Goal: Task Accomplishment & Management: Manage account settings

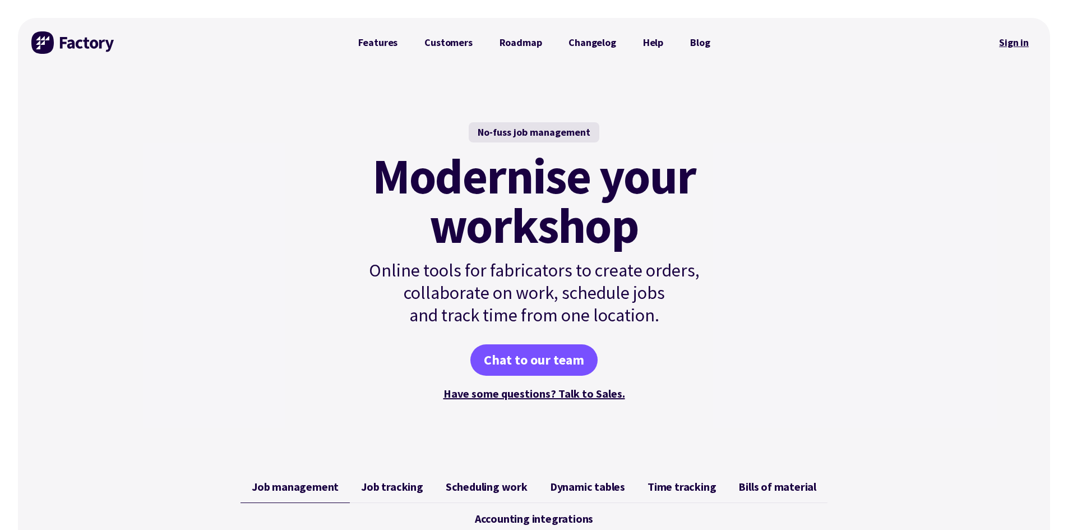
click at [1014, 43] on link "Sign in" at bounding box center [1013, 43] width 45 height 26
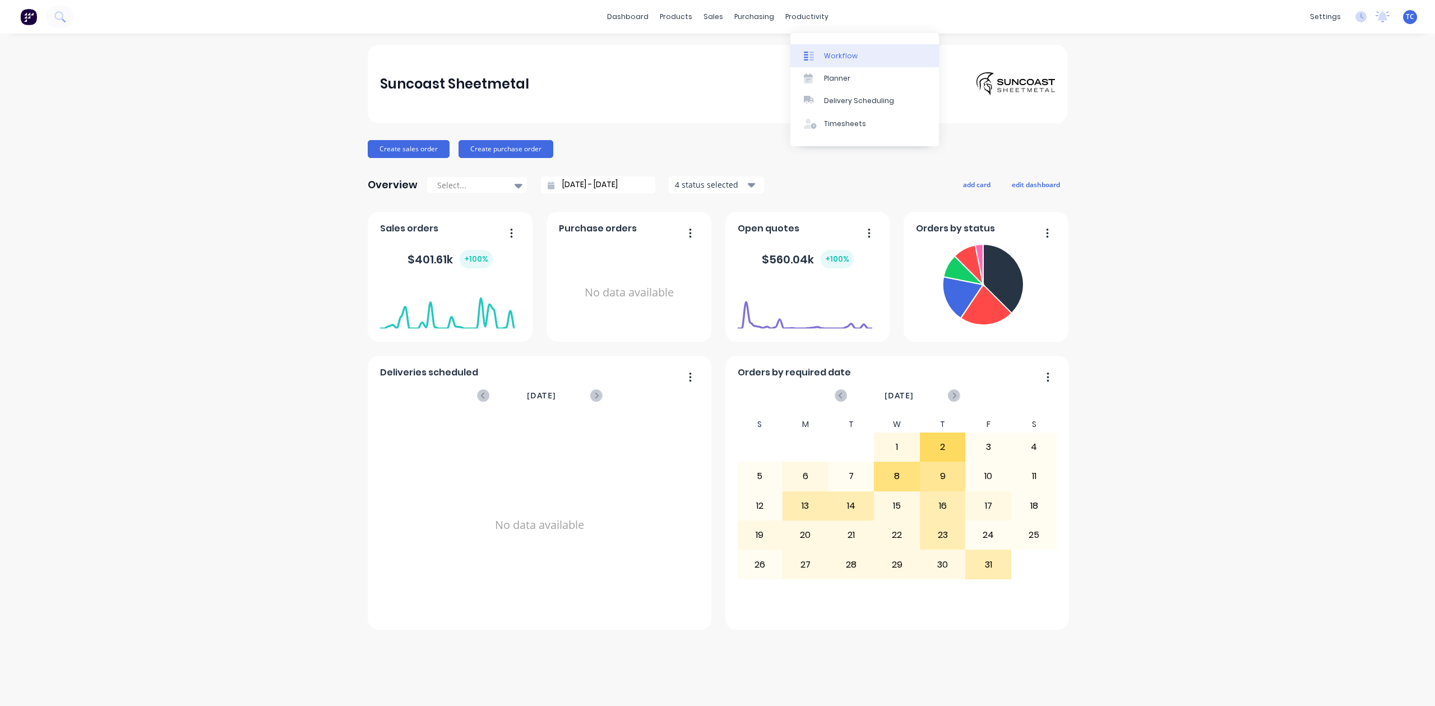
click at [843, 61] on div "Workflow" at bounding box center [841, 56] width 34 height 10
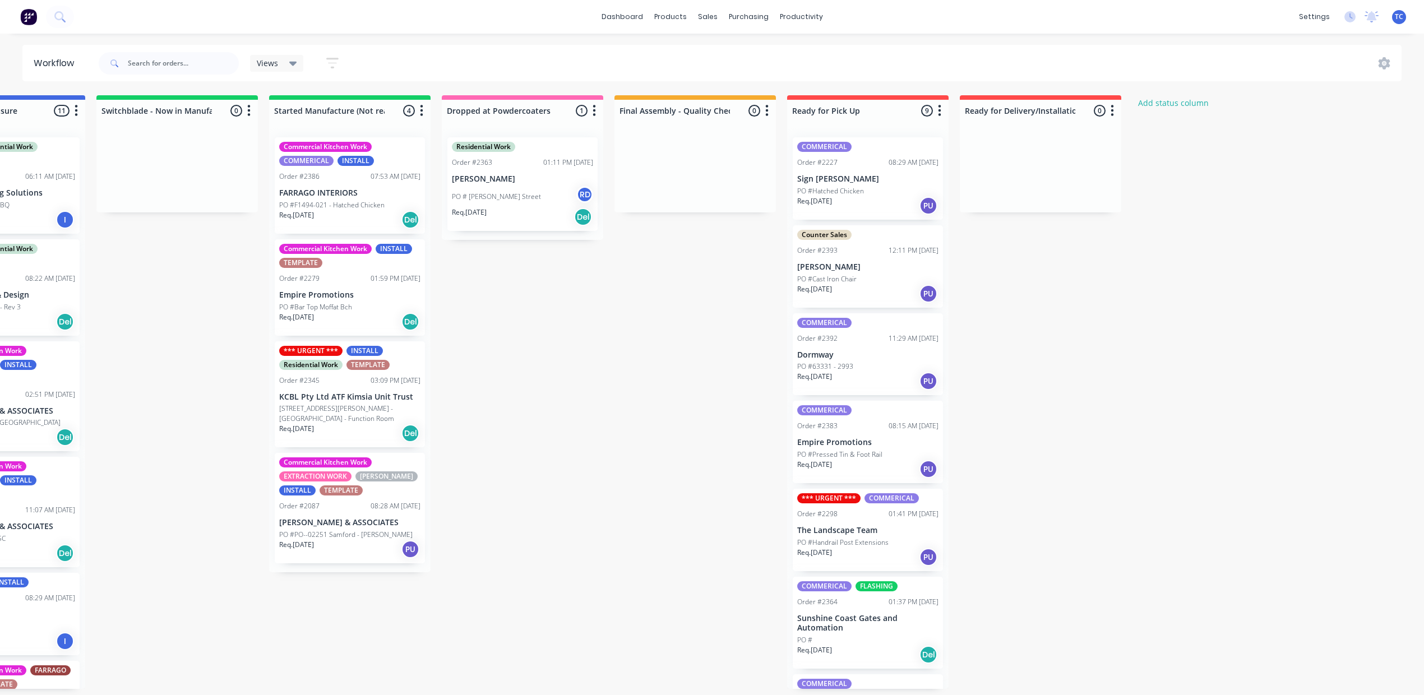
click at [882, 460] on p "PO #Pressed Tin & Foot Rail" at bounding box center [839, 455] width 85 height 10
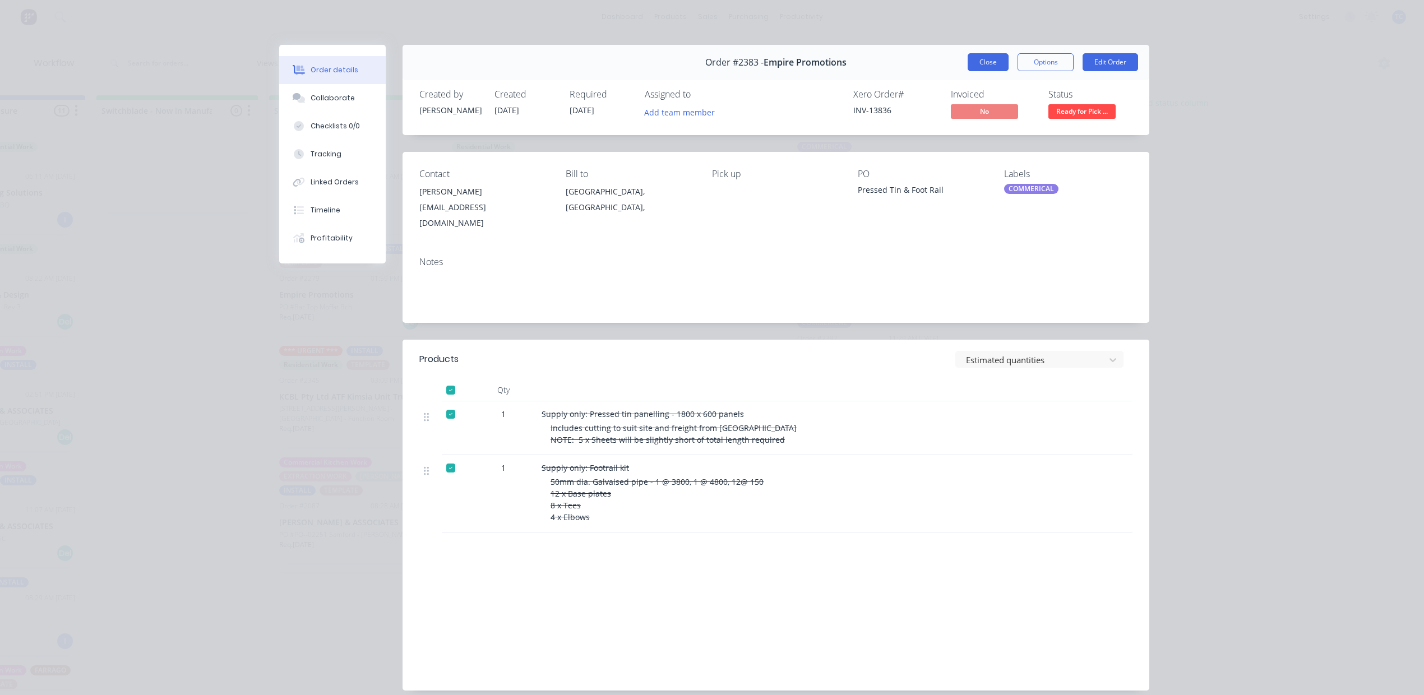
click at [972, 71] on button "Close" at bounding box center [988, 62] width 41 height 18
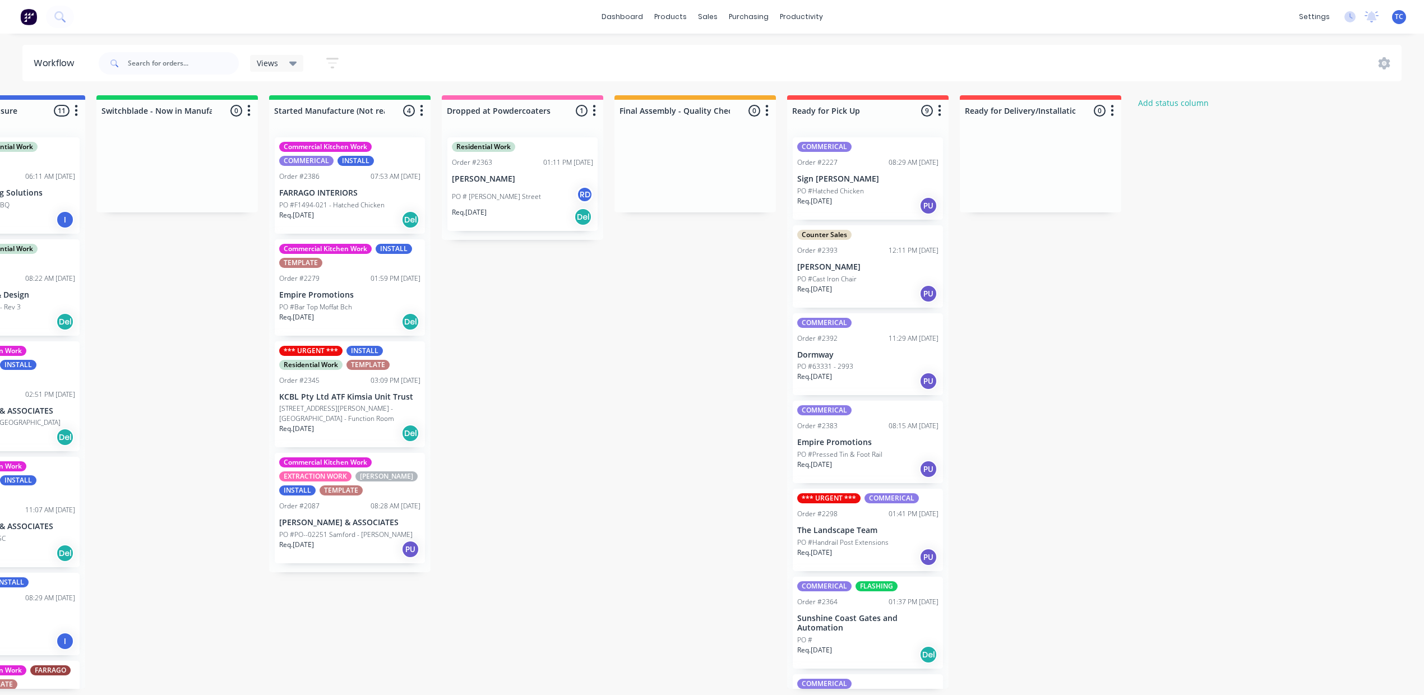
click at [882, 460] on p "PO #Pressed Tin & Foot Rail" at bounding box center [839, 455] width 85 height 10
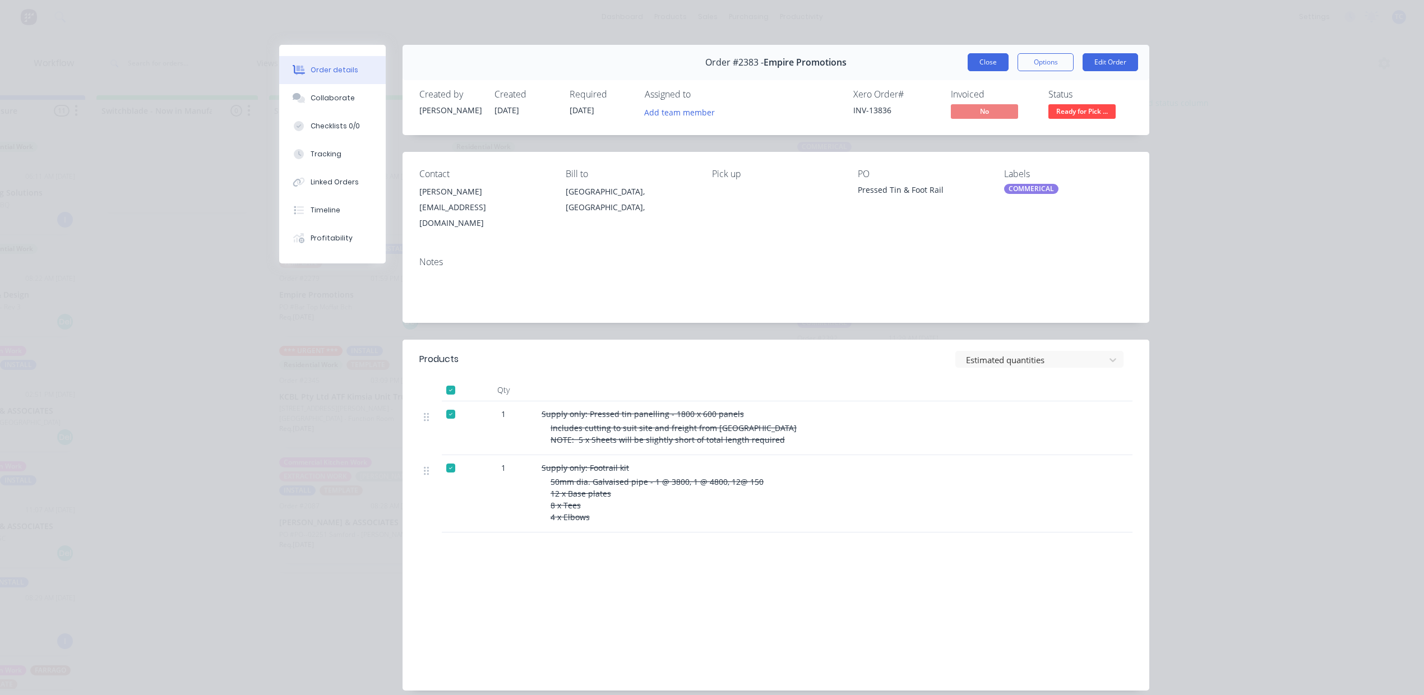
click at [971, 71] on button "Close" at bounding box center [988, 62] width 41 height 18
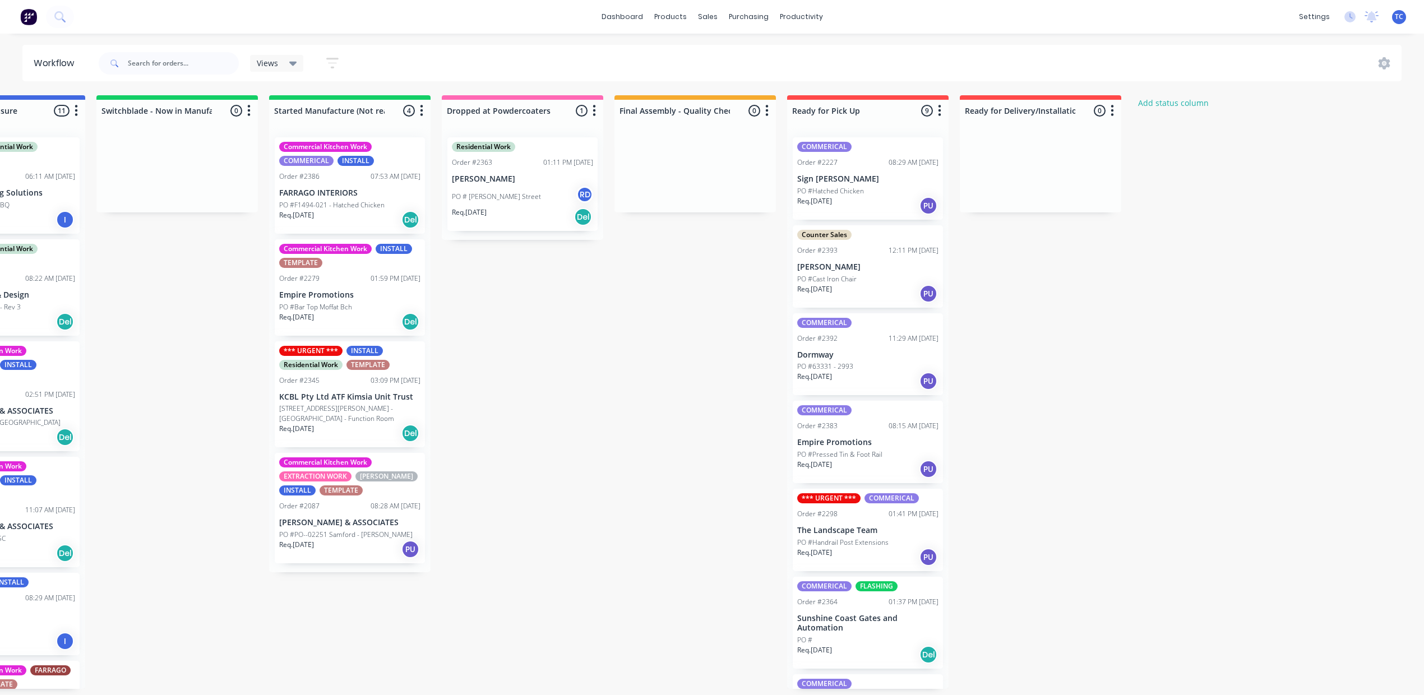
scroll to position [3, 521]
drag, startPoint x: 1107, startPoint y: 632, endPoint x: 1323, endPoint y: 579, distance: 222.9
click at [949, 629] on div "COMMERICAL Order #2227 08:29 AM 07/10/25 Sign Smith PO #Hatched Chicken Req. 29…" at bounding box center [867, 408] width 161 height 561
click at [895, 61] on div "Workflow" at bounding box center [912, 59] width 34 height 10
click at [895, 59] on div "Workflow" at bounding box center [912, 59] width 34 height 10
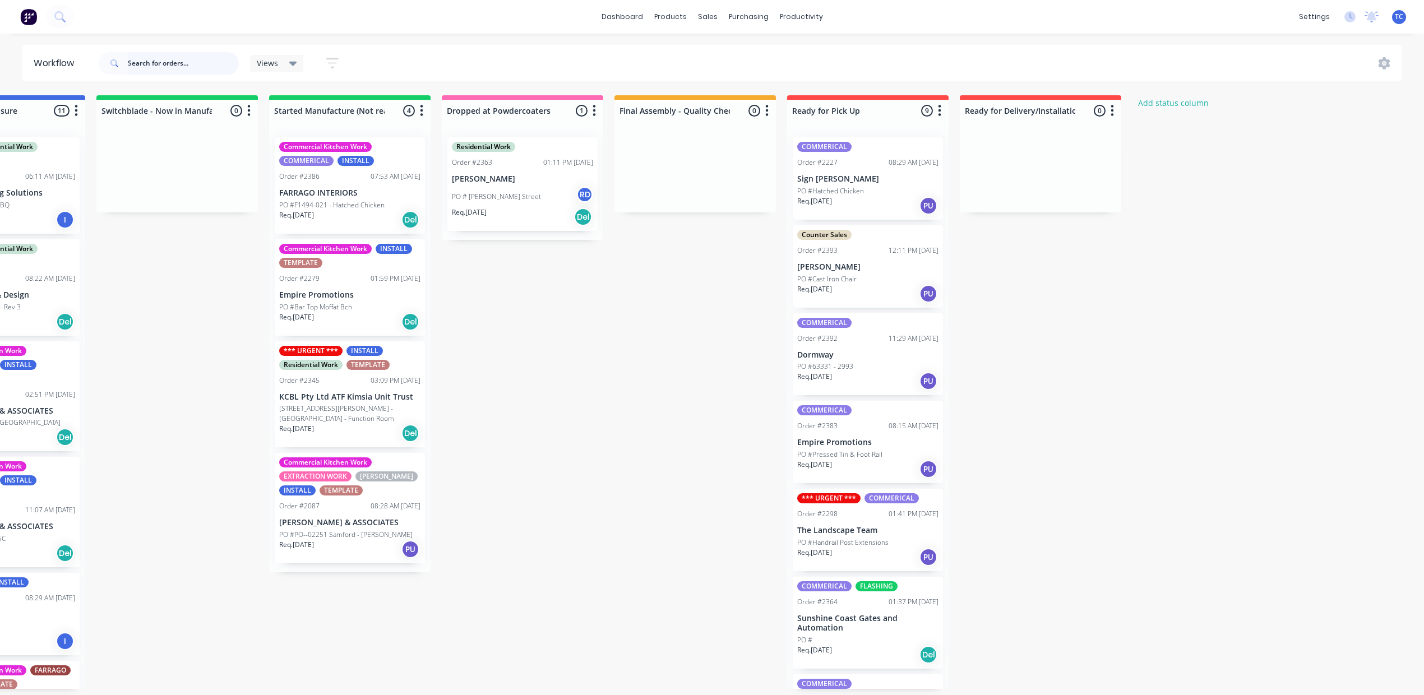
click at [196, 66] on input "text" at bounding box center [183, 63] width 111 height 22
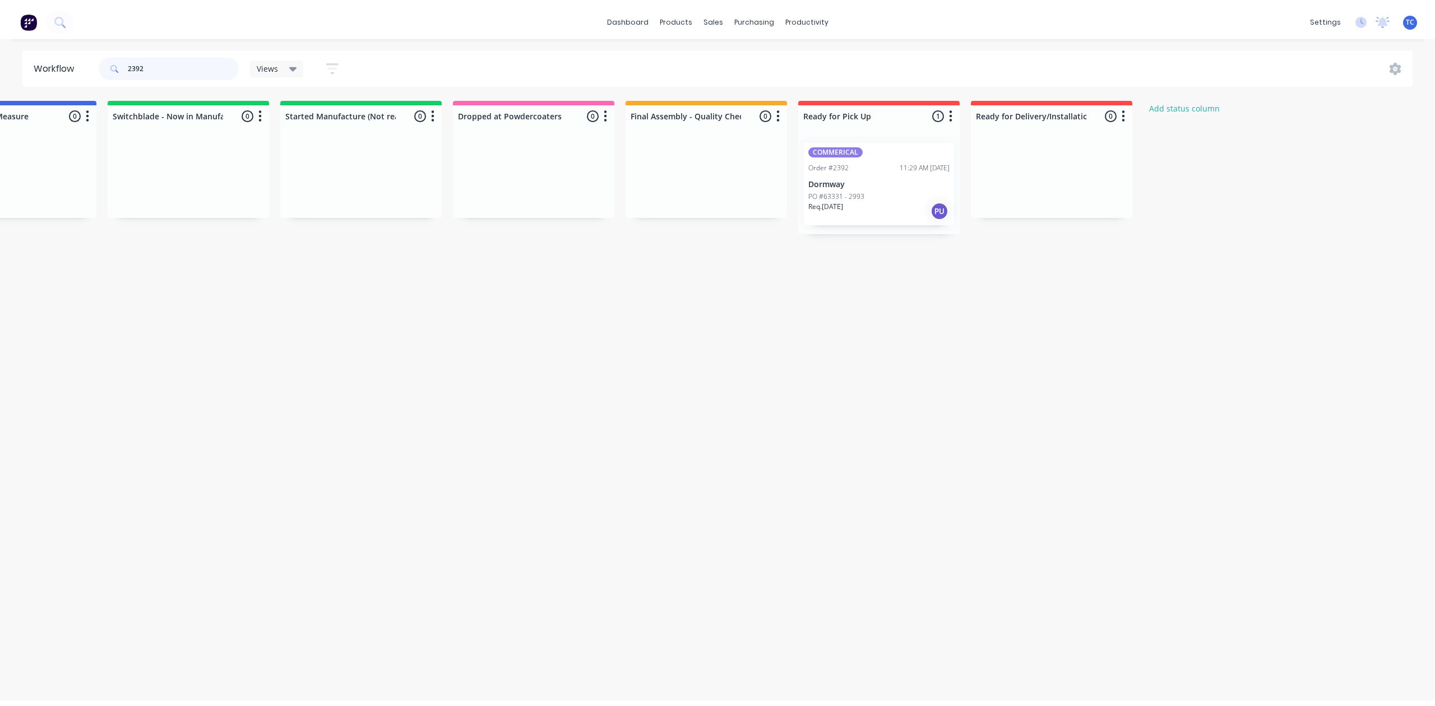
scroll to position [0, 671]
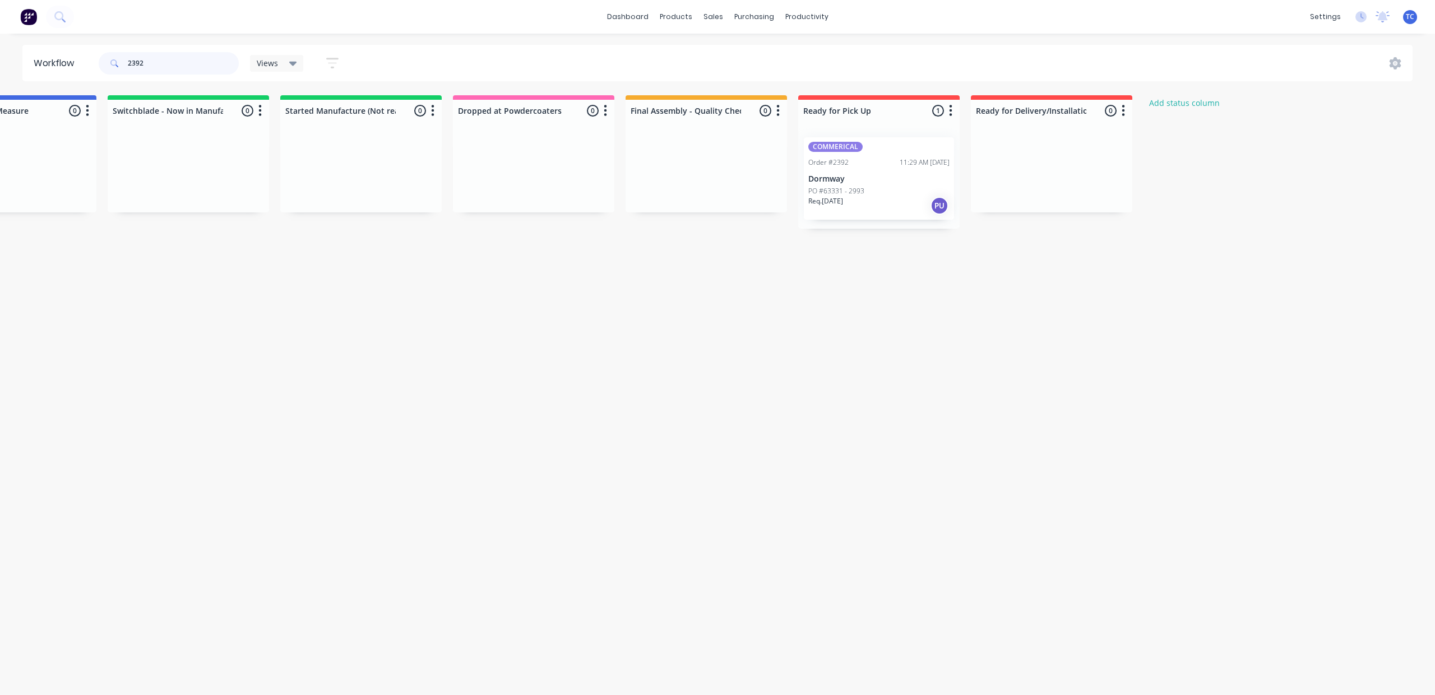
type input "2392"
click at [925, 184] on p "Dormway" at bounding box center [878, 179] width 141 height 10
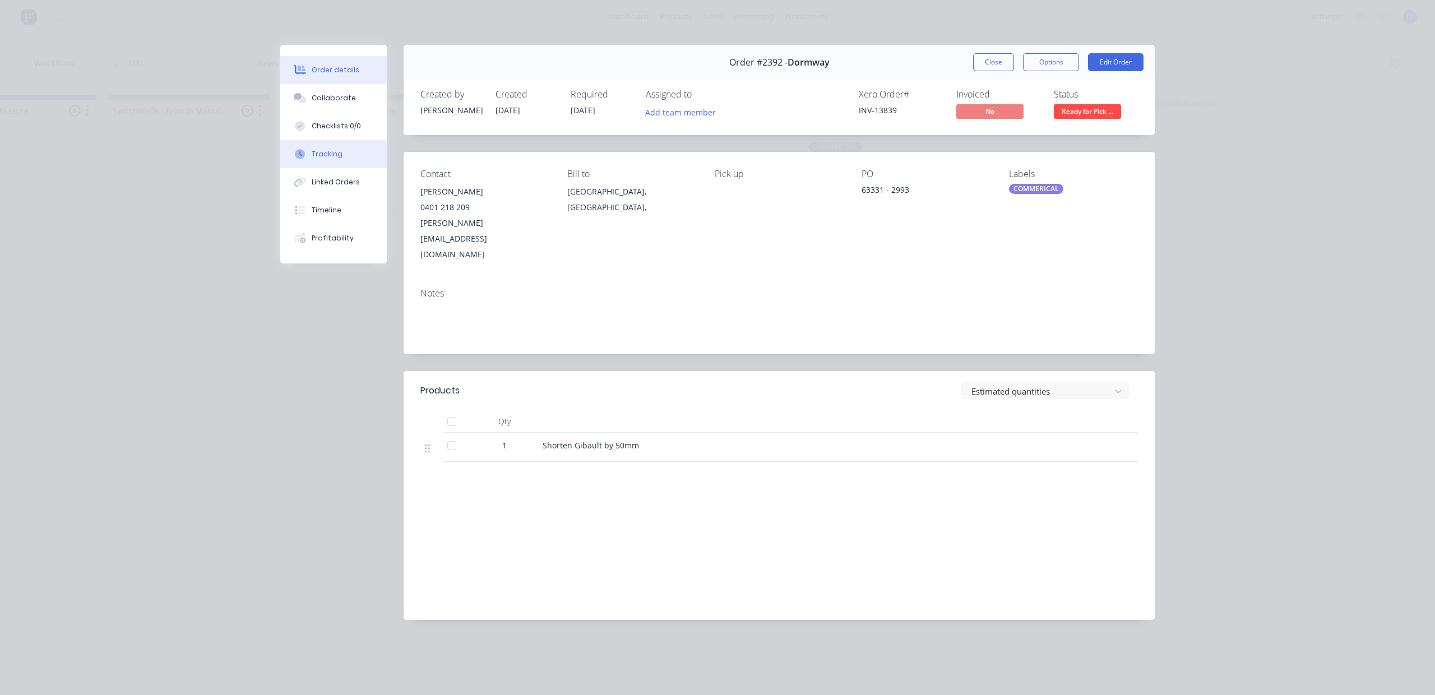
click at [317, 159] on div "Tracking" at bounding box center [327, 154] width 31 height 10
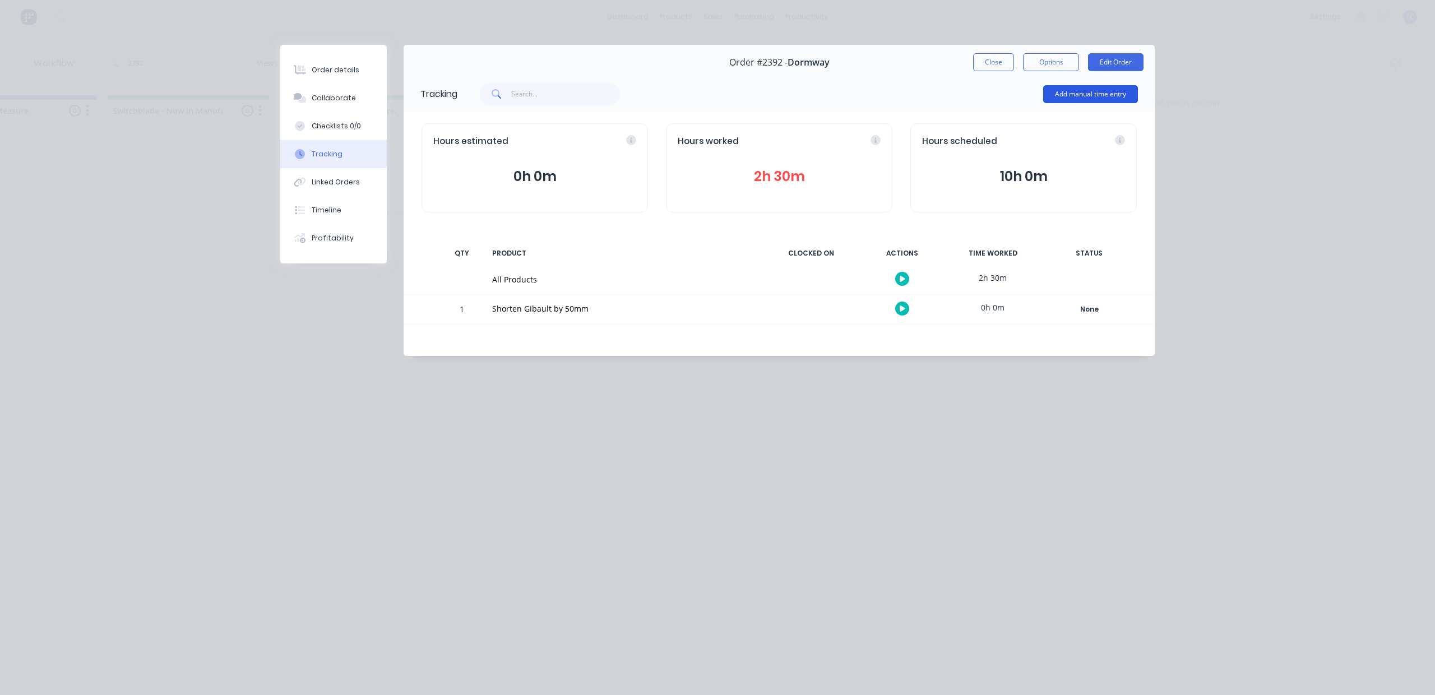
click at [1097, 103] on button "Add manual time entry" at bounding box center [1090, 94] width 95 height 18
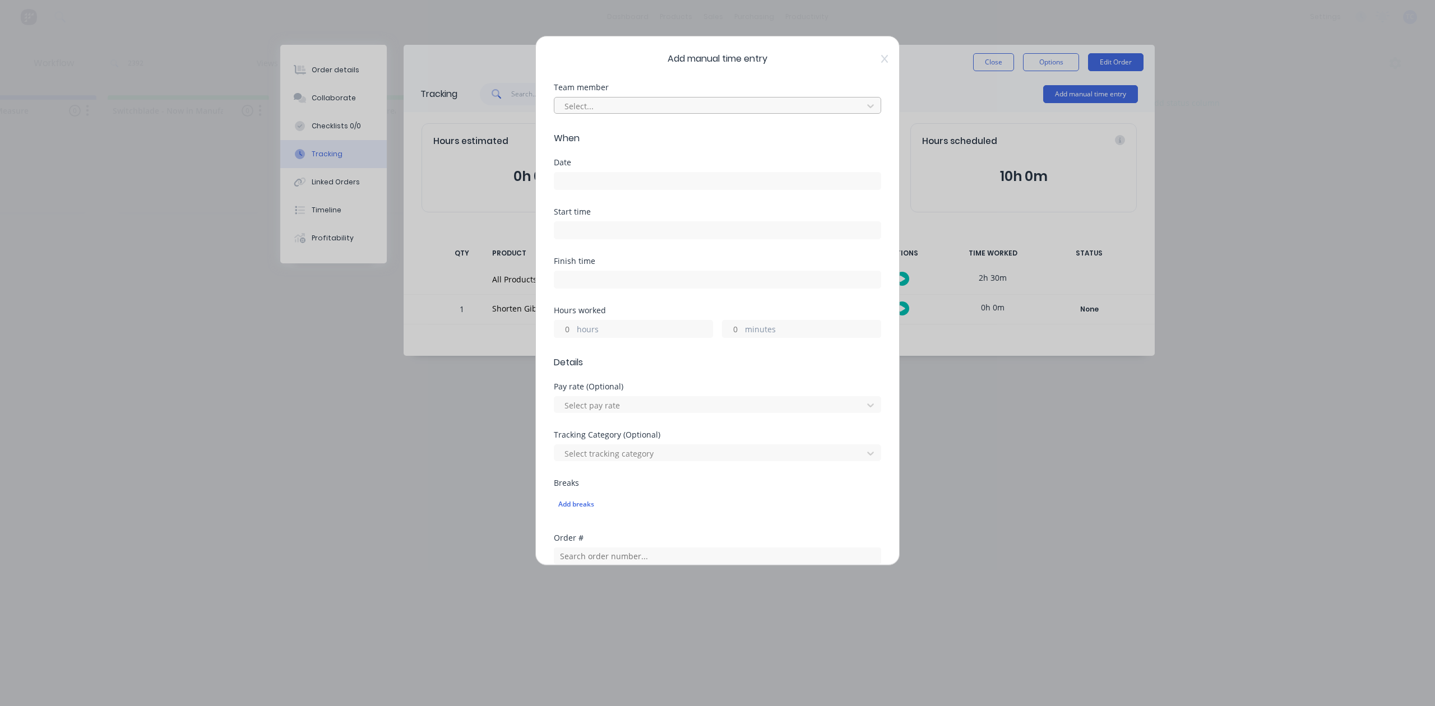
click at [709, 113] on div at bounding box center [710, 106] width 294 height 14
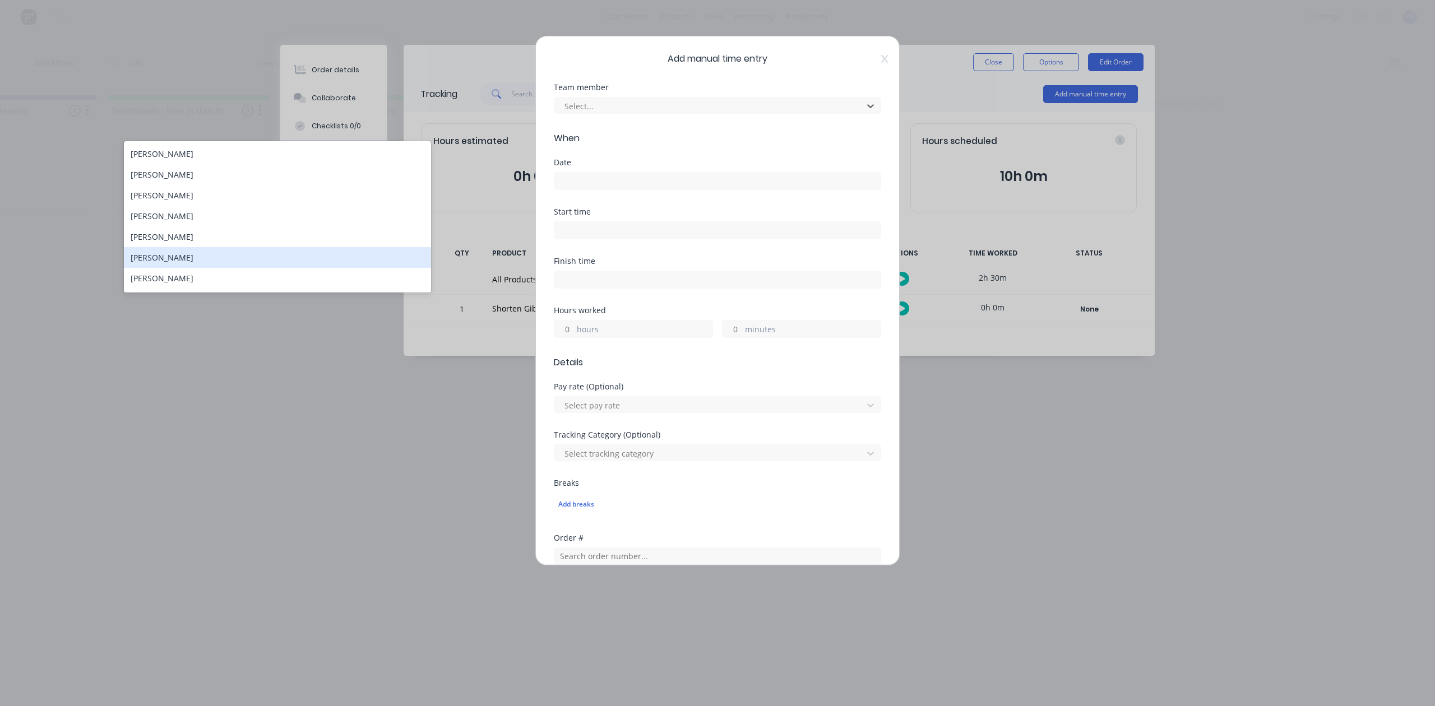
scroll to position [1, 0]
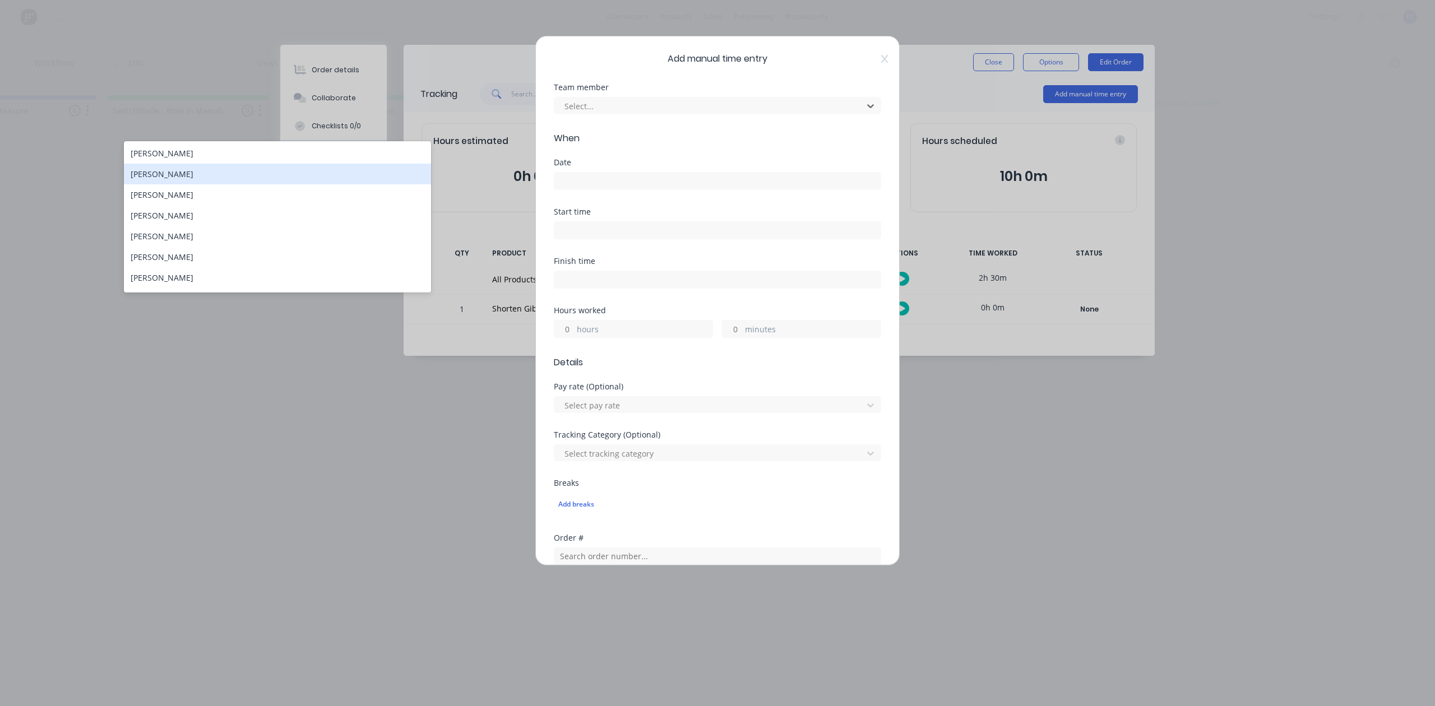
drag, startPoint x: 104, startPoint y: 179, endPoint x: 235, endPoint y: 202, distance: 133.6
click at [229, 200] on body "dashboard products sales purchasing productivity dashboard products Product Cat…" at bounding box center [283, 319] width 1435 height 639
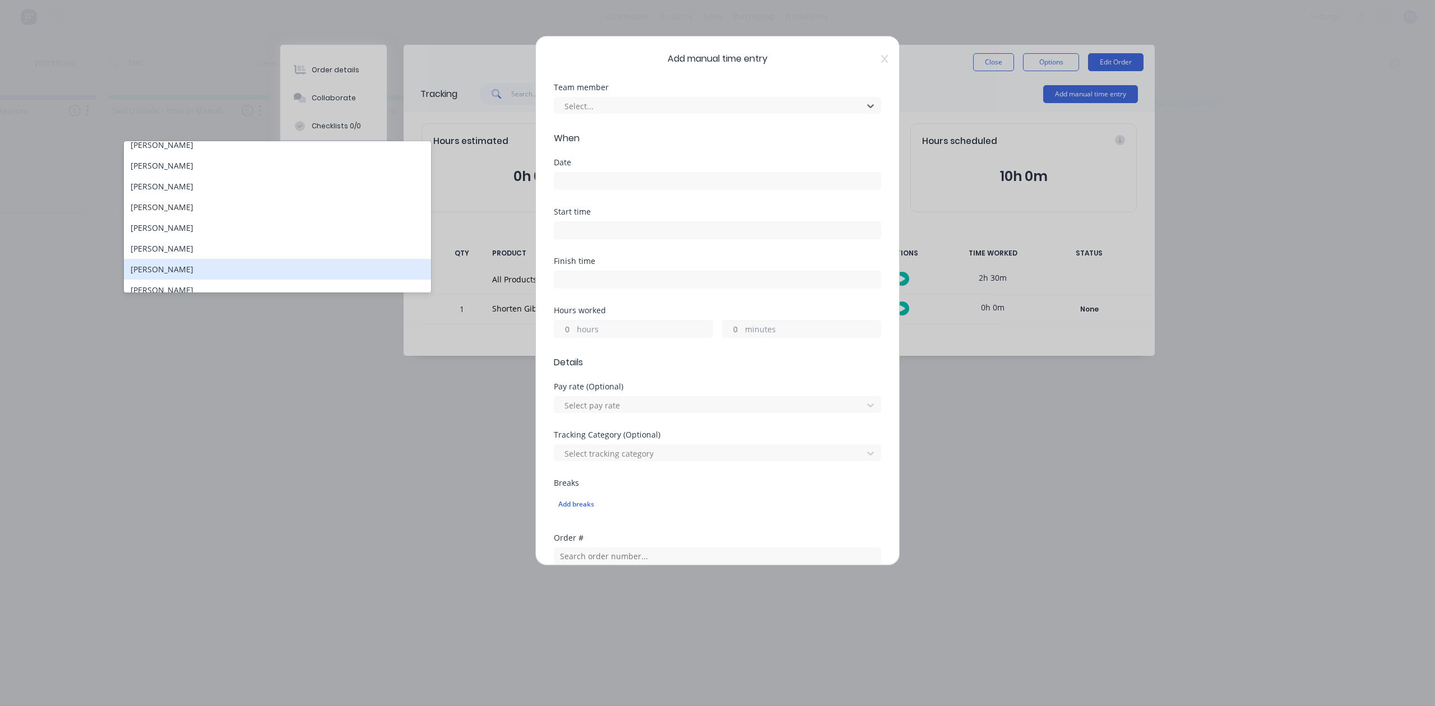
scroll to position [0, 0]
drag, startPoint x: 1367, startPoint y: 368, endPoint x: 1417, endPoint y: 337, distance: 59.4
click at [1366, 368] on div "Add manual time entry Team member 16 results available. Use Up and Down to choo…" at bounding box center [717, 353] width 1435 height 706
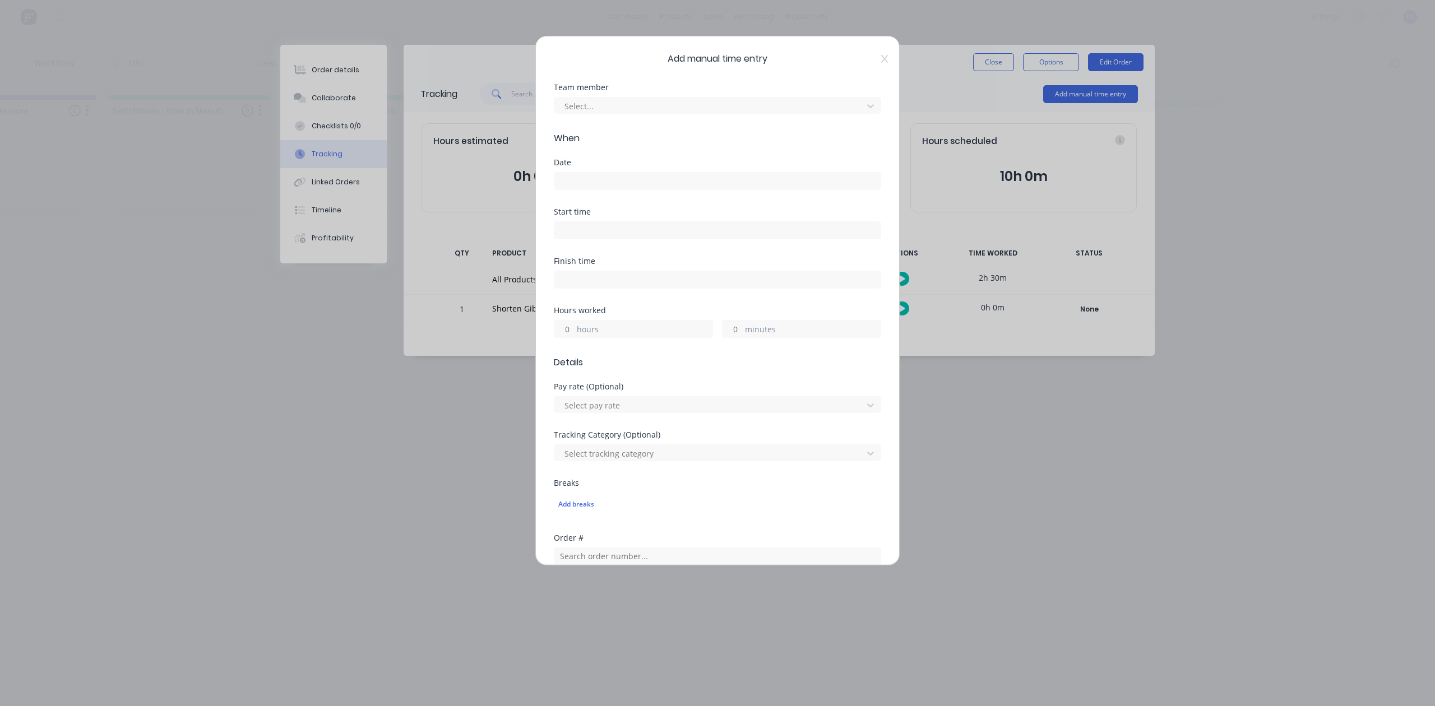
click at [873, 67] on div "Add manual time entry Team member Select... When Date Start time Finish time Ho…" at bounding box center [717, 301] width 364 height 530
click at [868, 67] on div "Add manual time entry Team member Select... When Date Start time Finish time Ho…" at bounding box center [717, 301] width 364 height 530
click at [881, 63] on icon at bounding box center [884, 58] width 7 height 9
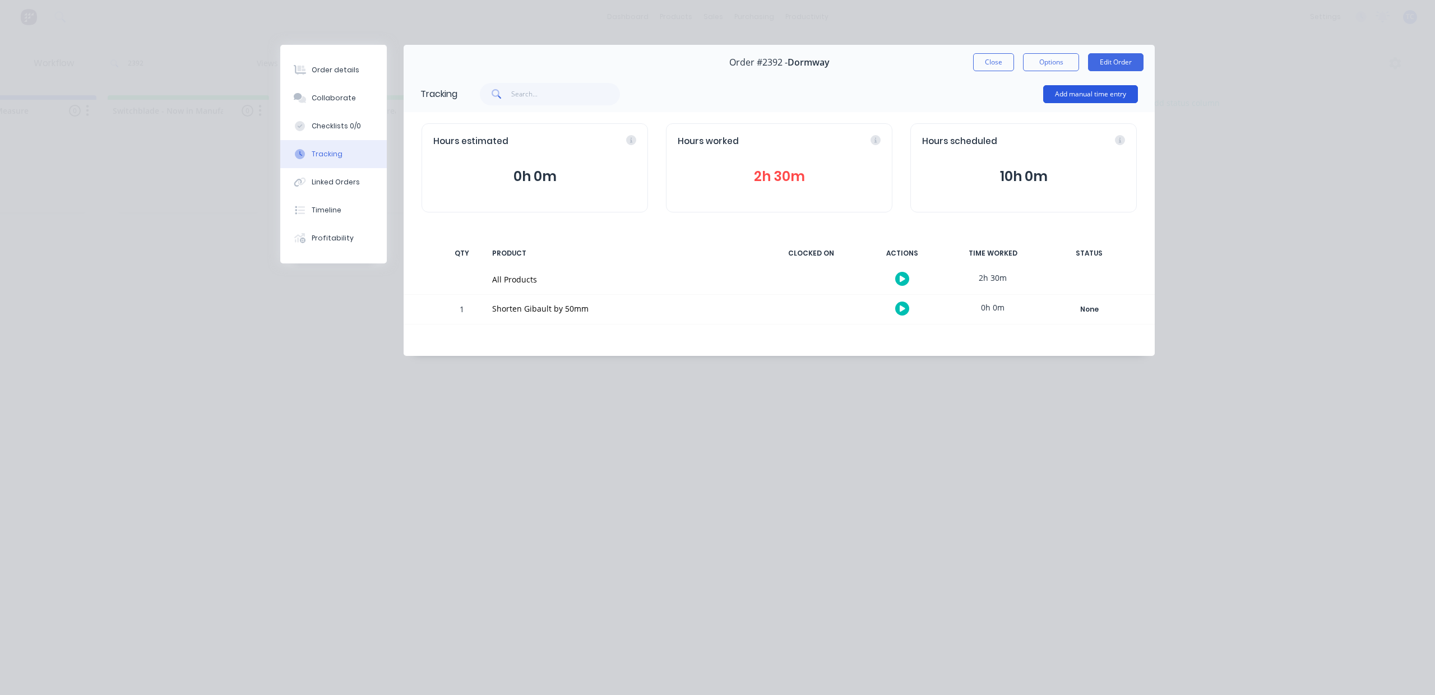
click at [1074, 103] on button "Add manual time entry" at bounding box center [1090, 94] width 95 height 18
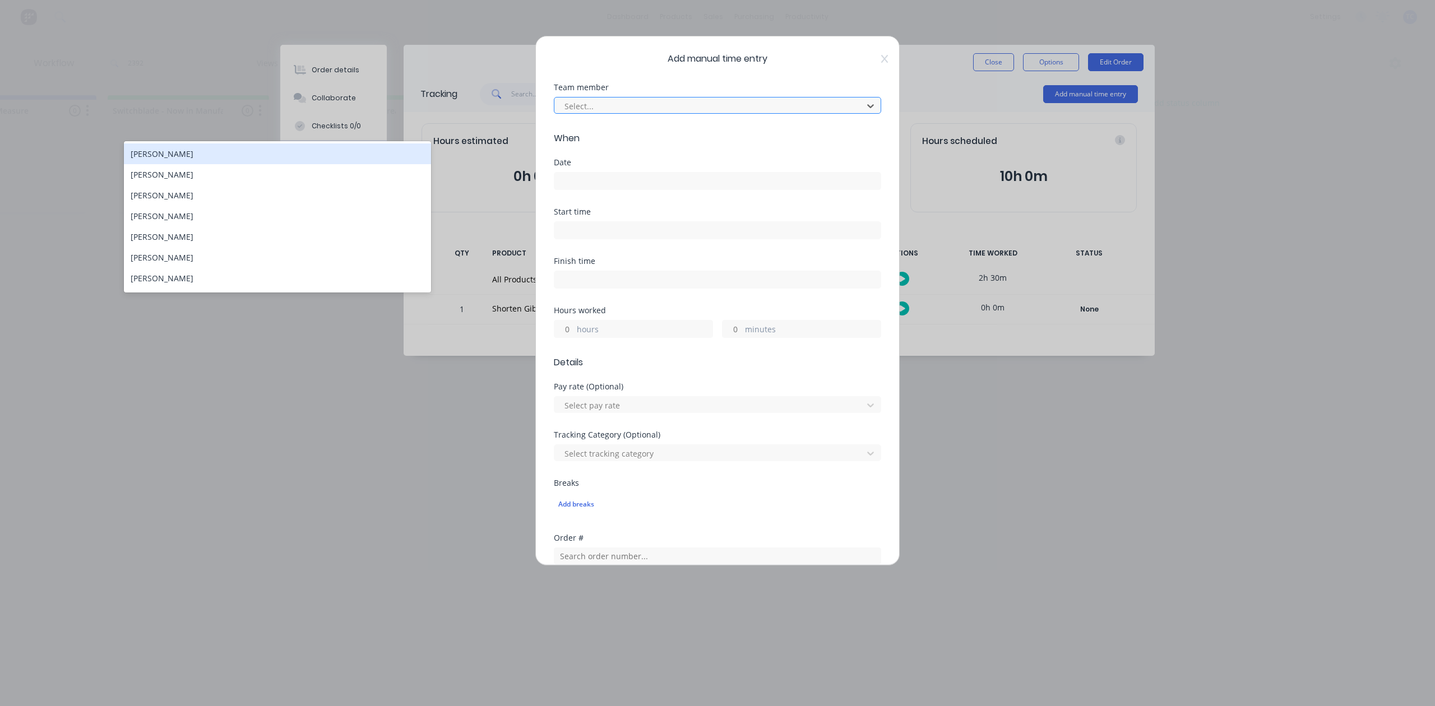
click at [733, 113] on div at bounding box center [710, 106] width 294 height 14
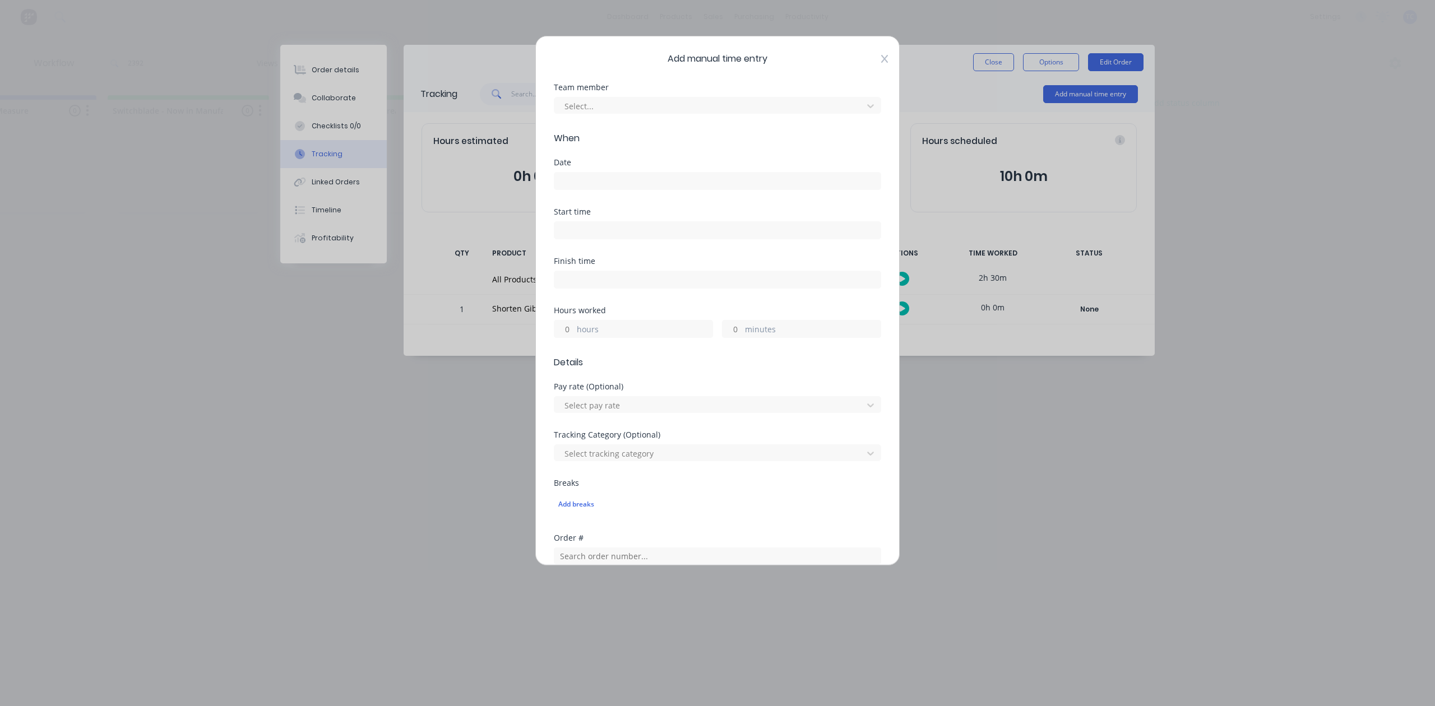
click at [881, 63] on icon at bounding box center [884, 58] width 7 height 9
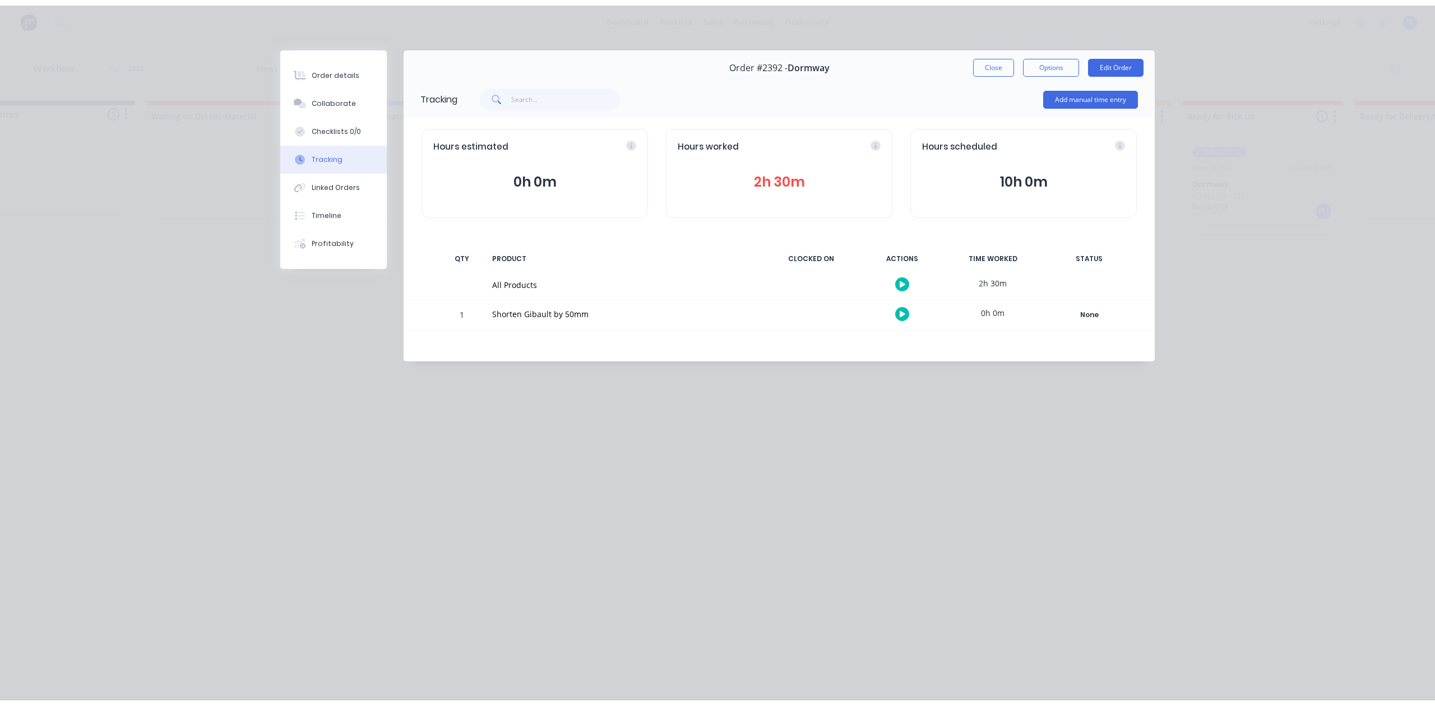
scroll to position [0, 36]
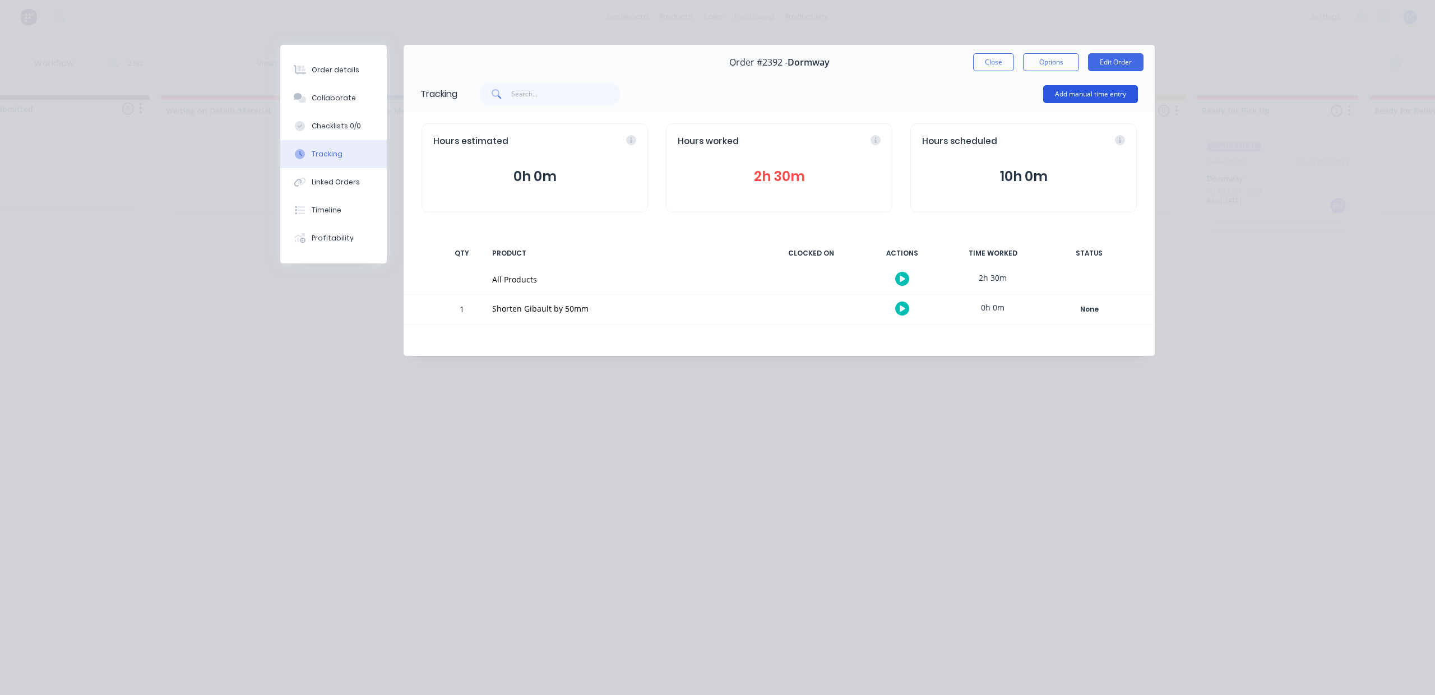
click at [1087, 103] on button "Add manual time entry" at bounding box center [1090, 94] width 95 height 18
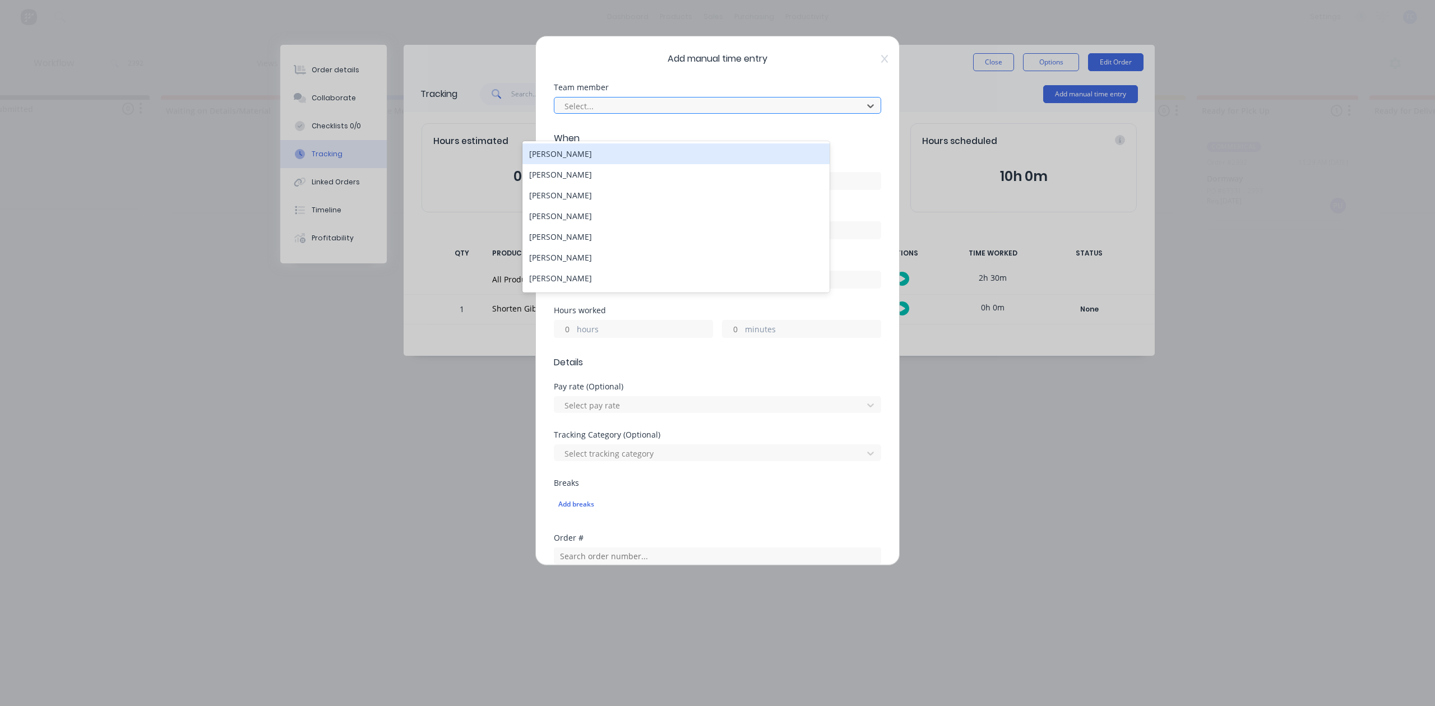
click at [663, 113] on div at bounding box center [710, 106] width 294 height 14
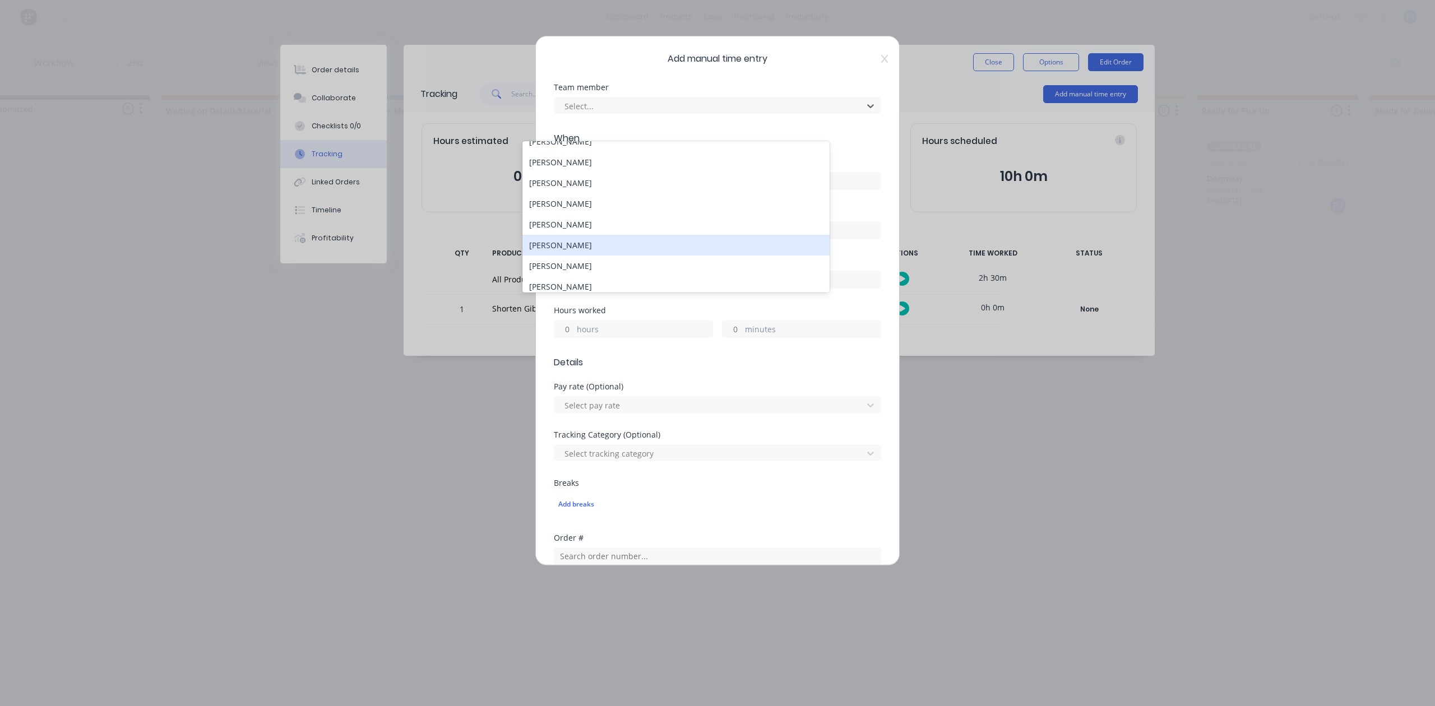
scroll to position [149, 0]
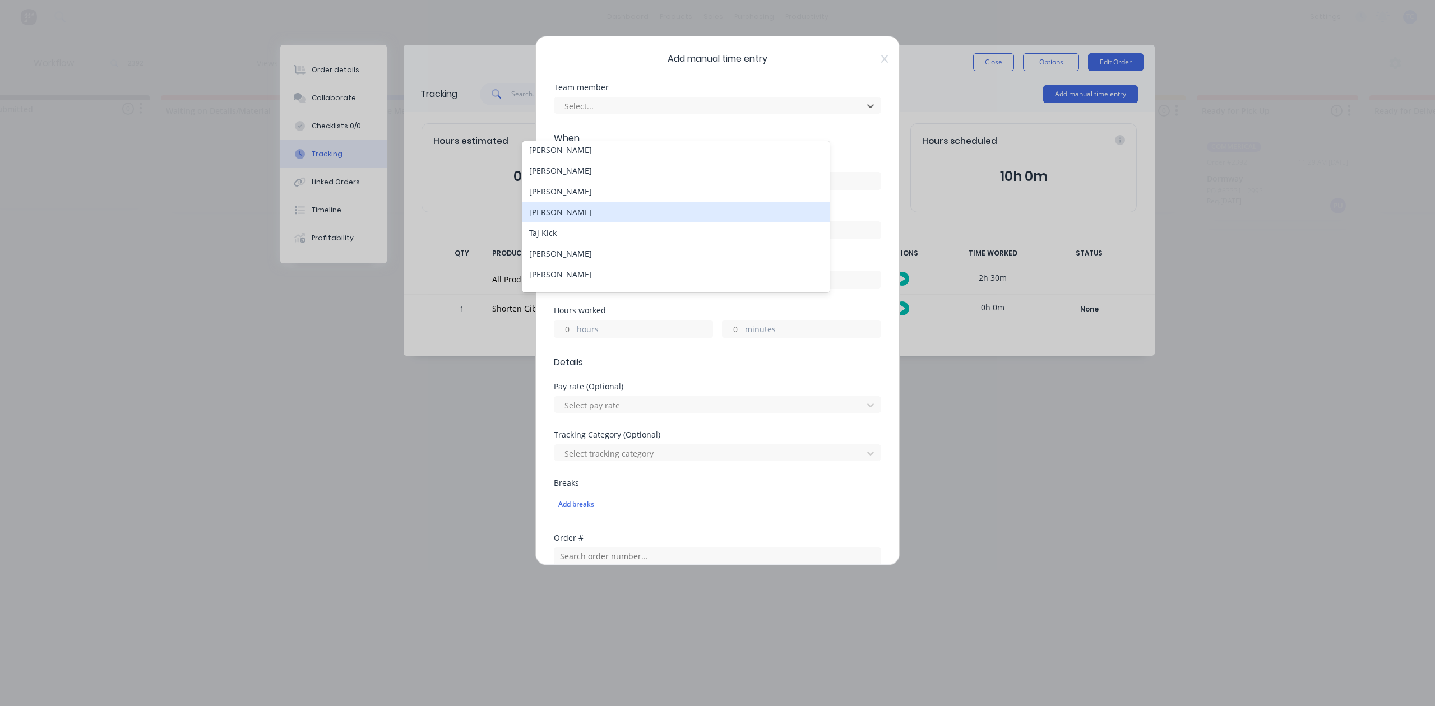
click at [560, 223] on div "Ryan Roberts" at bounding box center [676, 212] width 307 height 21
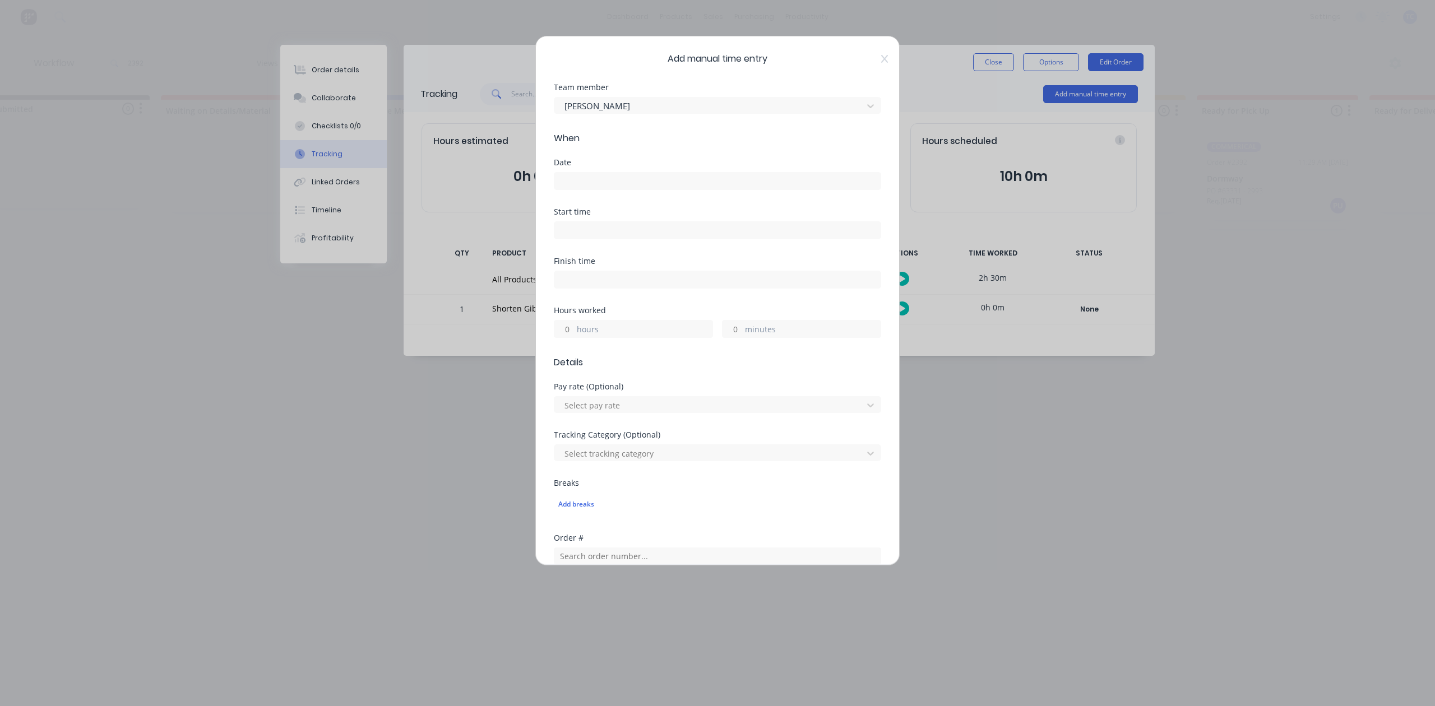
click at [572, 189] on input at bounding box center [717, 181] width 326 height 17
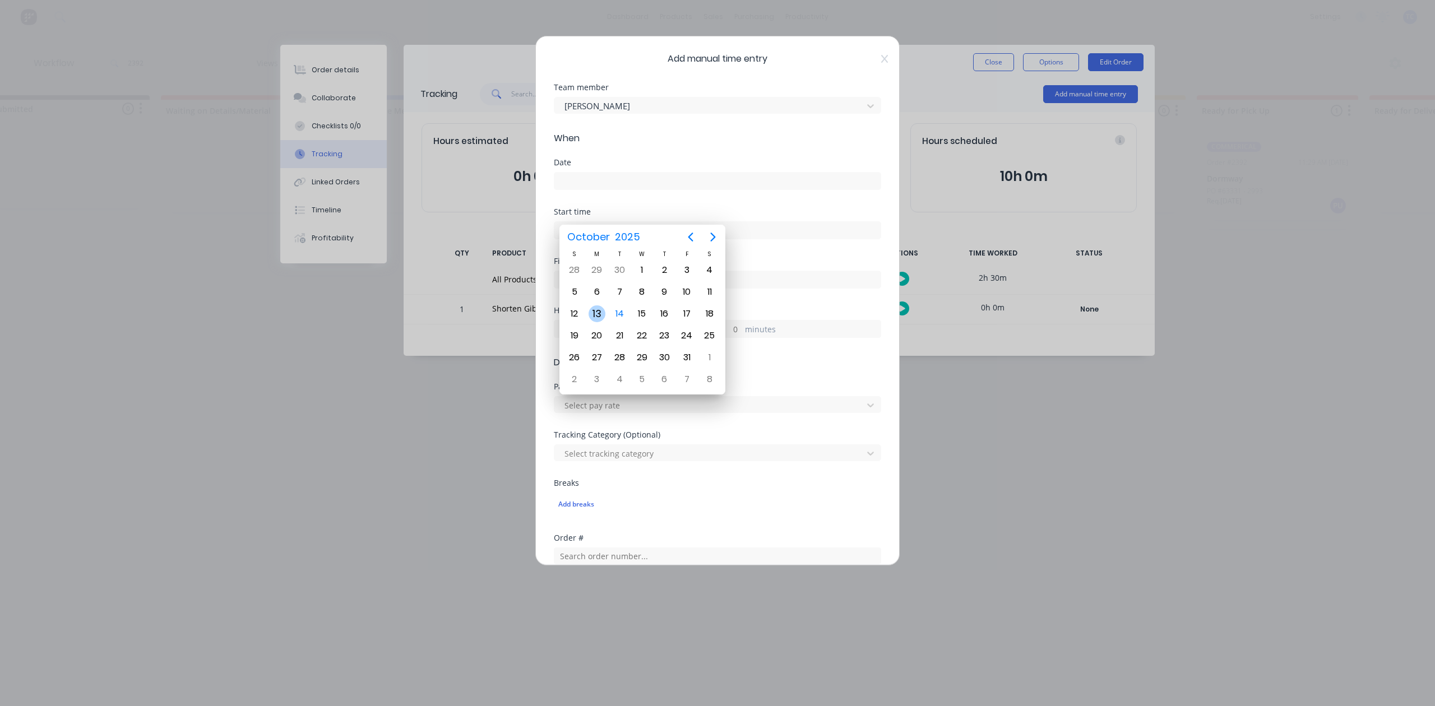
click at [598, 313] on div "13" at bounding box center [597, 314] width 17 height 17
type input "13/10/2025"
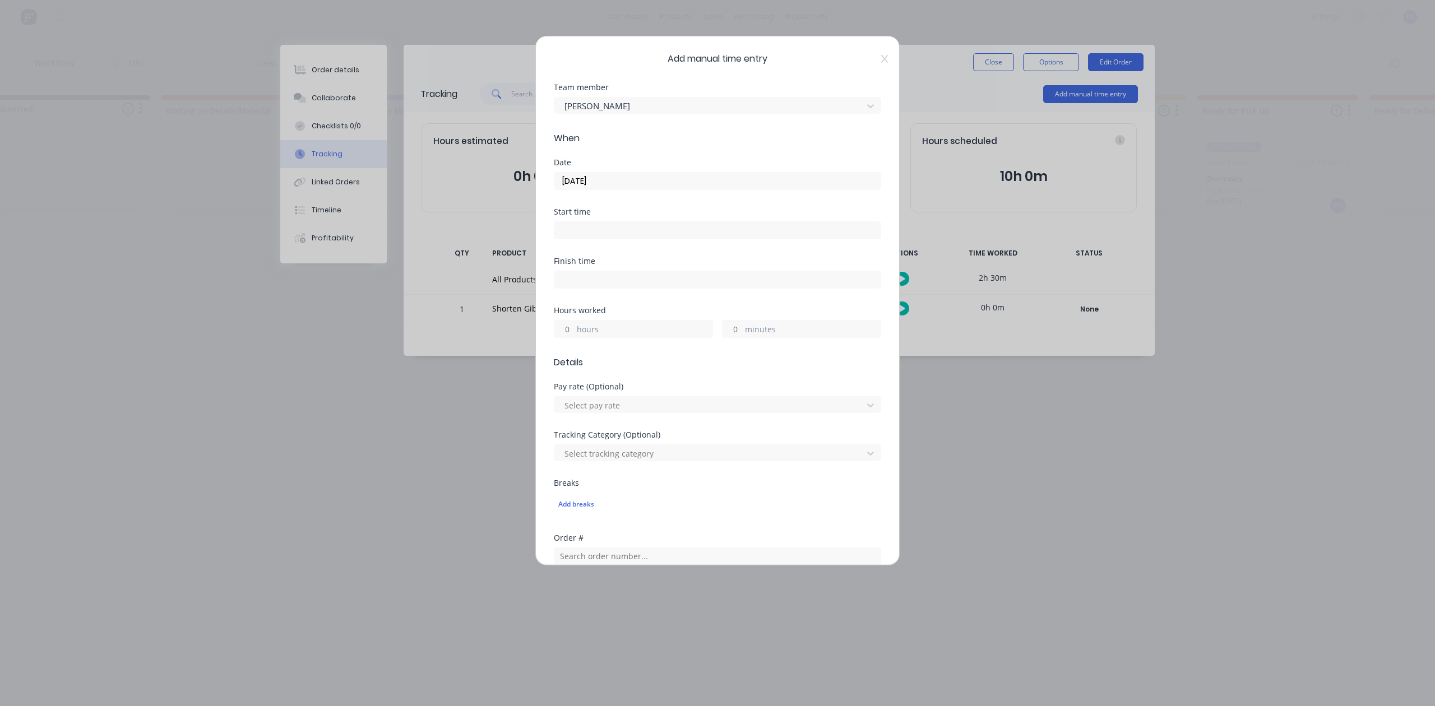
click at [568, 338] on input "hours" at bounding box center [564, 329] width 20 height 17
type input "5"
click at [727, 338] on input "minutes" at bounding box center [733, 329] width 20 height 17
type input "15"
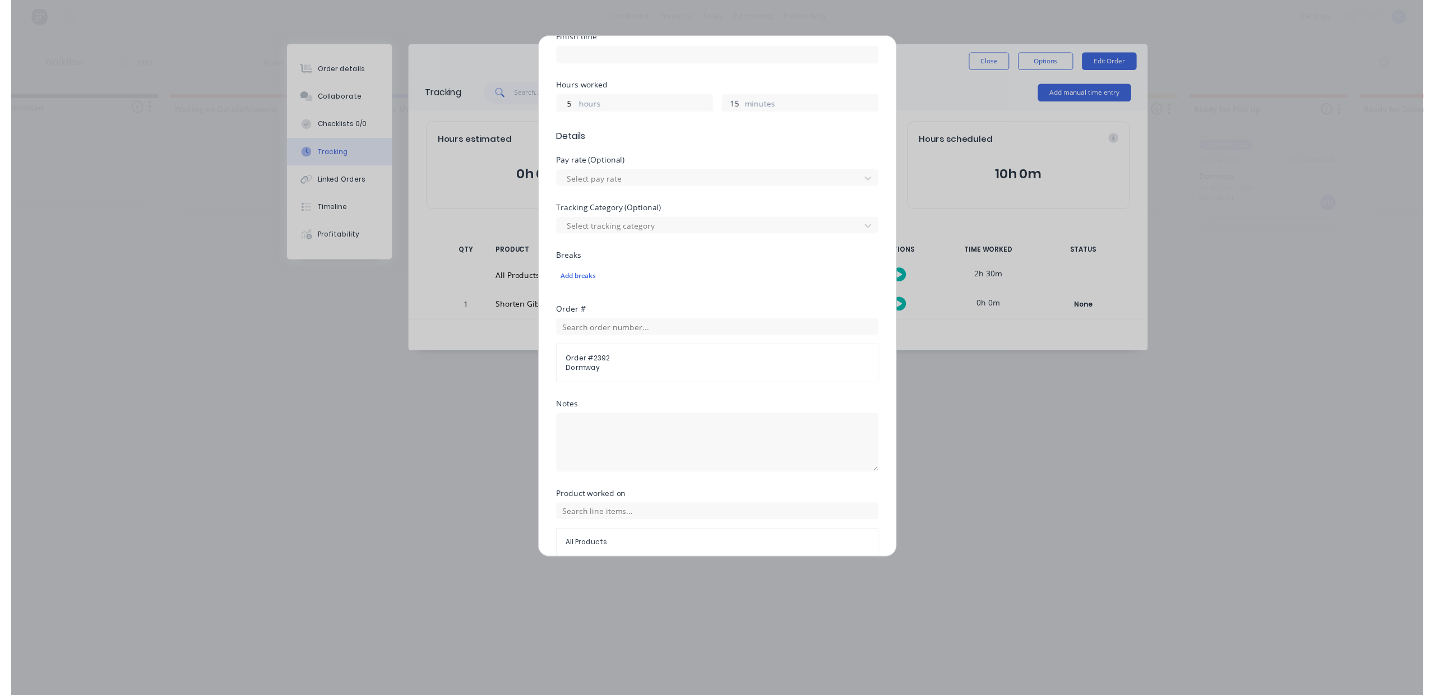
scroll to position [396, 0]
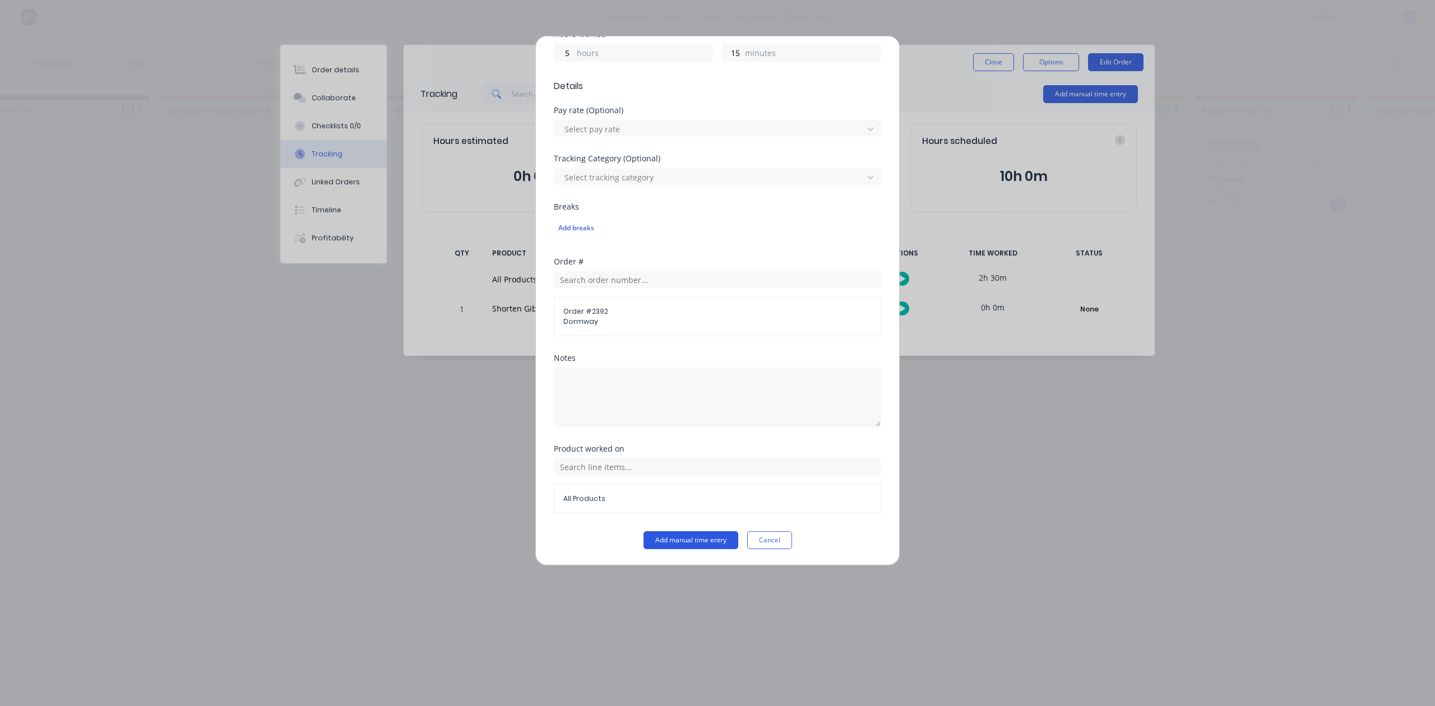
click at [714, 543] on button "Add manual time entry" at bounding box center [691, 540] width 95 height 18
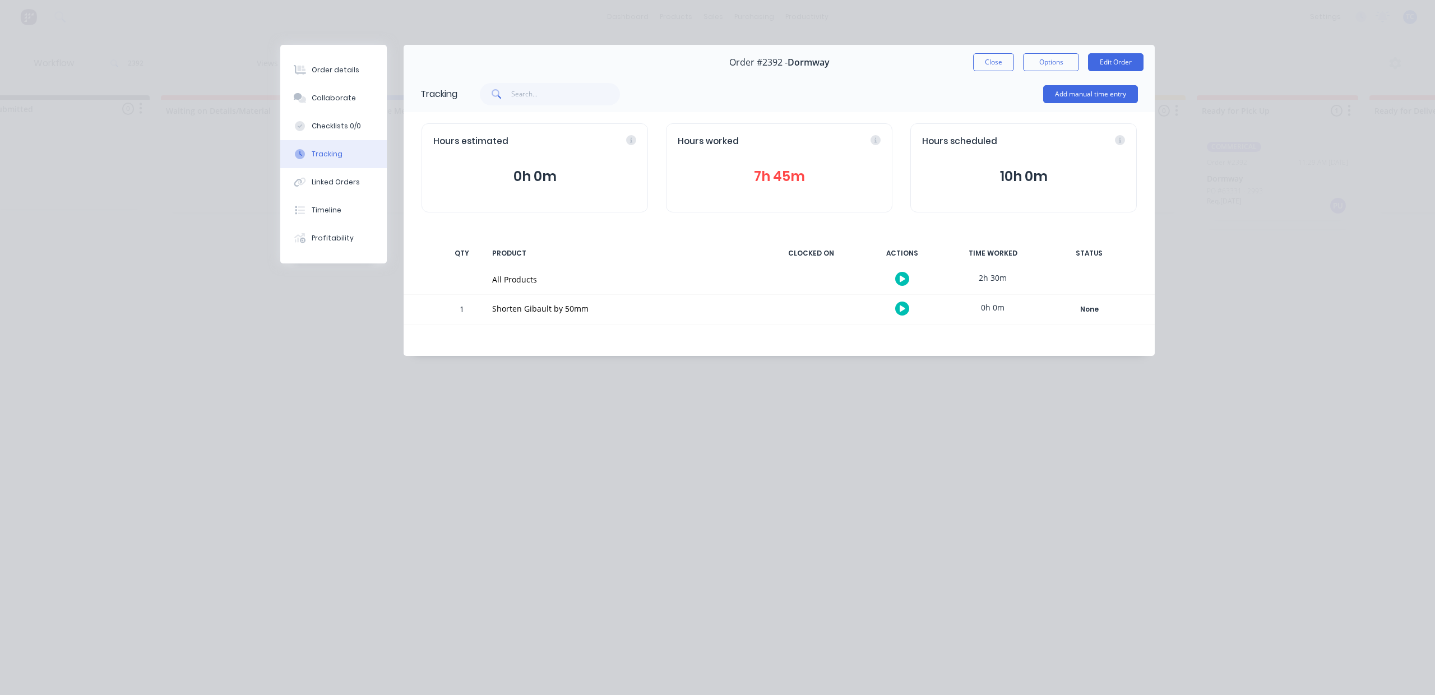
click at [792, 187] on button "7h 45m" at bounding box center [779, 176] width 203 height 21
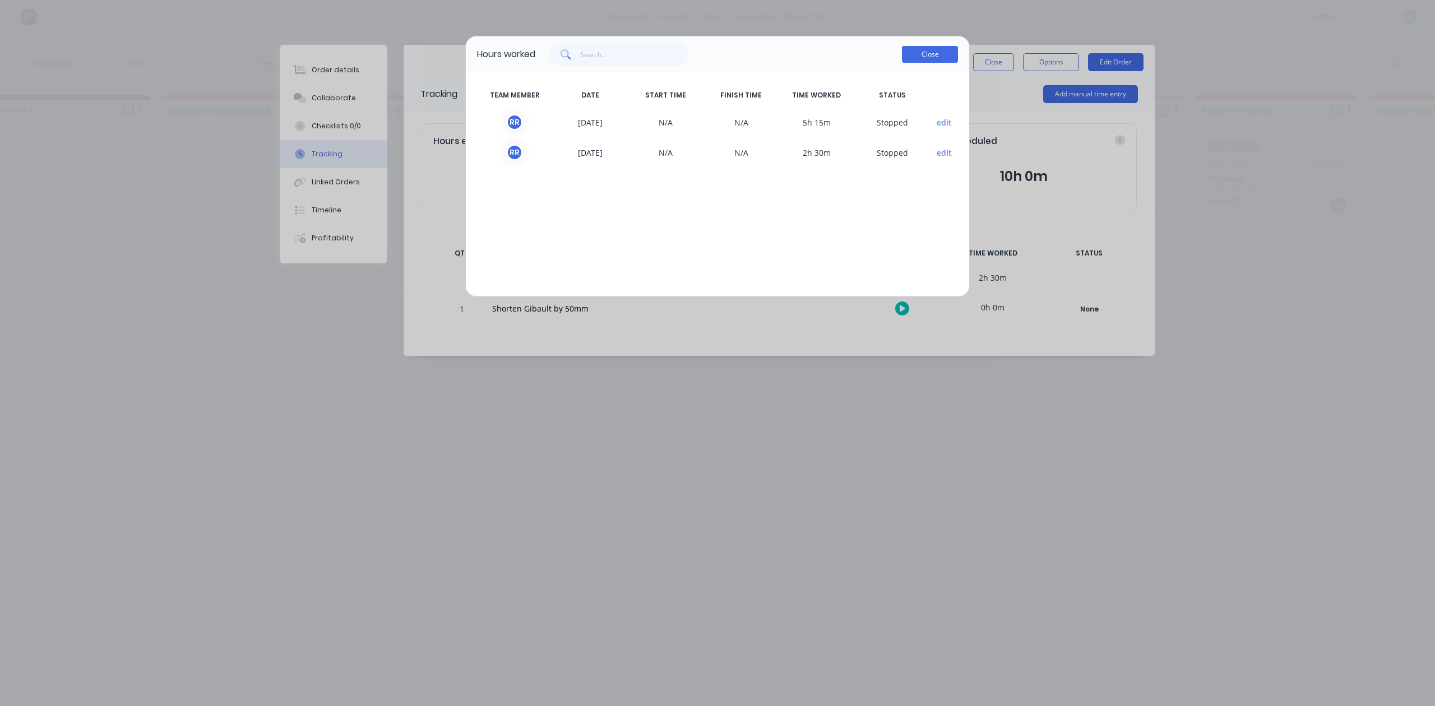
click at [915, 63] on button "Close" at bounding box center [930, 54] width 56 height 17
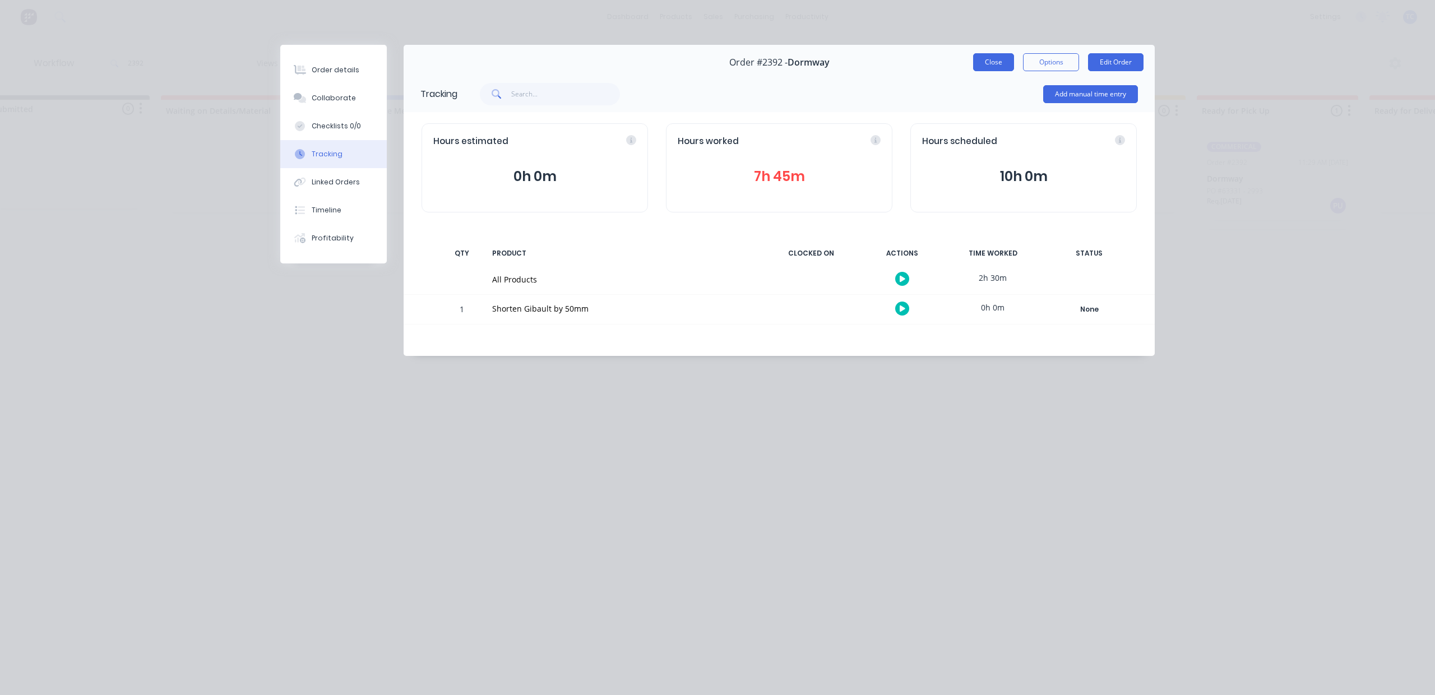
click at [973, 71] on button "Close" at bounding box center [993, 62] width 41 height 18
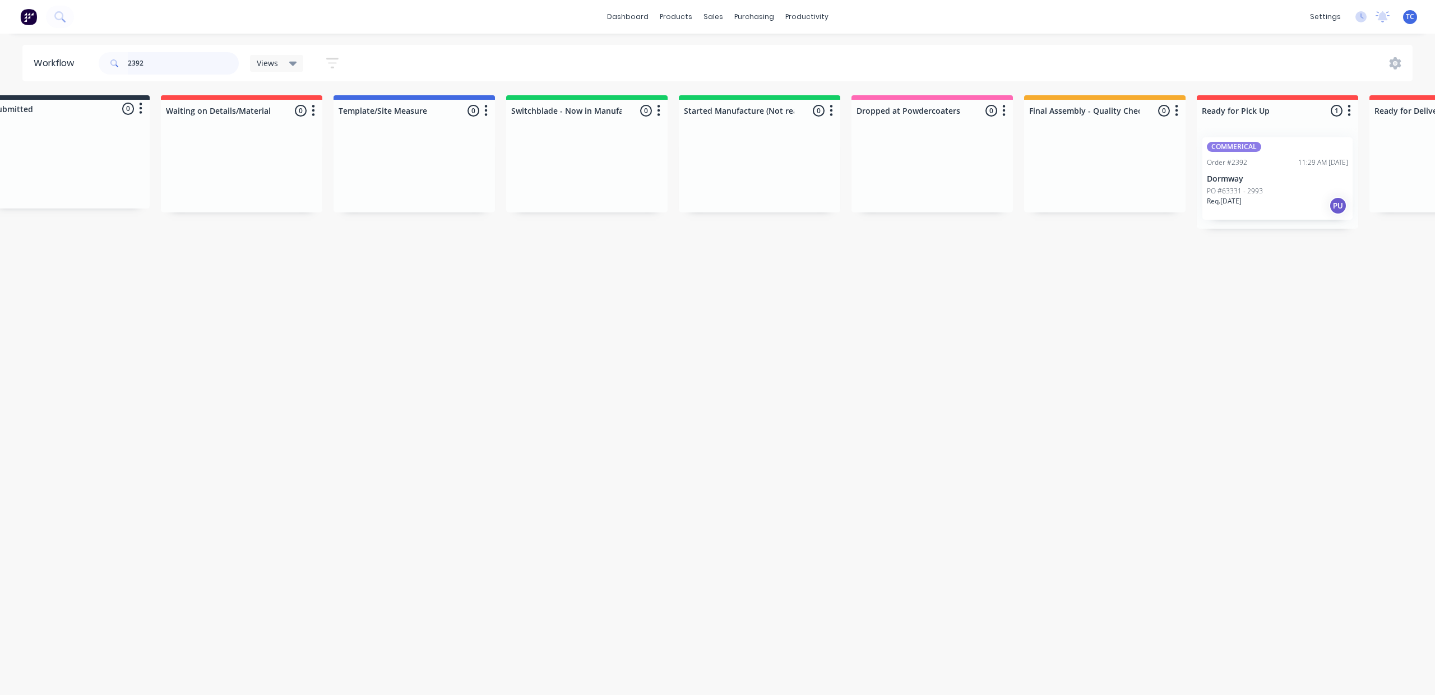
drag, startPoint x: 207, startPoint y: 72, endPoint x: 140, endPoint y: 62, distance: 68.7
click at [140, 63] on div "2392" at bounding box center [169, 63] width 140 height 22
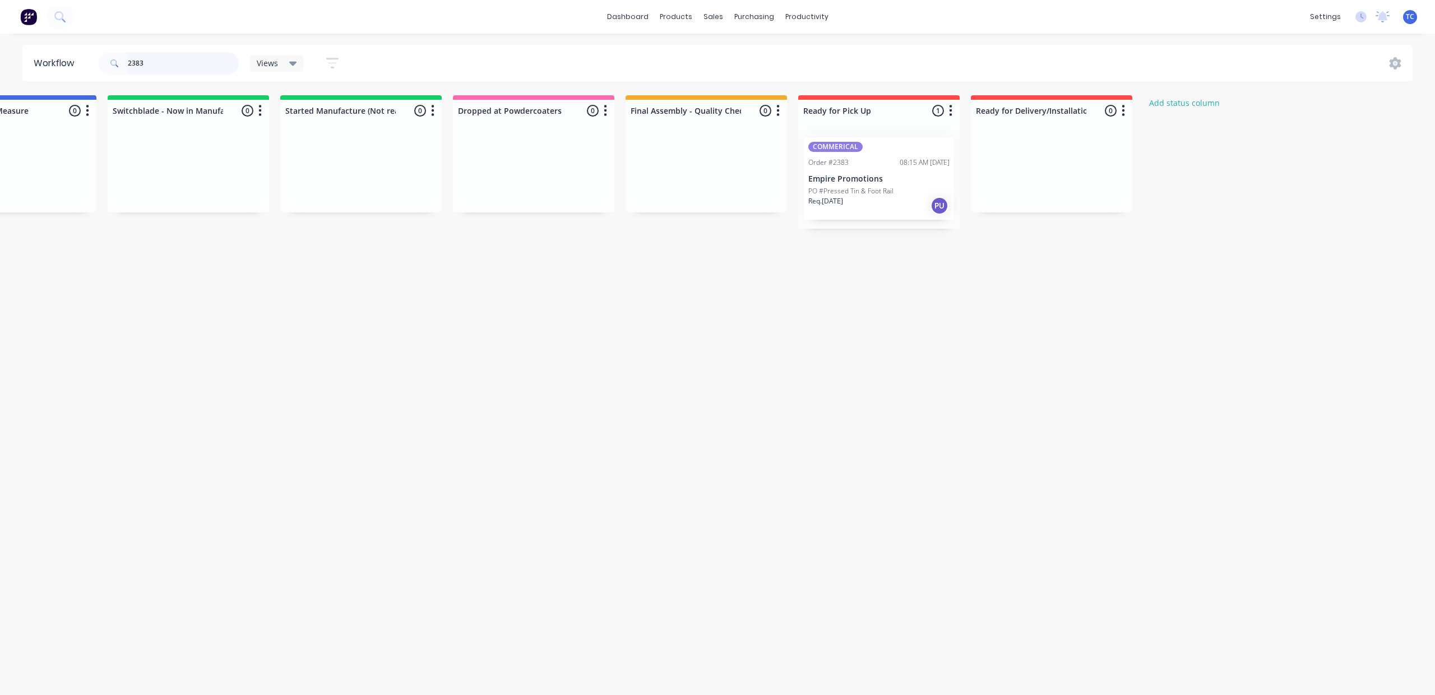
scroll to position [0, 606]
type input "2383"
click at [950, 184] on p "Empire Promotions" at bounding box center [878, 179] width 141 height 10
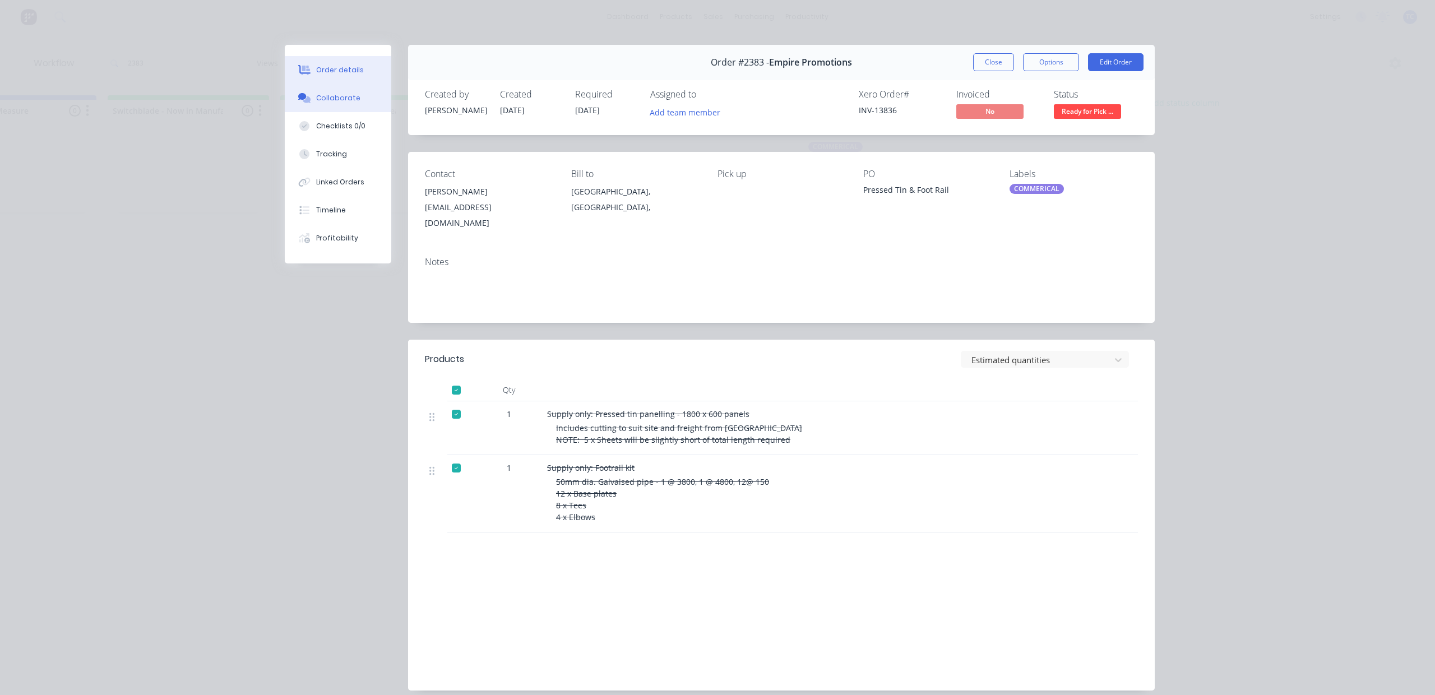
click at [331, 103] on div "Collaborate" at bounding box center [338, 98] width 44 height 10
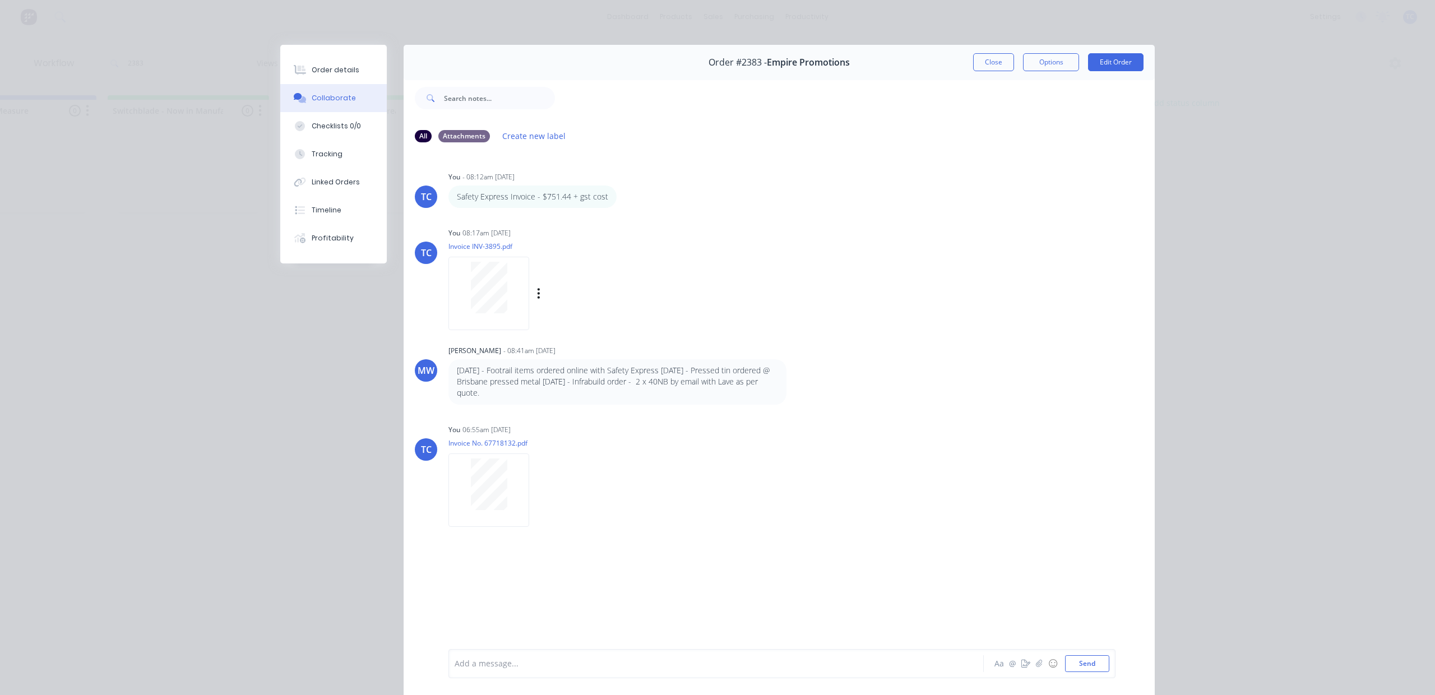
click at [524, 313] on div at bounding box center [489, 288] width 71 height 52
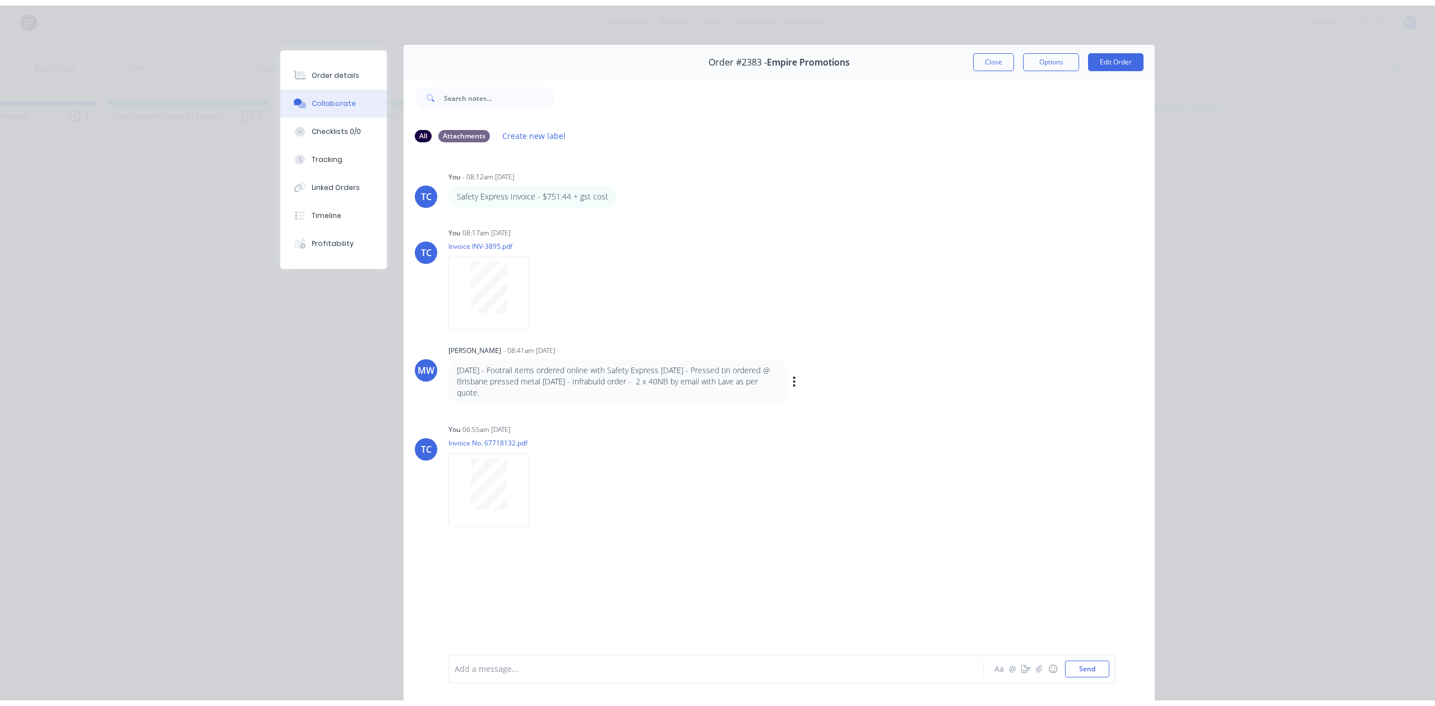
scroll to position [0, 0]
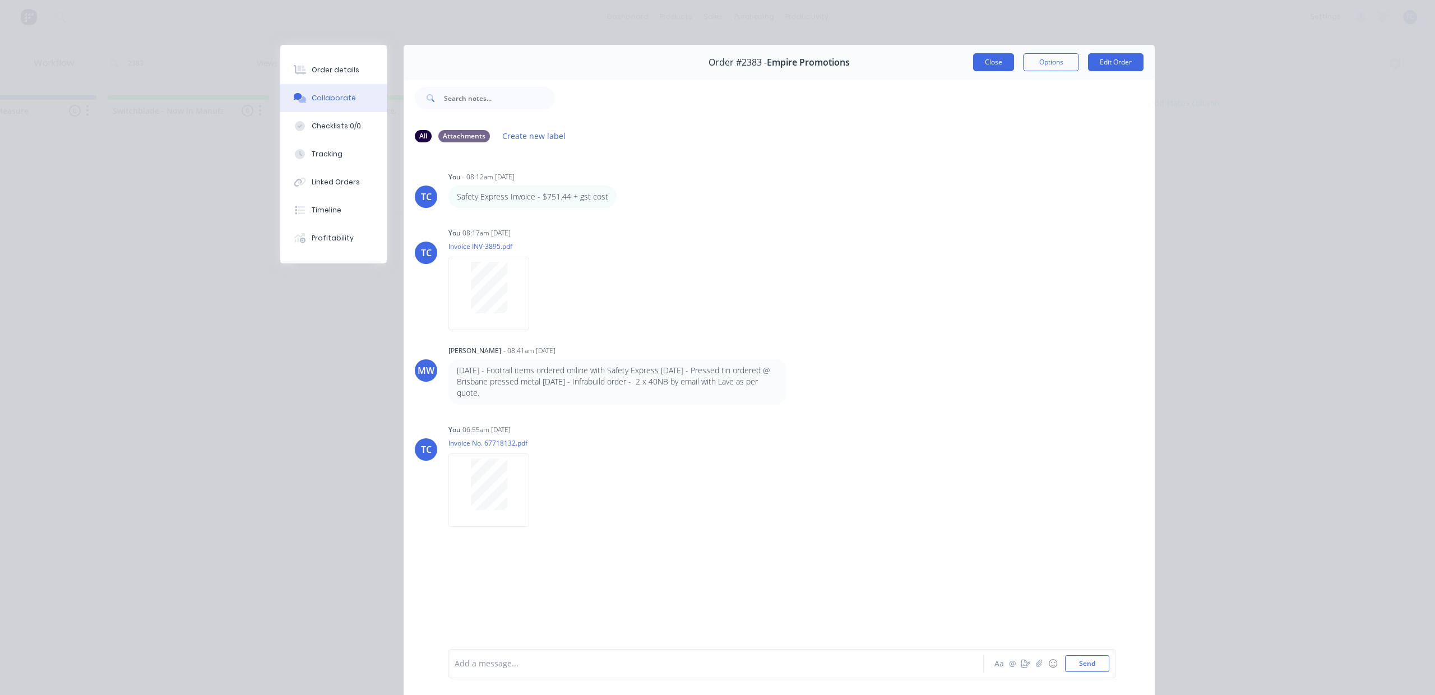
click at [973, 71] on button "Close" at bounding box center [993, 62] width 41 height 18
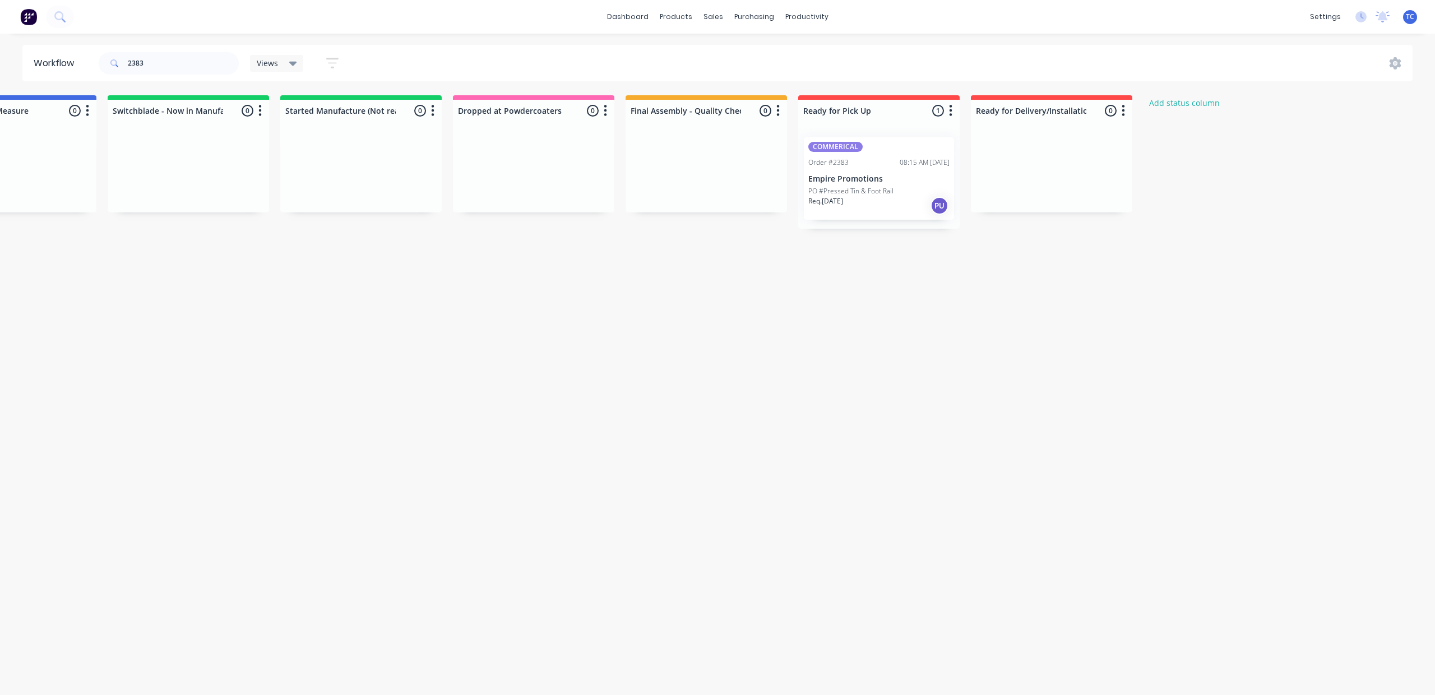
click at [894, 196] on p "PO #Pressed Tin & Foot Rail" at bounding box center [850, 191] width 85 height 10
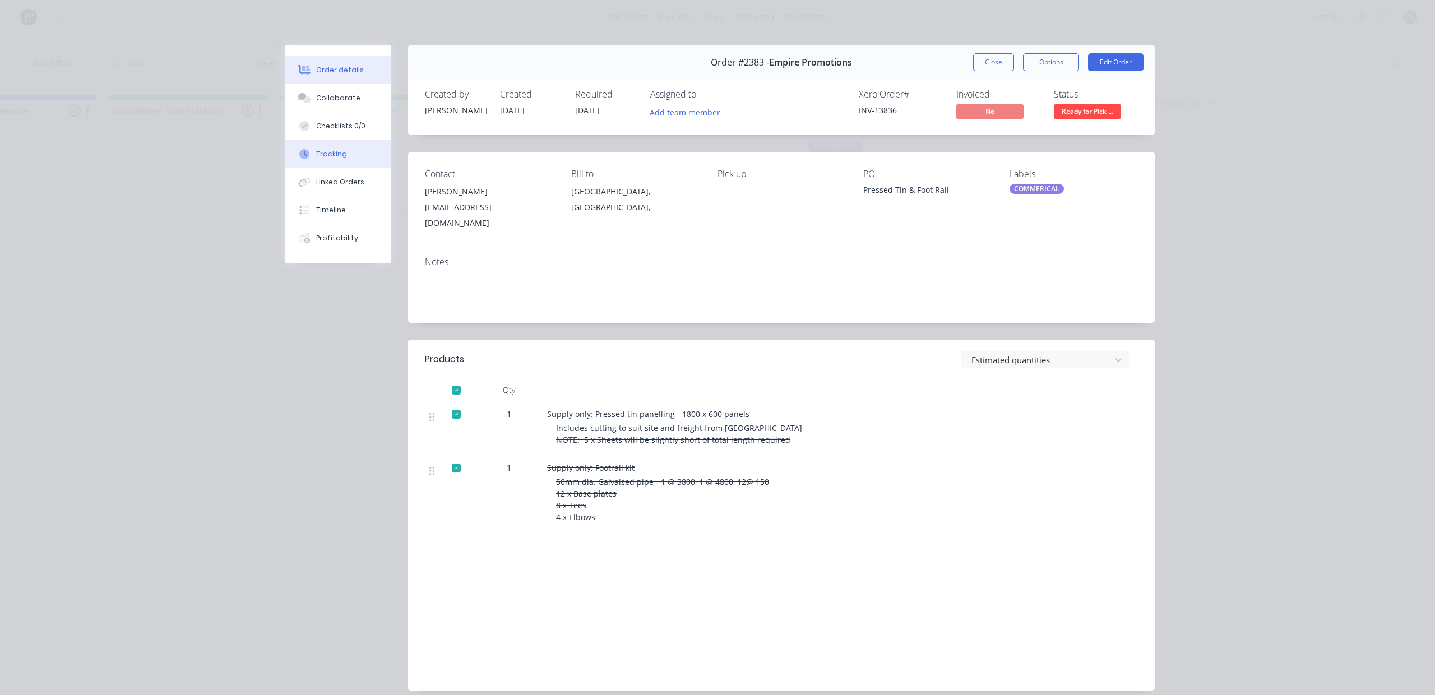
click at [336, 159] on div "Tracking" at bounding box center [331, 154] width 31 height 10
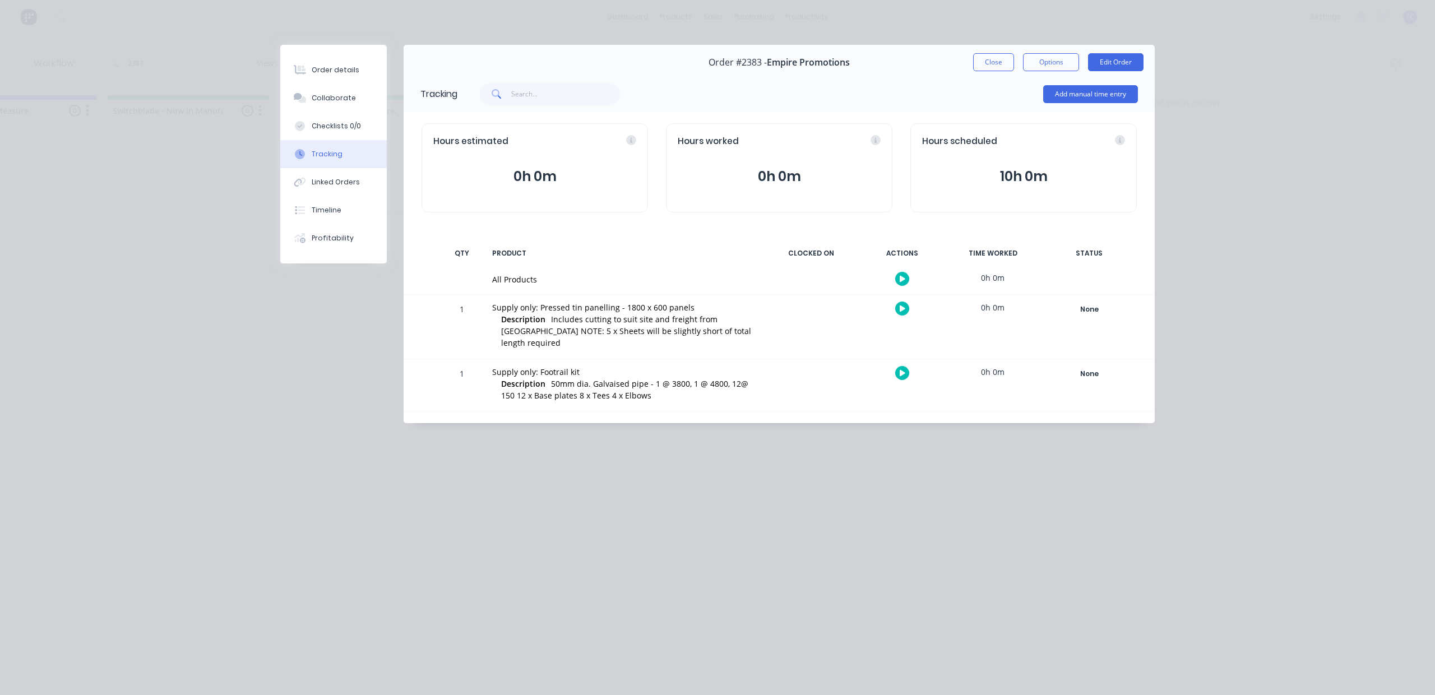
click at [341, 159] on div "Tracking" at bounding box center [327, 154] width 31 height 10
click at [1048, 103] on button "Add manual time entry" at bounding box center [1090, 94] width 95 height 18
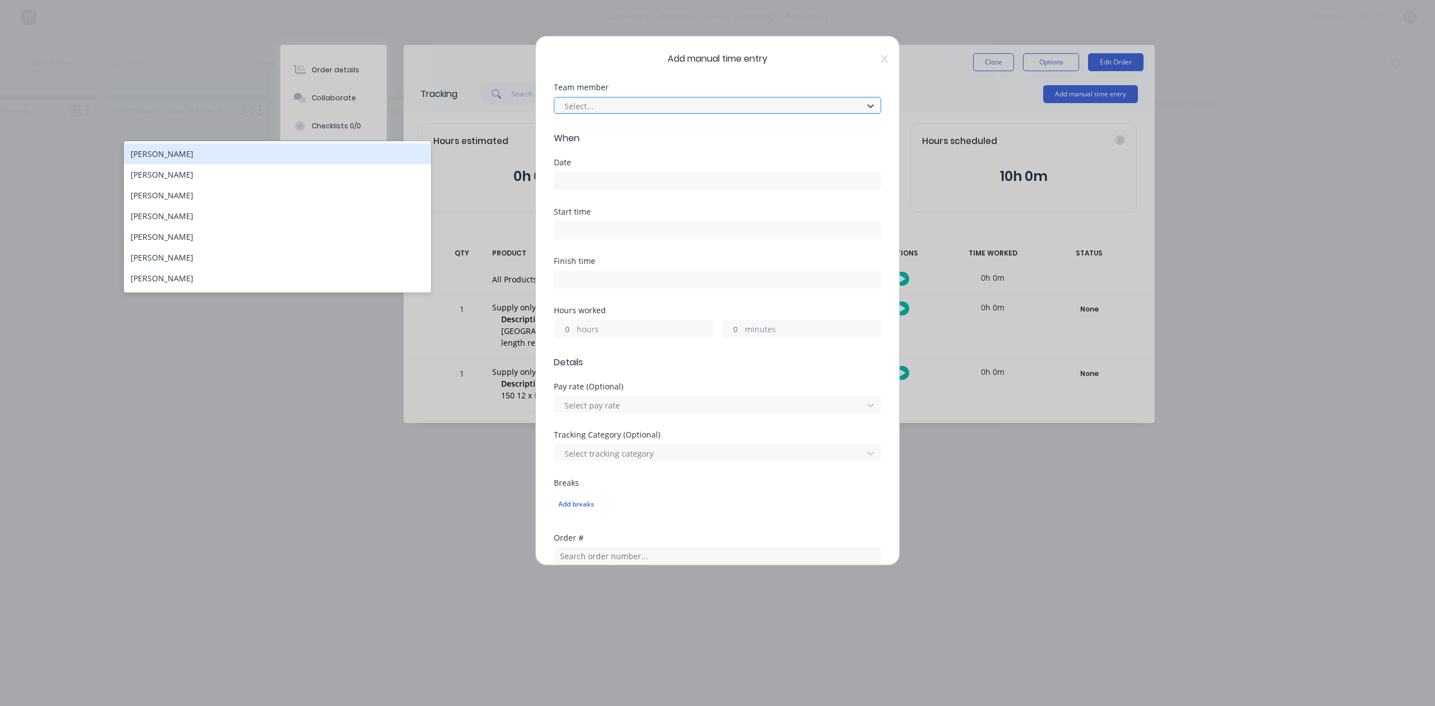
click at [734, 114] on div "Select..." at bounding box center [710, 106] width 301 height 17
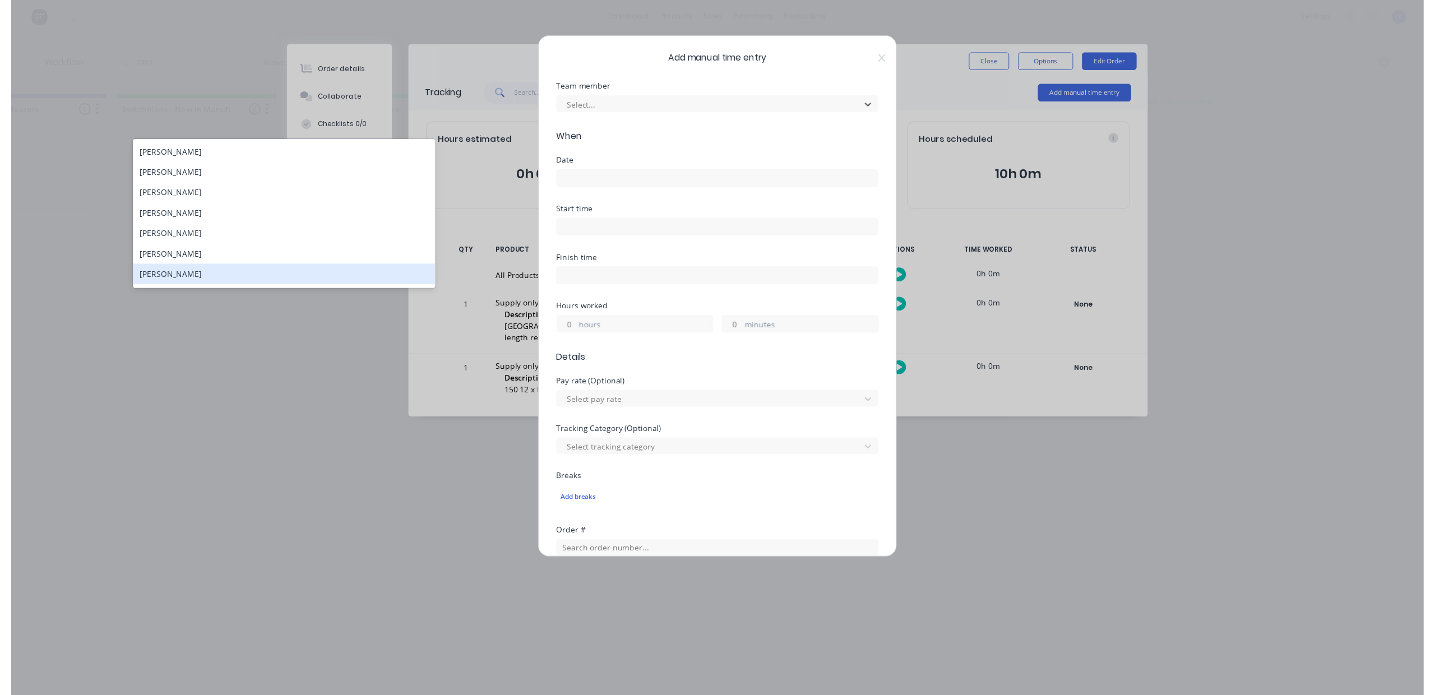
scroll to position [25, 0]
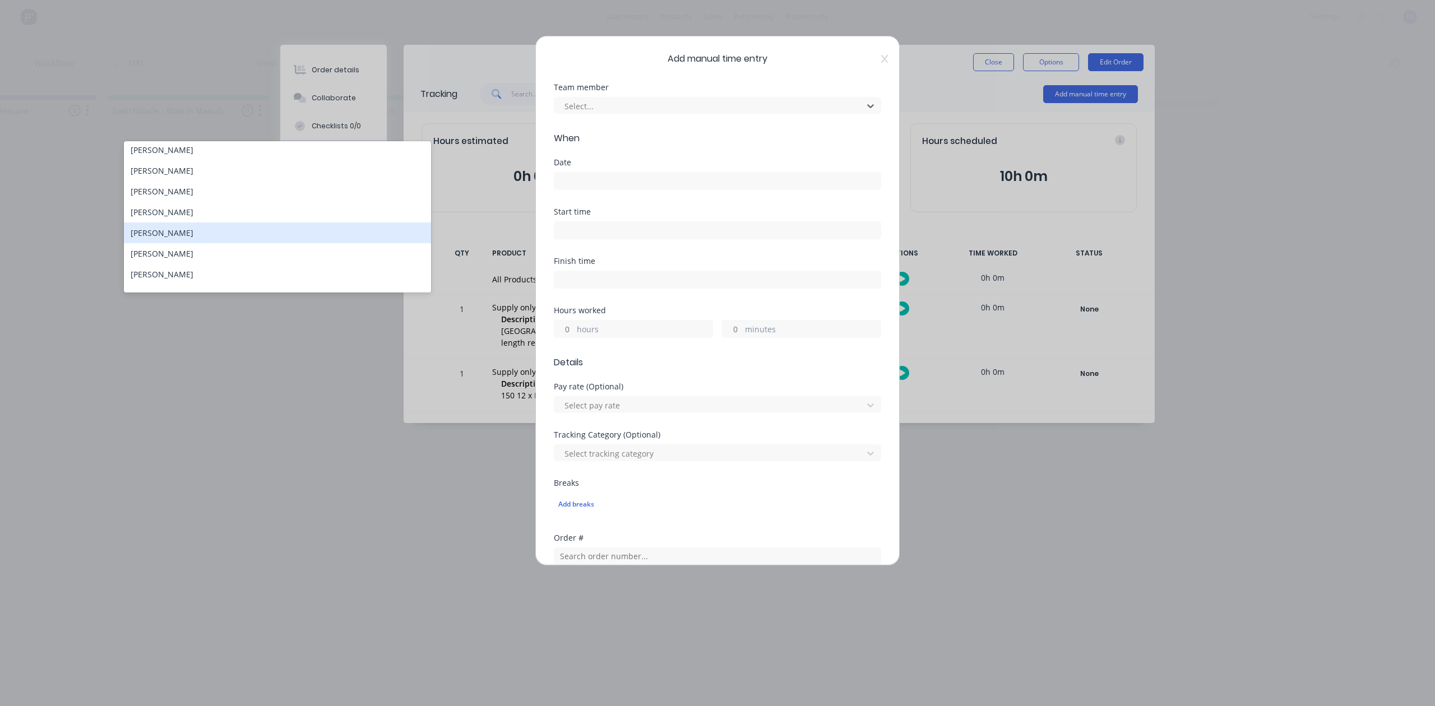
click at [867, 65] on div "Add manual time entry Team member 16 results available. Use Up and Down to choo…" at bounding box center [717, 301] width 364 height 530
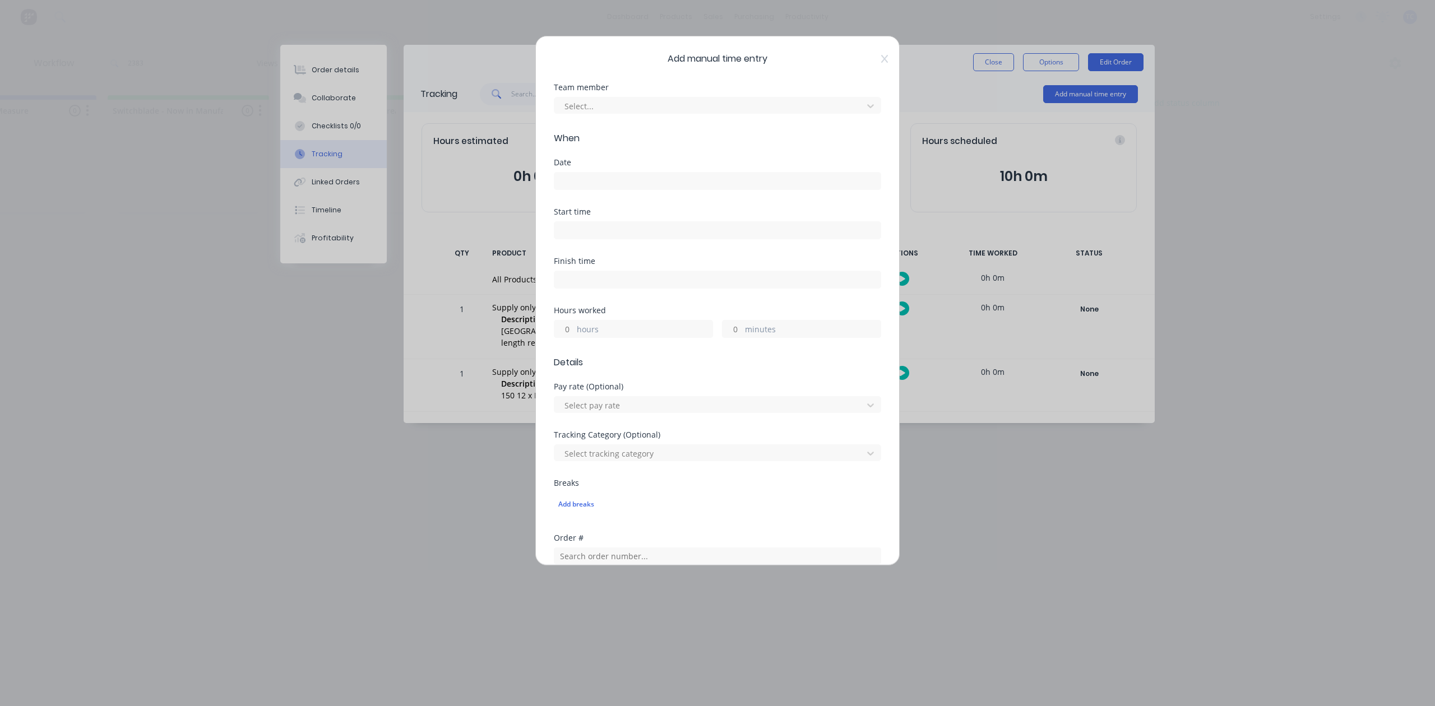
click at [971, 70] on div "Add manual time entry Team member Select... When Date Start time Finish time Ho…" at bounding box center [717, 353] width 1435 height 706
click at [881, 63] on icon at bounding box center [884, 58] width 7 height 9
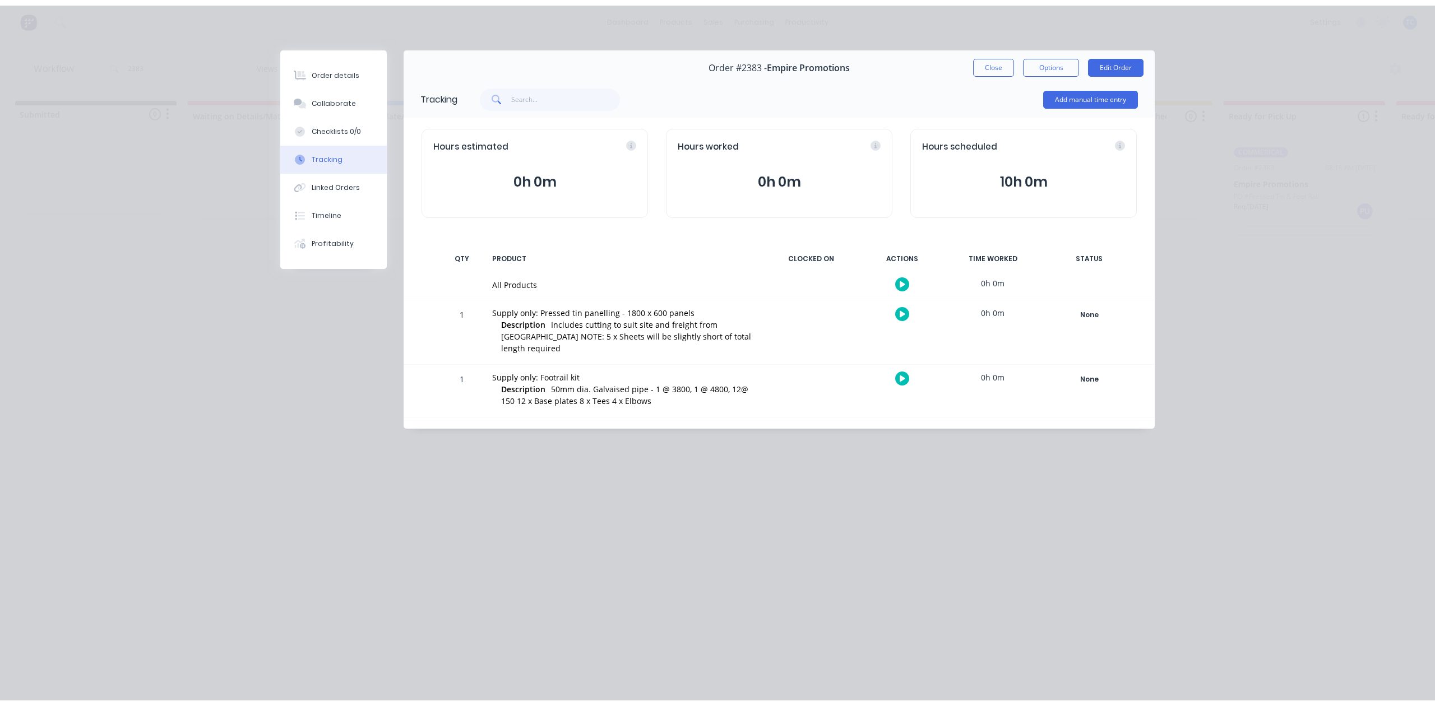
scroll to position [0, 0]
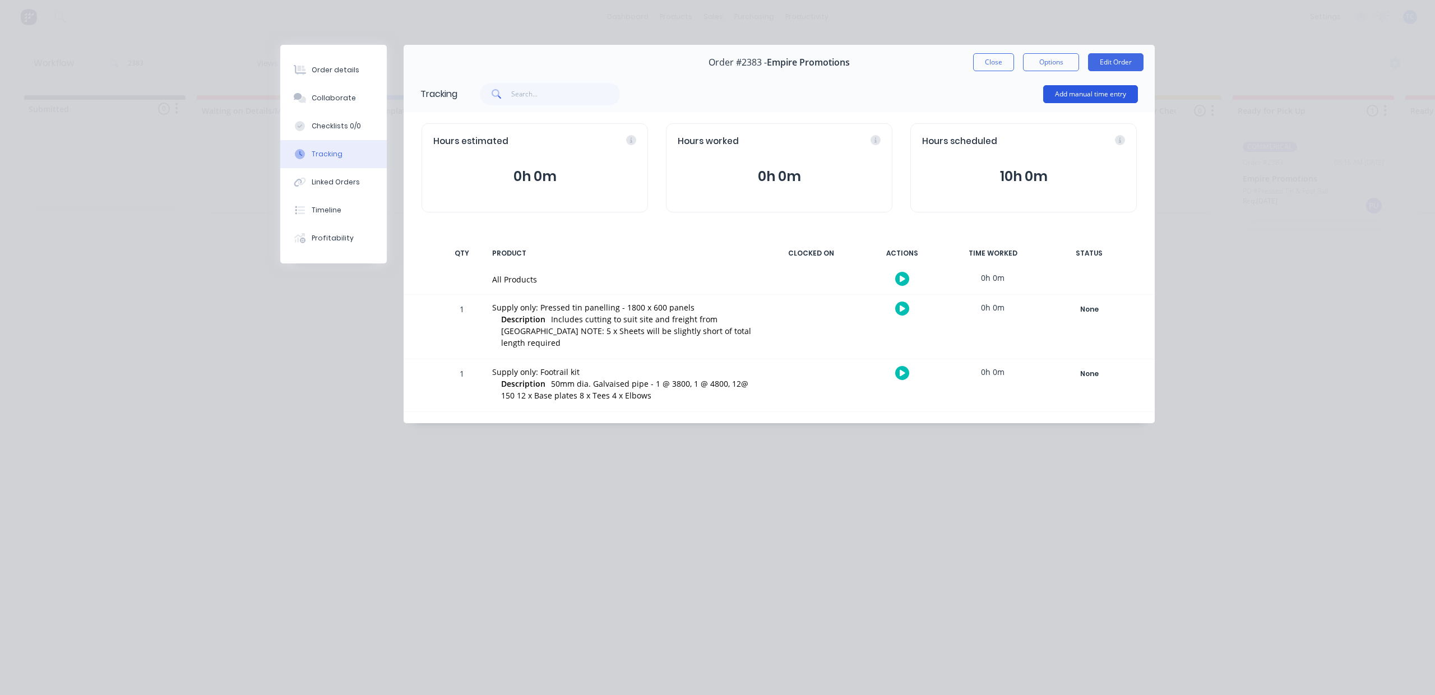
click at [1084, 103] on button "Add manual time entry" at bounding box center [1090, 94] width 95 height 18
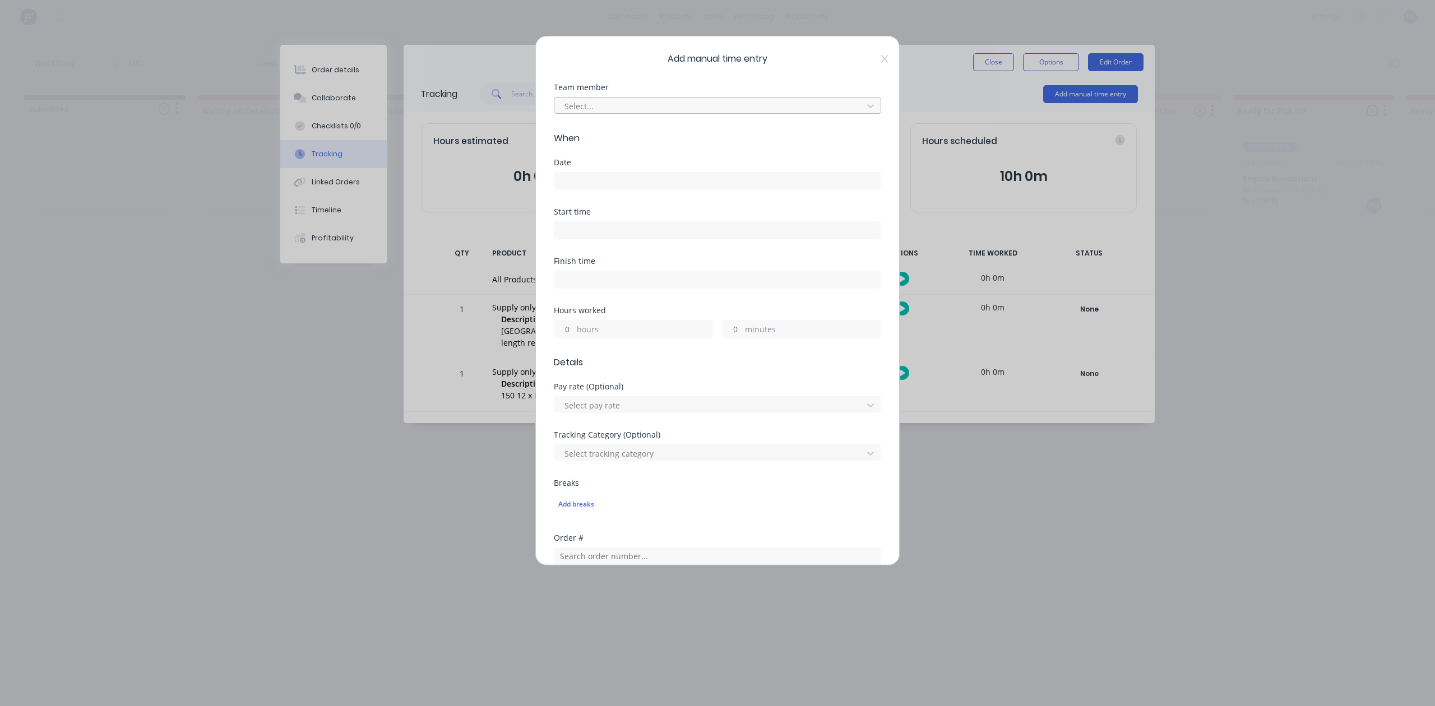
click at [729, 113] on div at bounding box center [710, 106] width 294 height 14
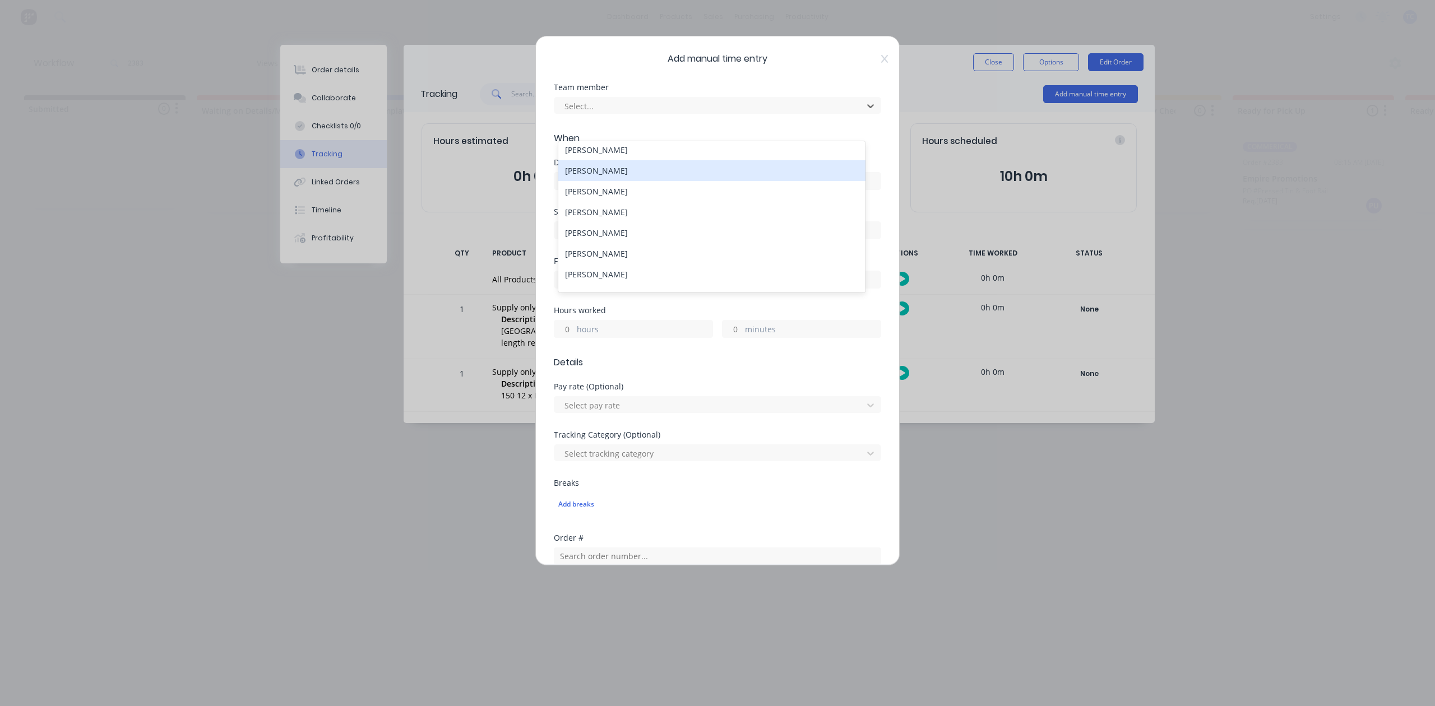
scroll to position [224, 0]
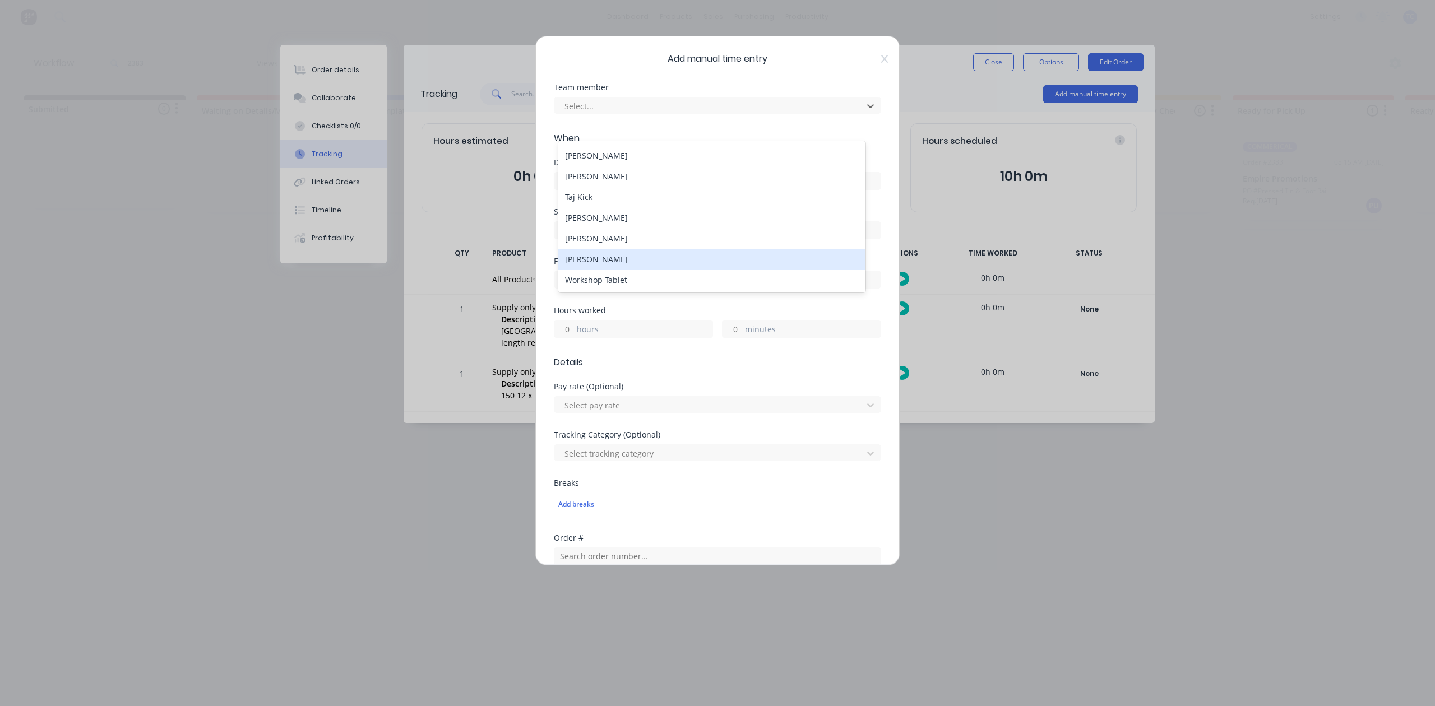
click at [604, 264] on div "William Giddey" at bounding box center [711, 259] width 307 height 21
click at [586, 189] on input at bounding box center [717, 181] width 326 height 17
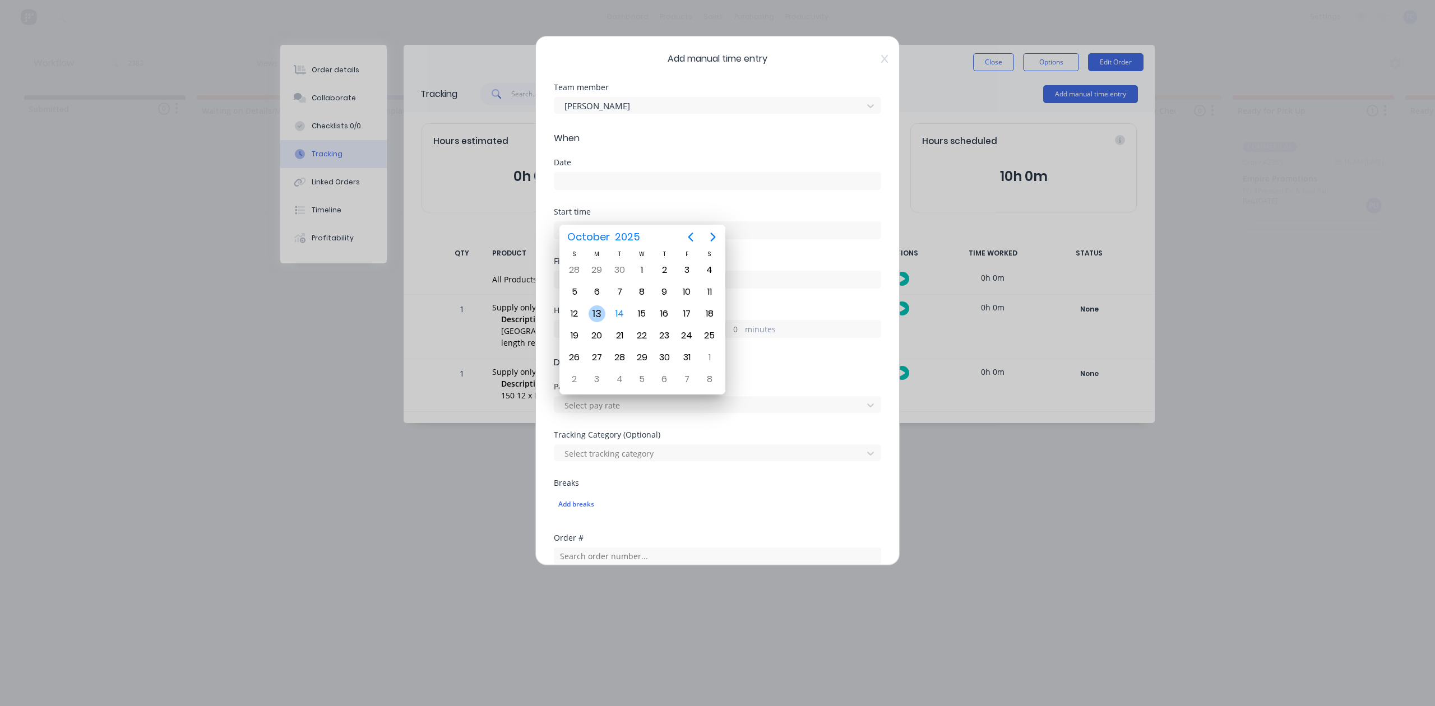
click at [595, 309] on div "13" at bounding box center [597, 314] width 17 height 17
type input "13/10/2025"
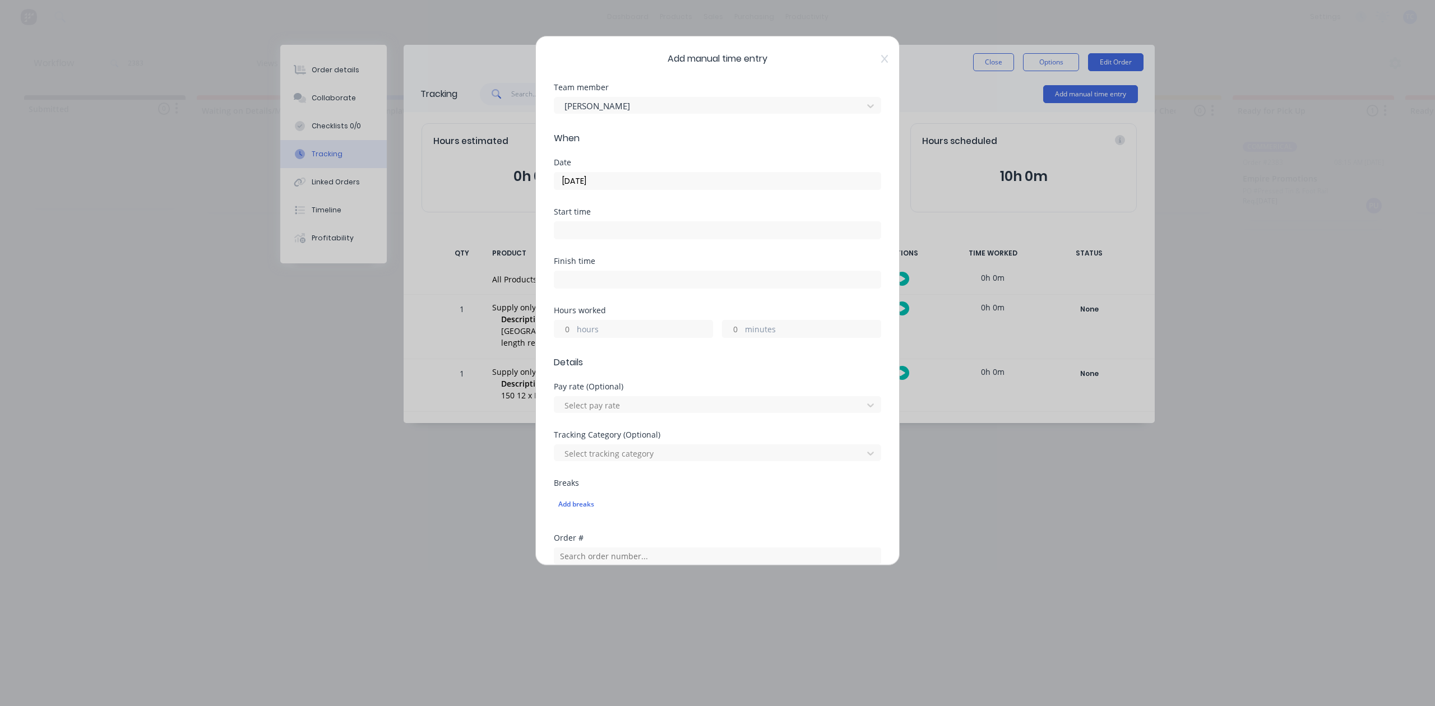
click at [571, 338] on input "hours" at bounding box center [564, 329] width 20 height 17
type input "1"
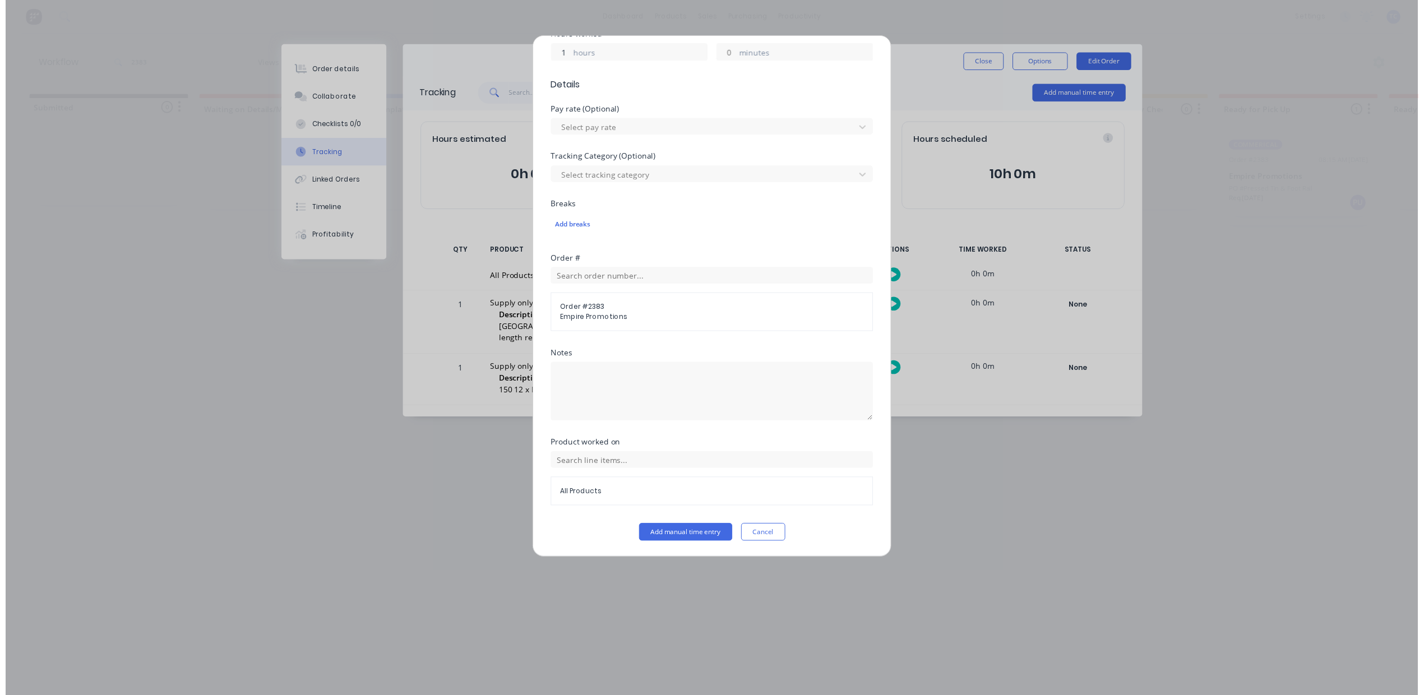
scroll to position [396, 0]
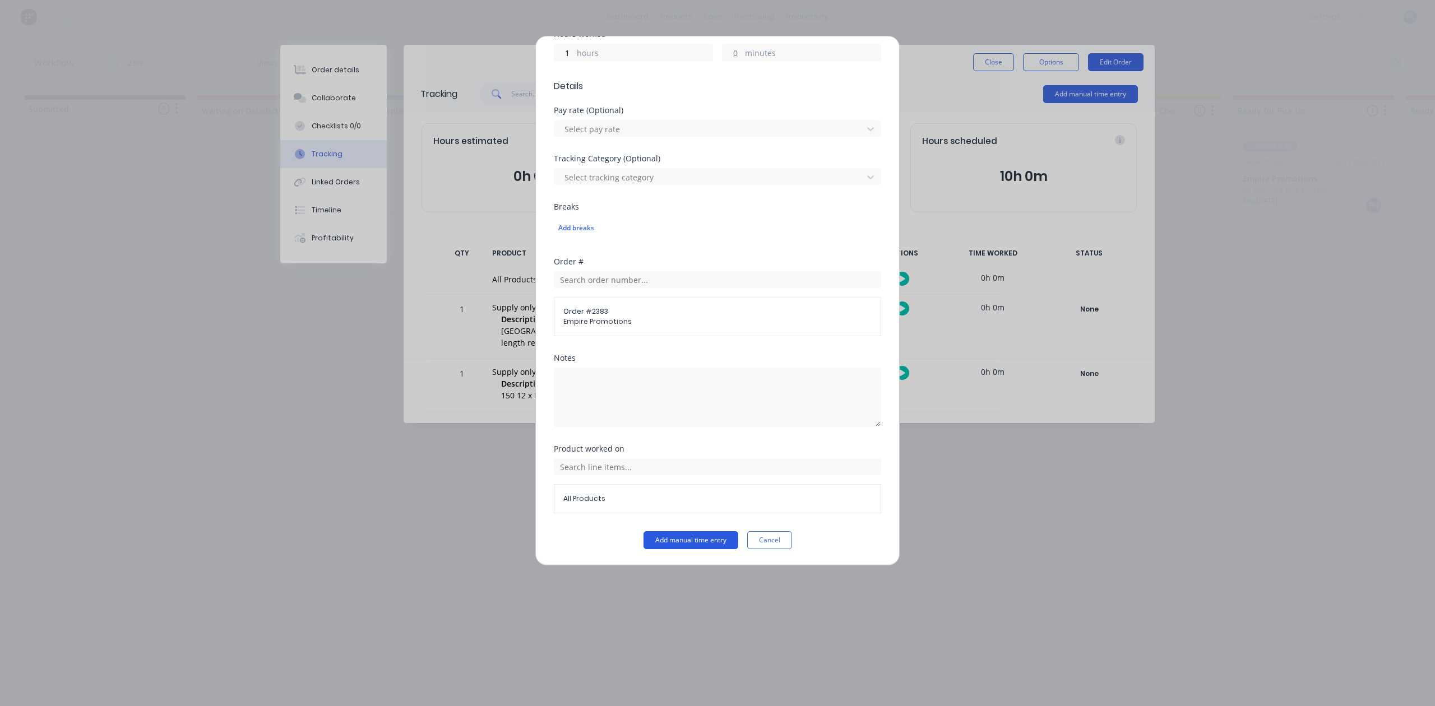
click at [702, 539] on button "Add manual time entry" at bounding box center [691, 540] width 95 height 18
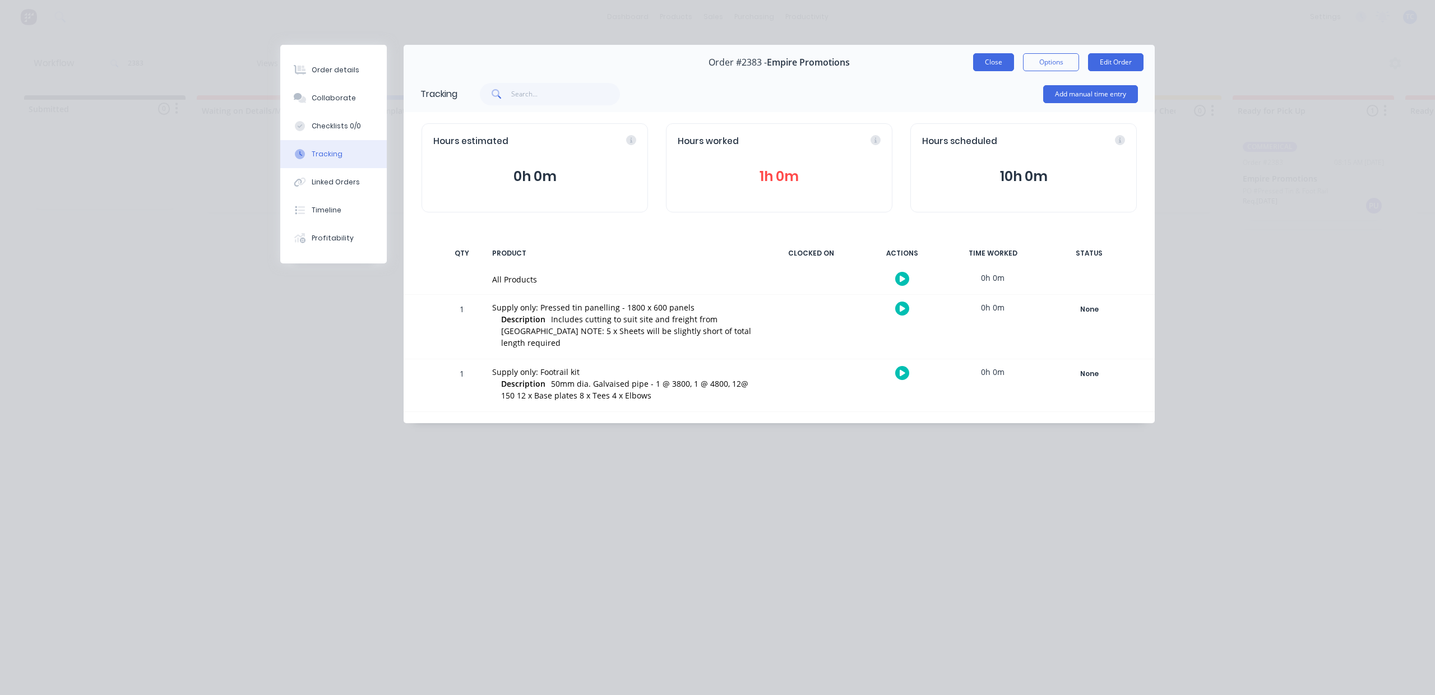
click at [973, 71] on button "Close" at bounding box center [993, 62] width 41 height 18
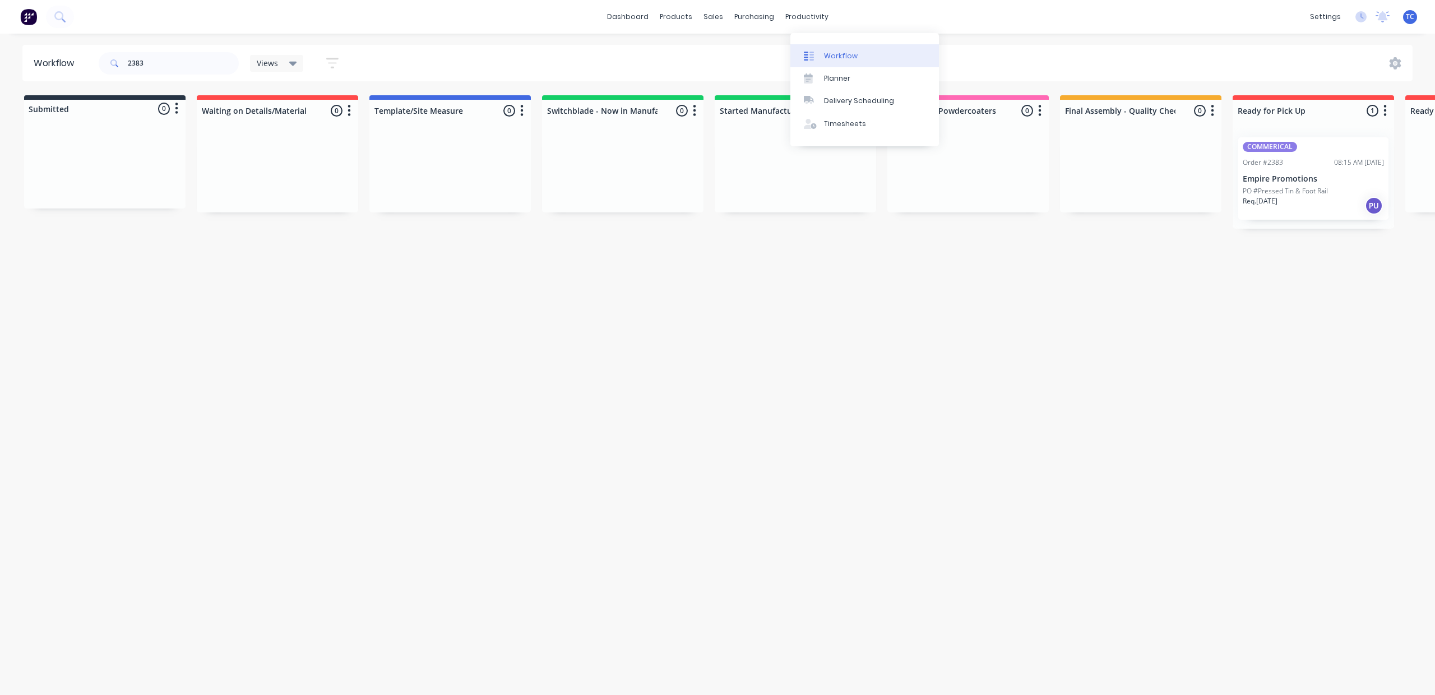
click at [834, 56] on div "Workflow" at bounding box center [841, 56] width 34 height 10
click at [848, 58] on div "Workflow" at bounding box center [841, 56] width 34 height 10
click at [848, 59] on div "Workflow" at bounding box center [841, 56] width 34 height 10
click at [842, 61] on div "Workflow" at bounding box center [841, 56] width 34 height 10
click at [611, 14] on link "dashboard" at bounding box center [628, 16] width 53 height 17
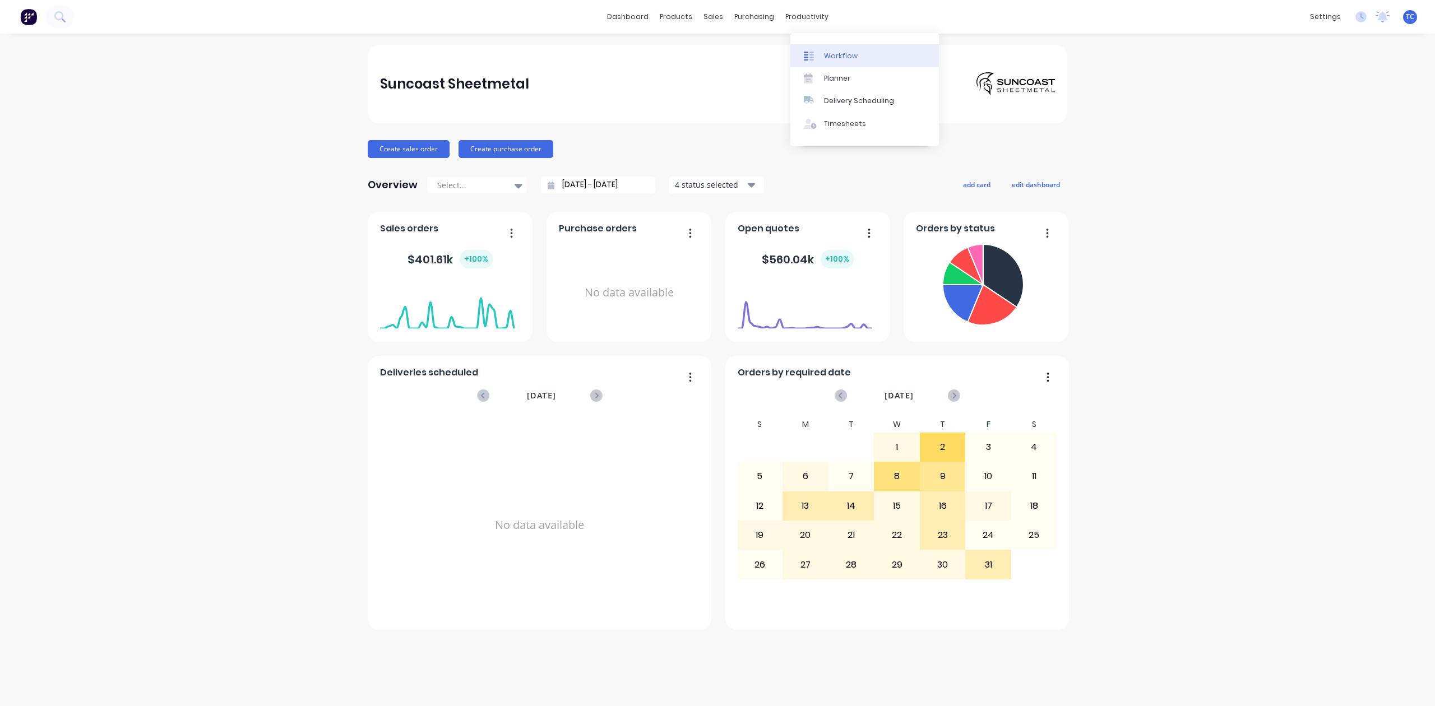
click at [839, 59] on div "Workflow" at bounding box center [841, 56] width 34 height 10
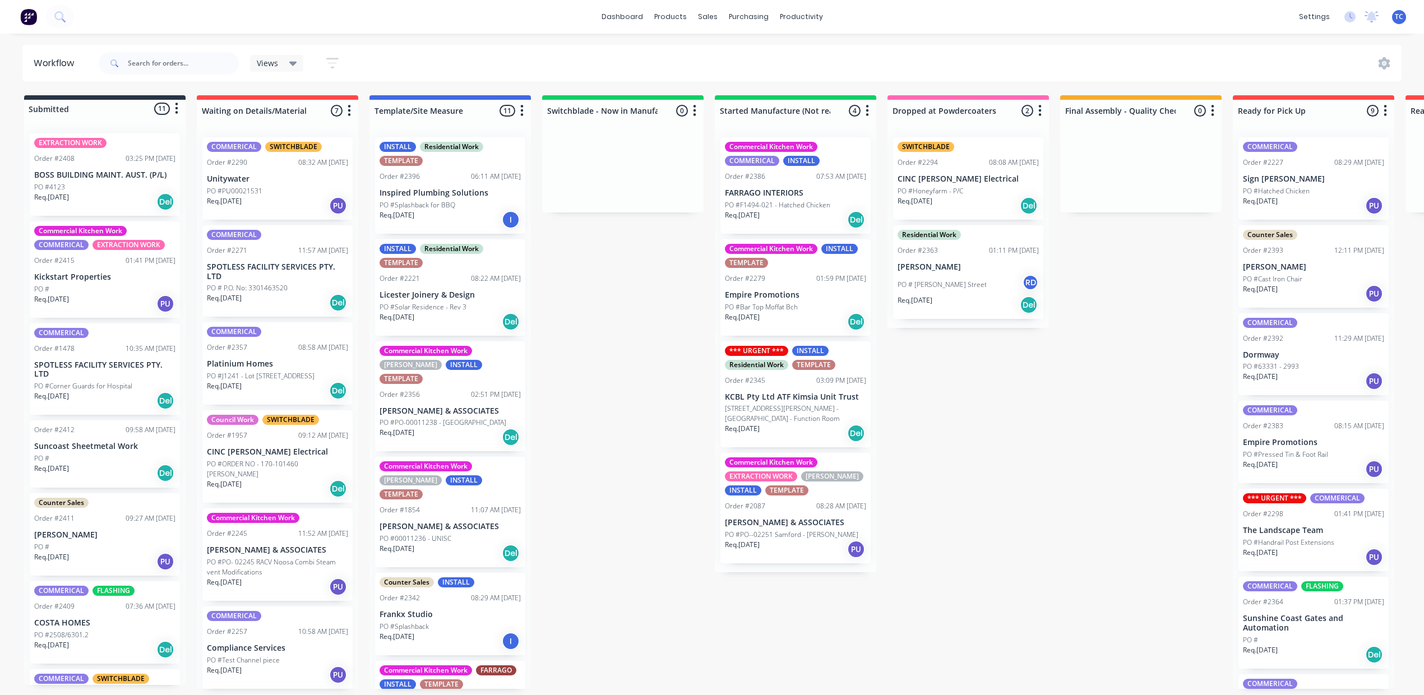
click at [108, 180] on p "BOSS BUILDING MAINT. AUST. (P/L)" at bounding box center [104, 175] width 141 height 10
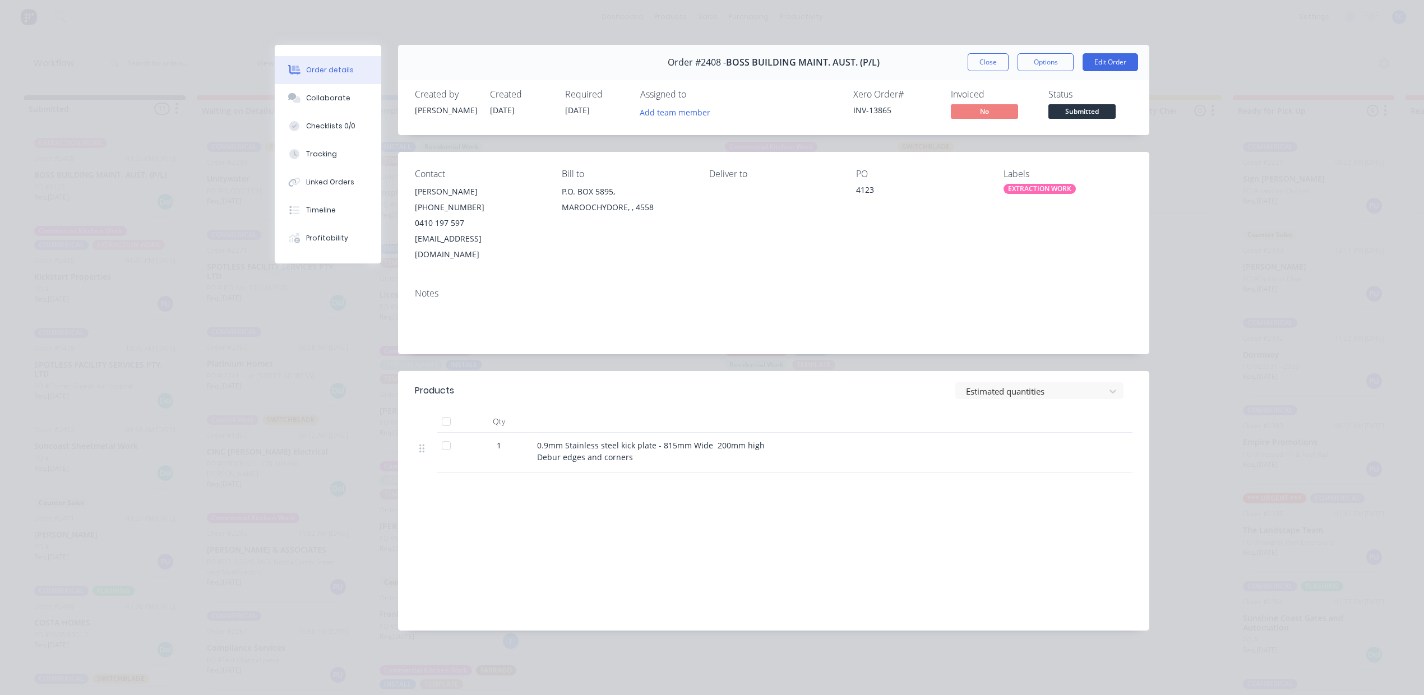
click at [1035, 194] on div "EXTRACTION WORK" at bounding box center [1040, 189] width 72 height 10
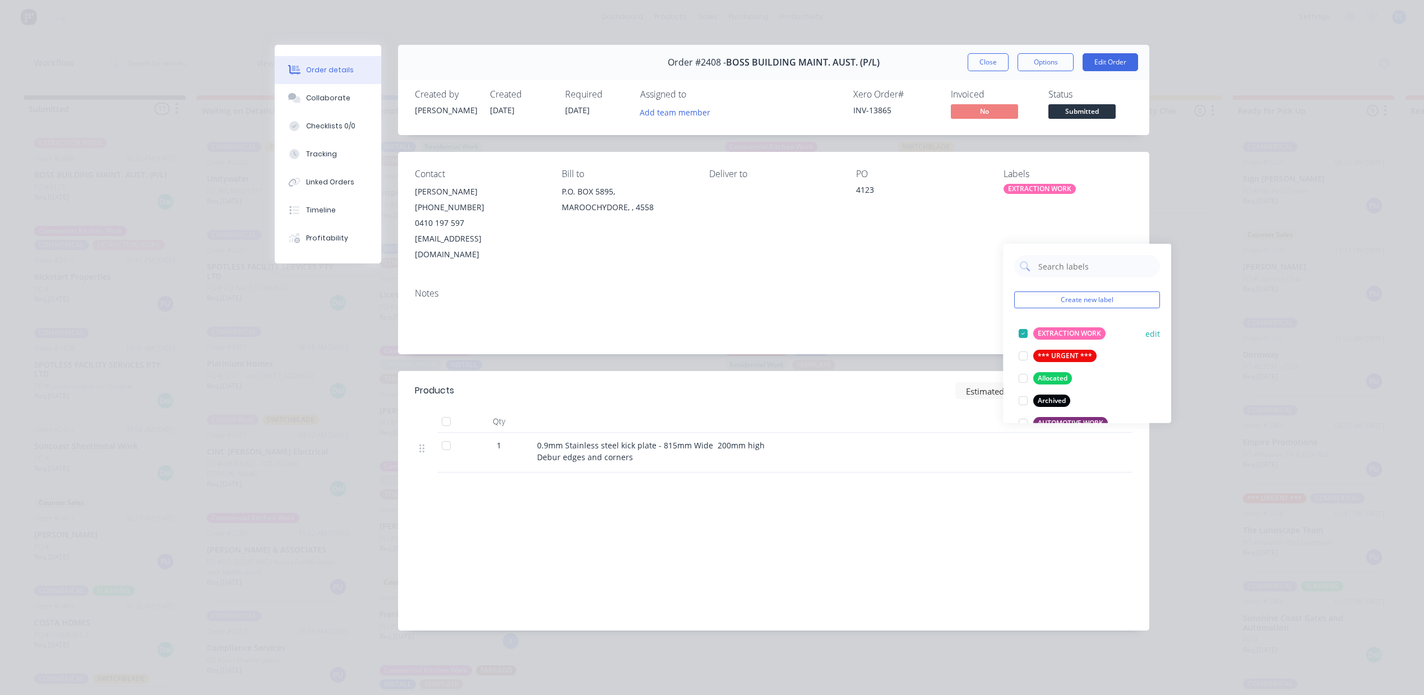
click at [1024, 338] on div at bounding box center [1023, 333] width 22 height 22
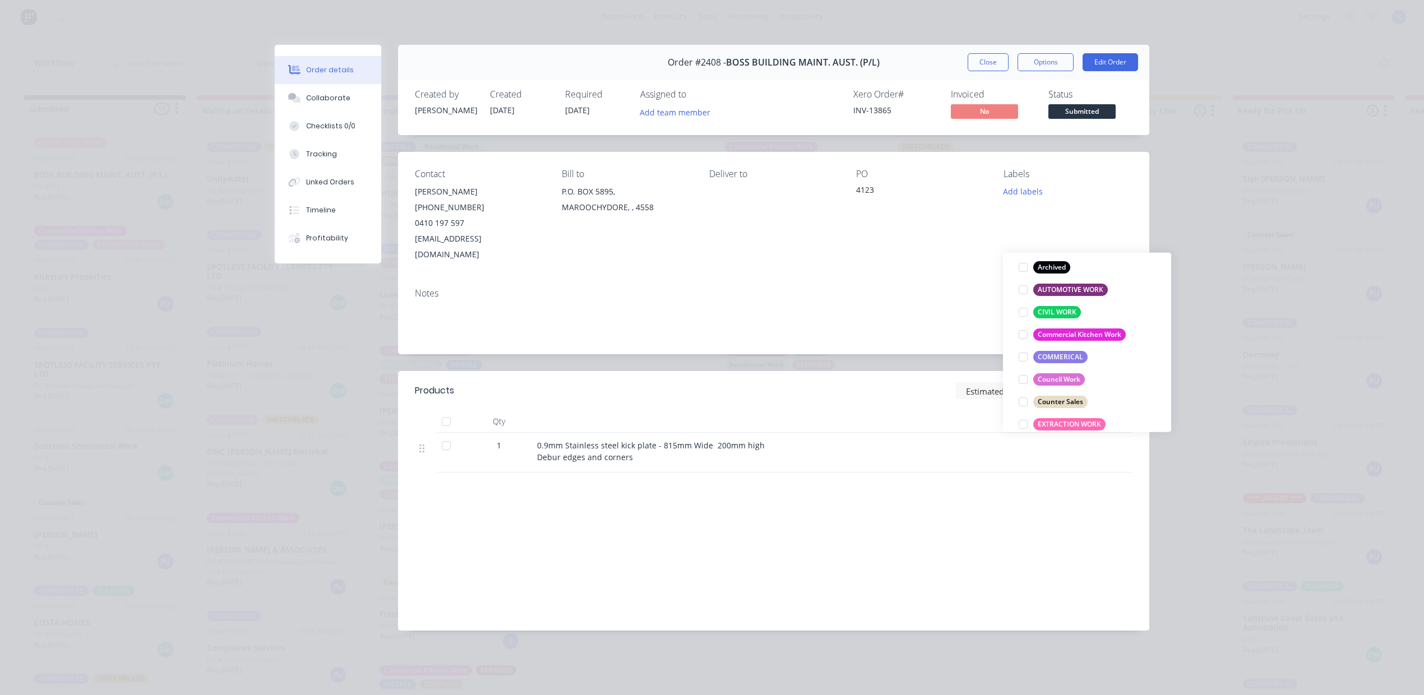
scroll to position [149, 0]
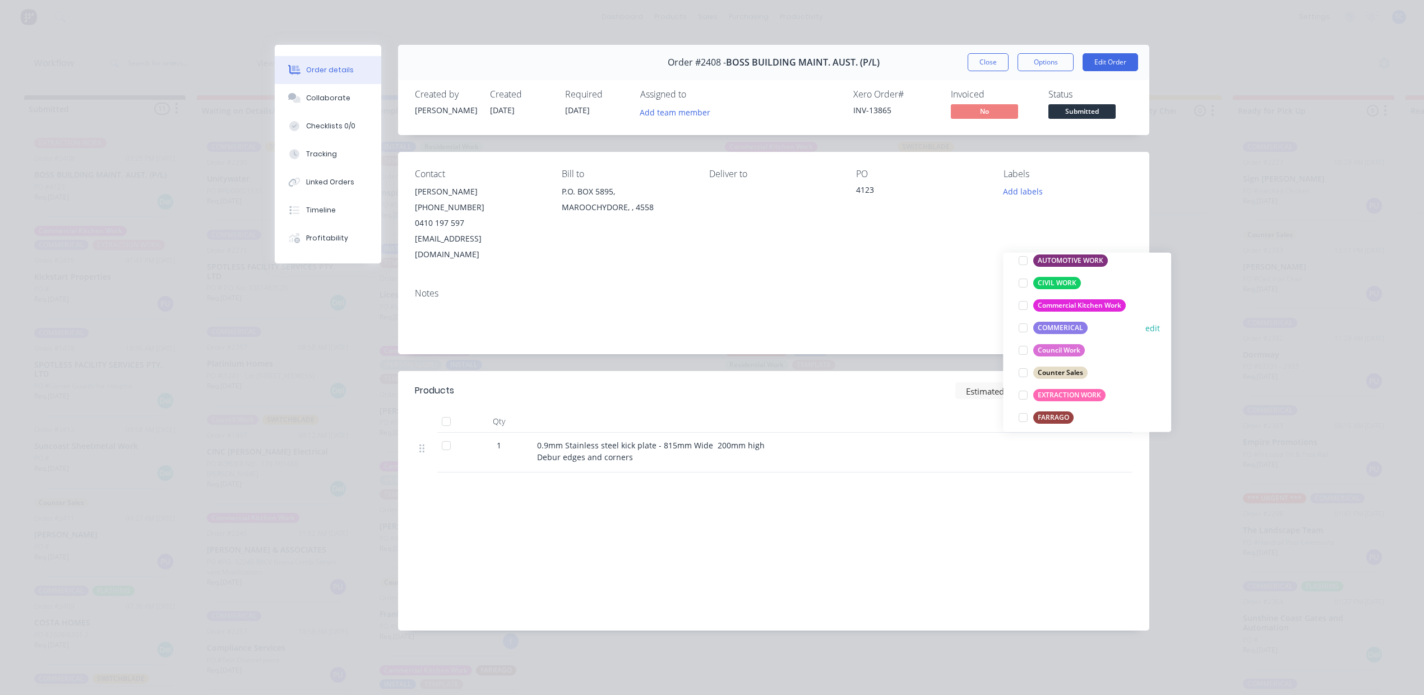
click at [1020, 332] on div at bounding box center [1023, 328] width 22 height 22
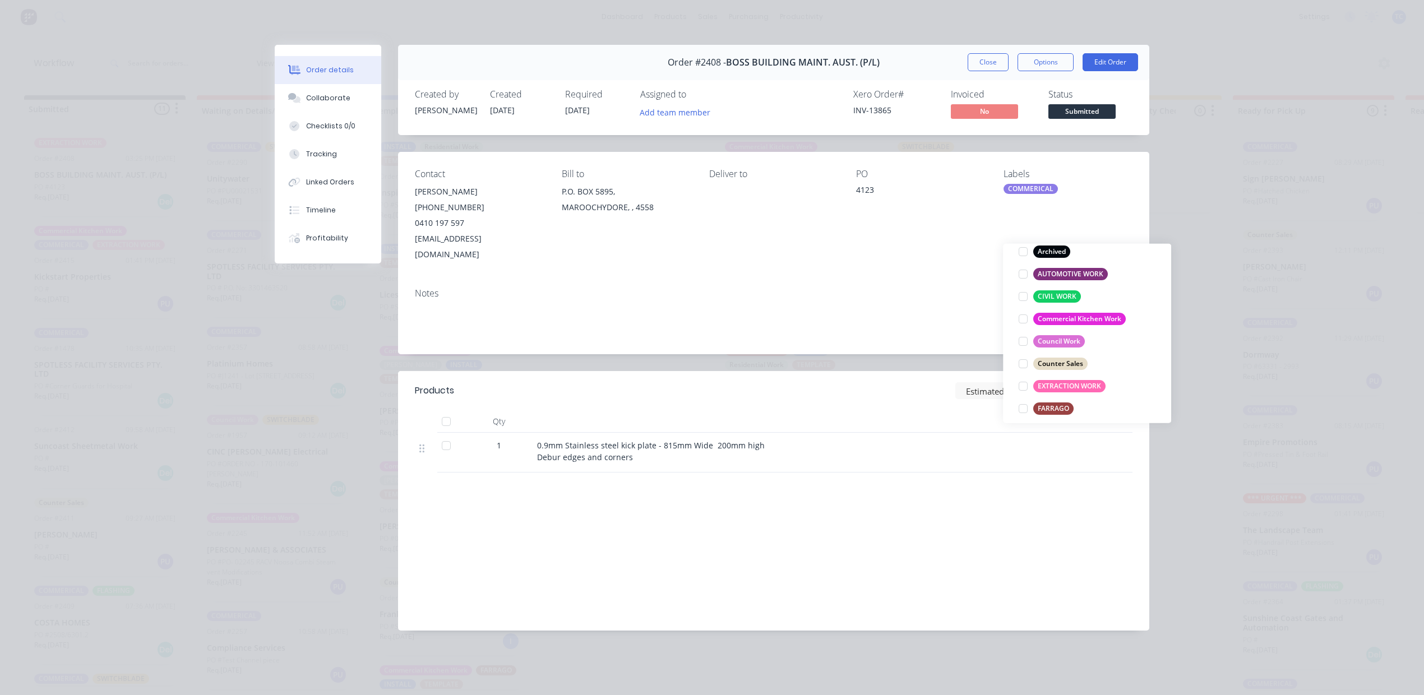
scroll to position [15, 0]
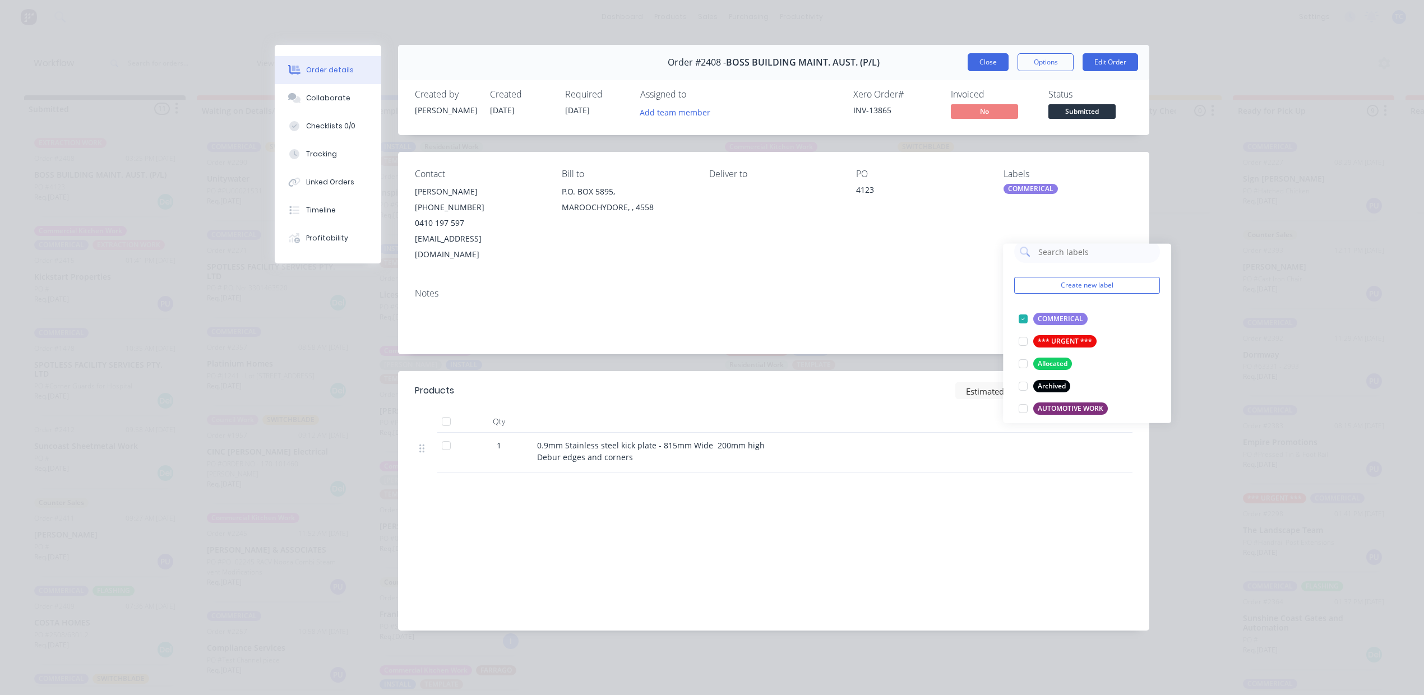
click at [968, 71] on button "Close" at bounding box center [988, 62] width 41 height 18
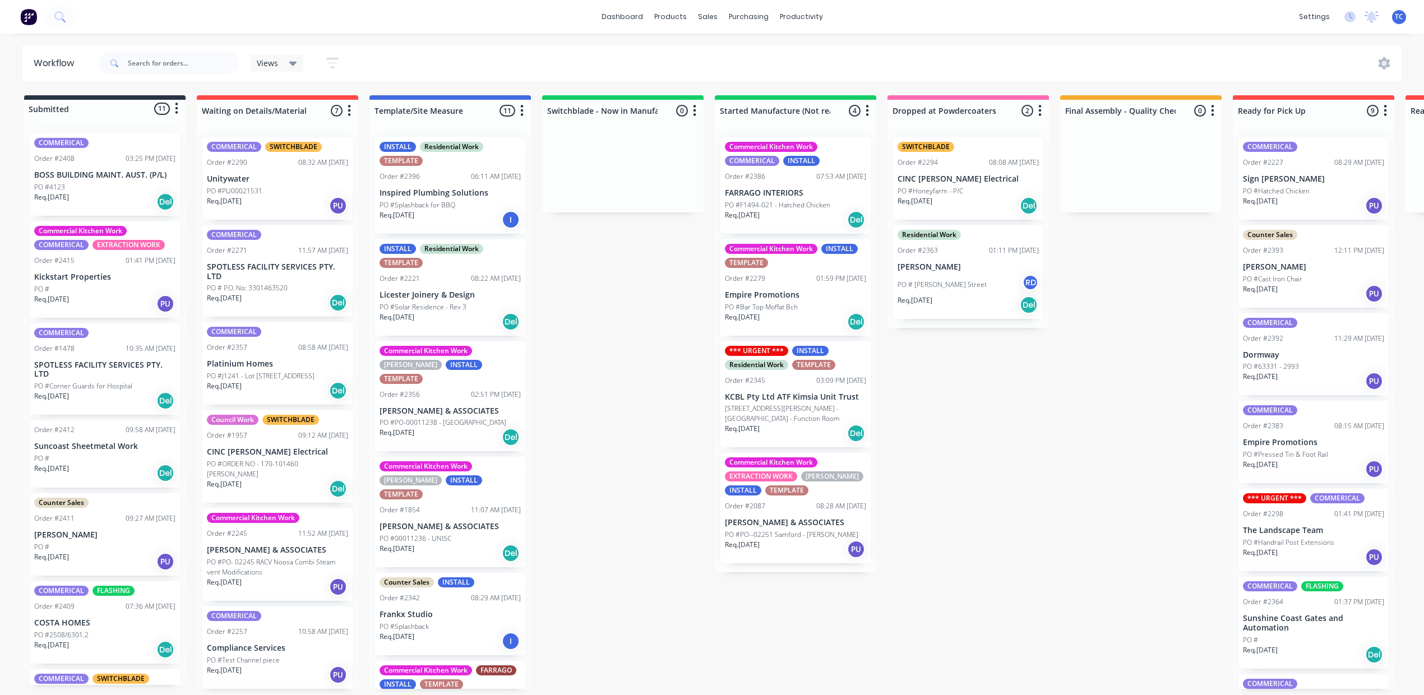
click at [133, 297] on div "Commercial Kitchen Work COMMERICAL EXTRACTION WORK Order #2415 01:41 PM 13/10/2…" at bounding box center [105, 269] width 150 height 96
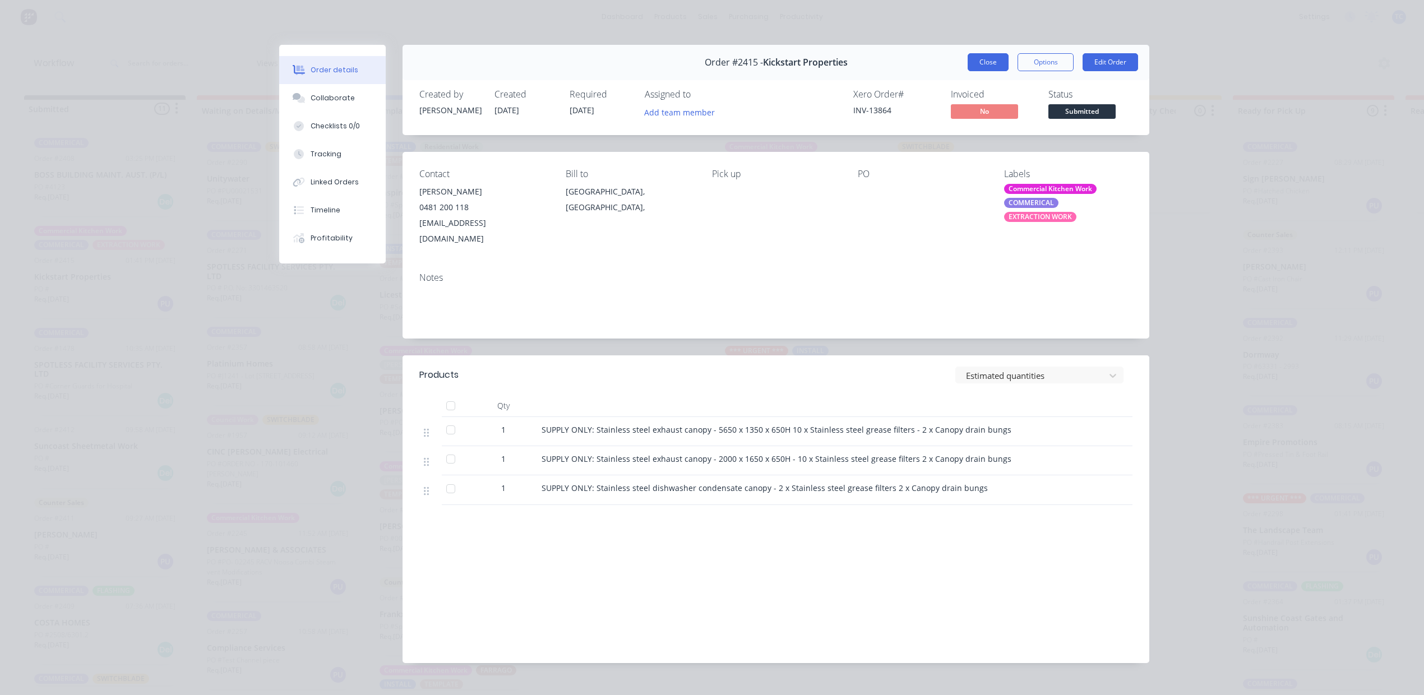
click at [968, 71] on button "Close" at bounding box center [988, 62] width 41 height 18
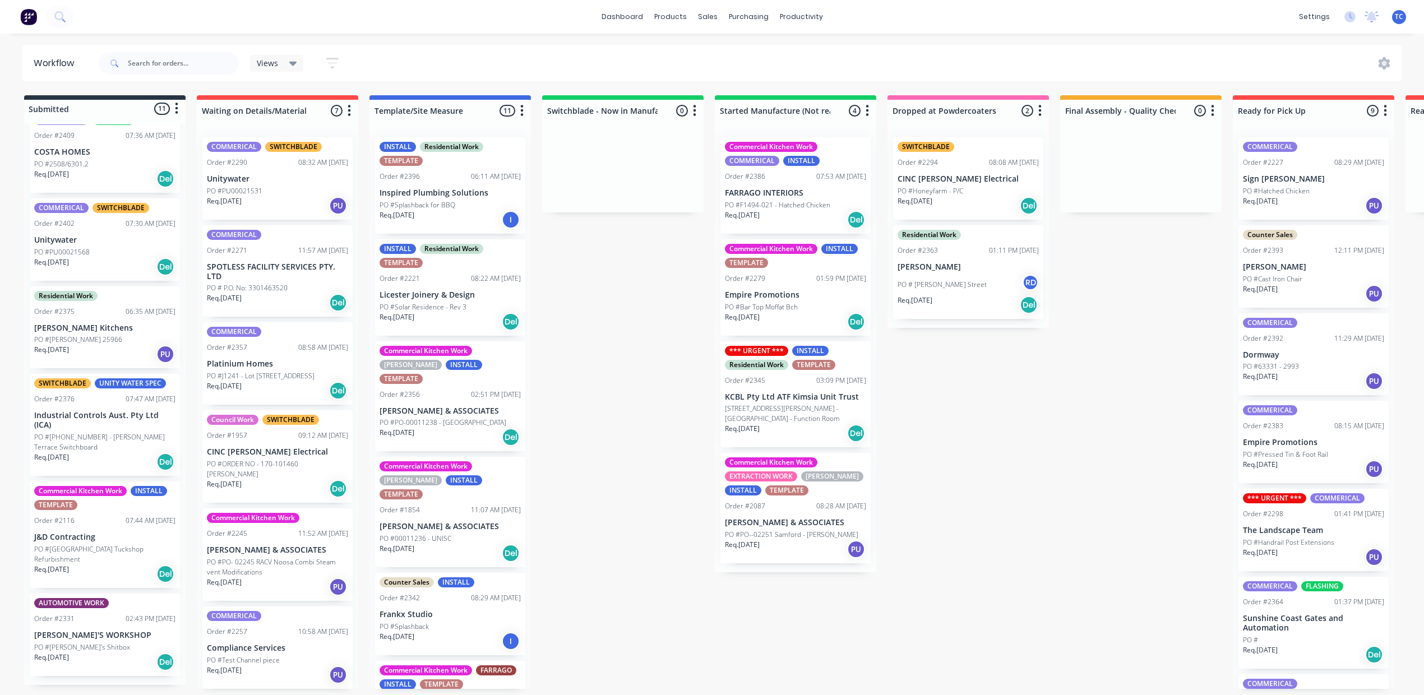
scroll to position [11, 0]
click at [150, 432] on p "PO #25163-04-05 - Hughes Terrace Switchboard" at bounding box center [104, 442] width 141 height 20
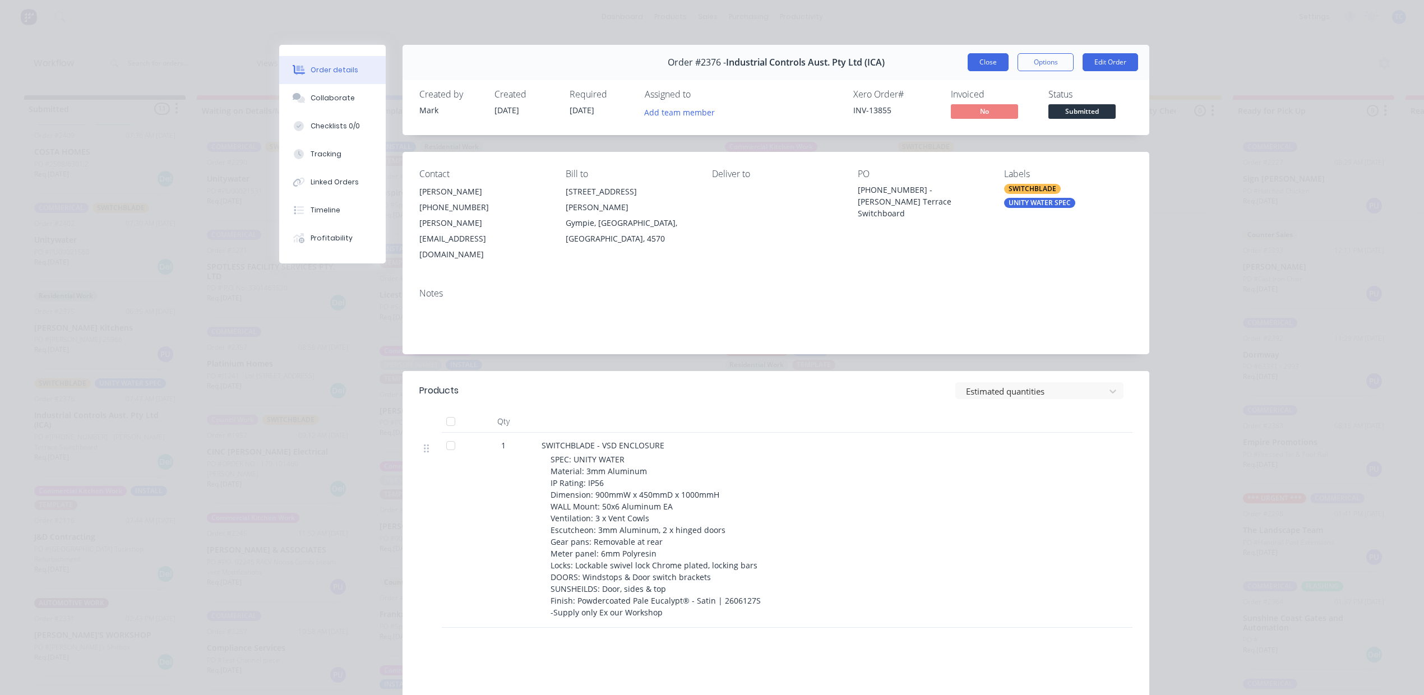
click at [968, 71] on button "Close" at bounding box center [988, 62] width 41 height 18
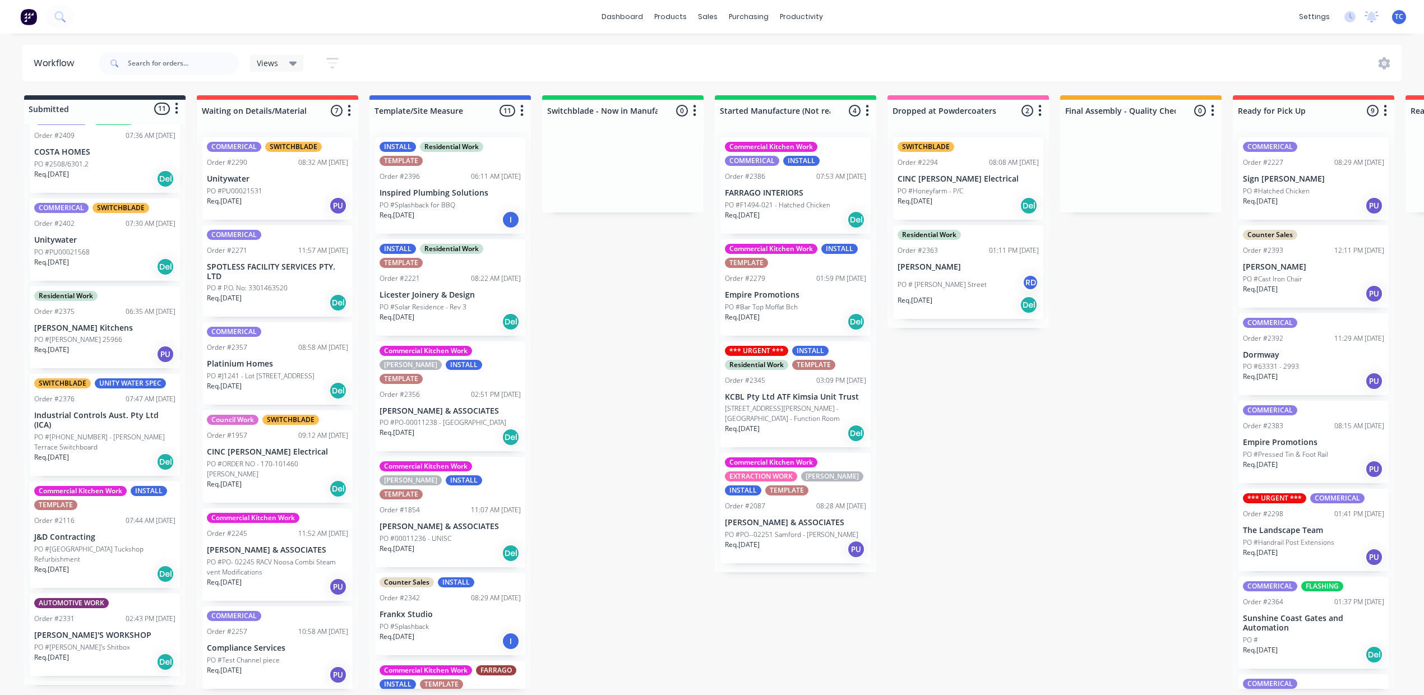
scroll to position [520, 0]
click at [106, 345] on p "PO #BENJAMIN 25966" at bounding box center [78, 340] width 88 height 10
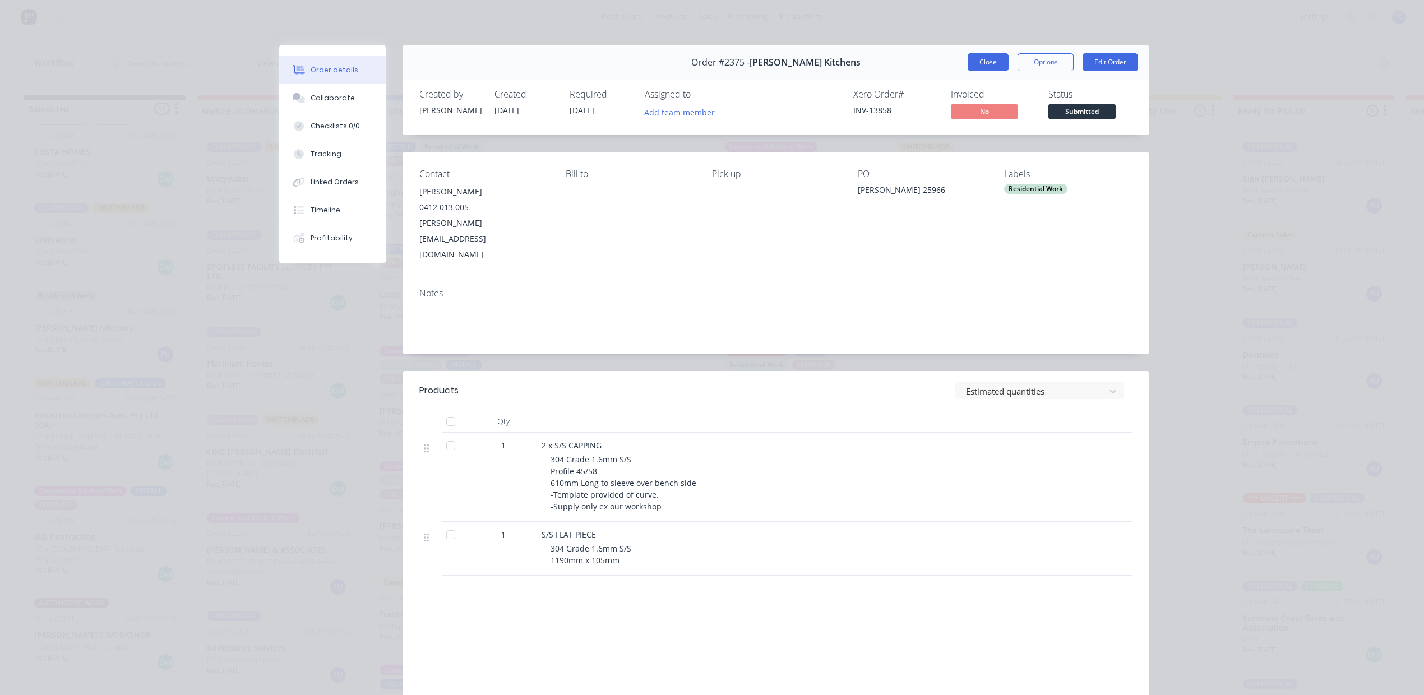
click at [968, 71] on button "Close" at bounding box center [988, 62] width 41 height 18
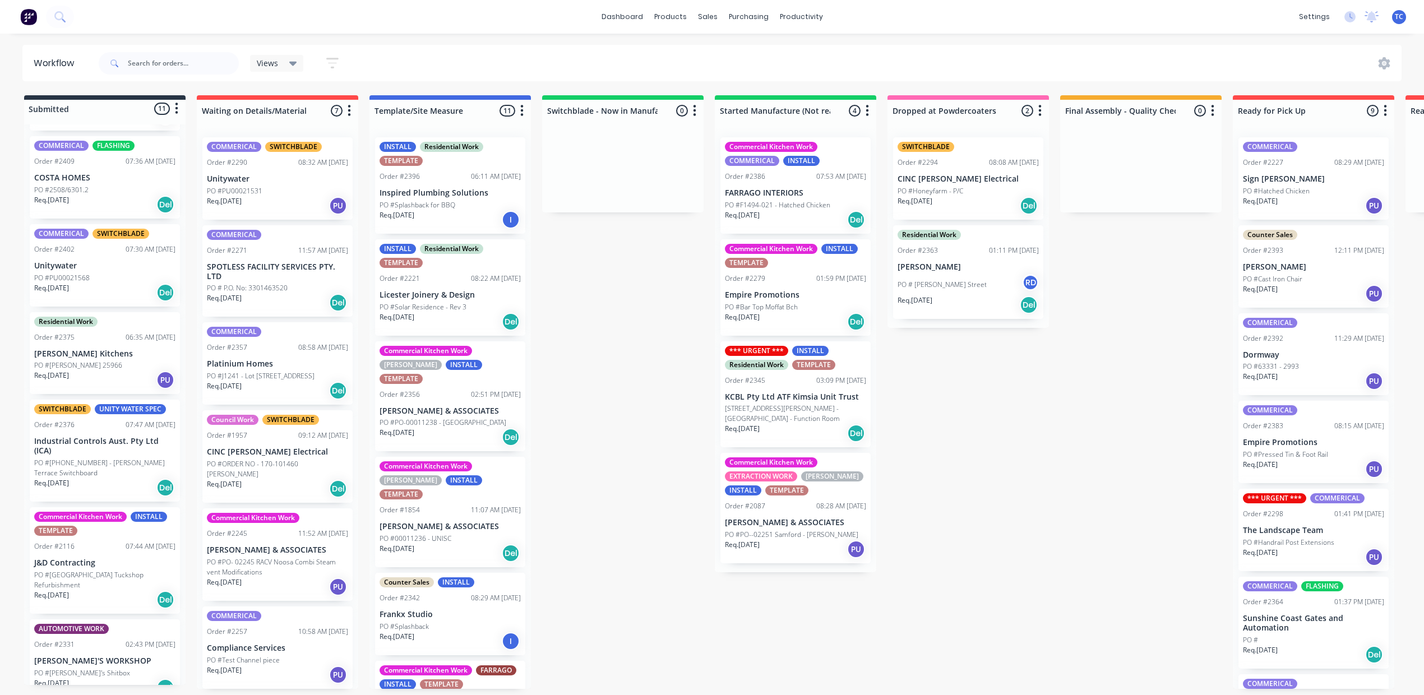
scroll to position [371, 0]
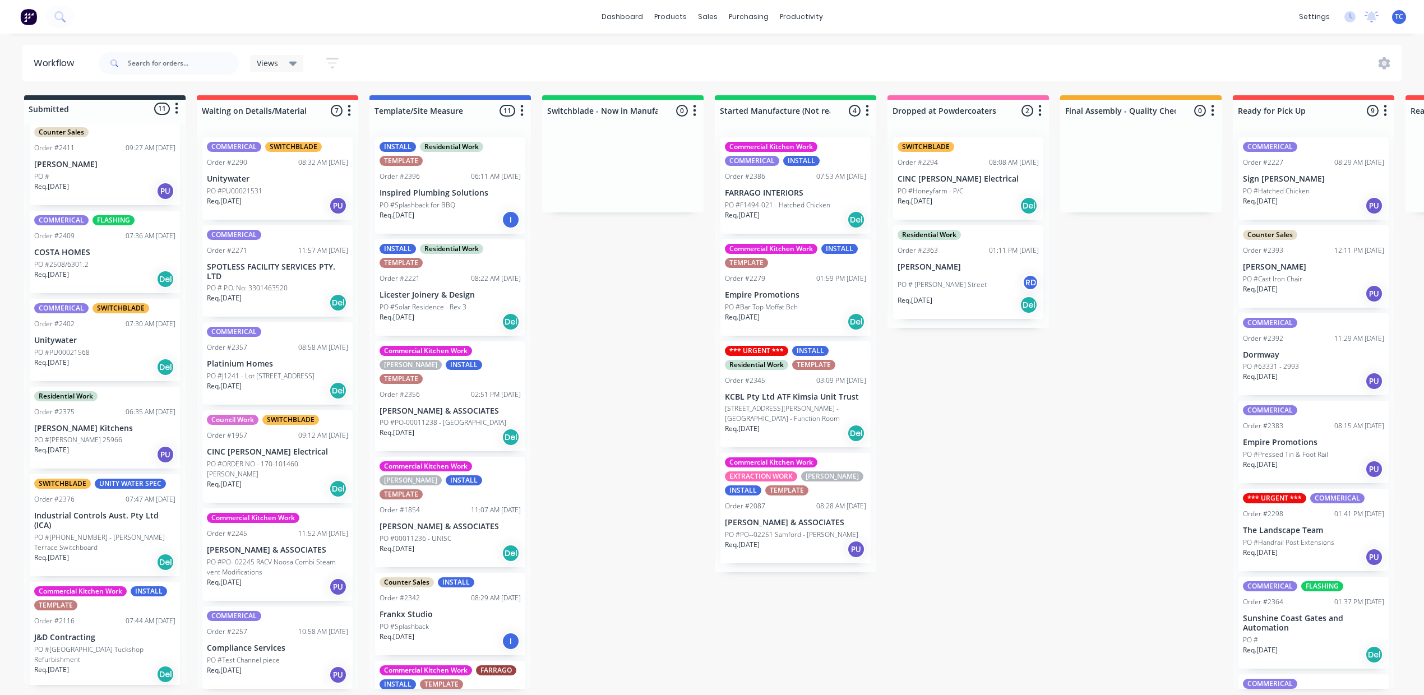
click at [155, 345] on p "Unitywater" at bounding box center [104, 341] width 141 height 10
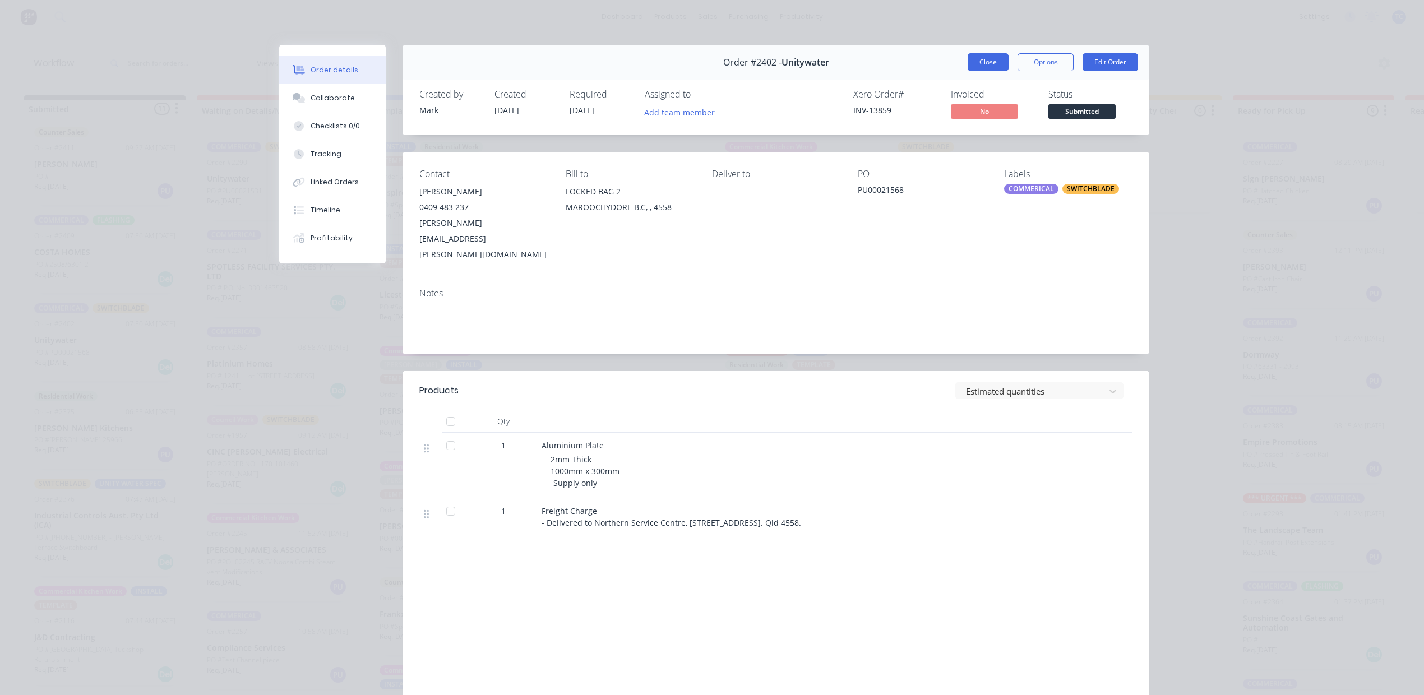
click at [968, 71] on button "Close" at bounding box center [988, 62] width 41 height 18
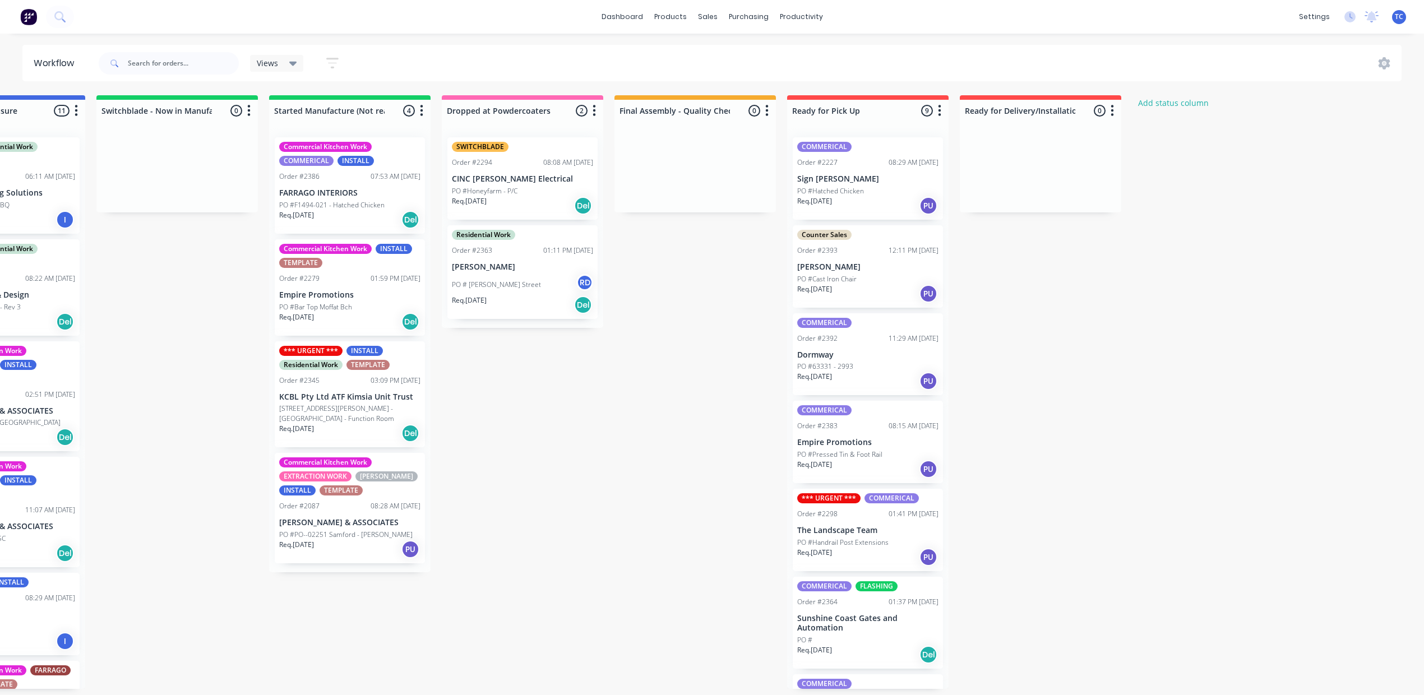
scroll to position [11, 594]
click at [593, 184] on p "CINC Whelan Electrical" at bounding box center [522, 179] width 141 height 10
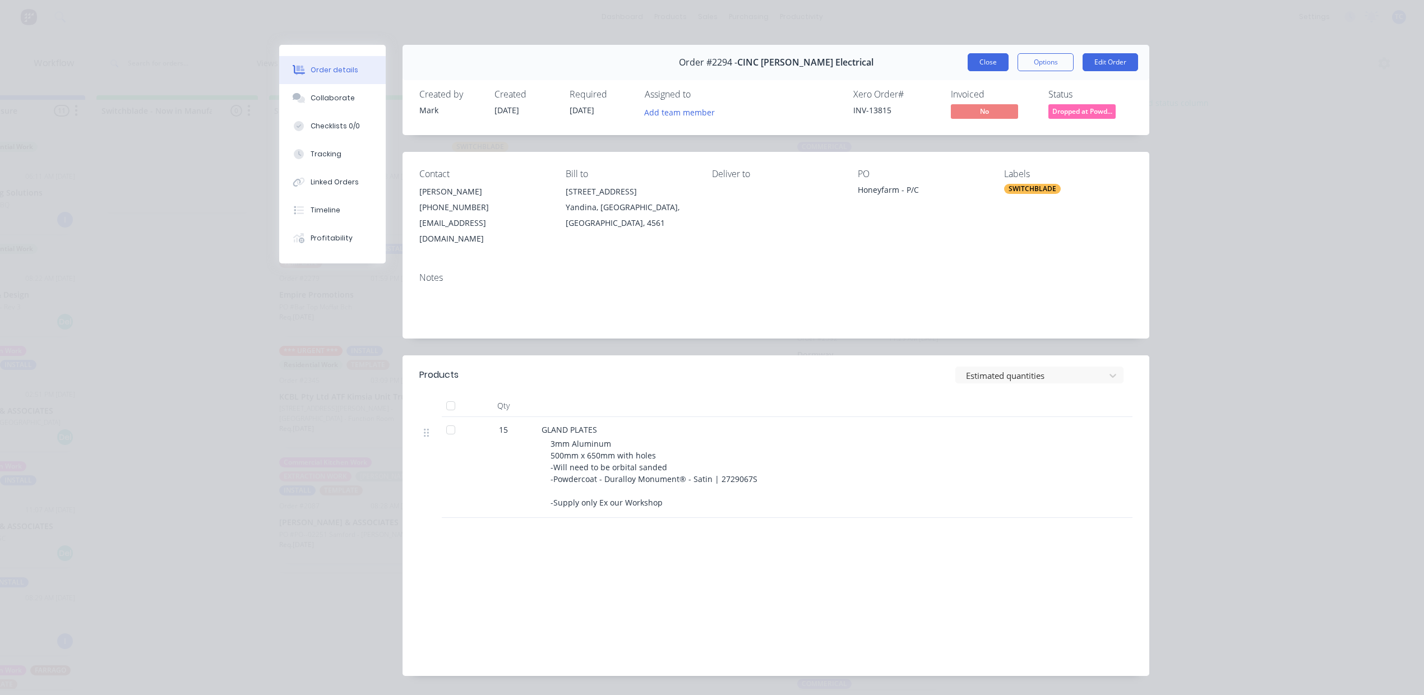
click at [976, 71] on button "Close" at bounding box center [988, 62] width 41 height 18
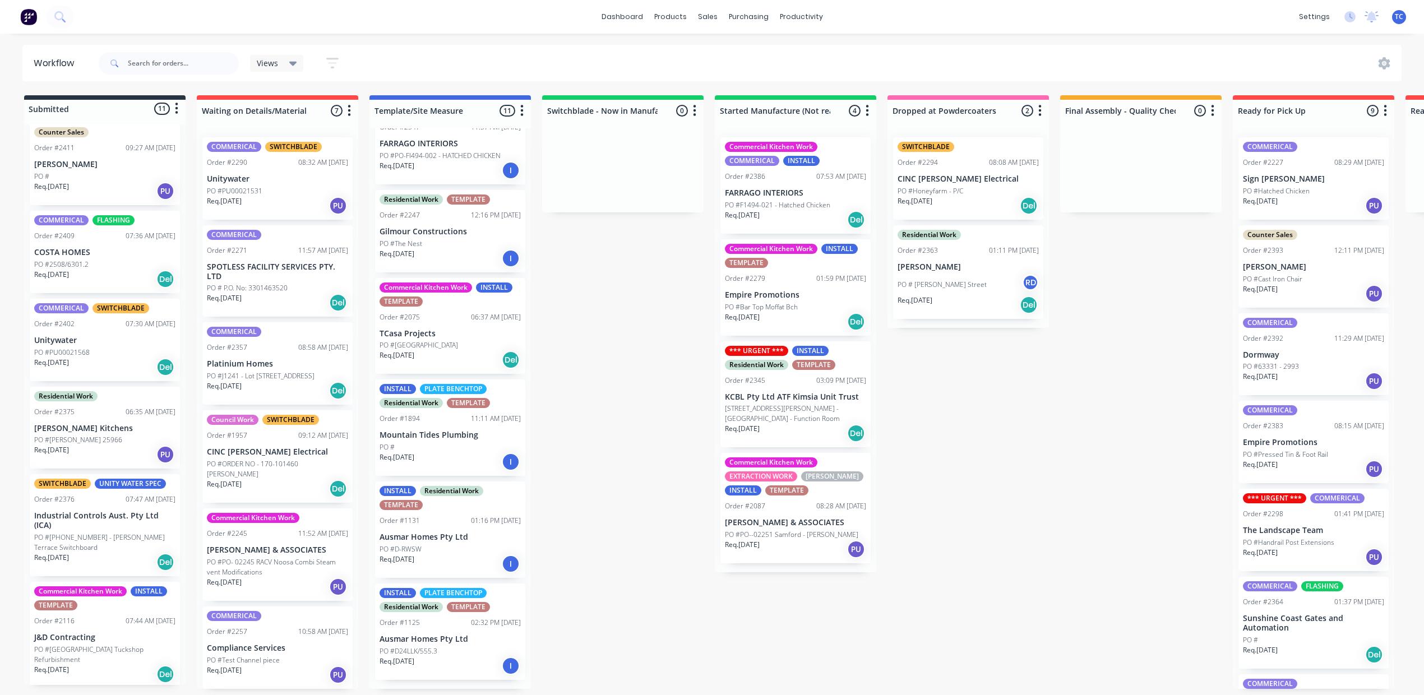
scroll to position [0, 0]
click at [830, 210] on p "PO #F1494-021 - Hatched Chicken" at bounding box center [777, 205] width 105 height 10
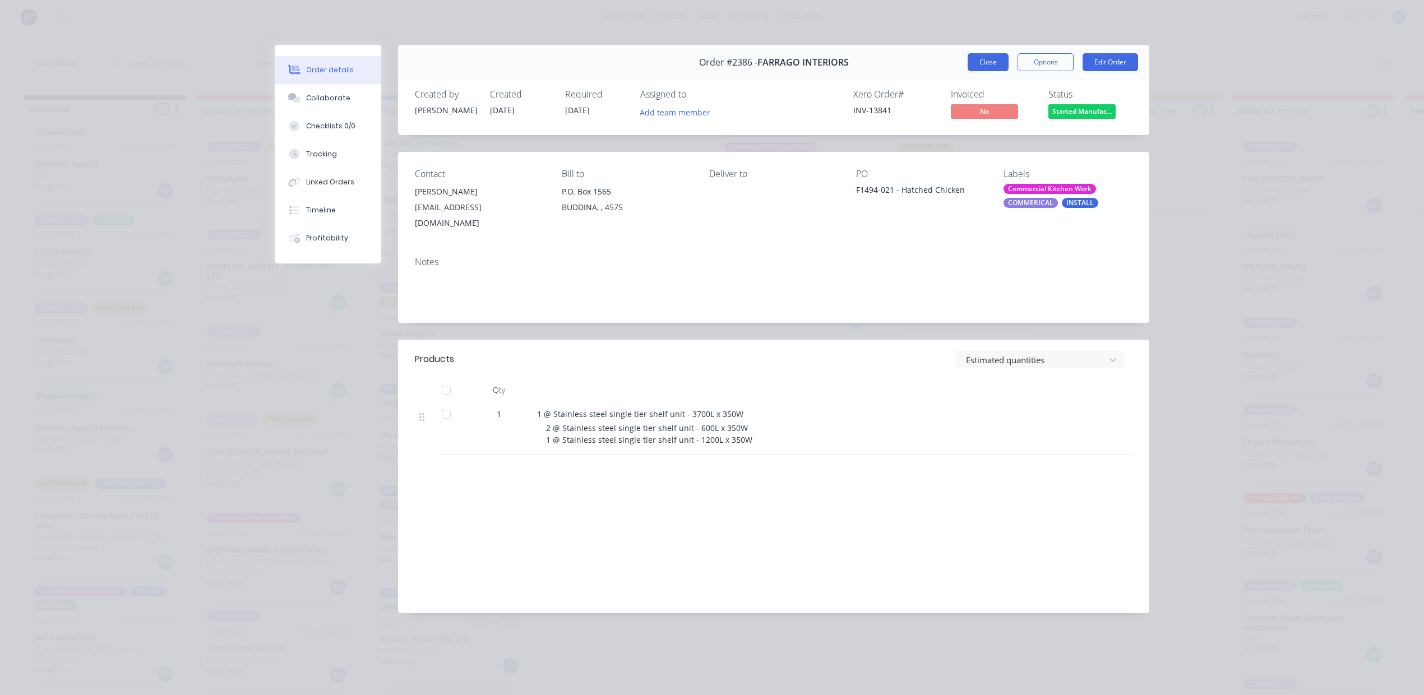
click at [968, 71] on button "Close" at bounding box center [988, 62] width 41 height 18
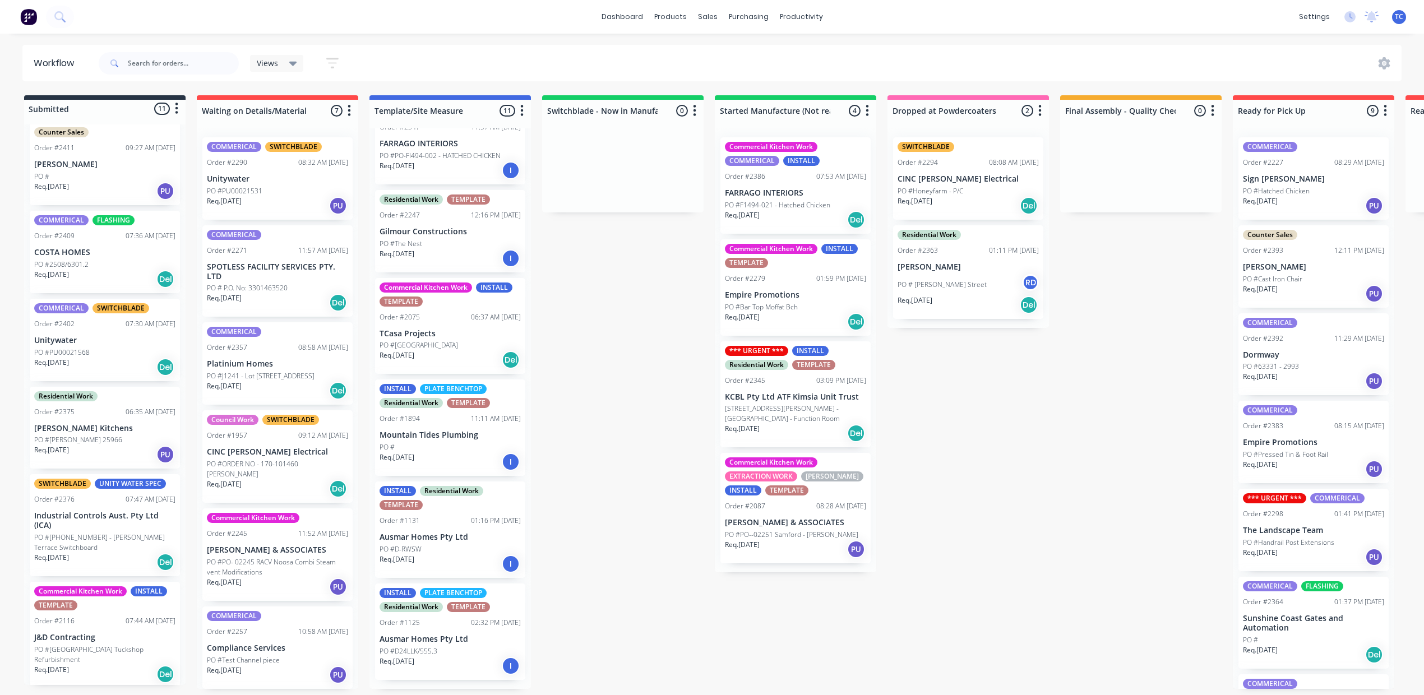
click at [866, 331] on div "Req. 09/10/25 Del" at bounding box center [795, 321] width 141 height 19
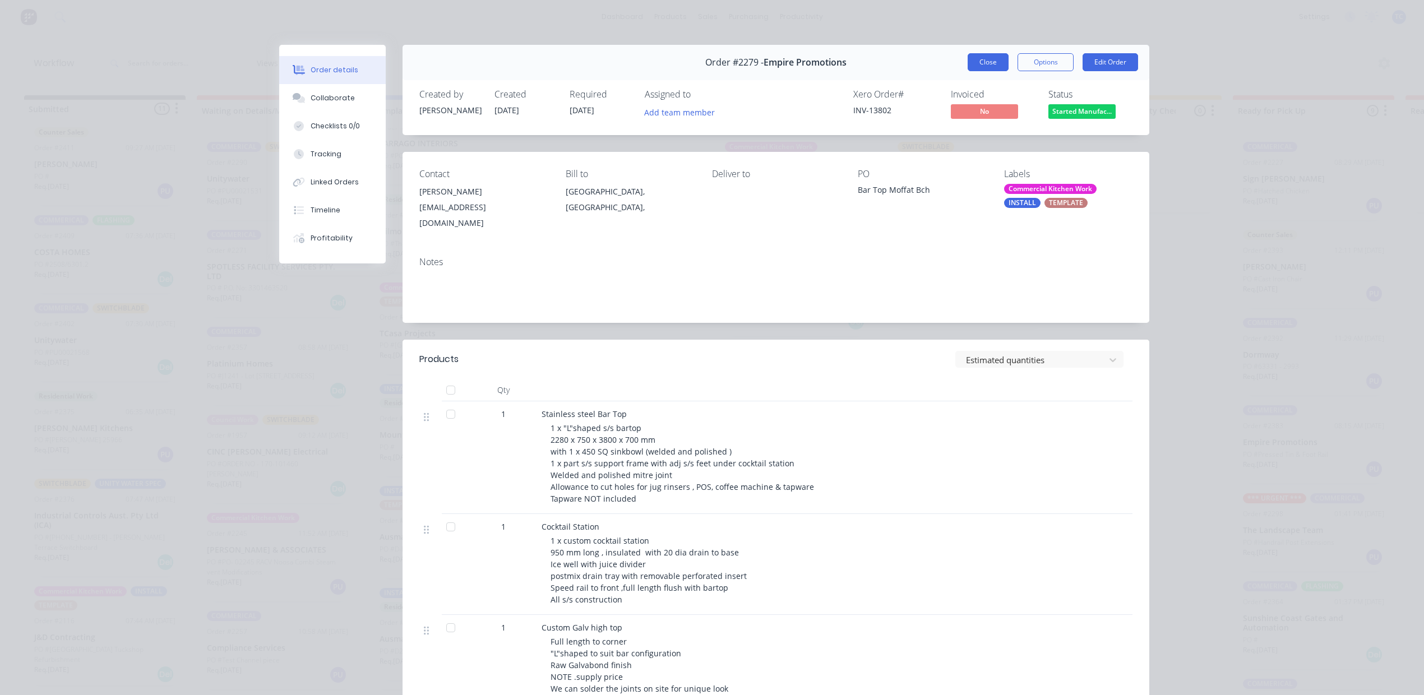
click at [971, 71] on button "Close" at bounding box center [988, 62] width 41 height 18
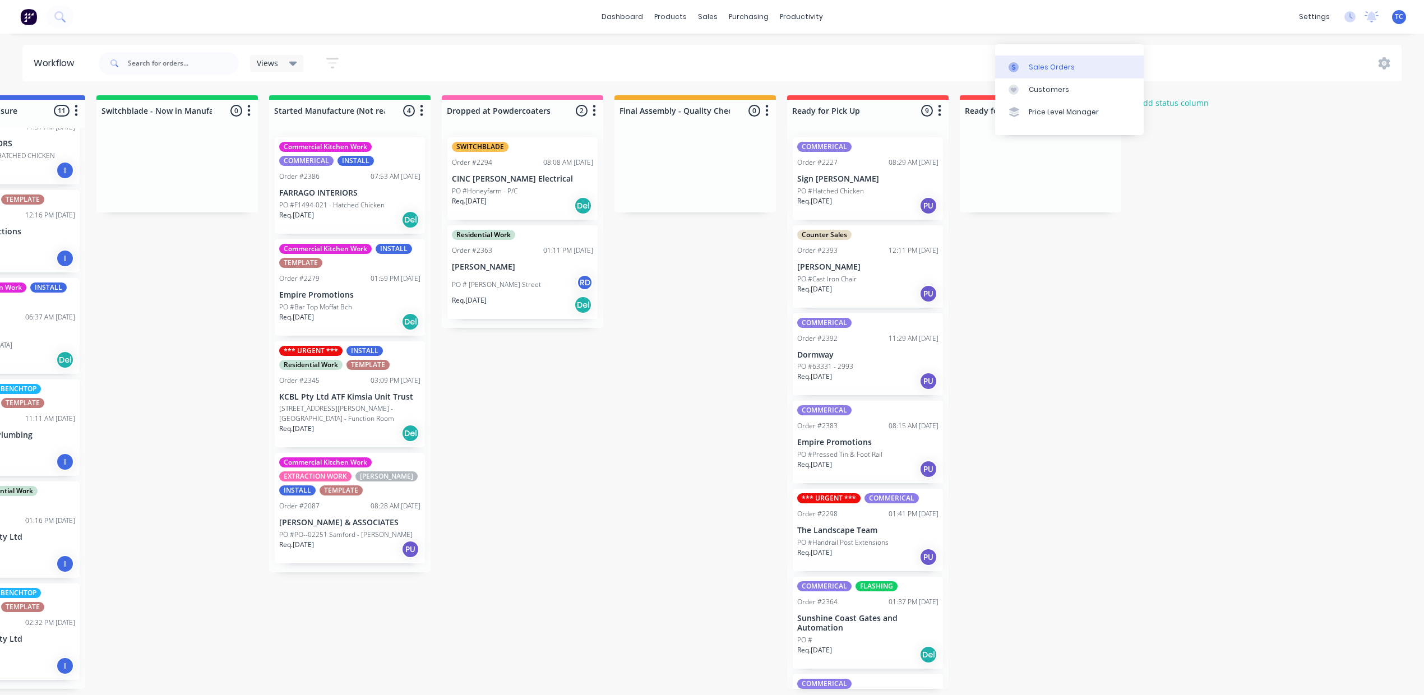
click at [1029, 62] on div "Sales Orders" at bounding box center [1052, 67] width 46 height 10
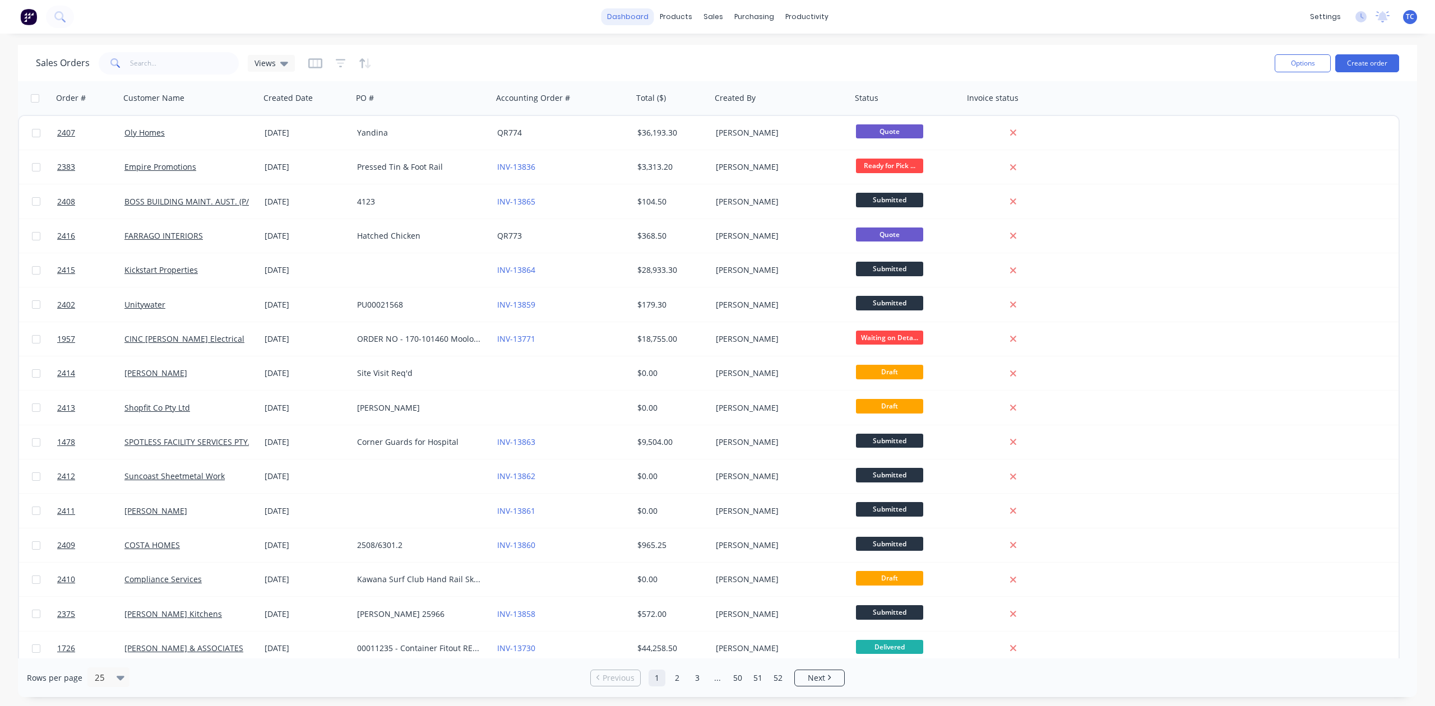
click at [602, 19] on link "dashboard" at bounding box center [628, 16] width 53 height 17
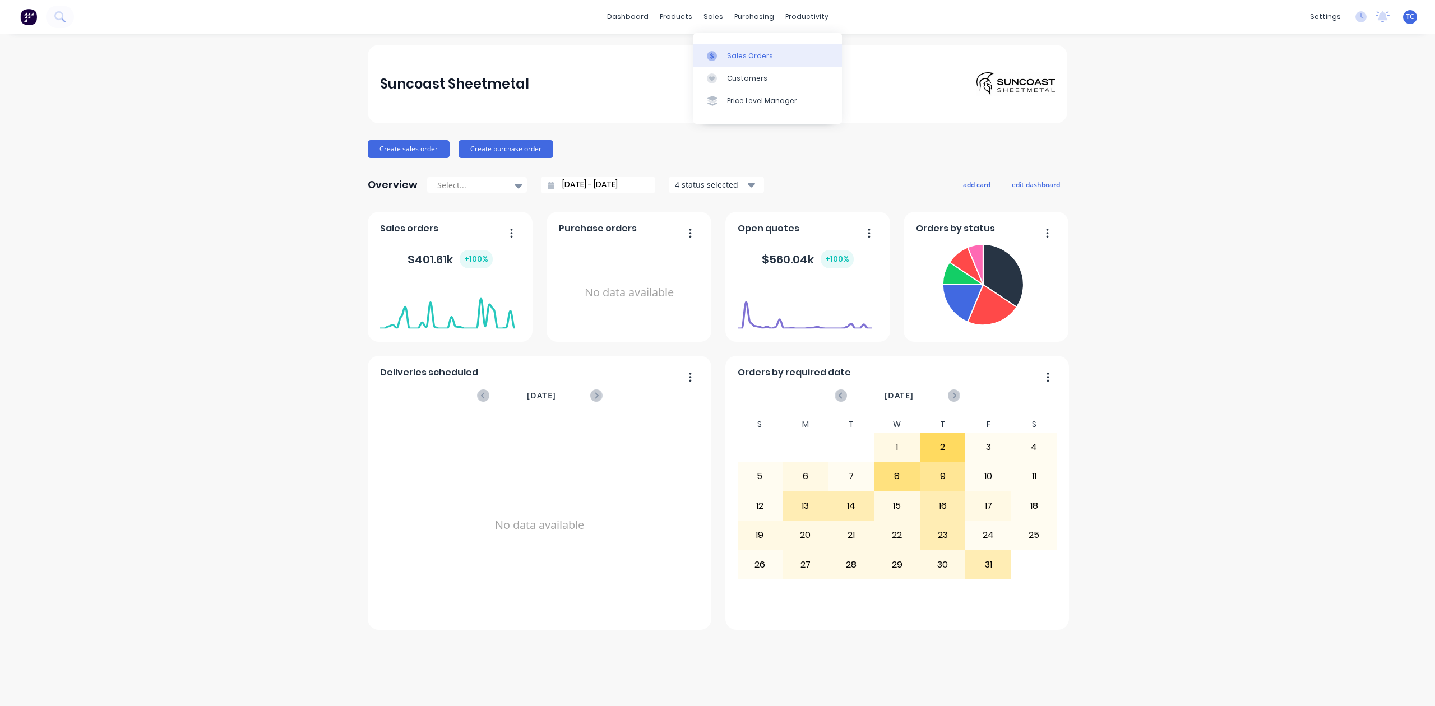
click at [733, 61] on div "Sales Orders" at bounding box center [750, 56] width 46 height 10
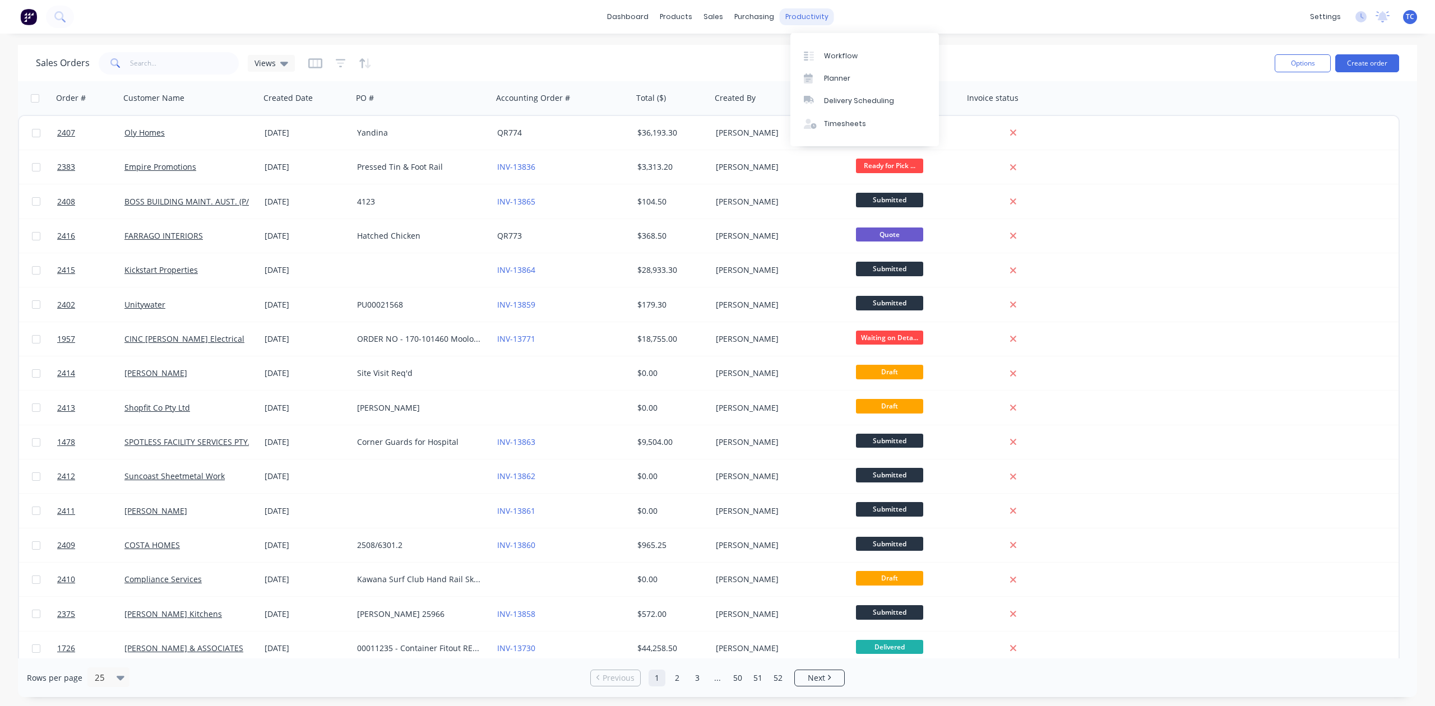
click at [810, 14] on div "productivity" at bounding box center [807, 16] width 54 height 17
click at [858, 57] on div "Workflow" at bounding box center [841, 56] width 34 height 10
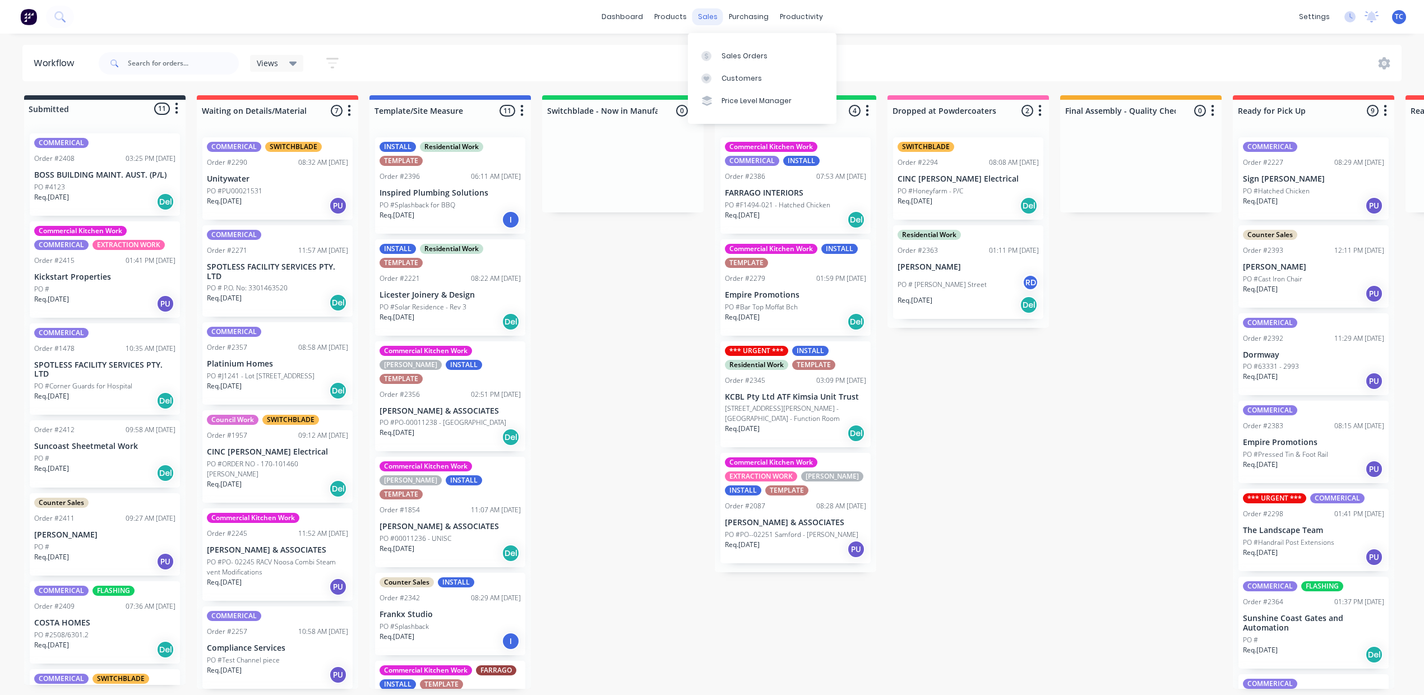
click at [706, 14] on div "sales" at bounding box center [707, 16] width 31 height 17
click at [746, 61] on div "Sales Orders" at bounding box center [745, 56] width 46 height 10
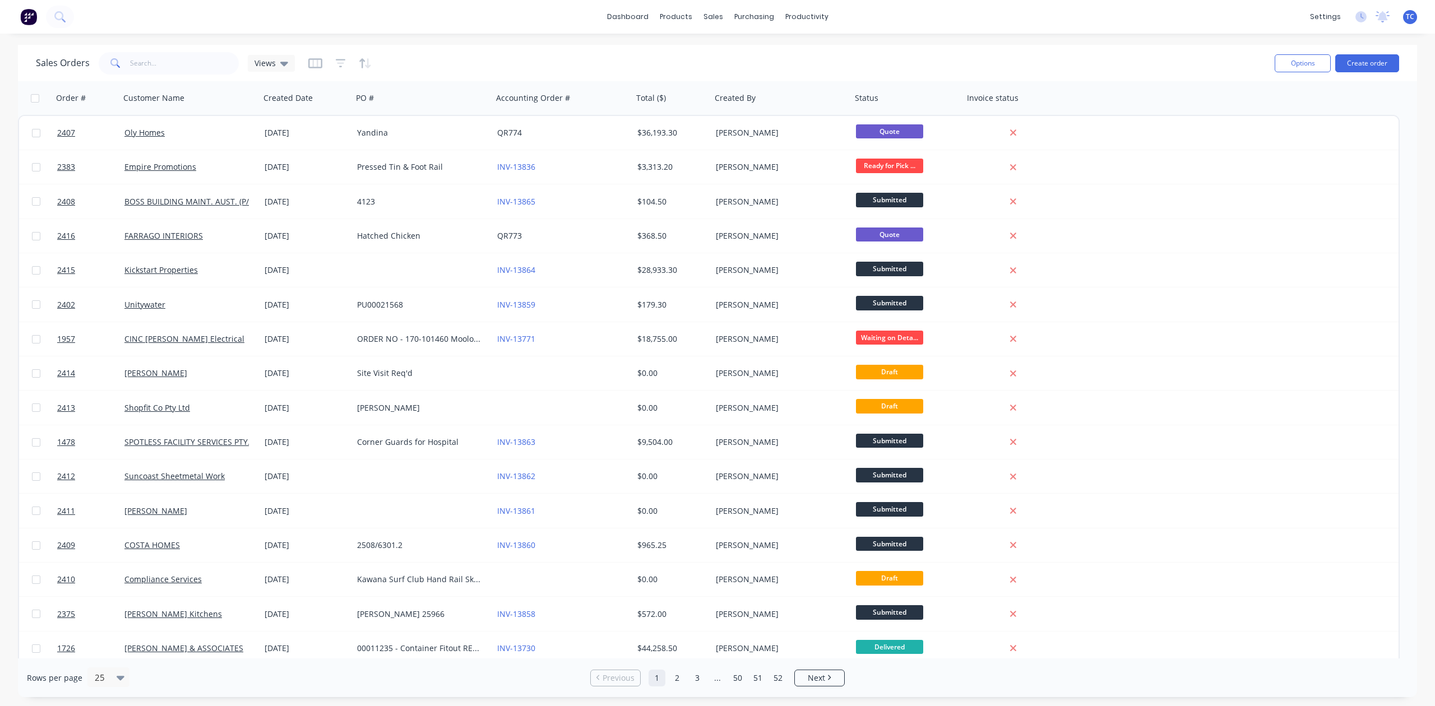
click at [187, 48] on div "Sales Orders Views Options Create order" at bounding box center [717, 63] width 1399 height 36
click at [184, 72] on input "text" at bounding box center [184, 63] width 109 height 22
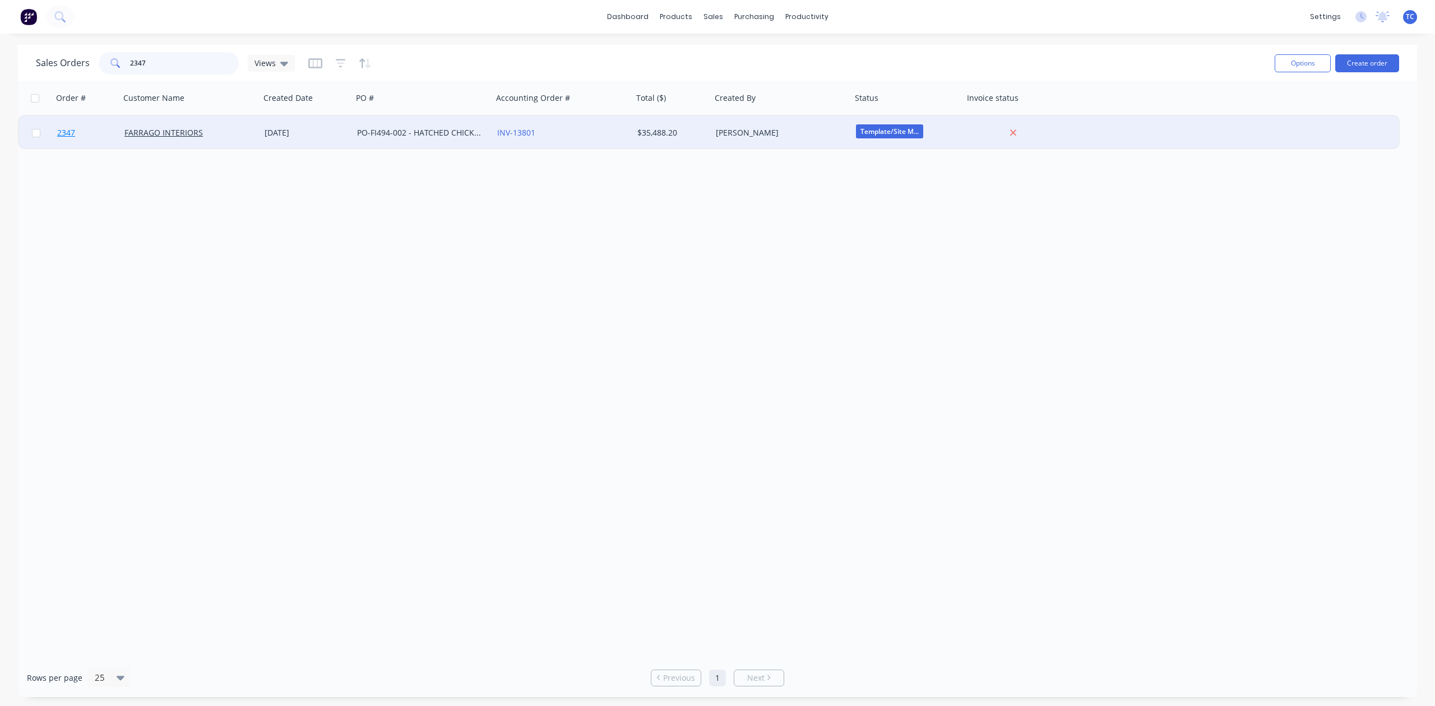
type input "2347"
click at [74, 128] on span "2347" at bounding box center [66, 132] width 18 height 11
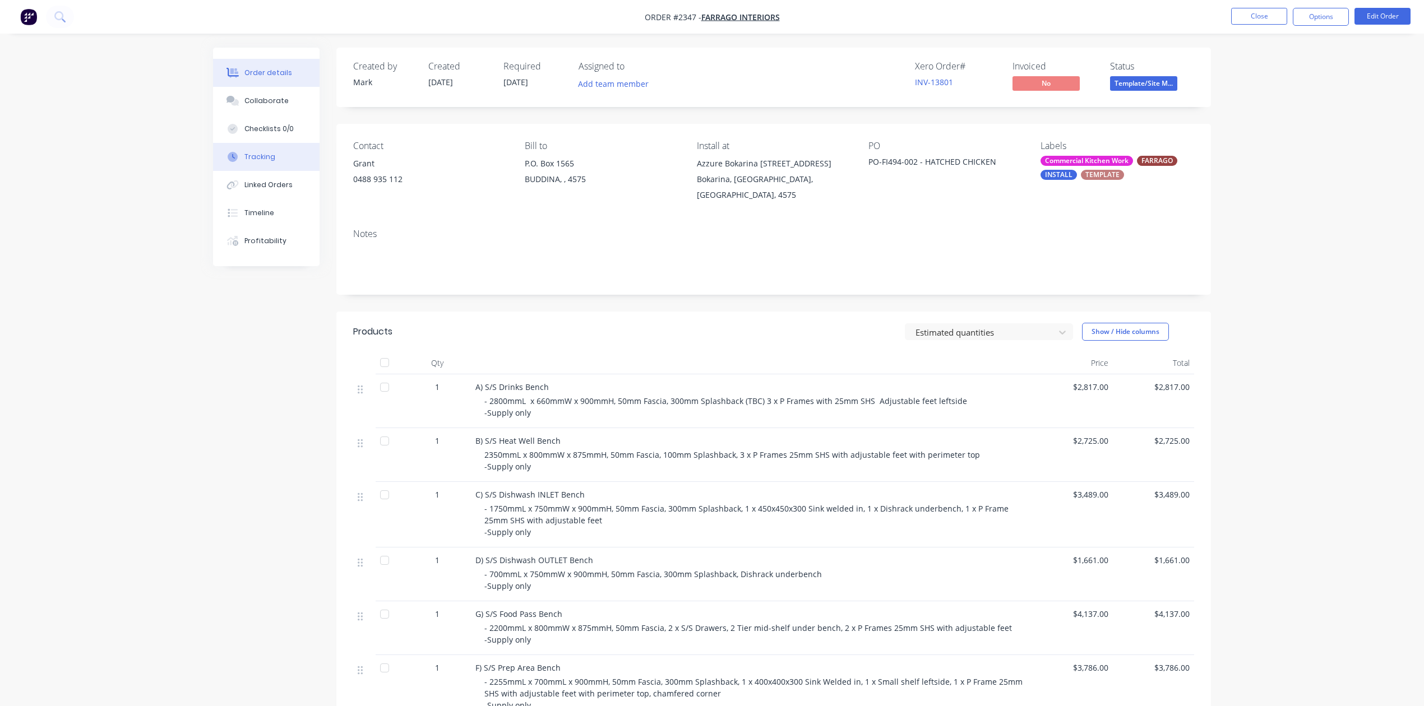
click at [257, 162] on div "Tracking" at bounding box center [259, 157] width 31 height 10
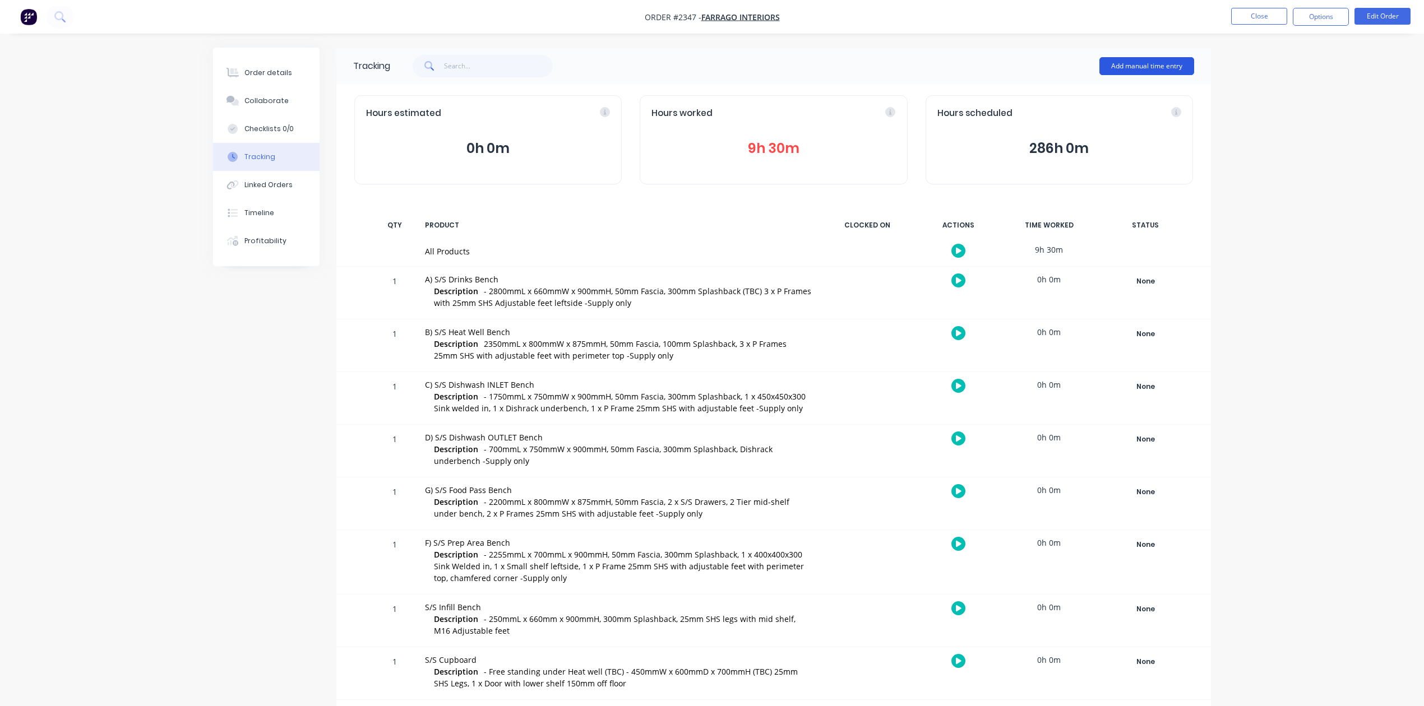
click at [1158, 66] on button "Add manual time entry" at bounding box center [1146, 66] width 95 height 18
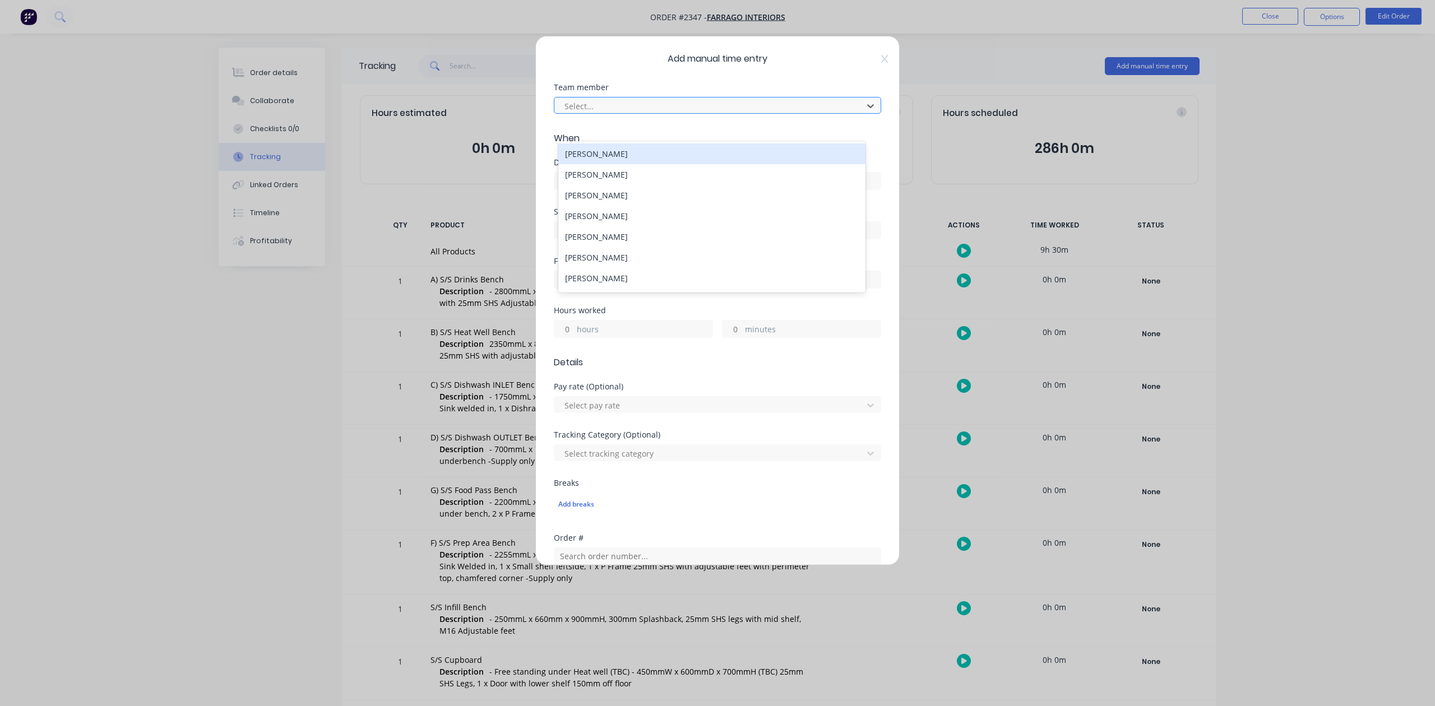
click at [664, 113] on div at bounding box center [710, 106] width 294 height 14
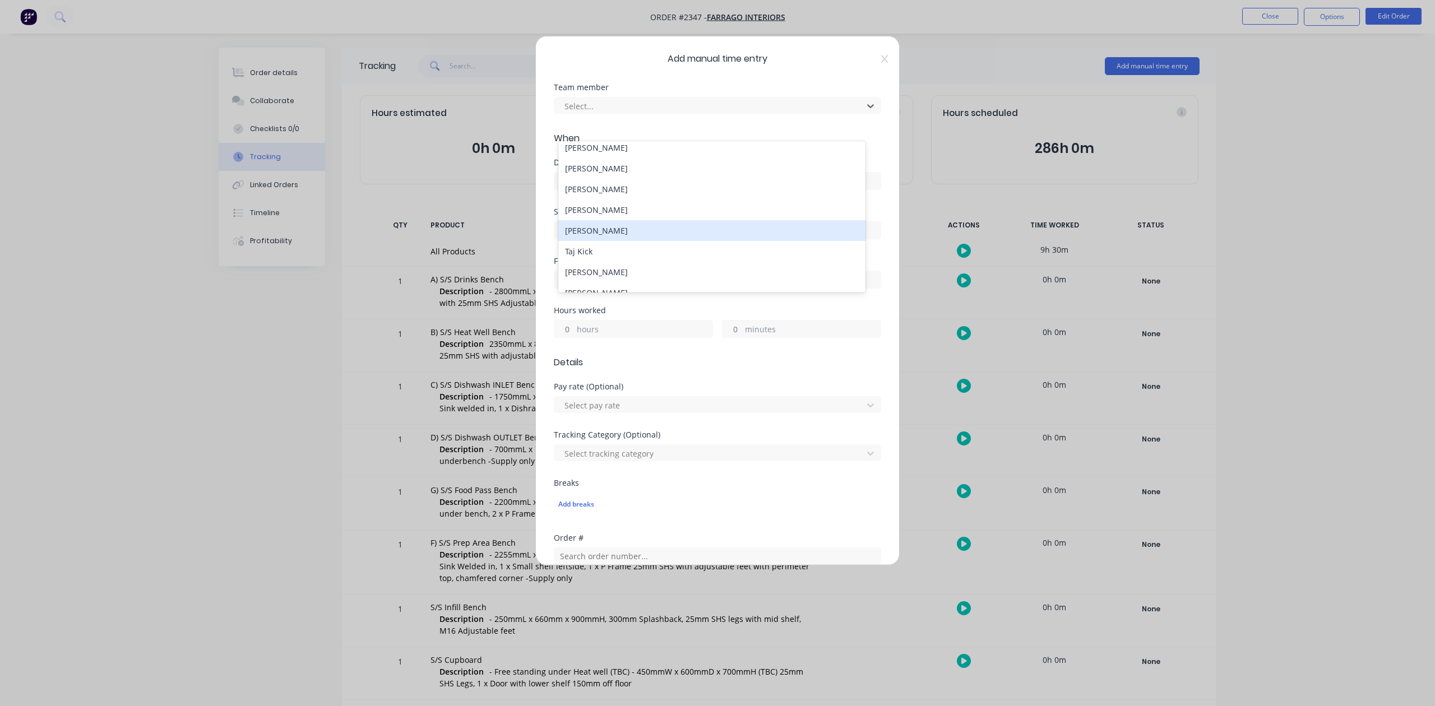
scroll to position [149, 0]
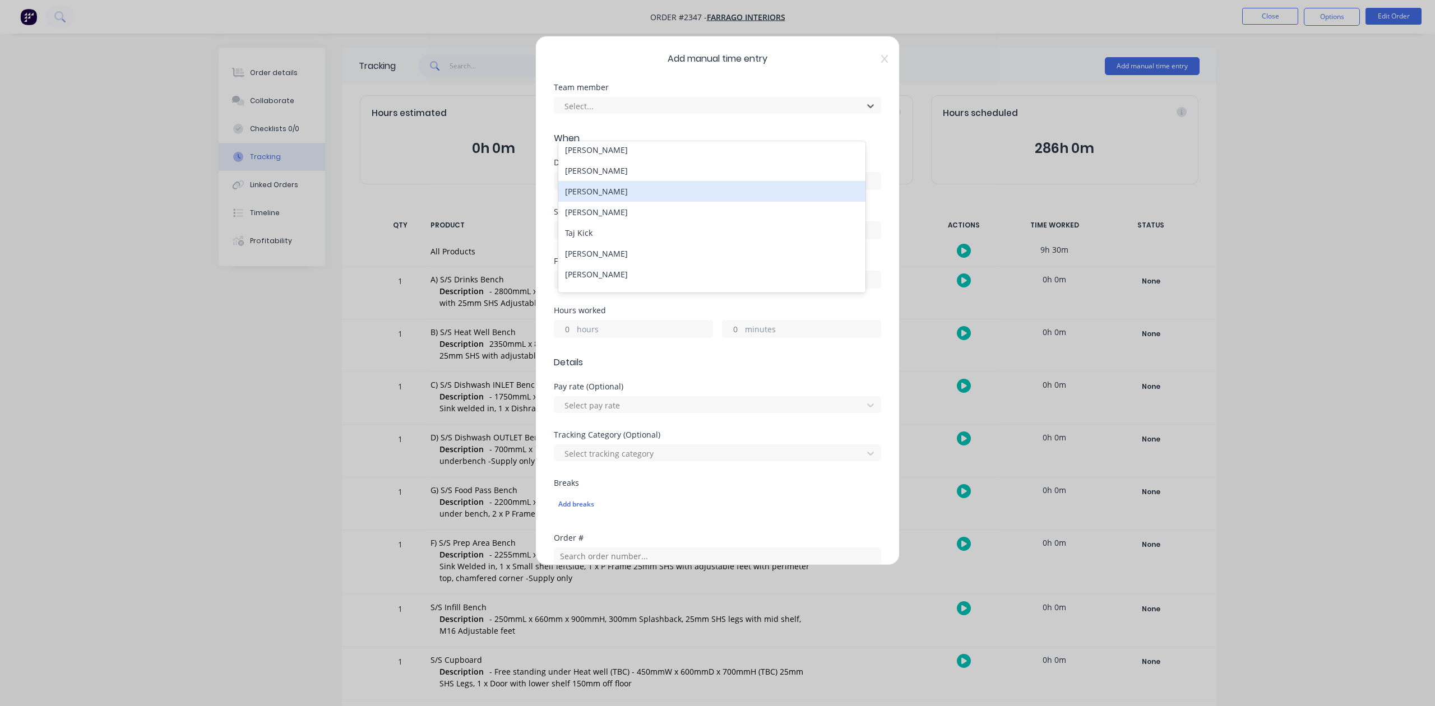
click at [581, 202] on div "Rex De Vaney" at bounding box center [711, 191] width 307 height 21
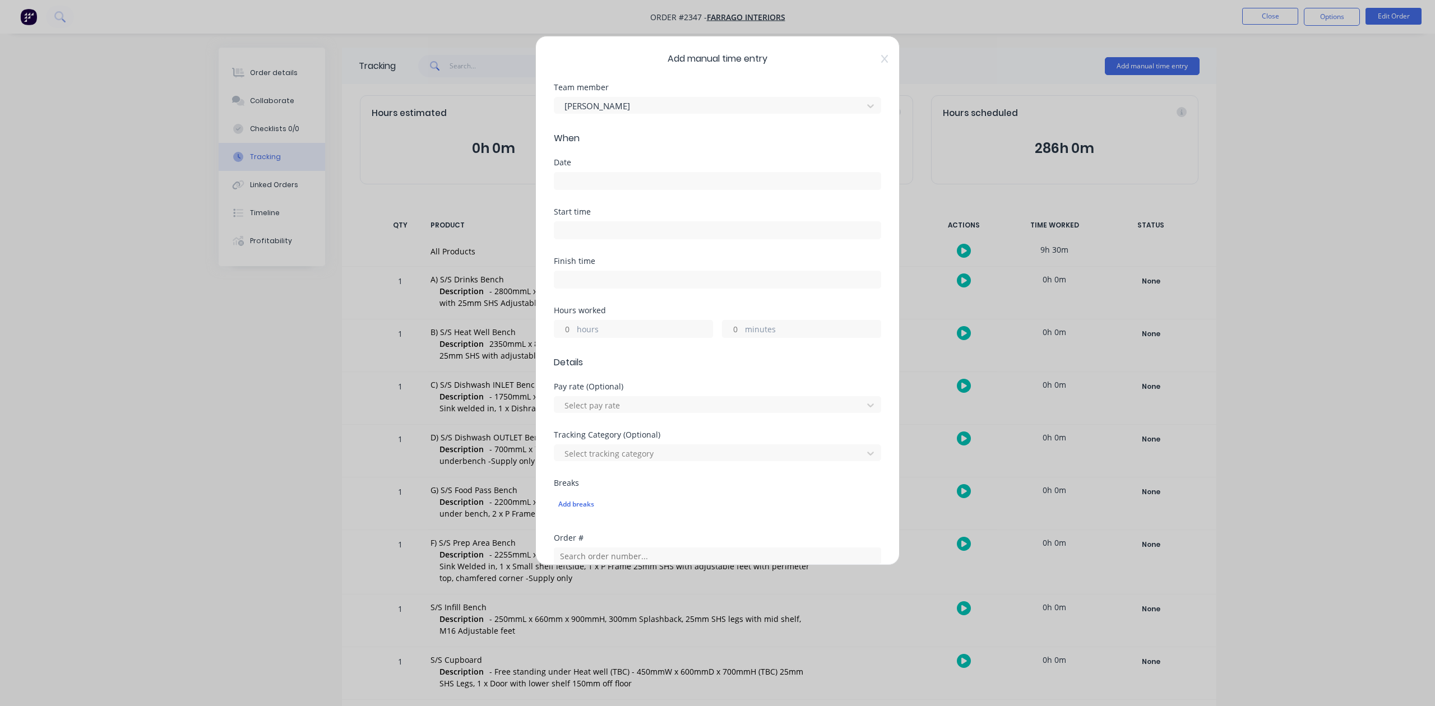
click at [583, 189] on input at bounding box center [717, 181] width 326 height 17
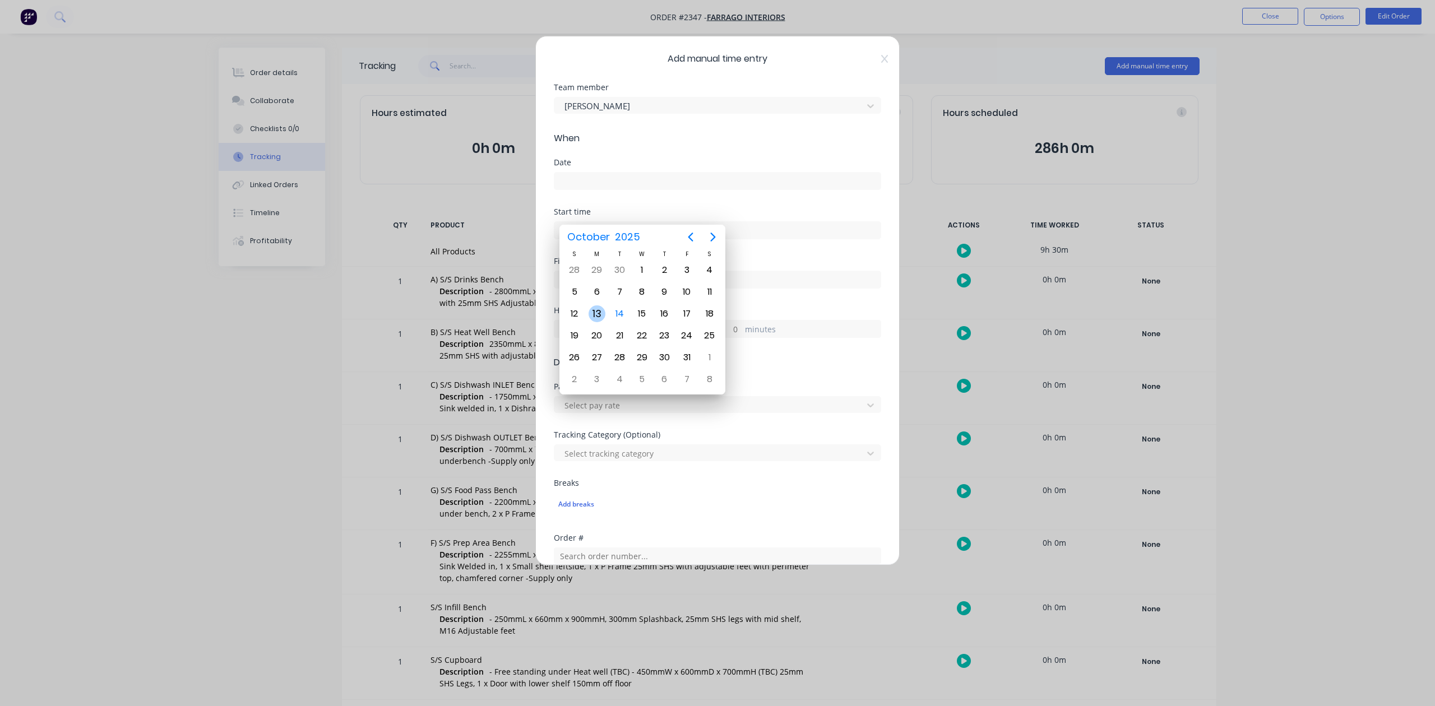
click at [599, 312] on div "13" at bounding box center [597, 314] width 17 height 17
type input "13/10/2025"
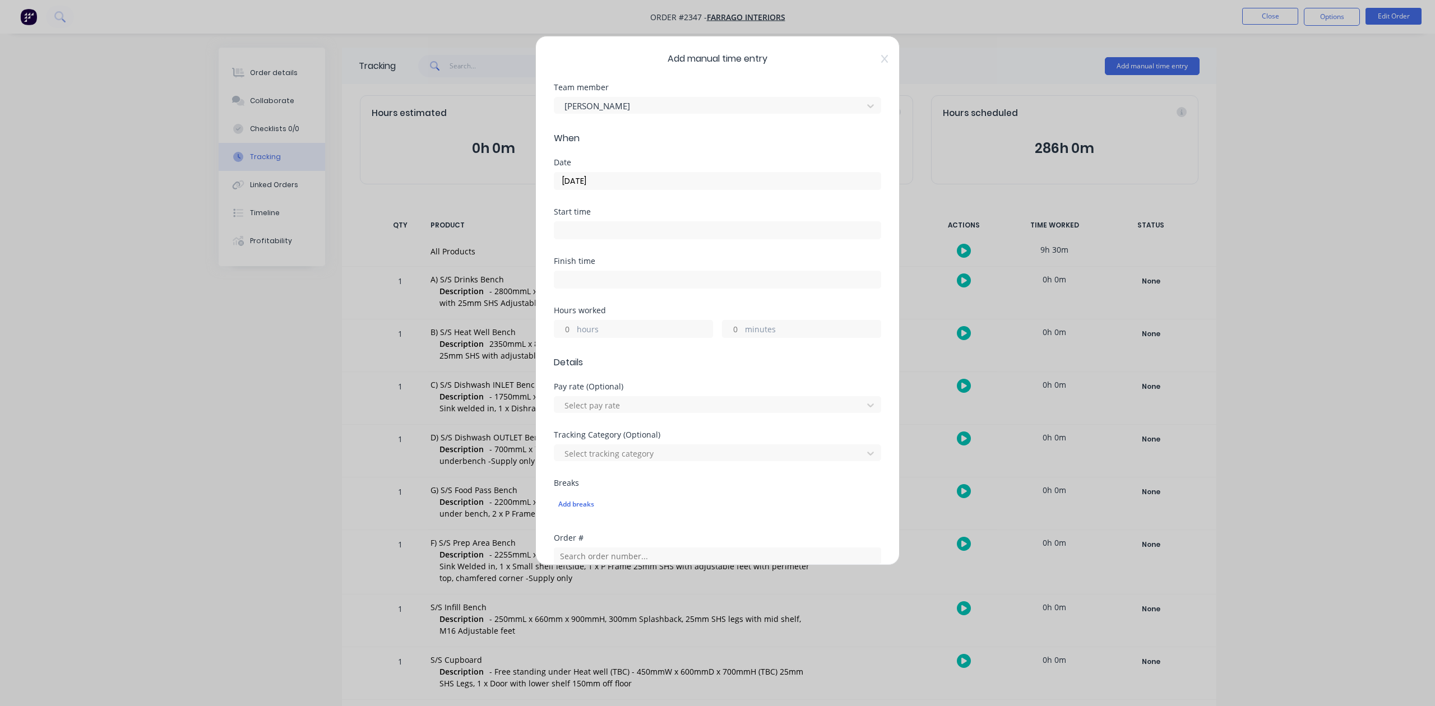
click at [568, 338] on input "hours" at bounding box center [564, 329] width 20 height 17
type input "3"
click at [727, 338] on input "minutes" at bounding box center [733, 329] width 20 height 17
type input "15"
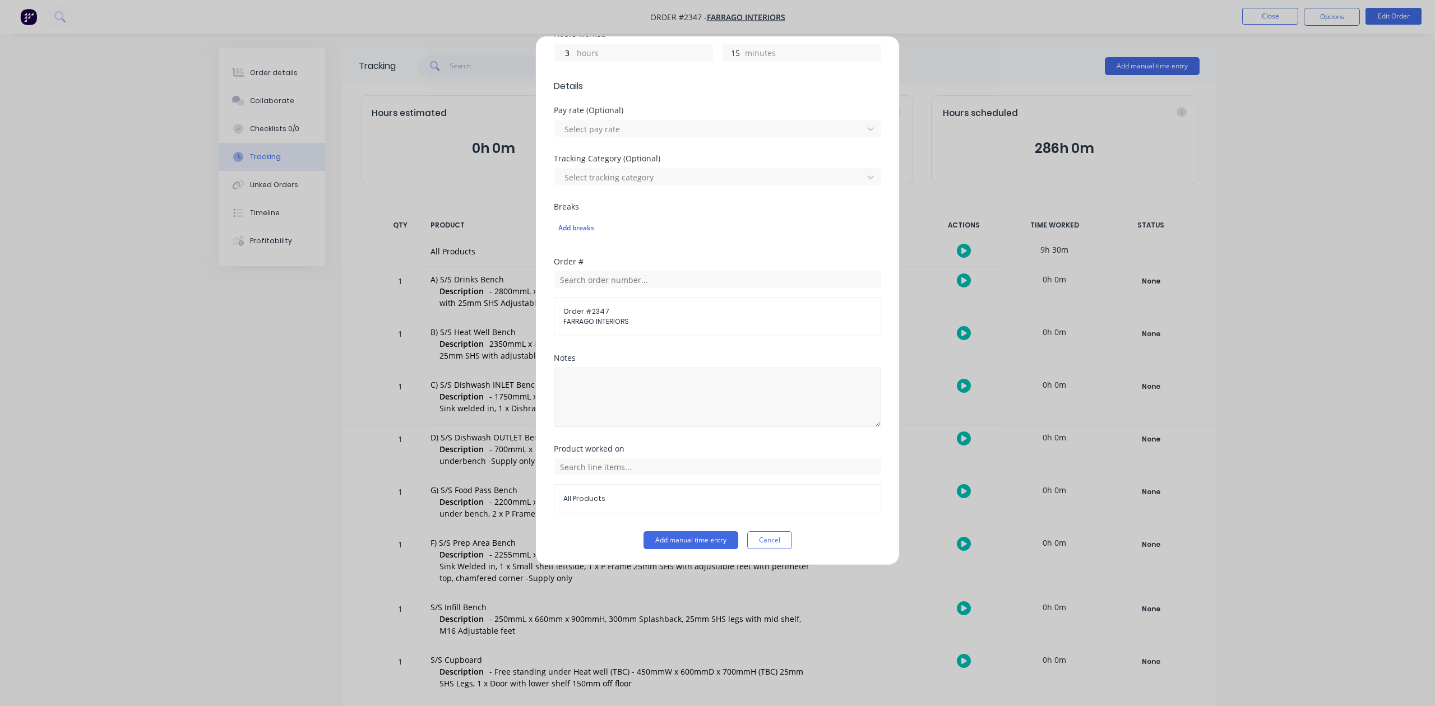
scroll to position [373, 0]
click at [671, 549] on button "Add manual time entry" at bounding box center [691, 540] width 95 height 18
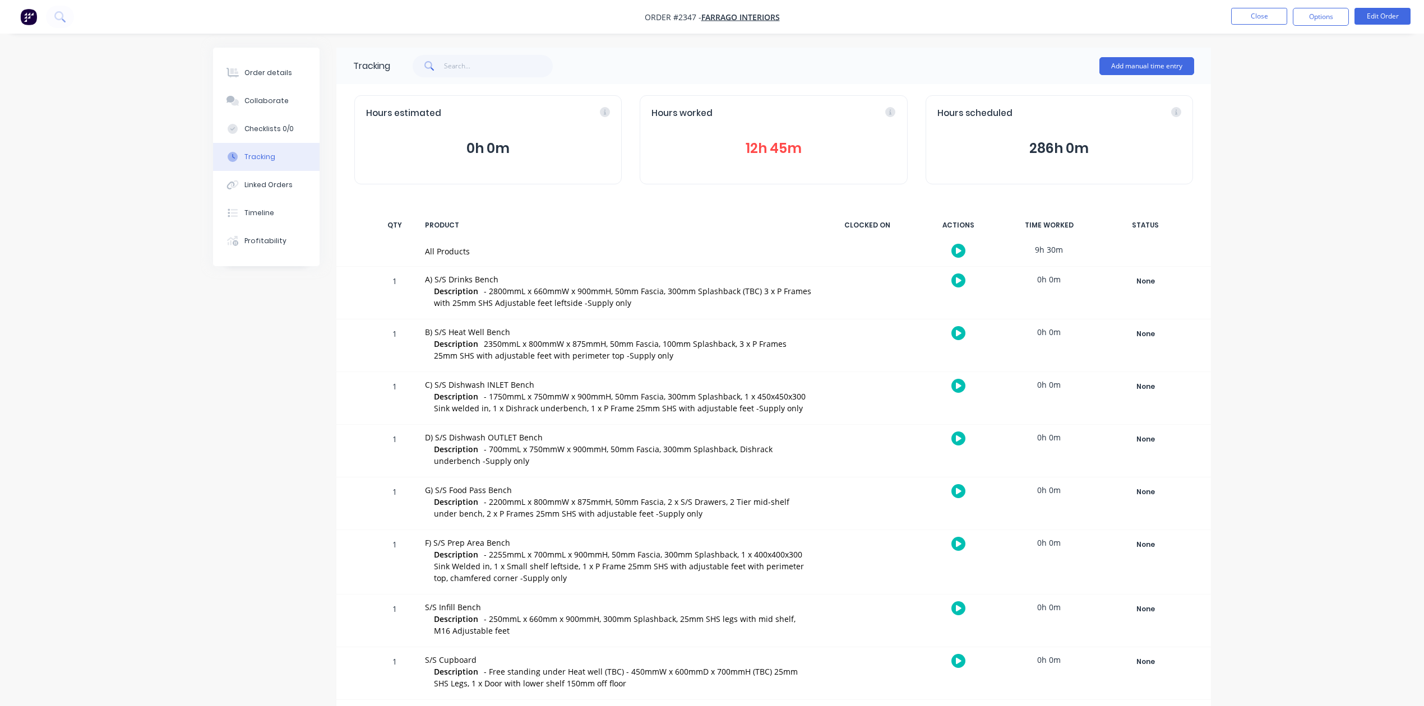
click at [756, 159] on button "12h 45m" at bounding box center [773, 148] width 244 height 21
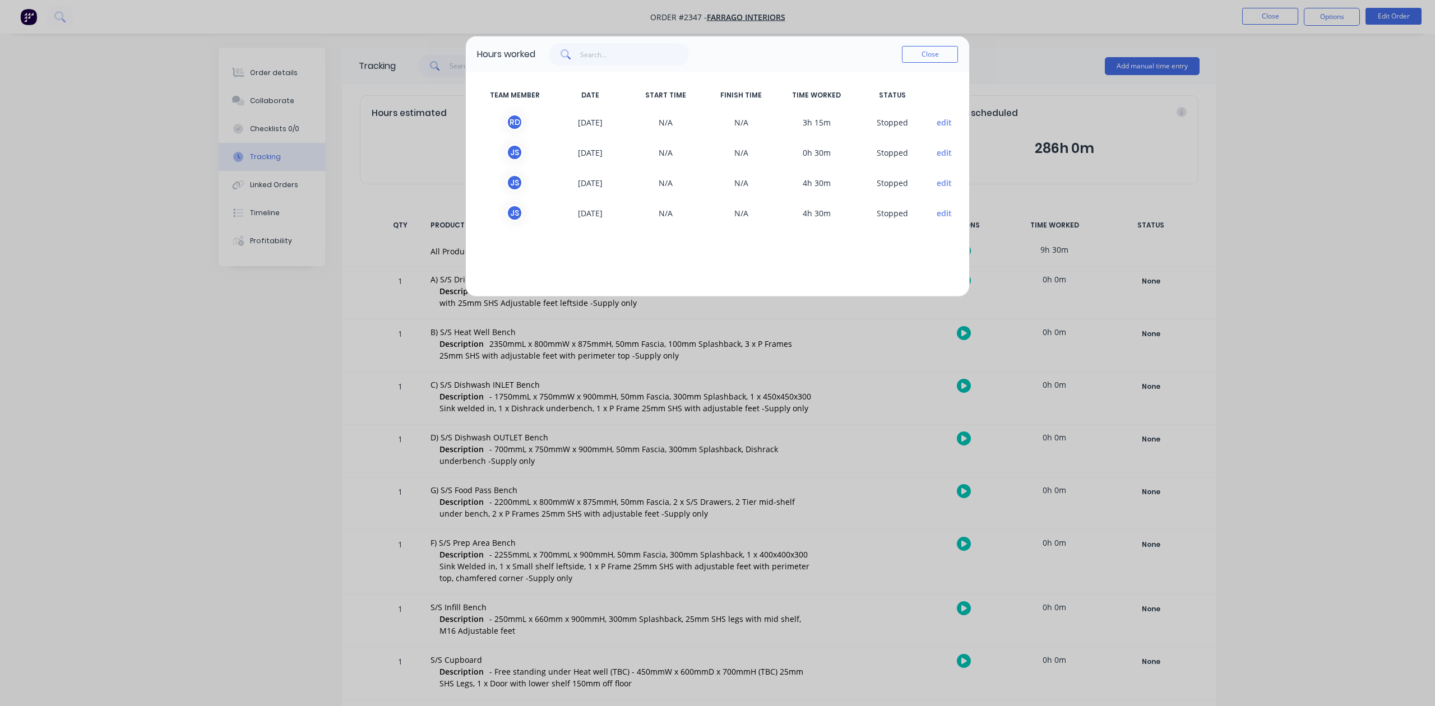
click at [940, 128] on button "edit" at bounding box center [944, 123] width 15 height 12
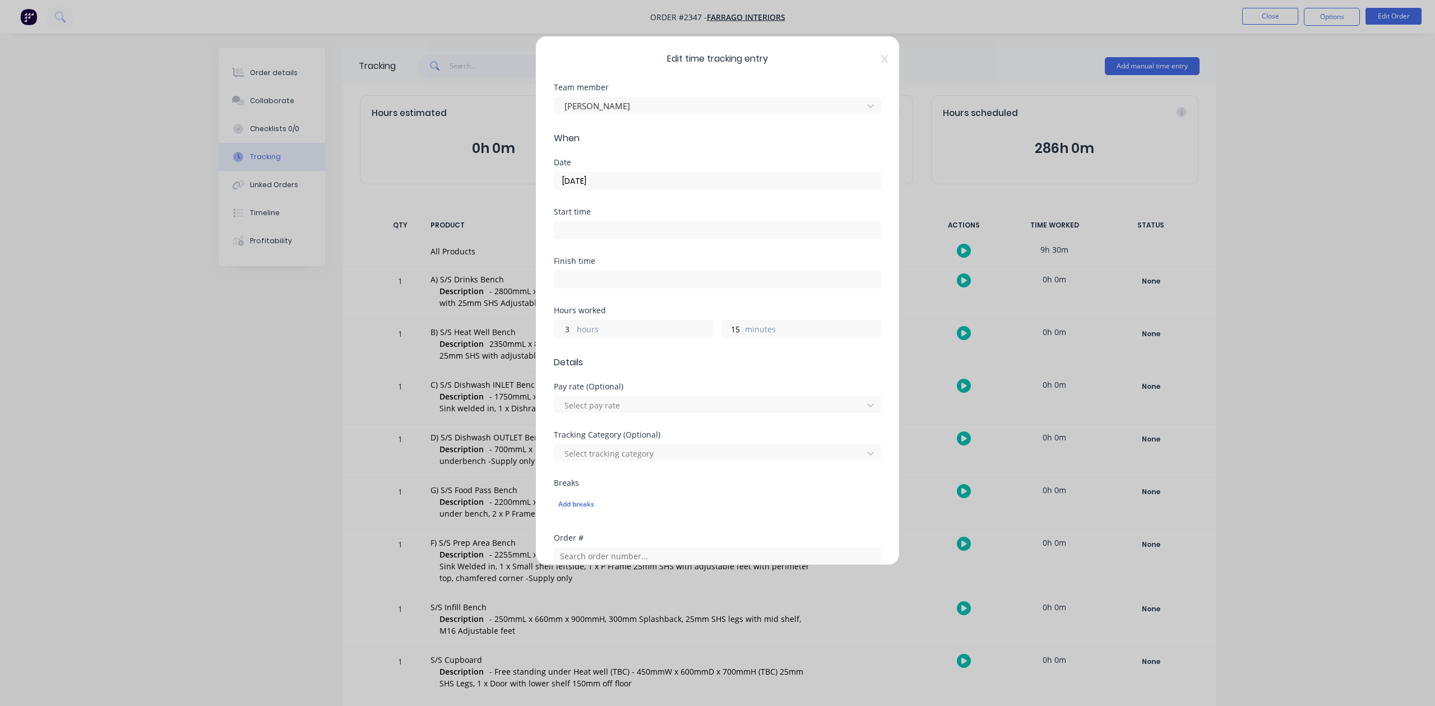
click at [570, 338] on input "3" at bounding box center [564, 329] width 20 height 17
click at [574, 338] on input "3" at bounding box center [564, 329] width 20 height 17
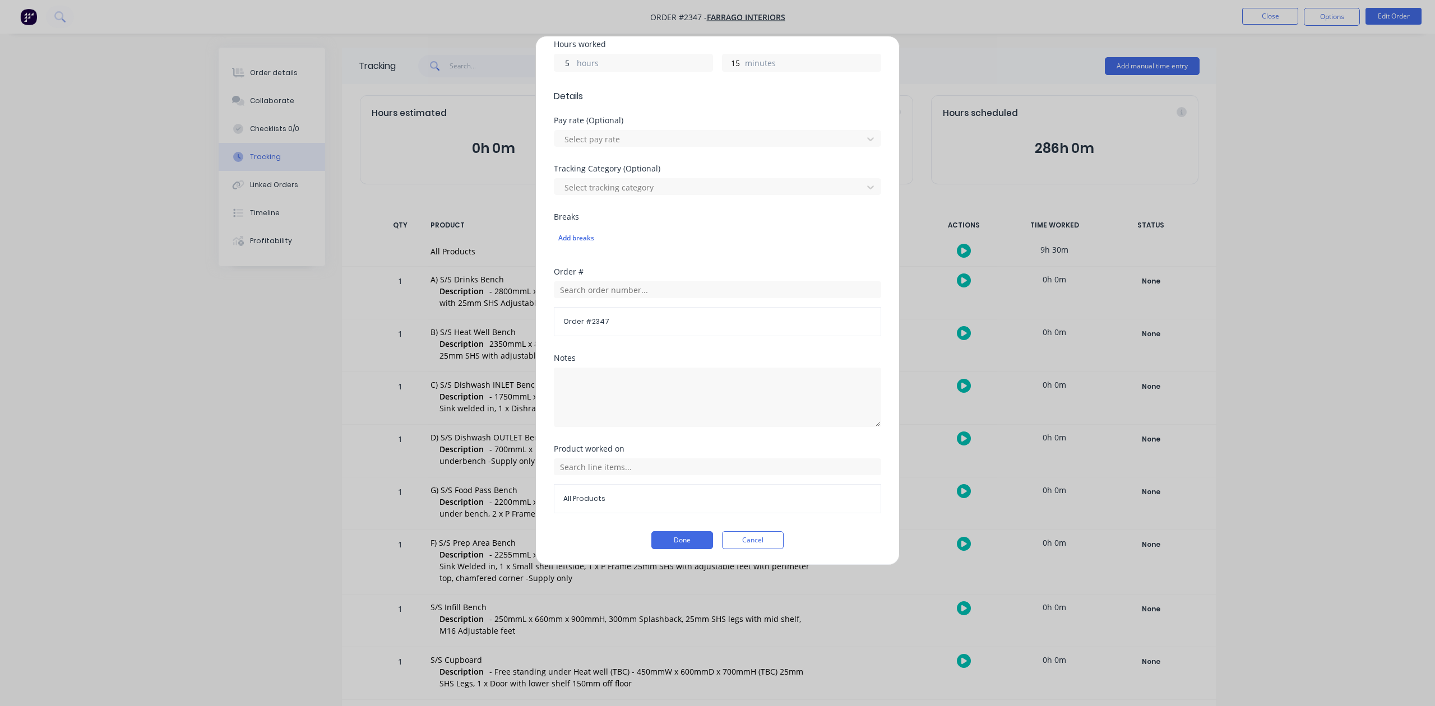
scroll to position [383, 0]
type input "5"
click at [669, 544] on button "Done" at bounding box center [682, 540] width 62 height 18
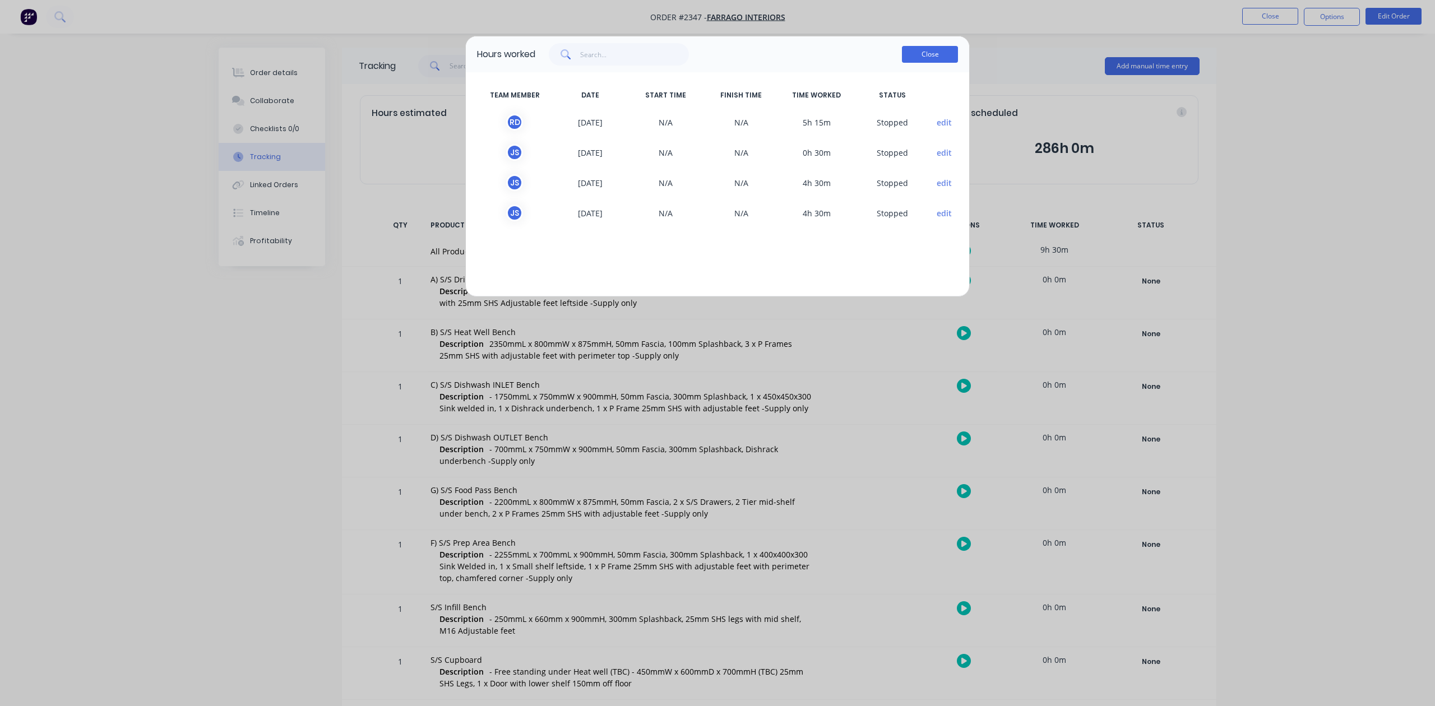
click at [941, 63] on button "Close" at bounding box center [930, 54] width 56 height 17
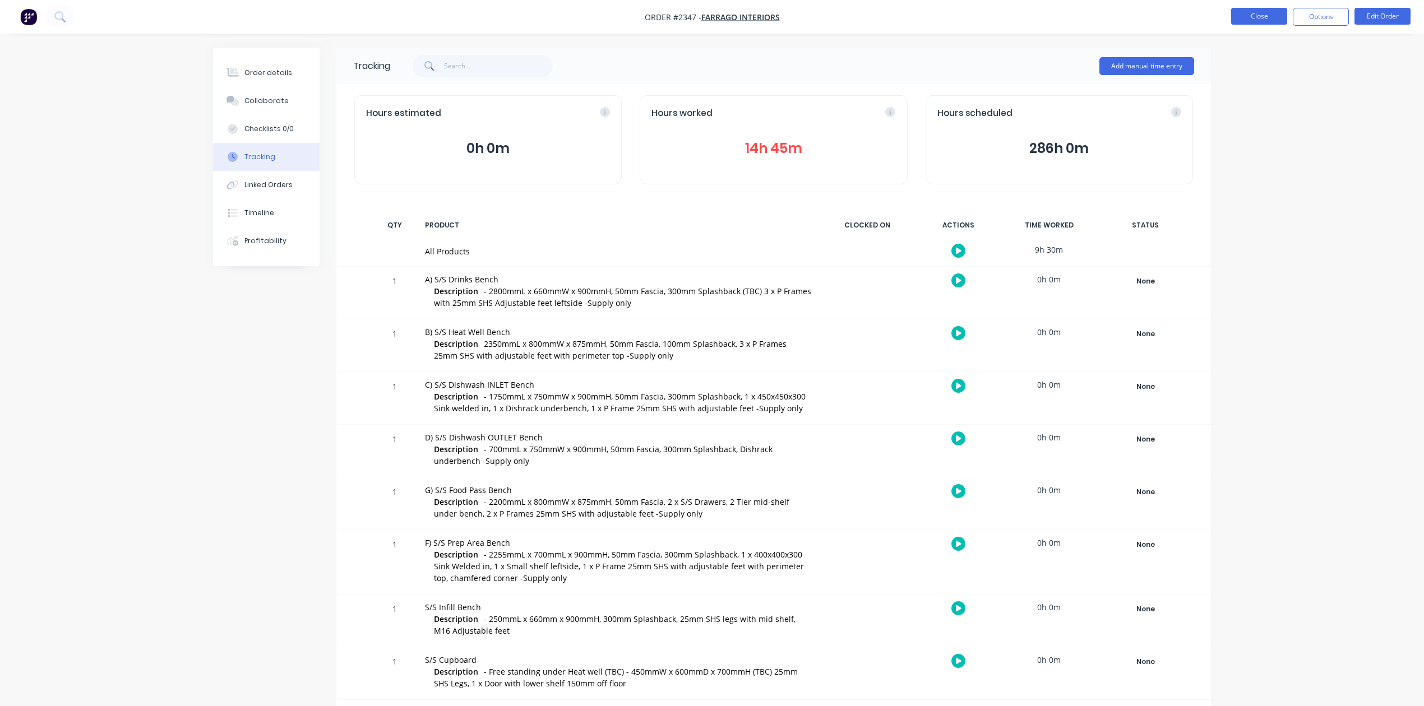
click at [1246, 19] on button "Close" at bounding box center [1259, 16] width 56 height 17
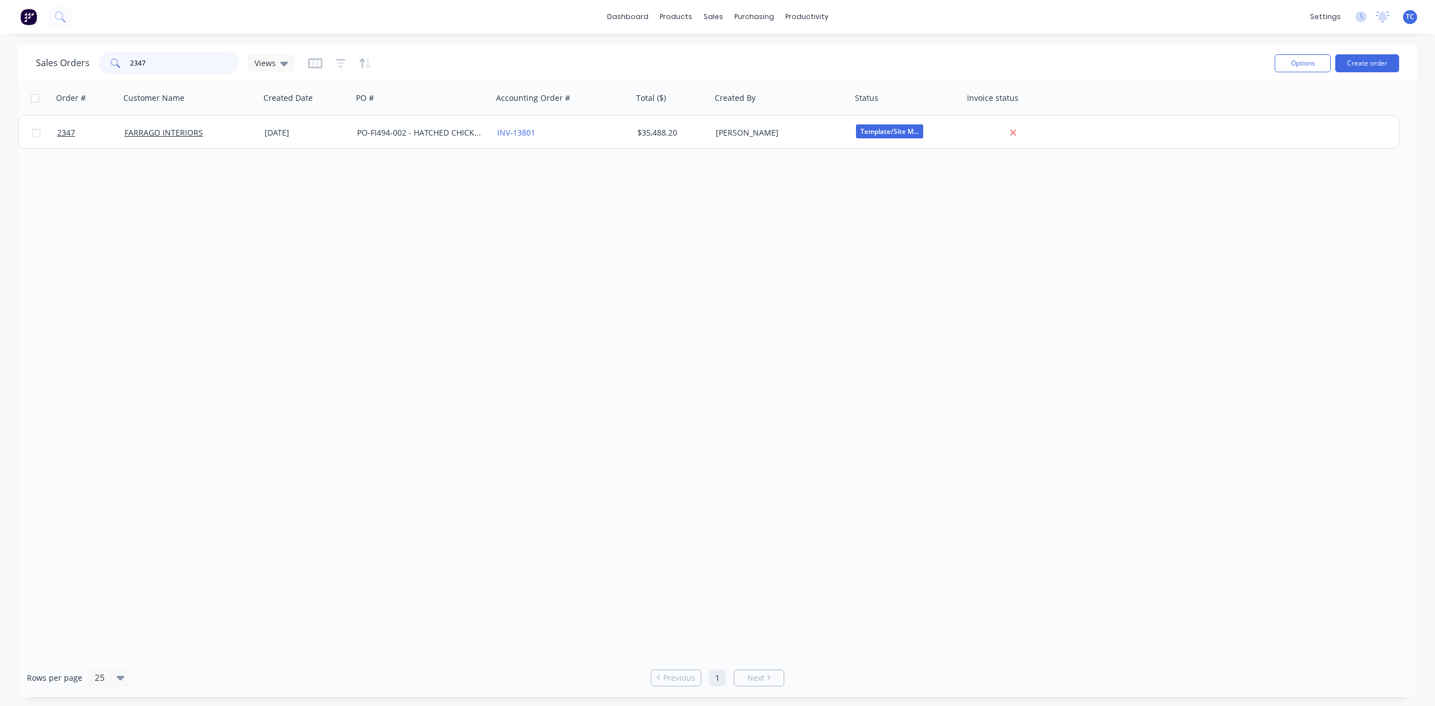
drag, startPoint x: 155, startPoint y: 68, endPoint x: 83, endPoint y: 74, distance: 72.0
click at [83, 74] on div "Sales Orders 2347 Views" at bounding box center [165, 63] width 259 height 22
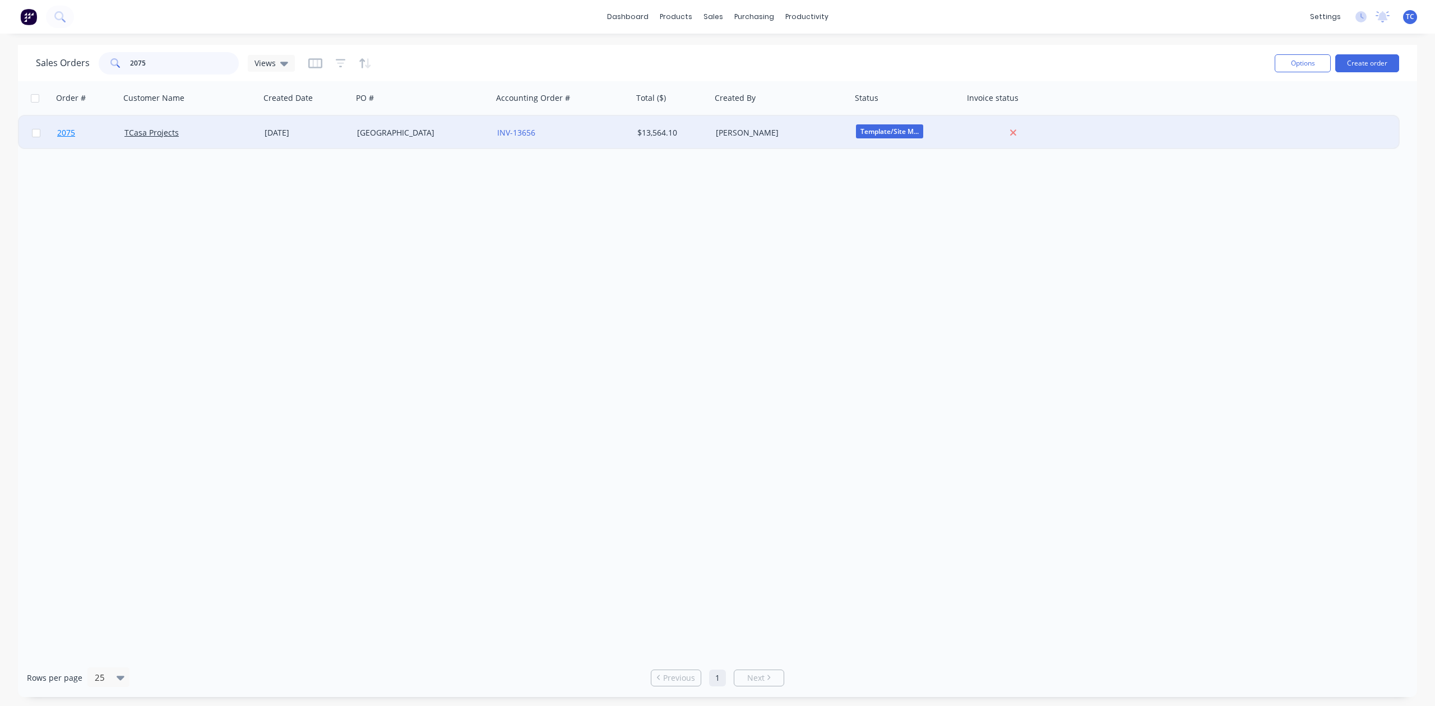
type input "2075"
click at [71, 126] on link "2075" at bounding box center [90, 133] width 67 height 34
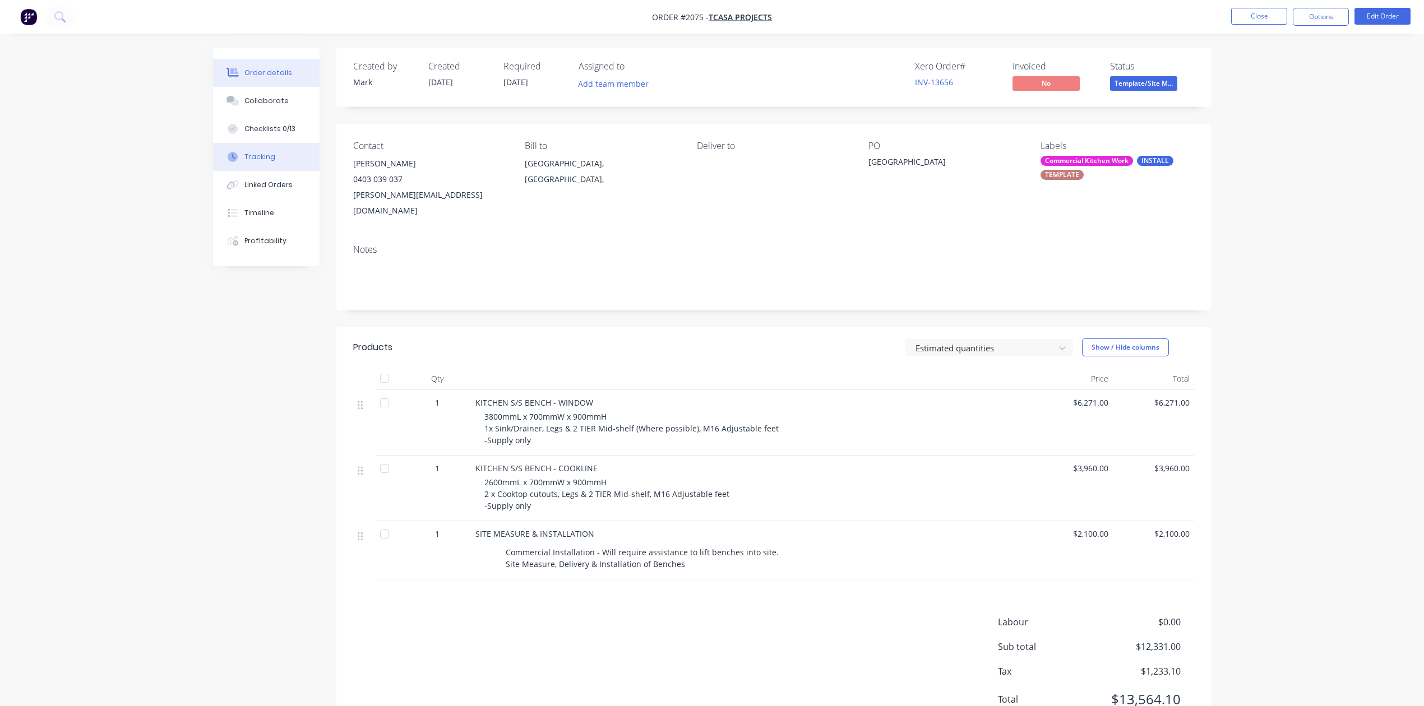
click at [258, 162] on div "Tracking" at bounding box center [259, 157] width 31 height 10
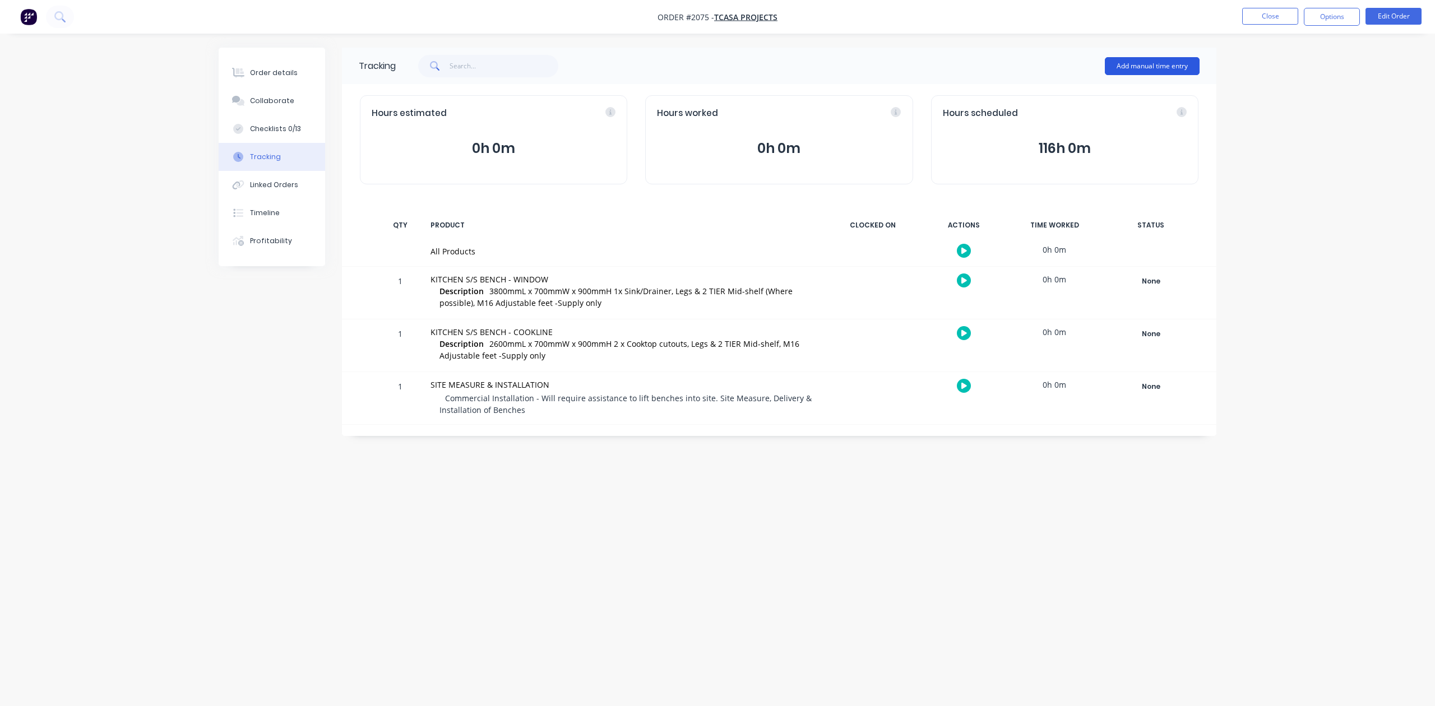
click at [1120, 66] on button "Add manual time entry" at bounding box center [1152, 66] width 95 height 18
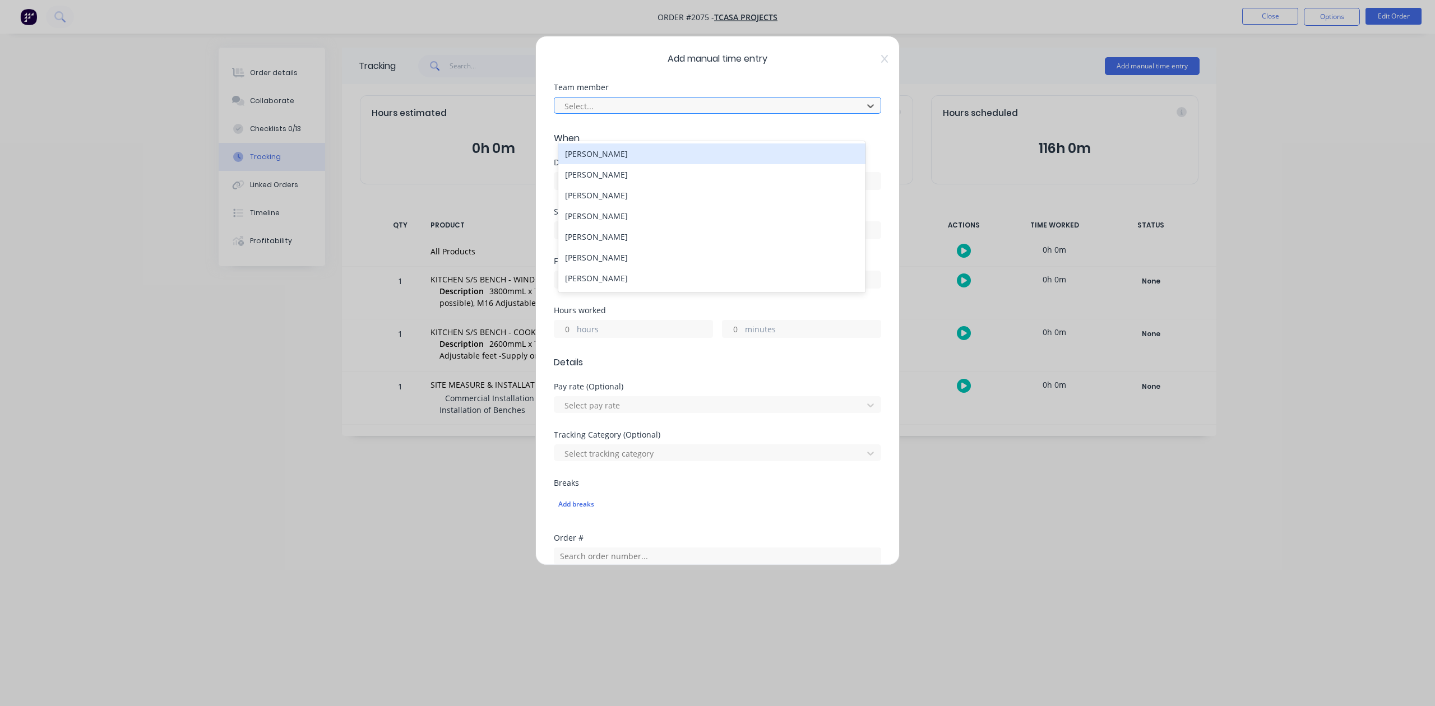
click at [693, 113] on div at bounding box center [710, 106] width 294 height 14
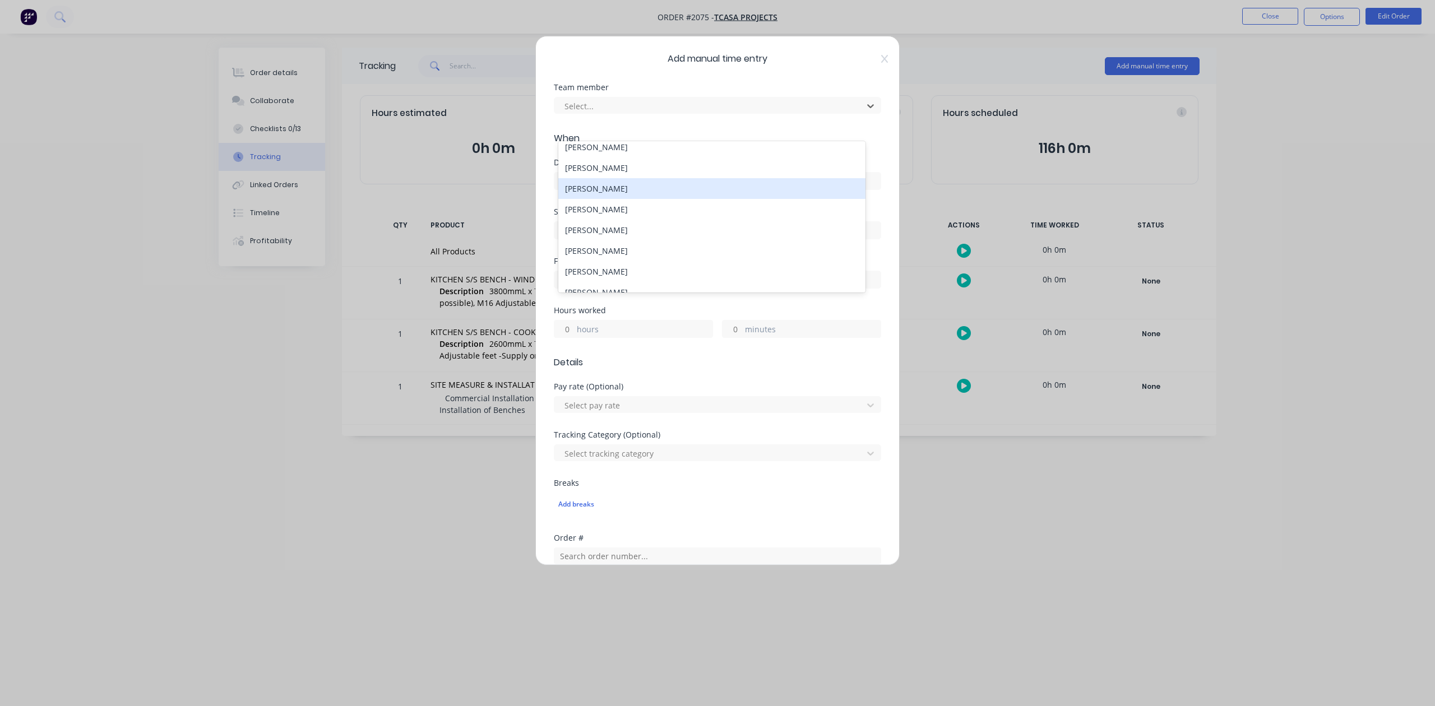
scroll to position [75, 0]
click at [599, 152] on div "Jay Smith" at bounding box center [711, 141] width 307 height 21
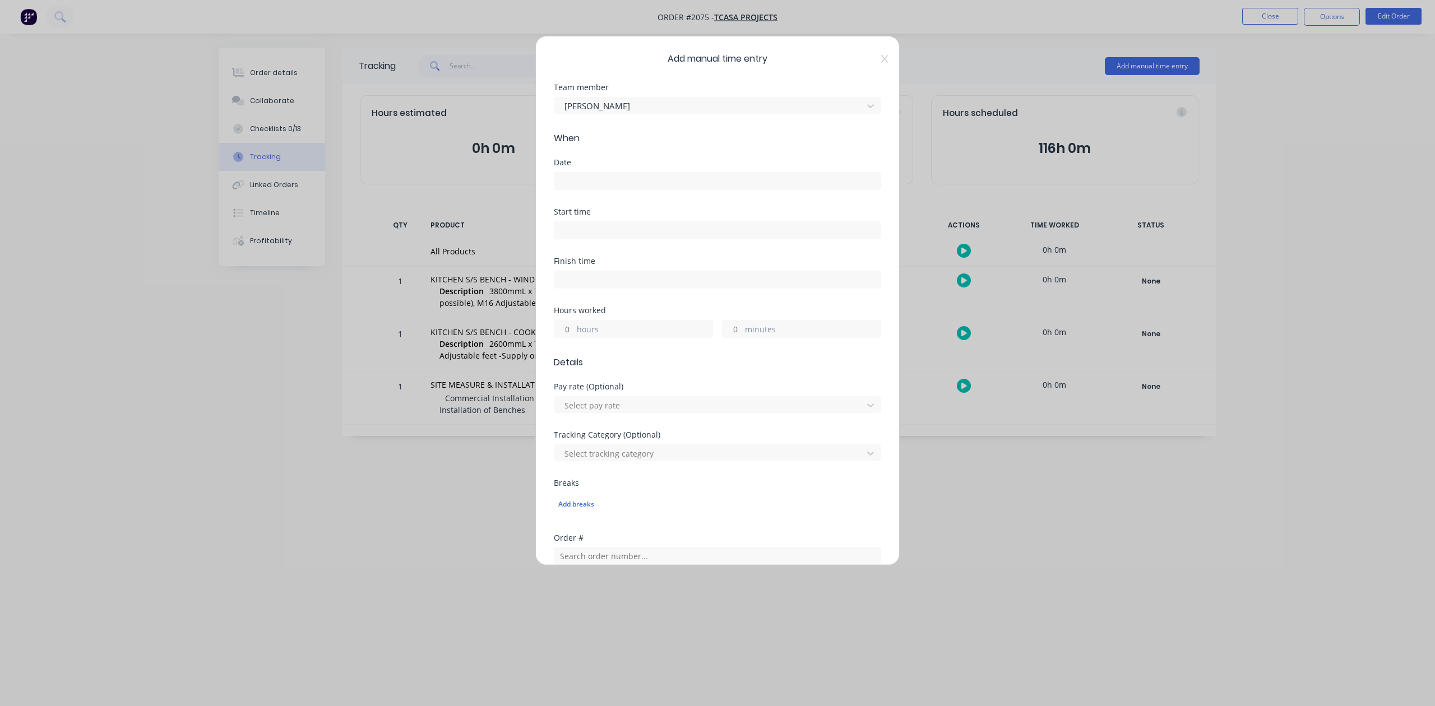
click at [605, 189] on input at bounding box center [717, 181] width 326 height 17
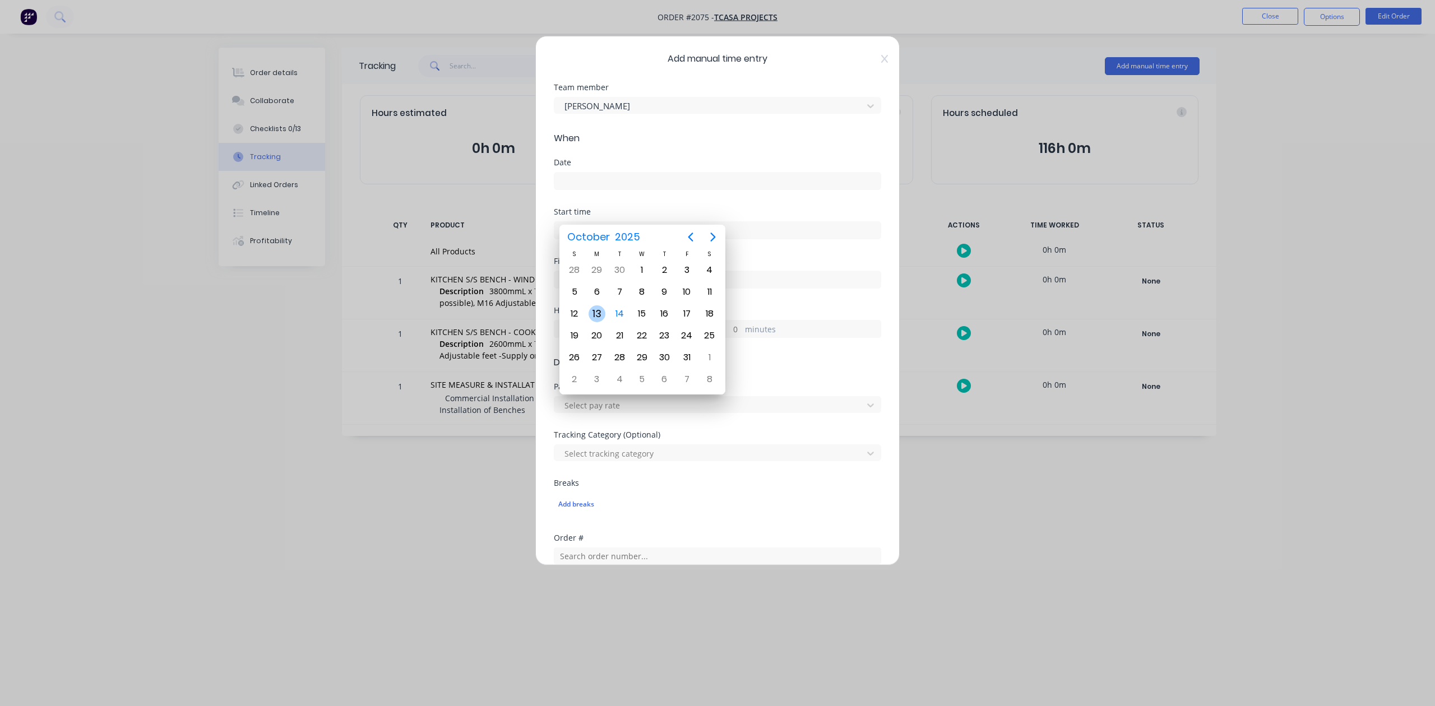
click at [600, 312] on div "13" at bounding box center [597, 314] width 17 height 17
type input "13/10/2025"
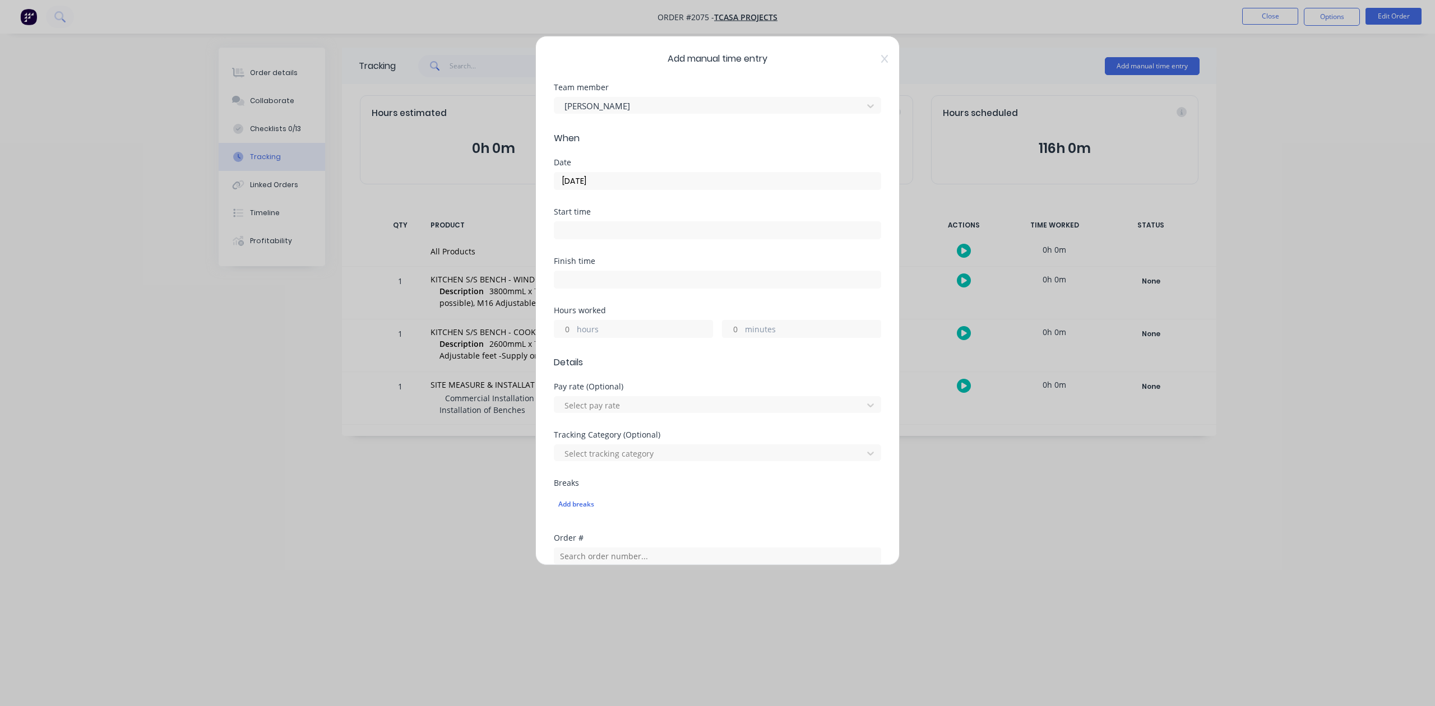
click at [572, 338] on input "hours" at bounding box center [564, 329] width 20 height 17
type input "3"
click at [727, 338] on input "minutes" at bounding box center [733, 329] width 20 height 17
type input "30"
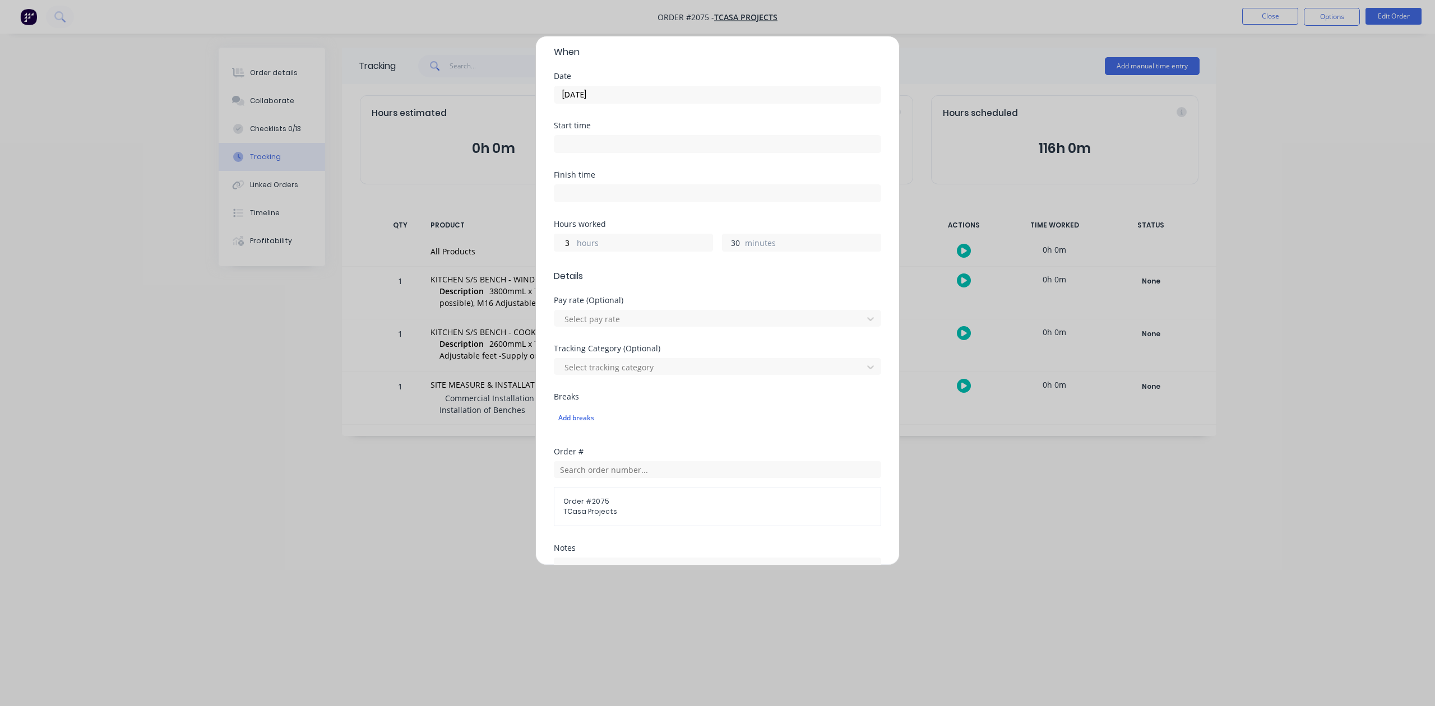
scroll to position [299, 0]
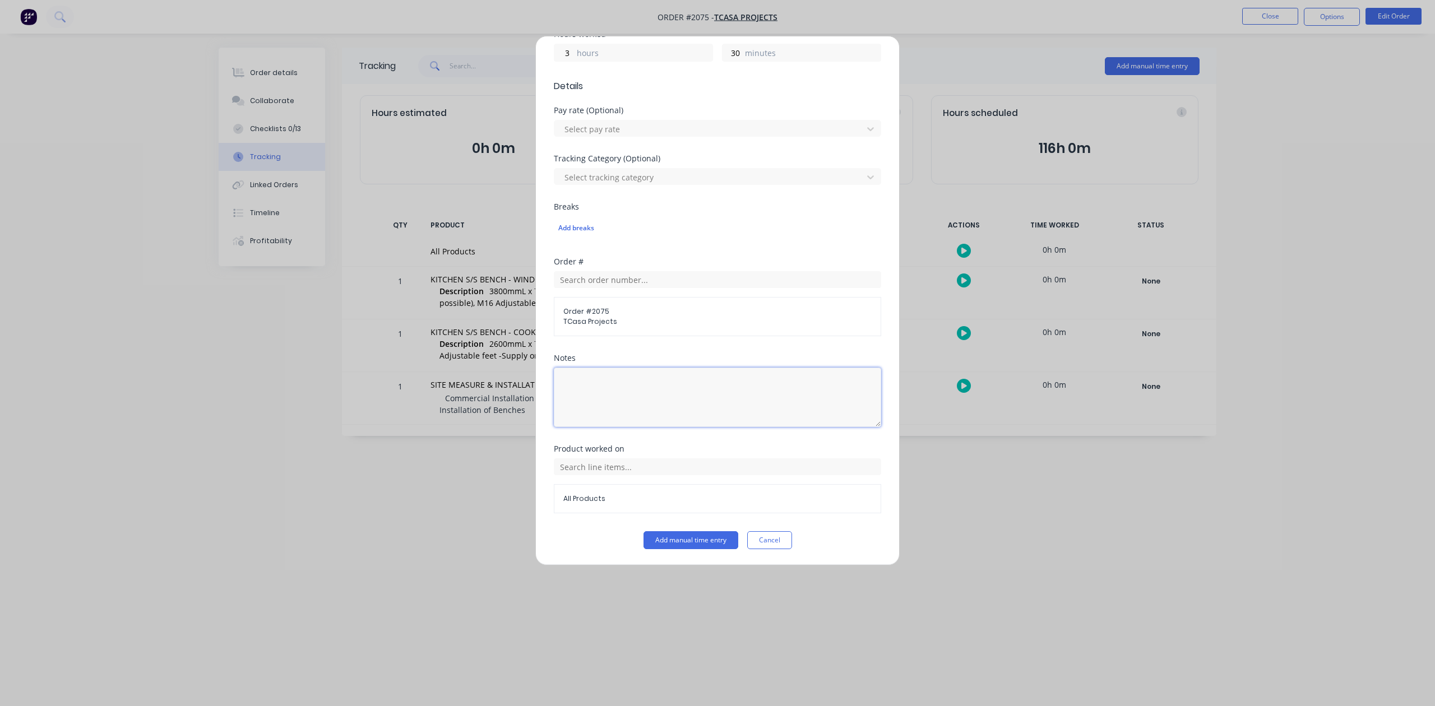
click at [618, 427] on textarea at bounding box center [717, 397] width 327 height 59
type textarea "Site Measure"
click at [662, 546] on button "Add manual time entry" at bounding box center [691, 540] width 95 height 18
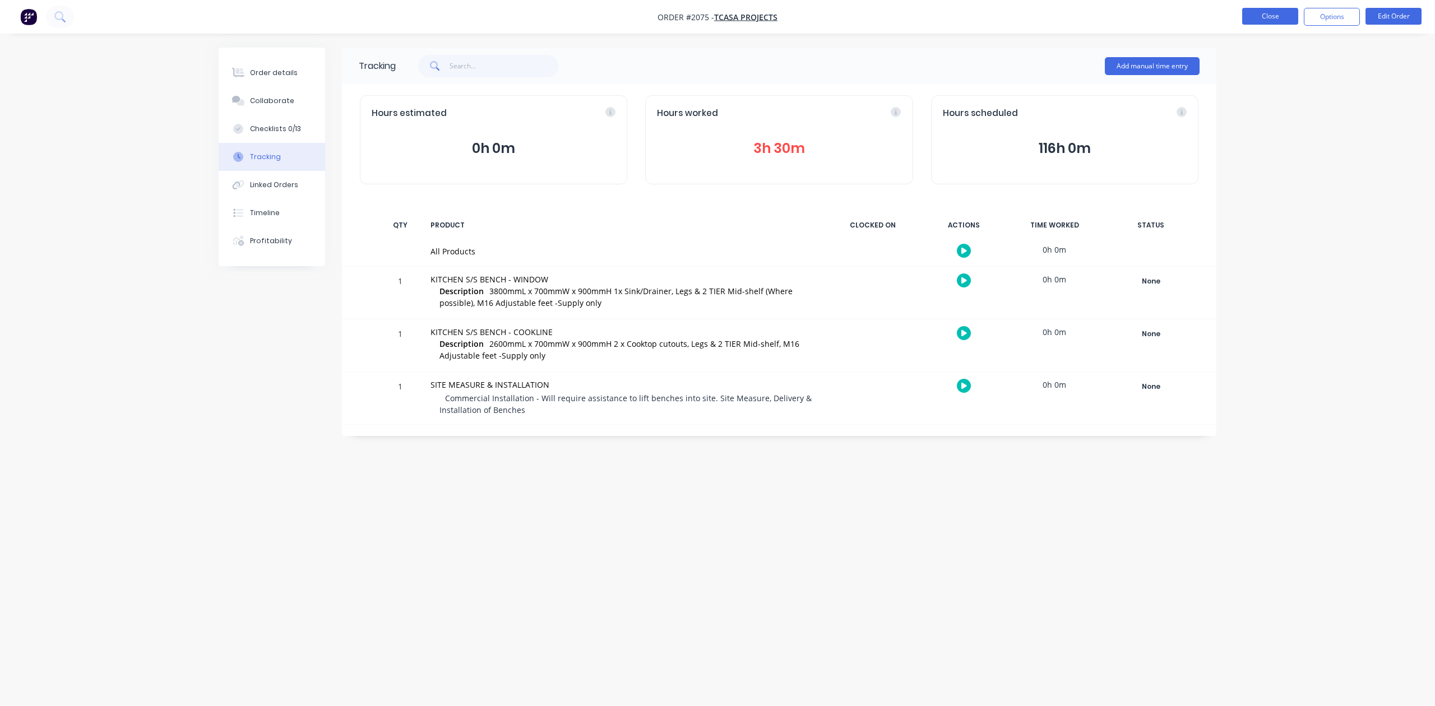
click at [1249, 19] on button "Close" at bounding box center [1270, 16] width 56 height 17
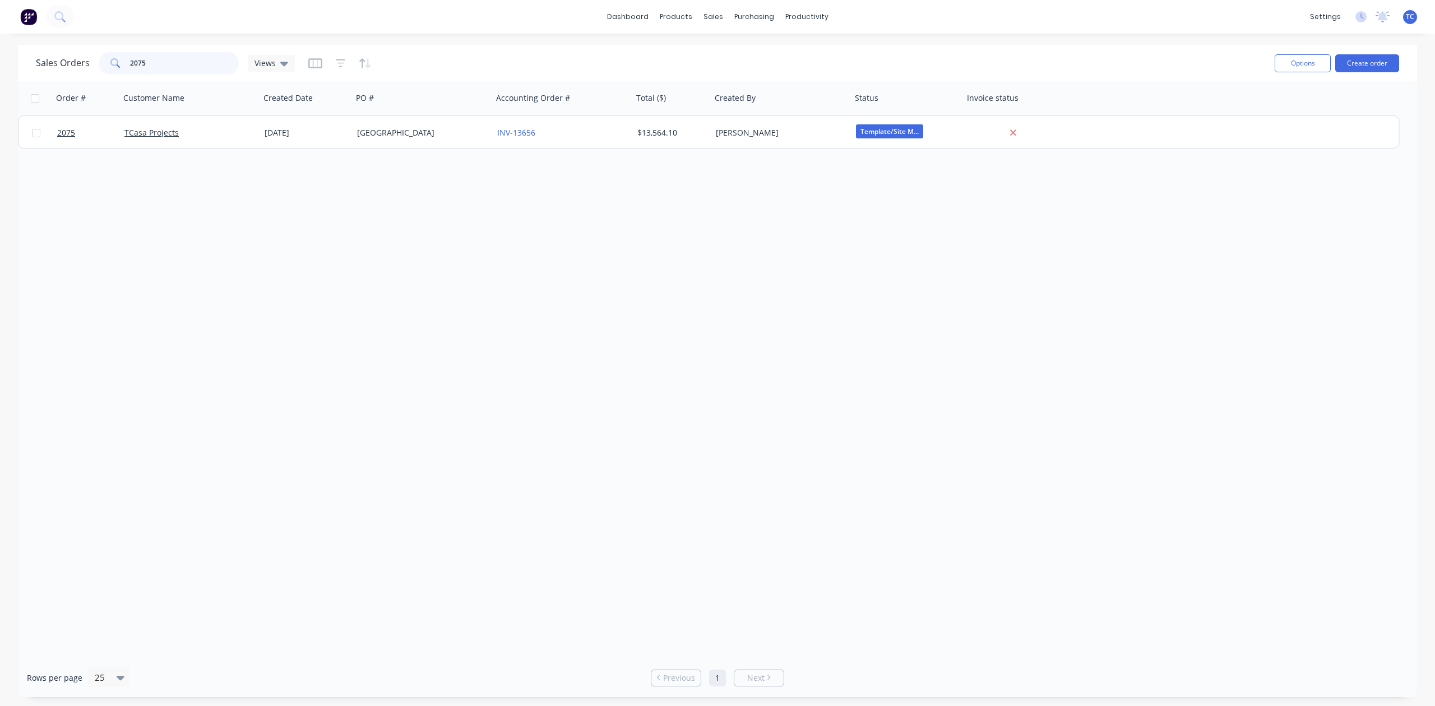
drag, startPoint x: 175, startPoint y: 63, endPoint x: 93, endPoint y: 72, distance: 82.9
click at [93, 72] on div "Sales Orders 2075 Views" at bounding box center [165, 63] width 259 height 22
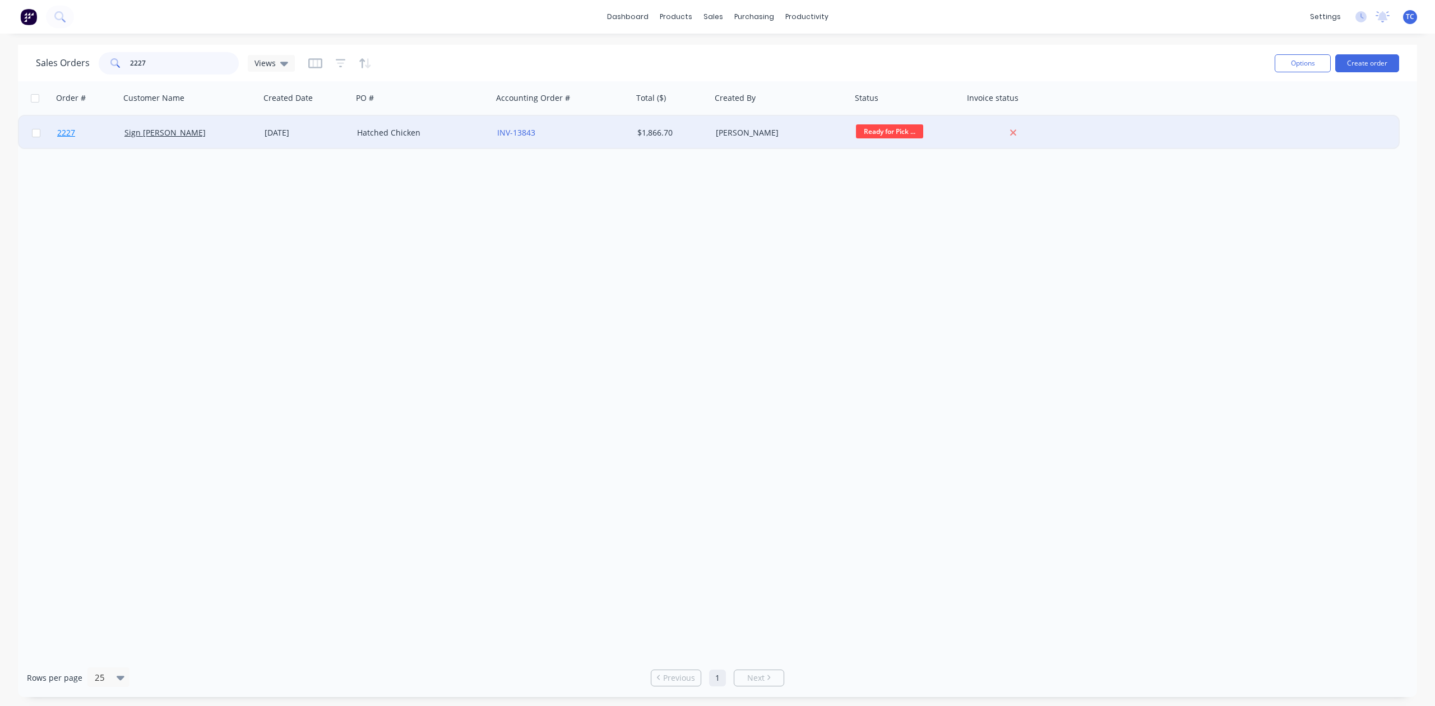
type input "2227"
click at [74, 132] on span "2227" at bounding box center [66, 132] width 18 height 11
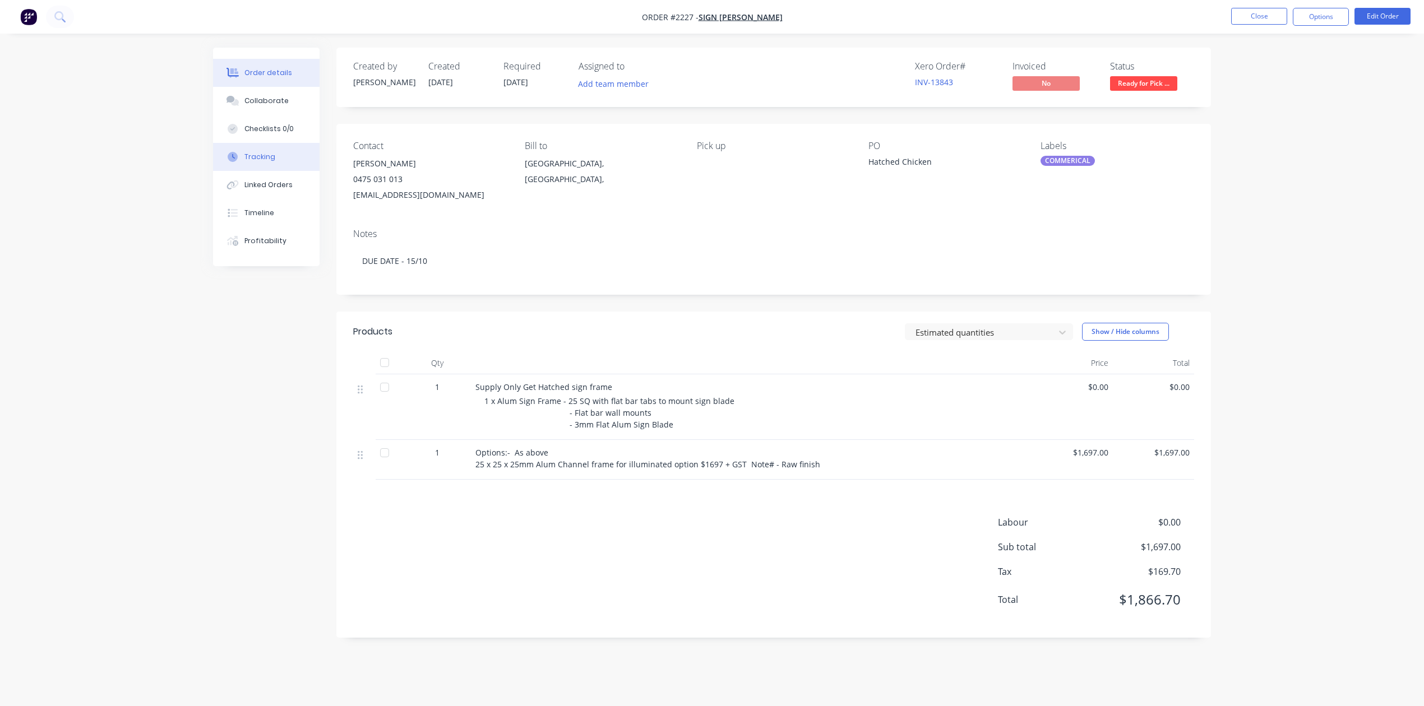
click at [263, 162] on div "Tracking" at bounding box center [259, 157] width 31 height 10
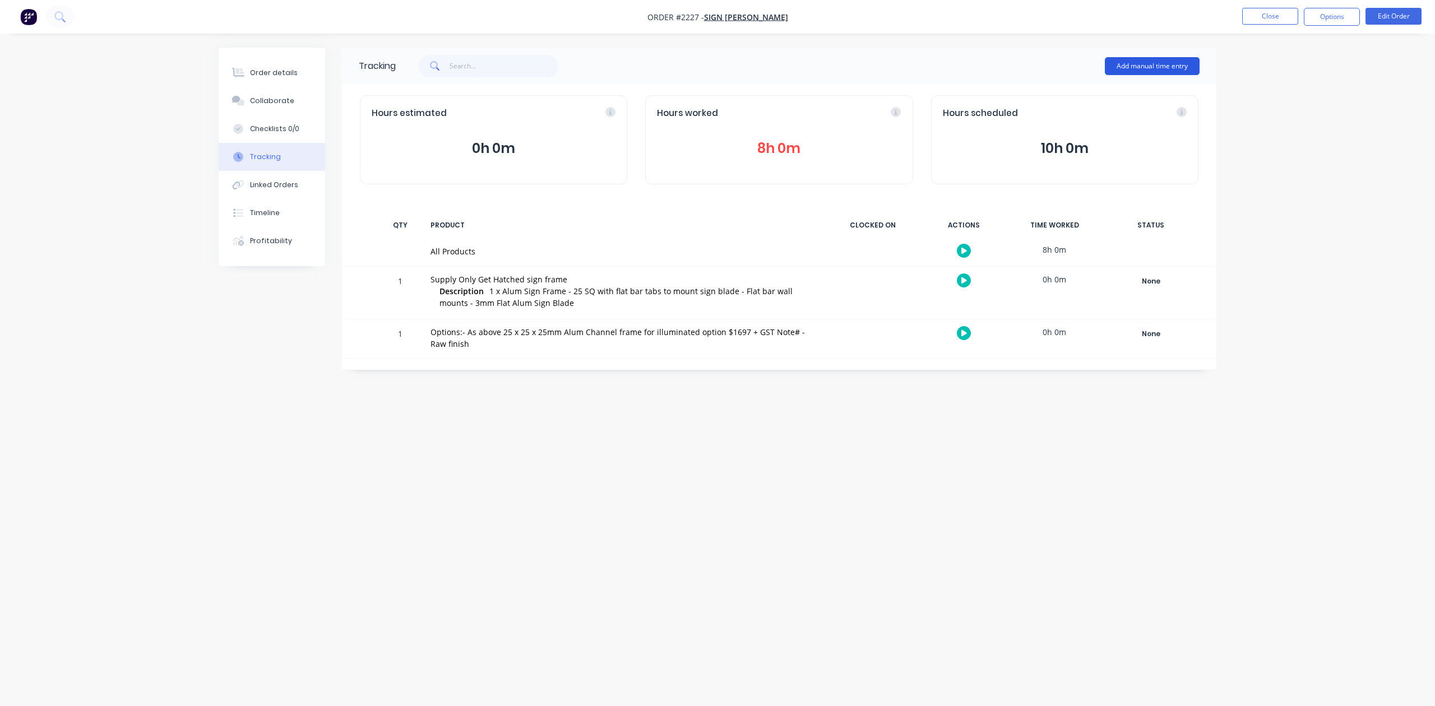
click at [1144, 65] on button "Add manual time entry" at bounding box center [1152, 66] width 95 height 18
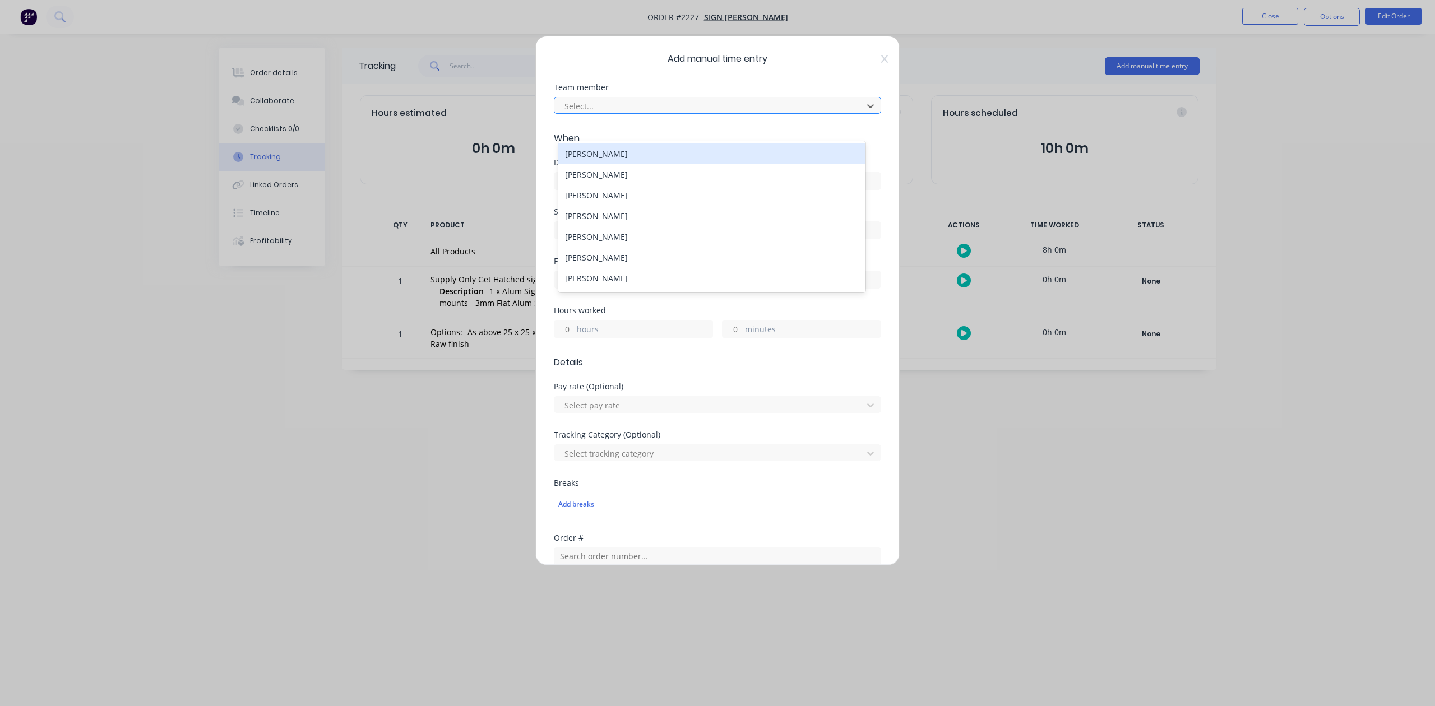
click at [705, 113] on div at bounding box center [710, 106] width 294 height 14
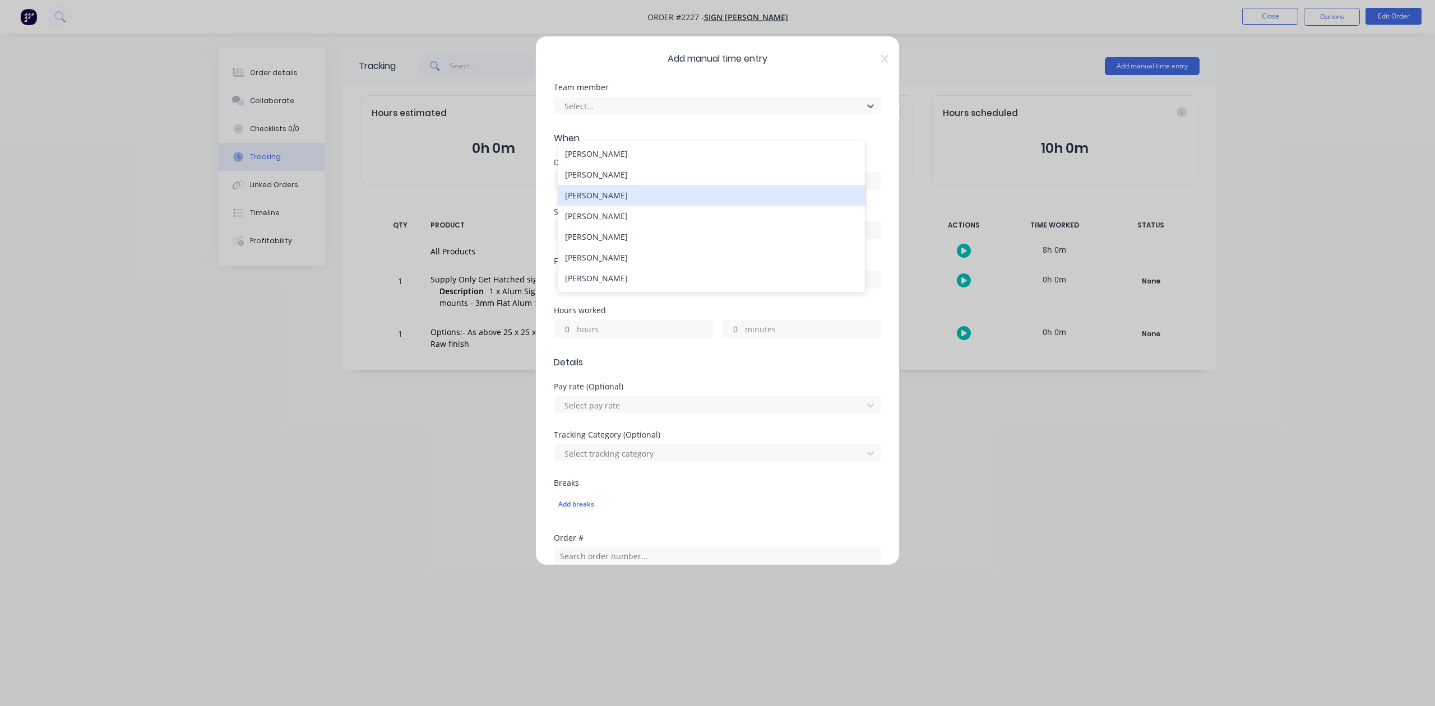
drag, startPoint x: 628, startPoint y: 200, endPoint x: 885, endPoint y: 90, distance: 279.1
click at [835, 109] on body "Order #2227 - Sign Smith Close Options Edit Order Order details Collaborate Che…" at bounding box center [717, 353] width 1435 height 706
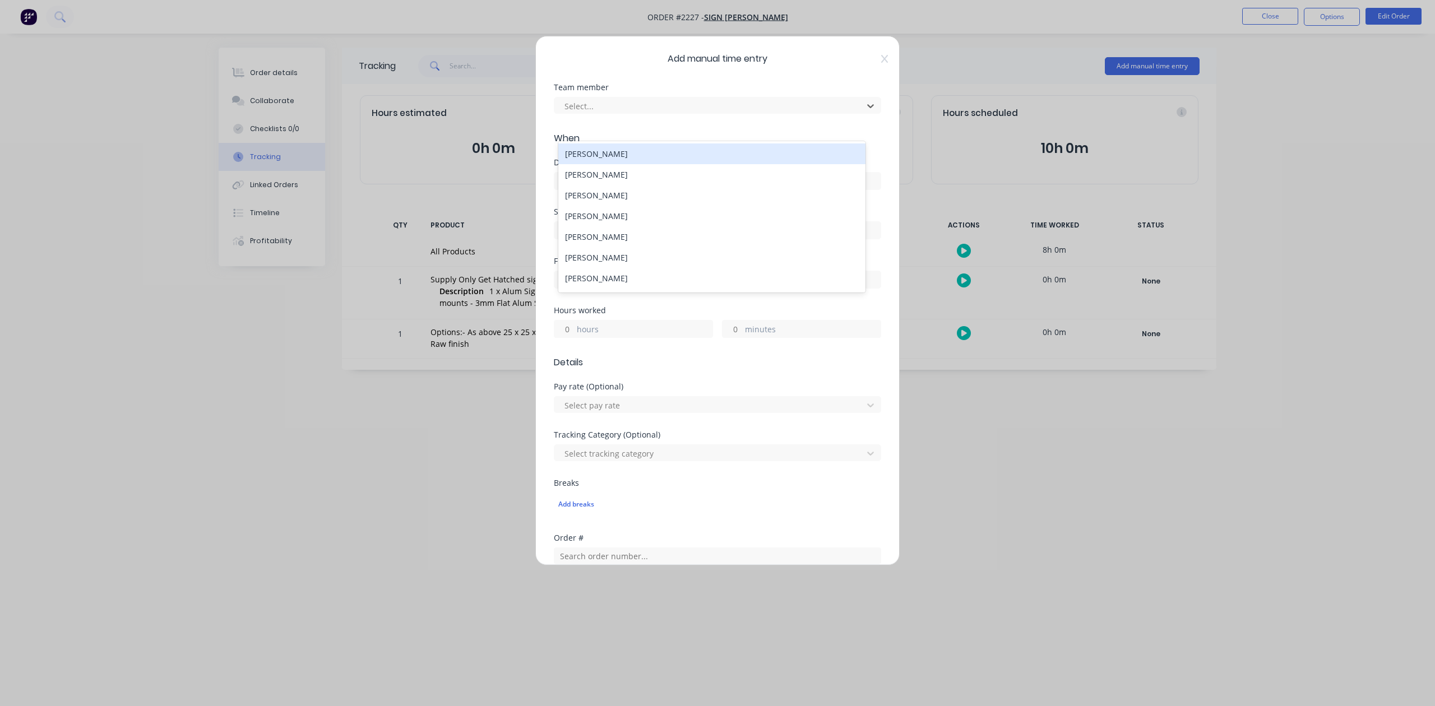
click at [1001, 67] on div "Add manual time entry Team member 16 results available. Use Up and Down to choo…" at bounding box center [717, 353] width 1435 height 706
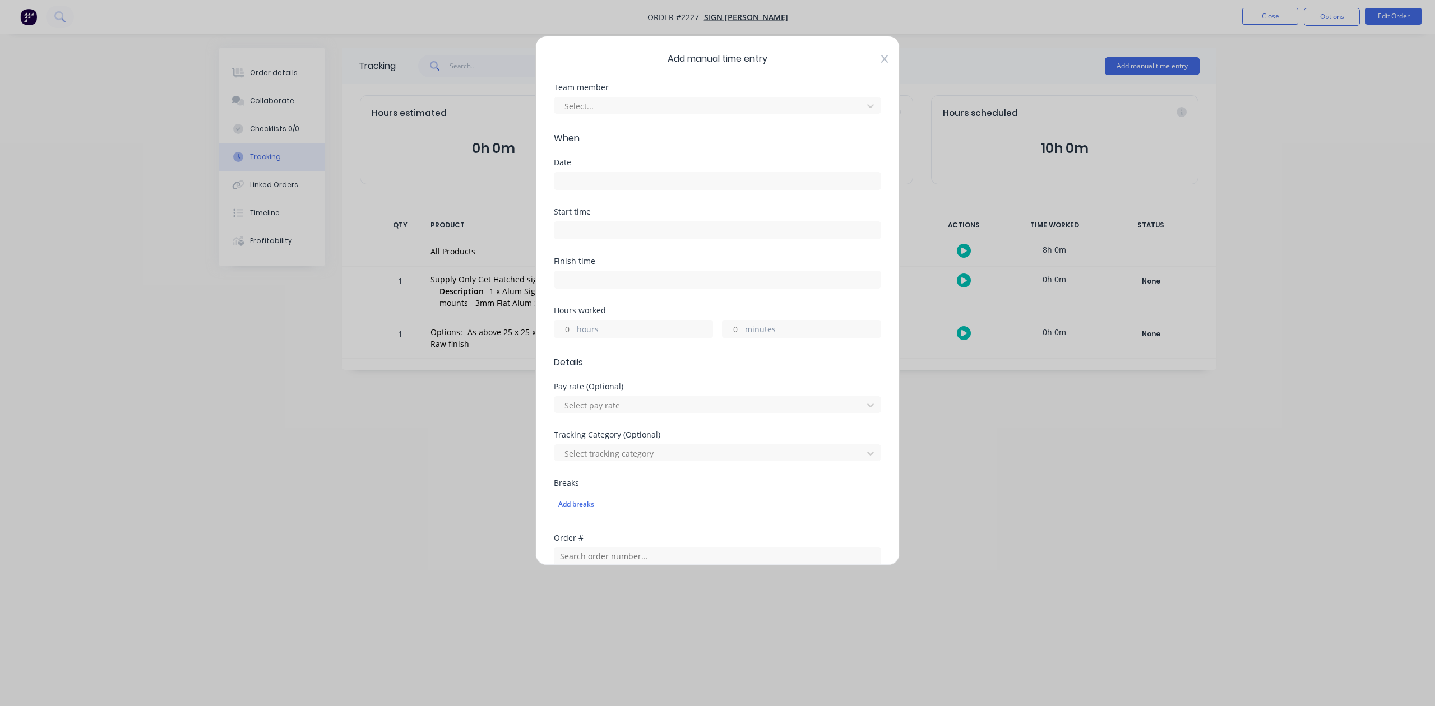
click at [881, 63] on icon at bounding box center [884, 59] width 7 height 8
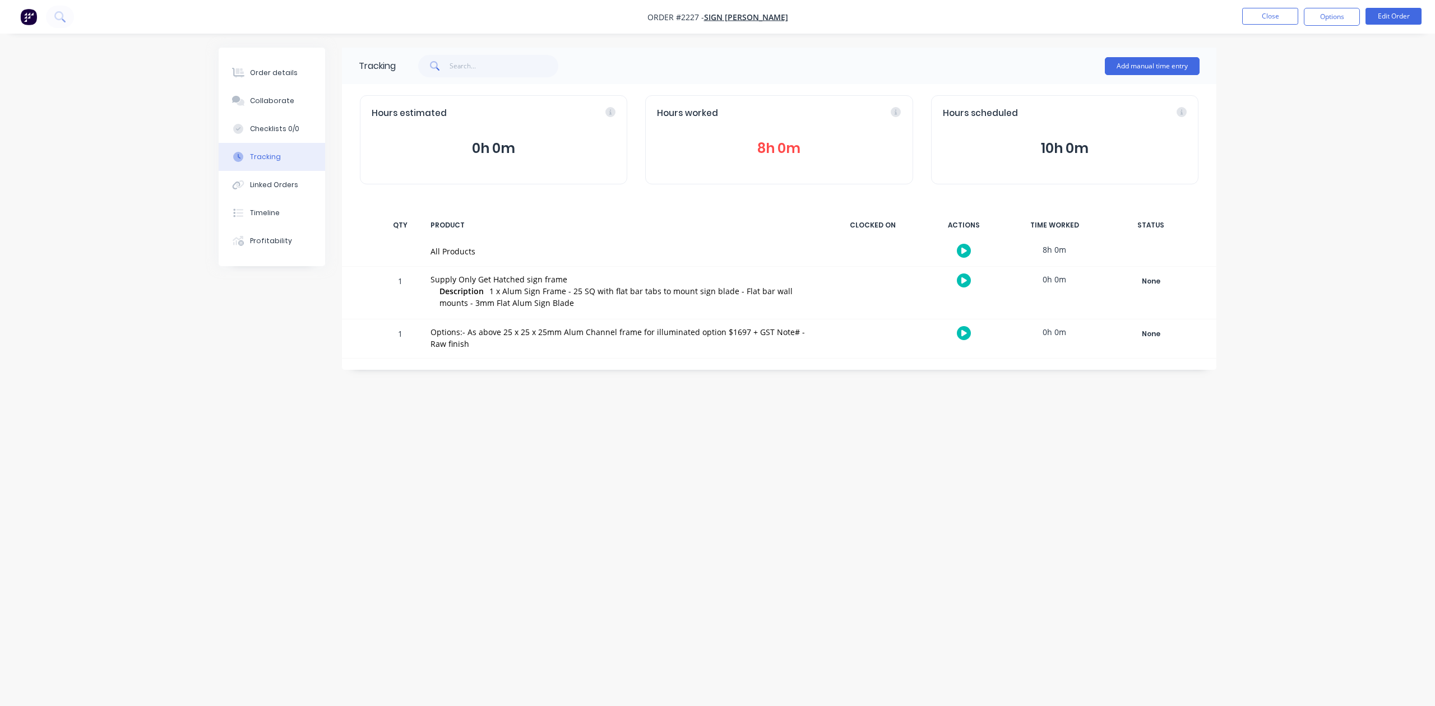
click at [768, 158] on button "8h 0m" at bounding box center [779, 148] width 244 height 21
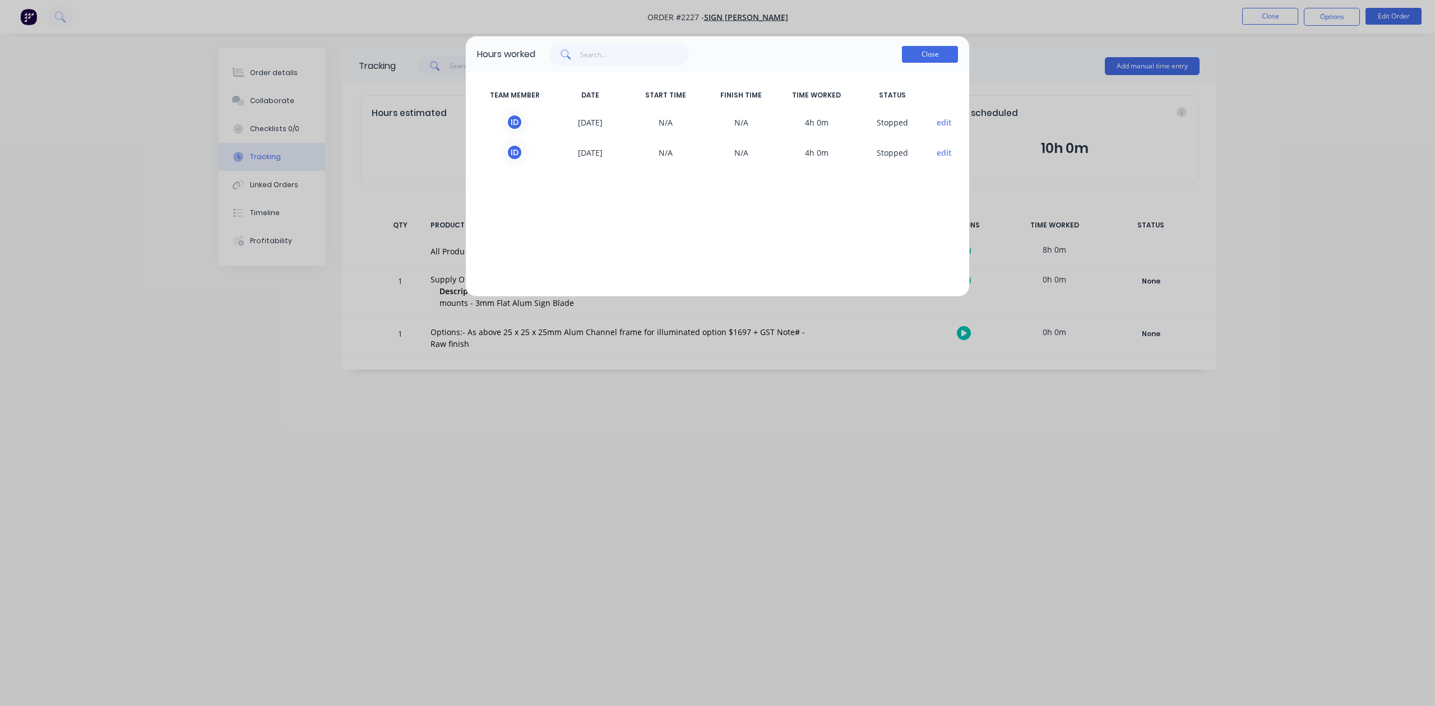
click at [921, 63] on button "Close" at bounding box center [930, 54] width 56 height 17
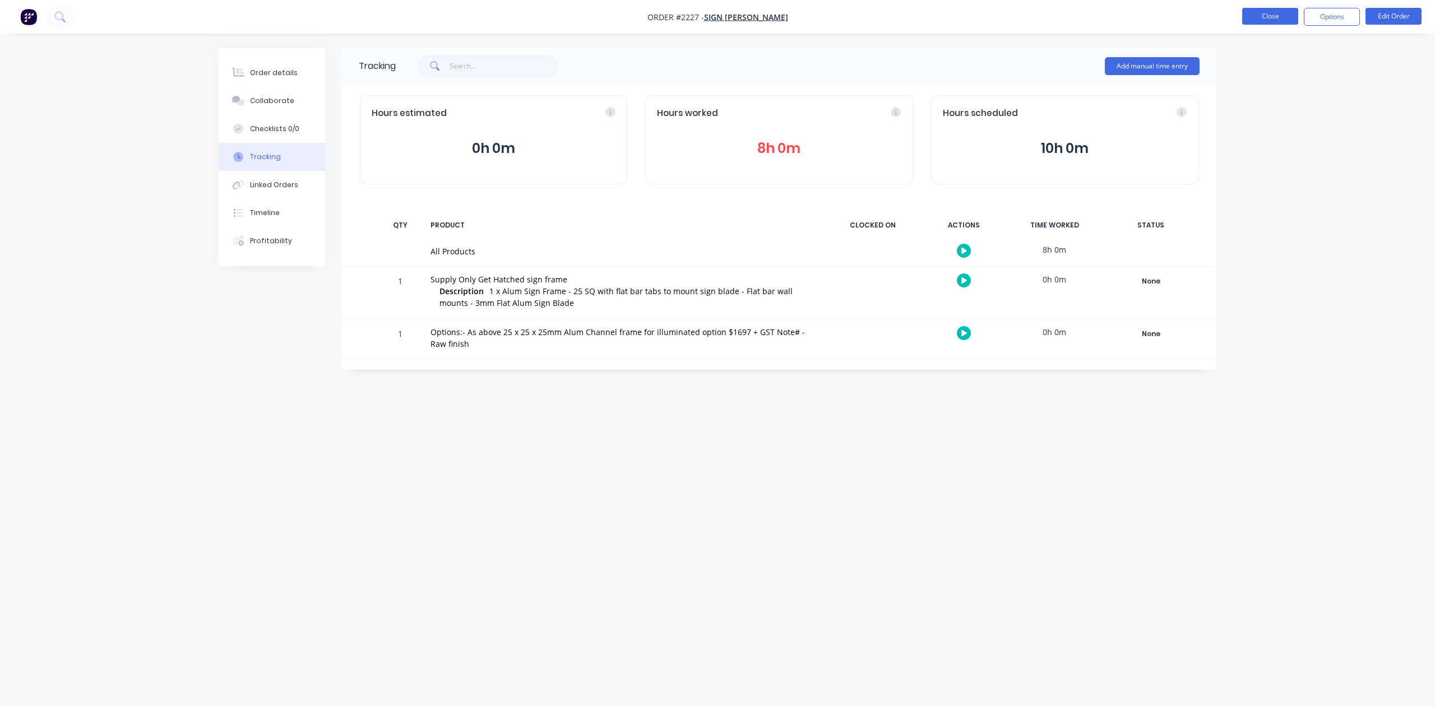
click at [1263, 8] on button "Close" at bounding box center [1270, 16] width 56 height 17
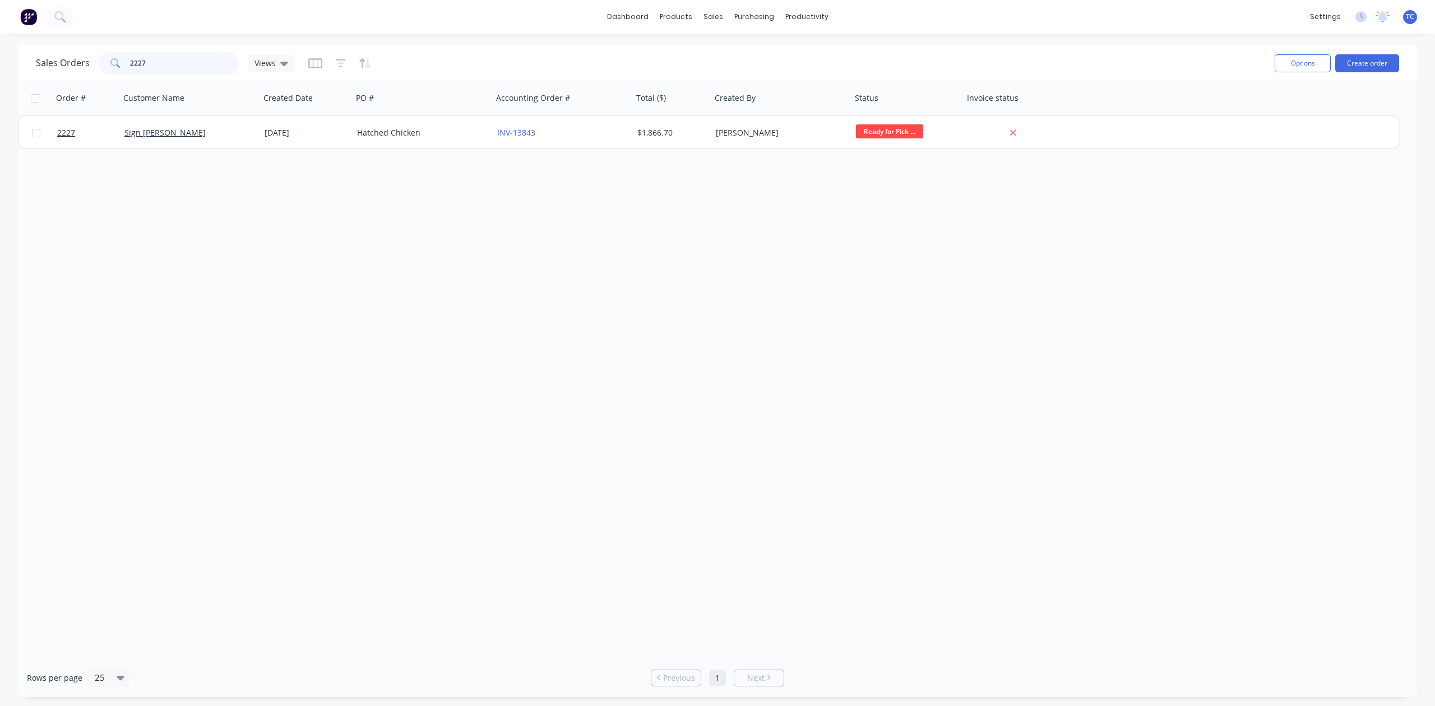
drag, startPoint x: 145, startPoint y: 61, endPoint x: 123, endPoint y: 61, distance: 21.3
click at [123, 61] on div "2227" at bounding box center [169, 63] width 140 height 22
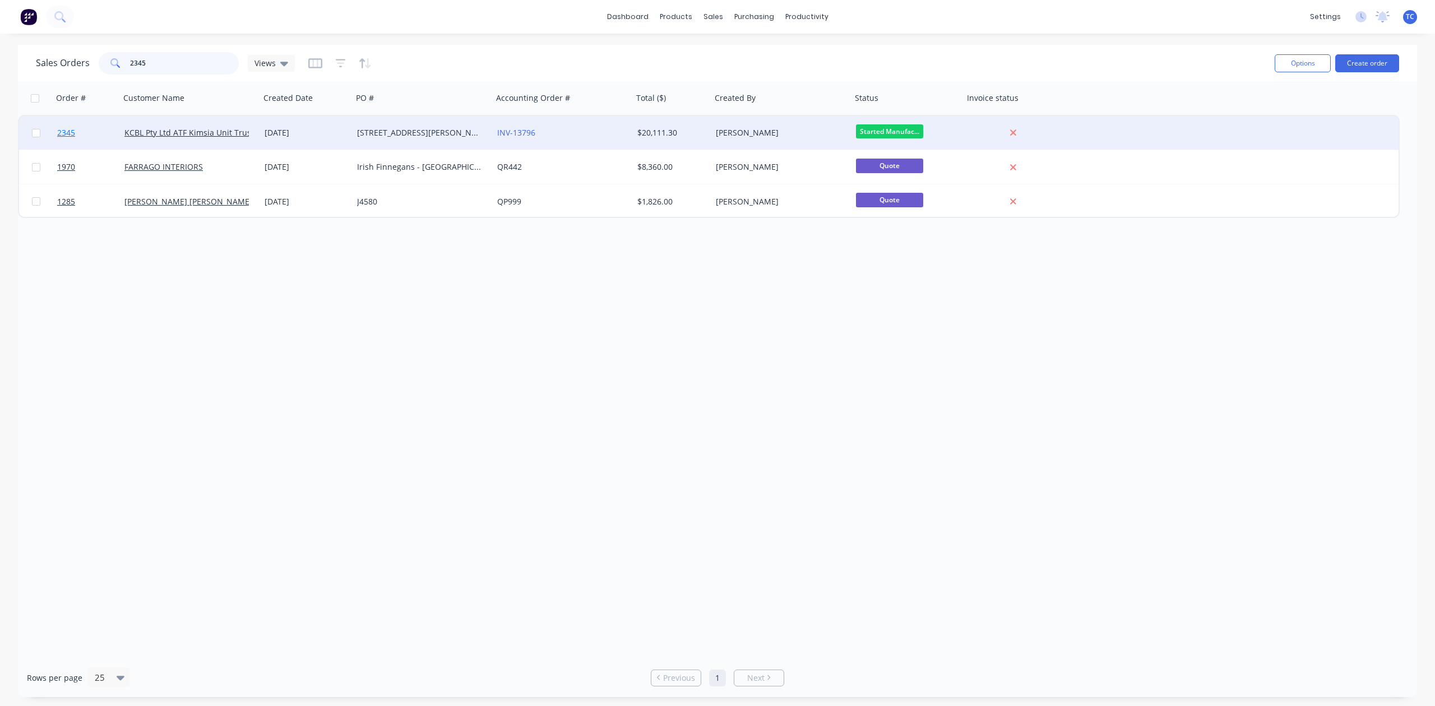
type input "2345"
click at [71, 128] on span "2345" at bounding box center [66, 132] width 18 height 11
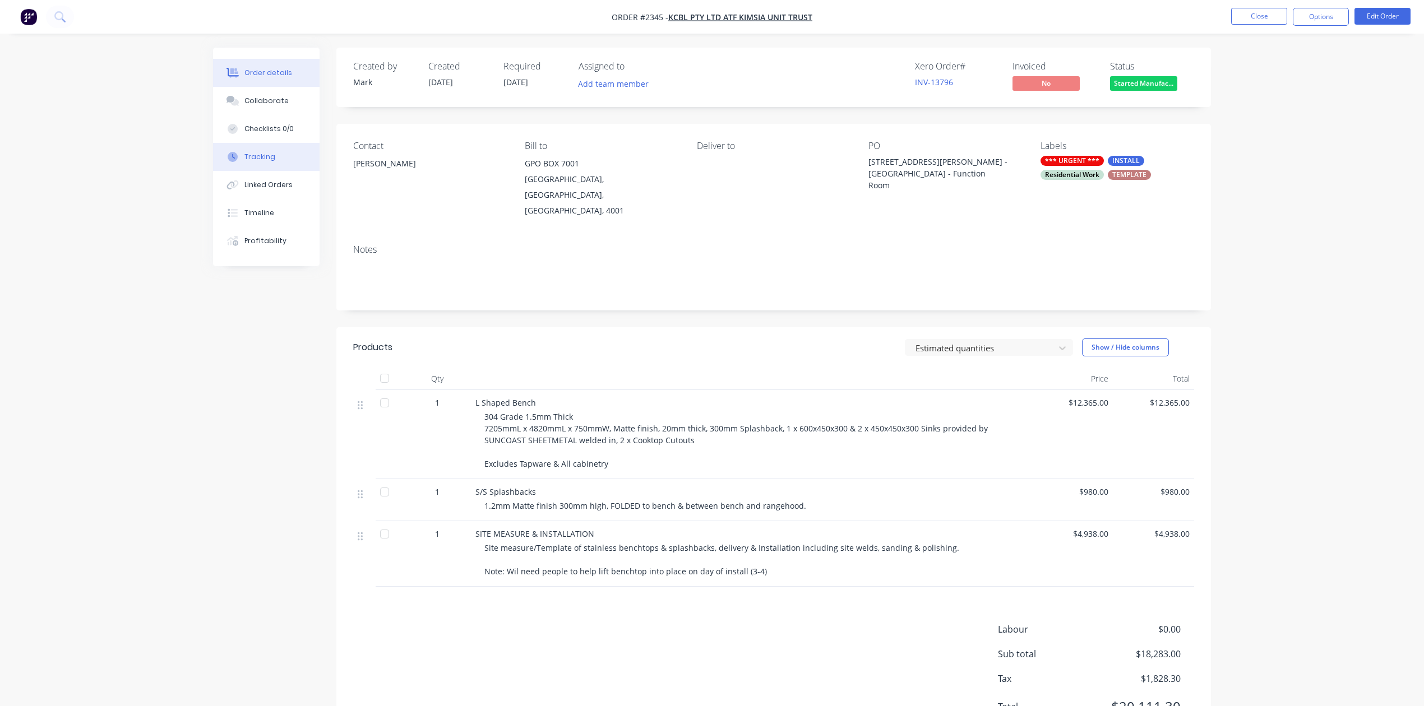
click at [262, 162] on div "Tracking" at bounding box center [259, 157] width 31 height 10
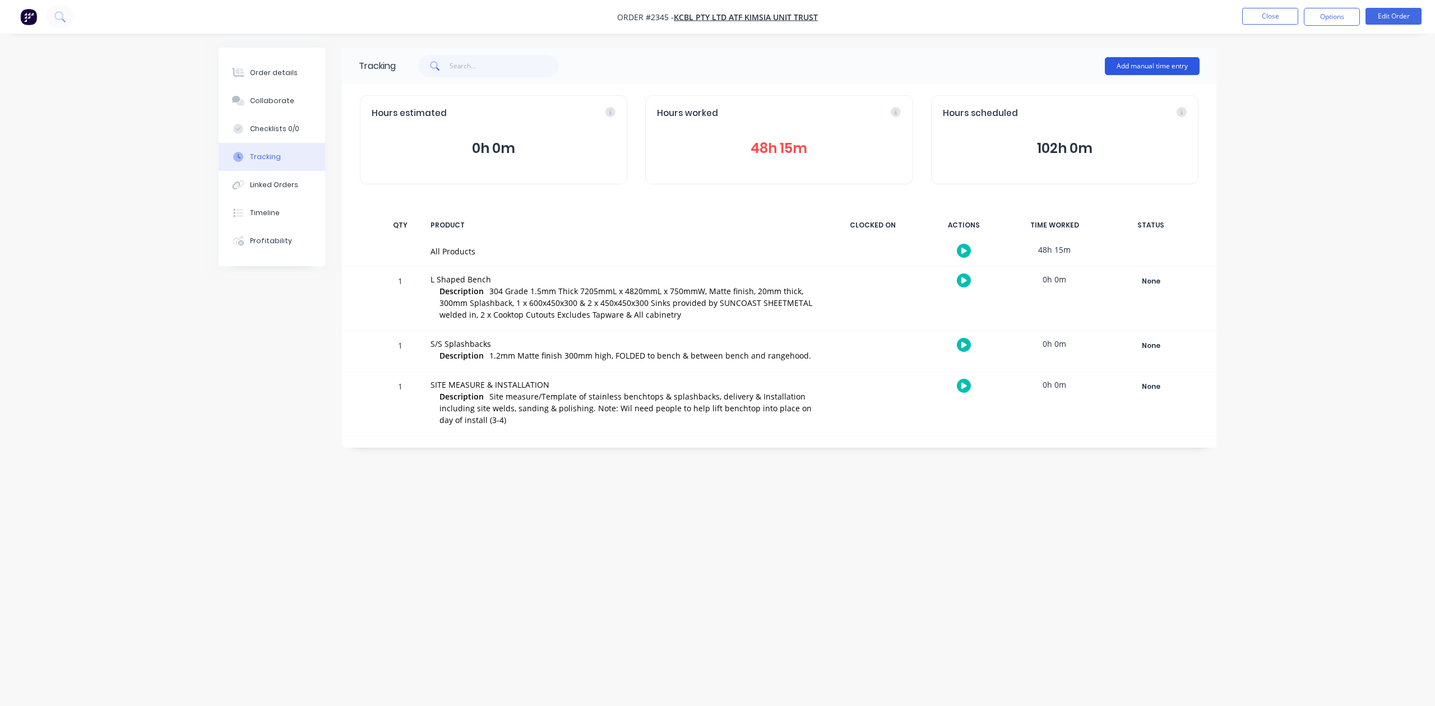
click at [1111, 66] on button "Add manual time entry" at bounding box center [1152, 66] width 95 height 18
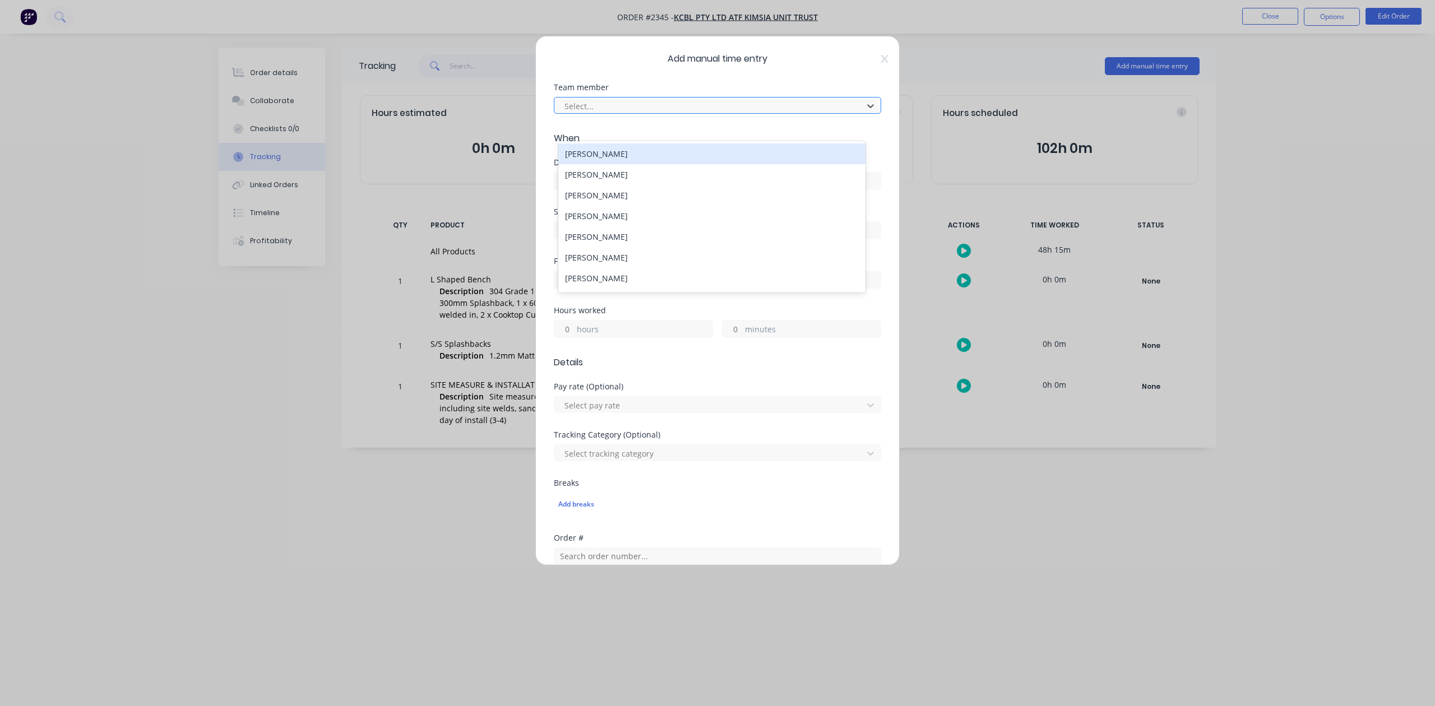
click at [667, 113] on div at bounding box center [710, 106] width 294 height 14
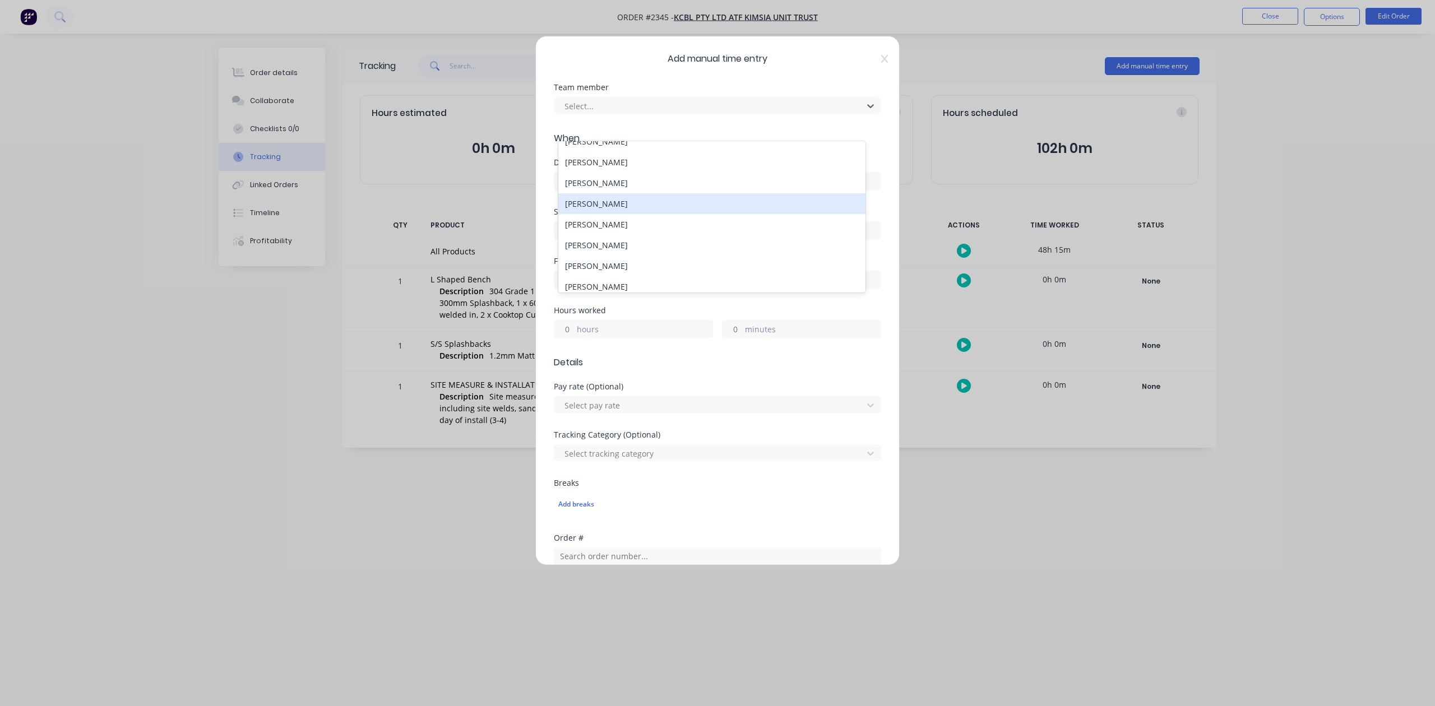
scroll to position [149, 0]
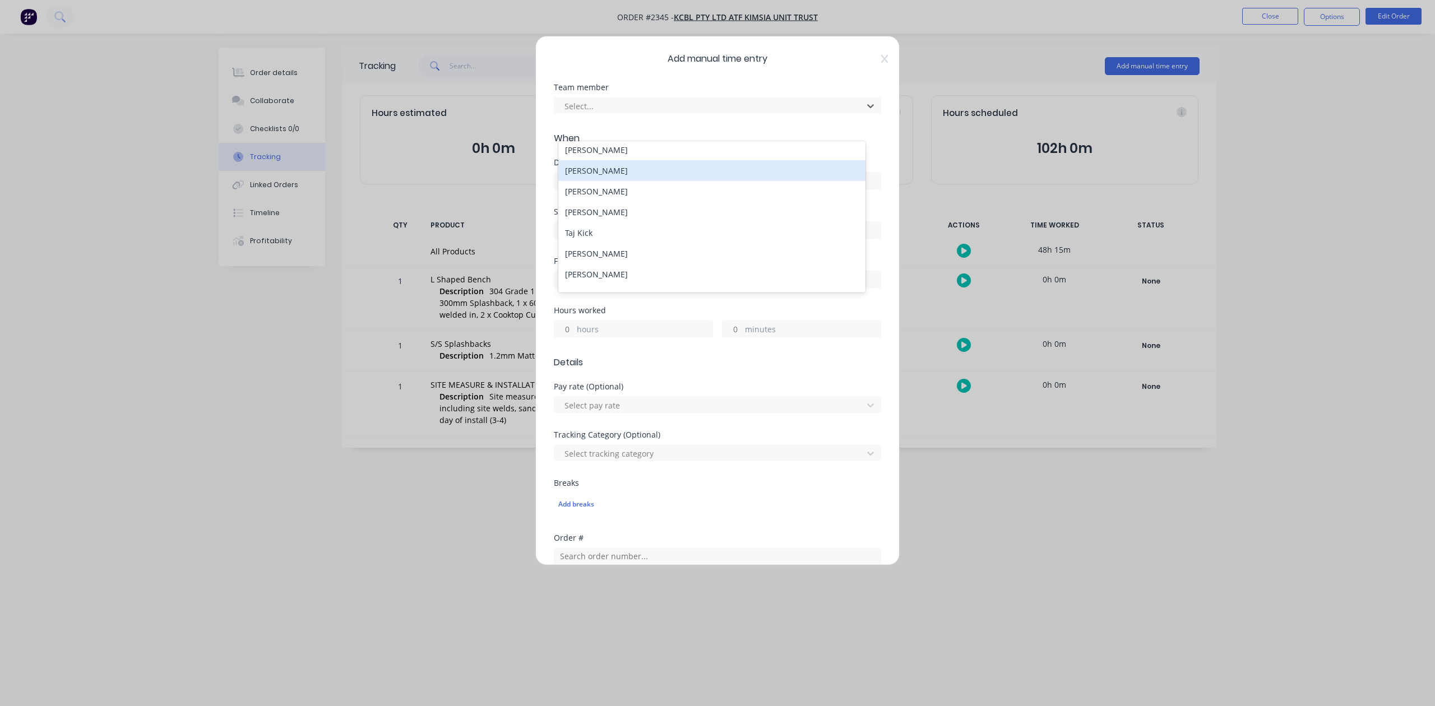
click at [613, 181] on div "Nathan Vipond" at bounding box center [711, 170] width 307 height 21
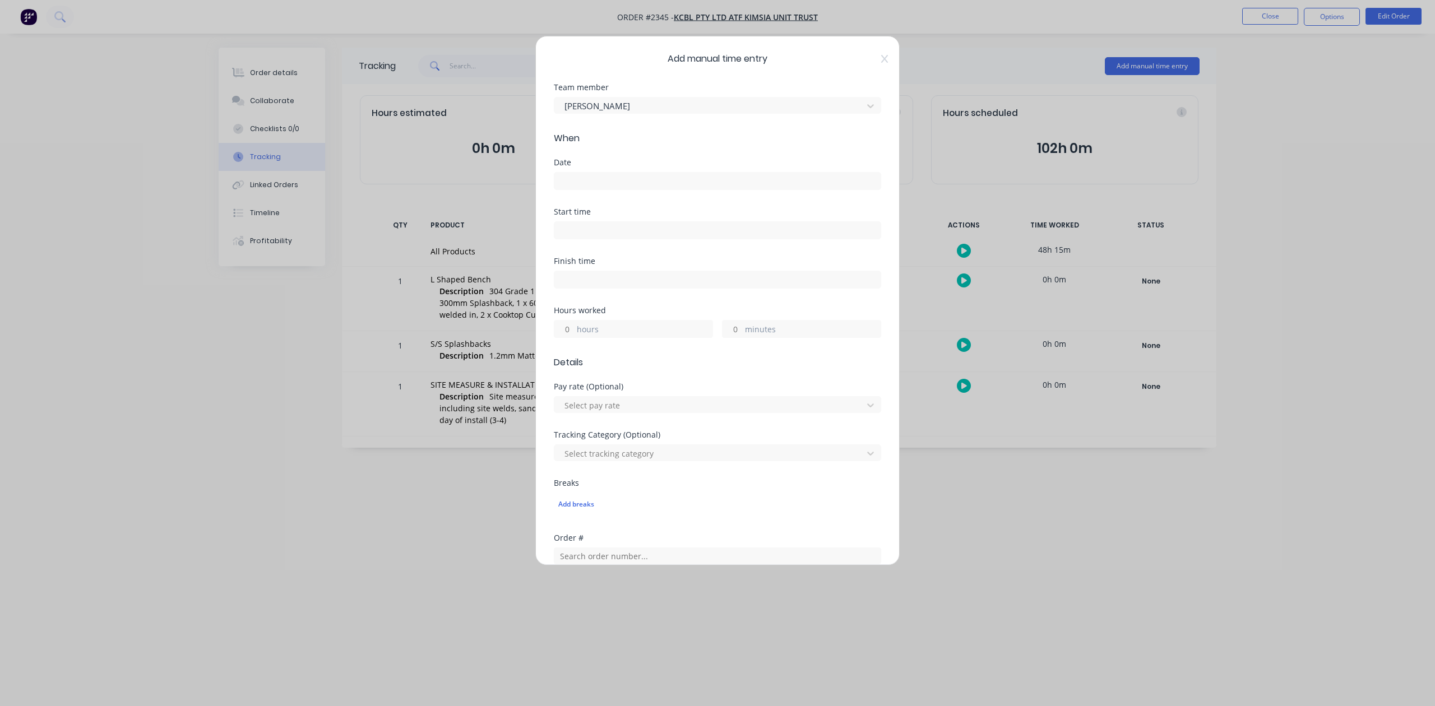
click at [629, 189] on input at bounding box center [717, 181] width 326 height 17
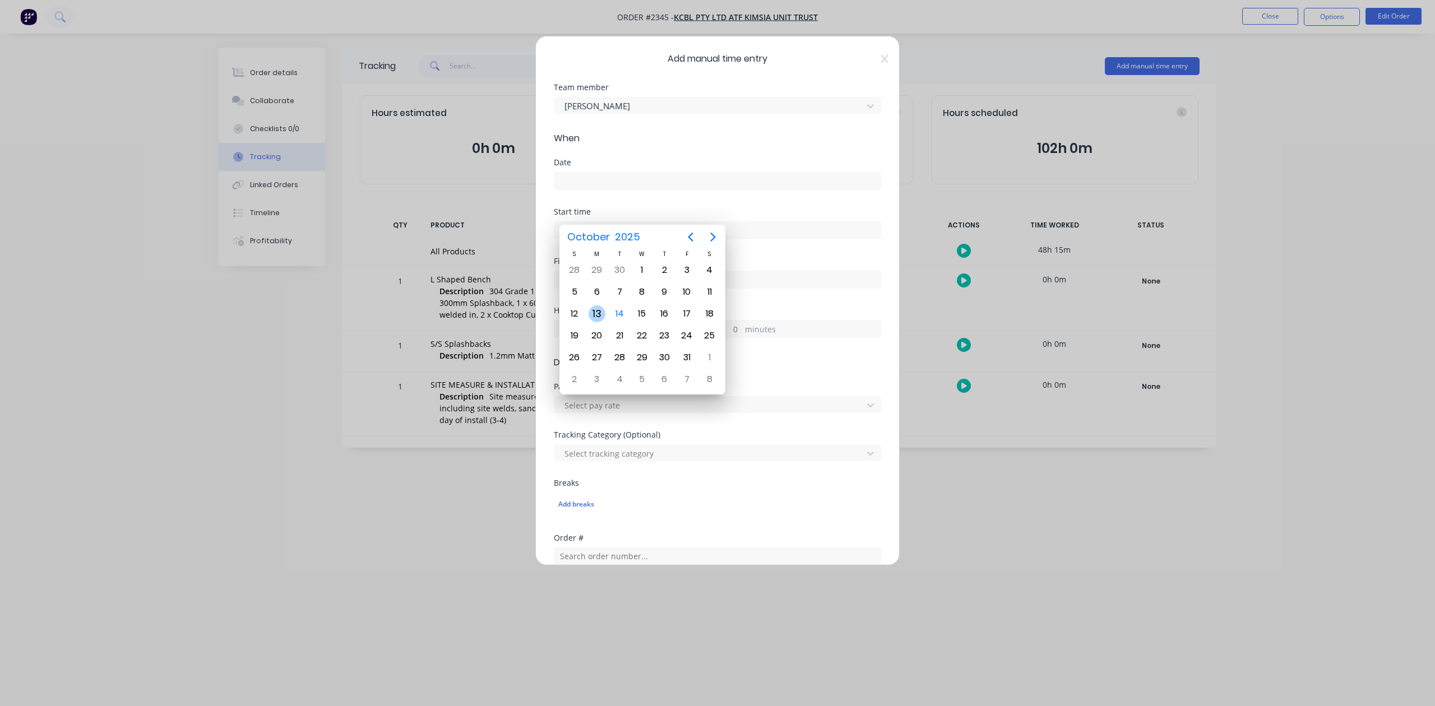
click at [593, 315] on div "13" at bounding box center [597, 314] width 17 height 17
type input "13/10/2025"
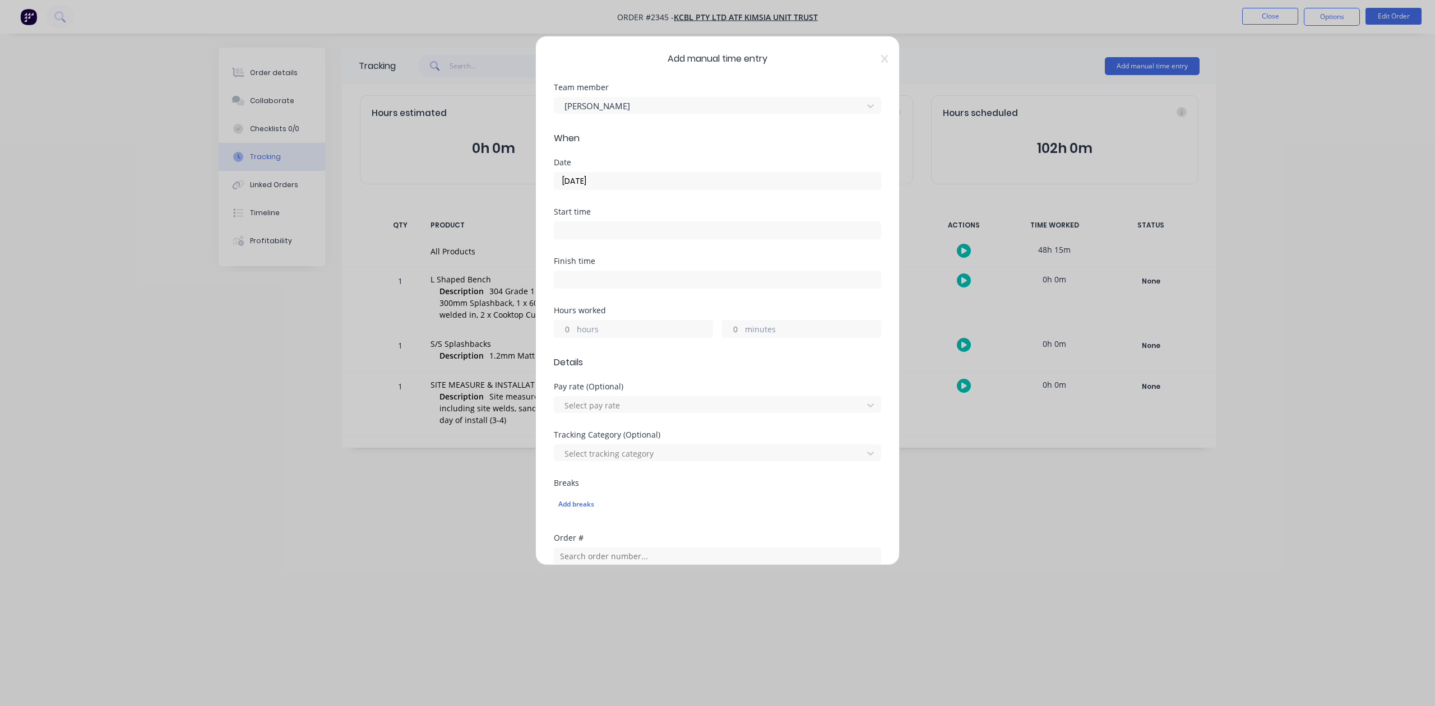
click at [571, 338] on input "hours" at bounding box center [564, 329] width 20 height 17
type input "9"
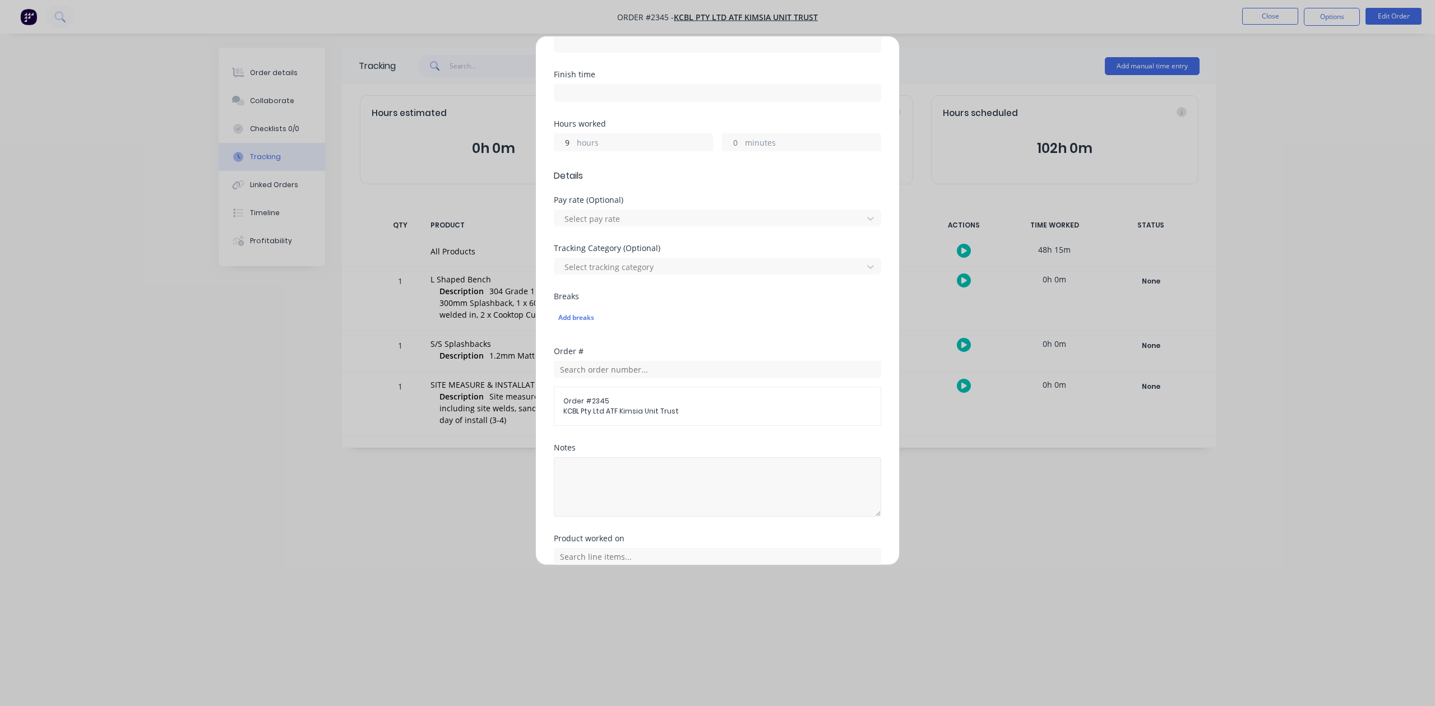
scroll to position [396, 0]
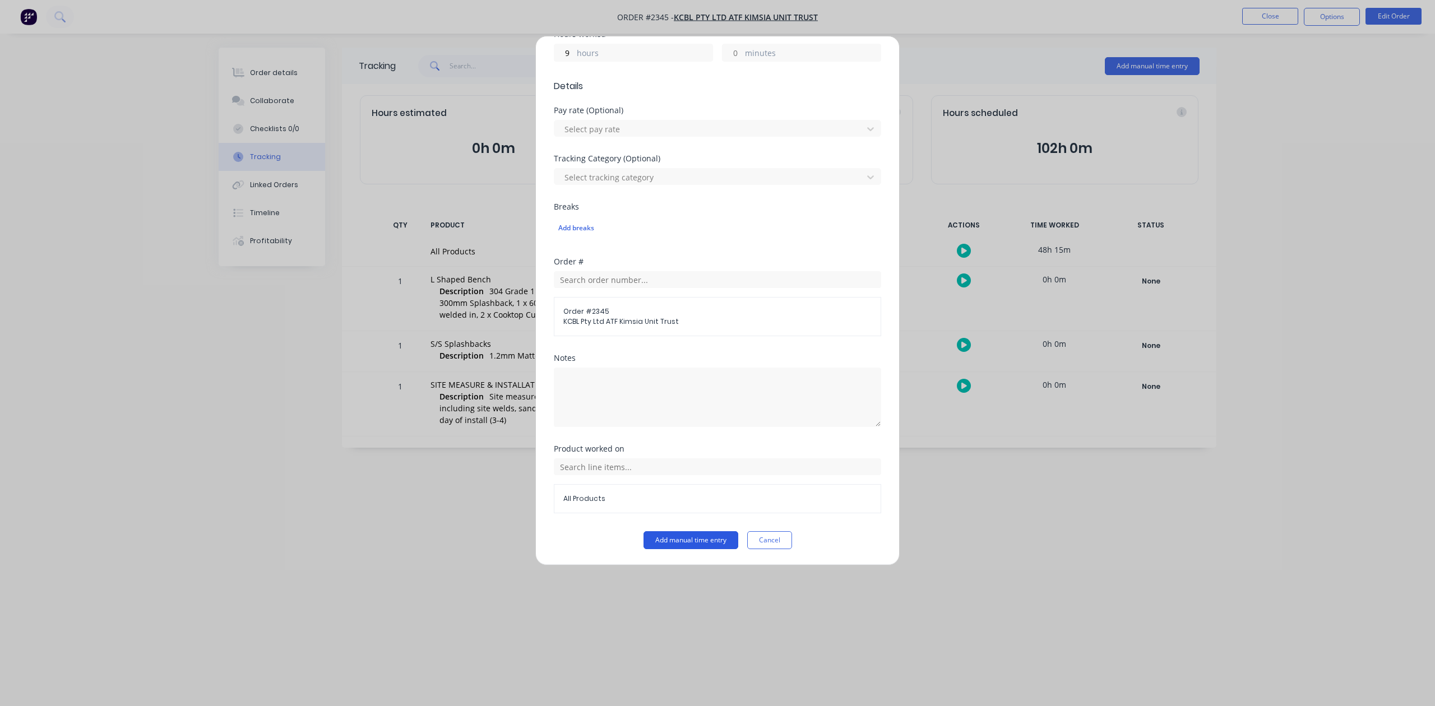
click at [672, 543] on button "Add manual time entry" at bounding box center [691, 540] width 95 height 18
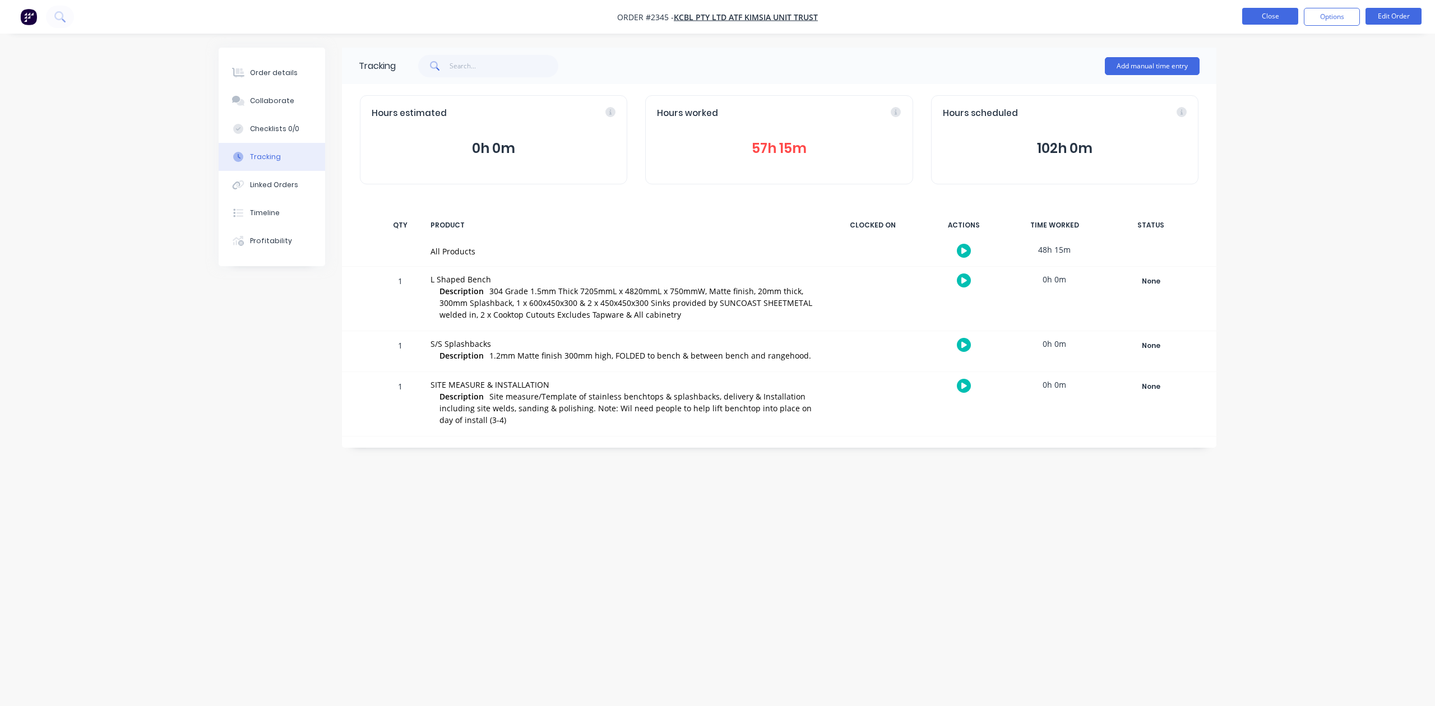
click at [1254, 13] on button "Close" at bounding box center [1270, 16] width 56 height 17
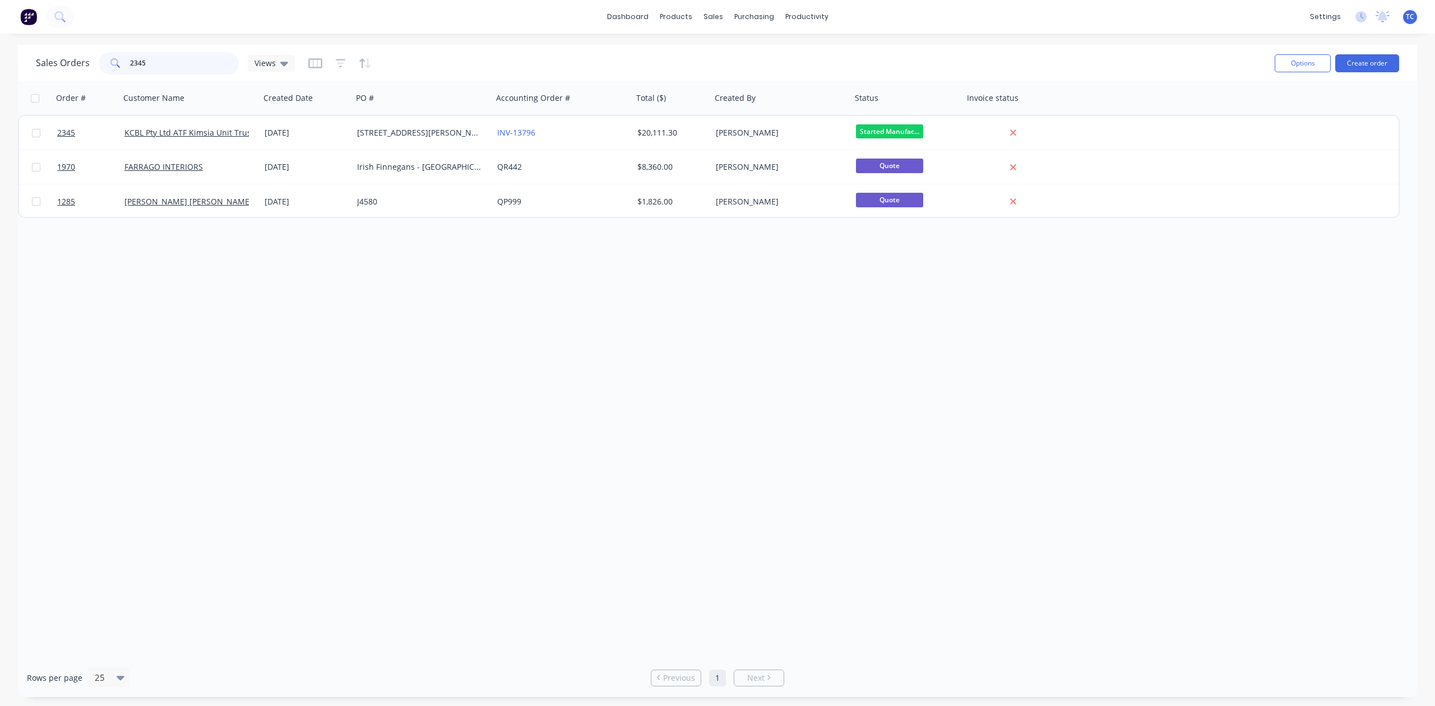
drag, startPoint x: 195, startPoint y: 67, endPoint x: 75, endPoint y: 66, distance: 120.0
click at [75, 66] on div "Sales Orders 2345 Views" at bounding box center [165, 63] width 259 height 22
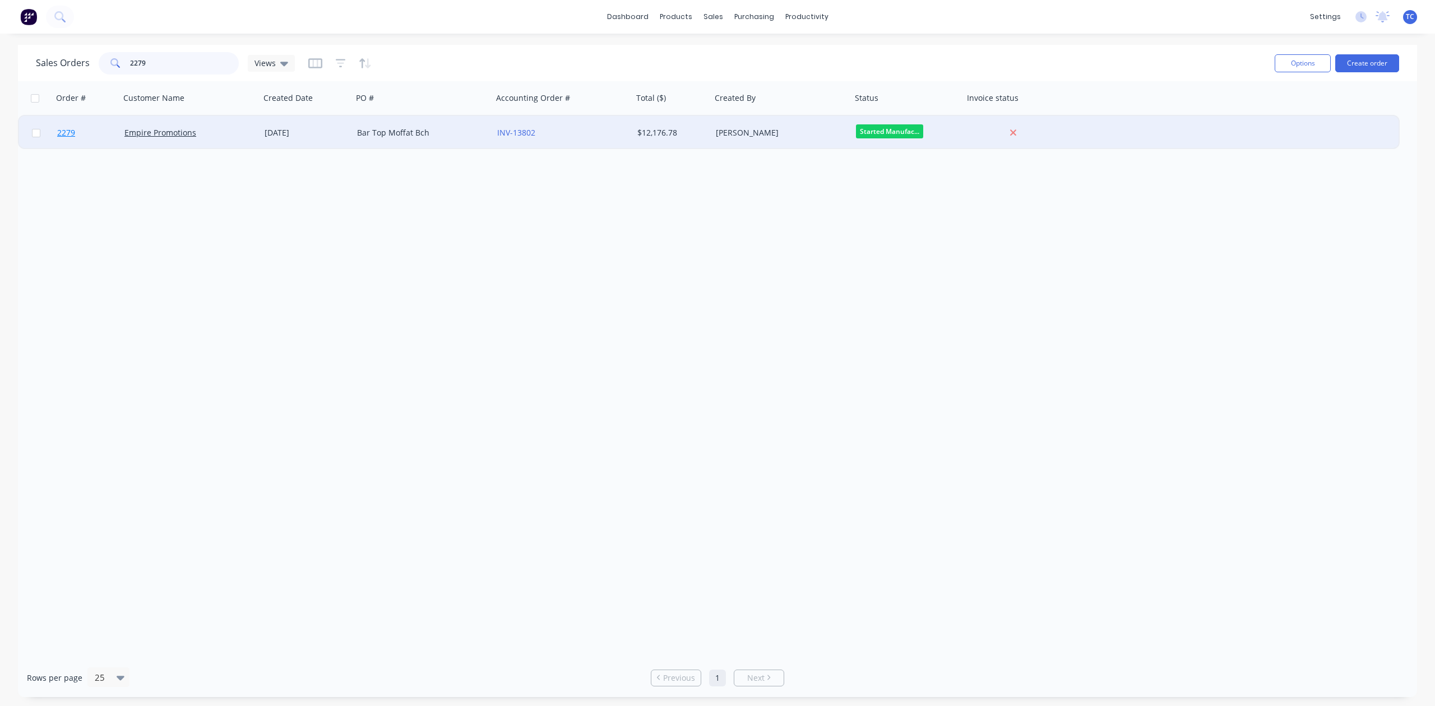
type input "2279"
click at [67, 132] on span "2279" at bounding box center [66, 132] width 18 height 11
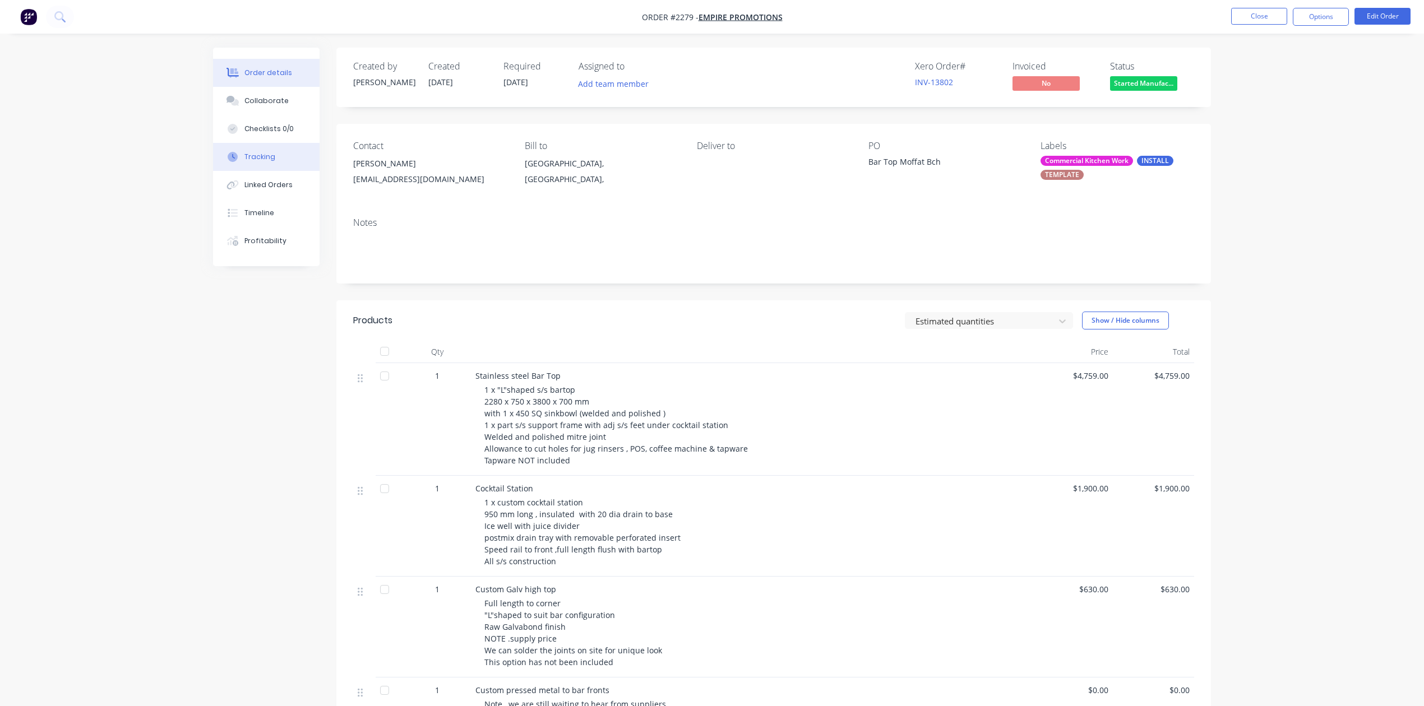
click at [266, 162] on div "Tracking" at bounding box center [259, 157] width 31 height 10
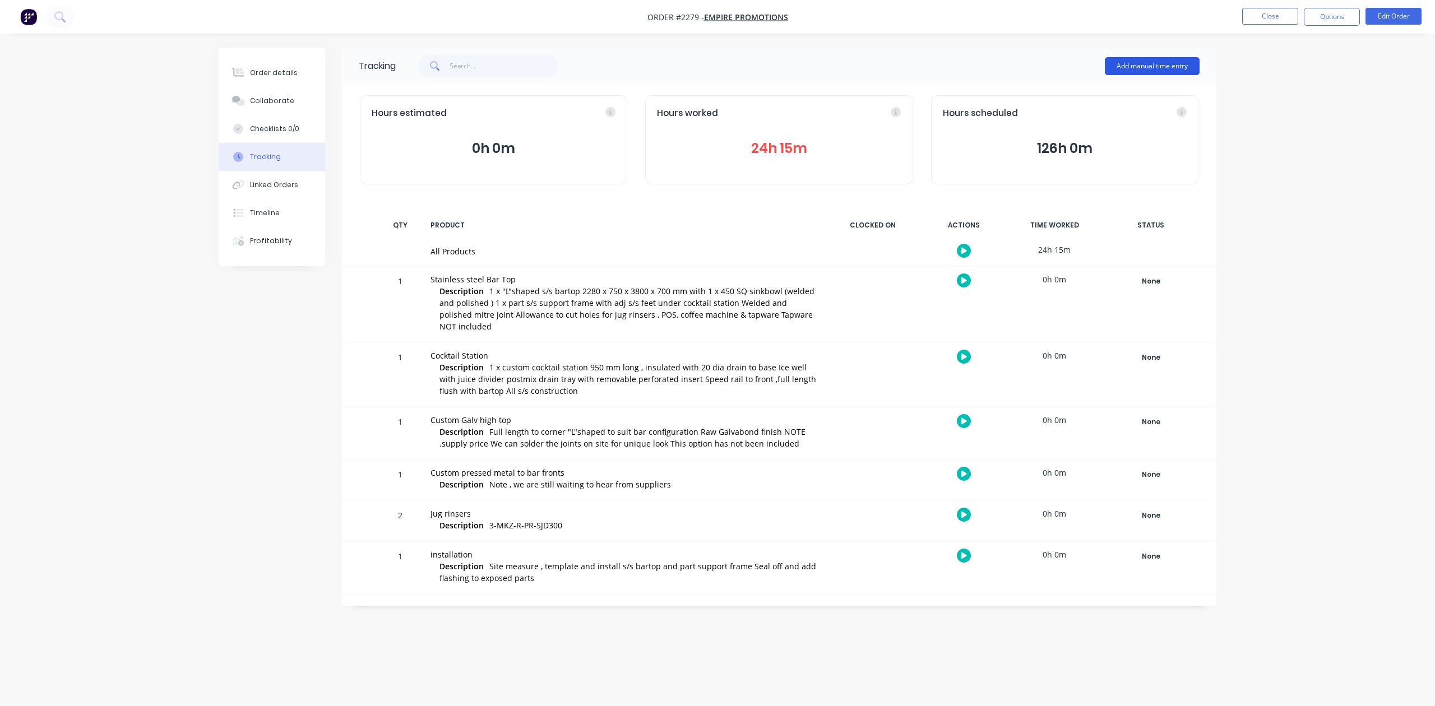
click at [1171, 62] on button "Add manual time entry" at bounding box center [1152, 66] width 95 height 18
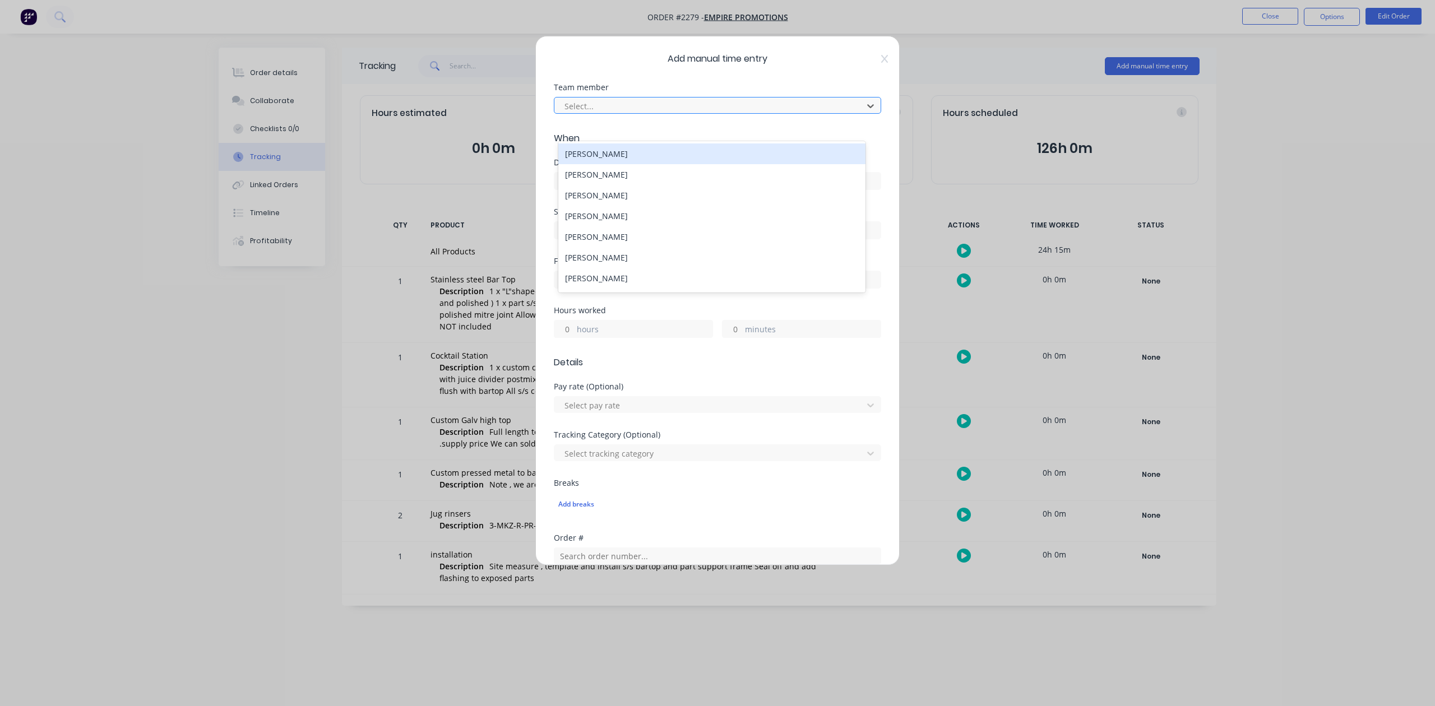
click at [753, 113] on div at bounding box center [710, 106] width 294 height 14
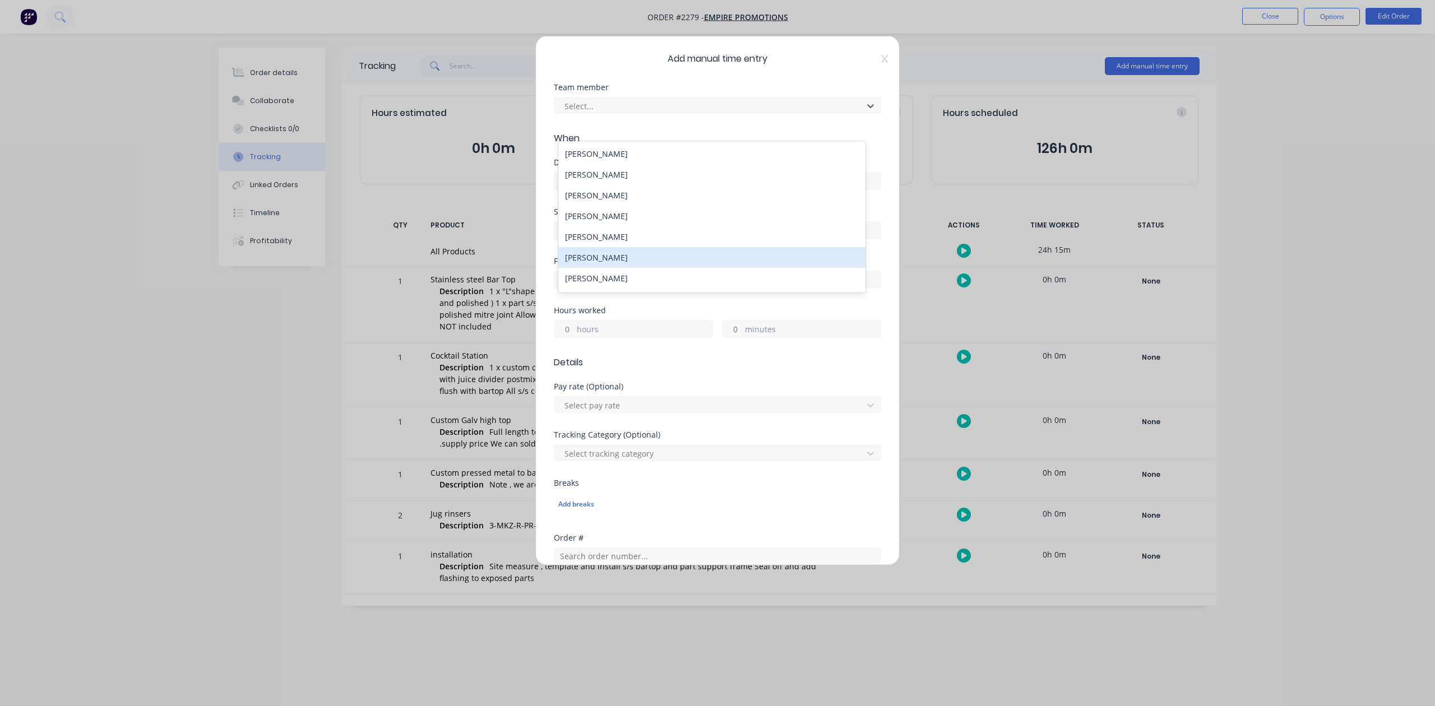
click at [653, 268] on div "Kael Balmer" at bounding box center [711, 257] width 307 height 21
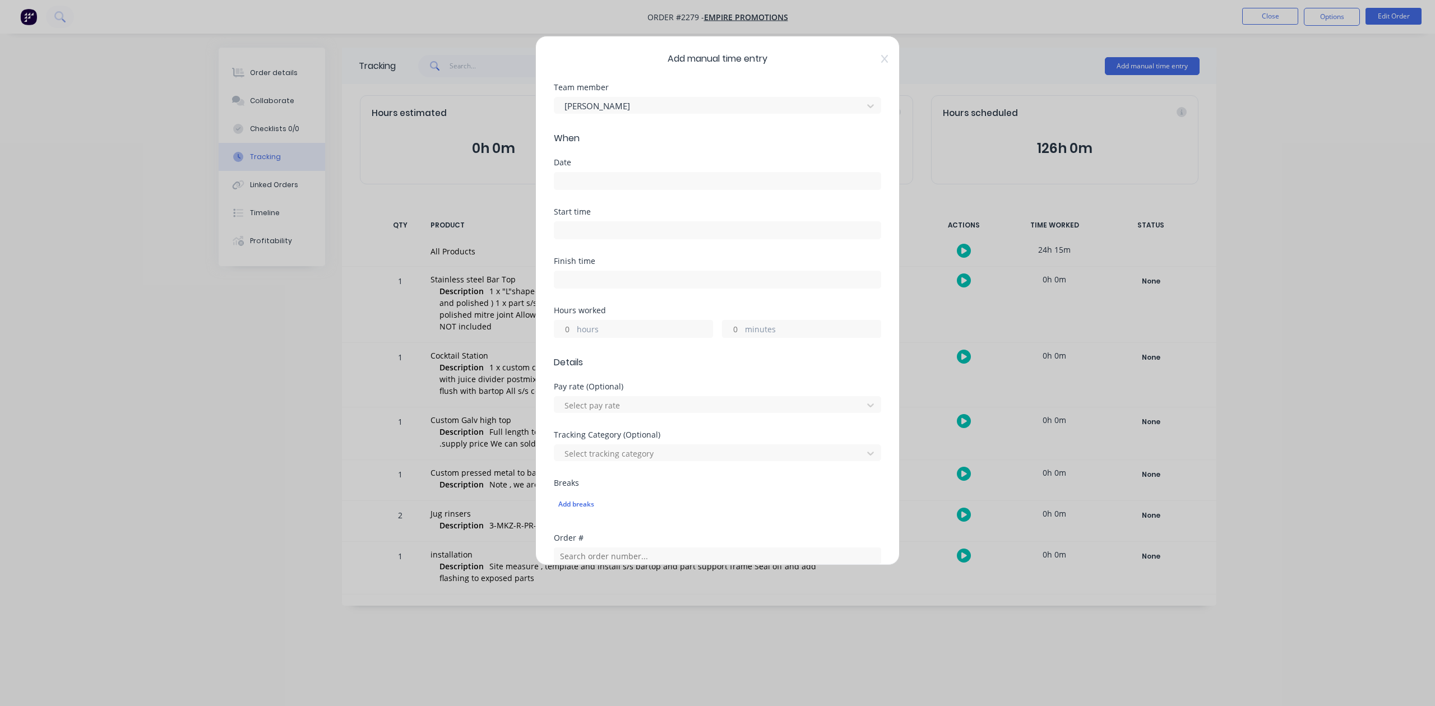
click at [605, 189] on input at bounding box center [717, 181] width 326 height 17
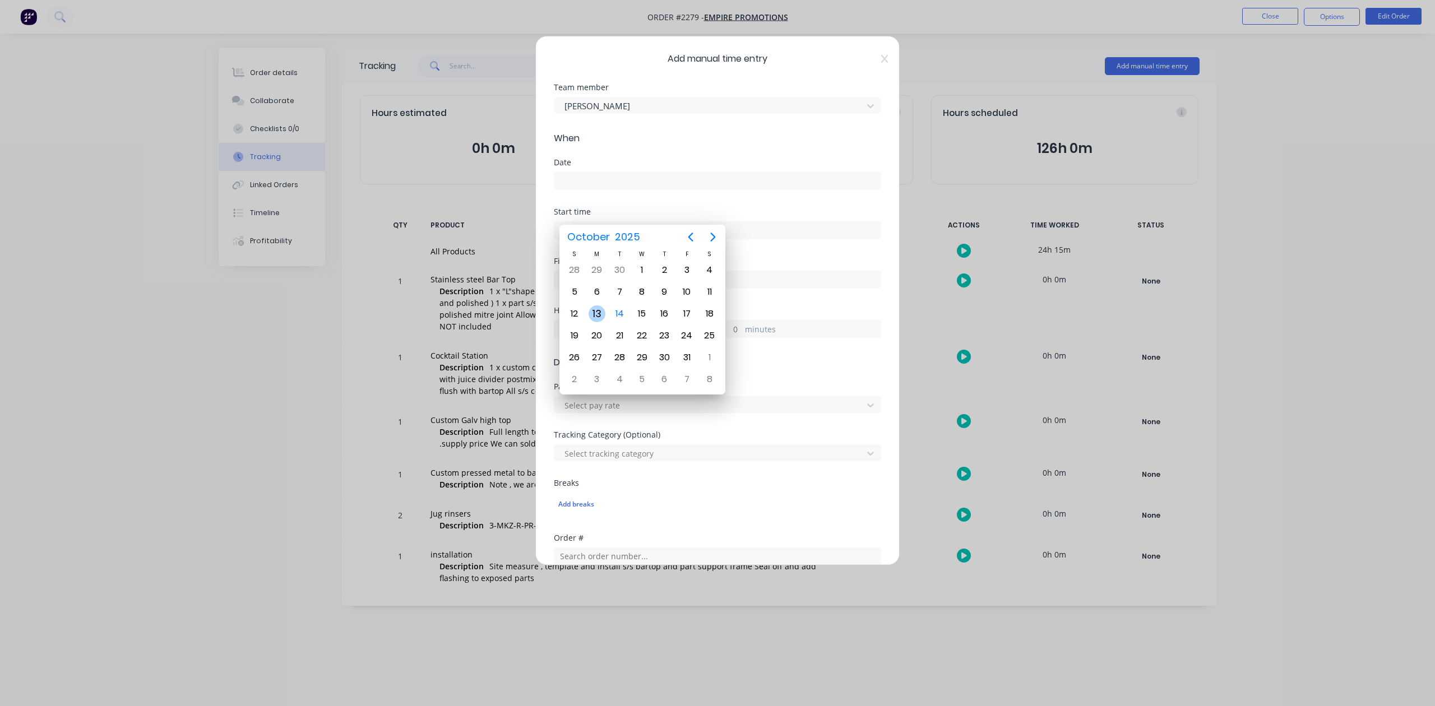
click at [598, 311] on div "13" at bounding box center [597, 314] width 17 height 17
type input "13/10/2025"
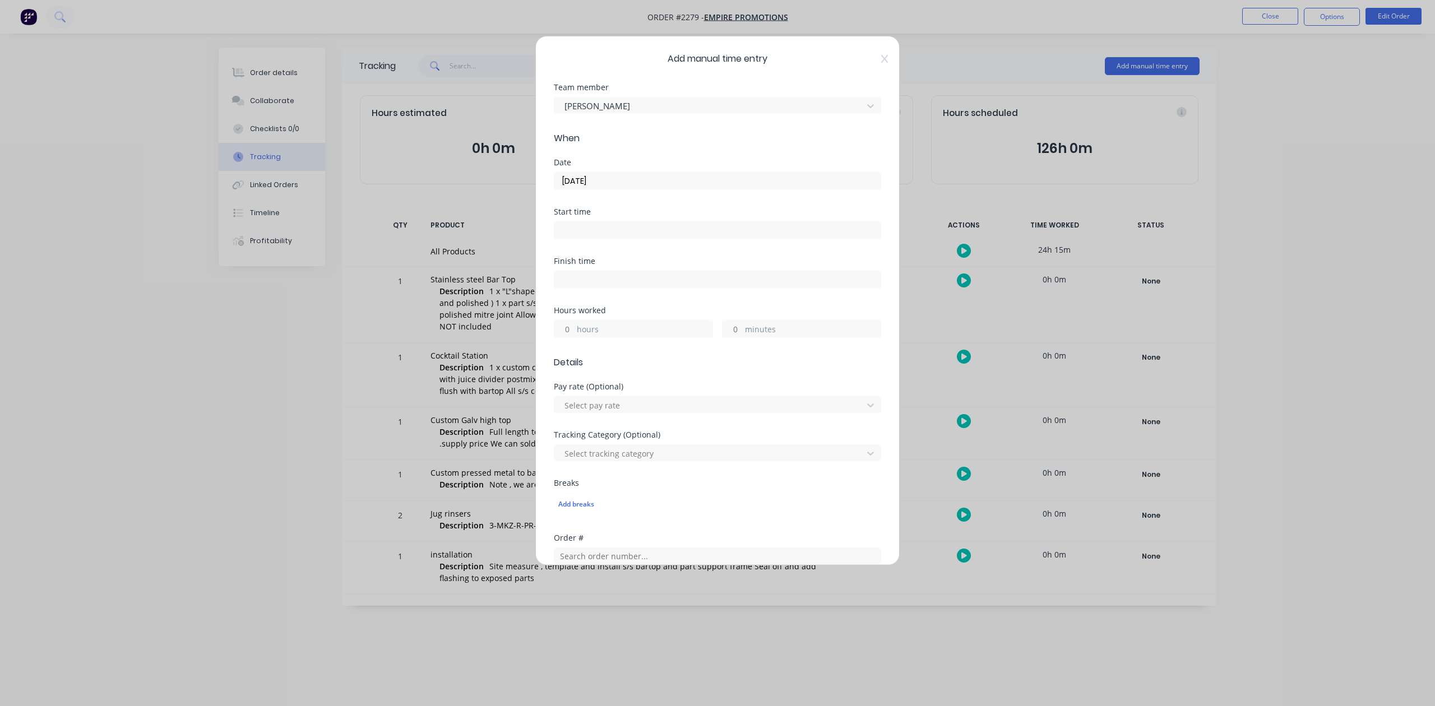
click at [570, 338] on input "hours" at bounding box center [564, 329] width 20 height 17
type input "1"
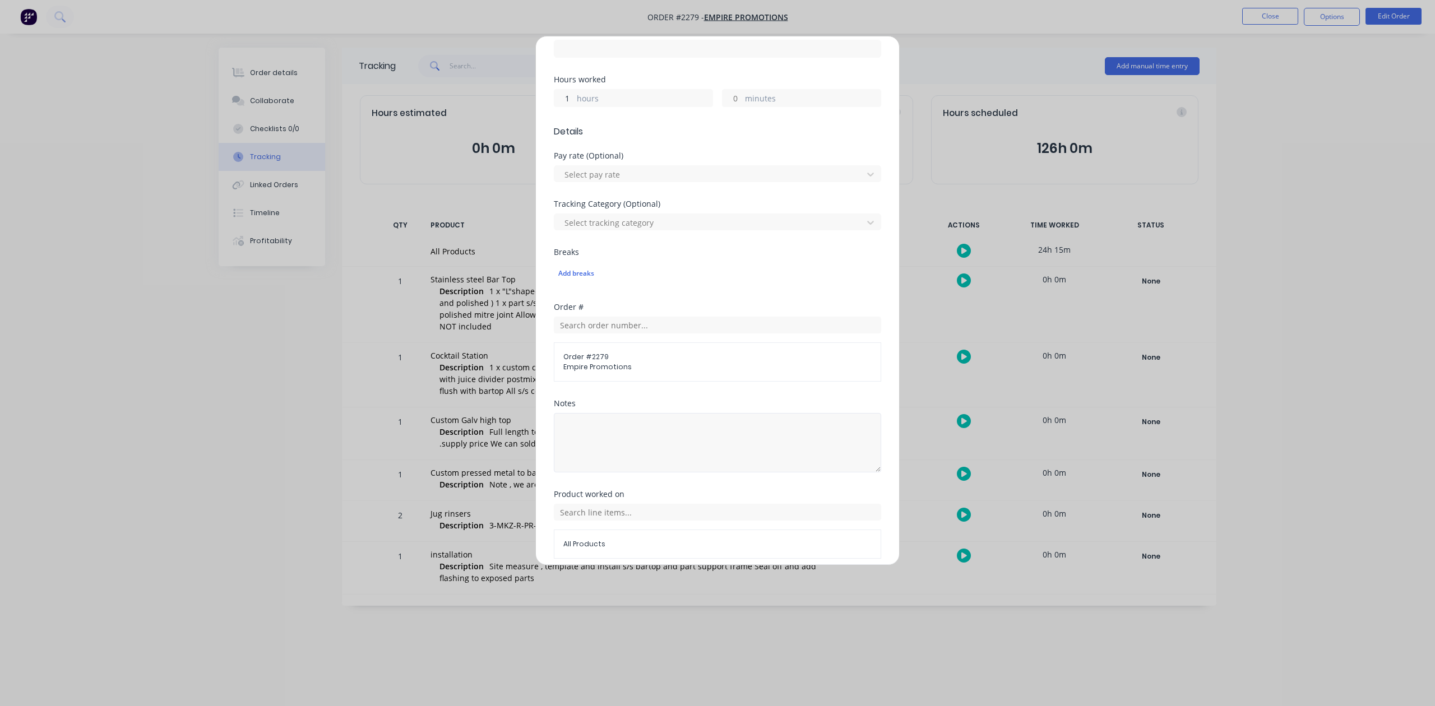
scroll to position [396, 0]
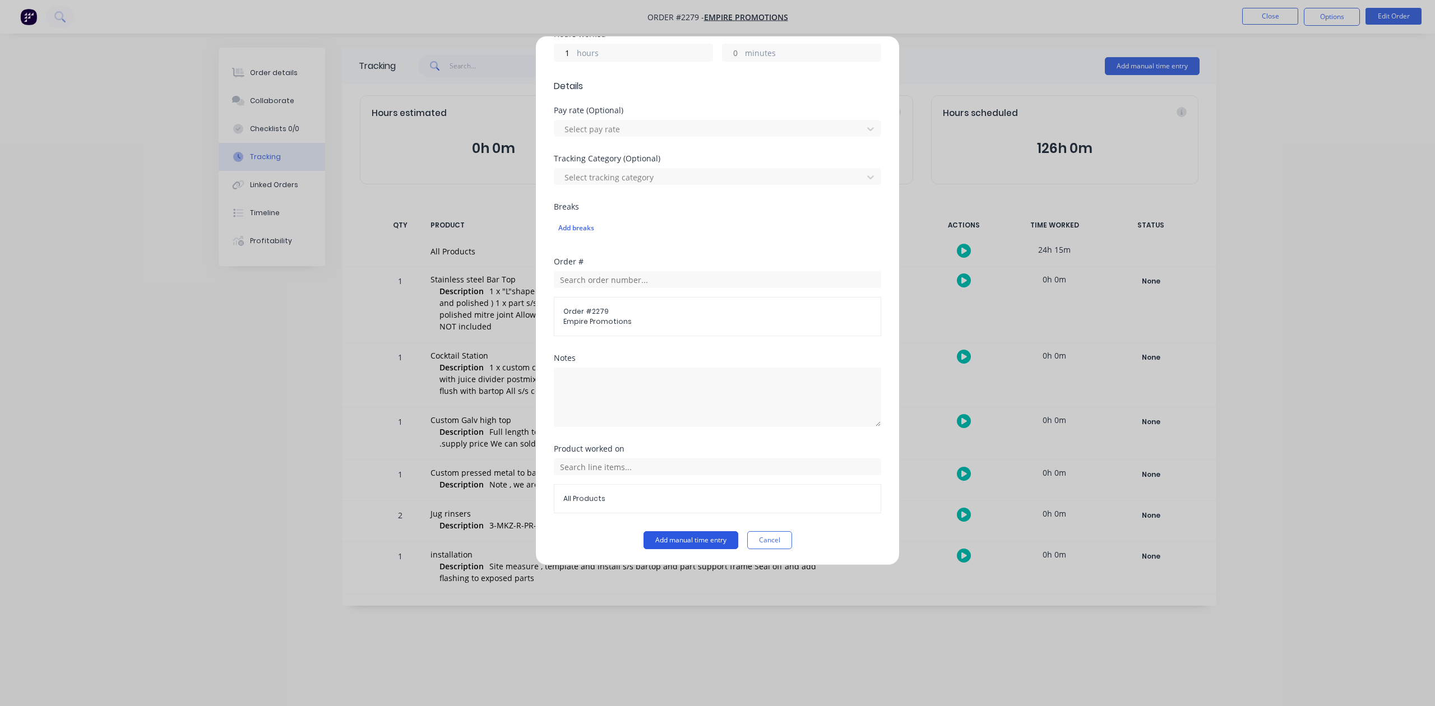
click at [677, 544] on button "Add manual time entry" at bounding box center [691, 540] width 95 height 18
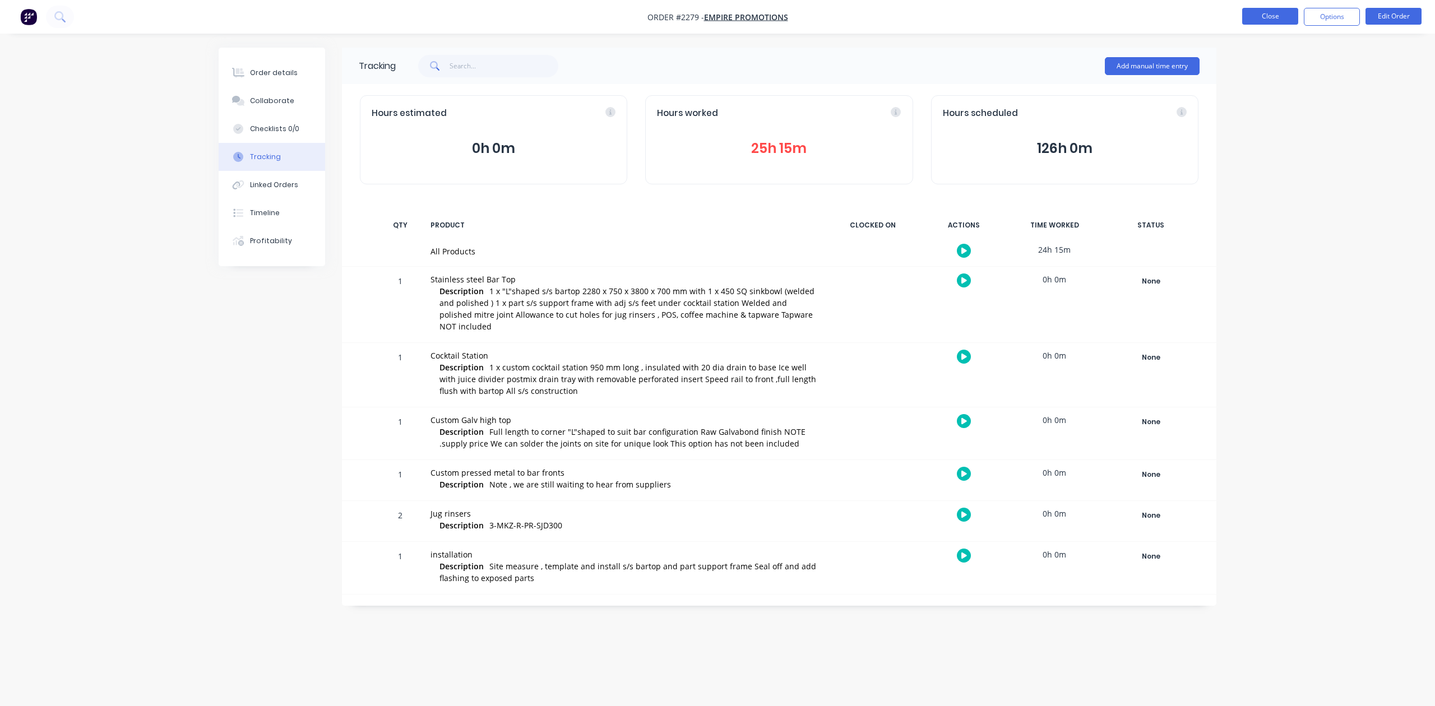
click at [1254, 16] on button "Close" at bounding box center [1270, 16] width 56 height 17
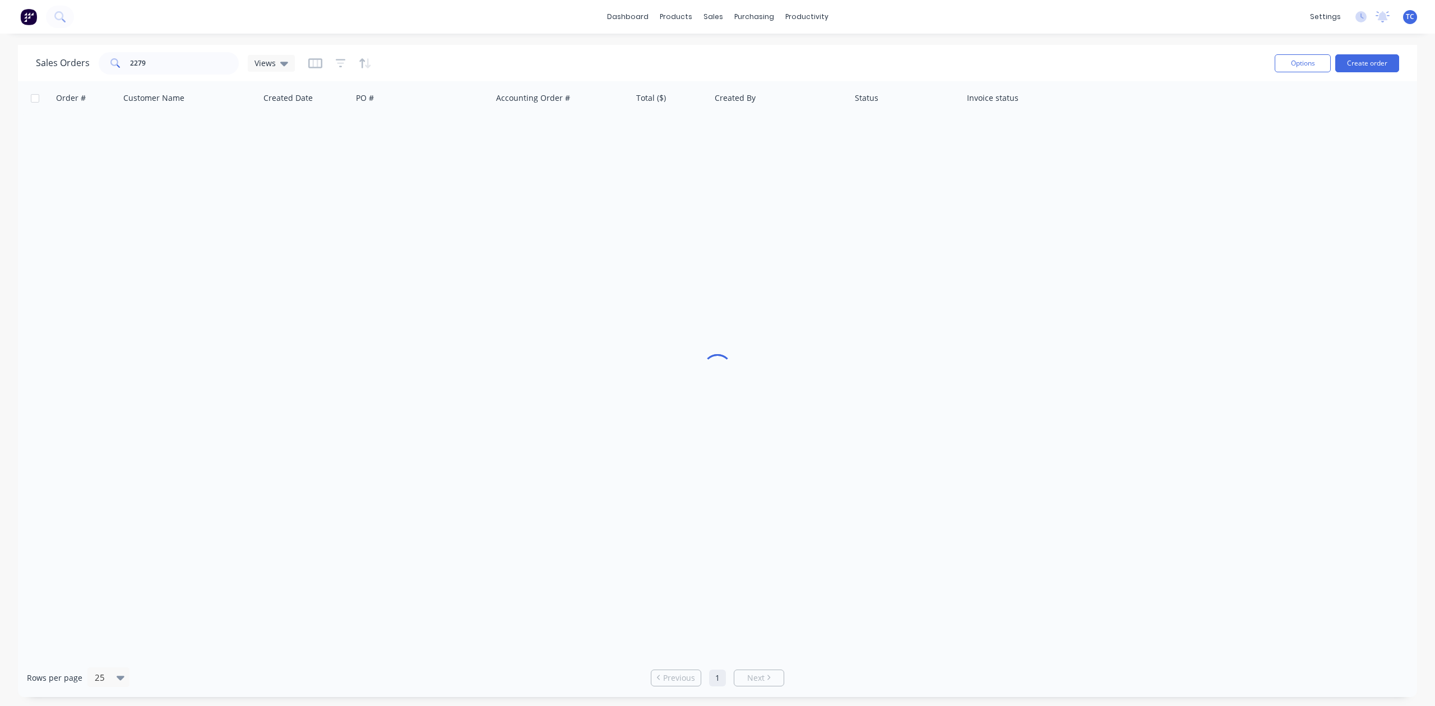
click at [1254, 16] on div "dashboard products sales purchasing productivity dashboard products Product Cat…" at bounding box center [717, 17] width 1435 height 34
drag, startPoint x: 189, startPoint y: 61, endPoint x: 70, endPoint y: 77, distance: 120.4
click at [70, 75] on div "Sales Orders 2279 Views" at bounding box center [165, 63] width 259 height 22
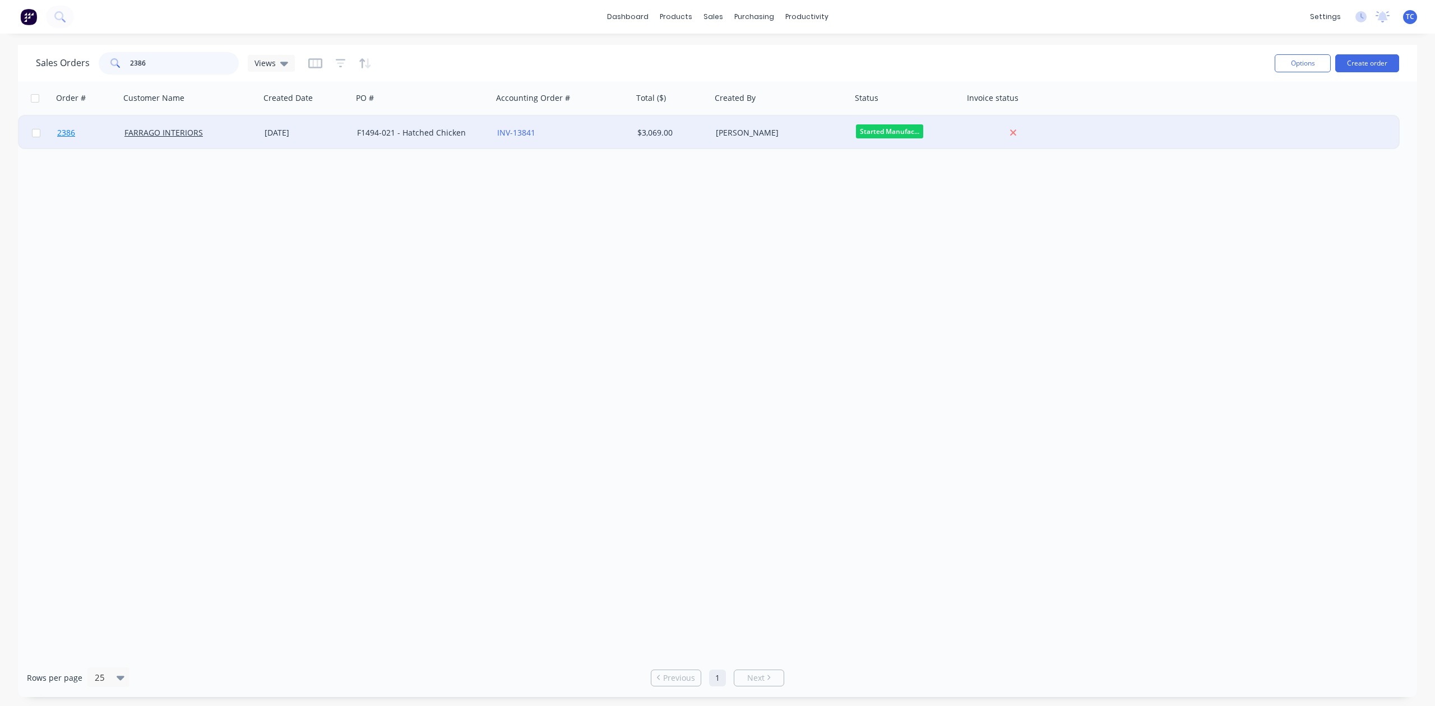
type input "2386"
click at [67, 128] on span "2386" at bounding box center [66, 132] width 18 height 11
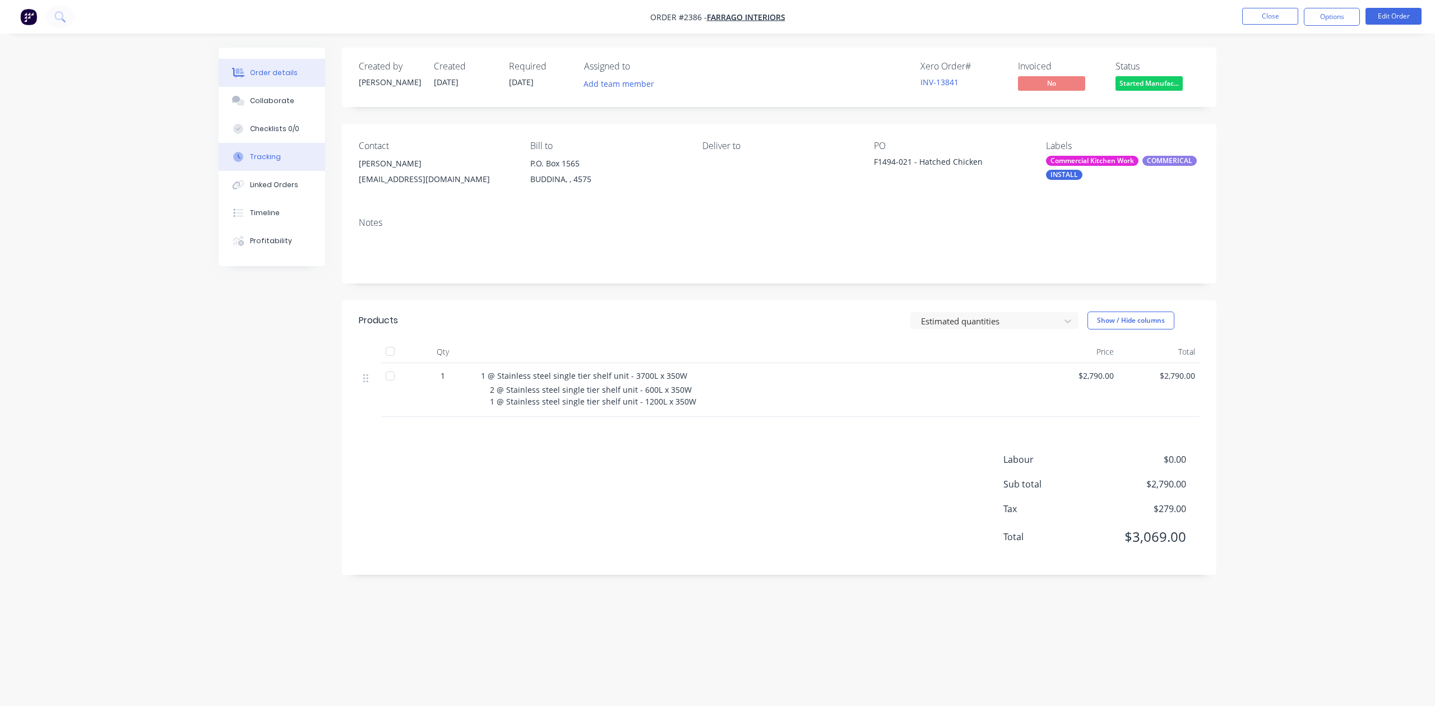
click at [280, 162] on div "Tracking" at bounding box center [265, 157] width 31 height 10
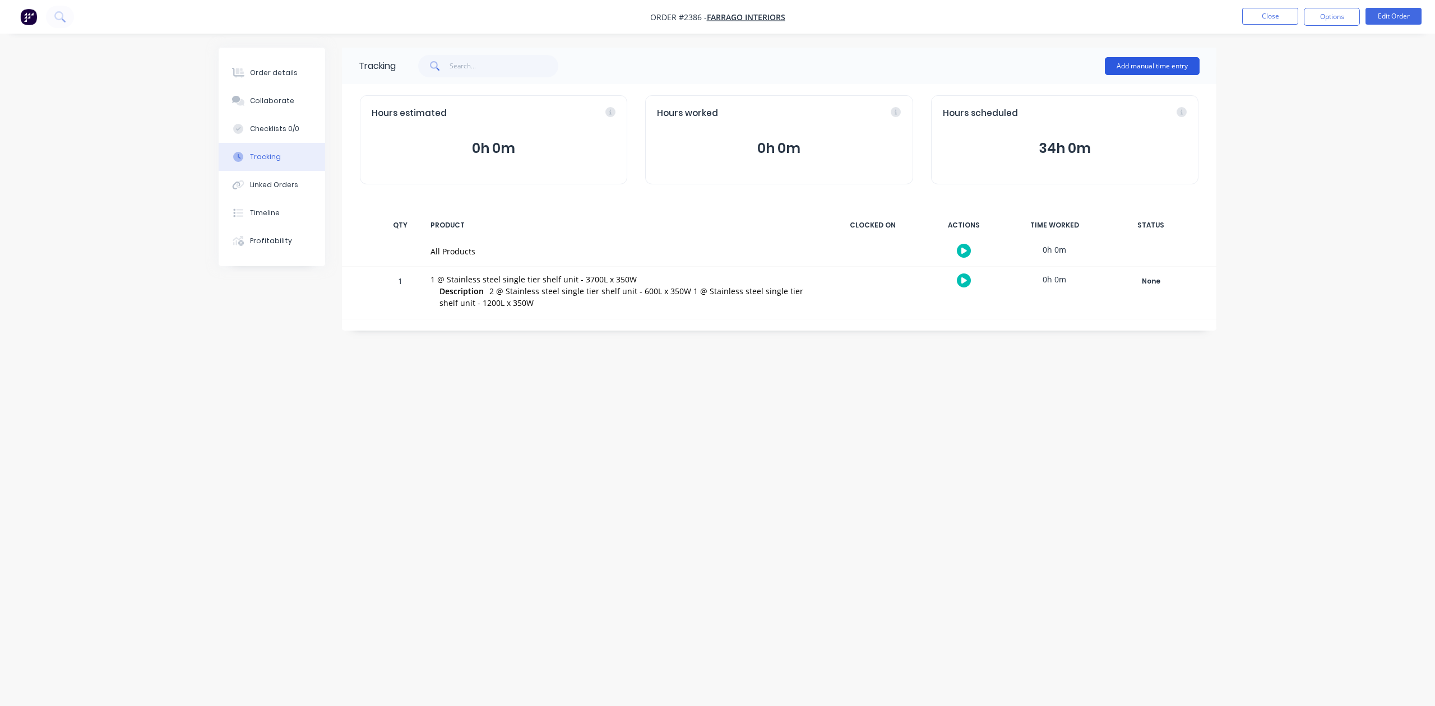
click at [1113, 63] on button "Add manual time entry" at bounding box center [1152, 66] width 95 height 18
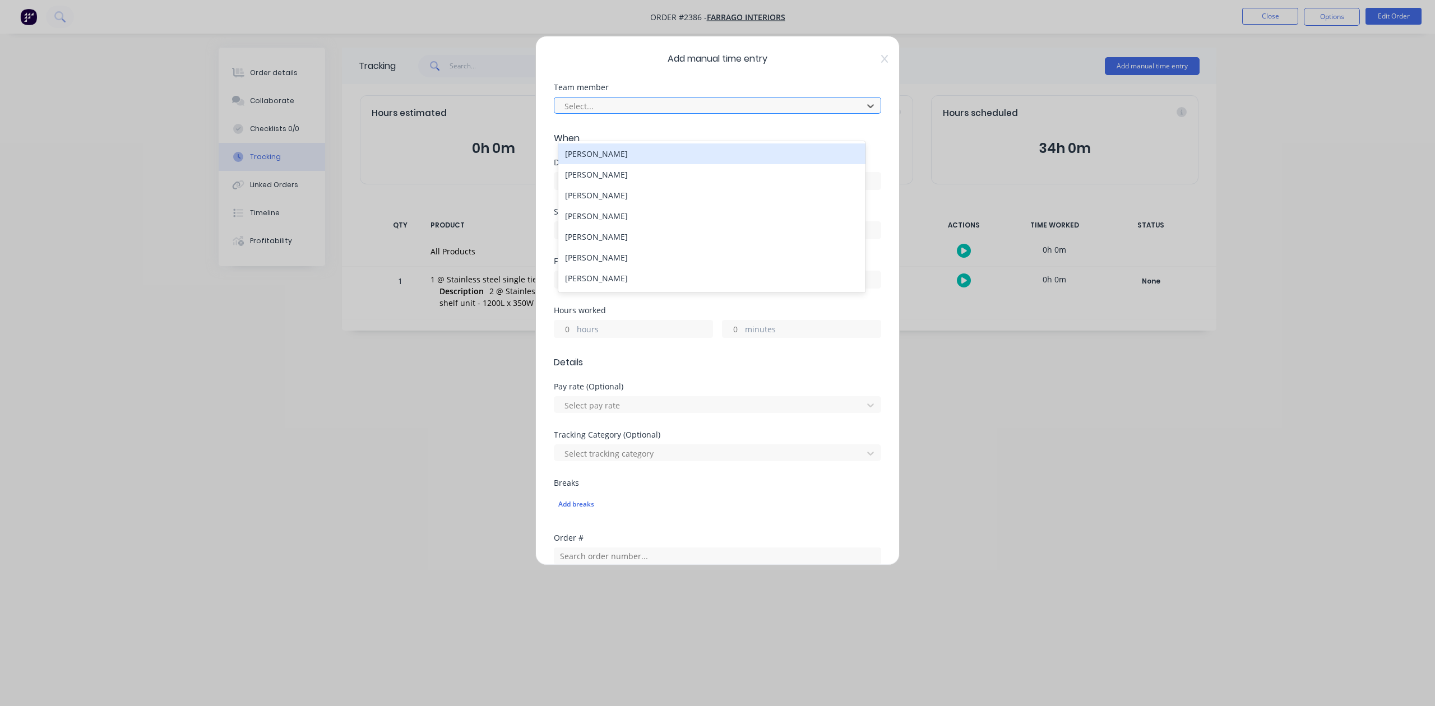
click at [637, 113] on div at bounding box center [710, 106] width 294 height 14
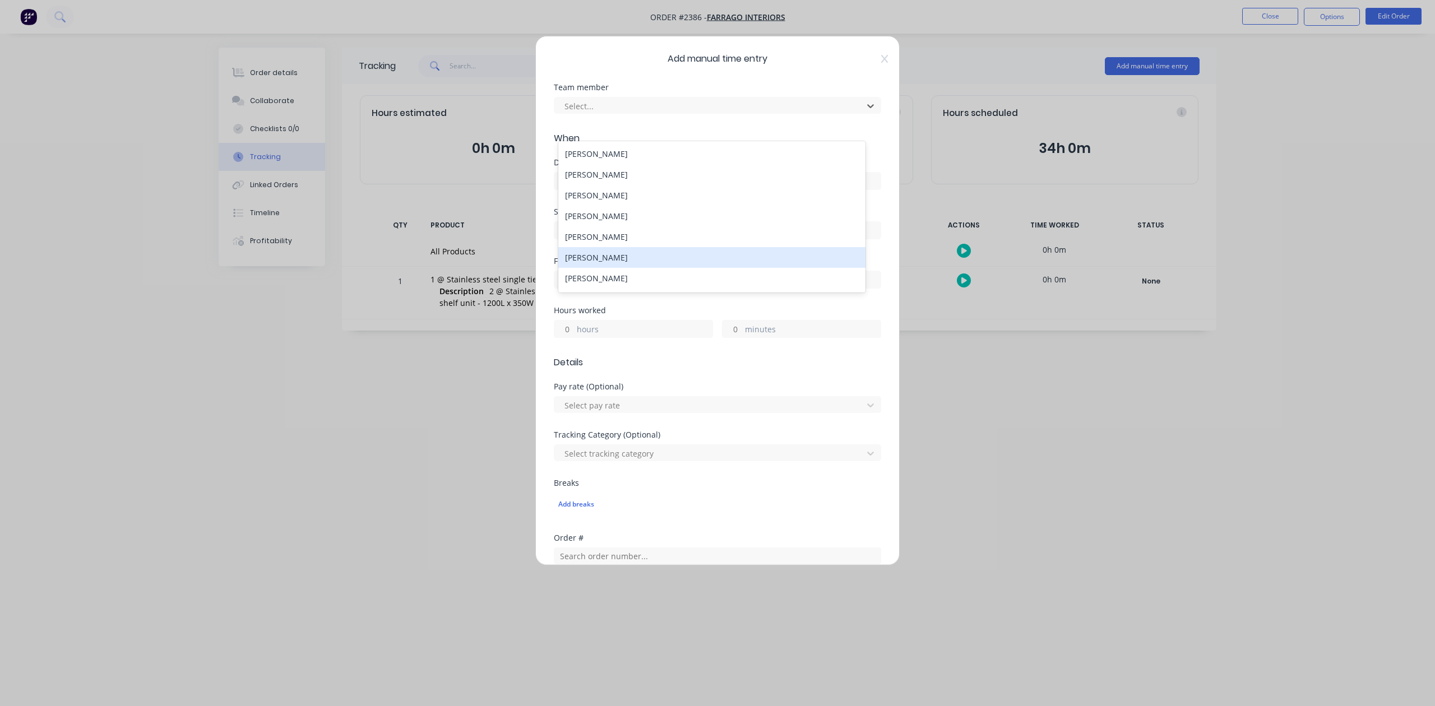
click at [625, 268] on div "Kael Balmer" at bounding box center [711, 257] width 307 height 21
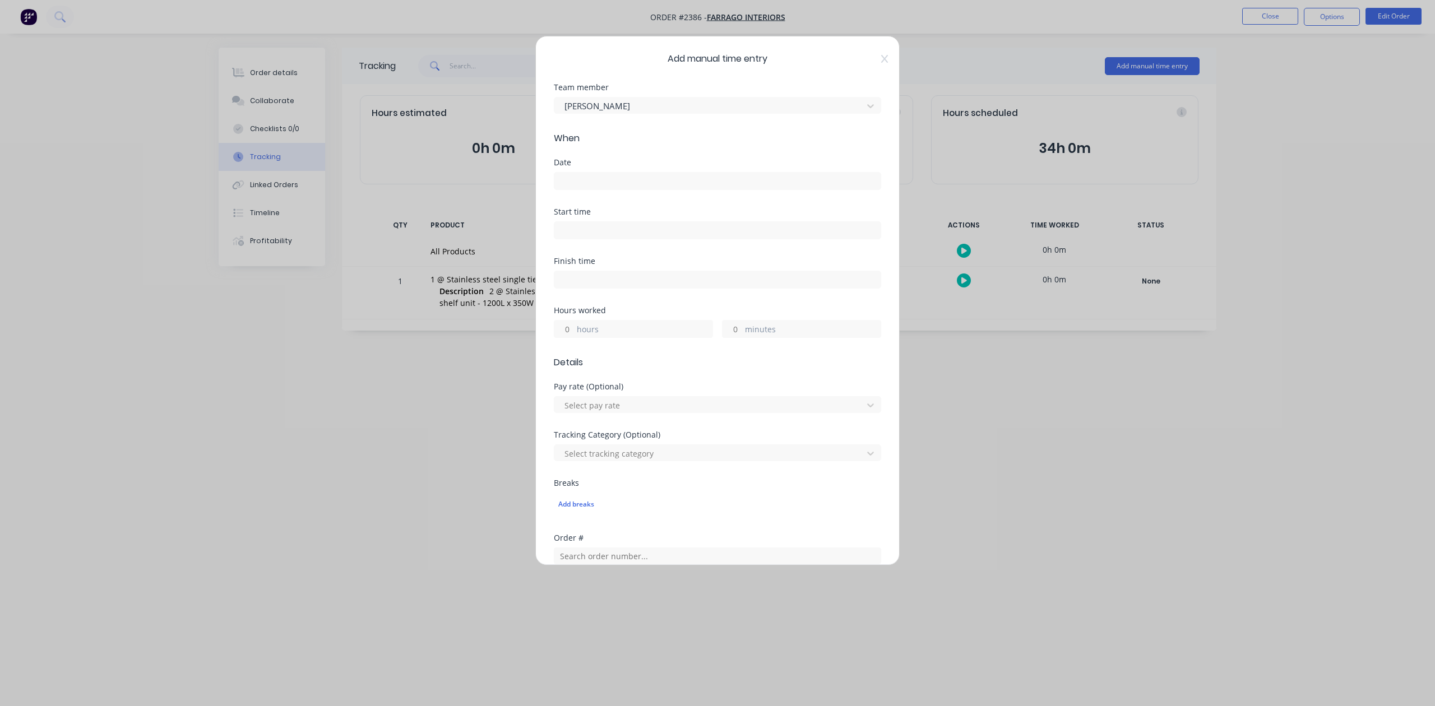
click at [590, 189] on input at bounding box center [717, 181] width 326 height 17
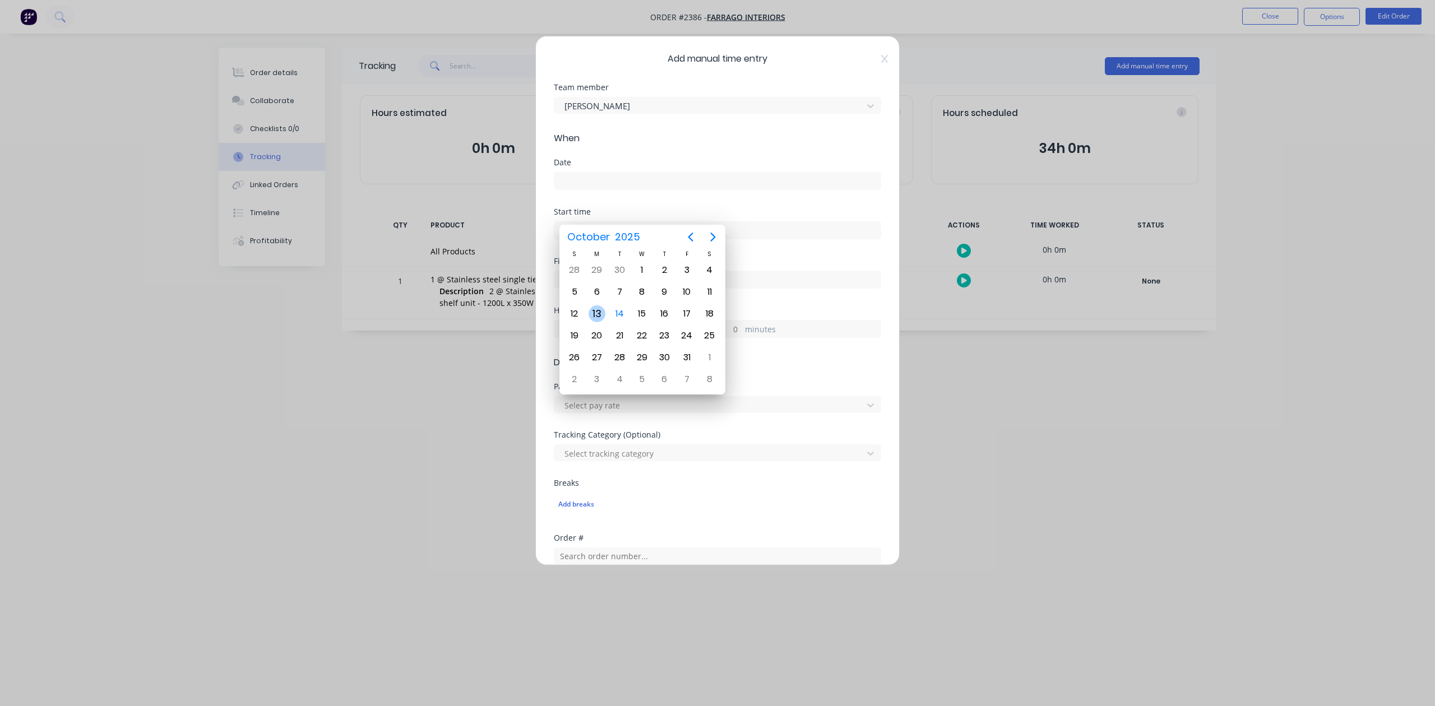
click at [595, 309] on div "13" at bounding box center [597, 314] width 17 height 17
type input "13/10/2025"
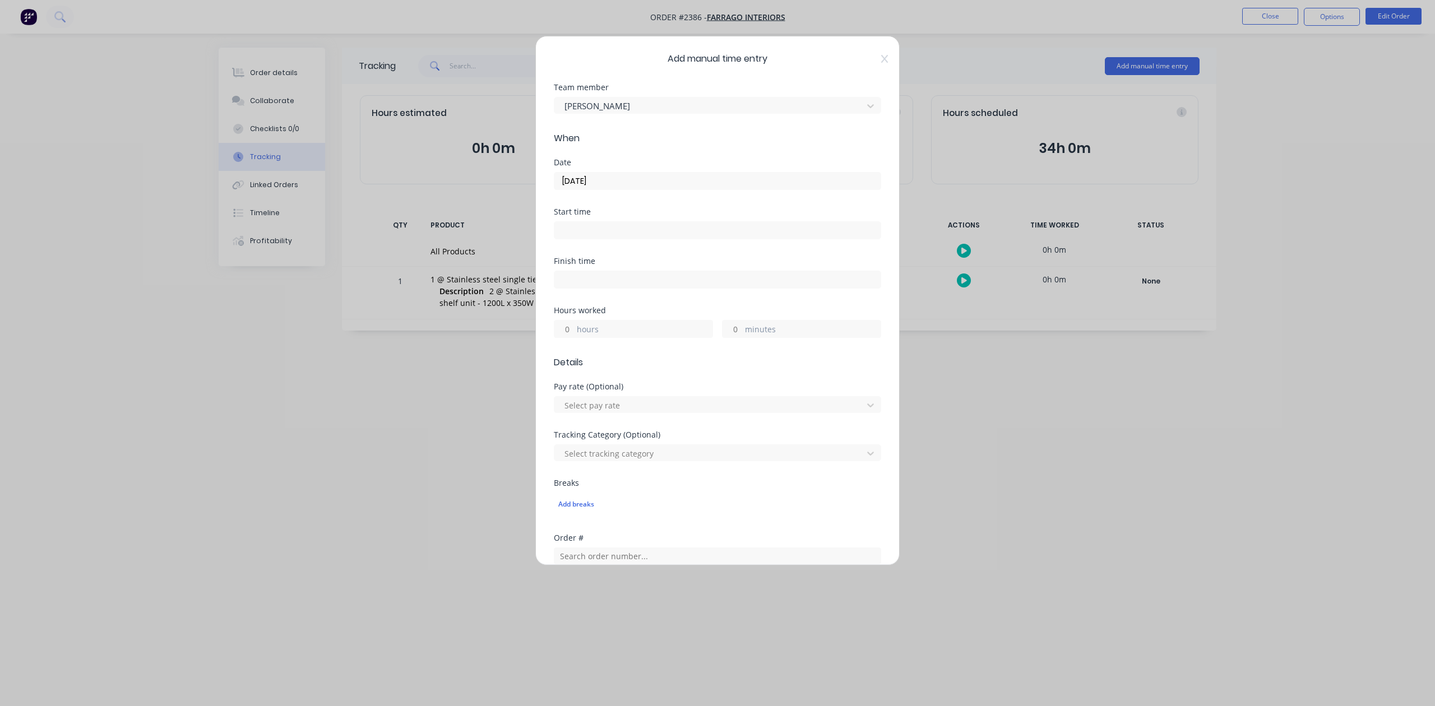
click at [571, 338] on input "hours" at bounding box center [564, 329] width 20 height 17
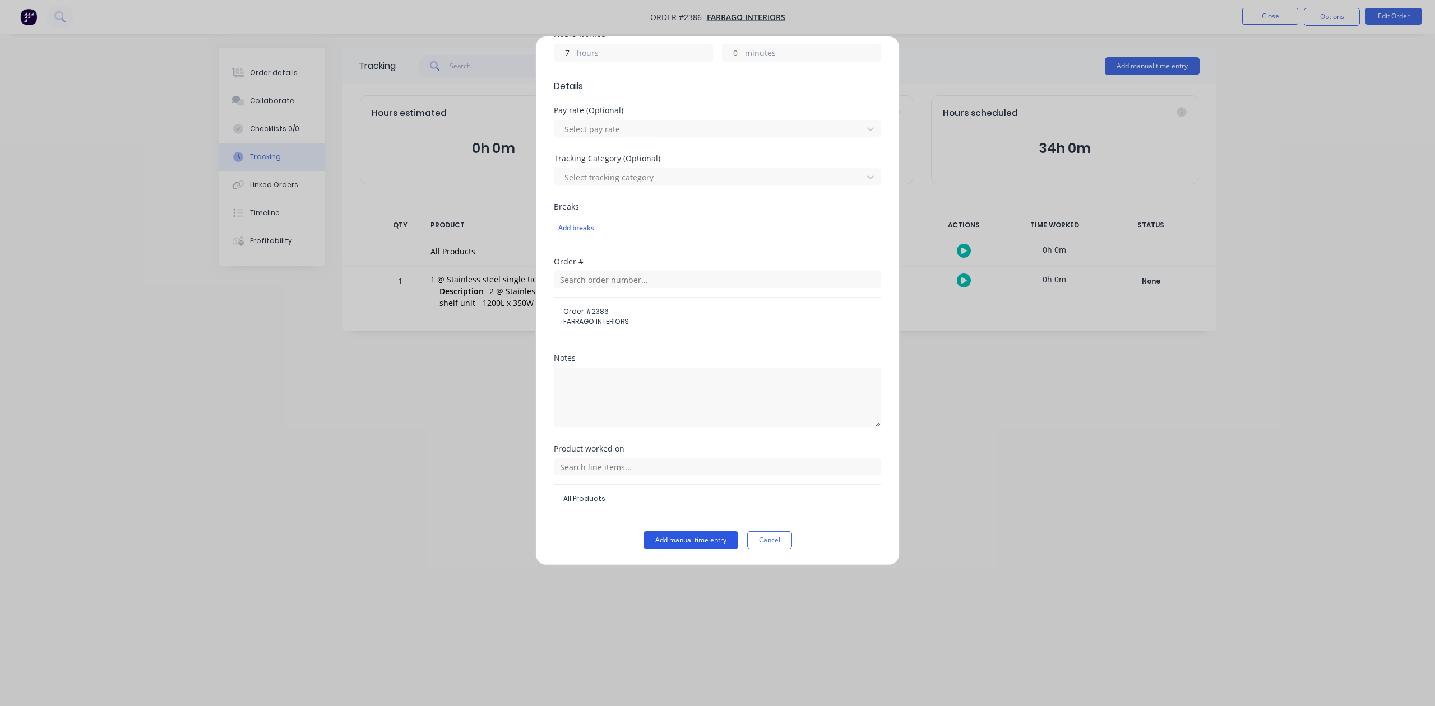
type input "7"
click at [666, 544] on button "Add manual time entry" at bounding box center [691, 540] width 95 height 18
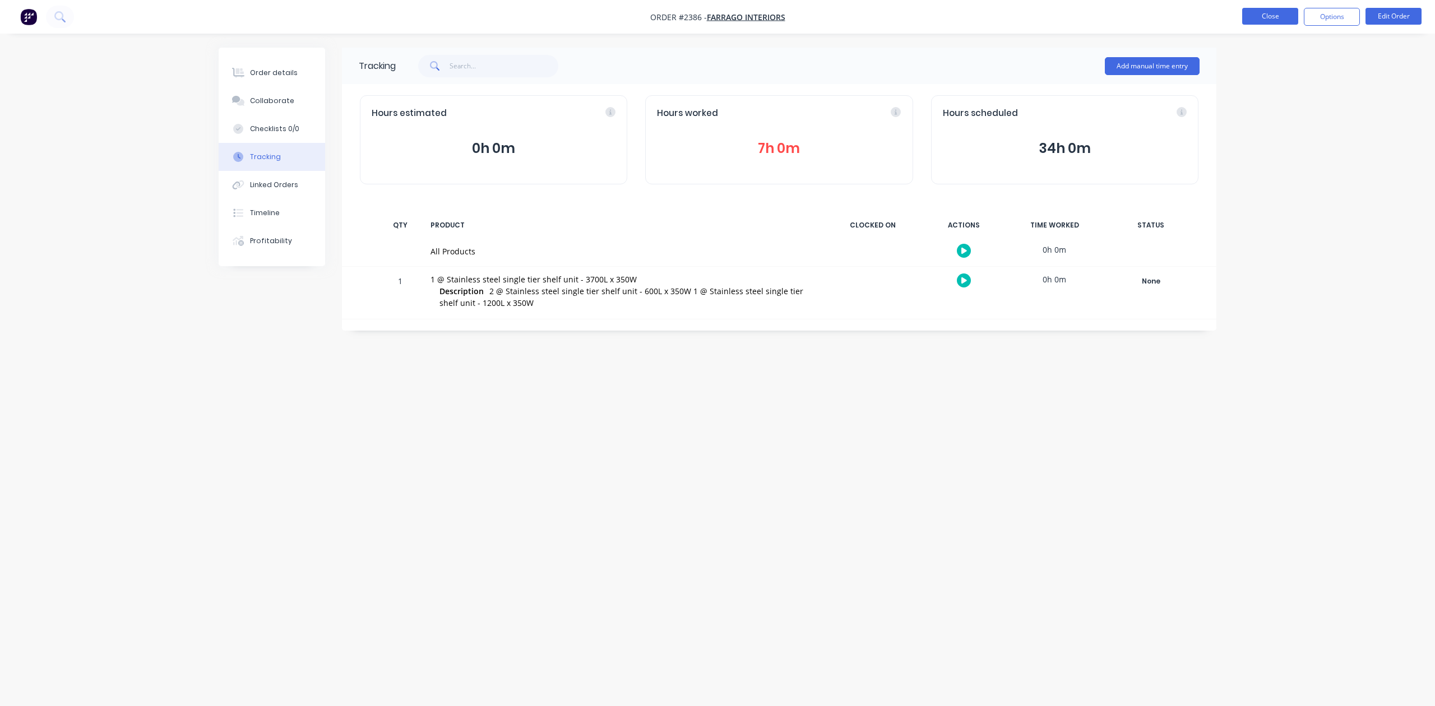
click at [1243, 18] on button "Close" at bounding box center [1270, 16] width 56 height 17
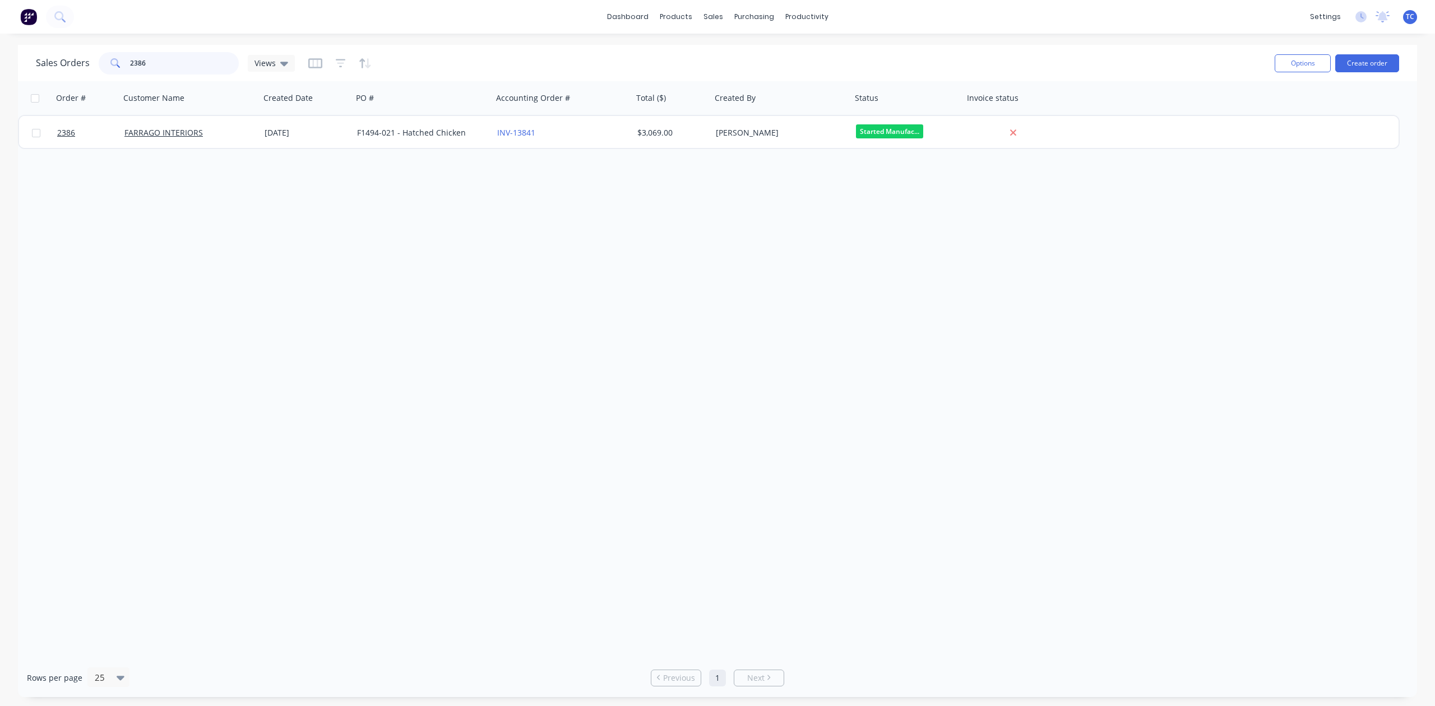
drag, startPoint x: 200, startPoint y: 62, endPoint x: 88, endPoint y: 80, distance: 113.6
click at [89, 82] on div "Sales Orders 2386 Views Options Create order Order # Customer Name Created Date…" at bounding box center [717, 371] width 1399 height 653
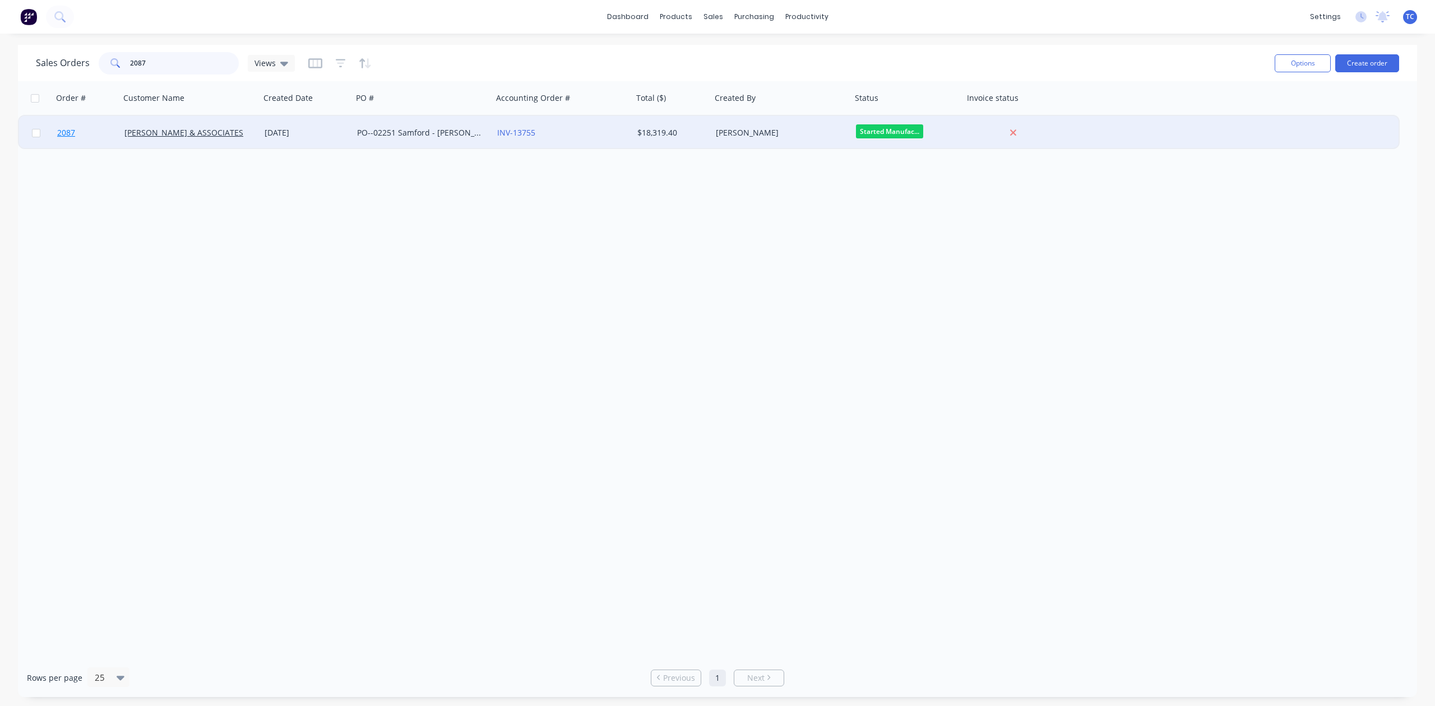
type input "2087"
click at [68, 132] on span "2087" at bounding box center [66, 132] width 18 height 11
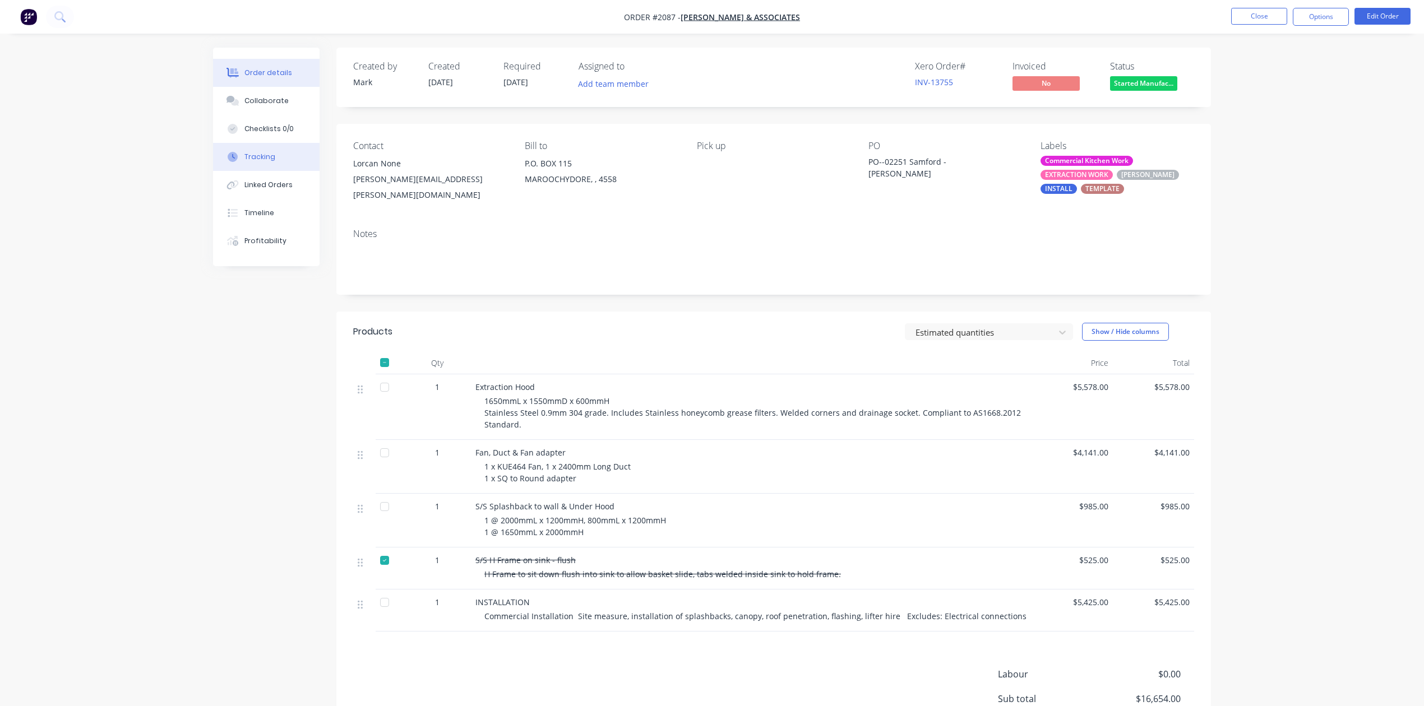
click at [263, 162] on div "Tracking" at bounding box center [259, 157] width 31 height 10
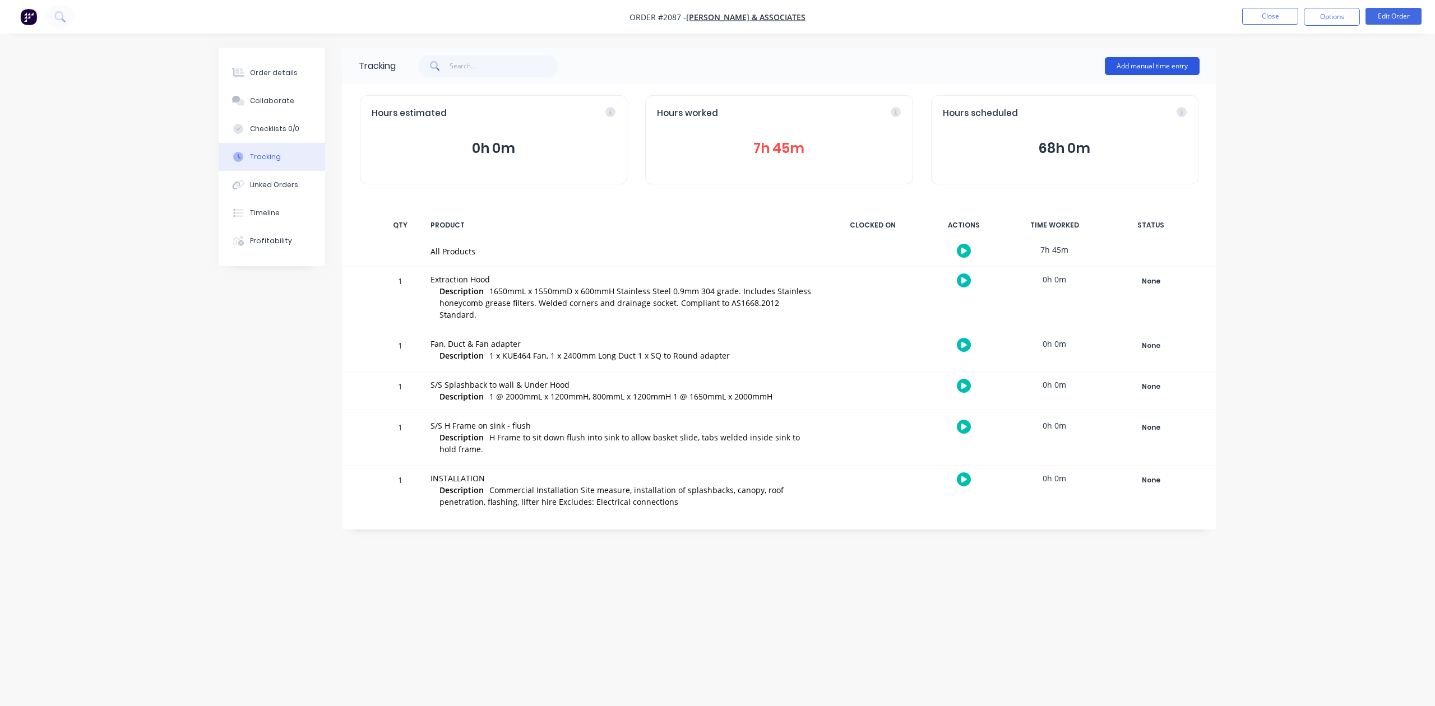
click at [1112, 63] on button "Add manual time entry" at bounding box center [1152, 66] width 95 height 18
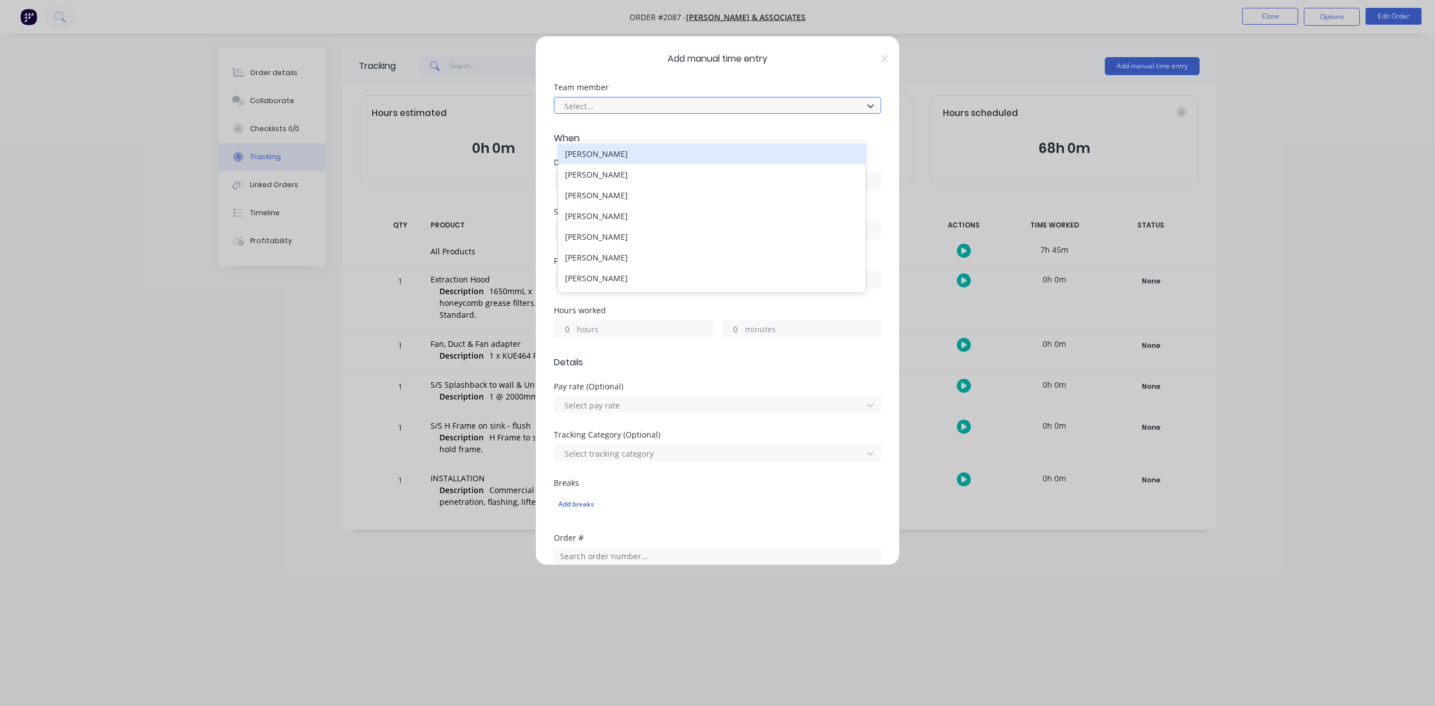
click at [639, 113] on div at bounding box center [710, 106] width 294 height 14
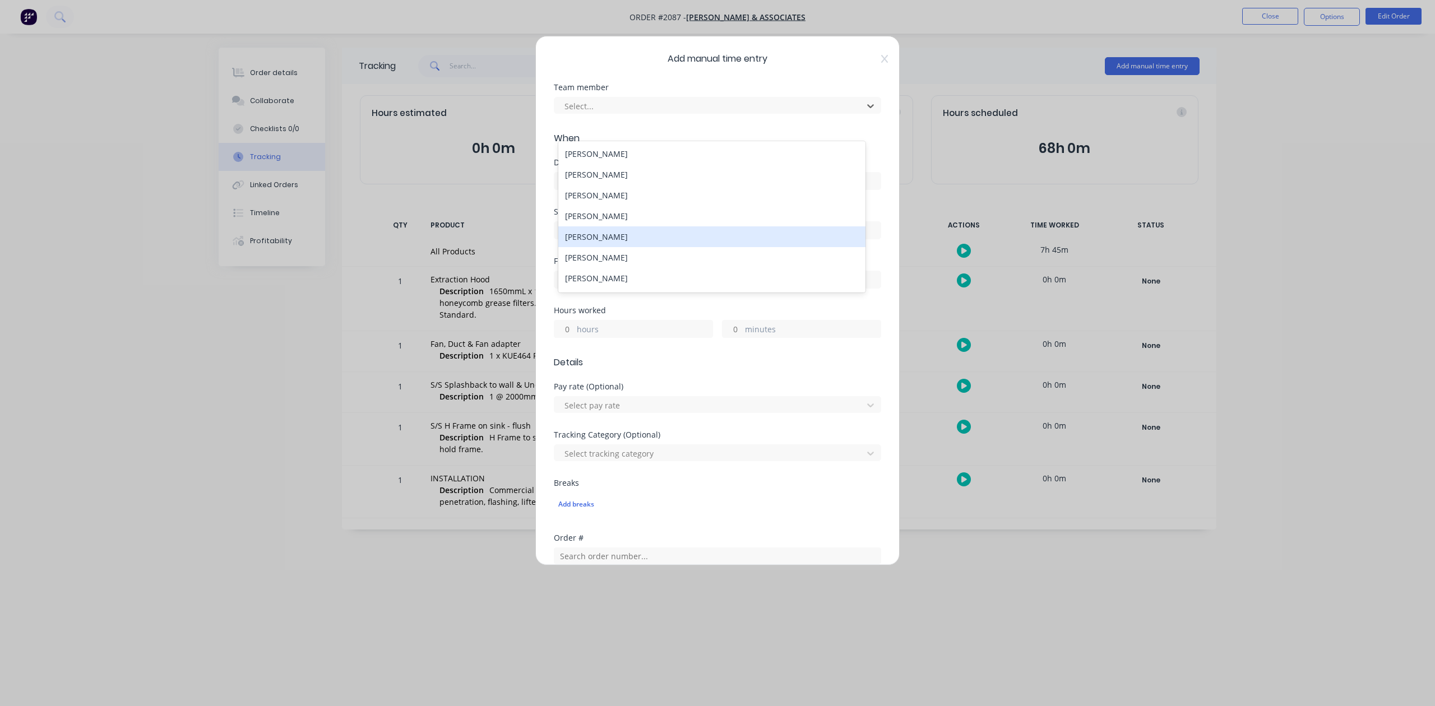
click at [631, 246] on div "Joseph Storey" at bounding box center [711, 236] width 307 height 21
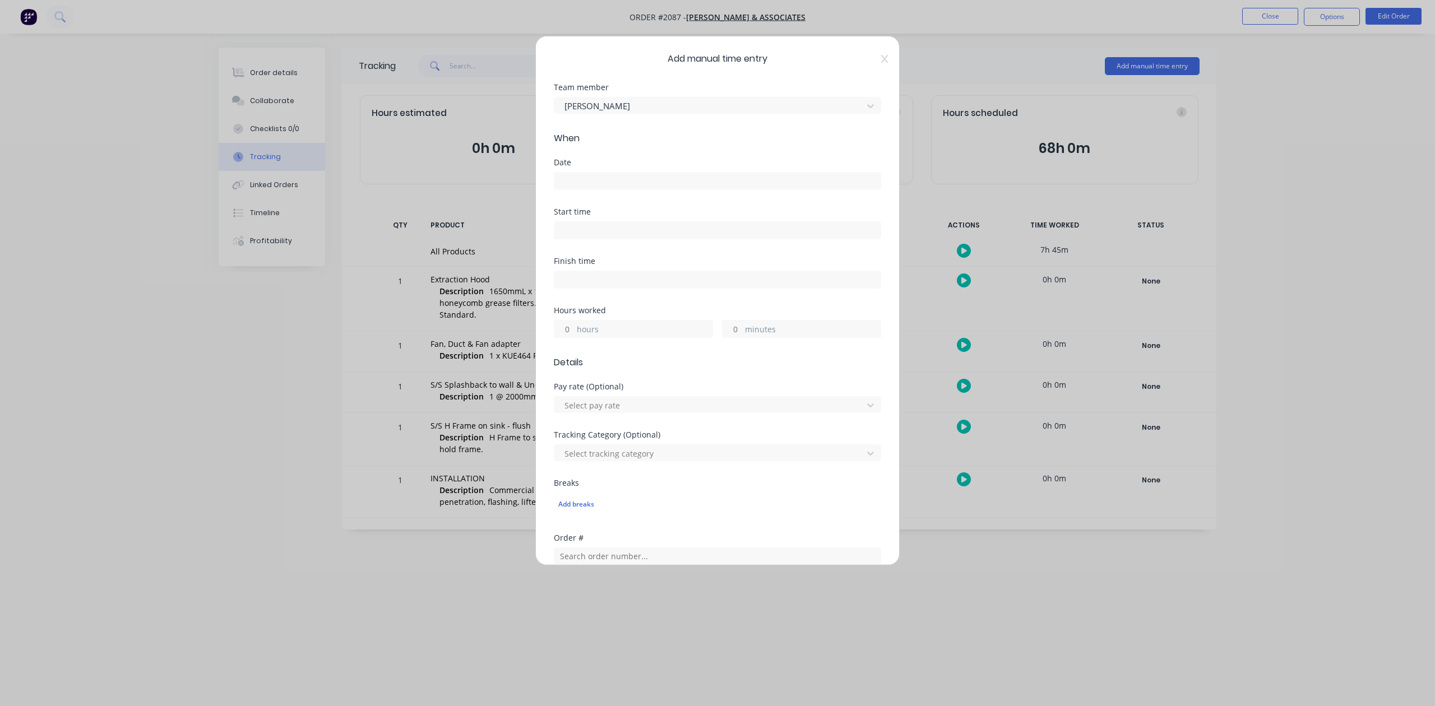
click at [611, 189] on input at bounding box center [717, 181] width 326 height 17
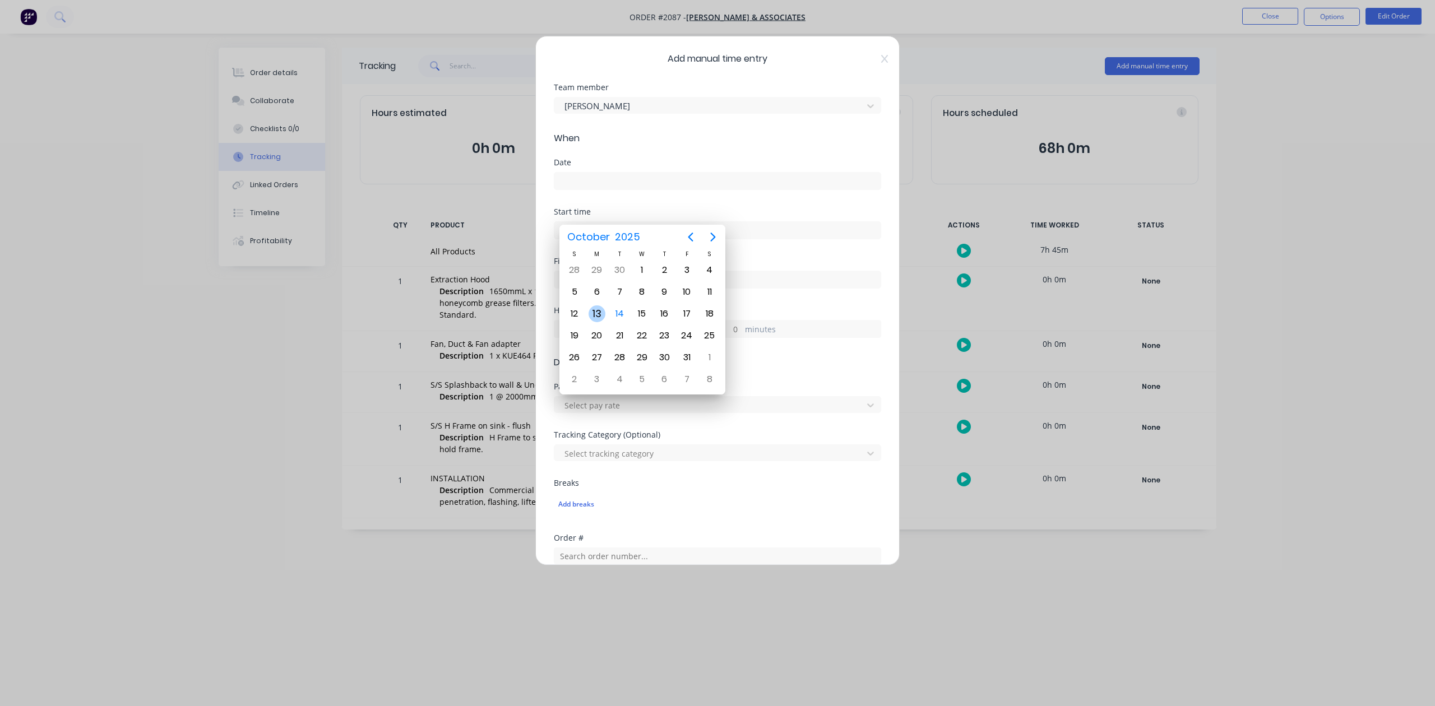
click at [597, 314] on div "13" at bounding box center [597, 314] width 17 height 17
type input "13/10/2025"
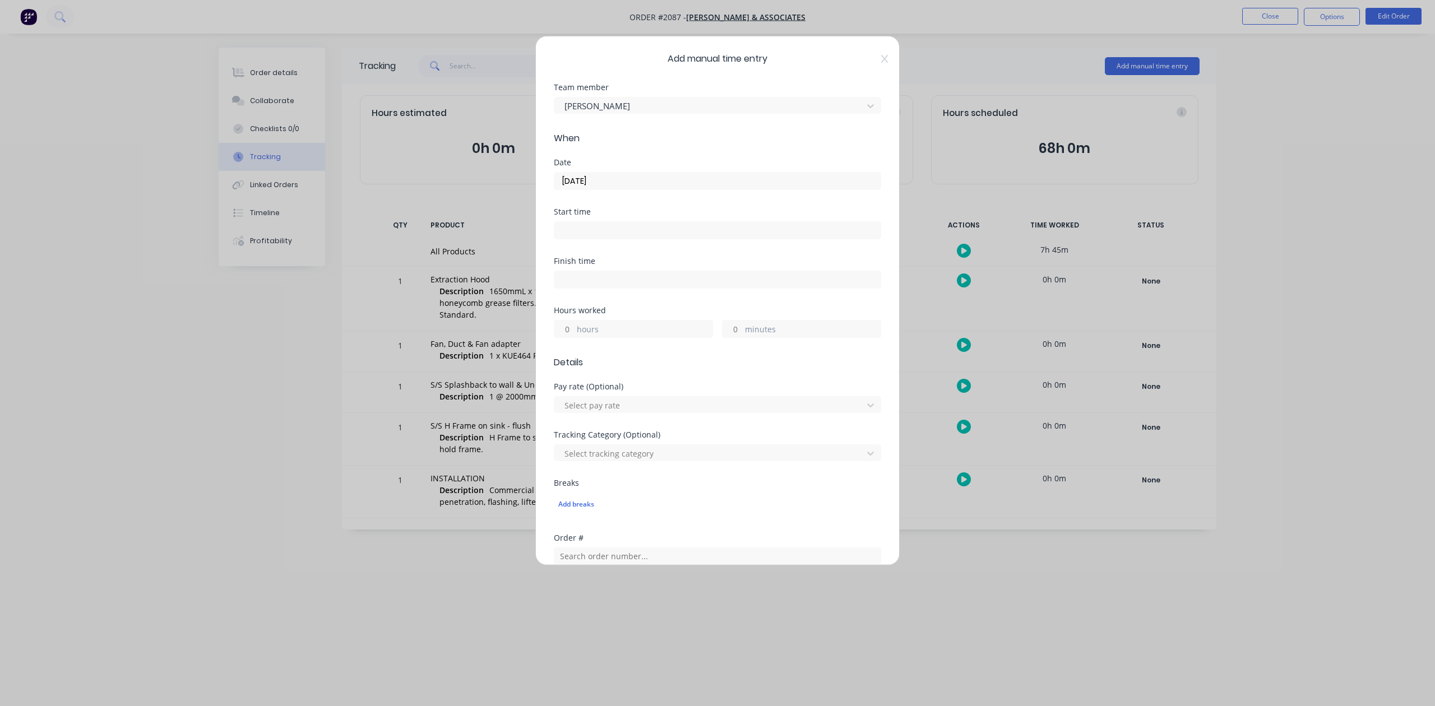
click at [568, 338] on input "hours" at bounding box center [564, 329] width 20 height 17
type input "9"
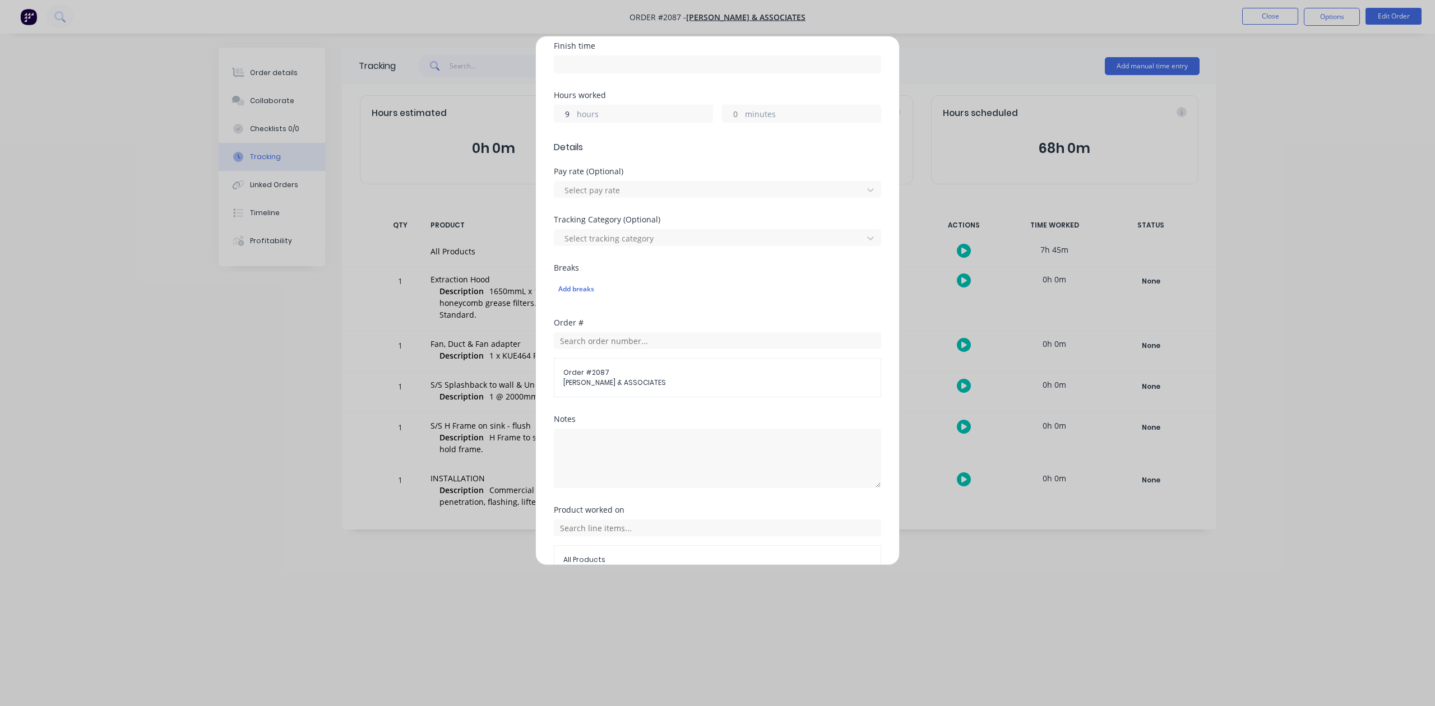
scroll to position [396, 0]
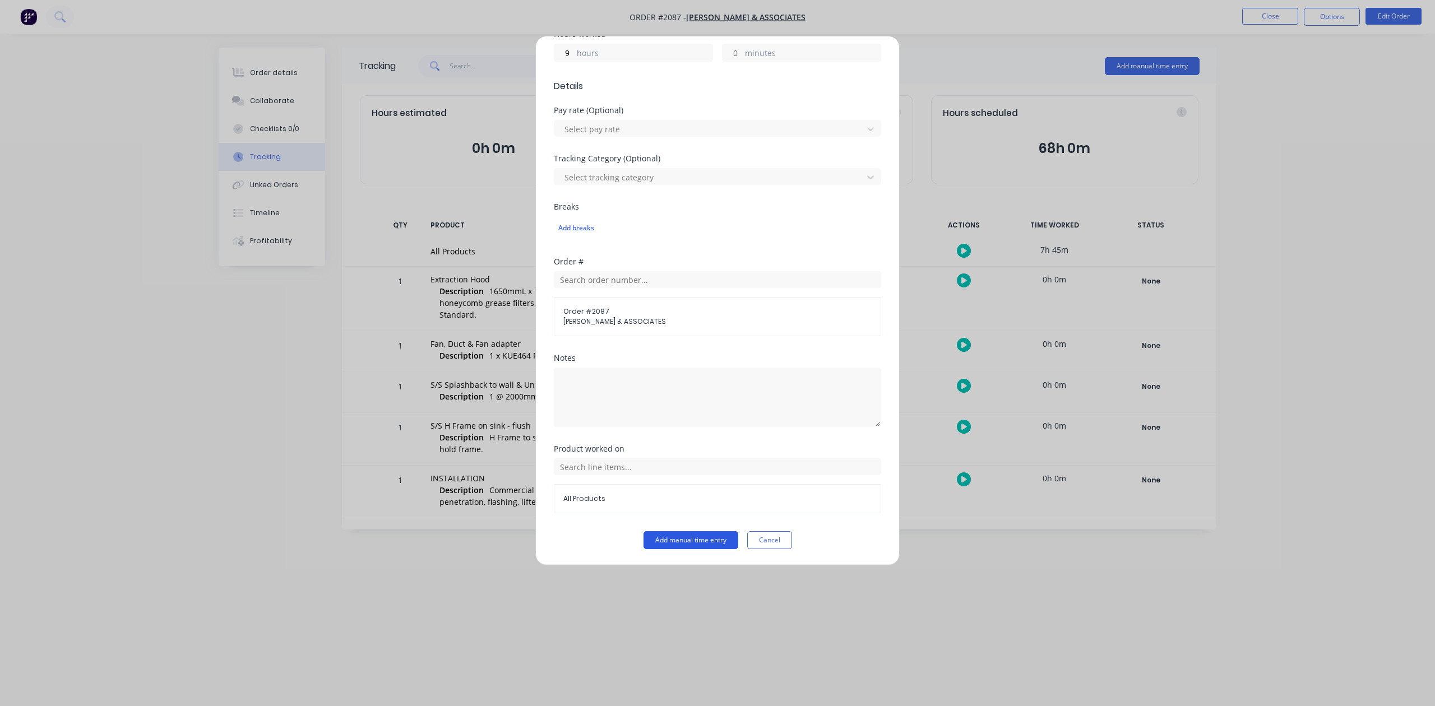
click at [695, 544] on button "Add manual time entry" at bounding box center [691, 540] width 95 height 18
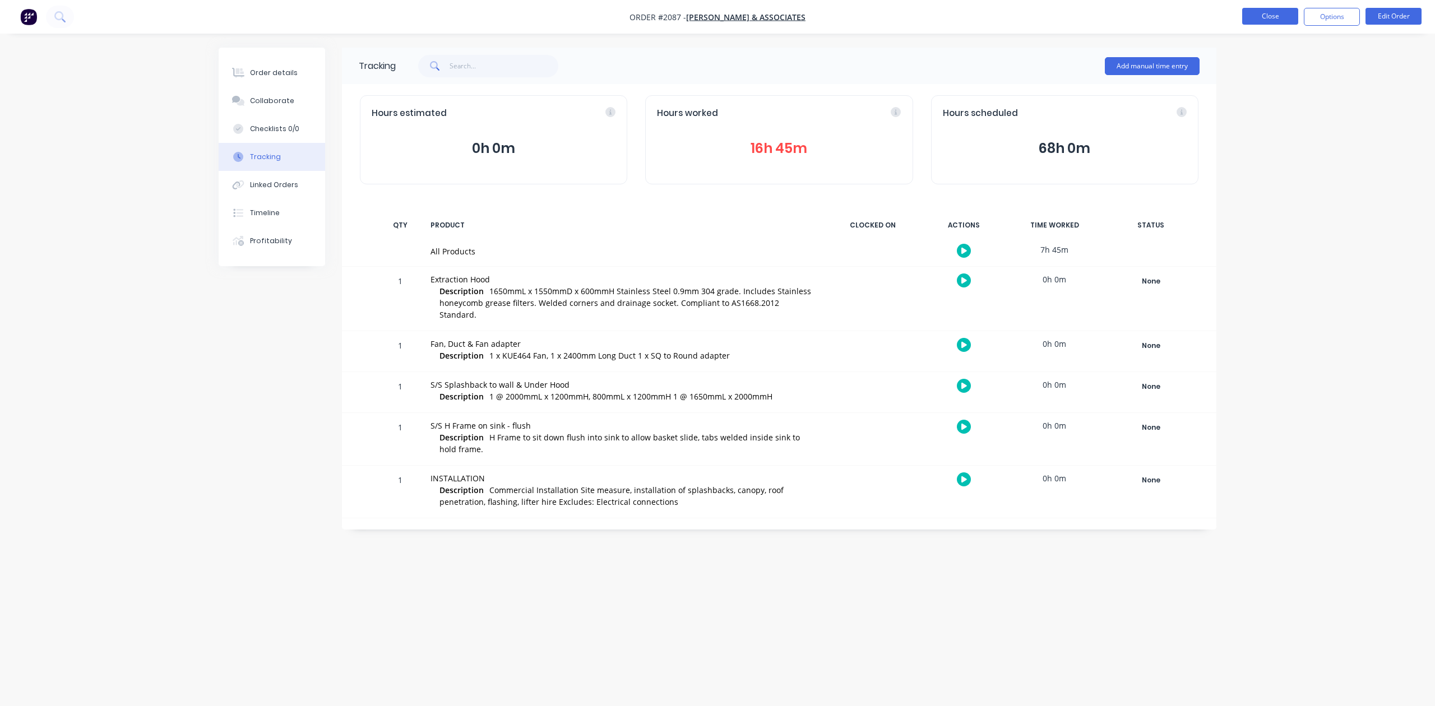
click at [1243, 16] on button "Close" at bounding box center [1270, 16] width 56 height 17
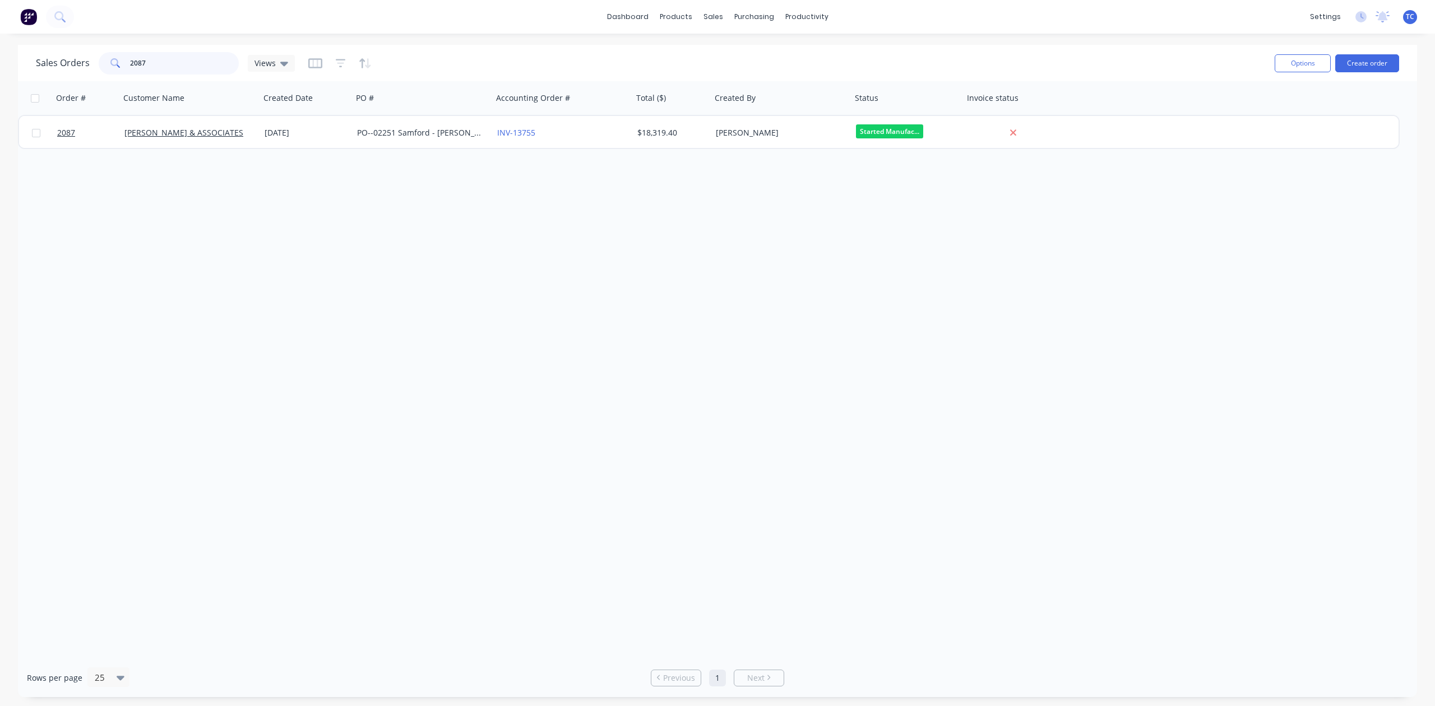
drag, startPoint x: 180, startPoint y: 63, endPoint x: 86, endPoint y: 58, distance: 93.8
click at [90, 62] on div "Sales Orders 2087 Views" at bounding box center [165, 63] width 259 height 22
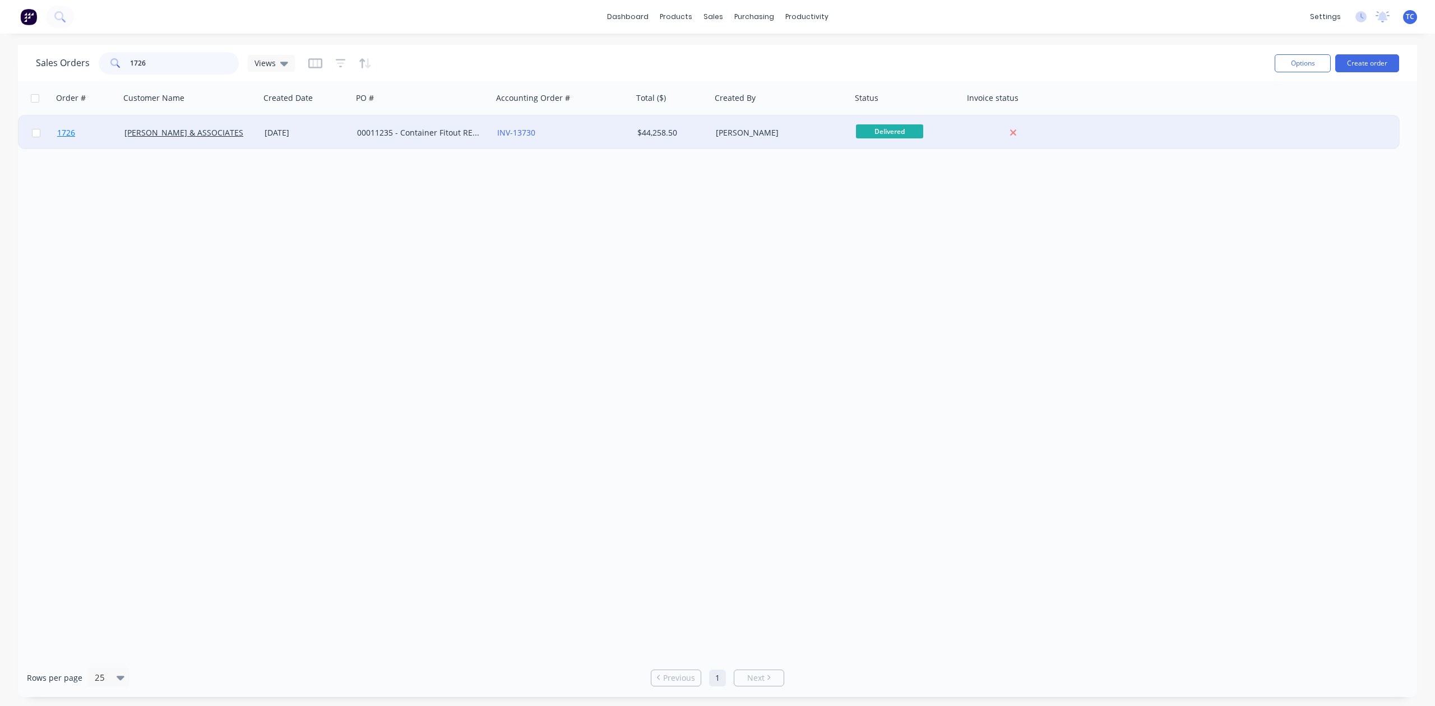
type input "1726"
click at [66, 132] on span "1726" at bounding box center [66, 132] width 18 height 11
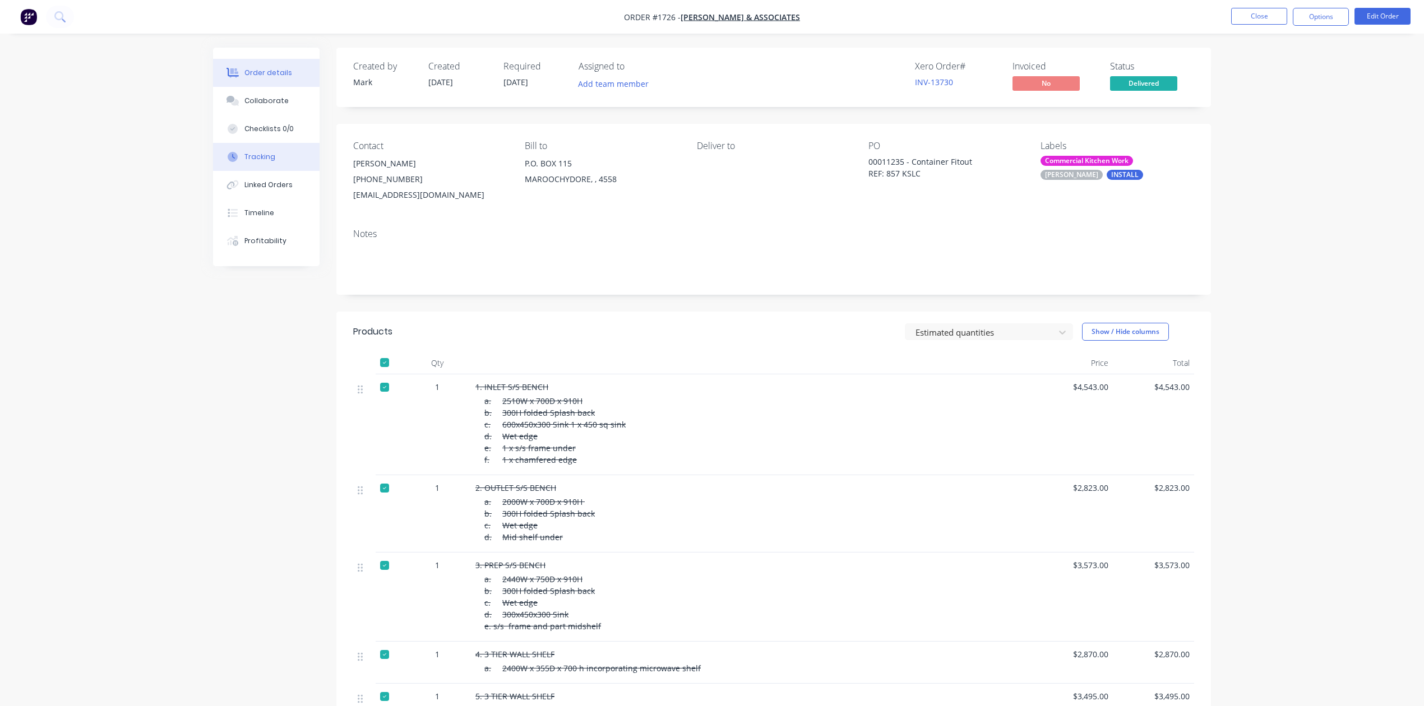
click at [264, 162] on div "Tracking" at bounding box center [259, 157] width 31 height 10
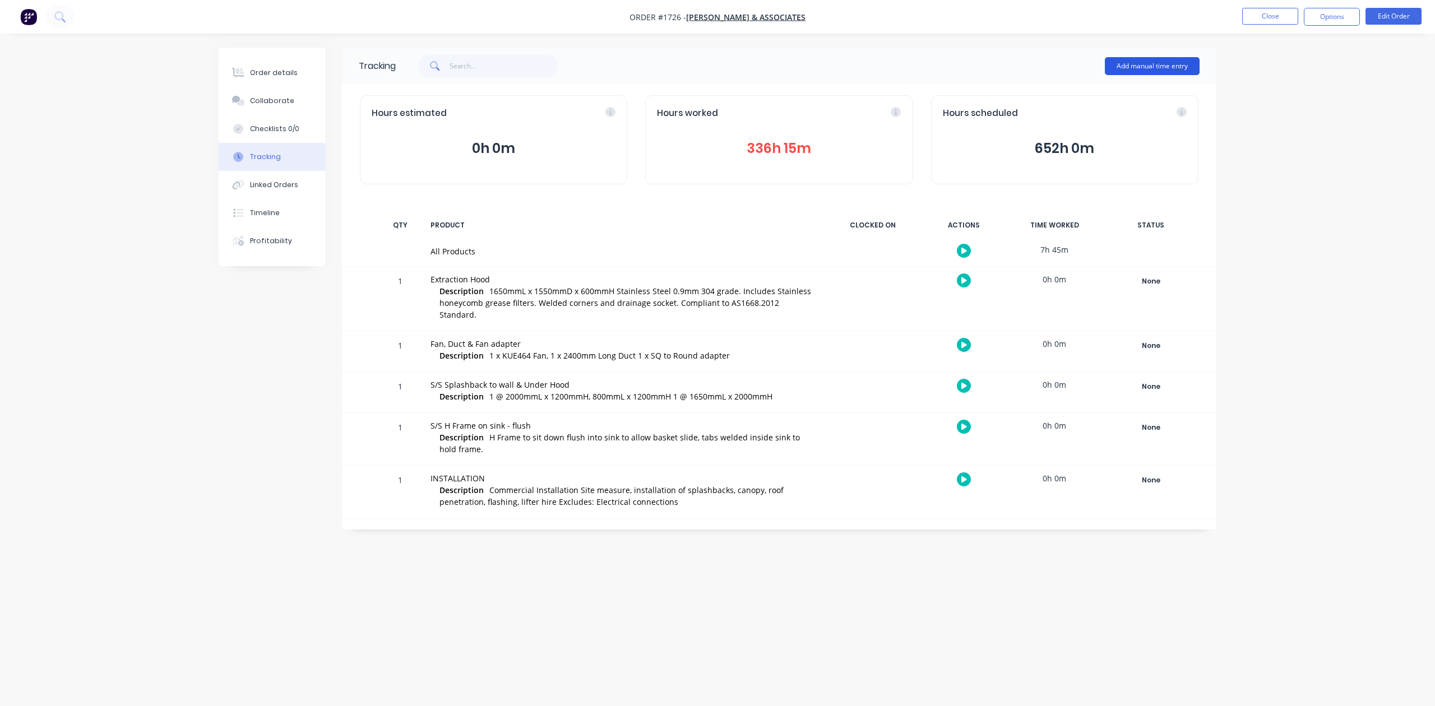
click at [1112, 64] on button "Add manual time entry" at bounding box center [1152, 66] width 95 height 18
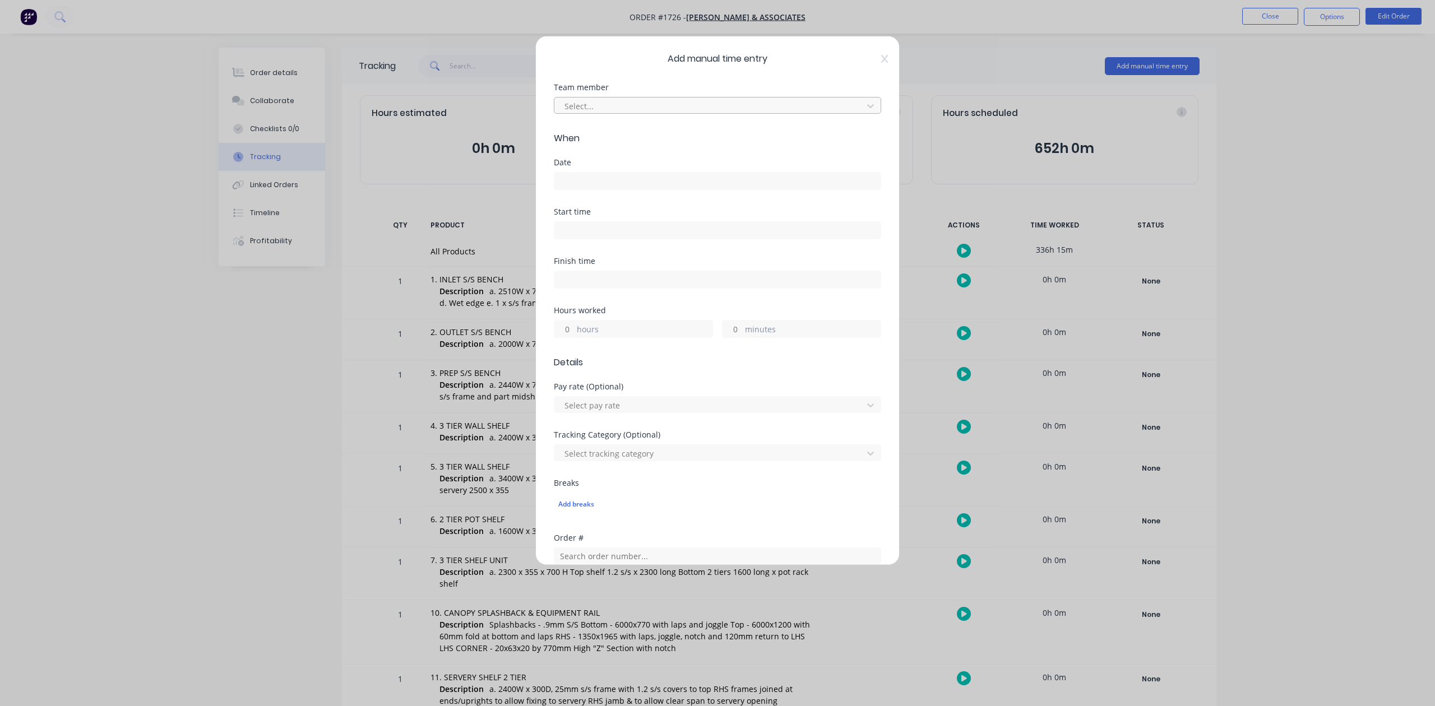
click at [611, 113] on div at bounding box center [710, 106] width 294 height 14
click at [610, 267] on div "William Giddey" at bounding box center [711, 259] width 307 height 21
click at [599, 189] on input at bounding box center [717, 181] width 326 height 17
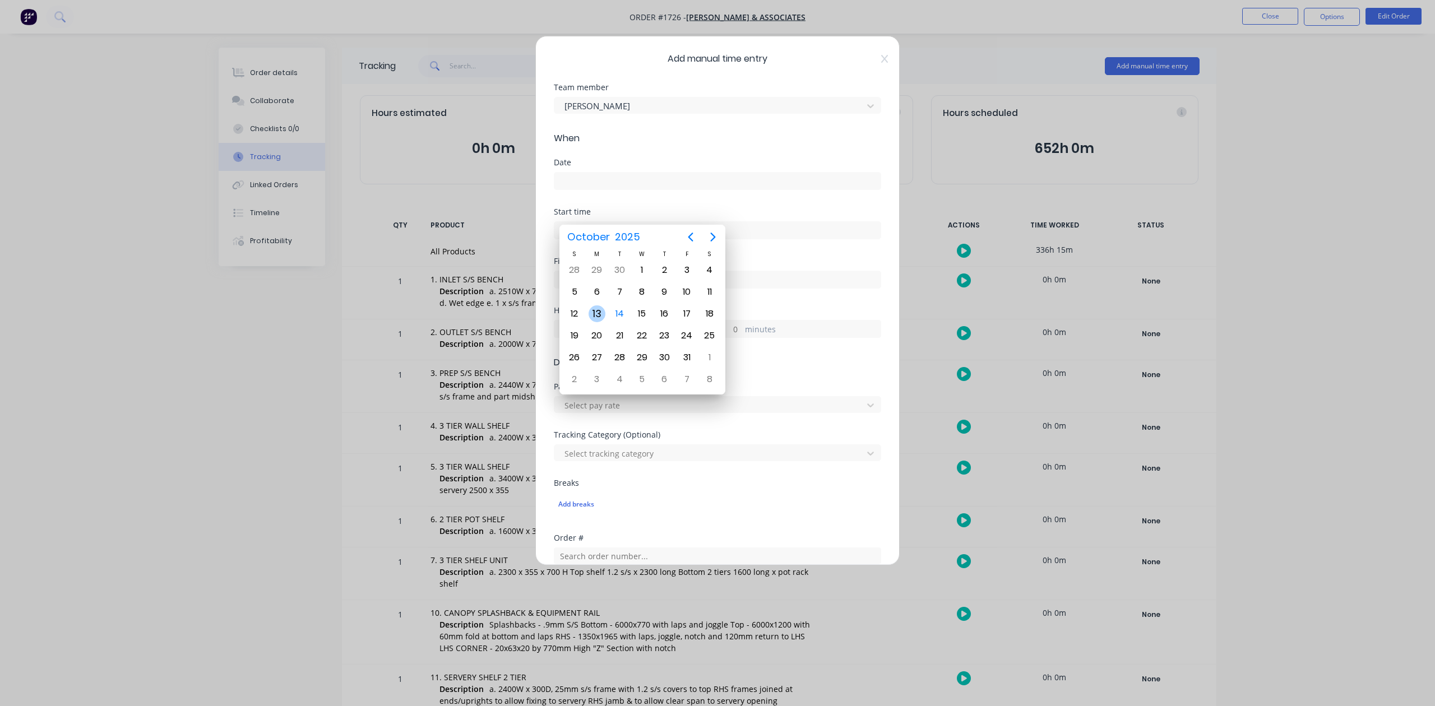
click at [597, 310] on div "13" at bounding box center [597, 314] width 17 height 17
type input "13/10/2025"
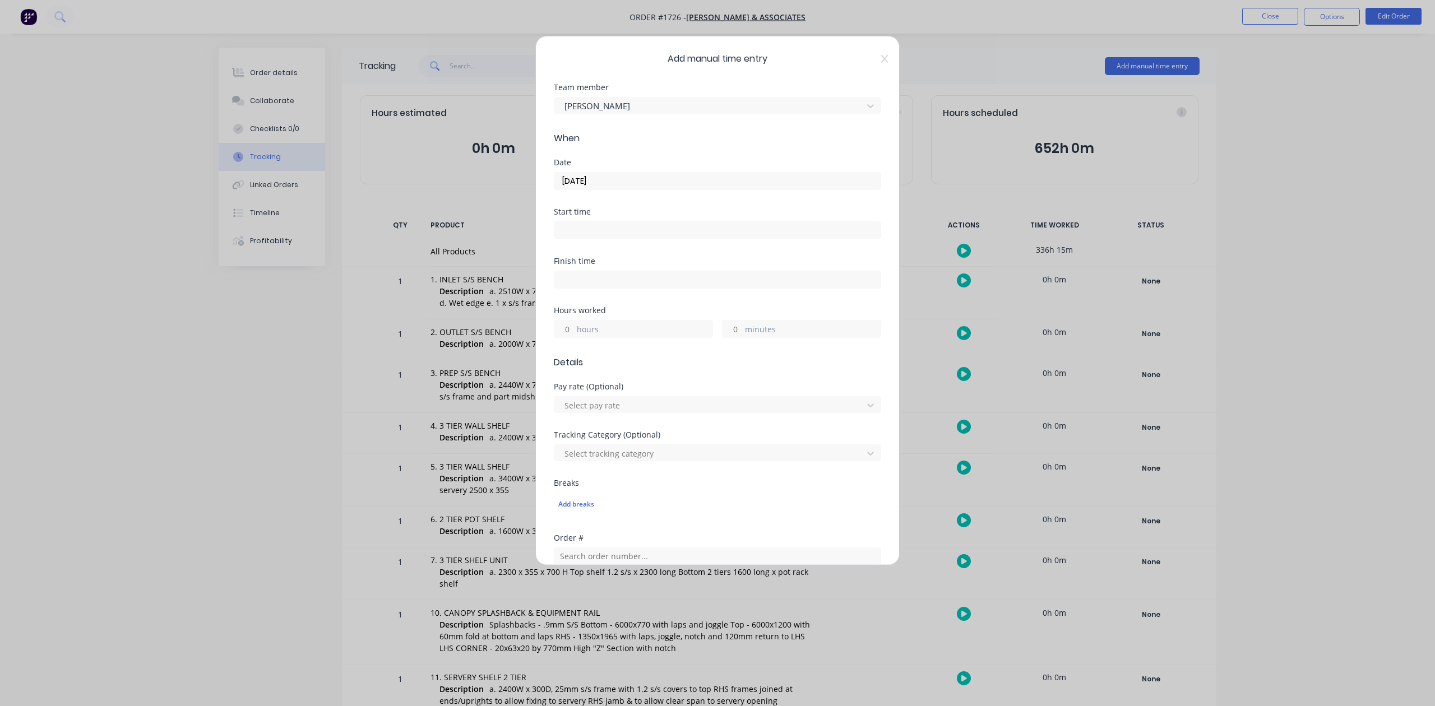
click at [727, 338] on input "minutes" at bounding box center [733, 329] width 20 height 17
type input "30"
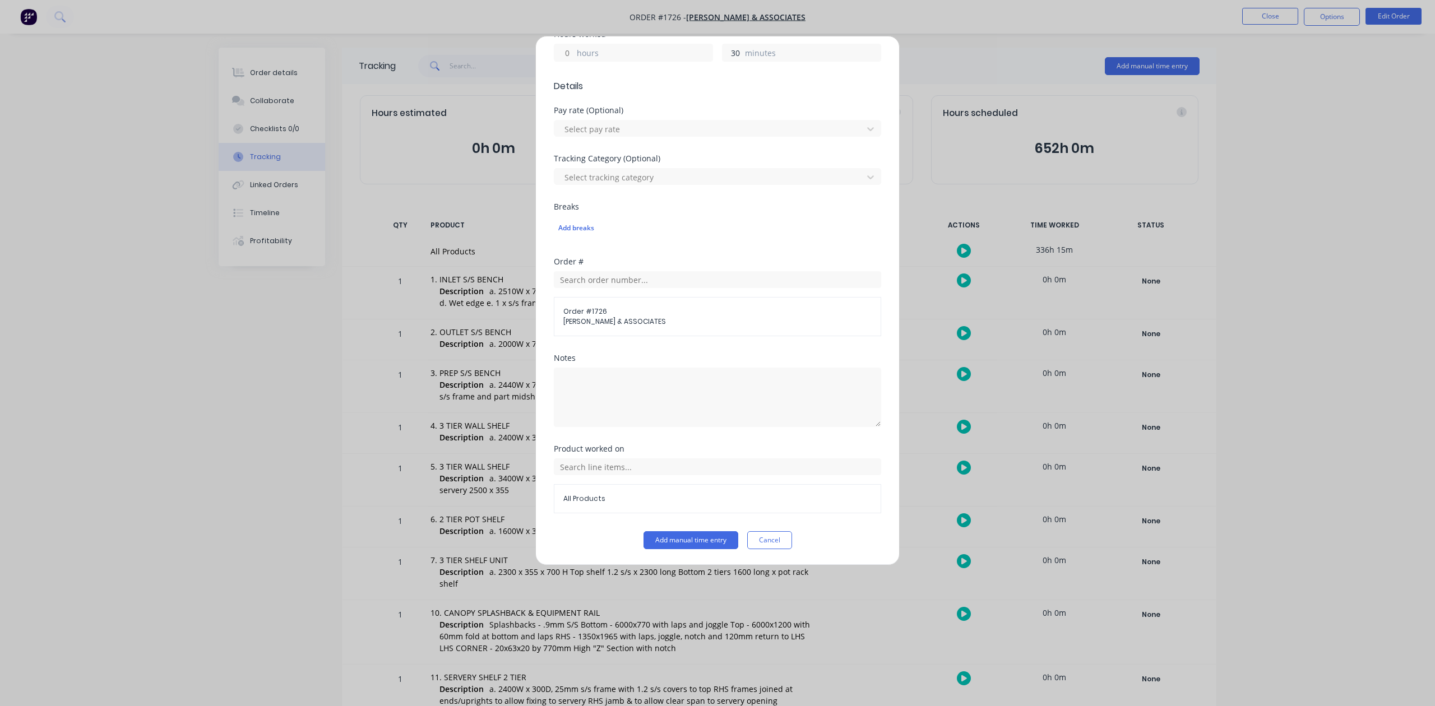
scroll to position [396, 0]
click at [653, 543] on button "Add manual time entry" at bounding box center [691, 540] width 95 height 18
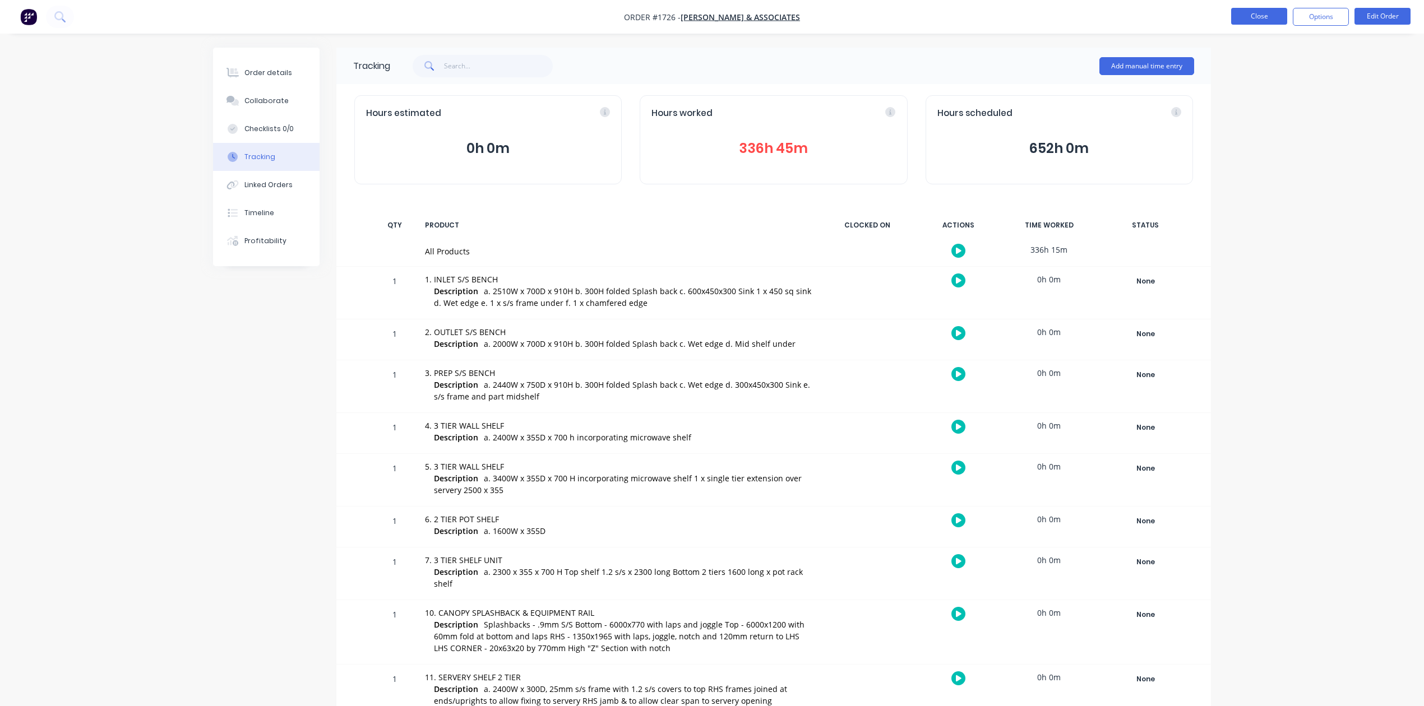
click at [1257, 17] on button "Close" at bounding box center [1259, 16] width 56 height 17
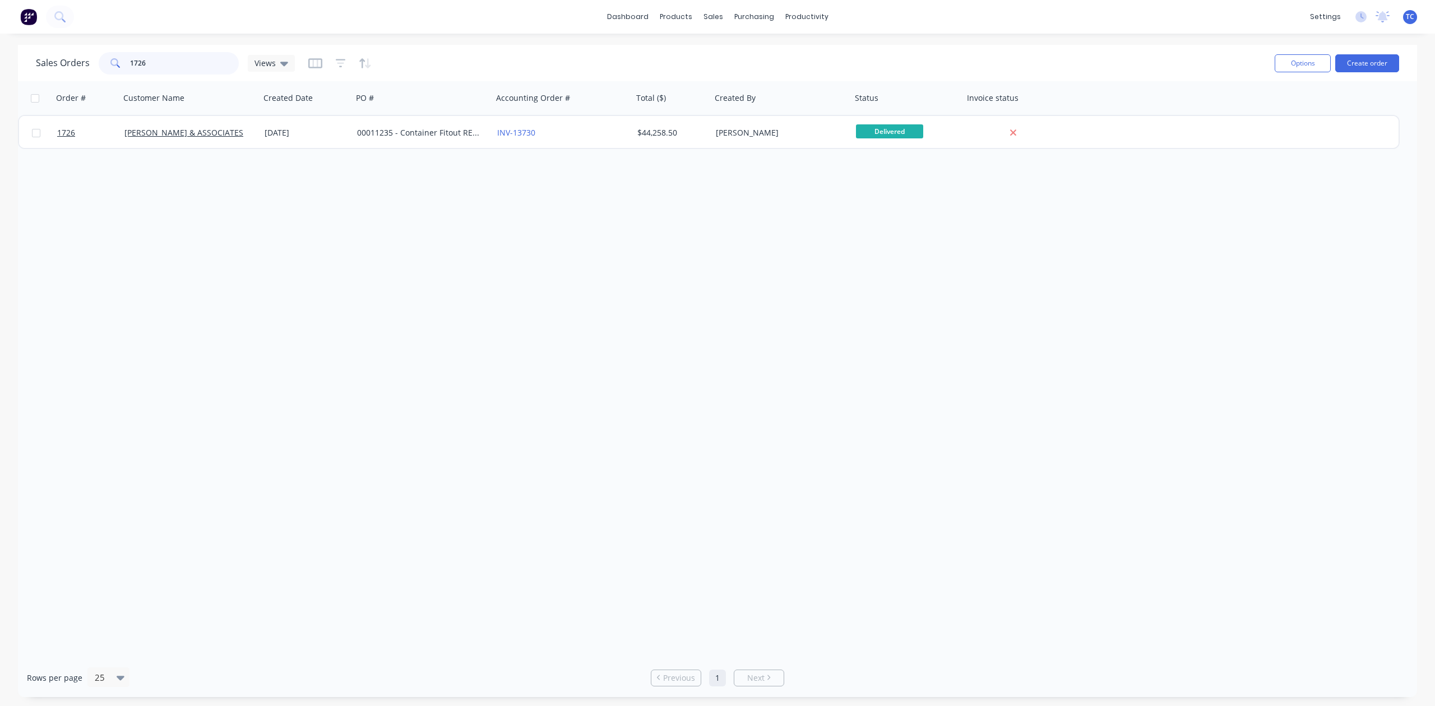
drag, startPoint x: 195, startPoint y: 68, endPoint x: 52, endPoint y: 66, distance: 143.0
click at [52, 66] on div "Sales Orders 1726 Views" at bounding box center [165, 63] width 259 height 22
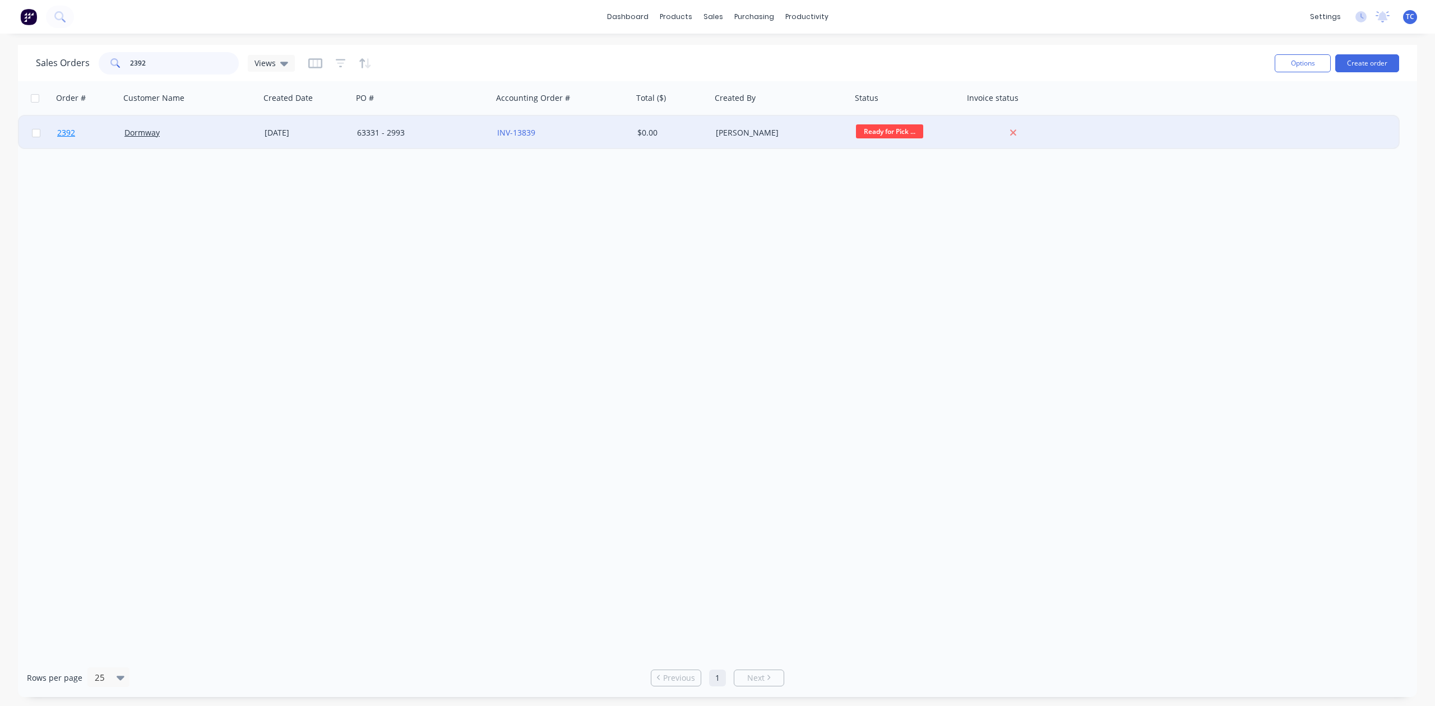
type input "2392"
click at [66, 131] on span "2392" at bounding box center [66, 132] width 18 height 11
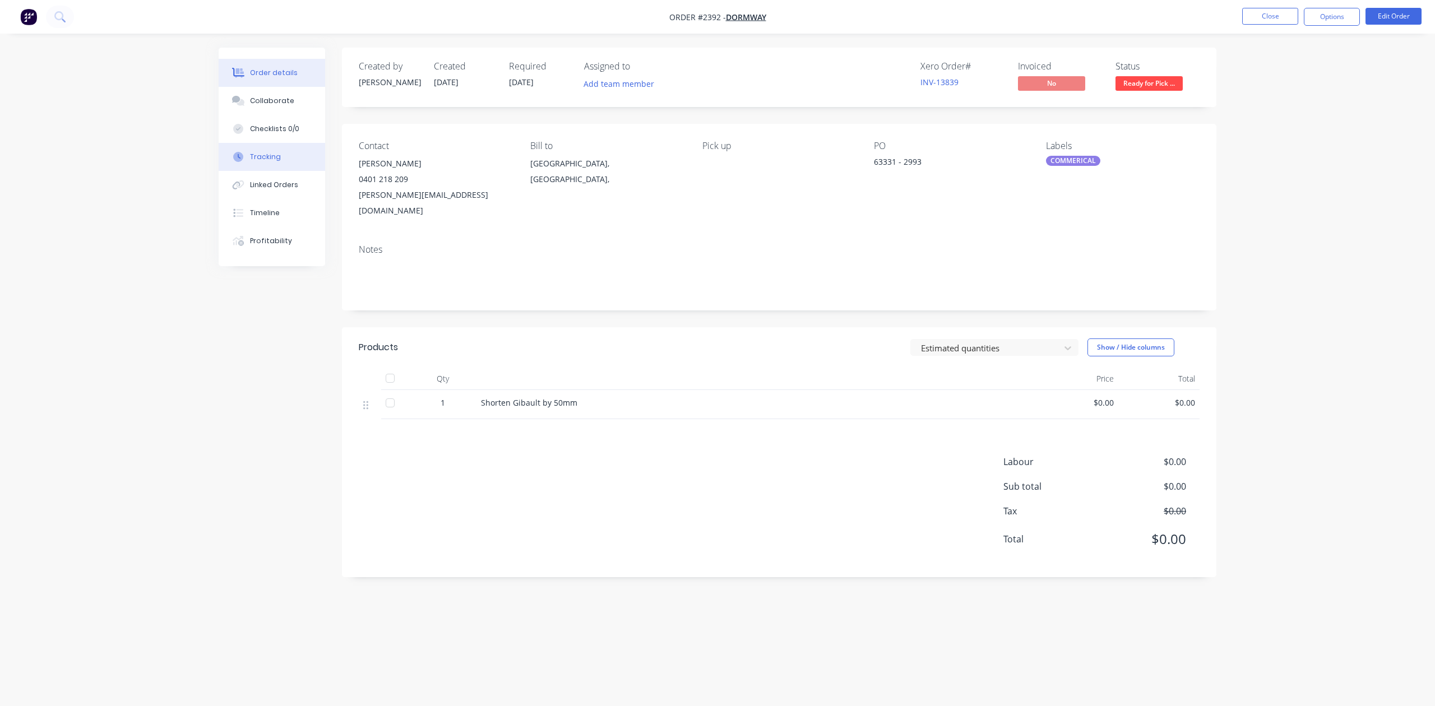
click at [271, 162] on div "Tracking" at bounding box center [265, 157] width 31 height 10
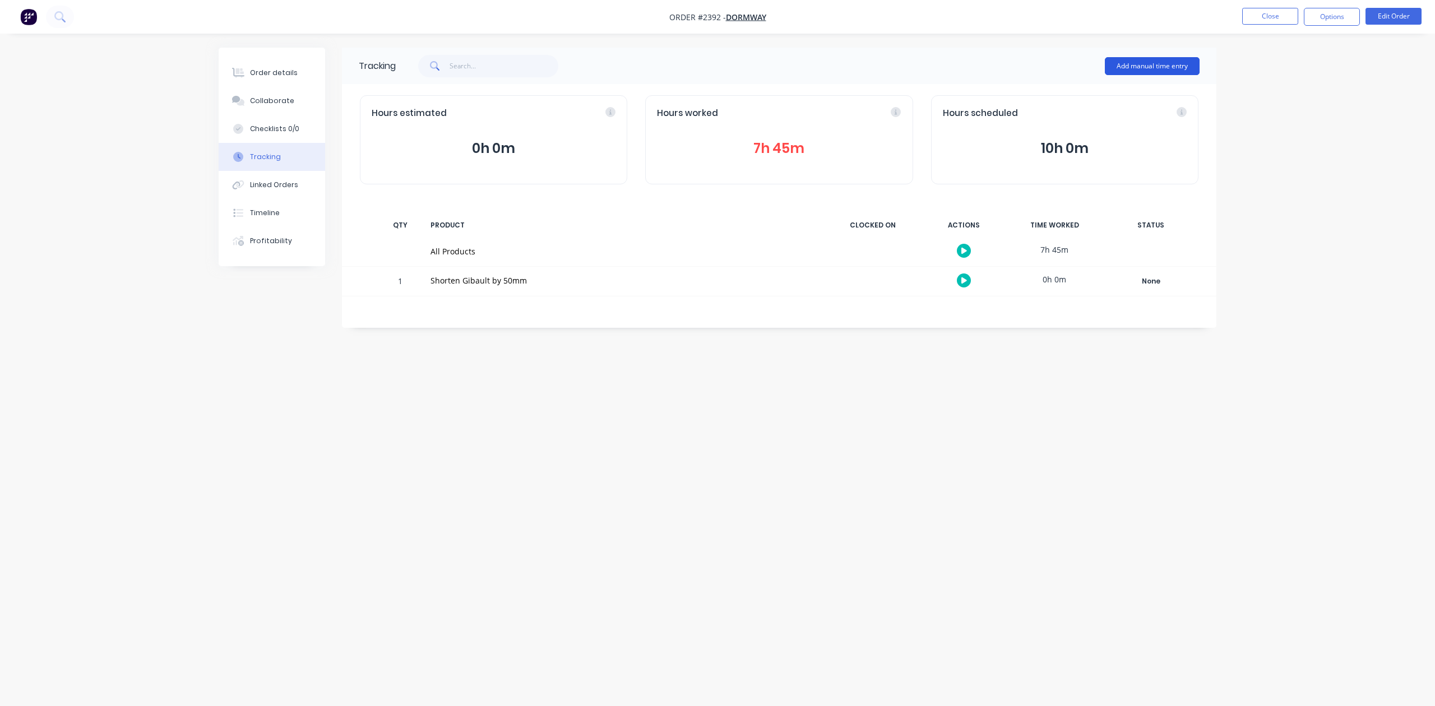
click at [1120, 62] on button "Add manual time entry" at bounding box center [1152, 66] width 95 height 18
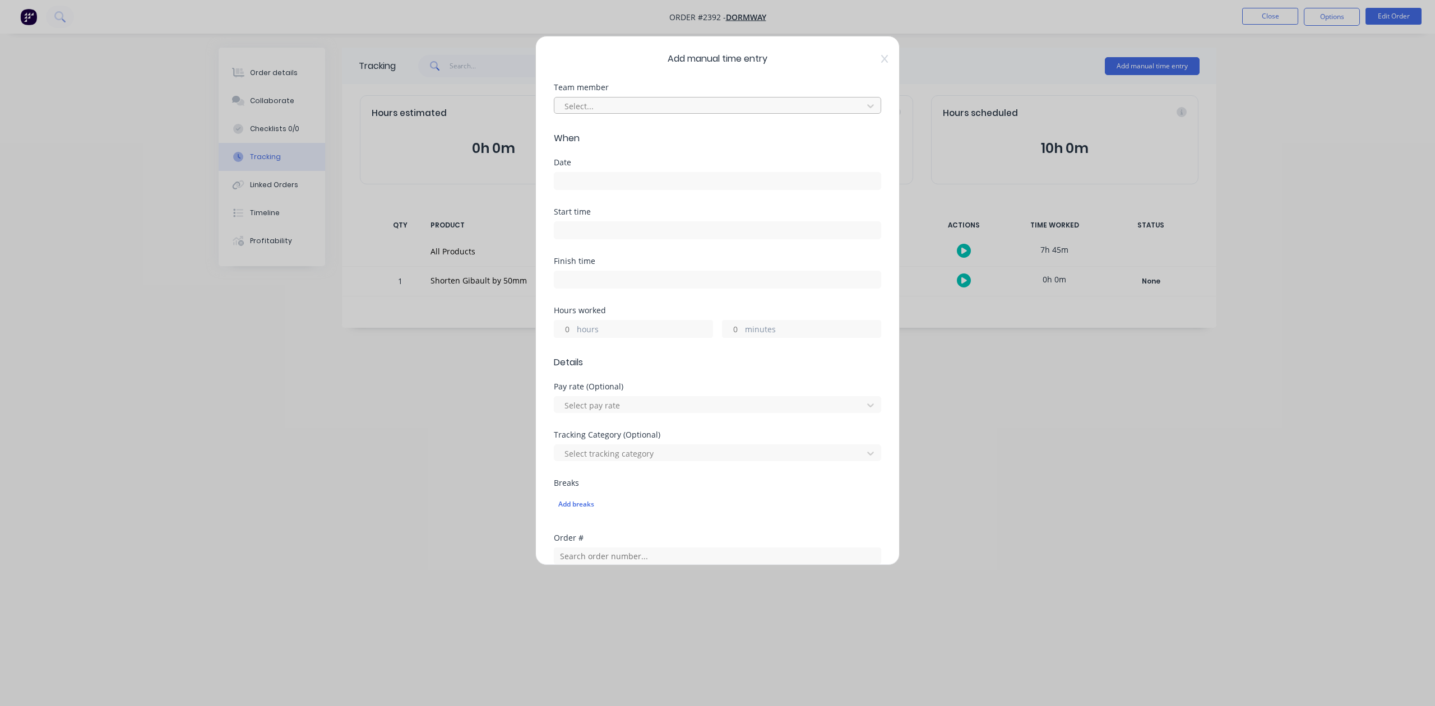
click at [672, 113] on div at bounding box center [710, 106] width 294 height 14
click at [606, 265] on div "William Giddey" at bounding box center [711, 259] width 307 height 21
click at [576, 189] on input at bounding box center [717, 181] width 326 height 17
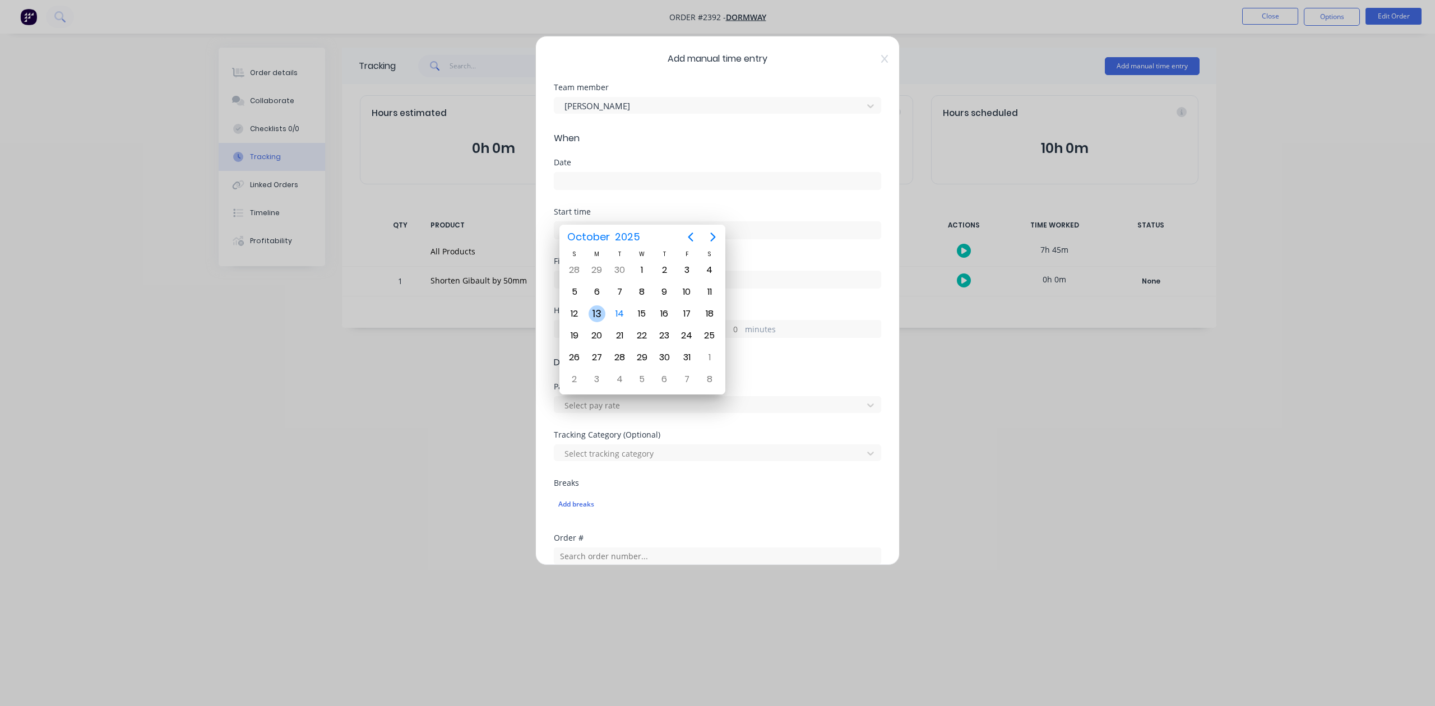
click at [595, 309] on div "13" at bounding box center [597, 314] width 17 height 17
type input "13/10/2025"
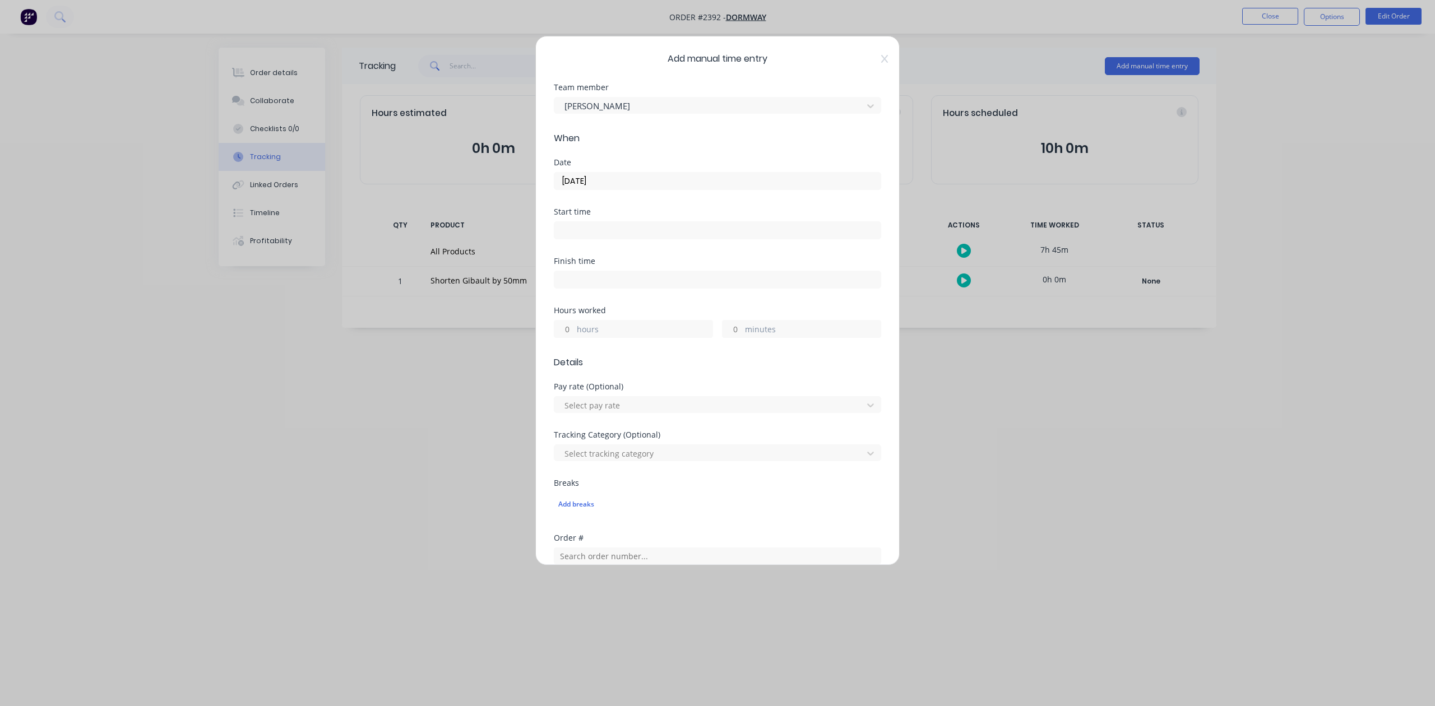
click at [729, 338] on input "minutes" at bounding box center [733, 329] width 20 height 17
type input "30"
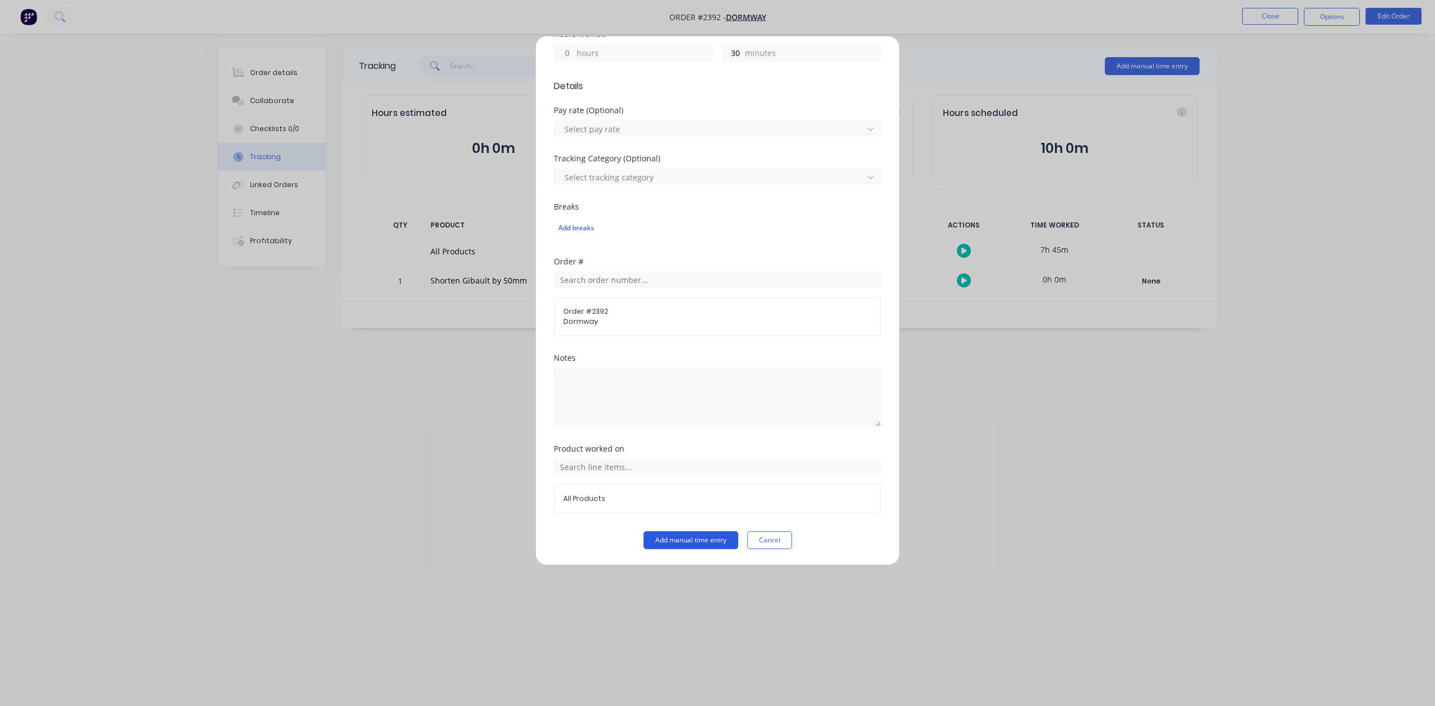
click at [718, 542] on button "Add manual time entry" at bounding box center [691, 540] width 95 height 18
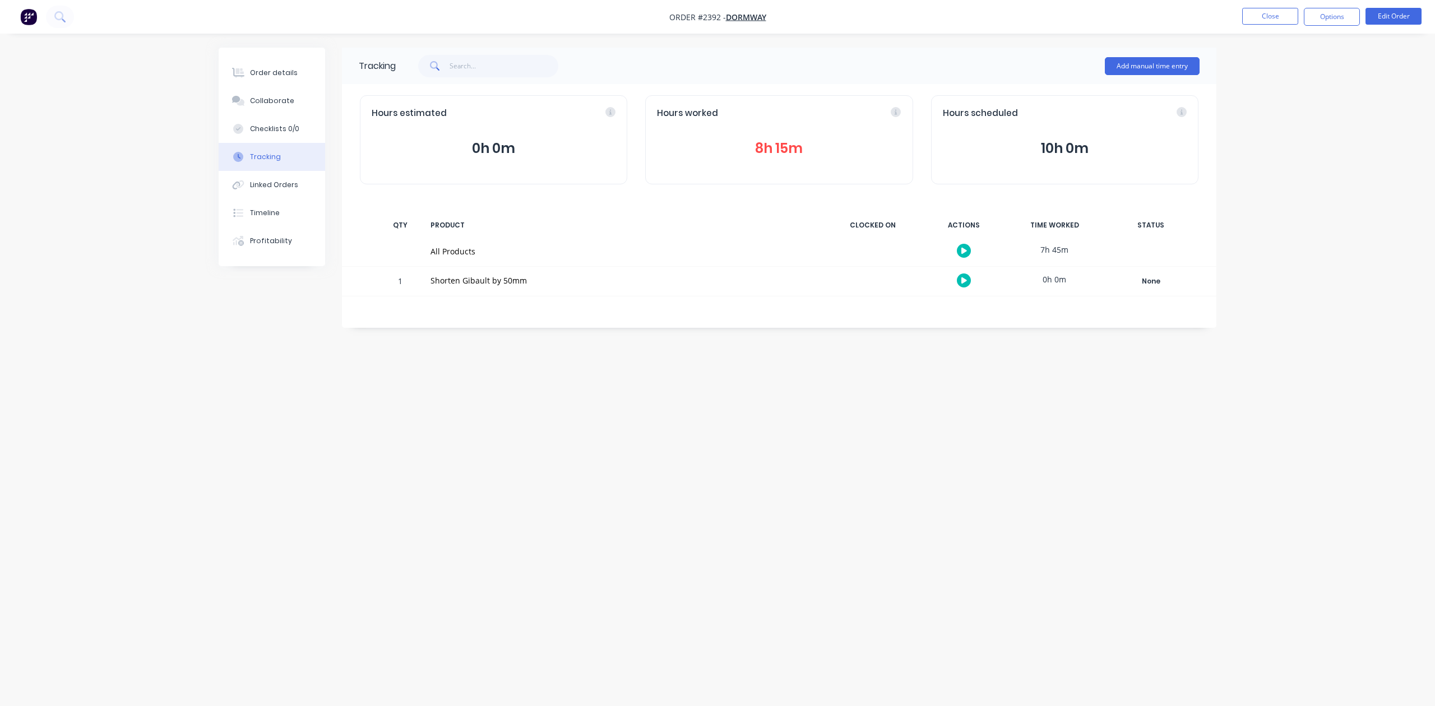
click at [770, 159] on button "8h 15m" at bounding box center [779, 148] width 244 height 21
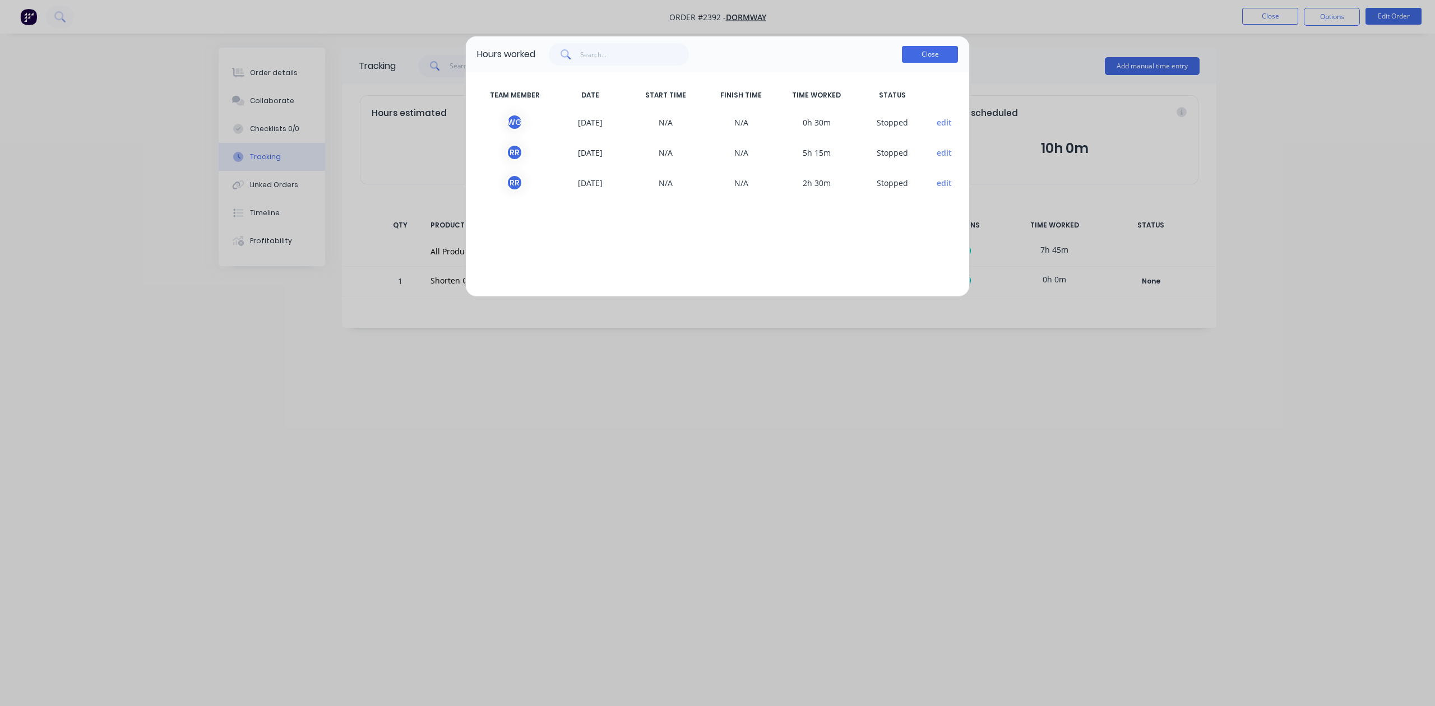
click at [913, 63] on button "Close" at bounding box center [930, 54] width 56 height 17
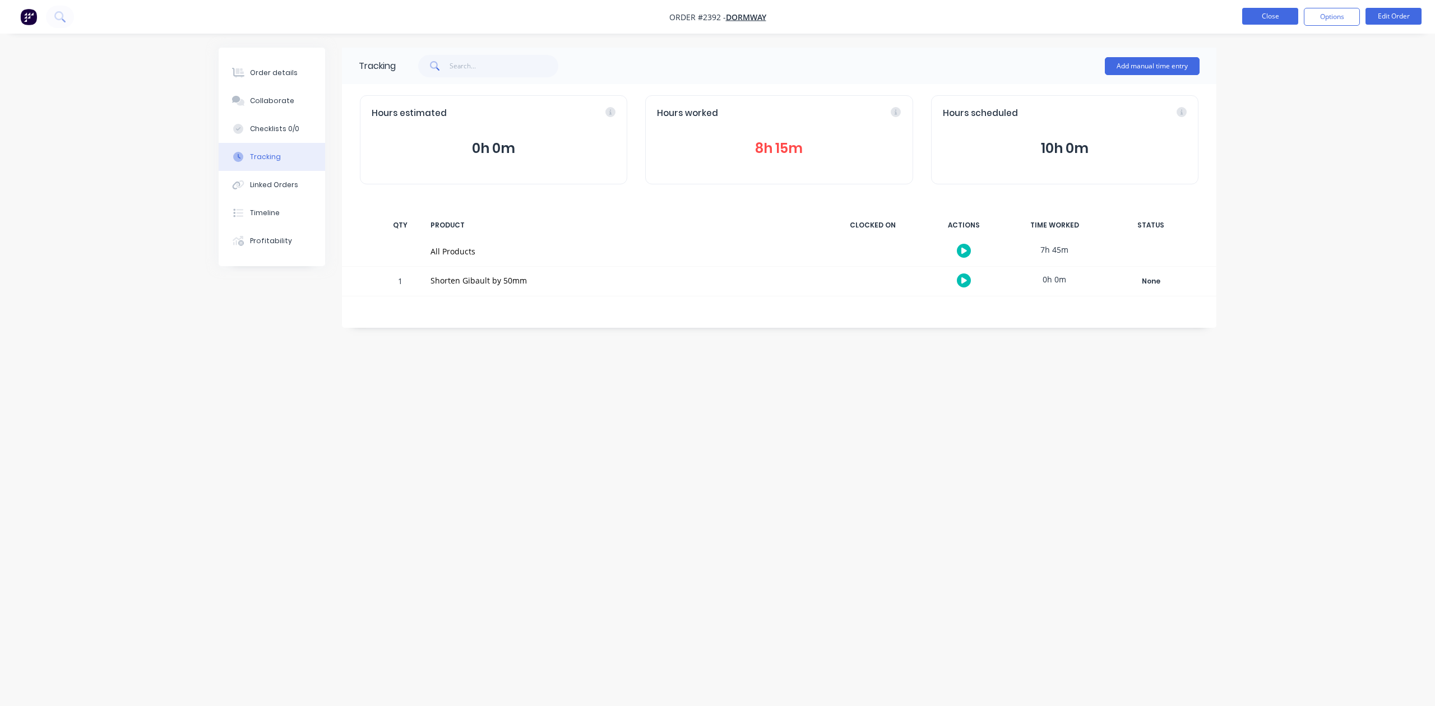
click at [1259, 19] on button "Close" at bounding box center [1270, 16] width 56 height 17
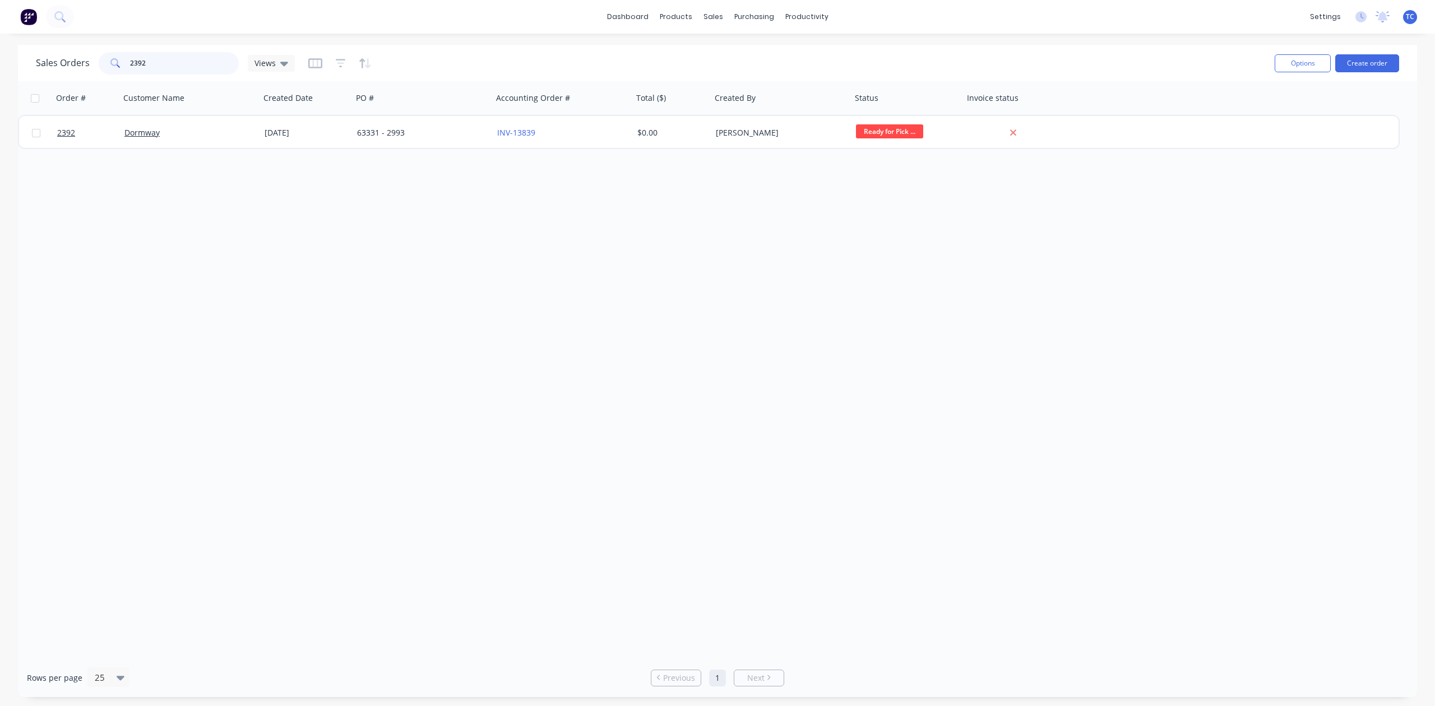
drag, startPoint x: 161, startPoint y: 59, endPoint x: 119, endPoint y: 61, distance: 42.6
click at [119, 61] on div "2392" at bounding box center [169, 63] width 140 height 22
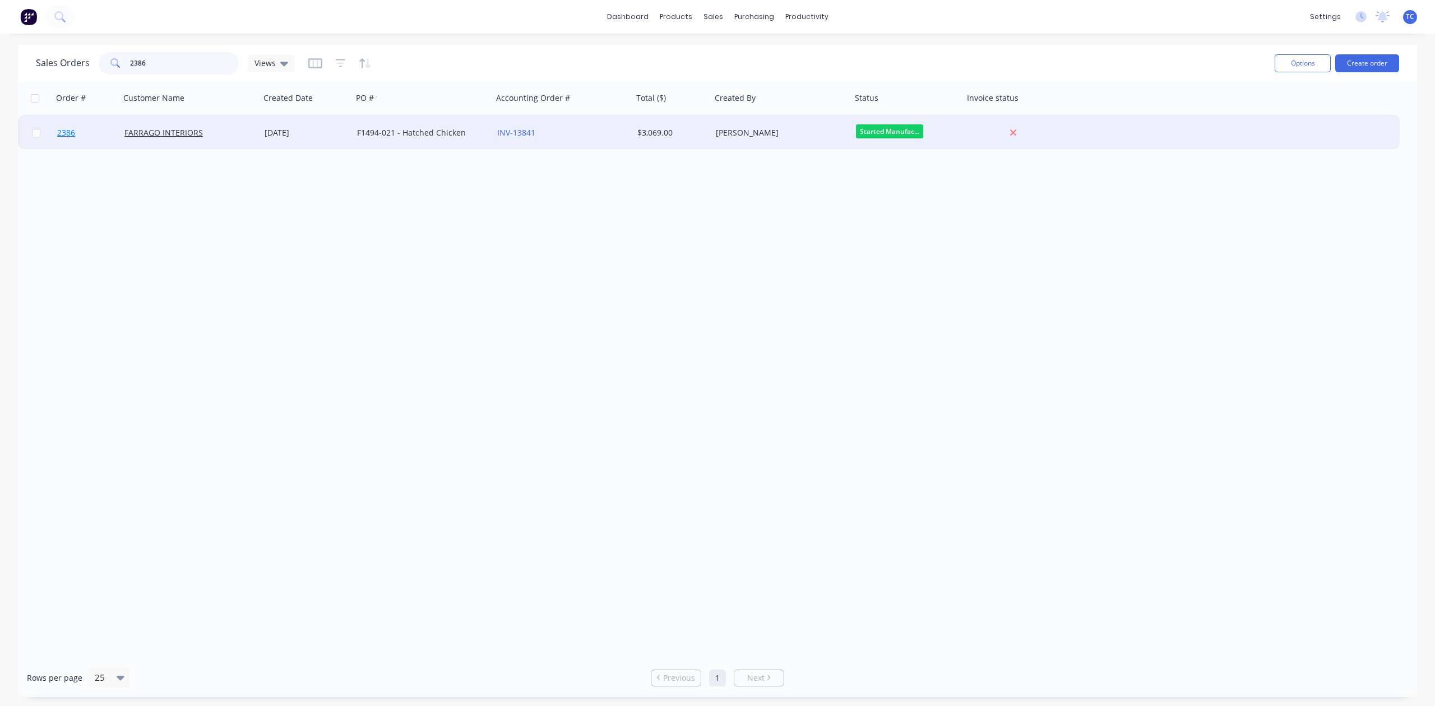
type input "2386"
click at [72, 131] on span "2386" at bounding box center [66, 132] width 18 height 11
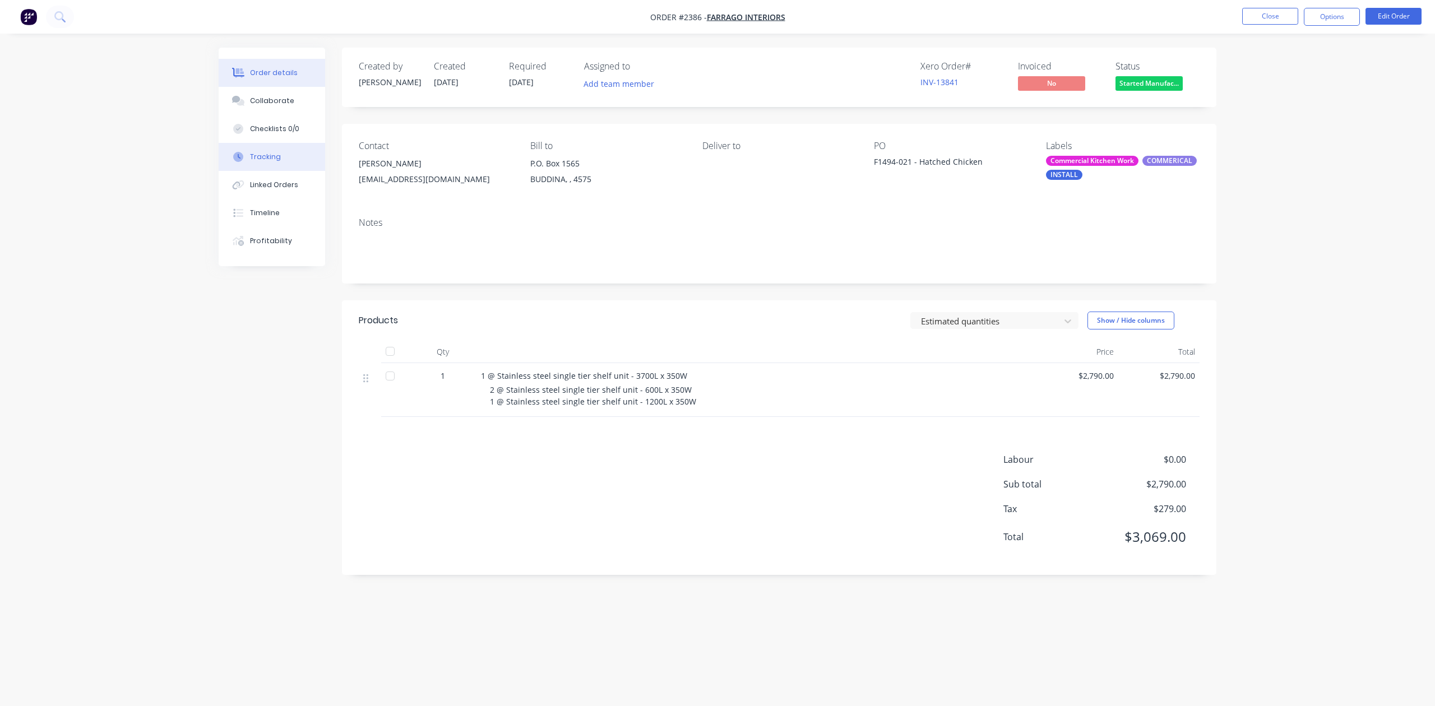
click at [268, 162] on div "Tracking" at bounding box center [265, 157] width 31 height 10
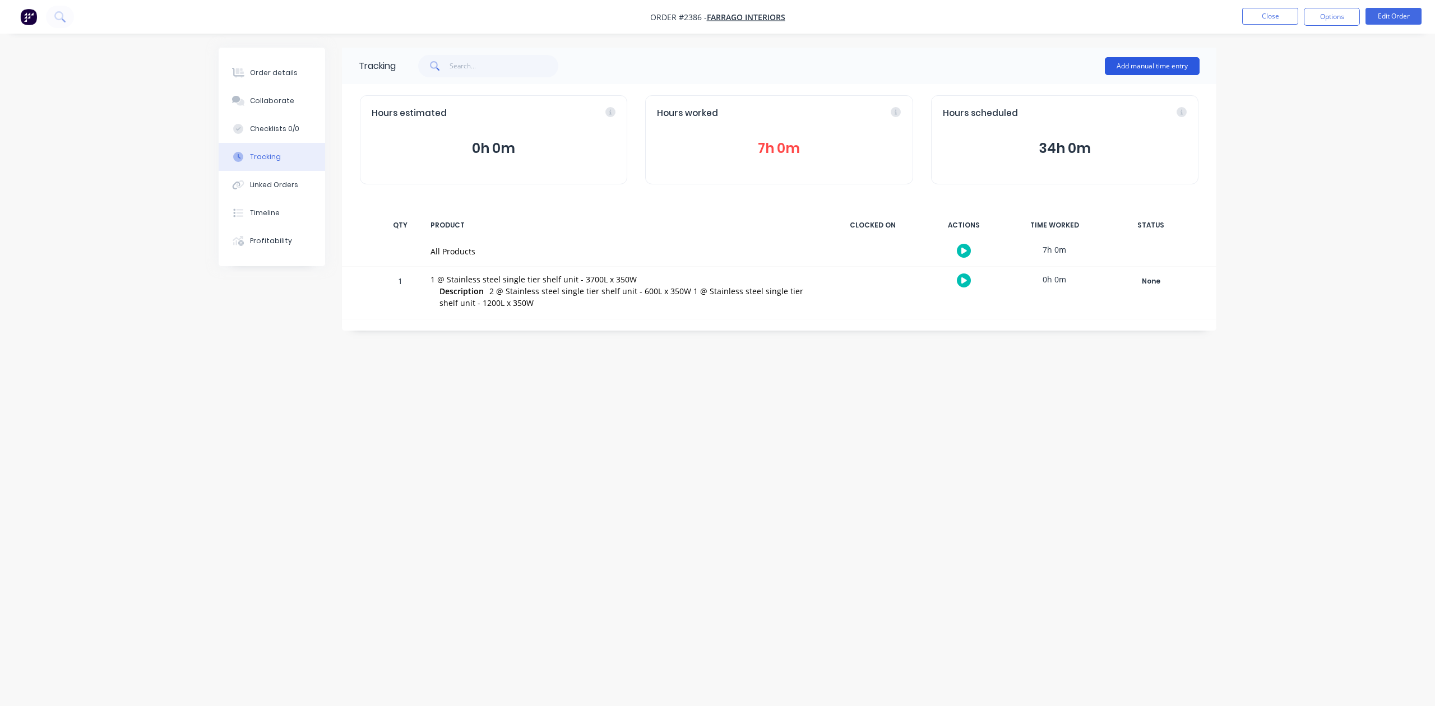
click at [1161, 68] on button "Add manual time entry" at bounding box center [1152, 66] width 95 height 18
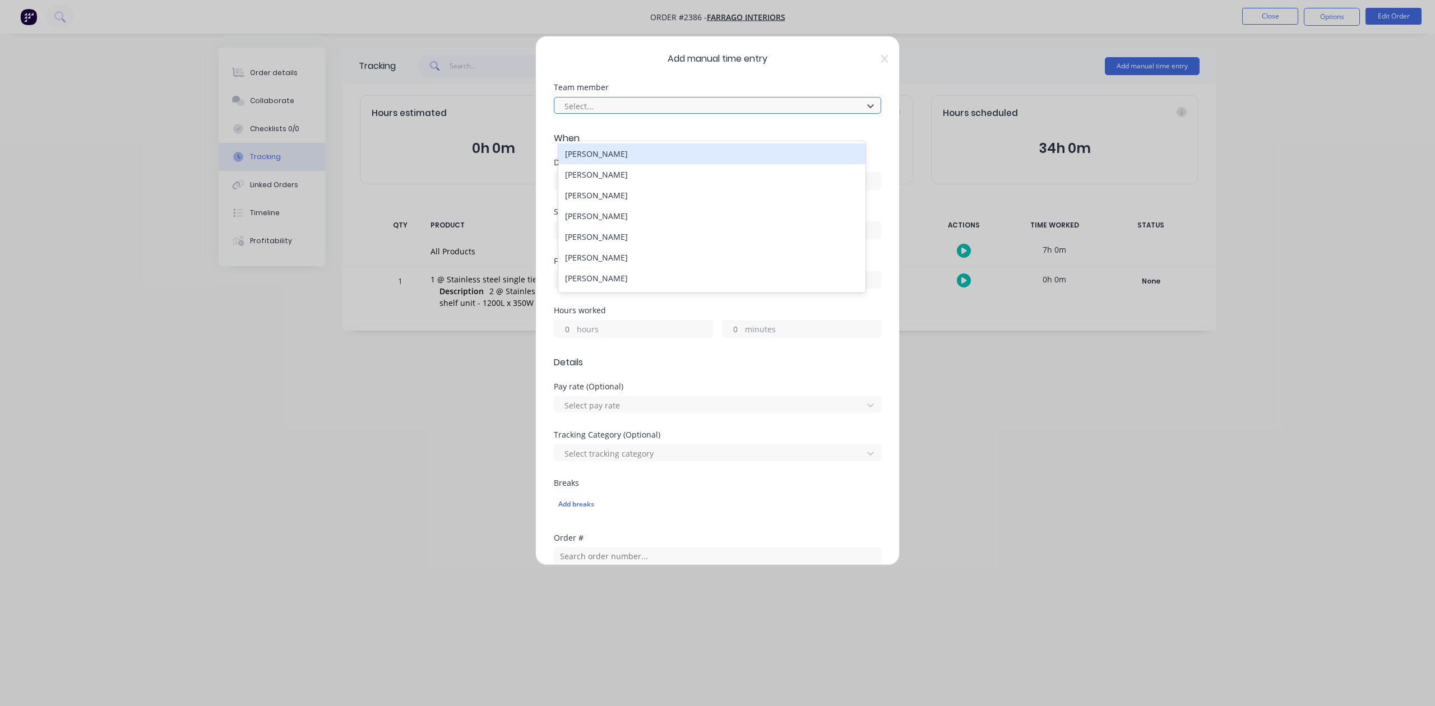
click at [676, 113] on div at bounding box center [710, 106] width 294 height 14
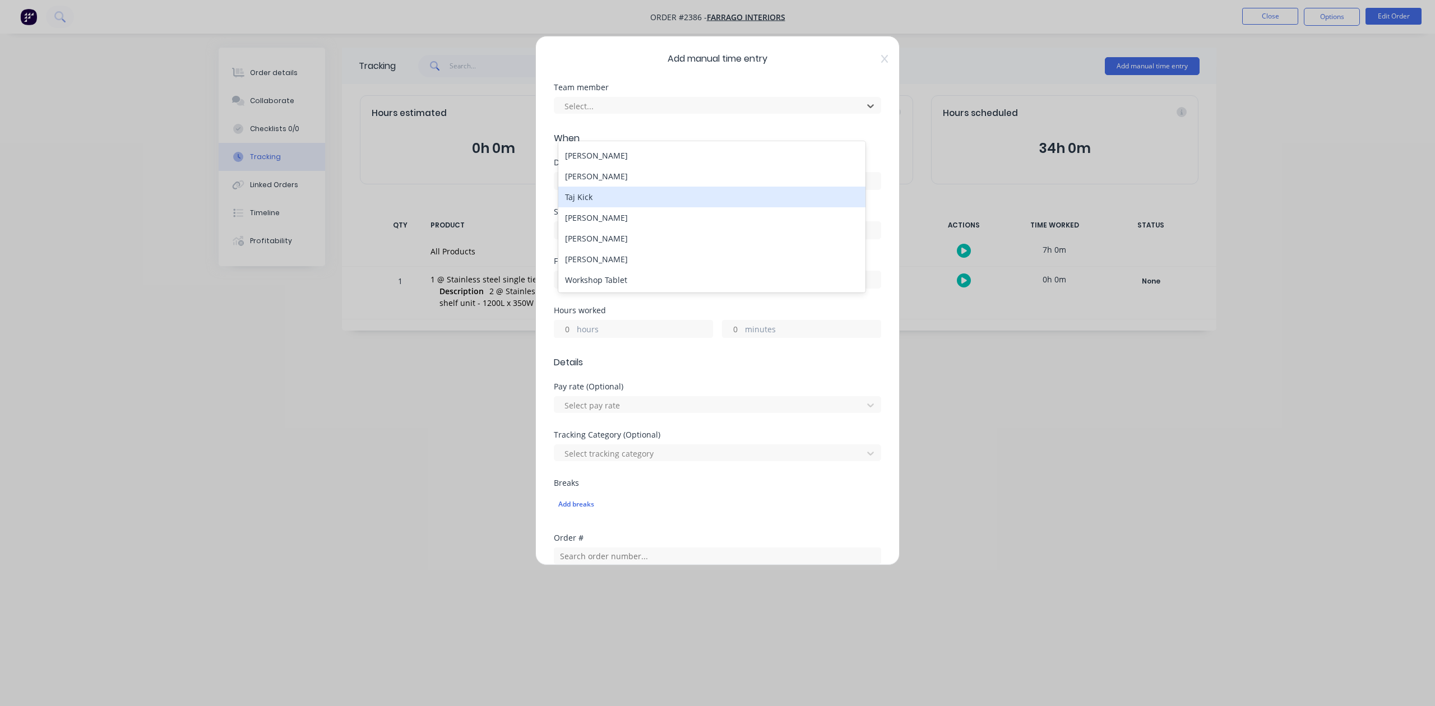
scroll to position [232, 0]
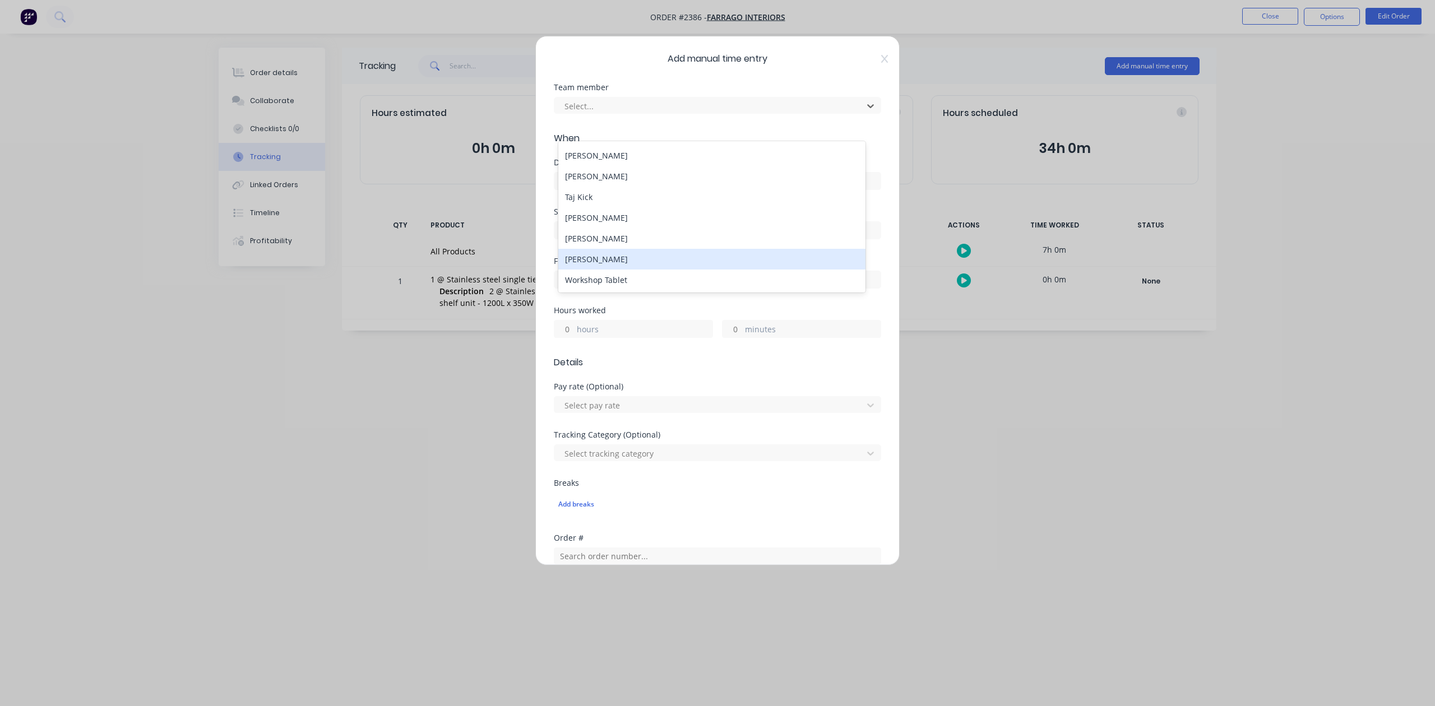
click at [615, 258] on div "William Giddey" at bounding box center [711, 259] width 307 height 21
click at [601, 189] on input at bounding box center [717, 181] width 326 height 17
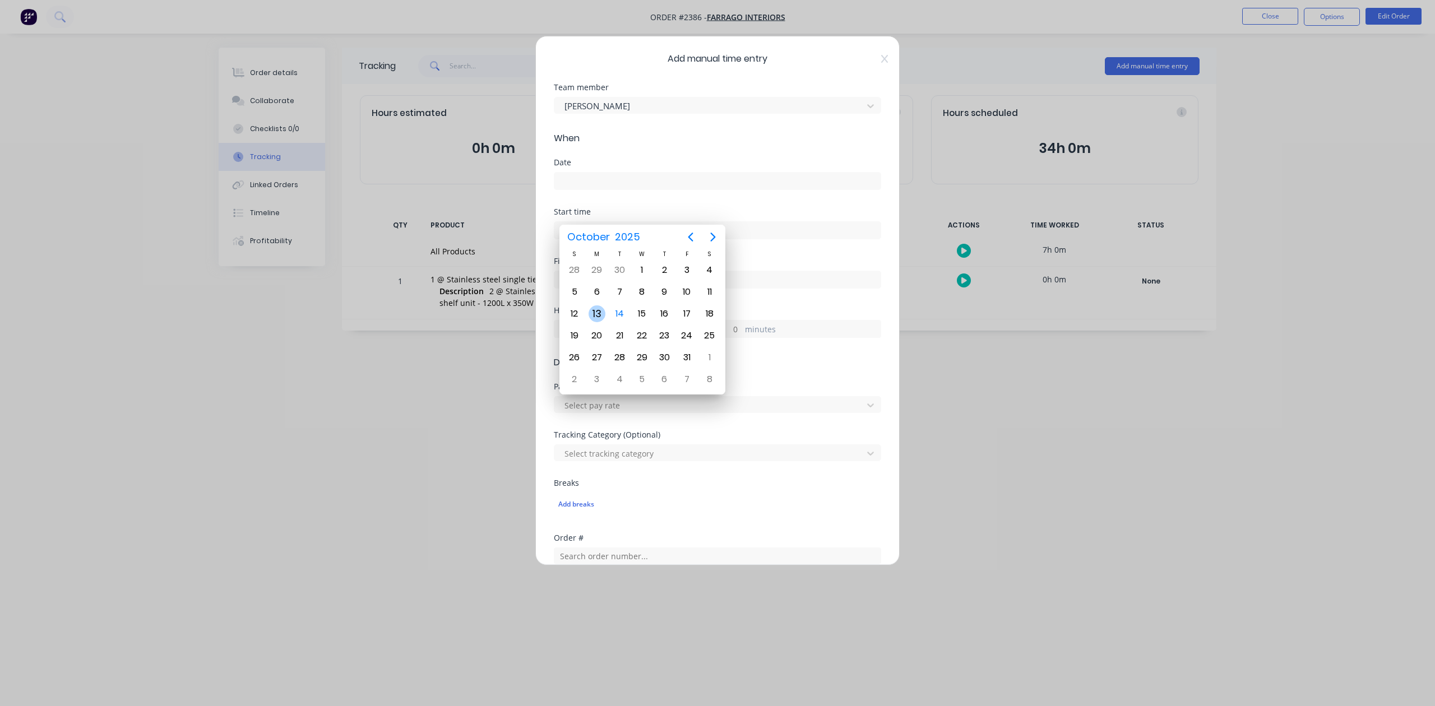
click at [595, 315] on div "13" at bounding box center [597, 314] width 17 height 17
type input "13/10/2025"
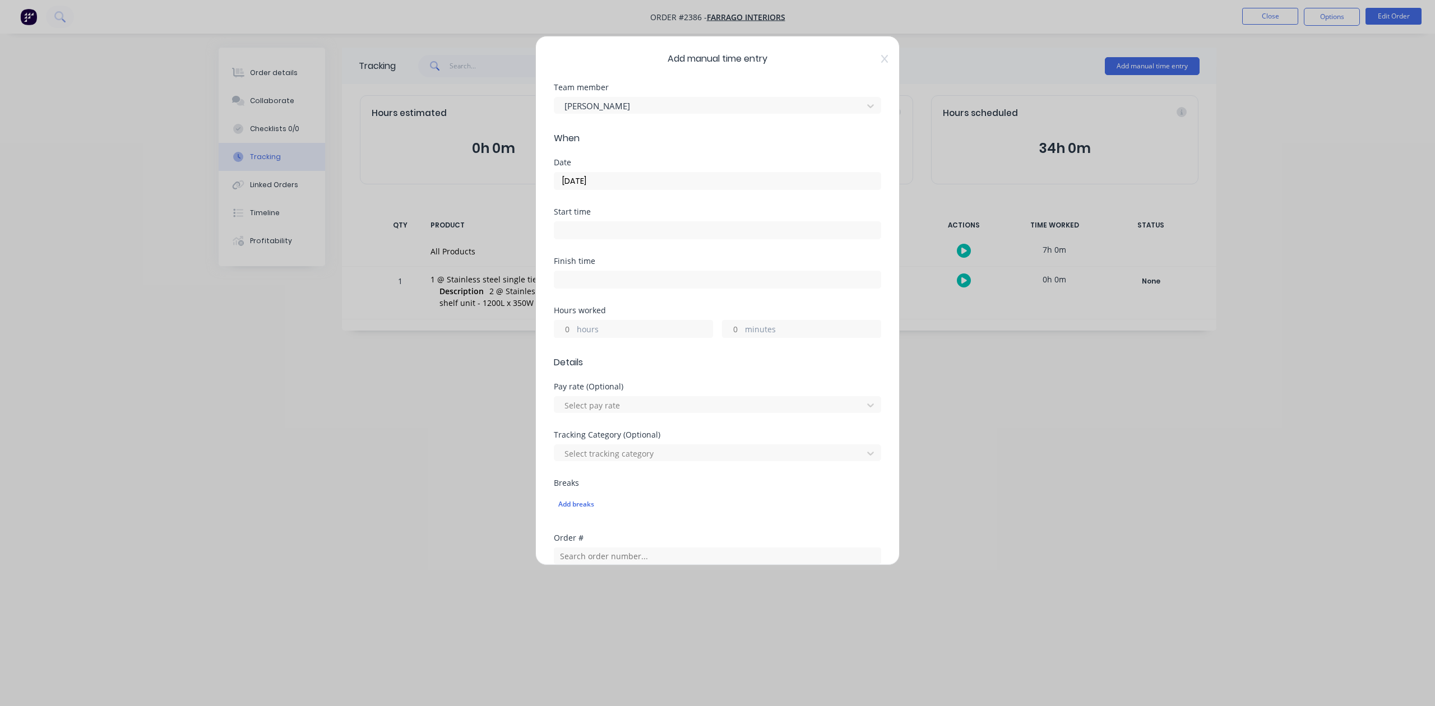
click at [572, 338] on input "hours" at bounding box center [564, 329] width 20 height 17
type input "2"
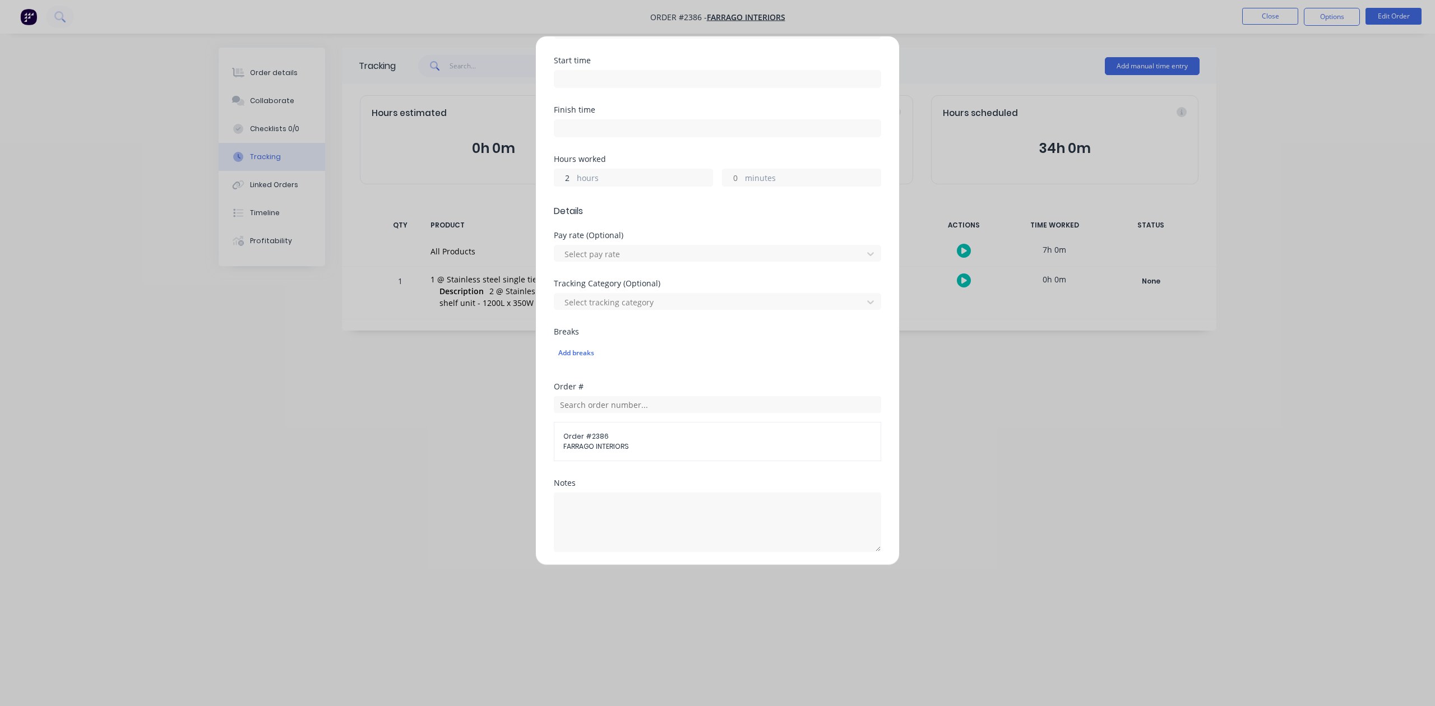
scroll to position [396, 0]
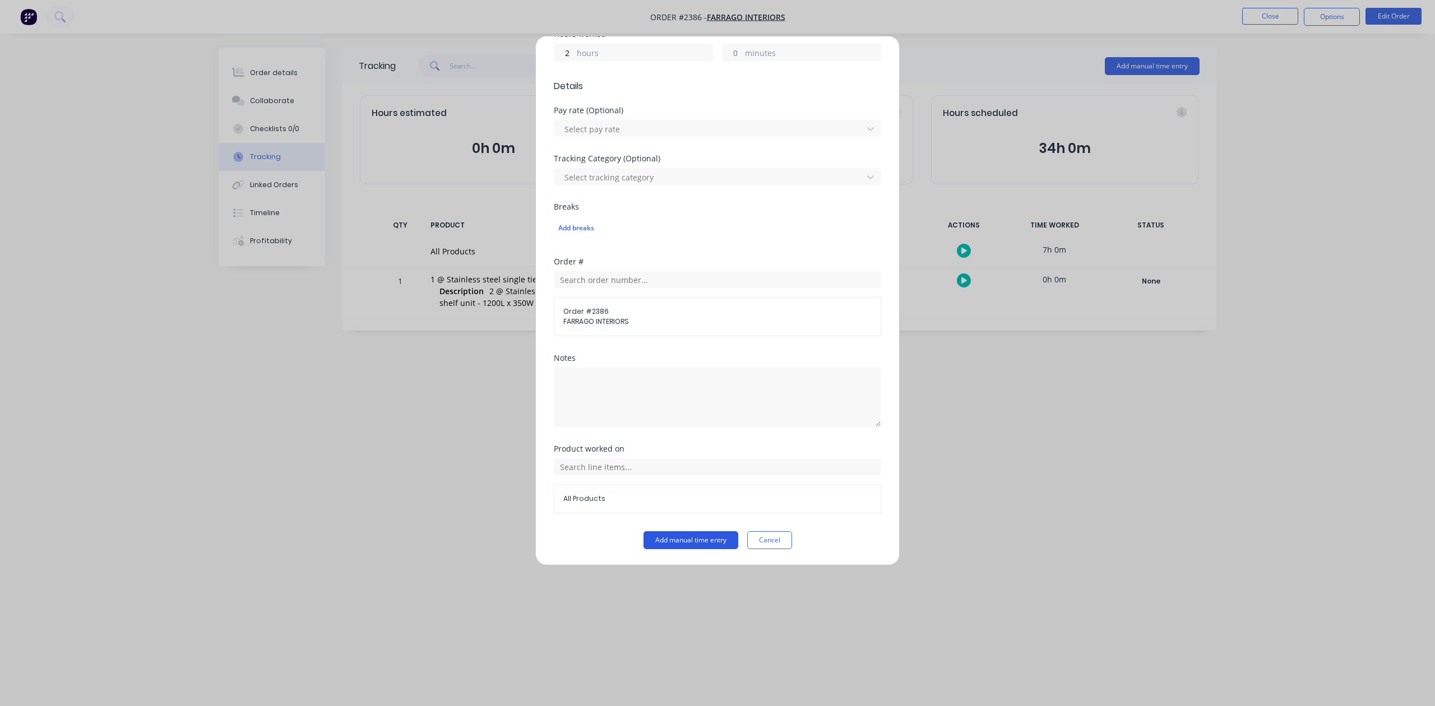
click at [646, 543] on button "Add manual time entry" at bounding box center [691, 540] width 95 height 18
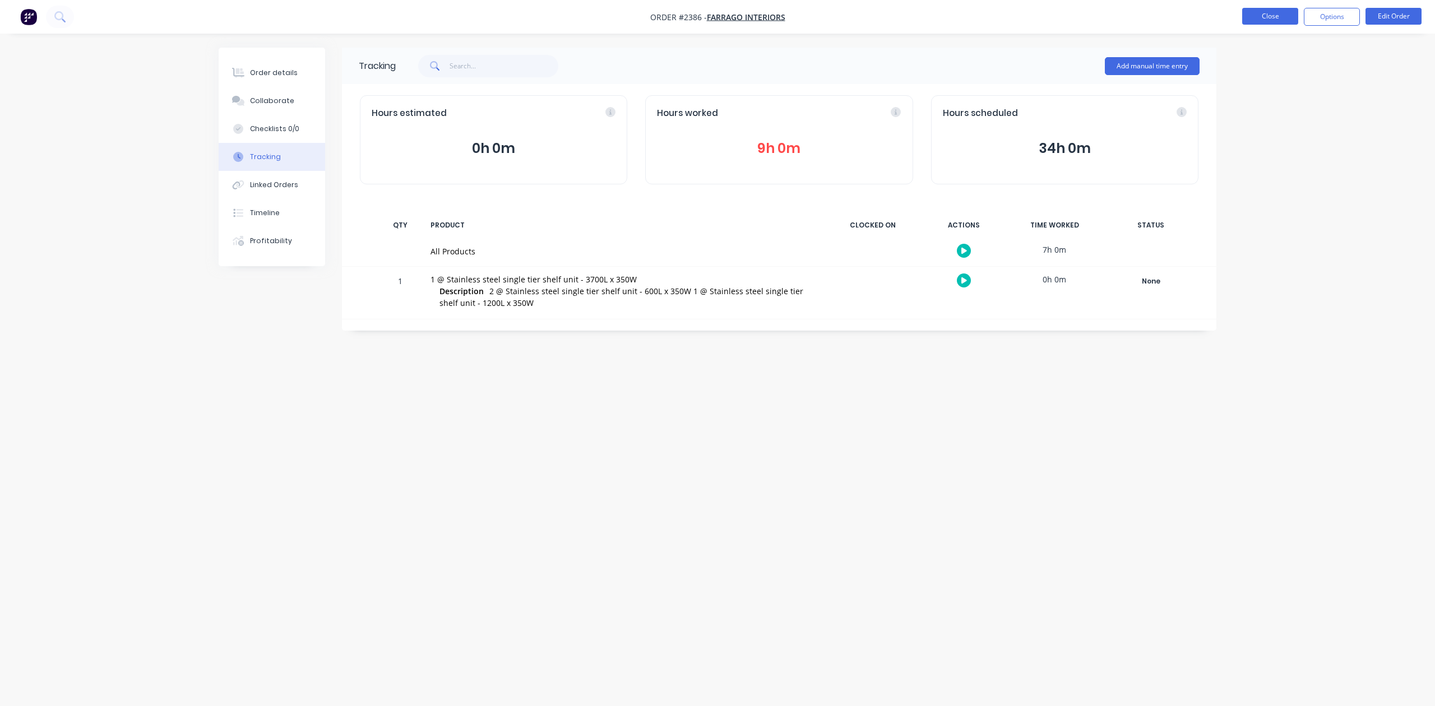
click at [1277, 16] on button "Close" at bounding box center [1270, 16] width 56 height 17
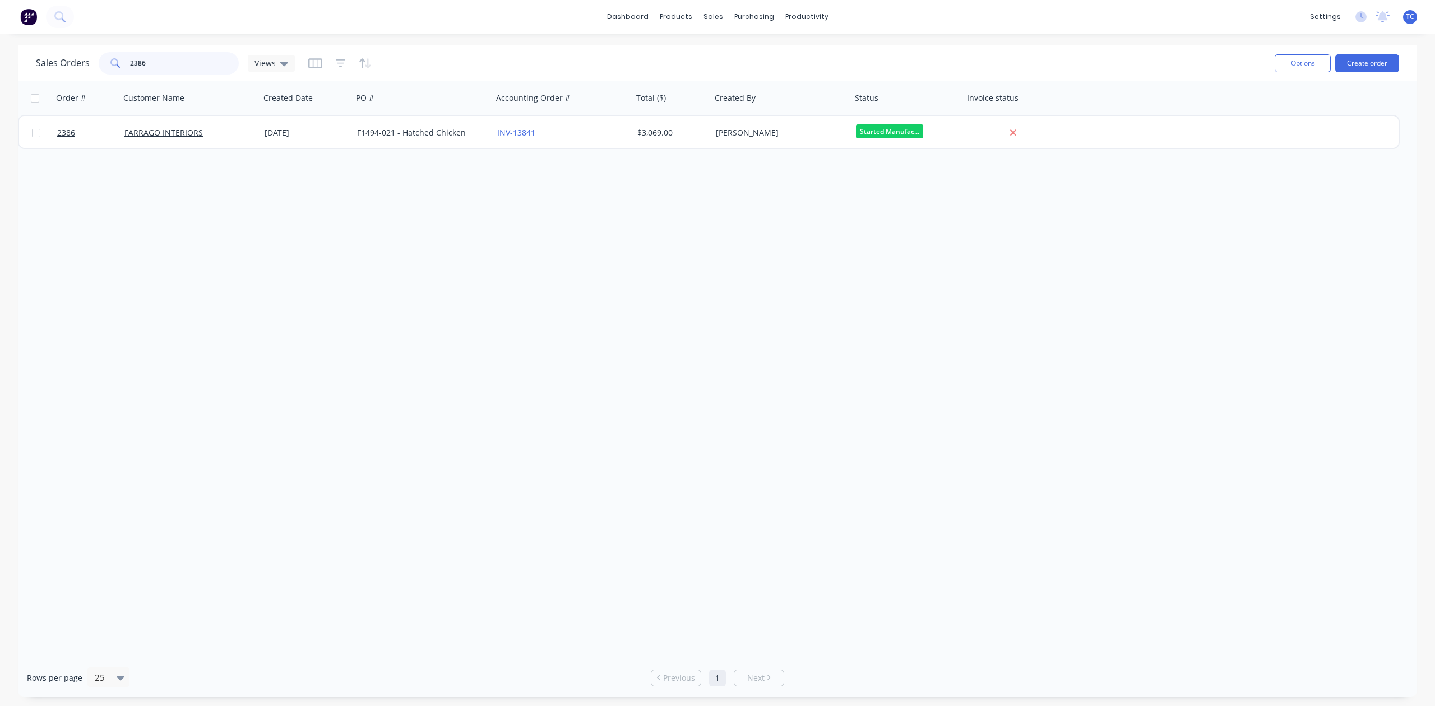
drag, startPoint x: 178, startPoint y: 66, endPoint x: 128, endPoint y: 57, distance: 51.3
click at [128, 57] on div "2386" at bounding box center [169, 63] width 140 height 22
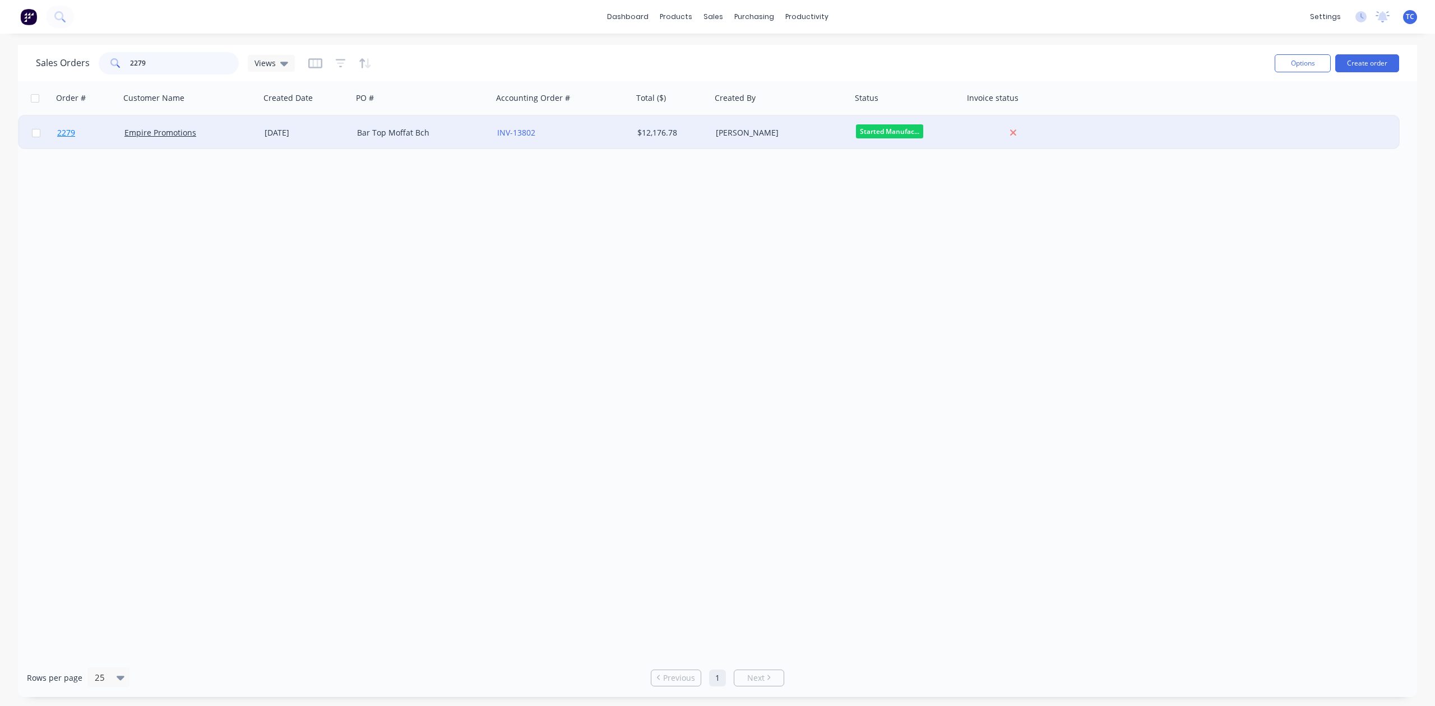
type input "2279"
click at [73, 129] on span "2279" at bounding box center [66, 132] width 18 height 11
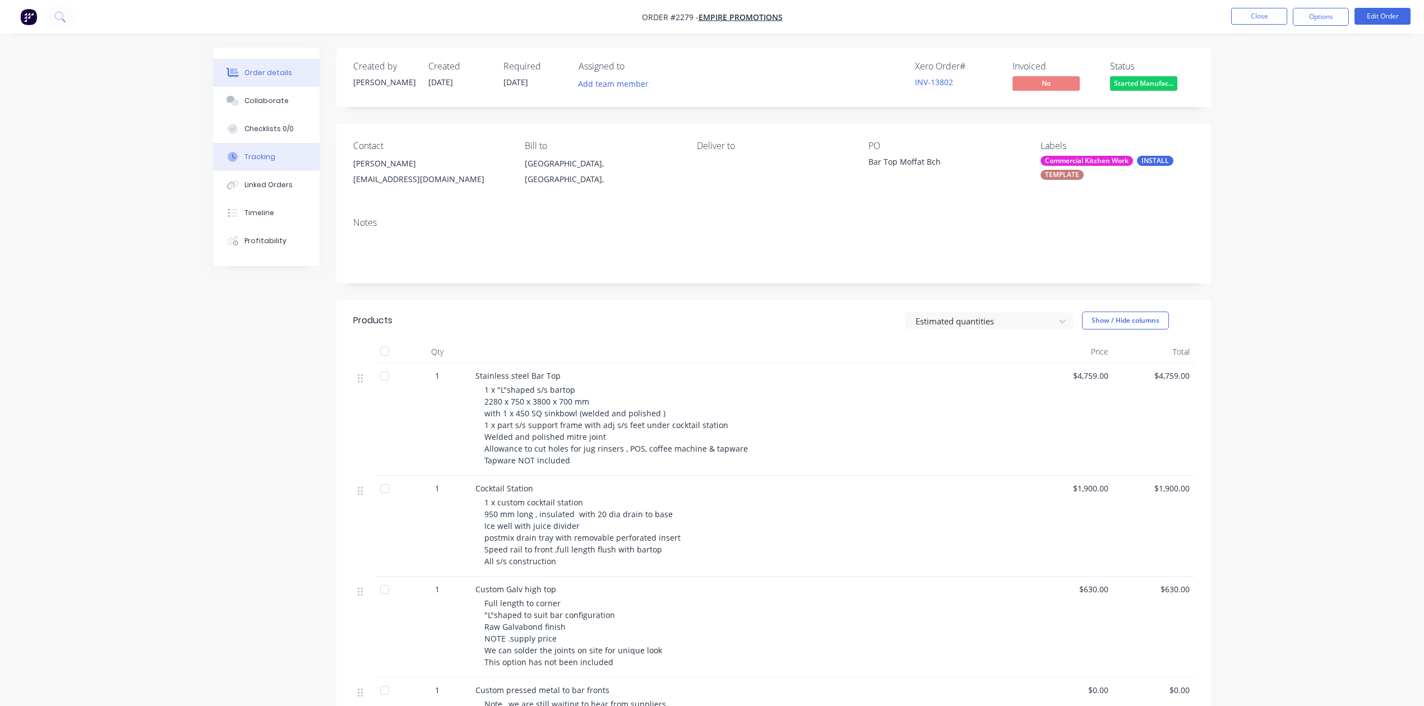
click at [281, 171] on button "Tracking" at bounding box center [266, 157] width 107 height 28
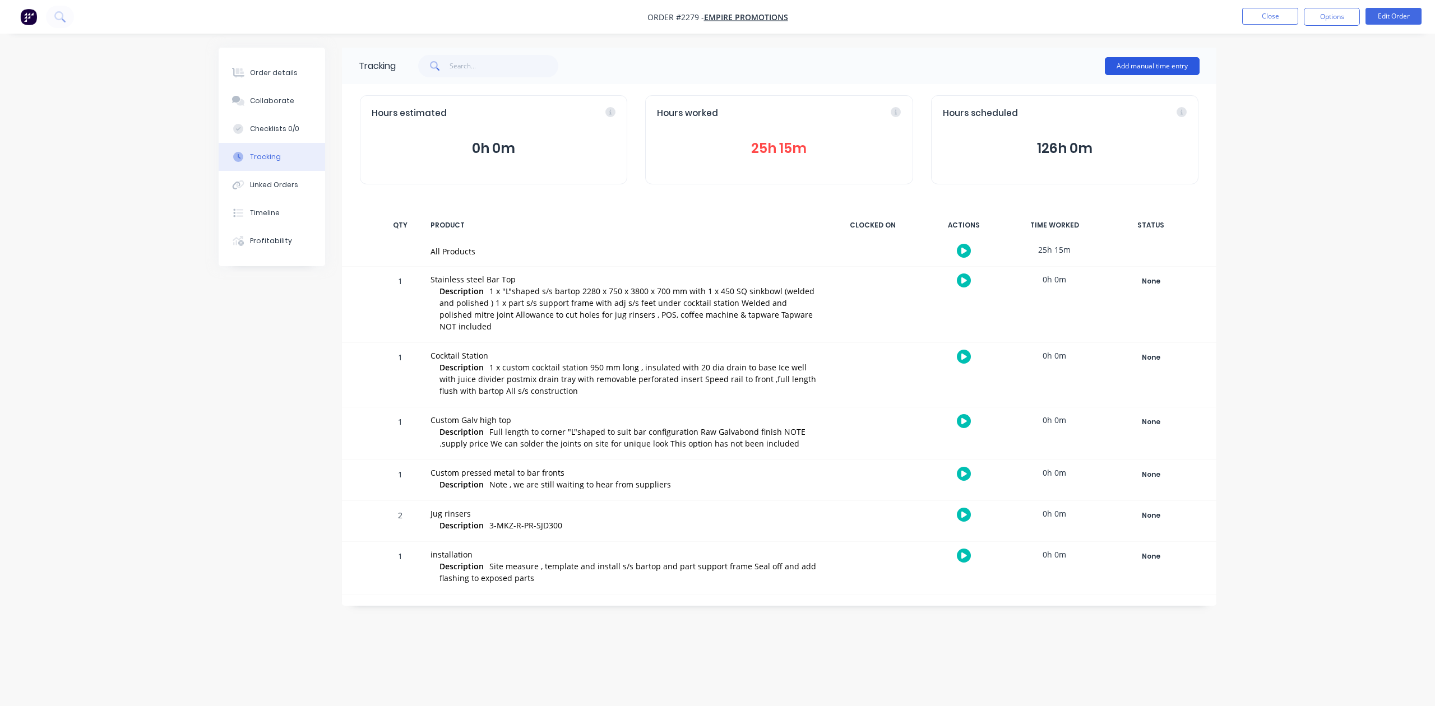
click at [1140, 65] on button "Add manual time entry" at bounding box center [1152, 66] width 95 height 18
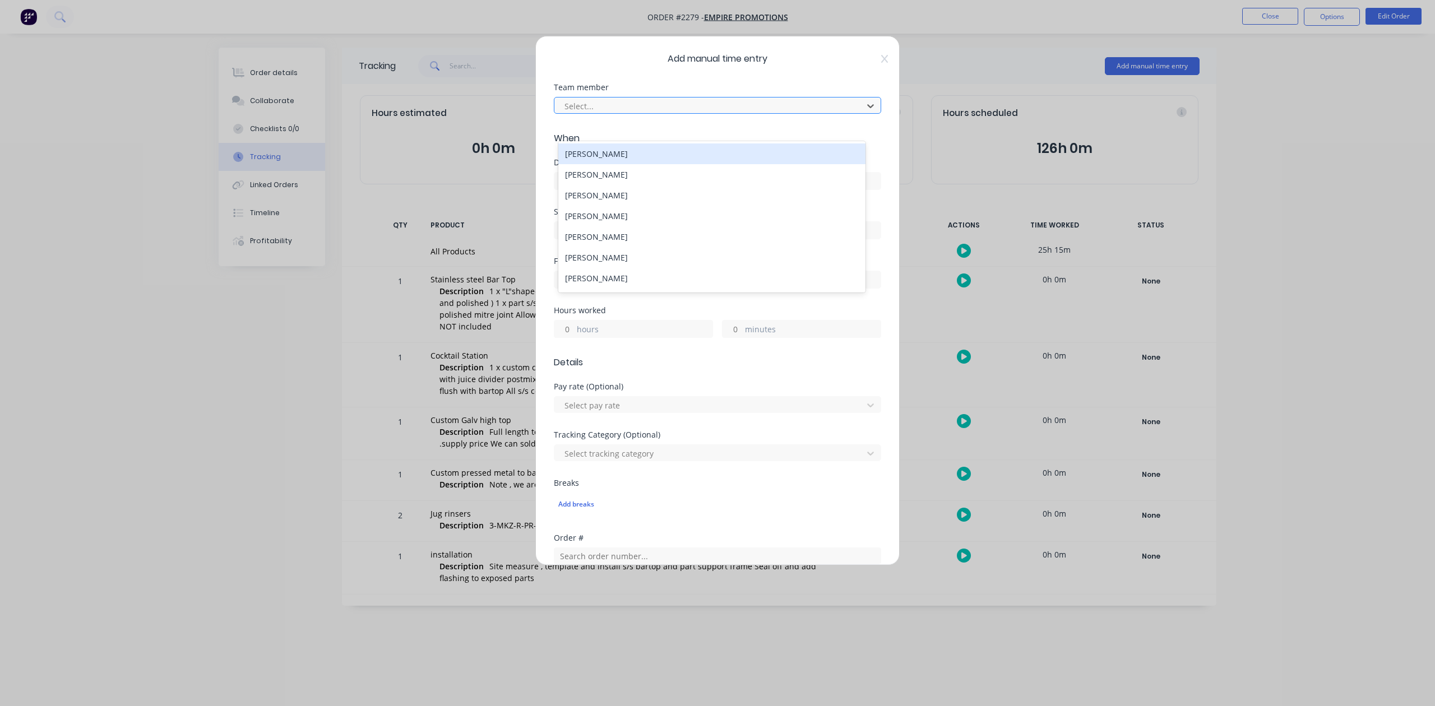
click at [667, 113] on div at bounding box center [710, 106] width 294 height 14
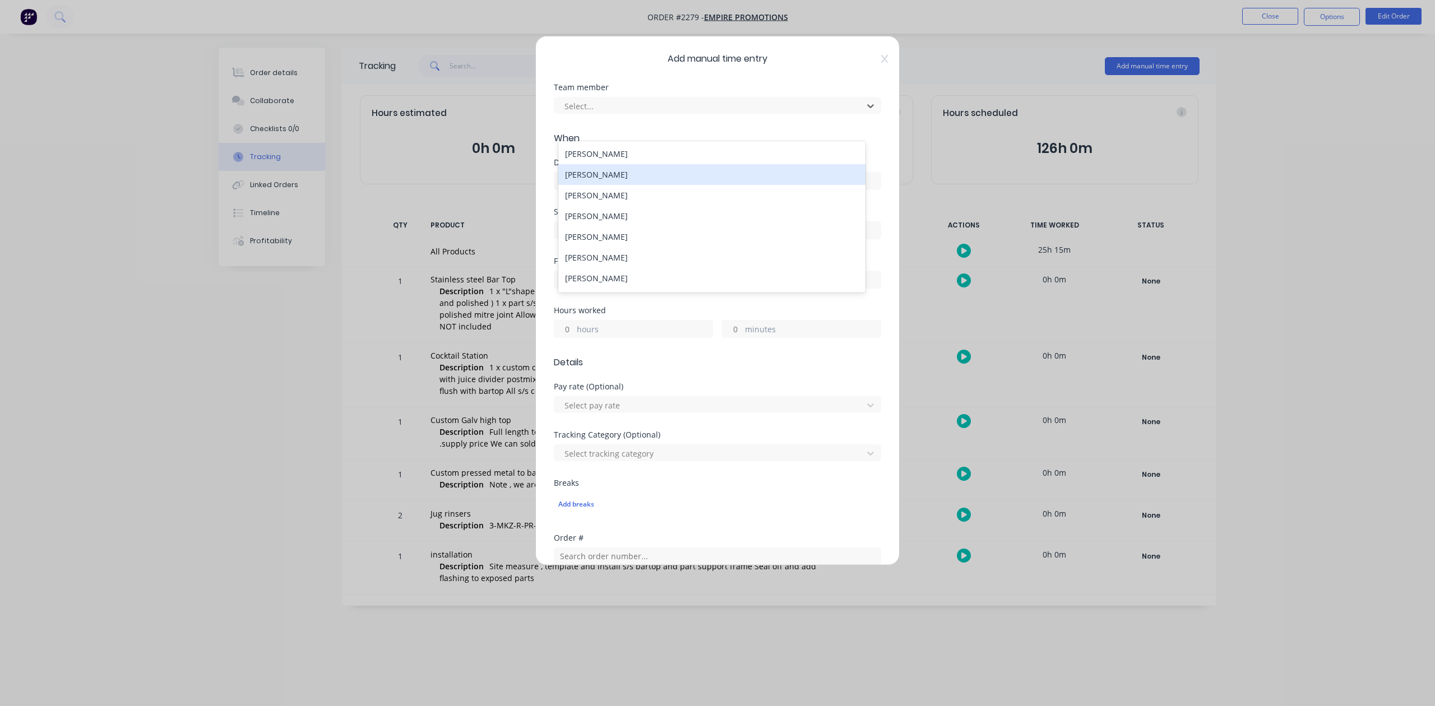
click at [599, 180] on div "Harrison Walker" at bounding box center [711, 174] width 307 height 21
click at [590, 189] on input at bounding box center [717, 181] width 326 height 17
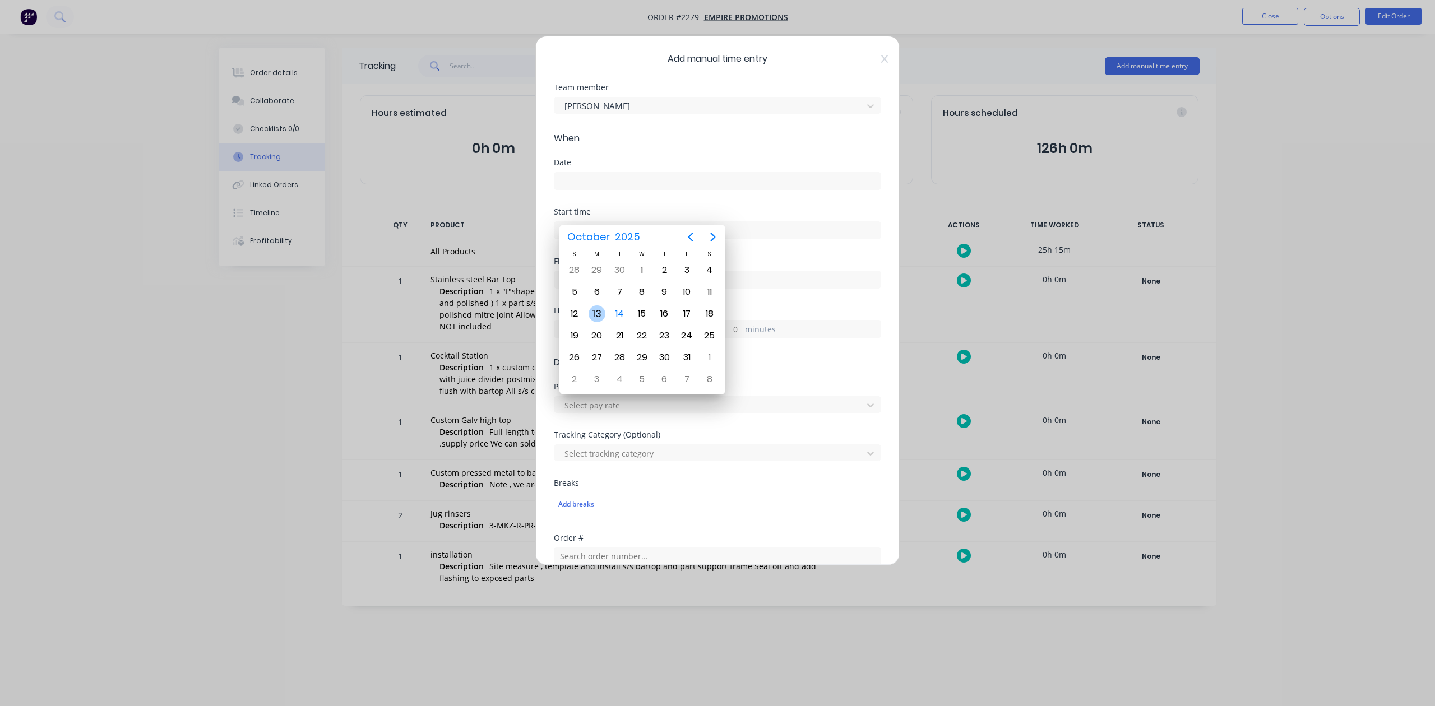
click at [595, 312] on div "13" at bounding box center [597, 314] width 17 height 17
type input "13/10/2025"
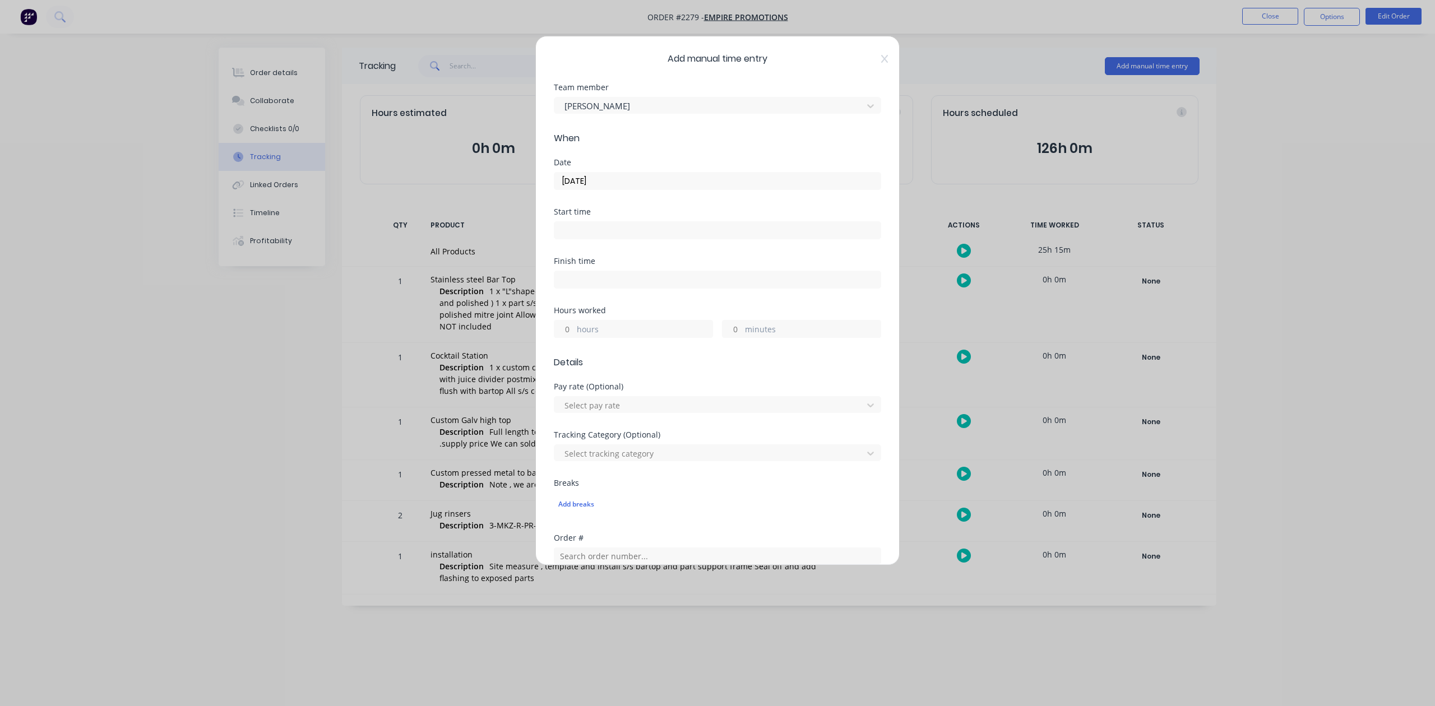
click at [568, 338] on input "hours" at bounding box center [564, 329] width 20 height 17
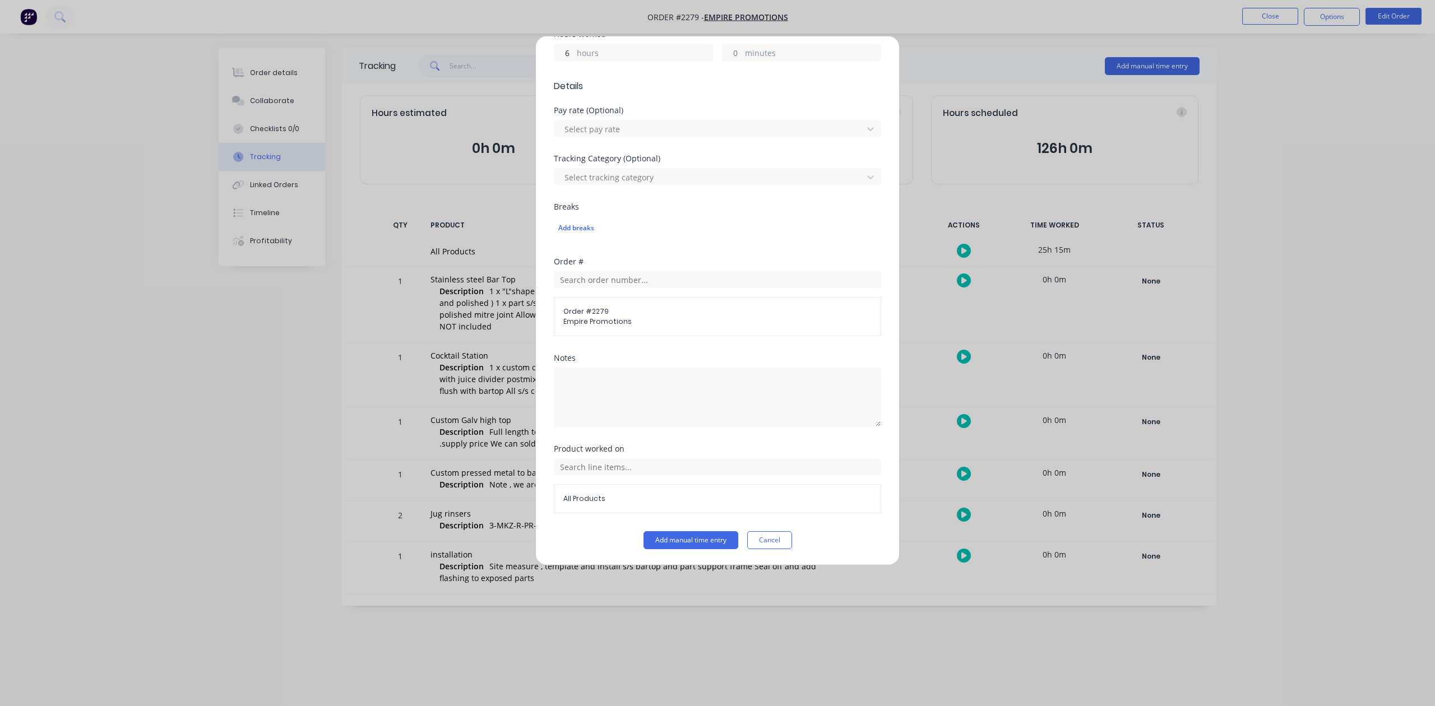
scroll to position [396, 0]
type input "6"
click at [663, 543] on button "Add manual time entry" at bounding box center [691, 540] width 95 height 18
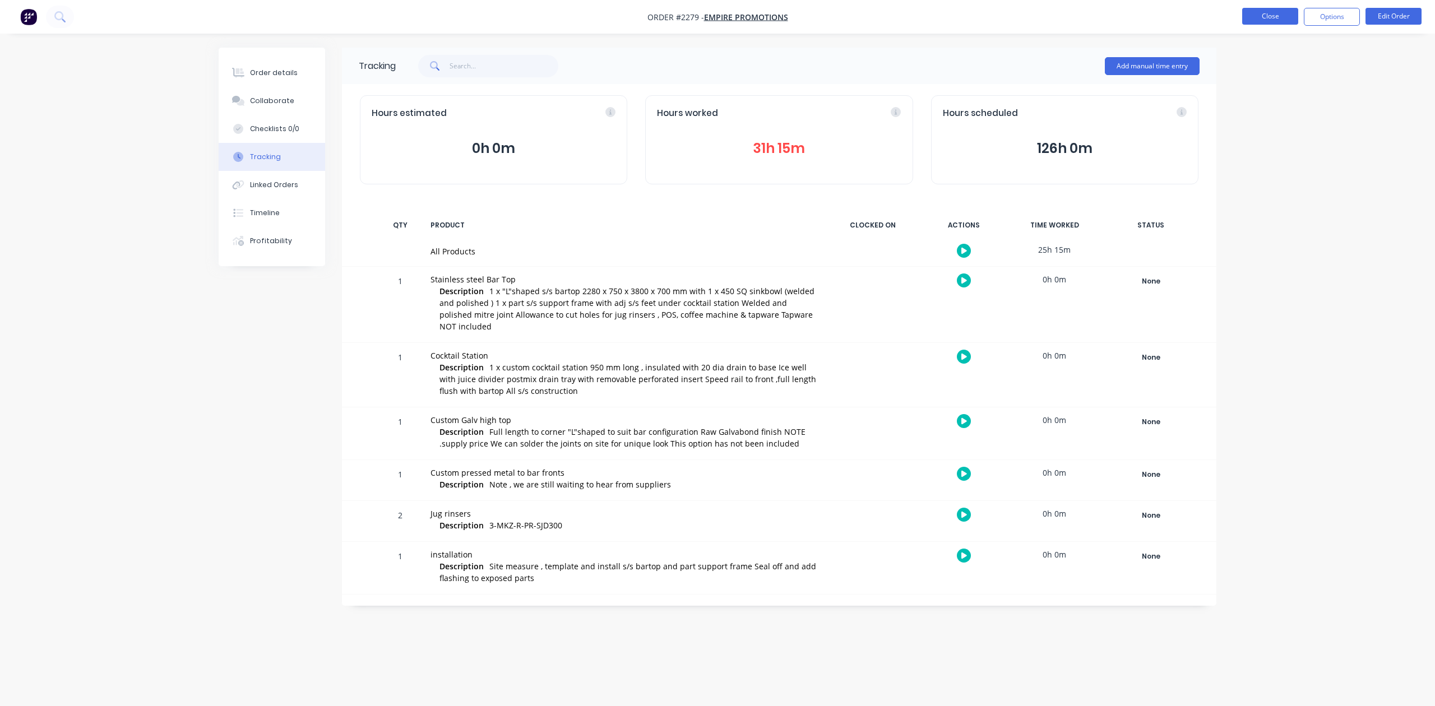
click at [1268, 16] on button "Close" at bounding box center [1270, 16] width 56 height 17
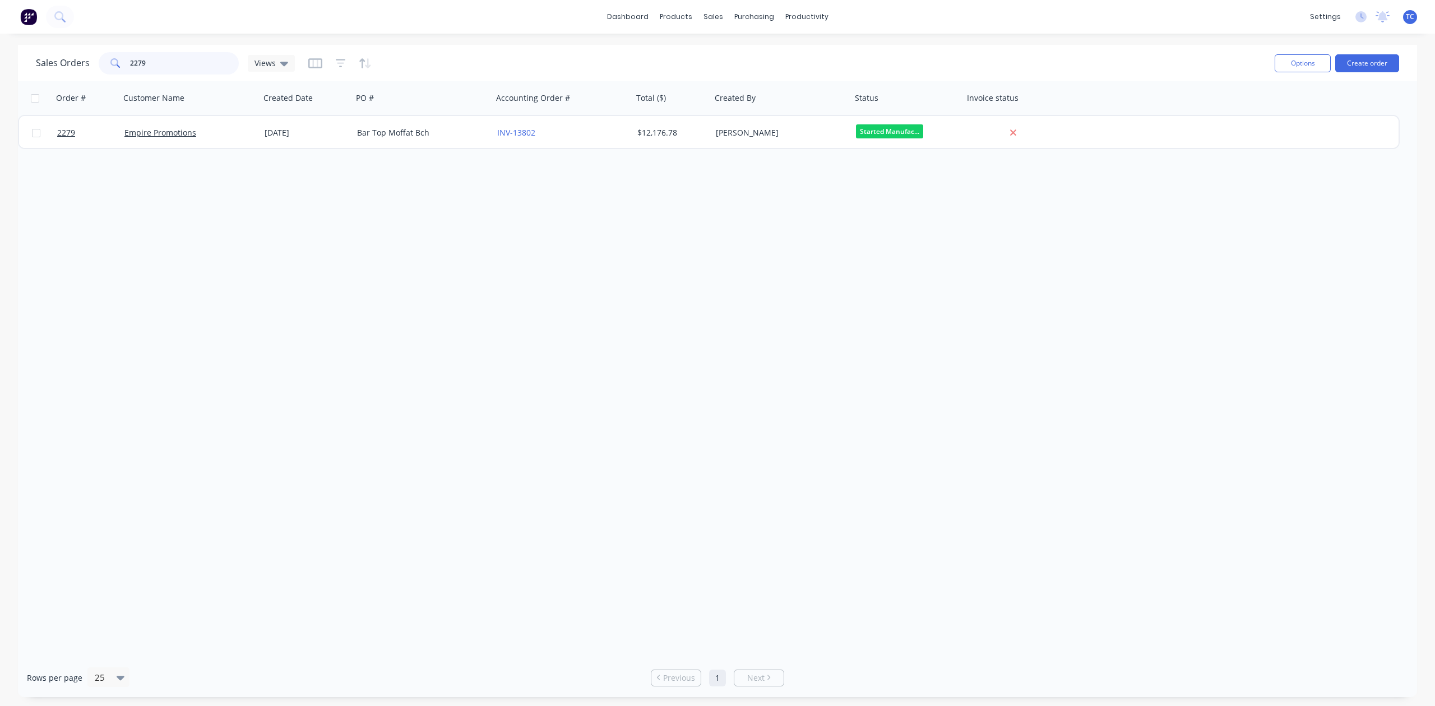
drag, startPoint x: 188, startPoint y: 63, endPoint x: 106, endPoint y: 61, distance: 82.4
click at [106, 61] on div "2279" at bounding box center [169, 63] width 140 height 22
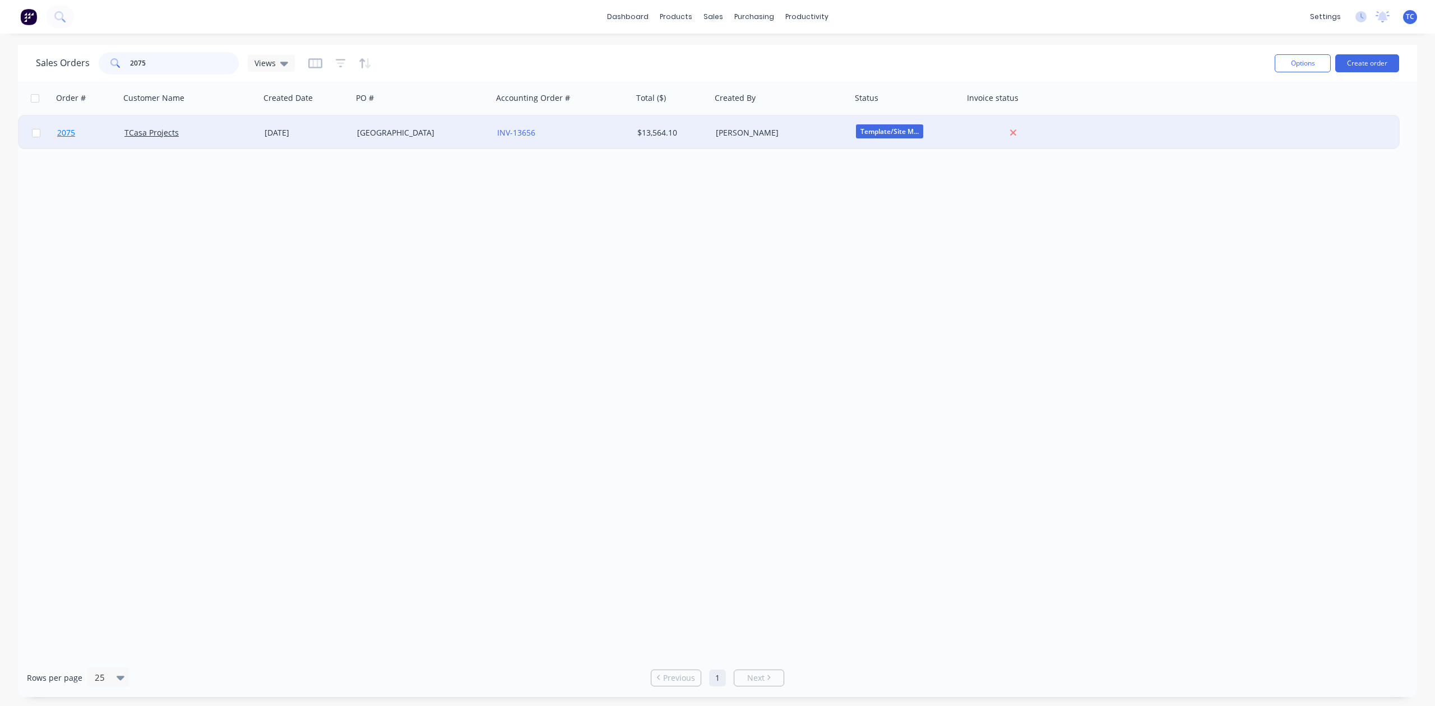
type input "2075"
click at [70, 130] on span "2075" at bounding box center [66, 132] width 18 height 11
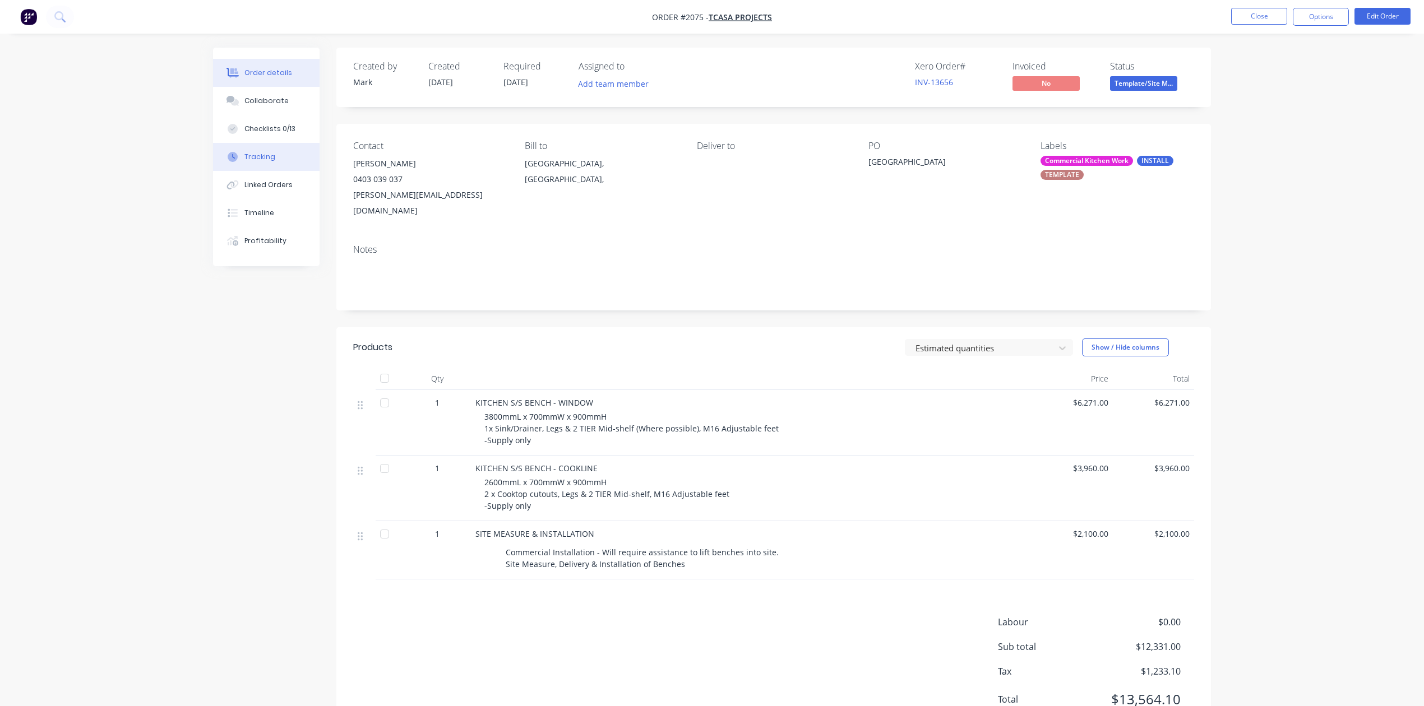
click at [275, 162] on div "Tracking" at bounding box center [259, 157] width 31 height 10
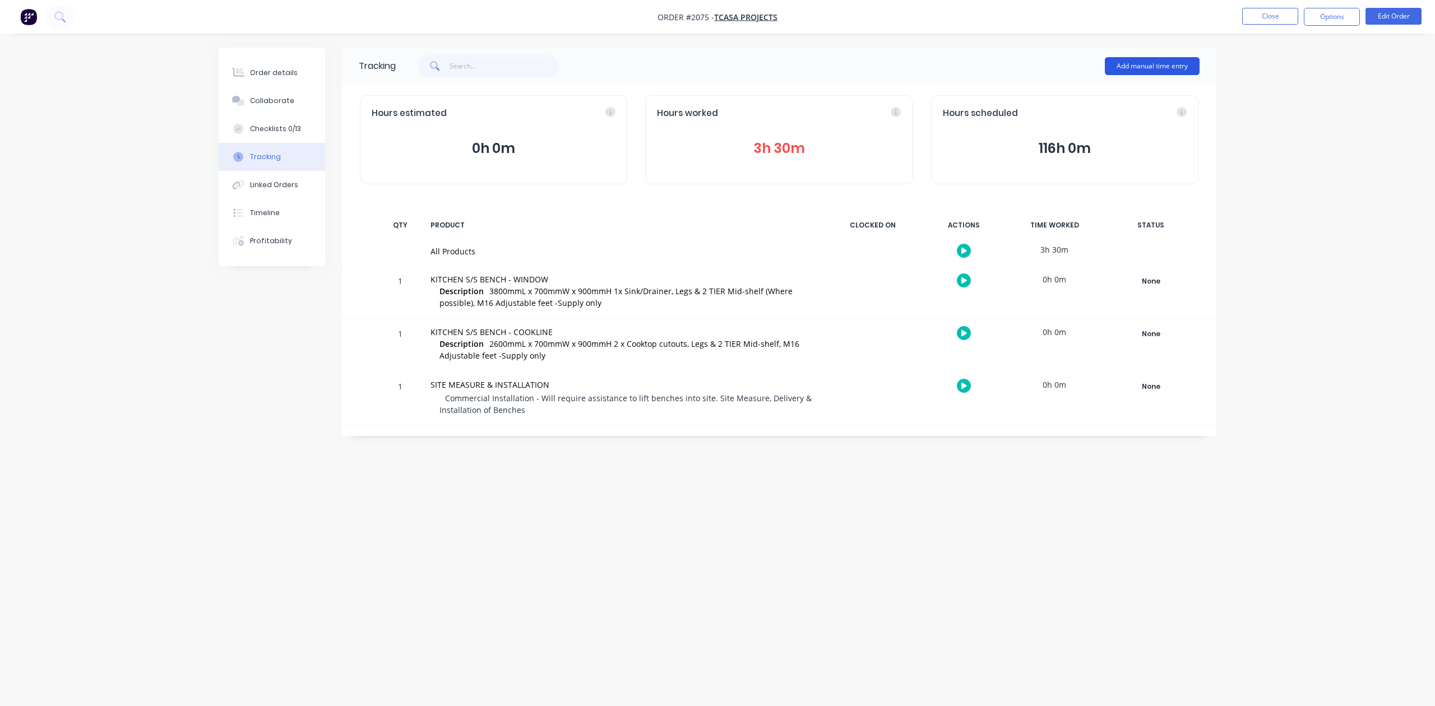
click at [1142, 70] on button "Add manual time entry" at bounding box center [1152, 66] width 95 height 18
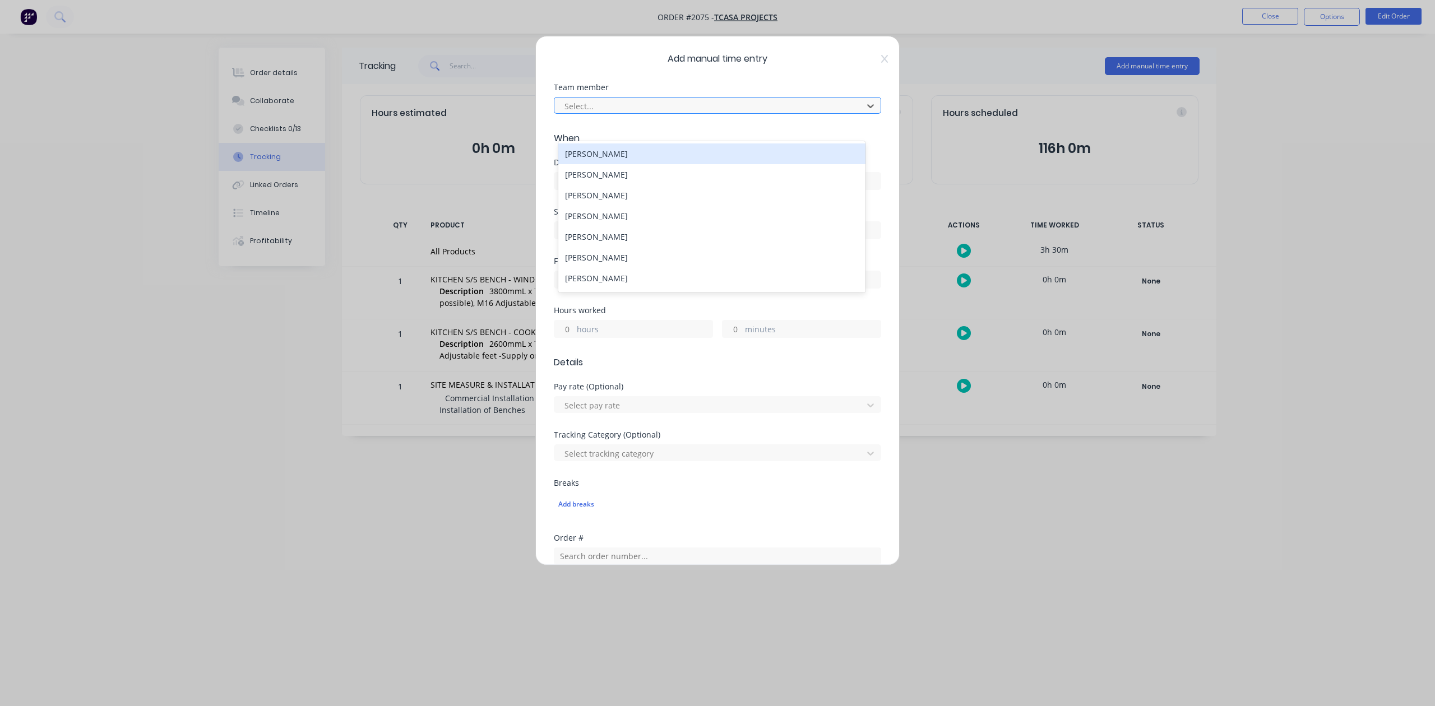
click at [719, 113] on div at bounding box center [710, 106] width 294 height 14
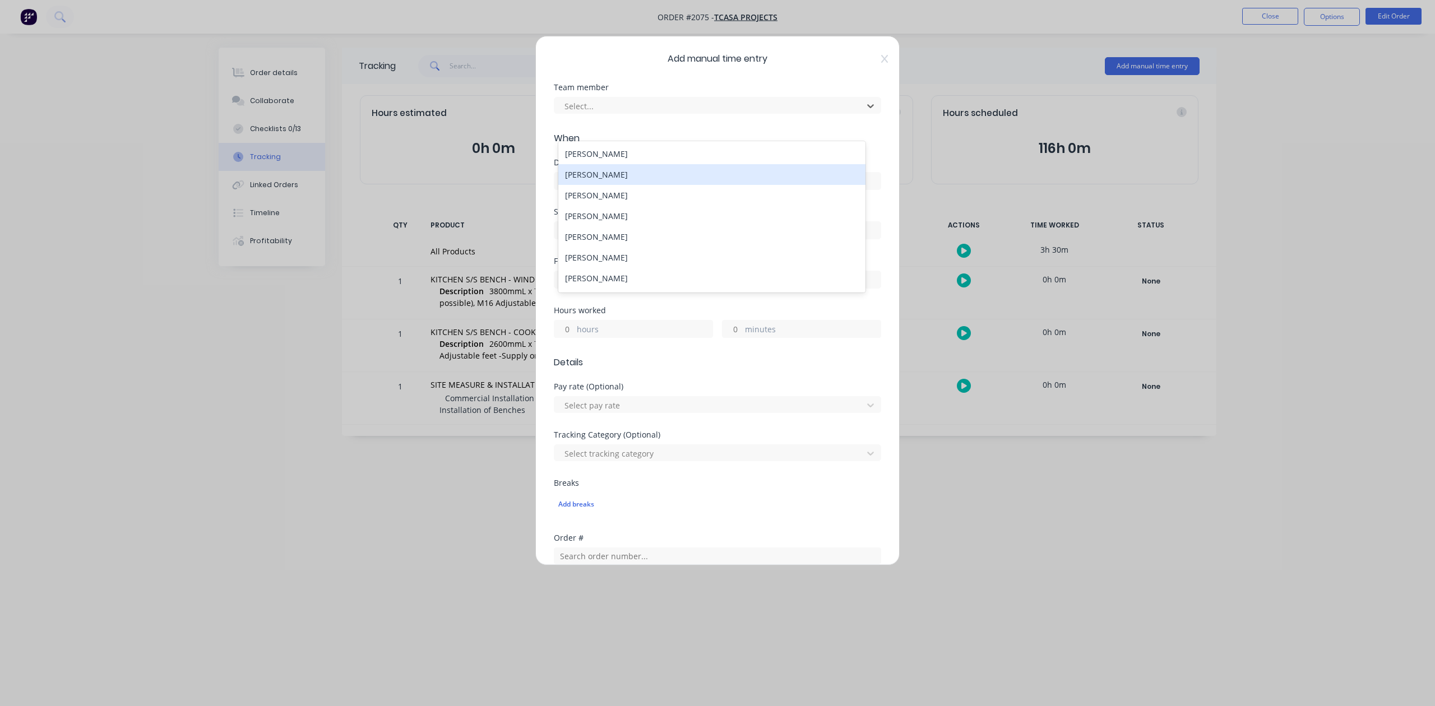
click at [629, 182] on div "Harrison Walker" at bounding box center [711, 174] width 307 height 21
click at [629, 189] on input at bounding box center [717, 181] width 326 height 17
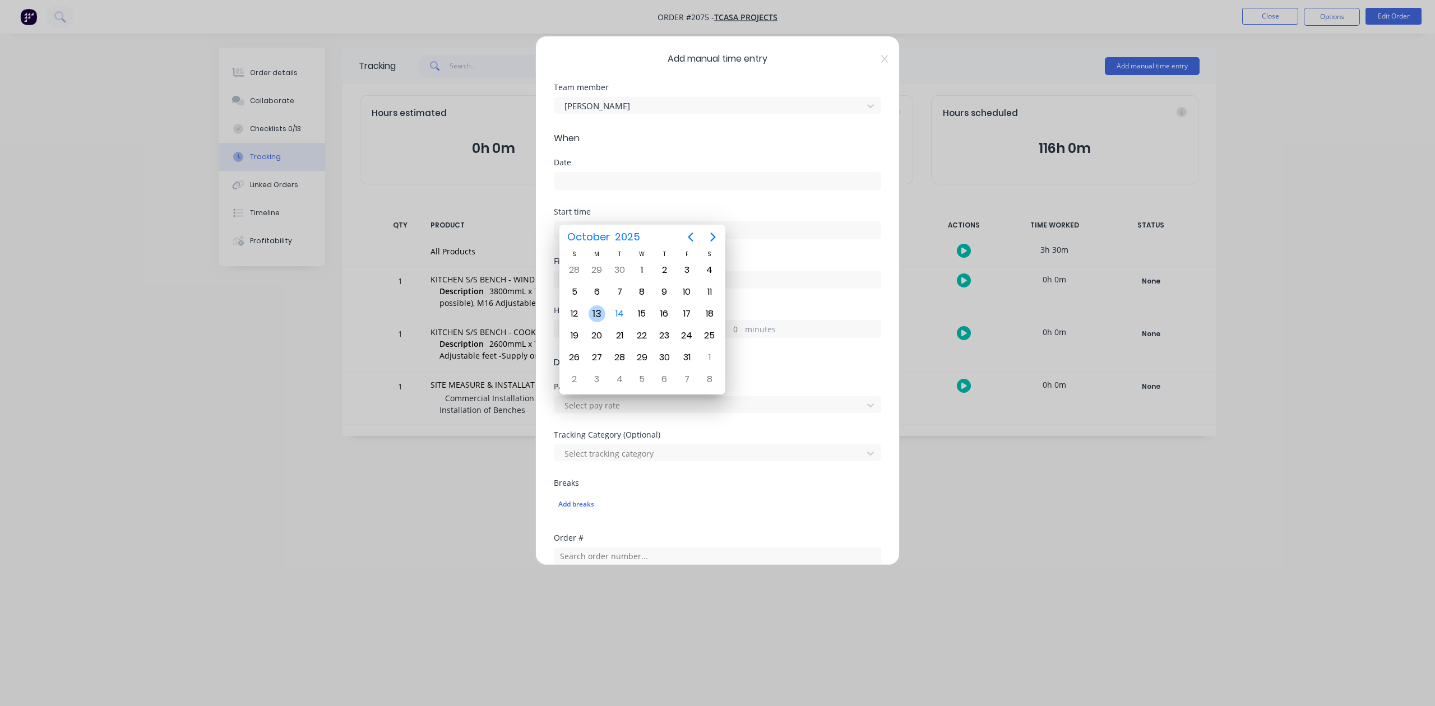
click at [595, 314] on div "13" at bounding box center [597, 314] width 17 height 17
type input "13/10/2025"
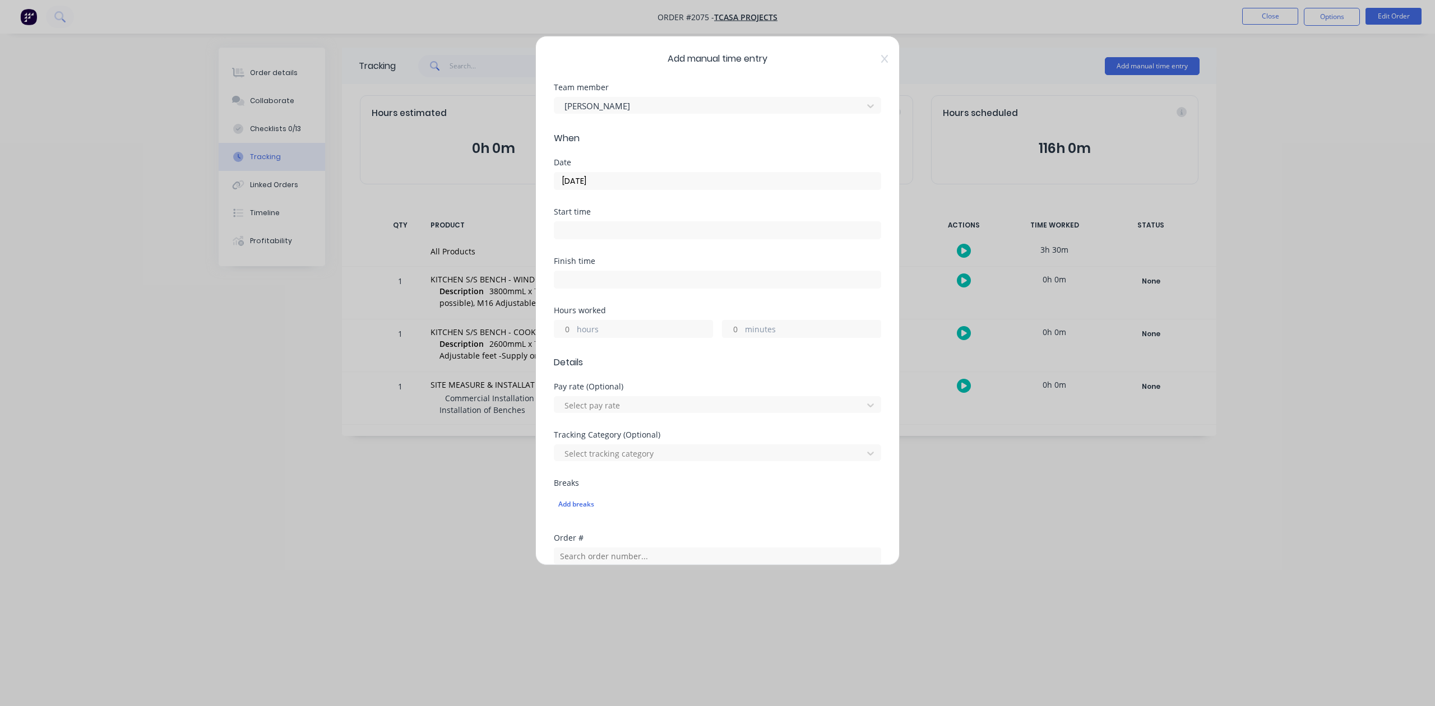
click at [572, 338] on input "hours" at bounding box center [564, 329] width 20 height 17
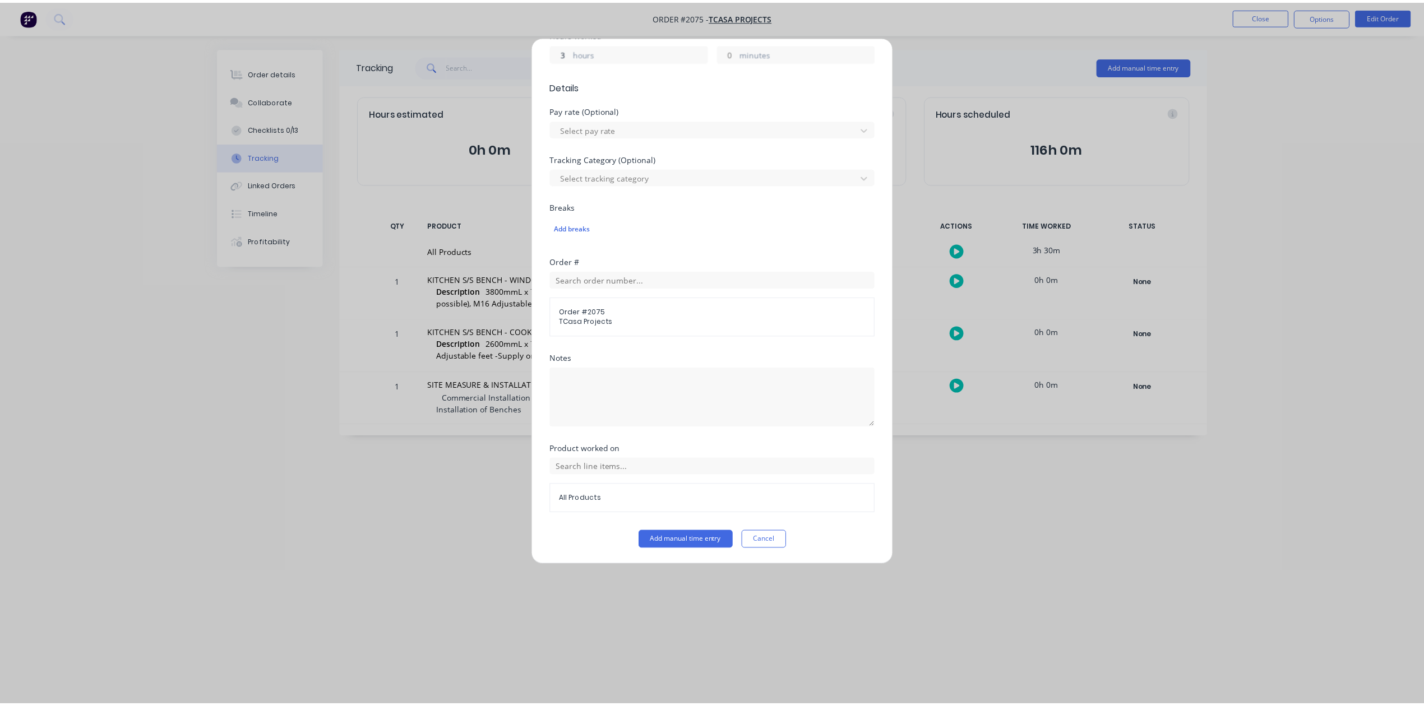
scroll to position [396, 0]
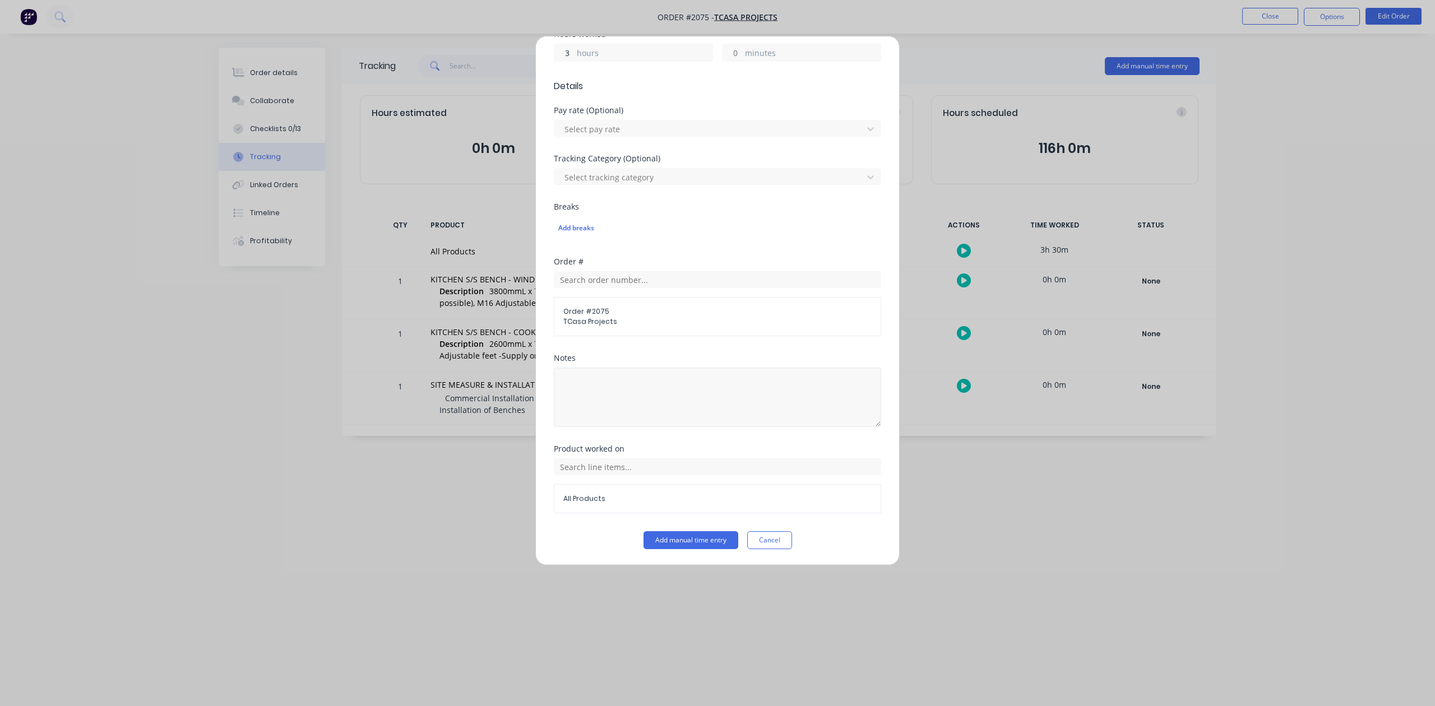
type input "3"
click at [615, 368] on textarea at bounding box center [717, 397] width 327 height 59
type textarea "Site Measure"
click at [680, 546] on button "Add manual time entry" at bounding box center [691, 540] width 95 height 18
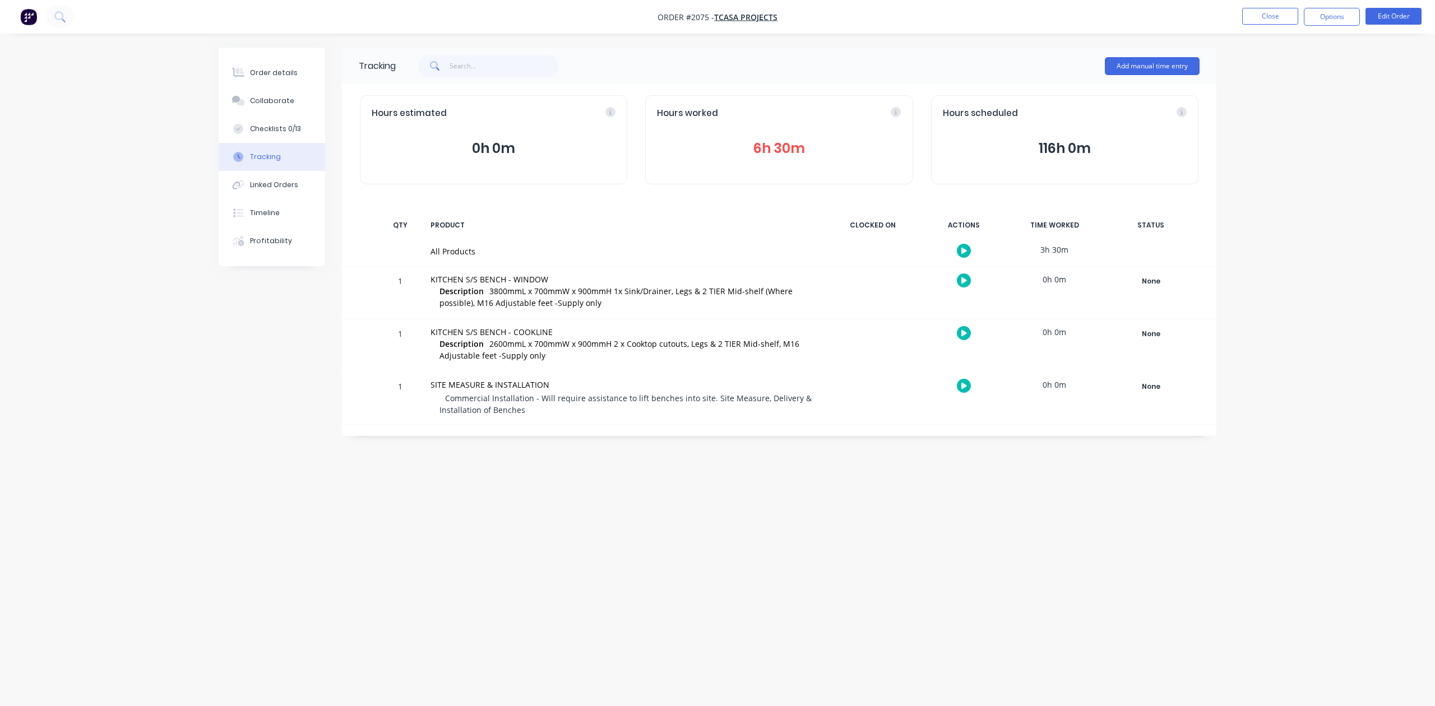
click at [750, 159] on button "6h 30m" at bounding box center [779, 148] width 244 height 21
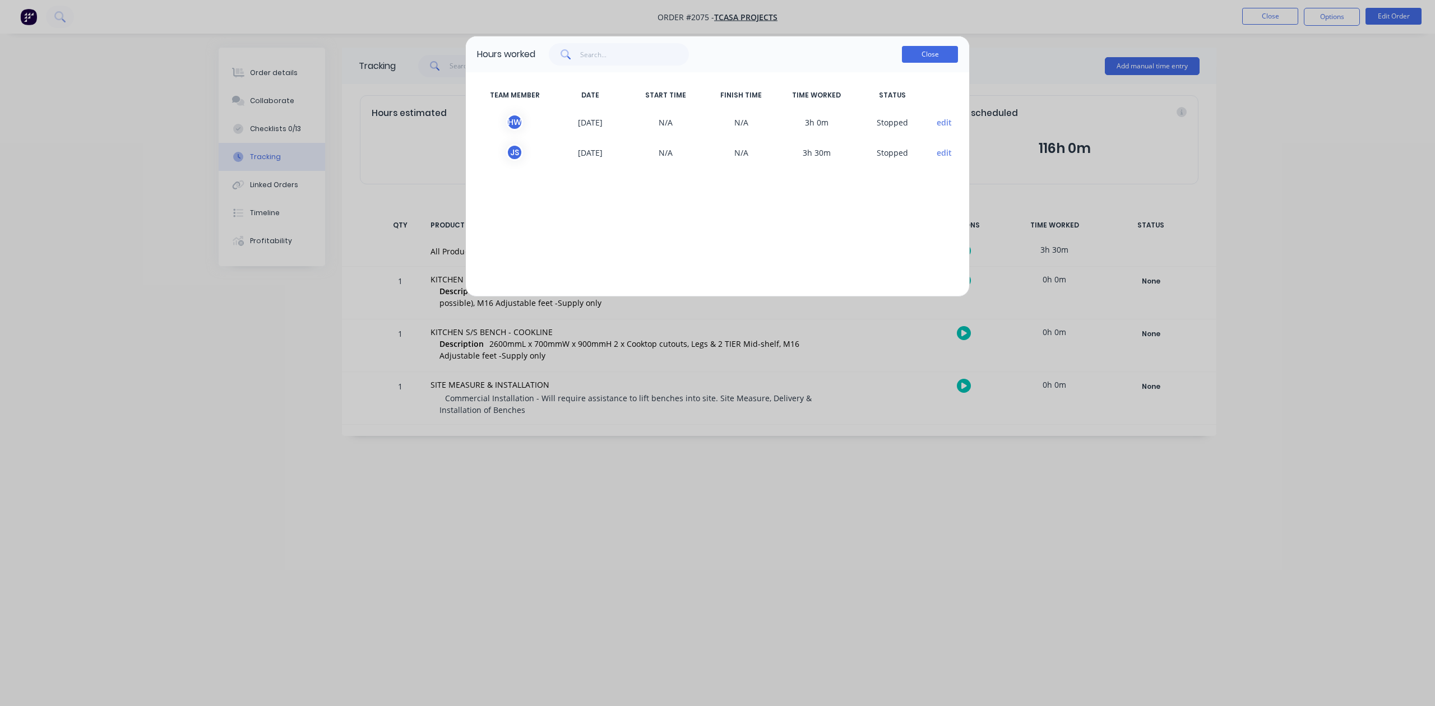
click at [924, 63] on button "Close" at bounding box center [930, 54] width 56 height 17
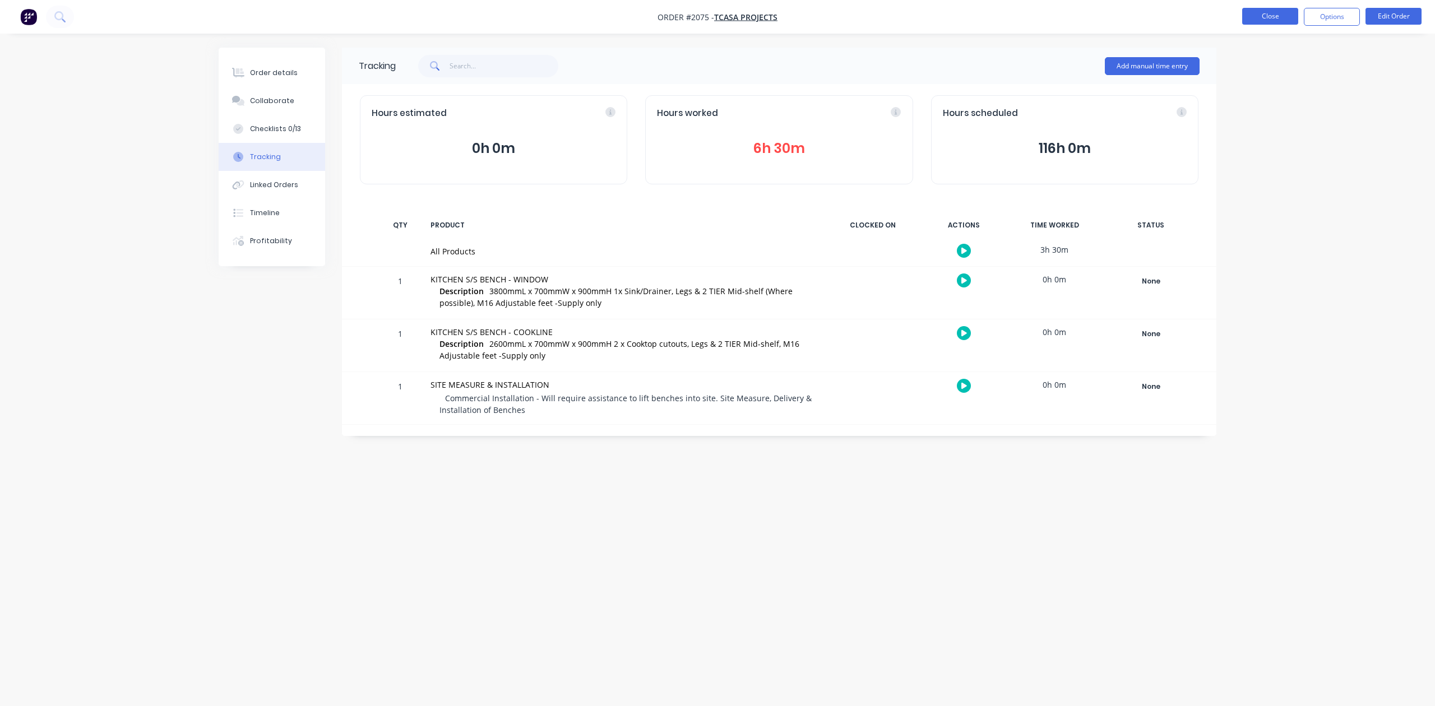
click at [1272, 17] on button "Close" at bounding box center [1270, 16] width 56 height 17
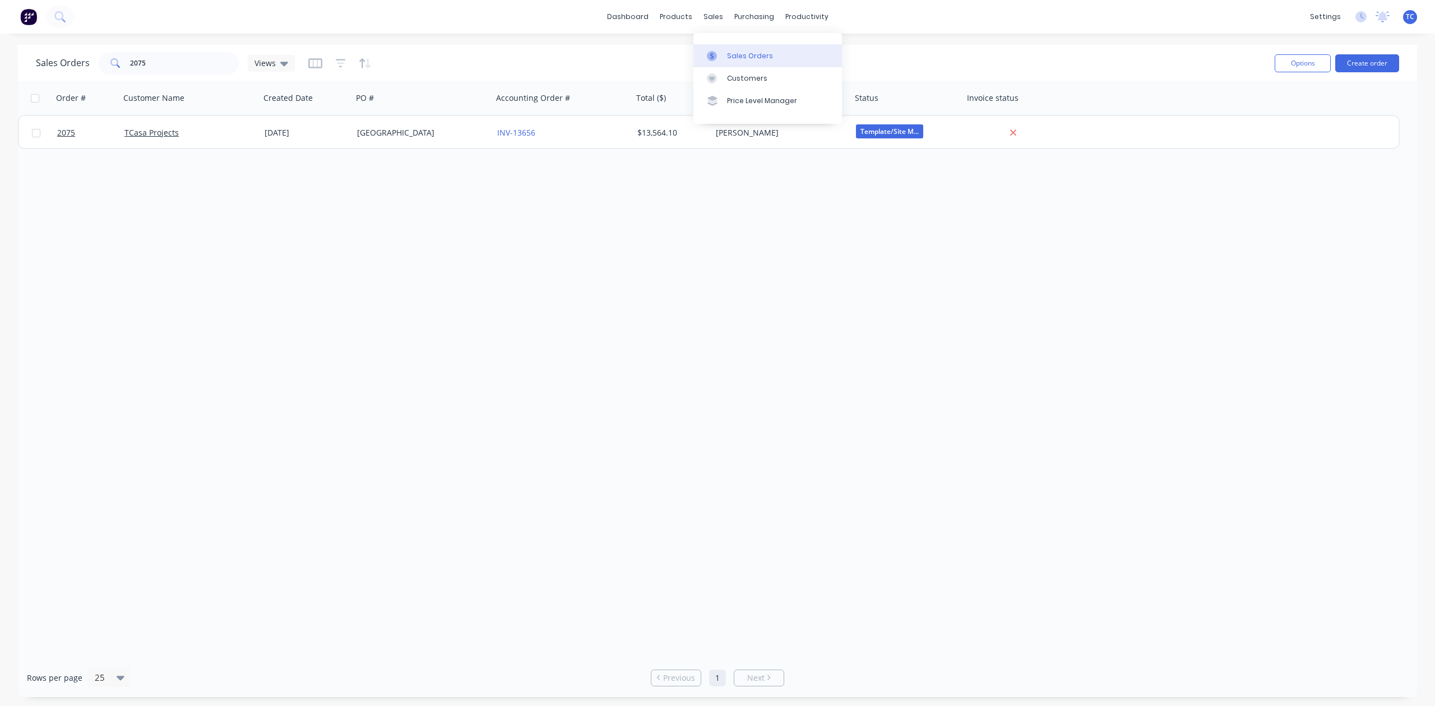
click at [740, 59] on div "Sales Orders" at bounding box center [750, 56] width 46 height 10
drag, startPoint x: 169, startPoint y: 70, endPoint x: 115, endPoint y: 50, distance: 57.3
click at [130, 61] on div "2075" at bounding box center [169, 63] width 140 height 22
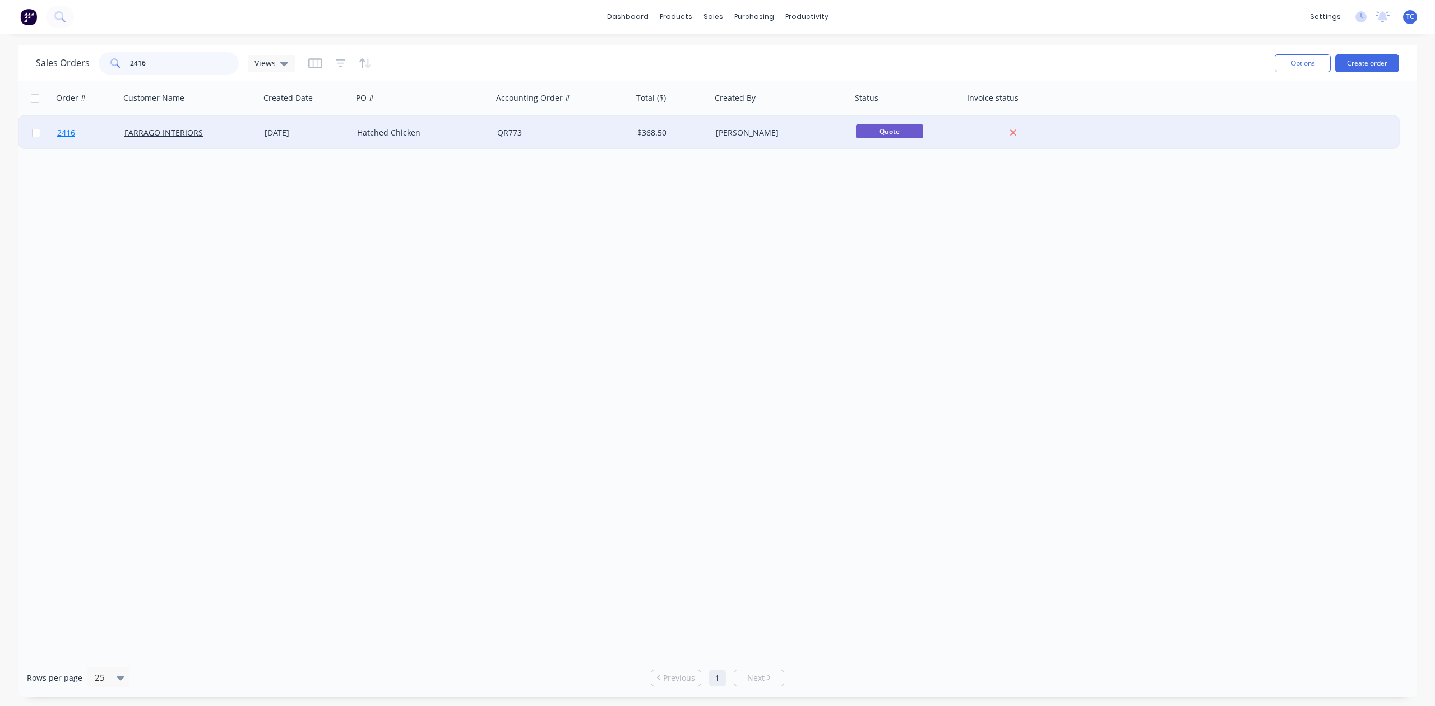
type input "2416"
click at [68, 130] on span "2416" at bounding box center [66, 132] width 18 height 11
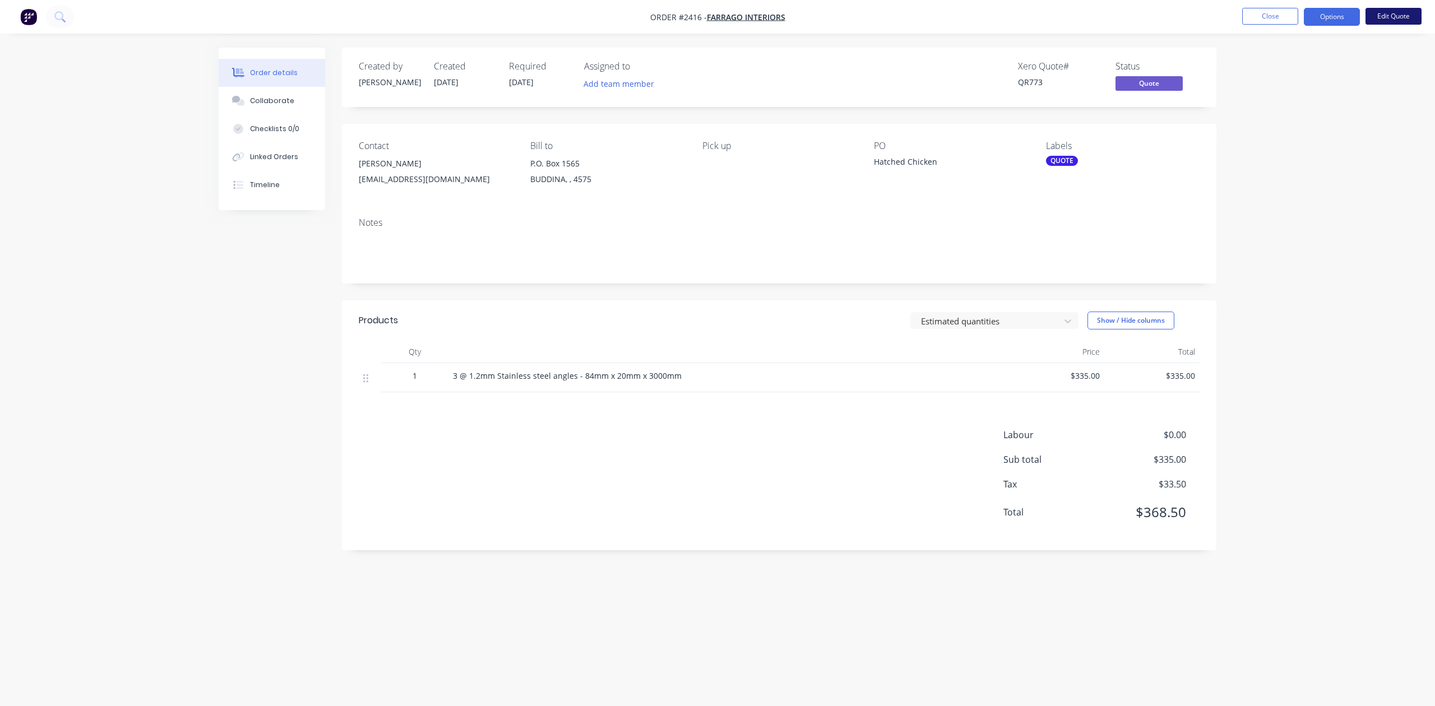
click at [1379, 15] on button "Edit Quote" at bounding box center [1394, 16] width 56 height 17
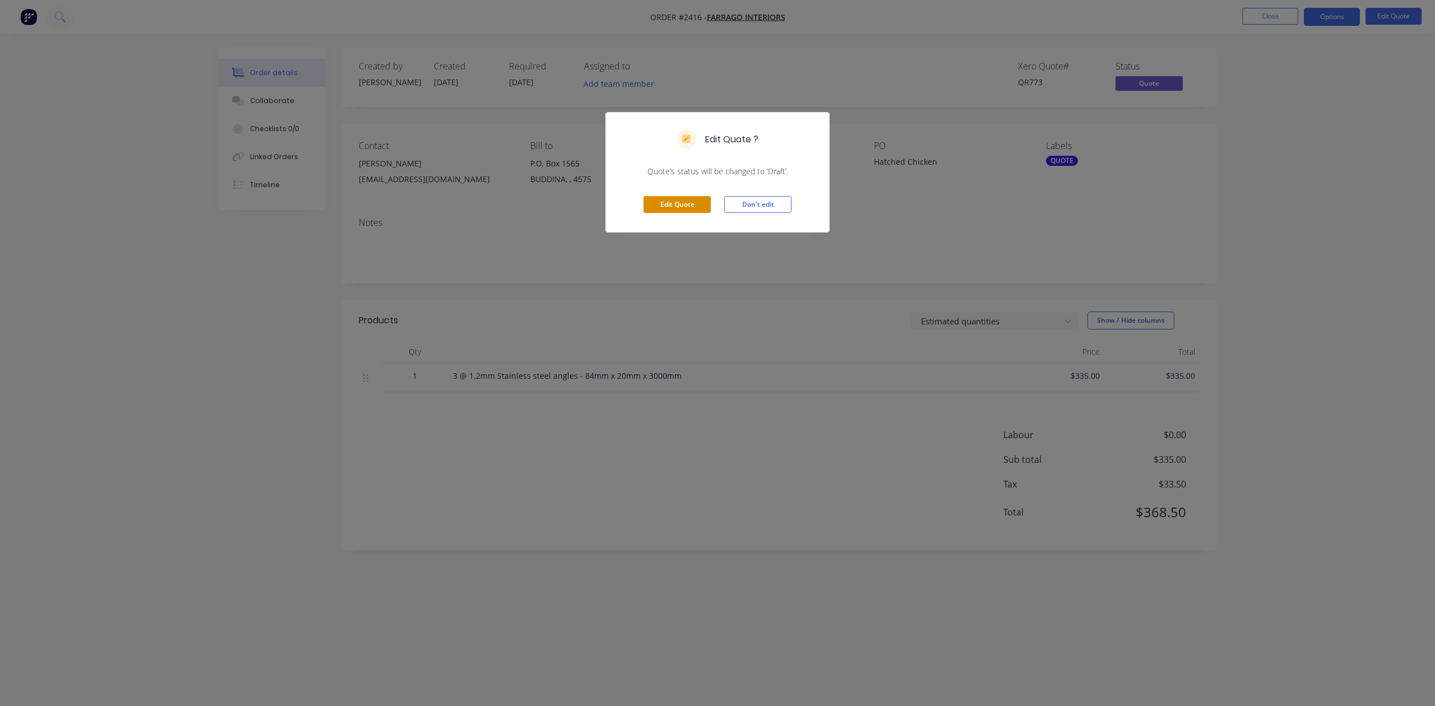
click at [674, 213] on button "Edit Quote" at bounding box center [677, 204] width 67 height 17
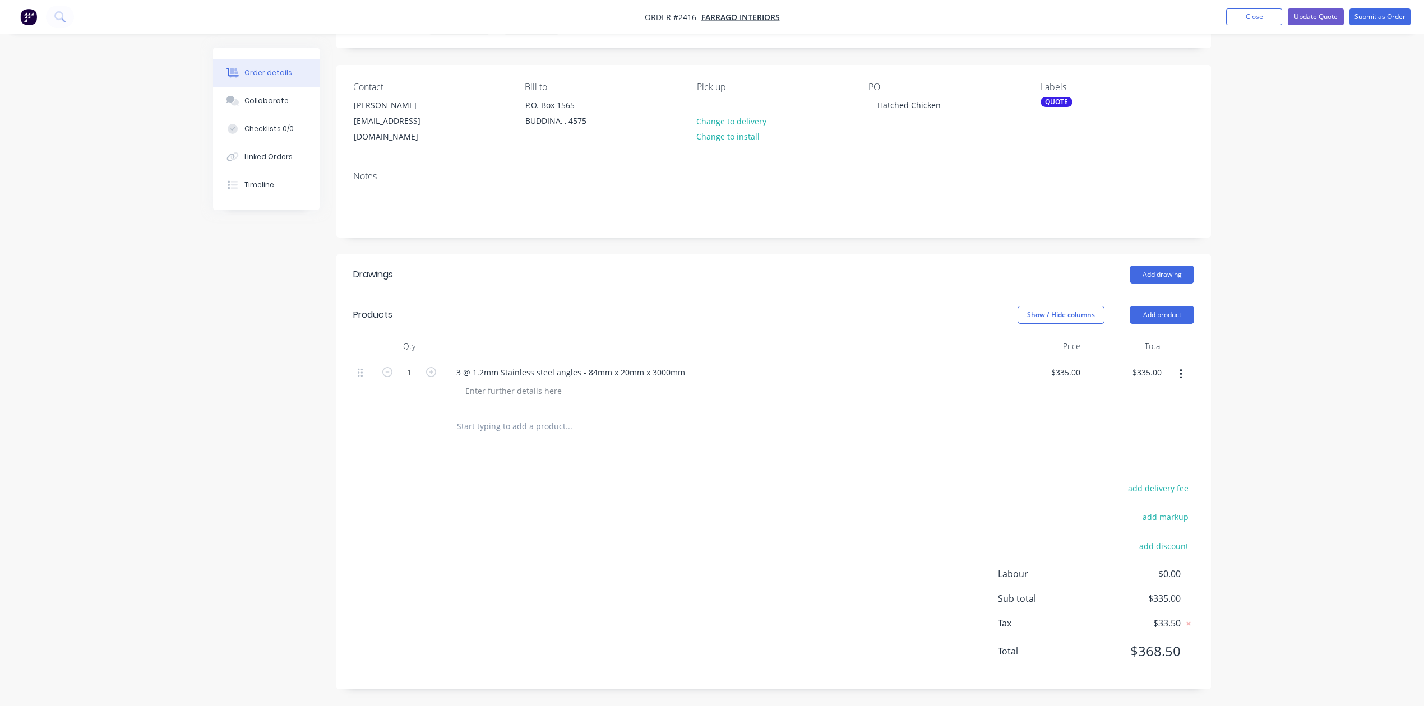
scroll to position [203, 0]
type input "$300.00"
click at [1180, 369] on icon "button" at bounding box center [1181, 374] width 2 height 10
click at [1300, 288] on div "Order details Collaborate Checklists 0/0 Linked Orders Timeline Order details C…" at bounding box center [712, 324] width 1424 height 766
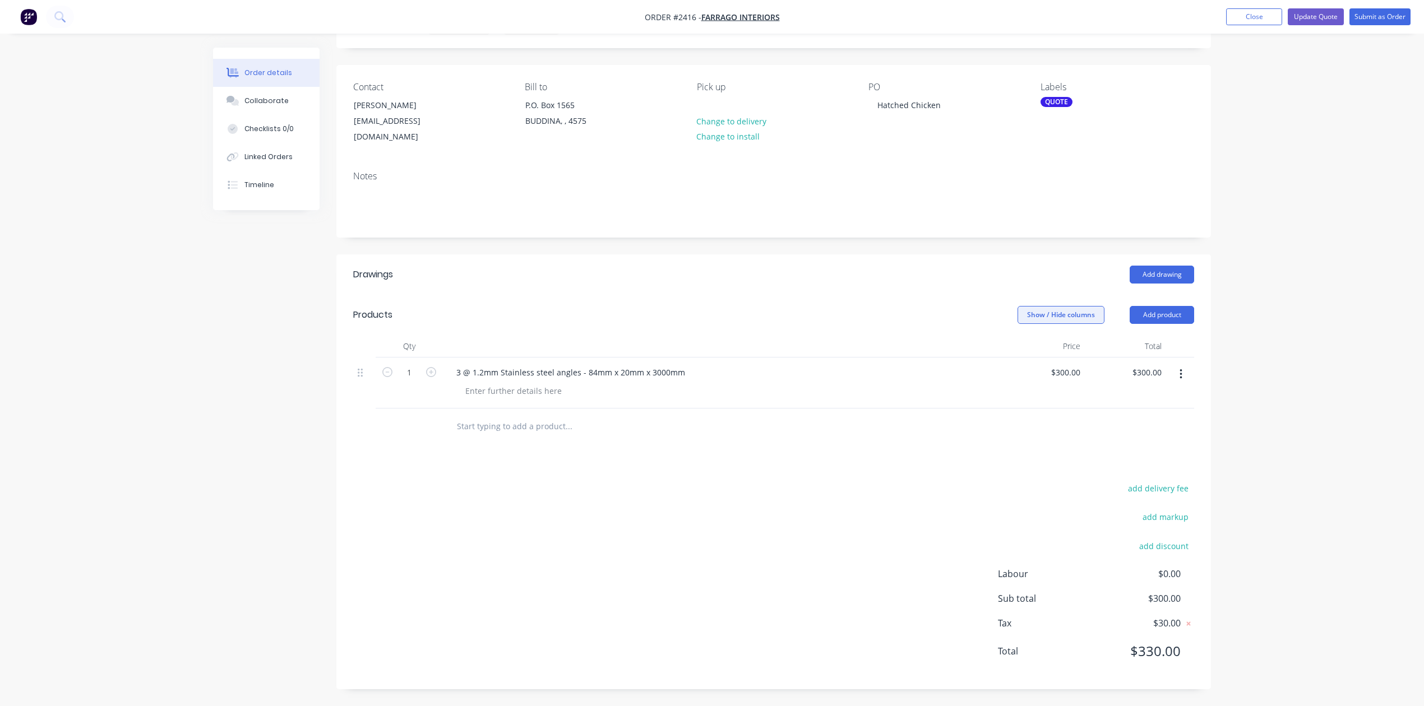
click at [1044, 306] on button "Show / Hide columns" at bounding box center [1061, 315] width 87 height 18
click at [1021, 449] on span at bounding box center [1020, 454] width 10 height 10
click at [1015, 449] on input "Discount" at bounding box center [1015, 449] width 0 height 0
click at [1108, 409] on div at bounding box center [773, 427] width 841 height 36
click at [1009, 358] on div "%" at bounding box center [983, 383] width 73 height 51
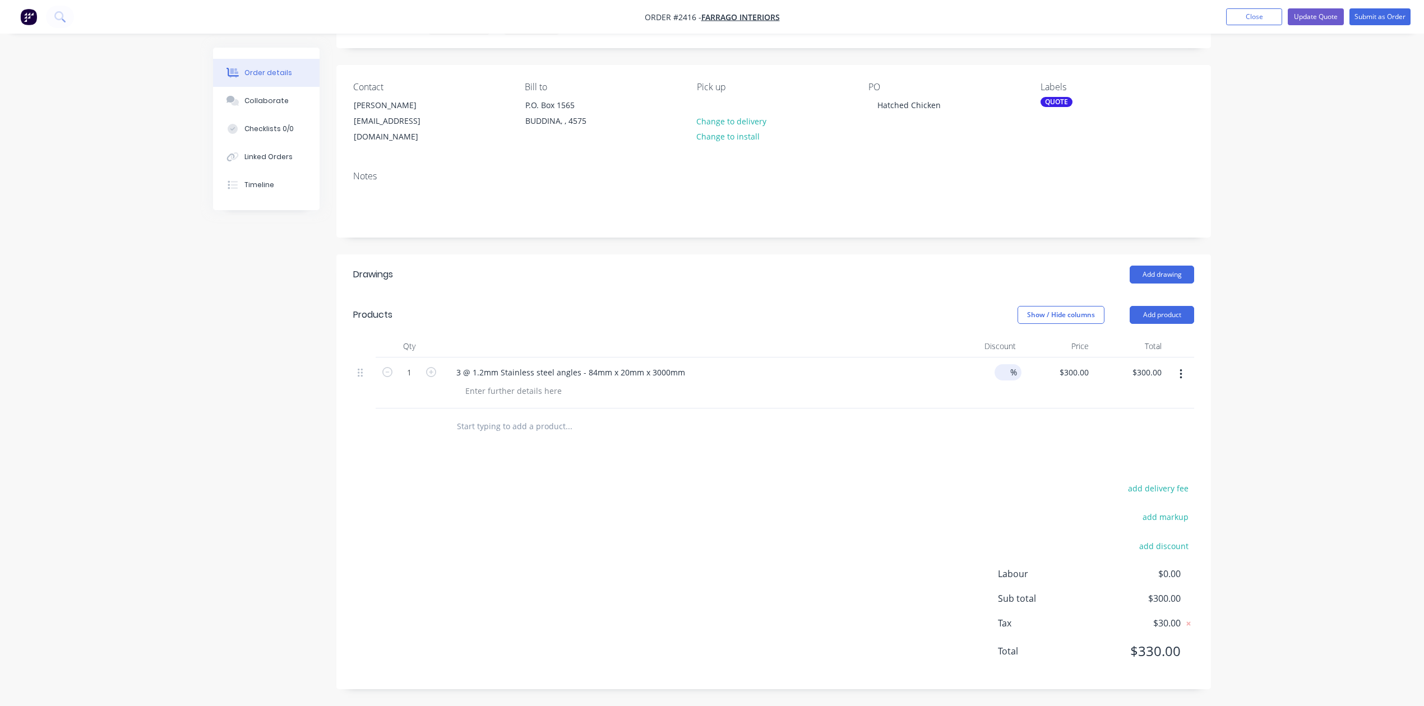
click at [1005, 364] on input at bounding box center [1003, 372] width 16 height 16
type input "10"
type input "300"
type input "$270.00"
type input "$300.00"
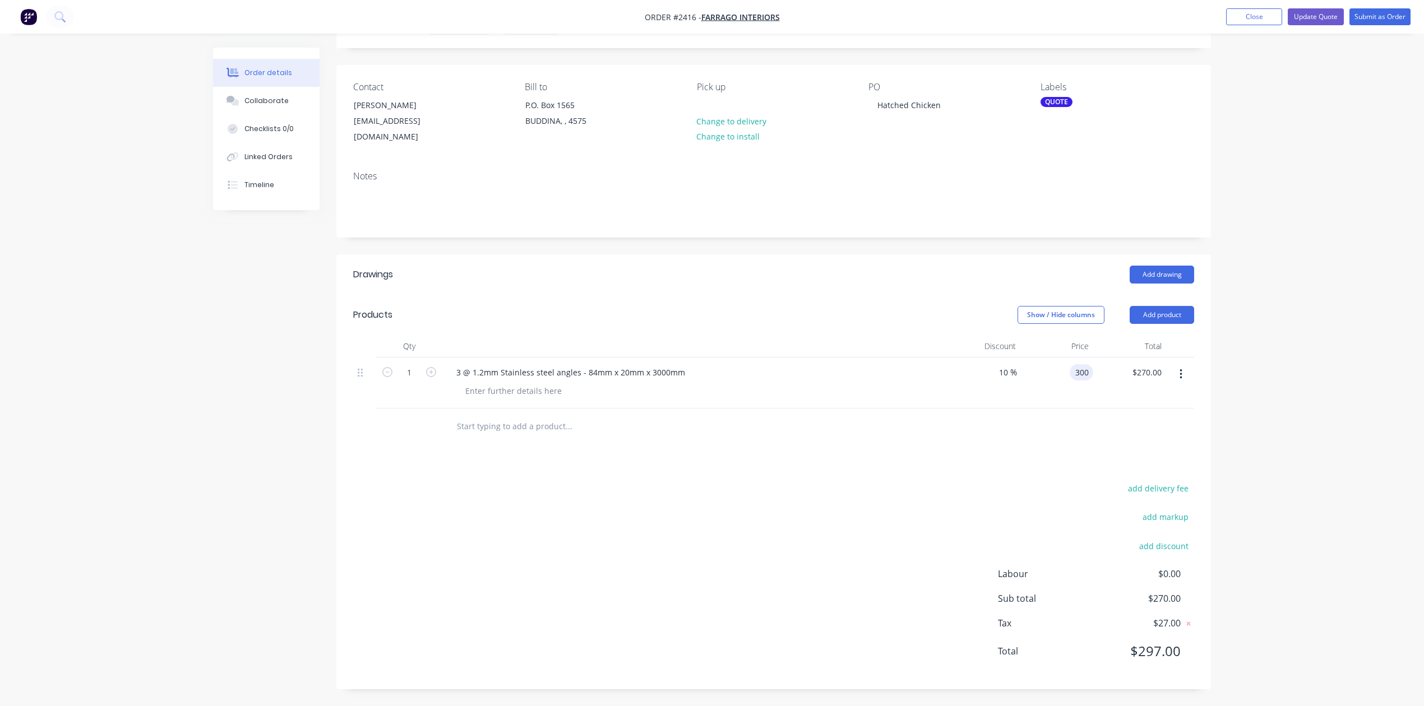
type input "270.00"
type input "300"
type input "$270.00"
click at [1084, 364] on input "300" at bounding box center [1083, 372] width 19 height 16
type input "$299.00"
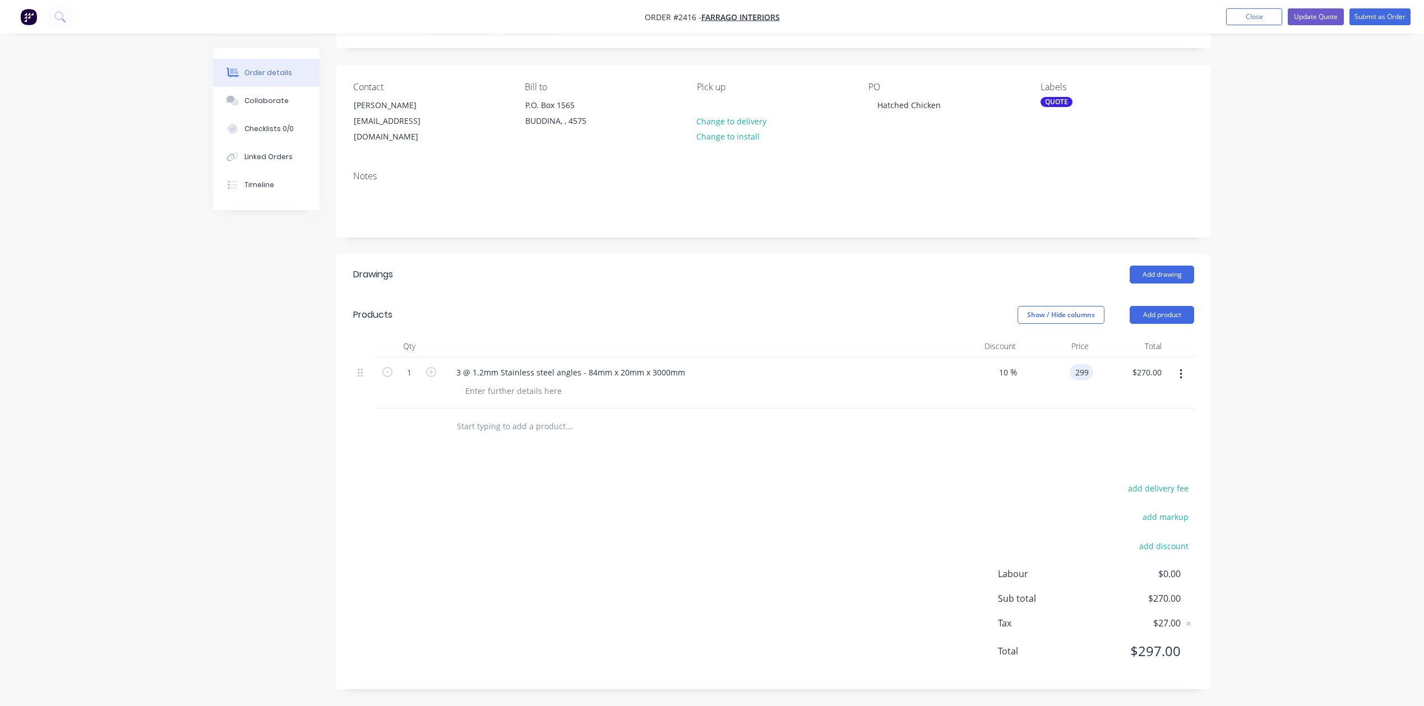
type input "269.10"
type input "299"
type input "$269.10"
click at [1083, 364] on input "299" at bounding box center [1075, 372] width 35 height 16
type input "$301.00"
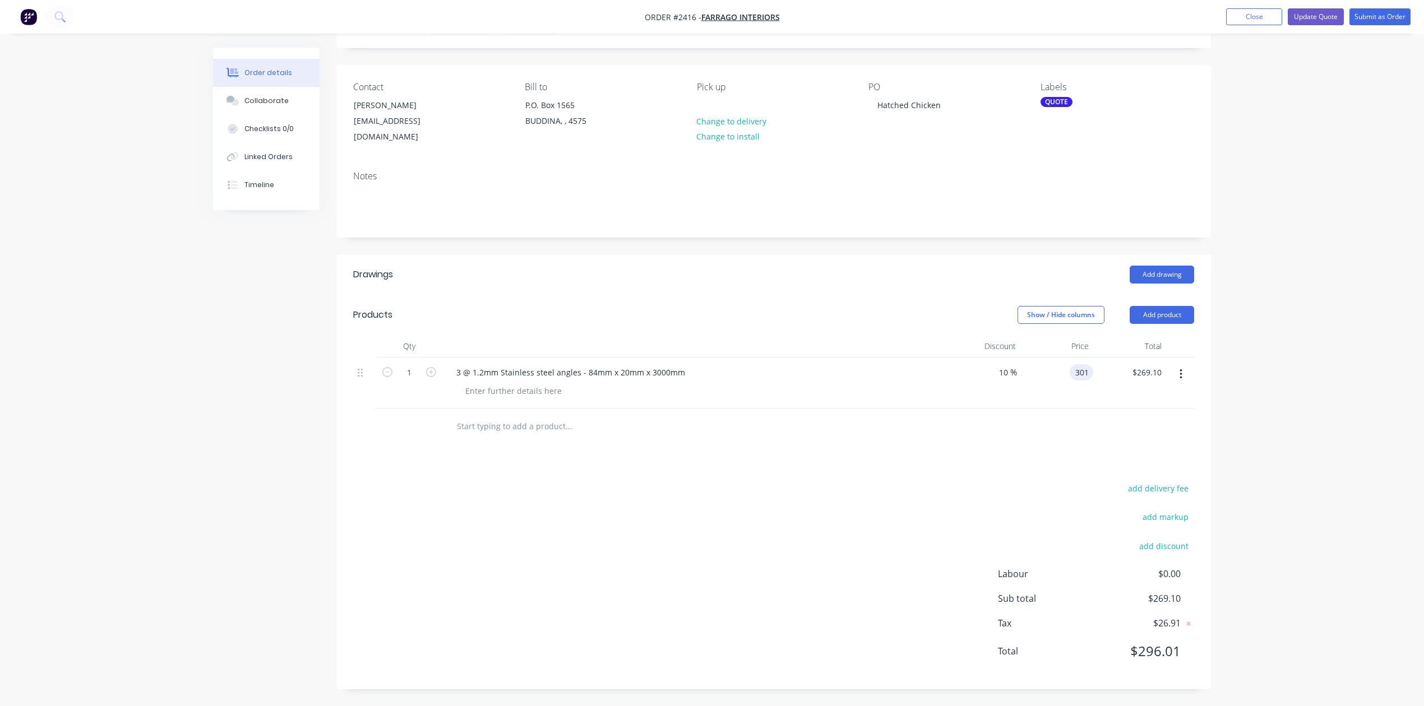
type input "270.90"
type input "301"
type input "$270.90"
type input "$302.00"
type input "271.80"
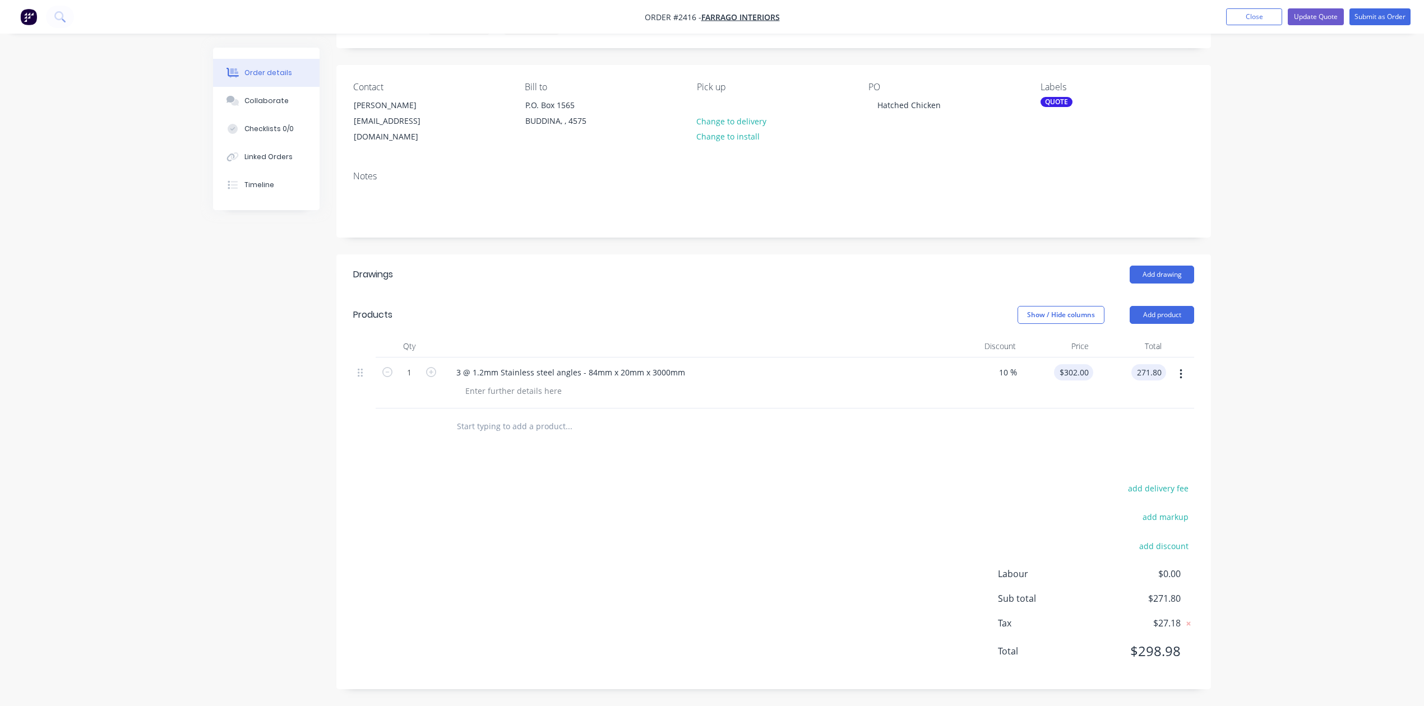
type input "302"
type input "$271.80"
type input "$304.00"
type input "273.60"
type input "304"
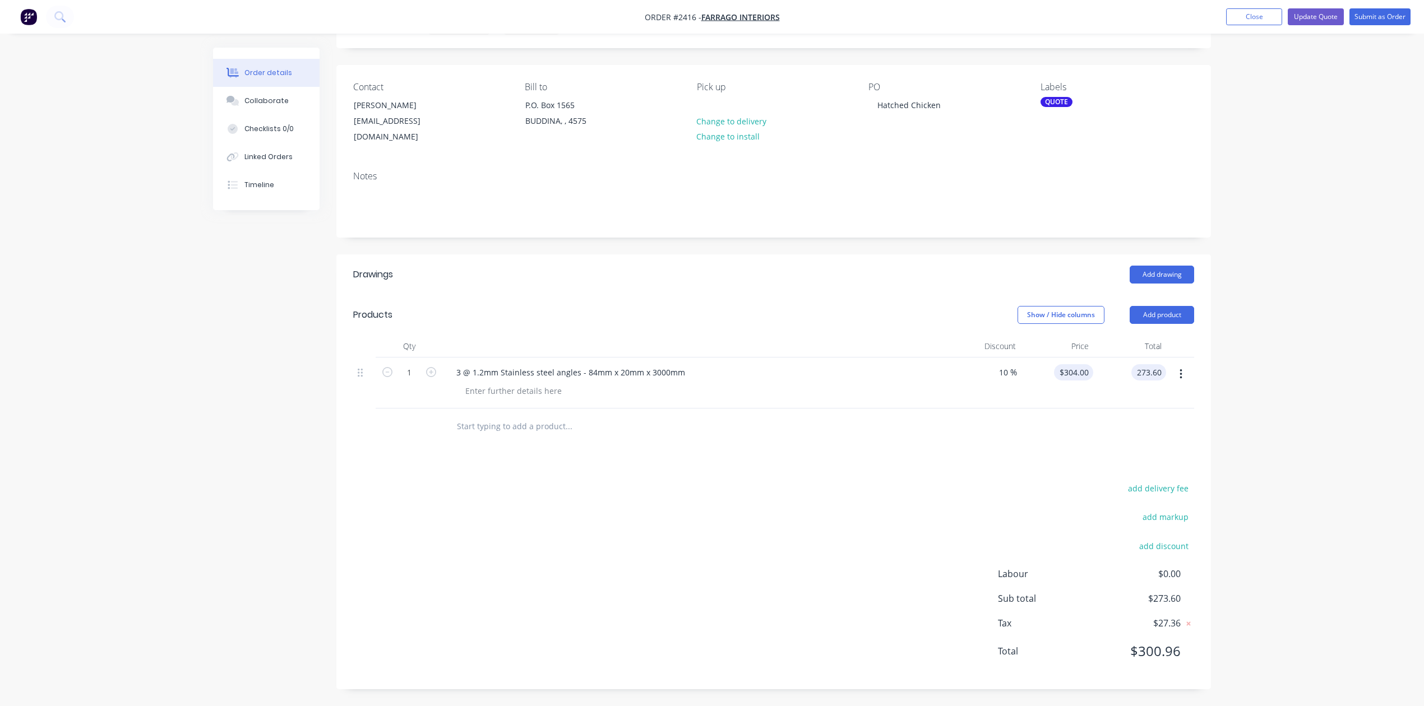
type input "$273.60"
click at [1087, 364] on input "304" at bounding box center [1083, 372] width 19 height 16
type input "$303.50"
type input "273.15"
type input "303.5"
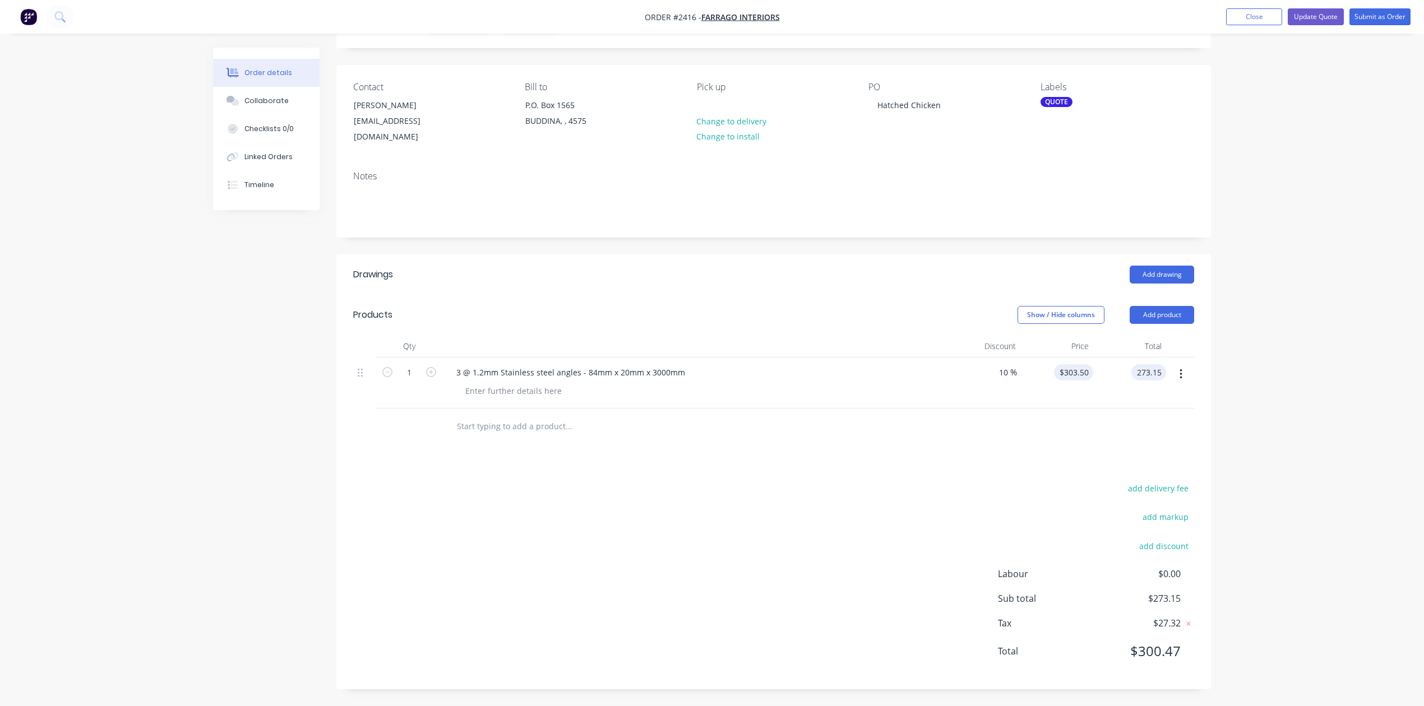
type input "$273.15"
click at [1085, 364] on input "303.5" at bounding box center [1080, 372] width 26 height 16
type input "$303.40"
type input "273.06"
type input "303.4"
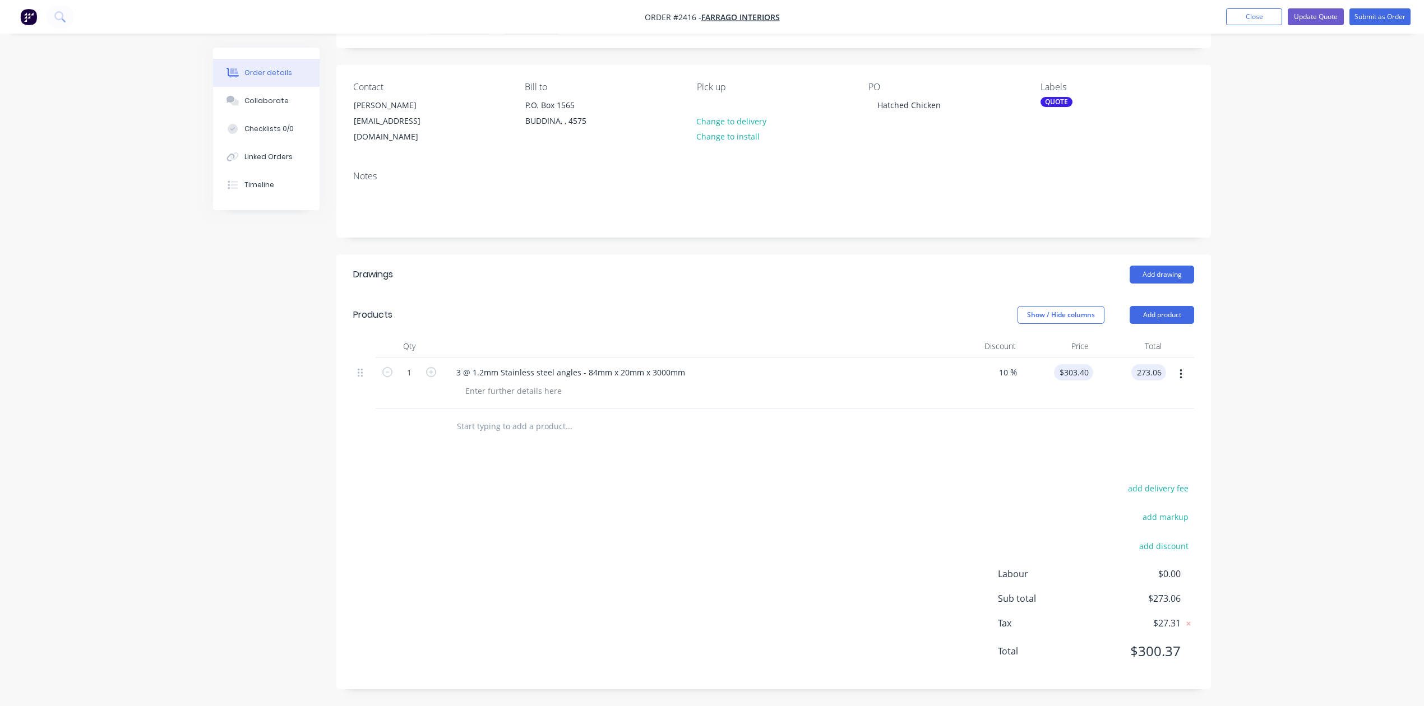
type input "$273.06"
type input "$303.20"
type input "272.88"
type input "303.2"
type input "$272.88"
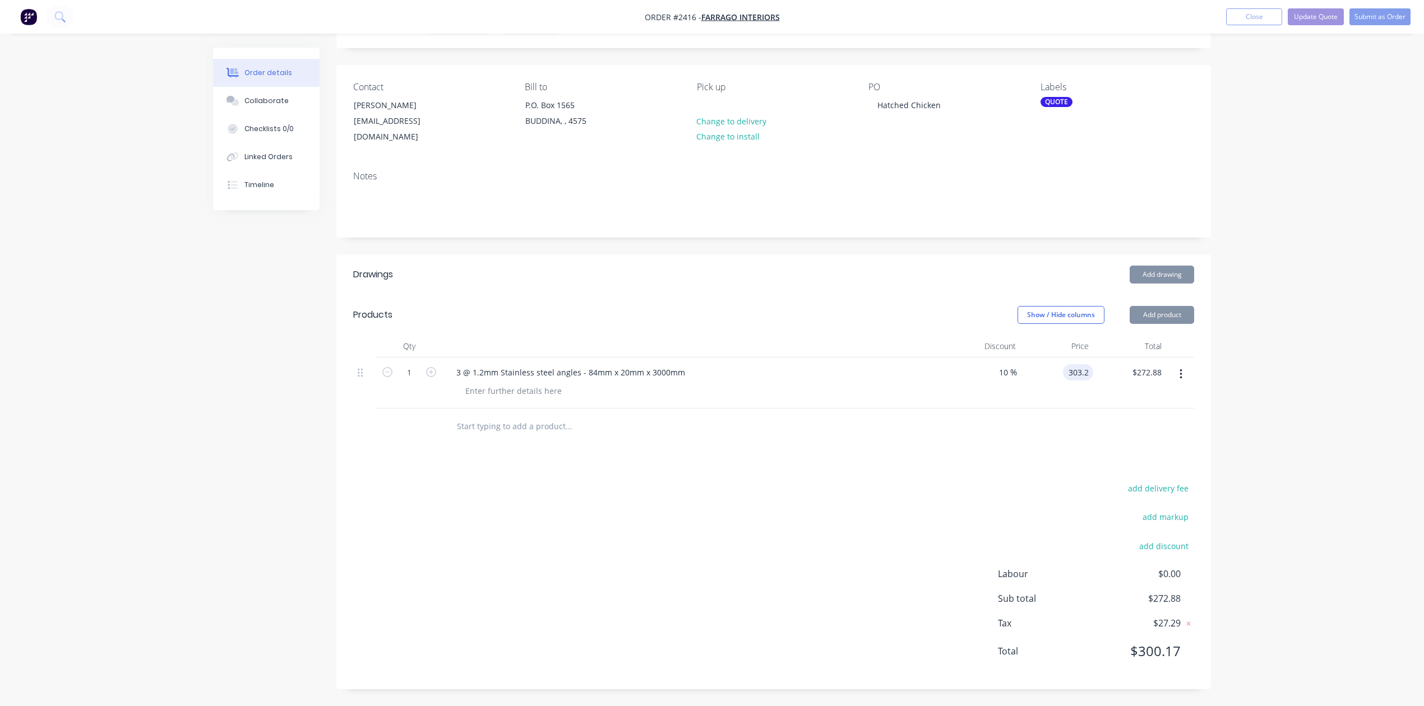
click at [1085, 364] on input "303.2" at bounding box center [1080, 372] width 26 height 16
type input "$303.15"
type input "272.84"
type input "303.16"
type input "$272.84"
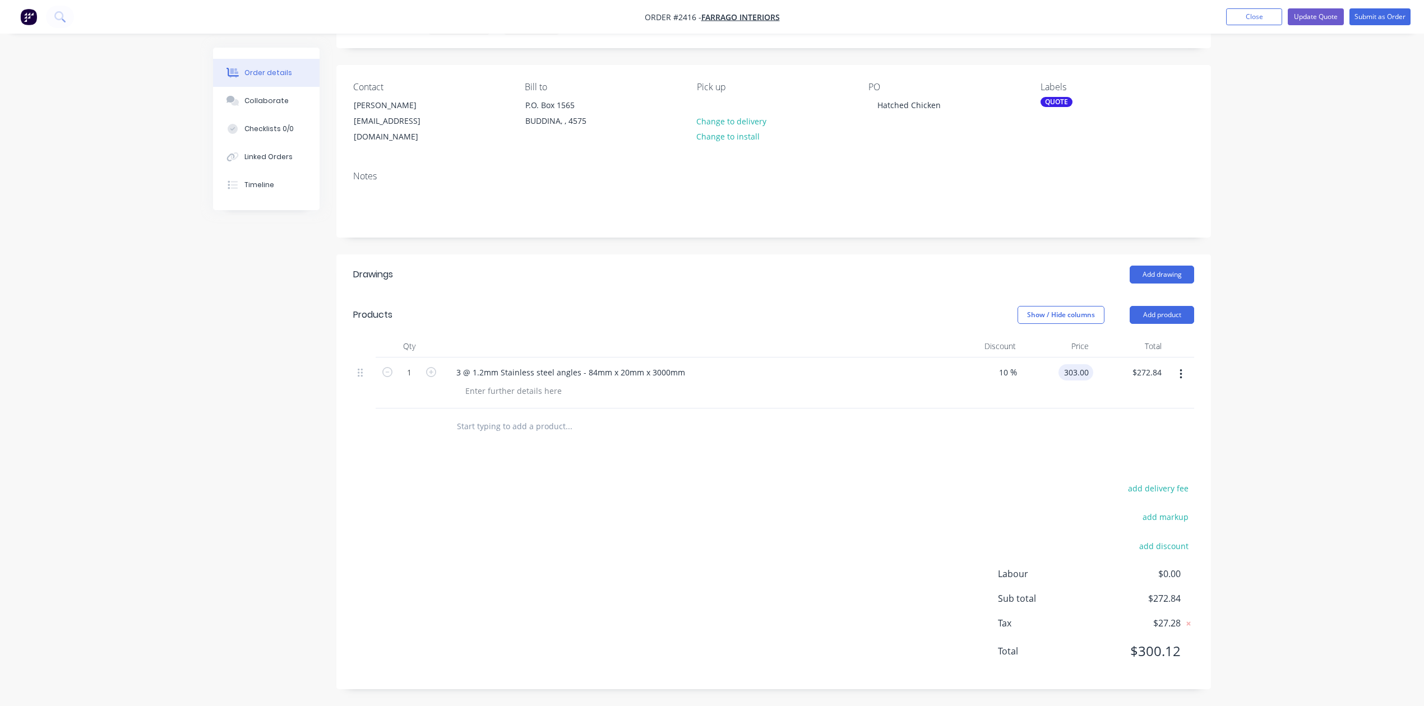
type input "$303.00"
type input "272.70"
type input "303"
type input "$272.70"
click at [1088, 364] on input "303" at bounding box center [1083, 372] width 19 height 16
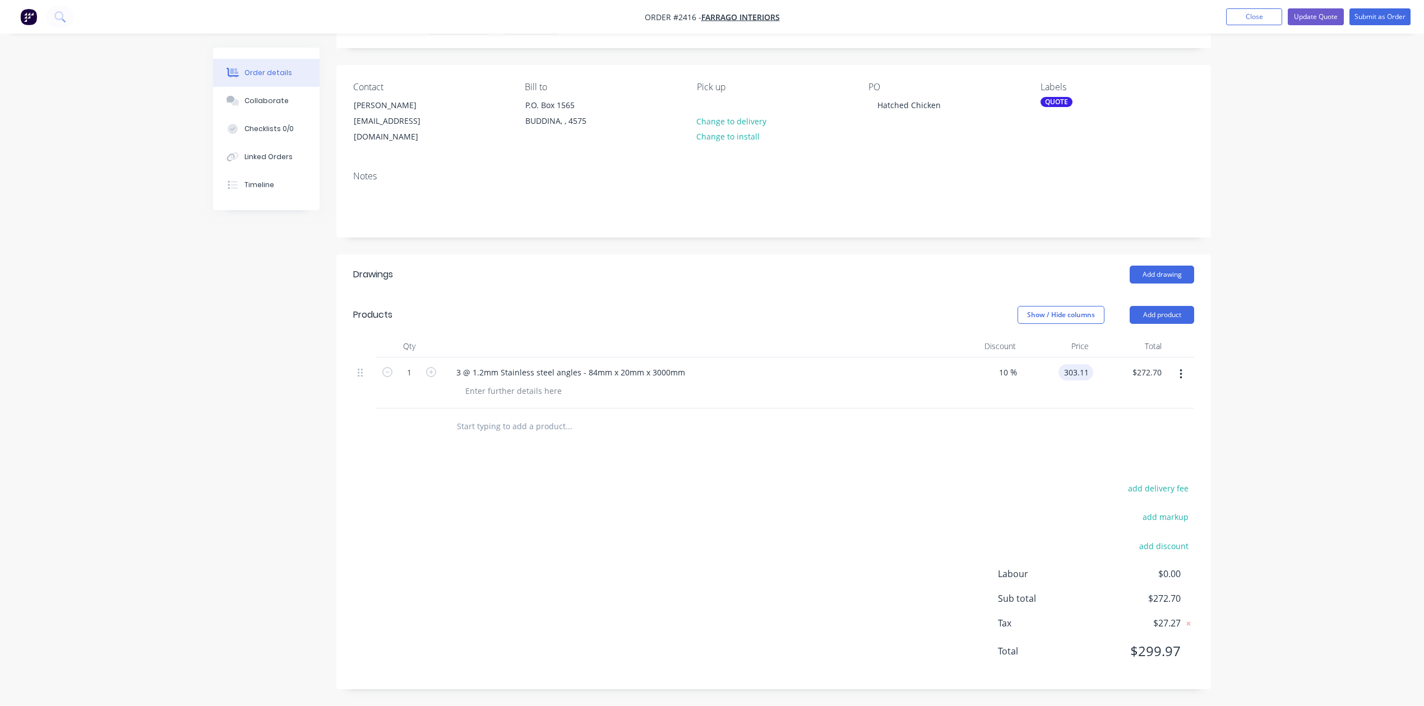
type input "$303.11"
type input "272.80"
type input "303.11"
type input "$272.80"
click at [1086, 364] on input "303.11" at bounding box center [1078, 372] width 30 height 16
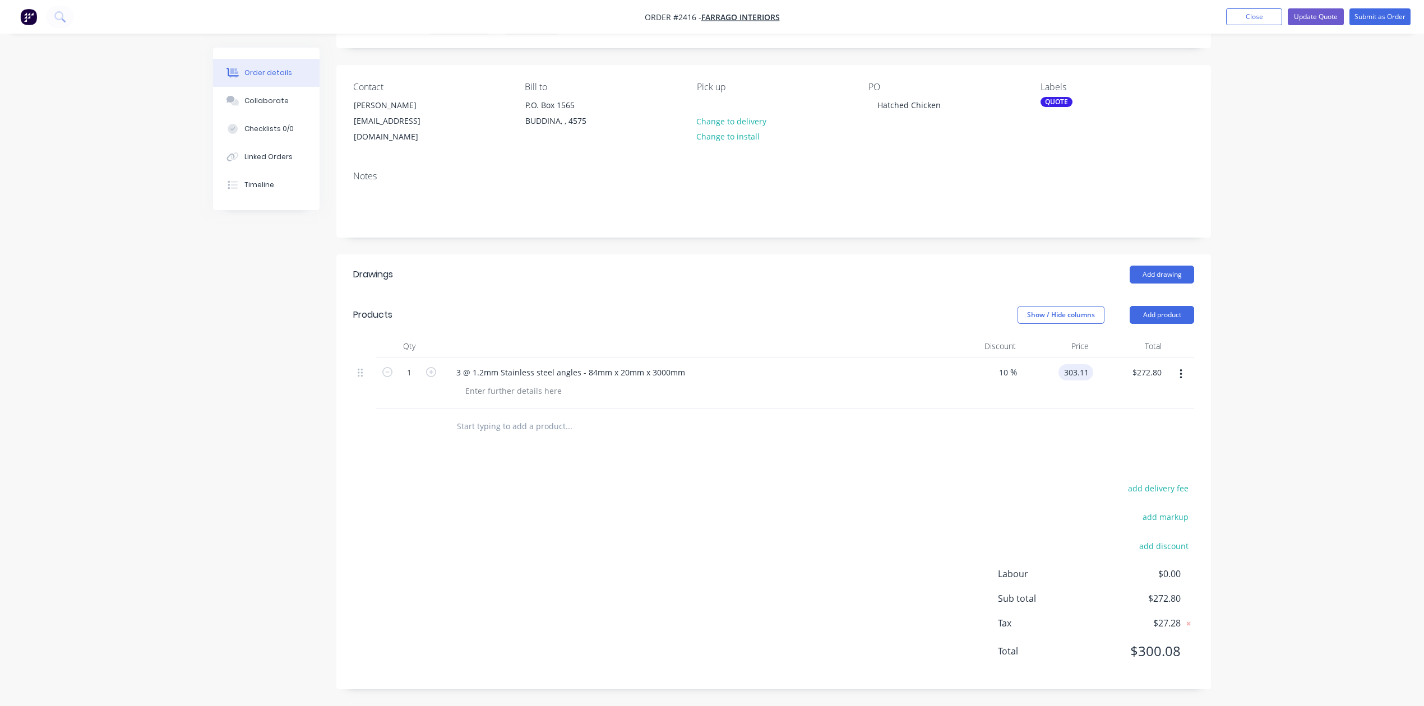
click at [1086, 364] on input "303.11" at bounding box center [1078, 372] width 30 height 16
type input "$303.10"
type input "272.79"
type input "303.1"
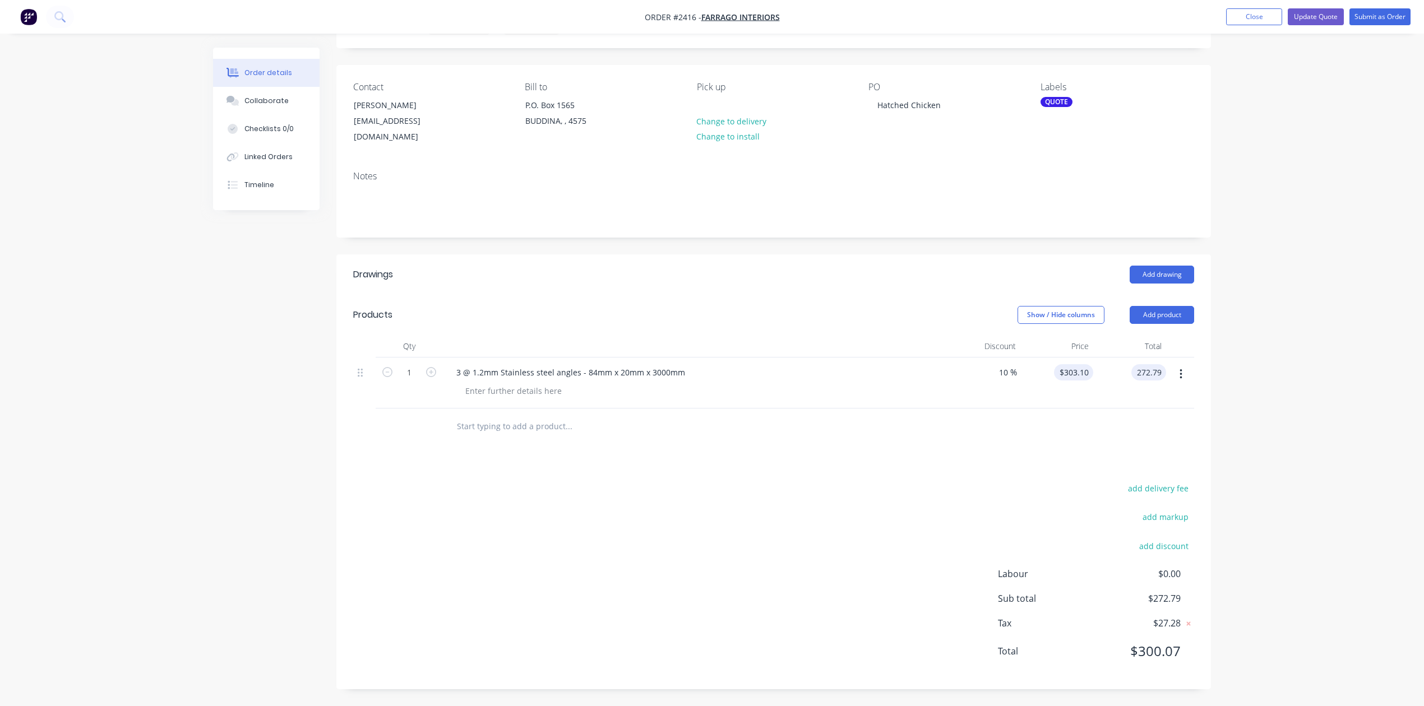
type input "$272.79"
click at [1087, 364] on input "303.1" at bounding box center [1080, 372] width 26 height 16
type input "$303.09"
type input "272.78"
type input "303.09"
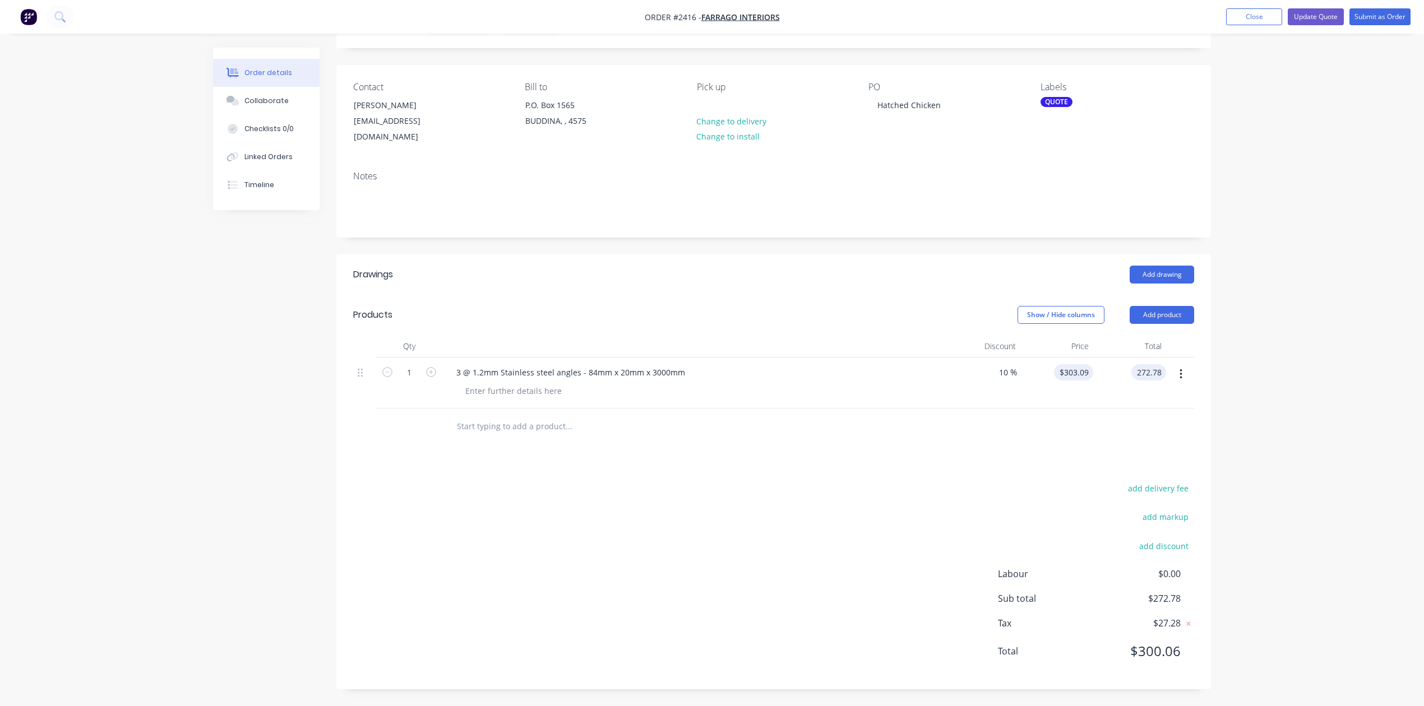
type input "$272.78"
click at [1087, 364] on input "303.09" at bounding box center [1075, 372] width 35 height 16
type input "$303.07"
type input "272.76"
type input "303.07"
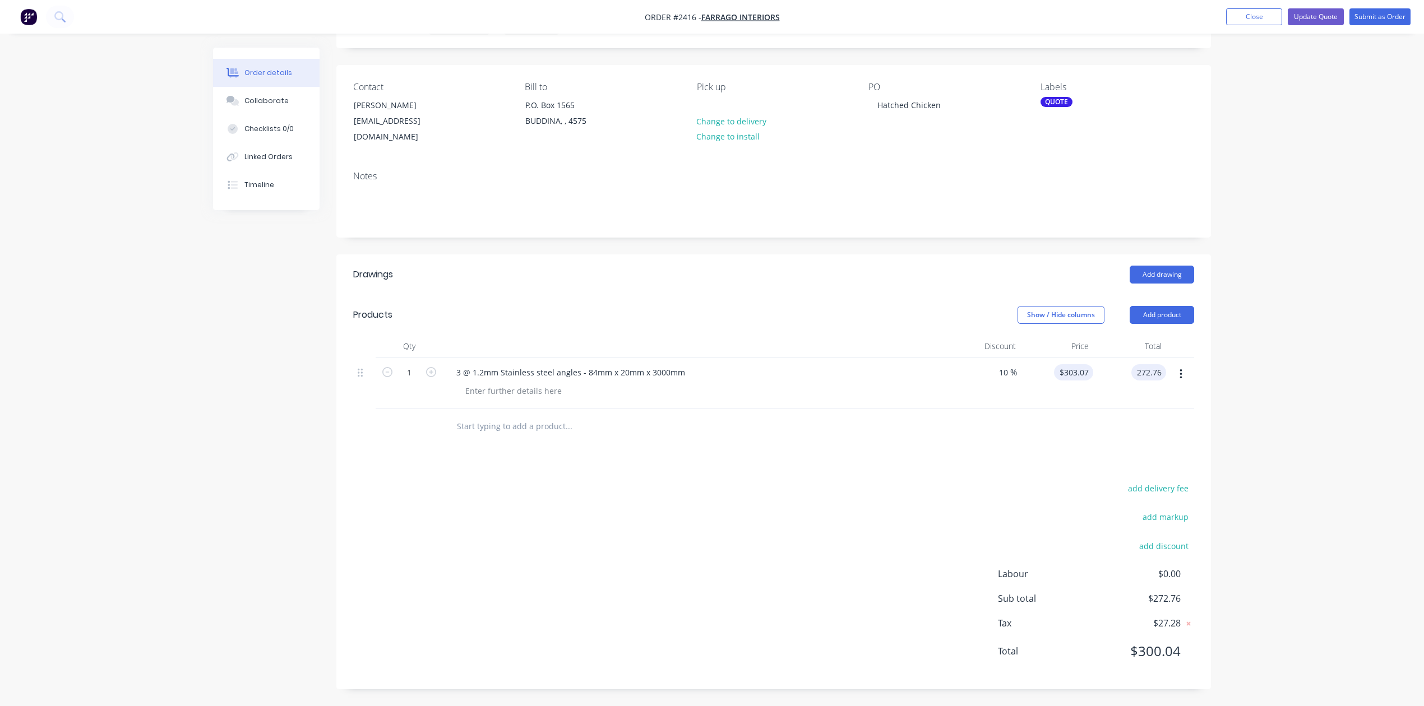
type input "$272.76"
click at [1087, 364] on input "303.07" at bounding box center [1075, 372] width 35 height 16
type input "$303.05"
type input "272.75"
type input "3"
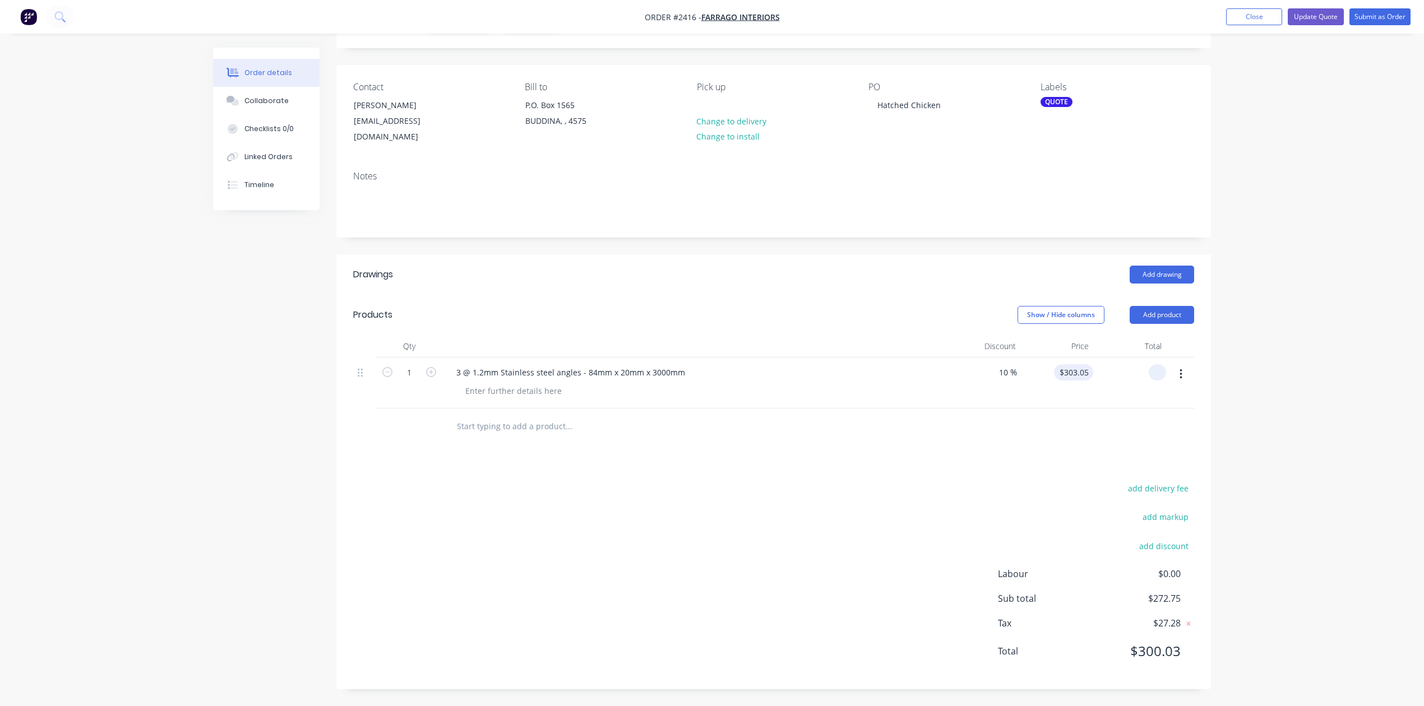
type input "0"
type input "$0.00"
click at [1087, 364] on input "0" at bounding box center [1086, 372] width 13 height 16
type input "$303.04"
type input "272.74"
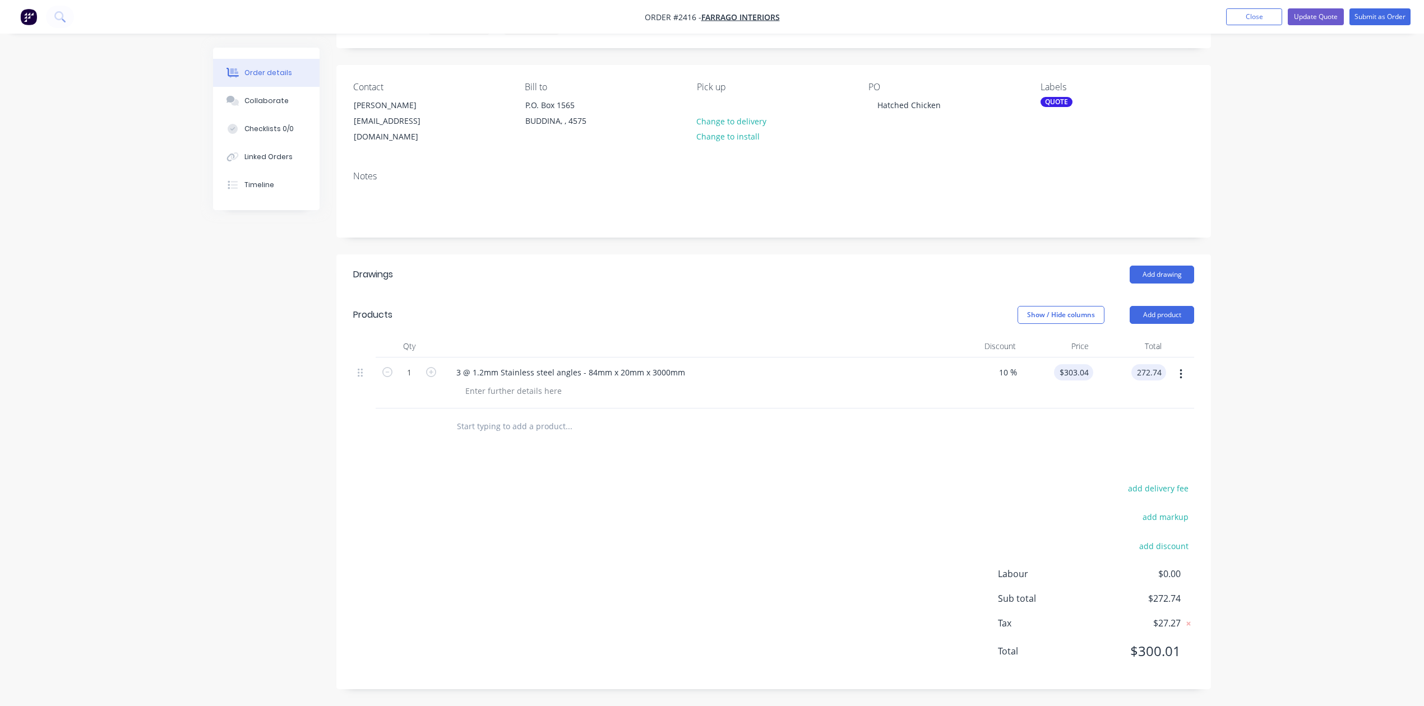
type input "303.04"
type input "$272.74"
click at [1087, 364] on input "303.04" at bounding box center [1078, 372] width 30 height 16
type input "$303.03"
type input "$272.73"
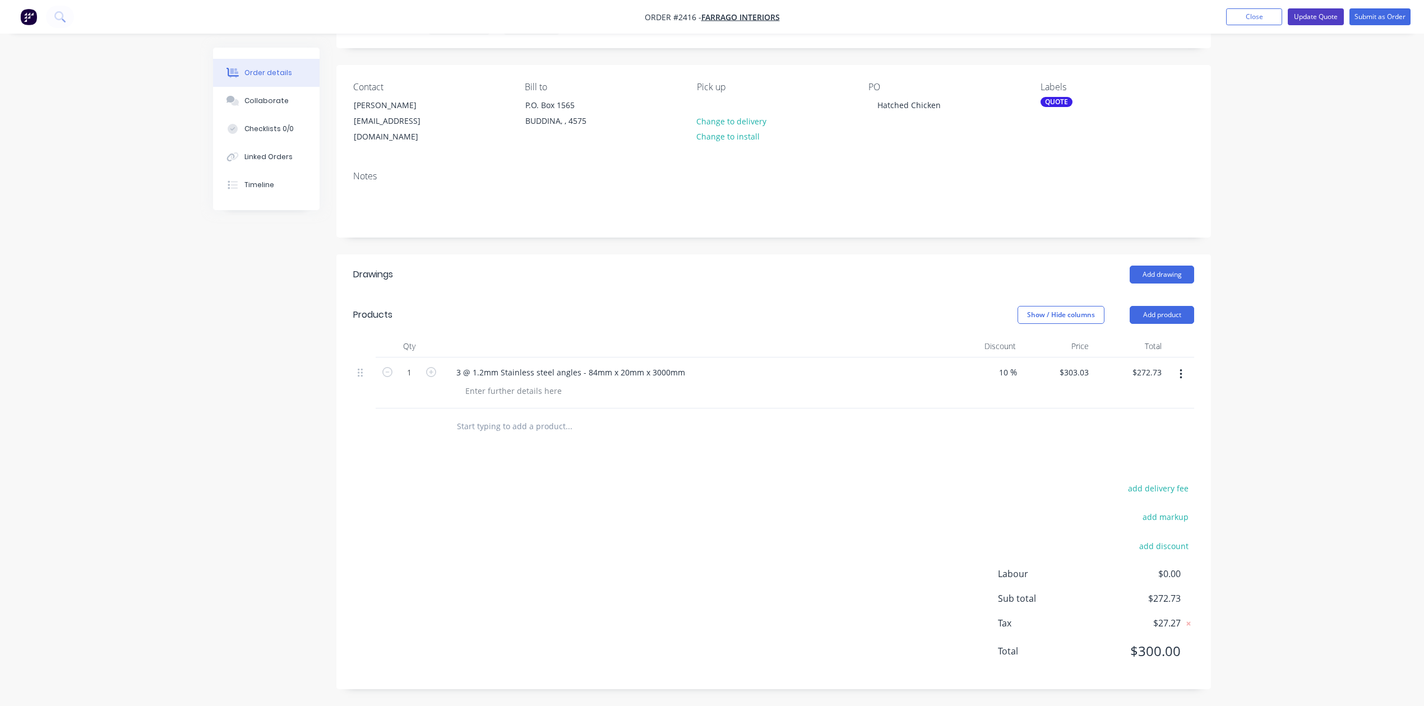
click at [1288, 14] on button "Update Quote" at bounding box center [1316, 16] width 56 height 17
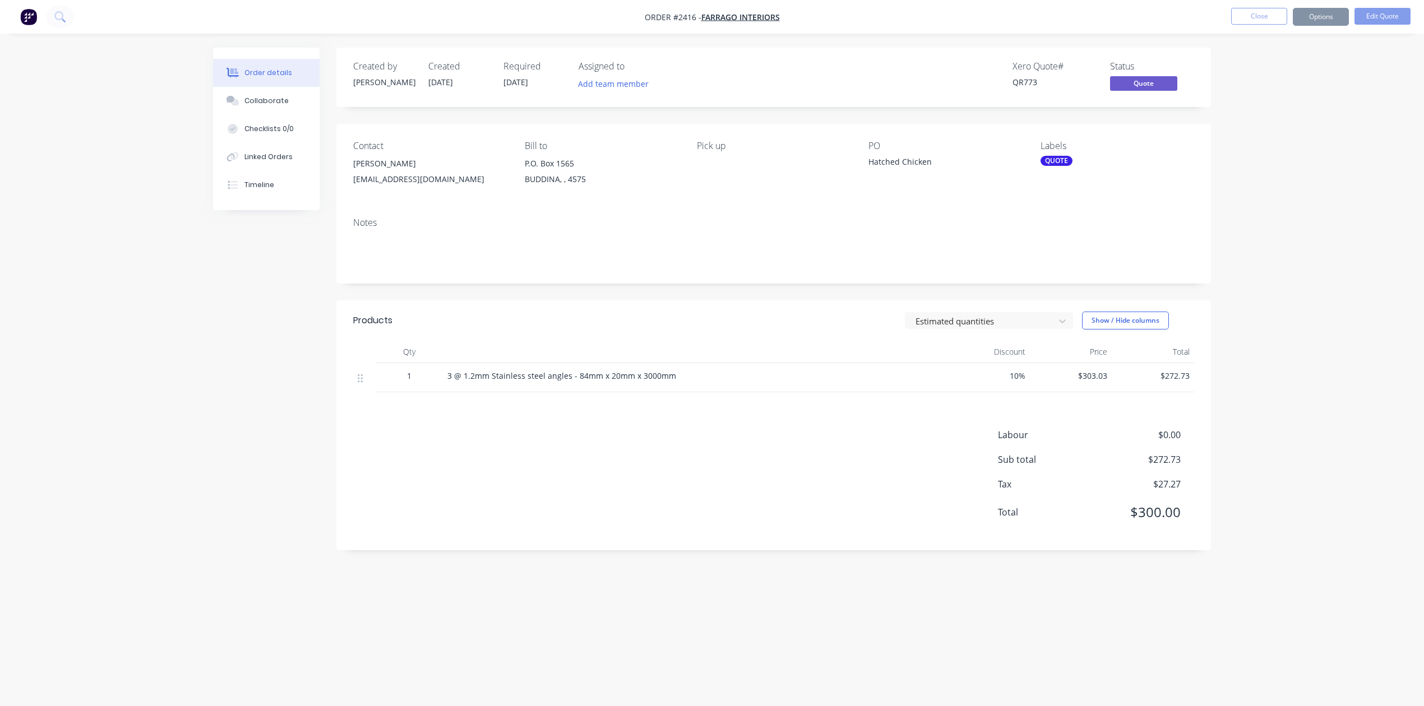
scroll to position [0, 0]
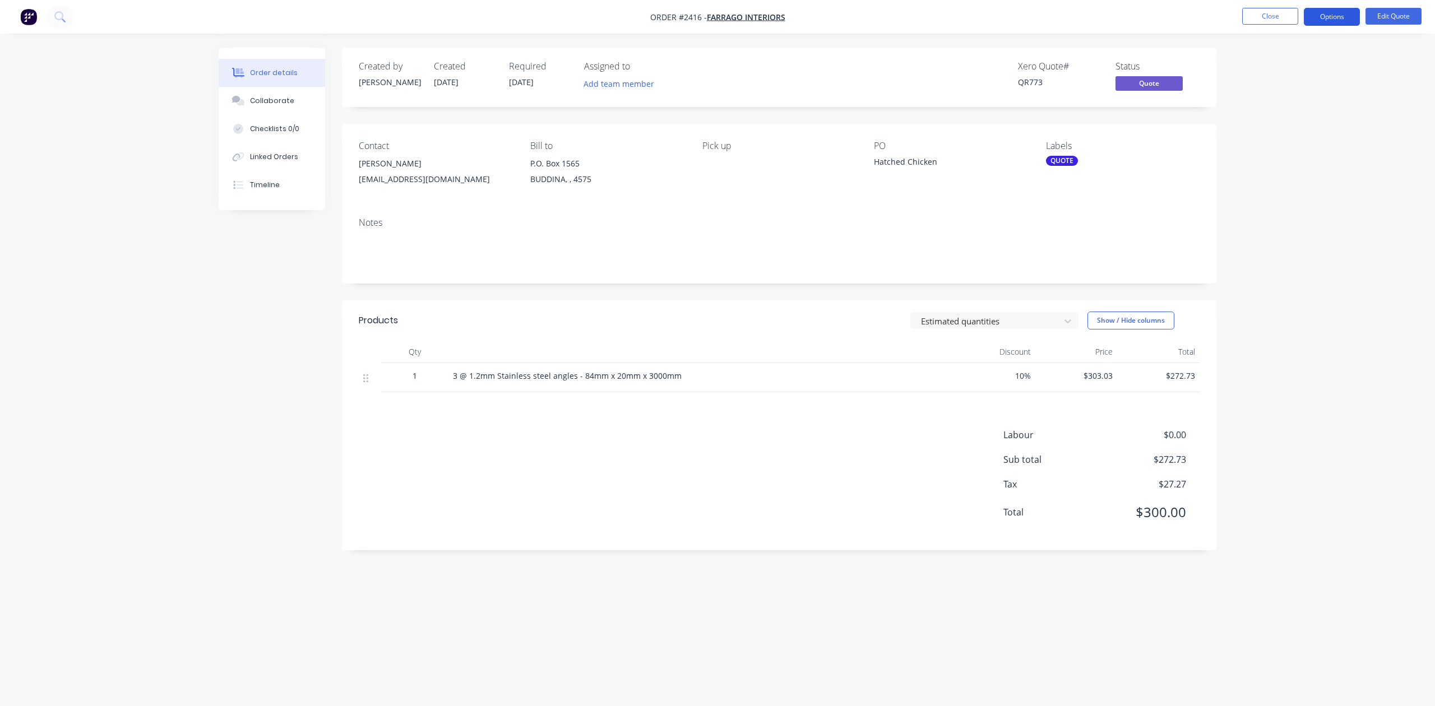
click at [1323, 15] on button "Options" at bounding box center [1332, 17] width 56 height 18
click at [294, 106] on div "Collaborate" at bounding box center [272, 101] width 44 height 10
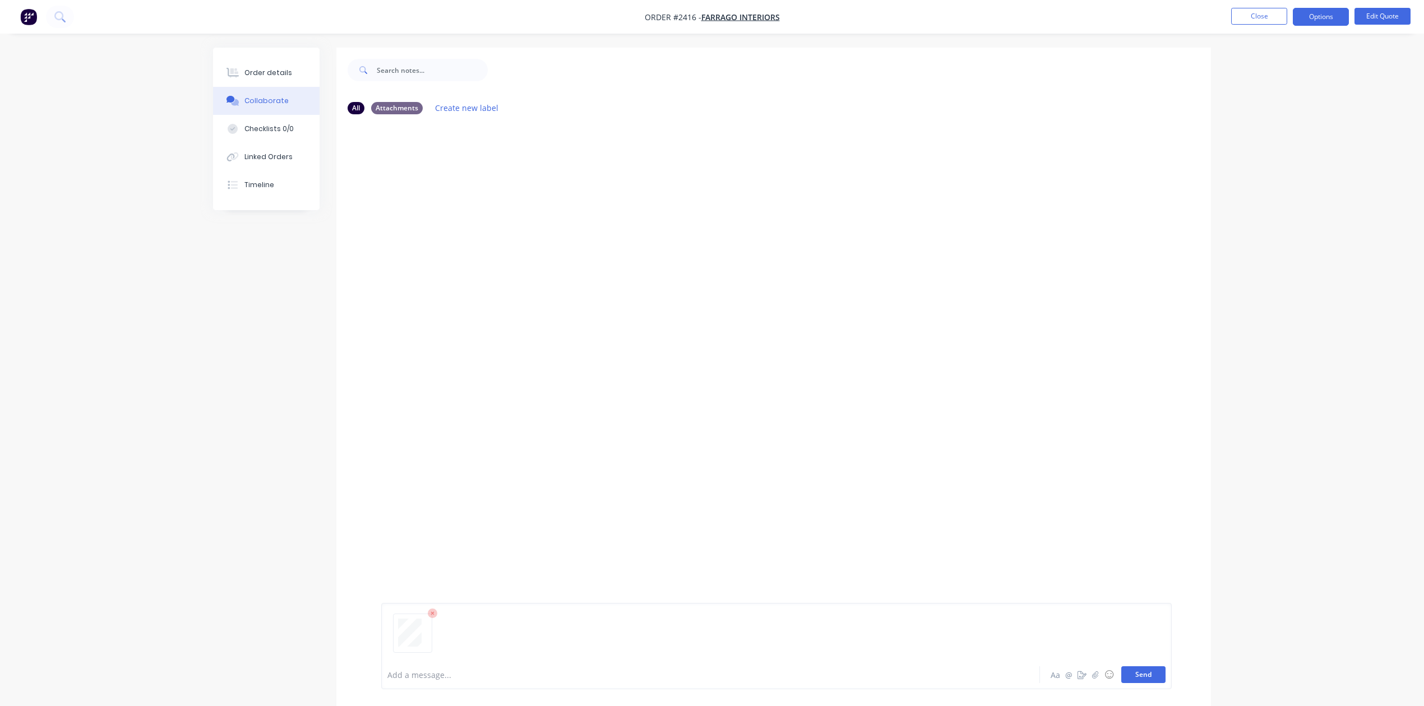
click at [1129, 667] on button "Send" at bounding box center [1143, 675] width 44 height 17
click at [271, 77] on div "Order details" at bounding box center [268, 73] width 48 height 10
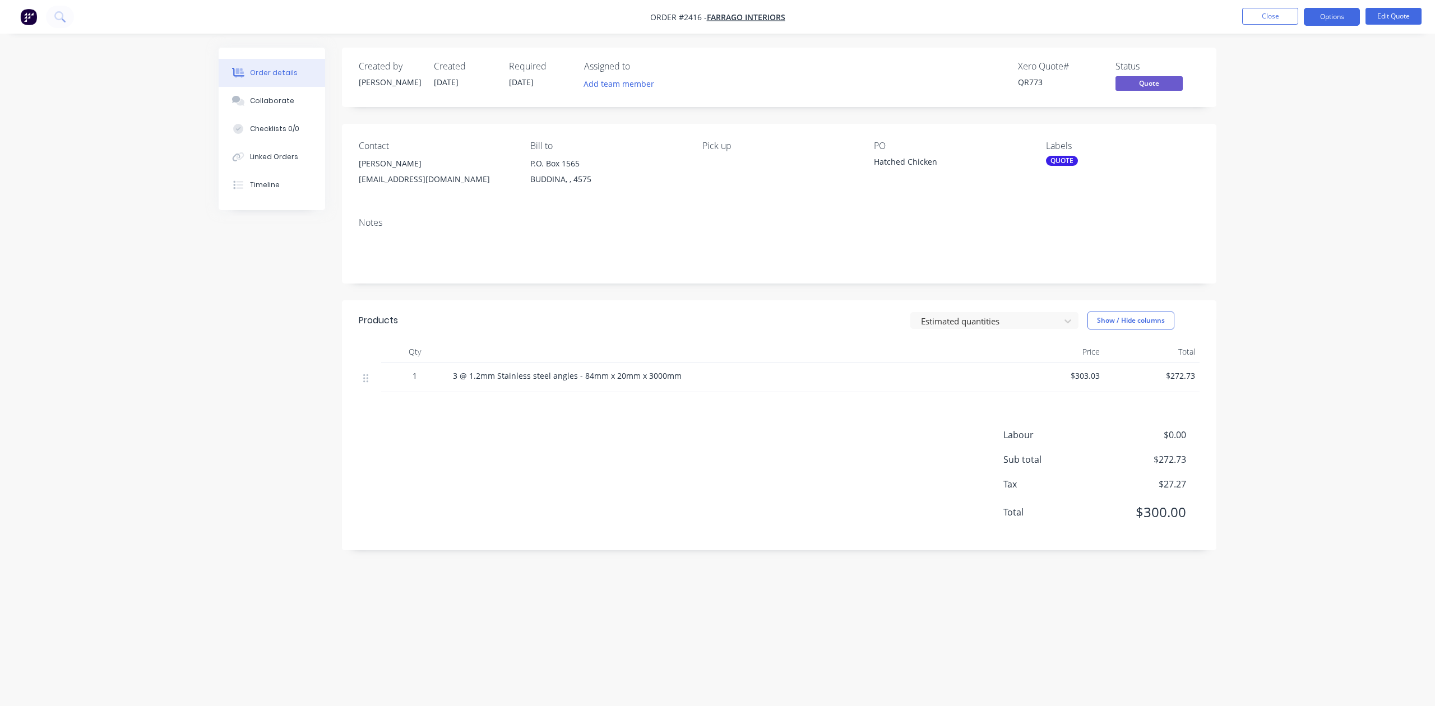
click at [956, 172] on div "Hatched Chicken" at bounding box center [944, 164] width 140 height 16
click at [952, 172] on div "Hatched Chicken" at bounding box center [944, 164] width 140 height 16
click at [1384, 14] on button "Edit Quote" at bounding box center [1394, 16] width 56 height 17
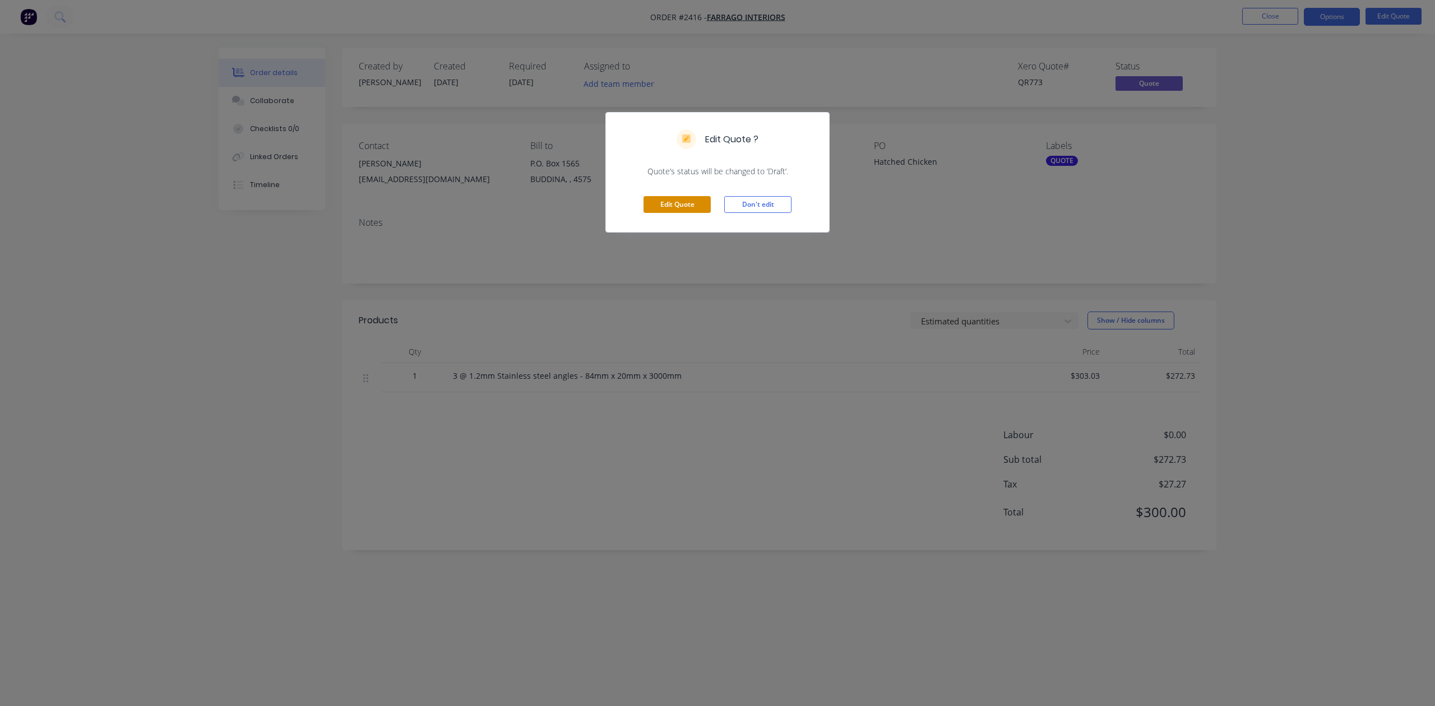
click at [651, 213] on button "Edit Quote" at bounding box center [677, 204] width 67 height 17
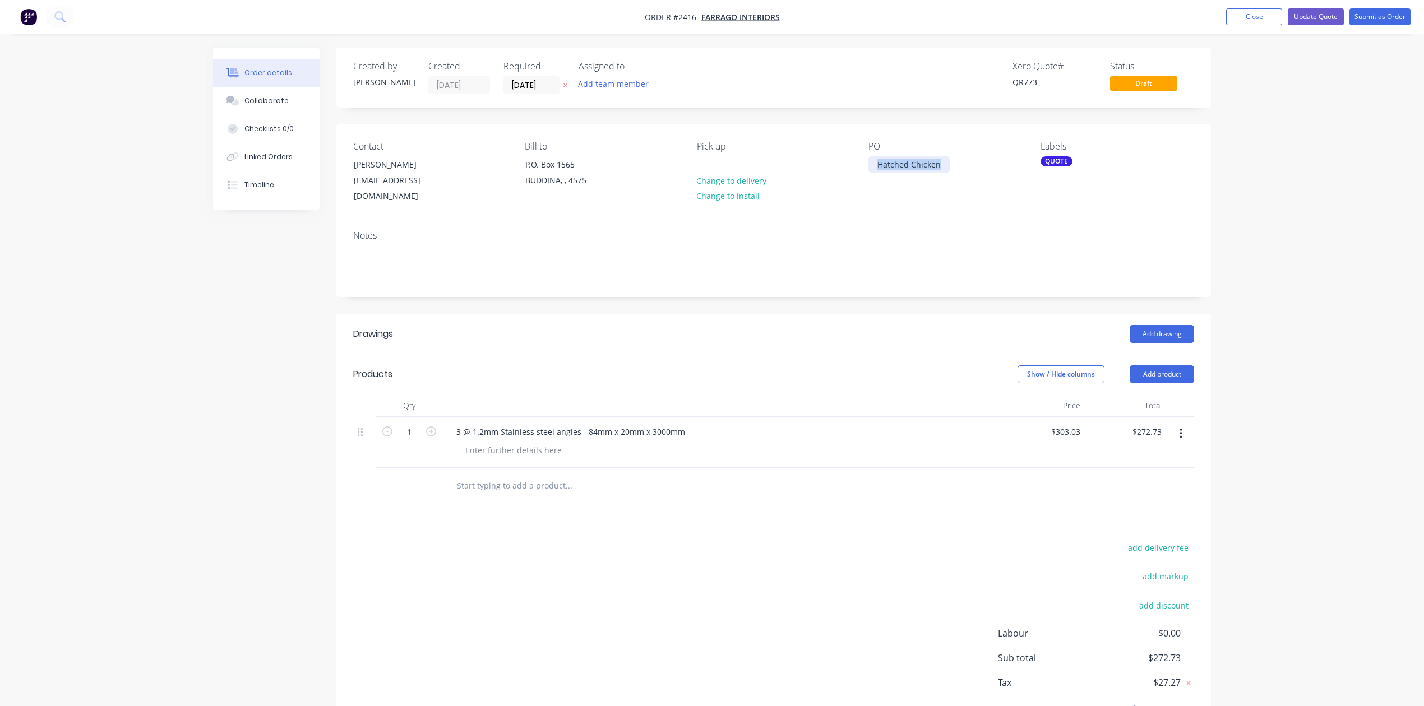
drag, startPoint x: 959, startPoint y: 191, endPoint x: 822, endPoint y: 194, distance: 136.8
click at [822, 194] on div "Contact Rodney rodw@farrago.com.au Bill to P.O. Box 1565 BUDDINA, , 4575 Pick u…" at bounding box center [773, 172] width 875 height 97
click at [1057, 167] on div "QUOTE" at bounding box center [1057, 161] width 32 height 10
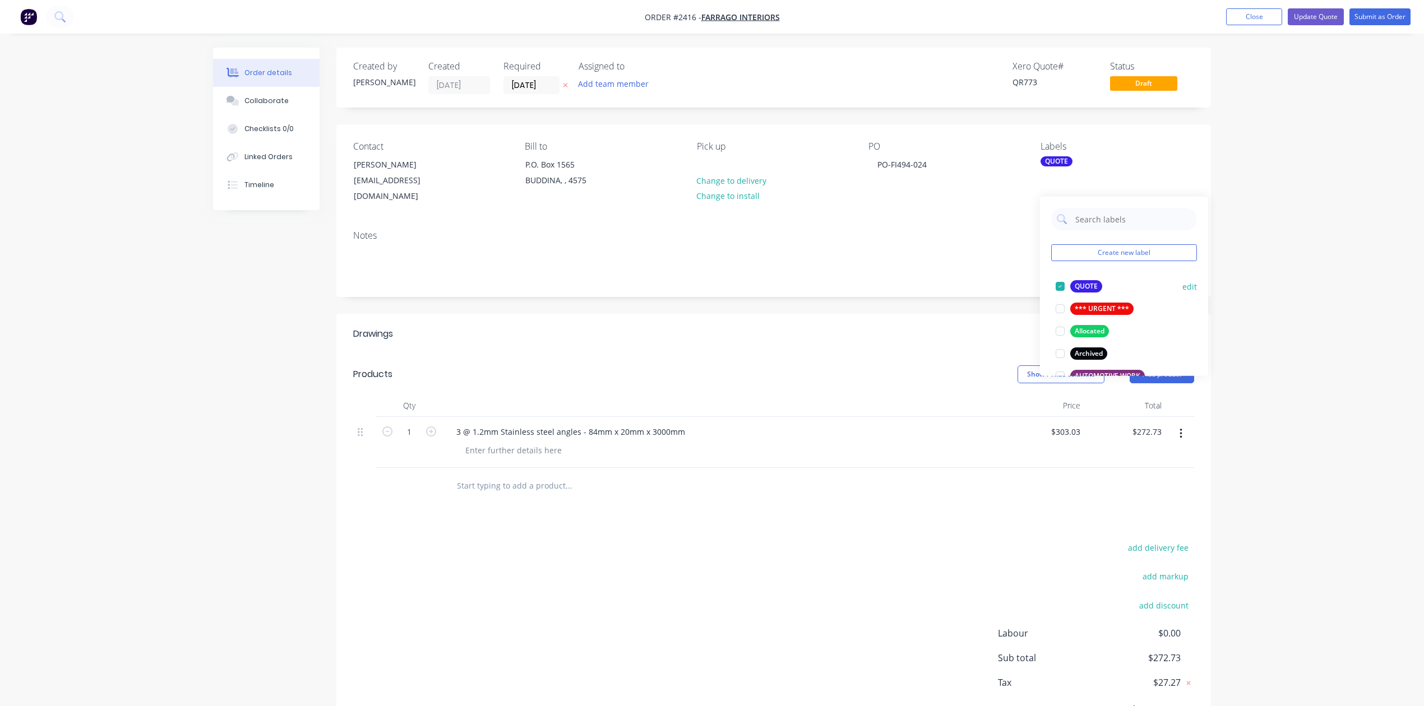
click at [1057, 290] on div at bounding box center [1060, 286] width 22 height 22
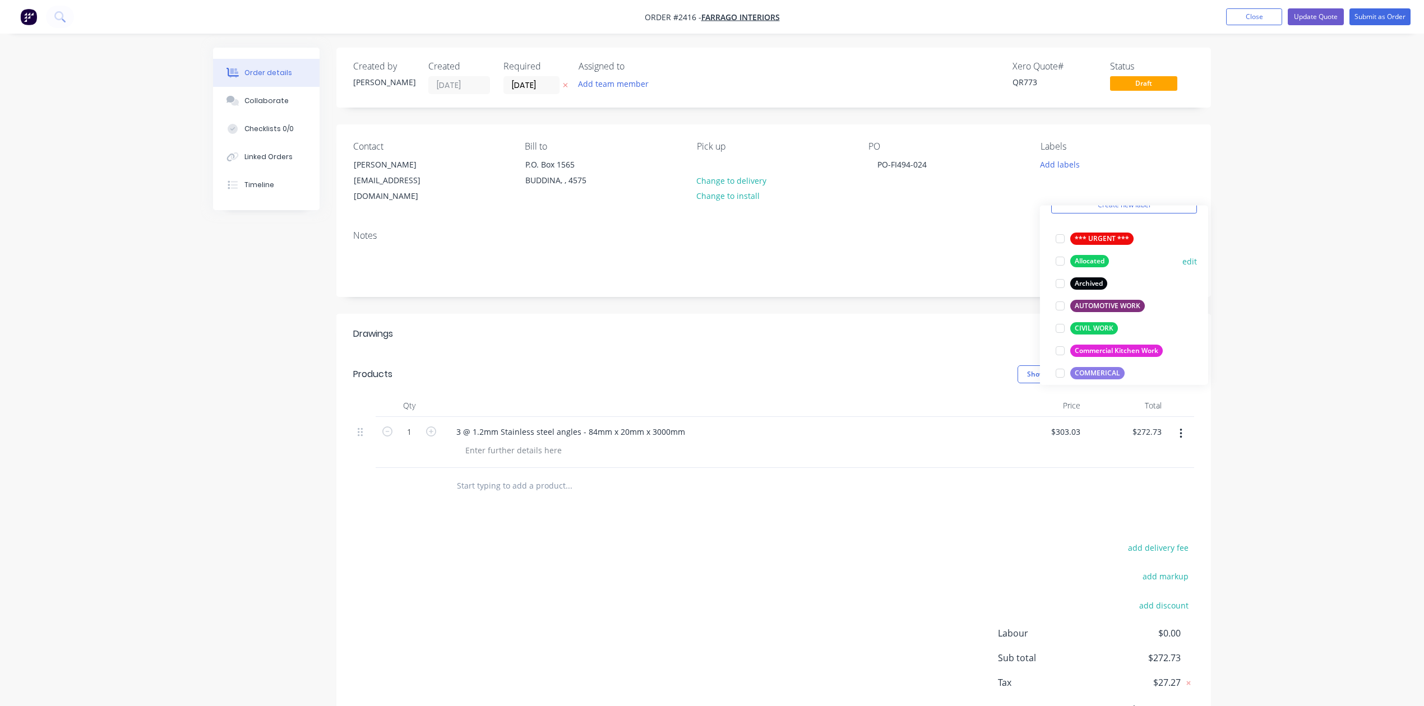
scroll to position [149, 0]
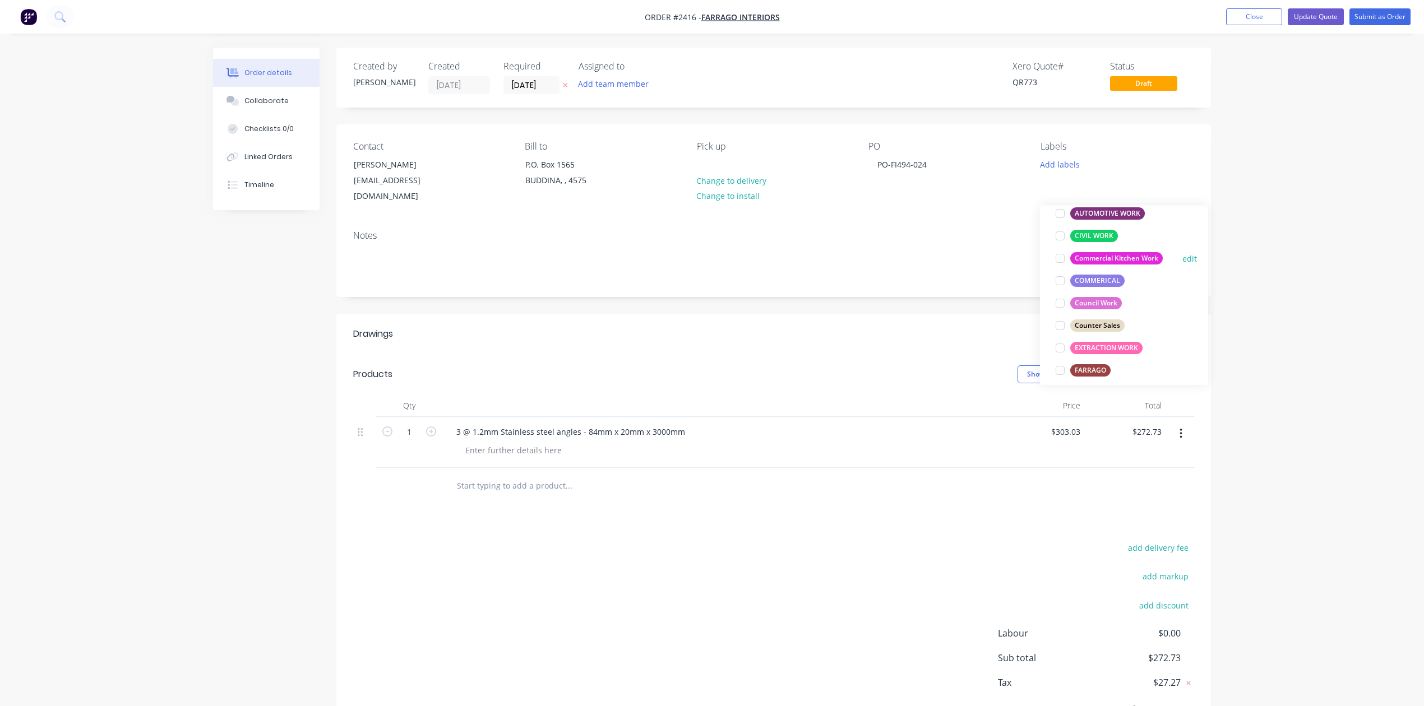
click at [1058, 262] on div at bounding box center [1060, 258] width 22 height 22
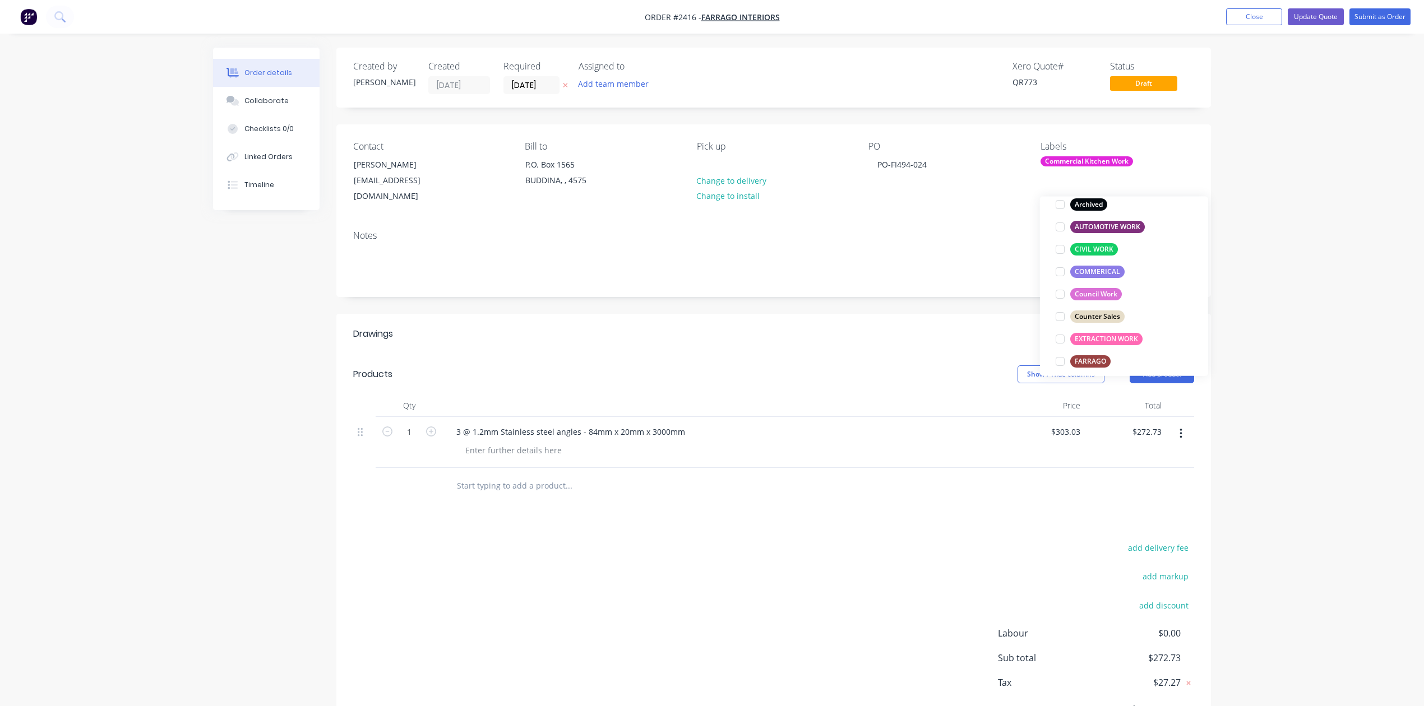
scroll to position [37, 0]
click at [919, 241] on div "Notes" at bounding box center [773, 235] width 841 height 11
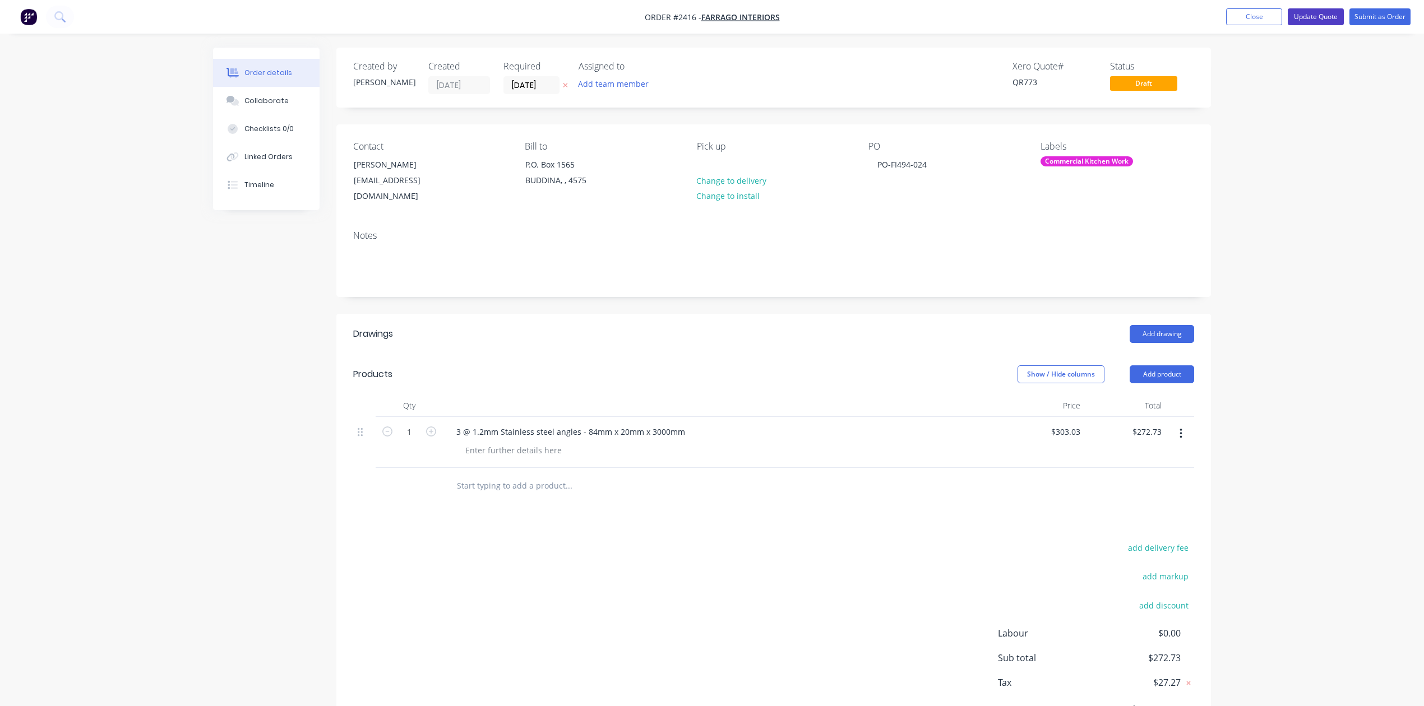
click at [1288, 19] on button "Update Quote" at bounding box center [1316, 16] width 56 height 17
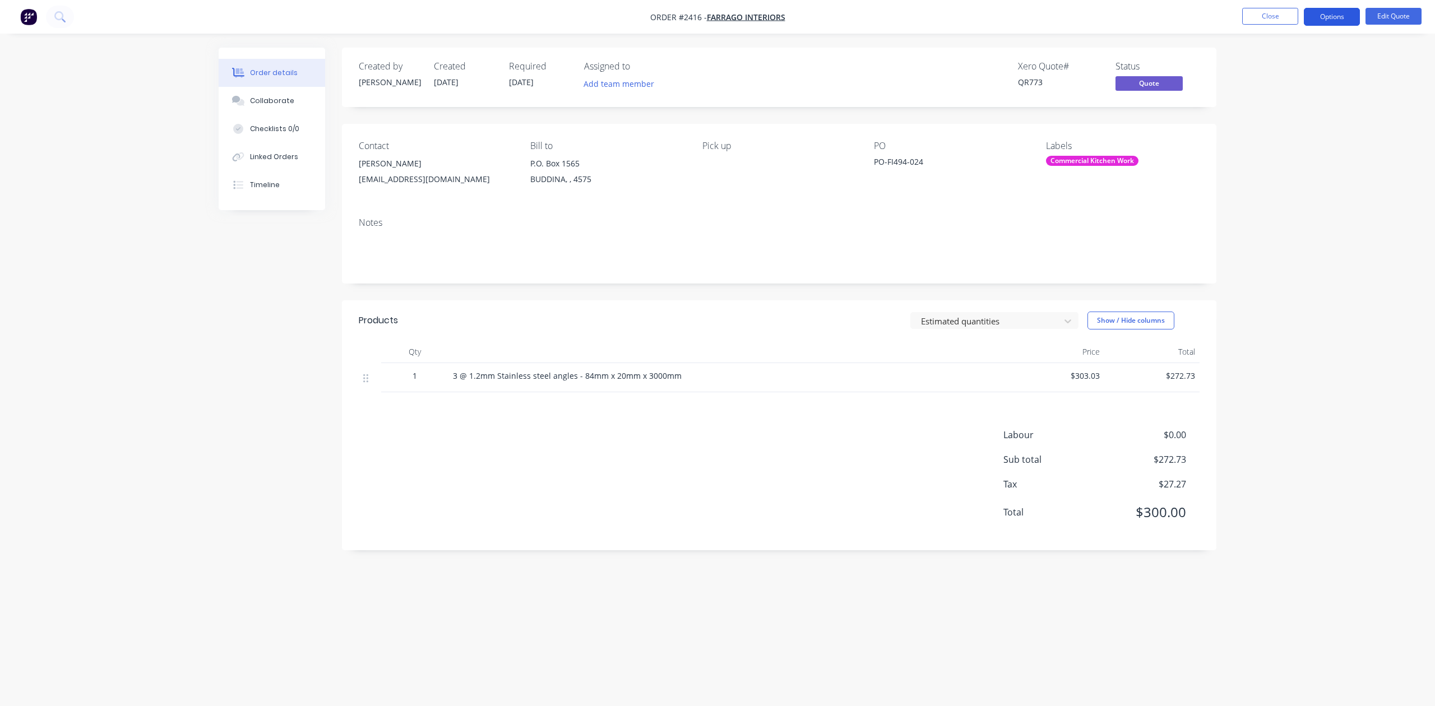
click at [1341, 16] on button "Options" at bounding box center [1332, 17] width 56 height 18
click at [1284, 133] on div "Convert to Order" at bounding box center [1298, 135] width 103 height 16
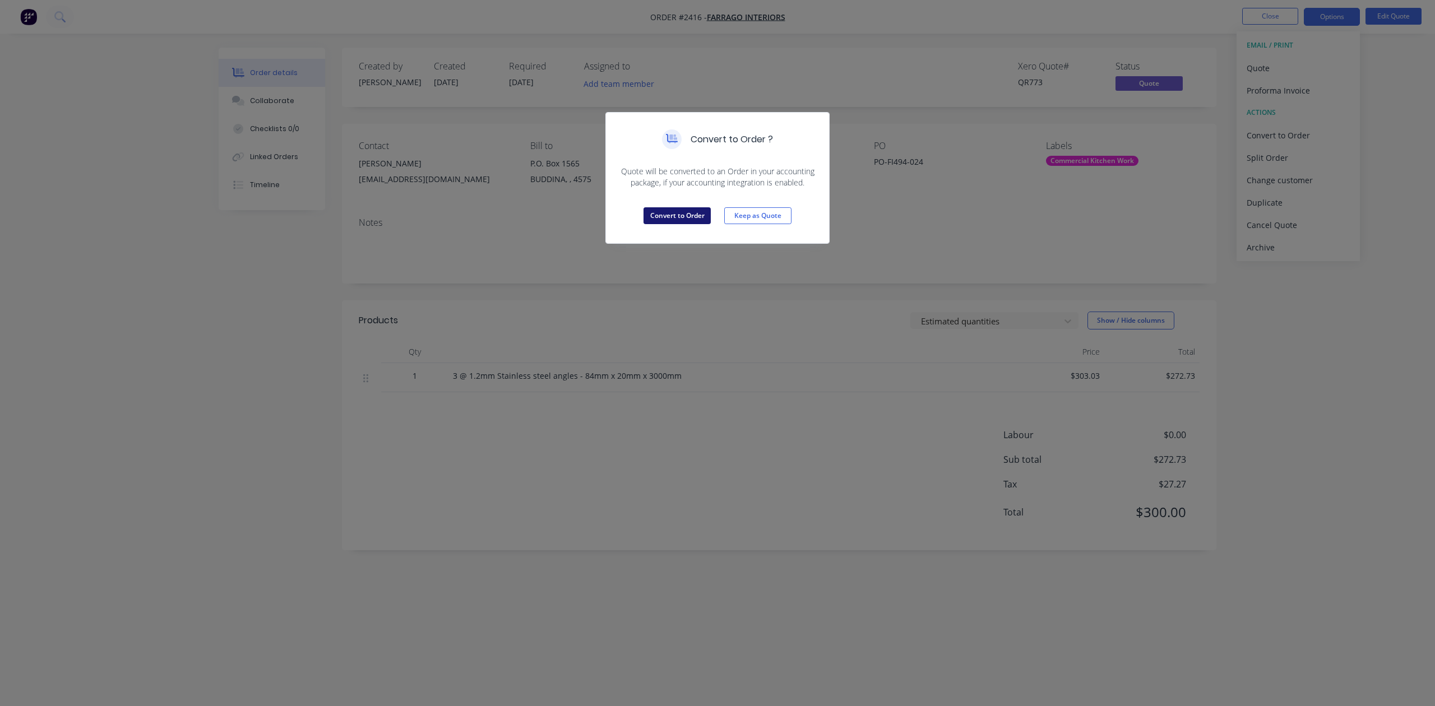
click at [679, 224] on button "Convert to Order" at bounding box center [677, 215] width 67 height 17
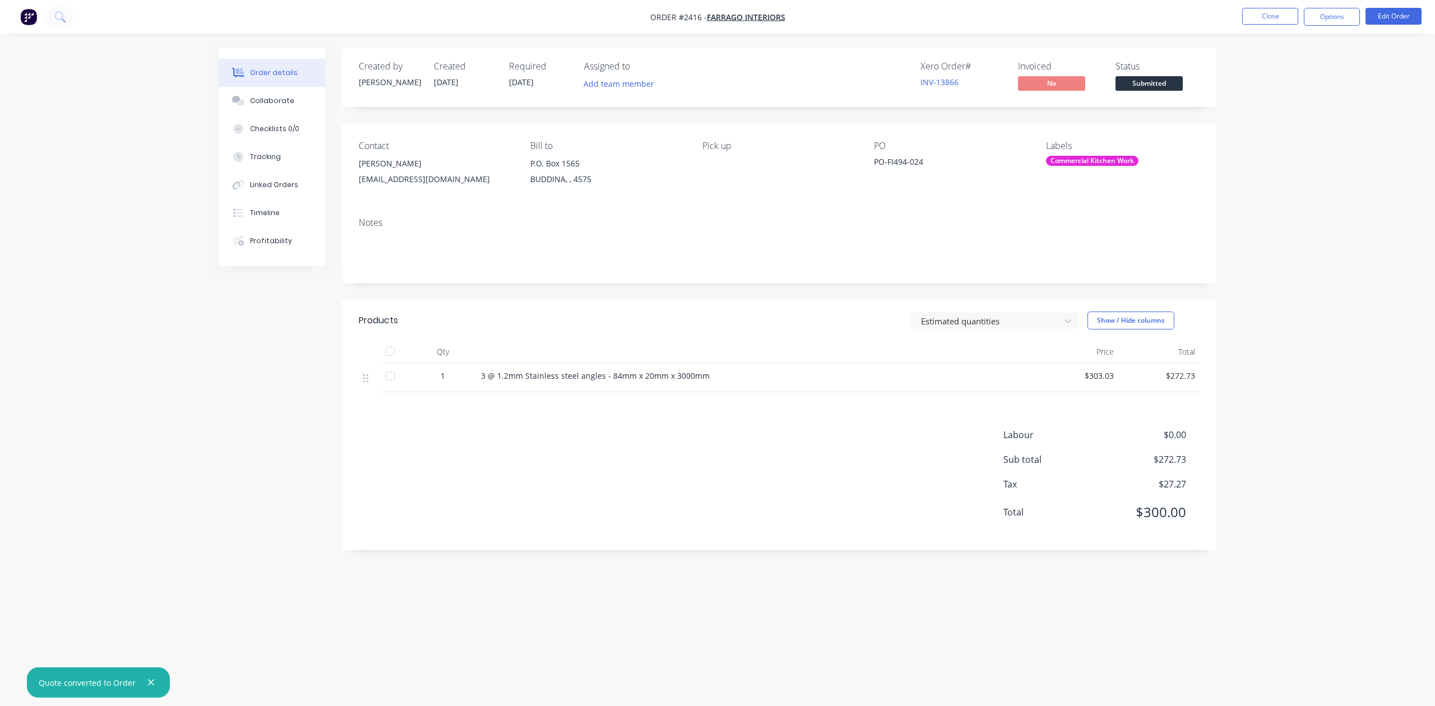
click at [1080, 166] on div "Commercial Kitchen Work" at bounding box center [1092, 161] width 93 height 10
click at [1064, 315] on div at bounding box center [1065, 309] width 22 height 22
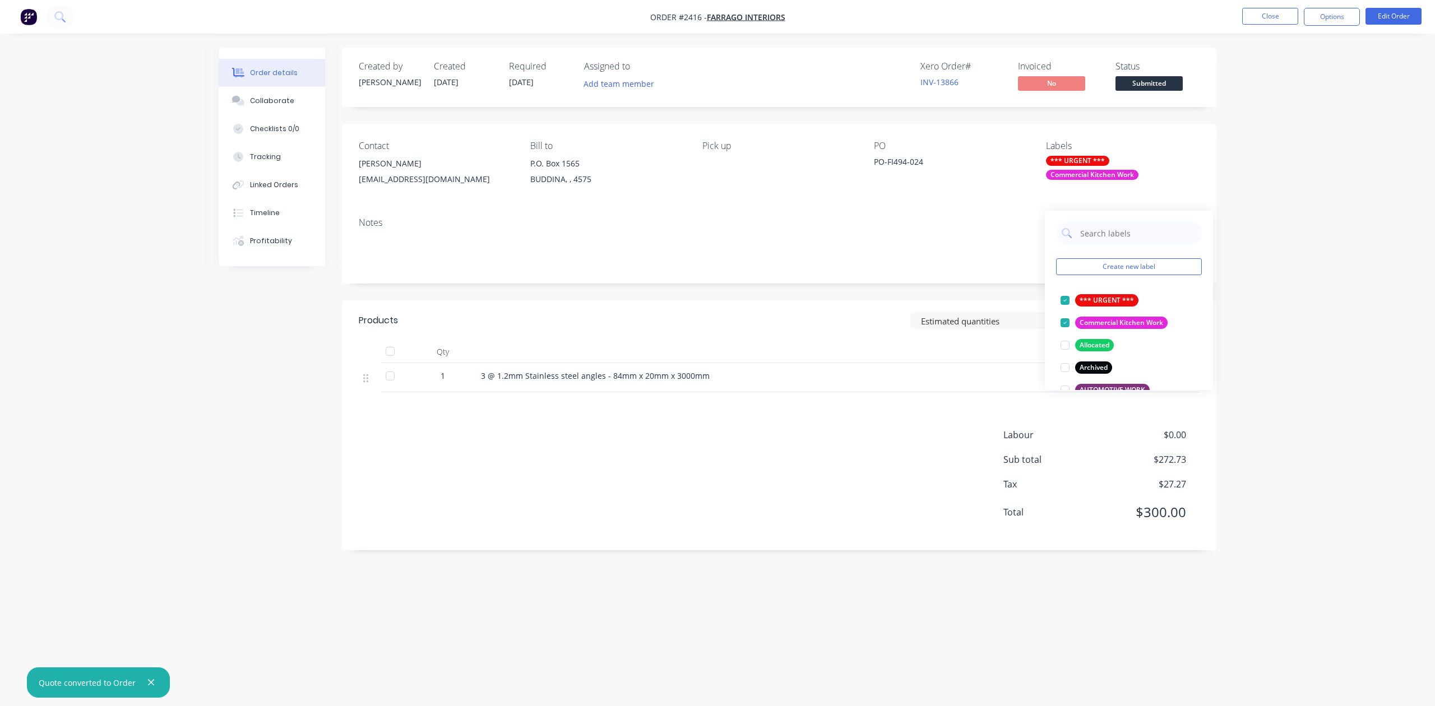
click at [1274, 254] on div "Order details Collaborate Checklists 0/0 Tracking Linked Orders Timeline Profit…" at bounding box center [717, 353] width 1435 height 706
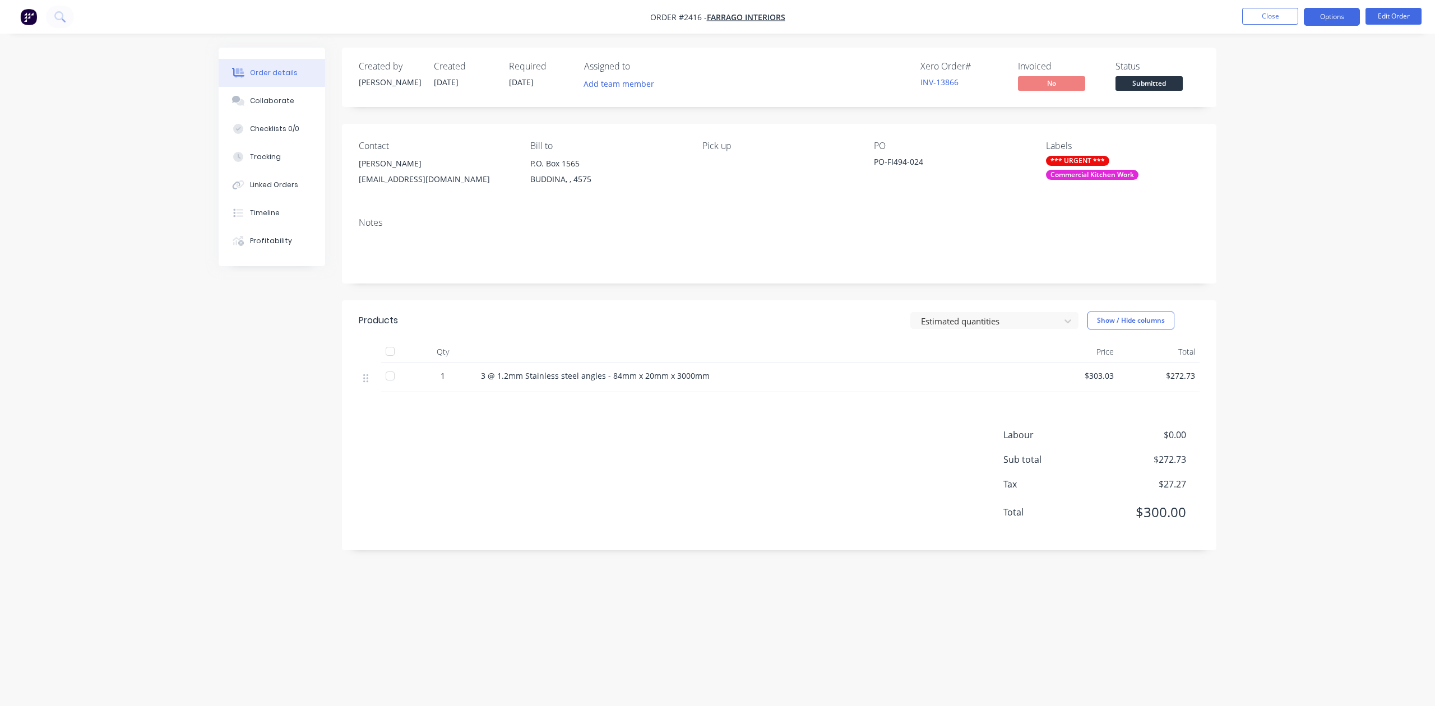
click at [1318, 13] on button "Options" at bounding box center [1332, 17] width 56 height 18
click at [1275, 136] on div "Work Order" at bounding box center [1298, 135] width 103 height 16
click at [1278, 113] on div "Without pricing" at bounding box center [1298, 113] width 103 height 16
click at [1321, 17] on button "Options" at bounding box center [1332, 17] width 56 height 18
click at [1397, 18] on button "Edit Order" at bounding box center [1394, 16] width 56 height 17
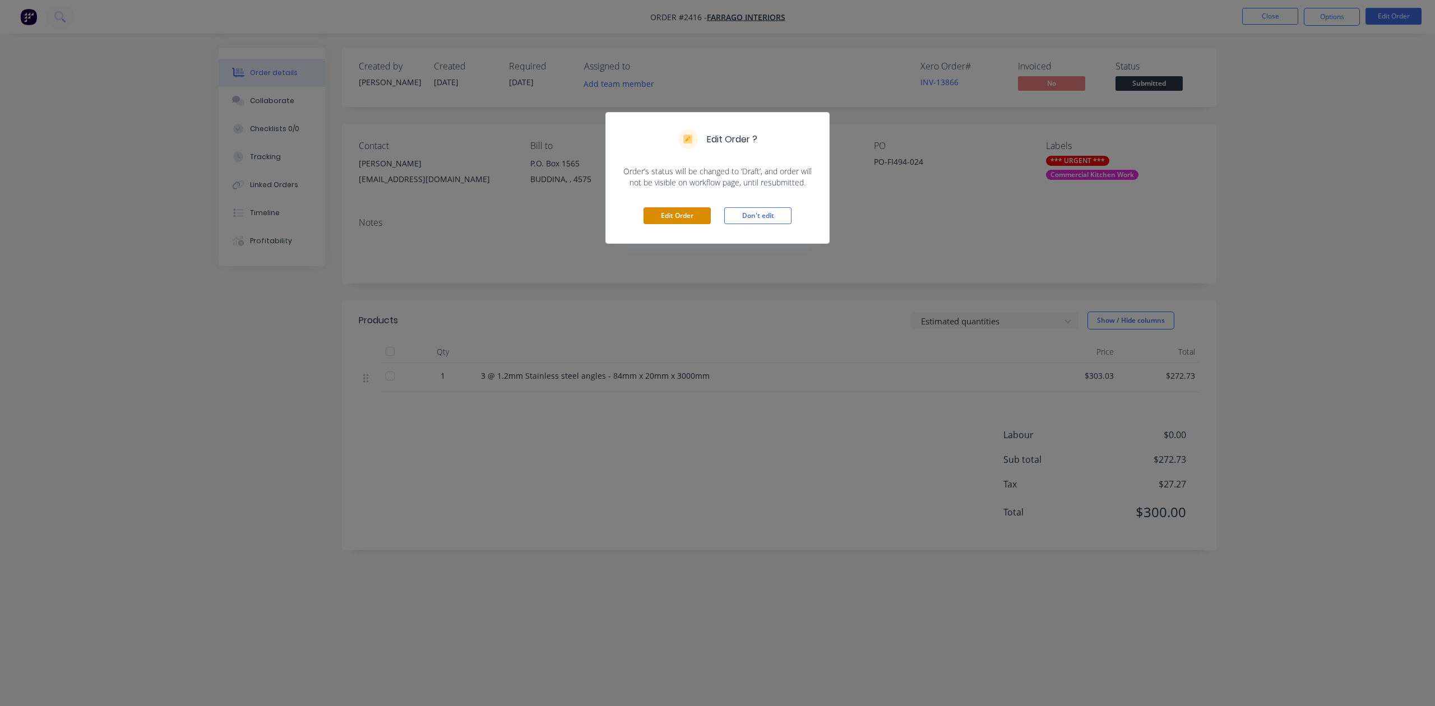
click at [682, 224] on button "Edit Order" at bounding box center [677, 215] width 67 height 17
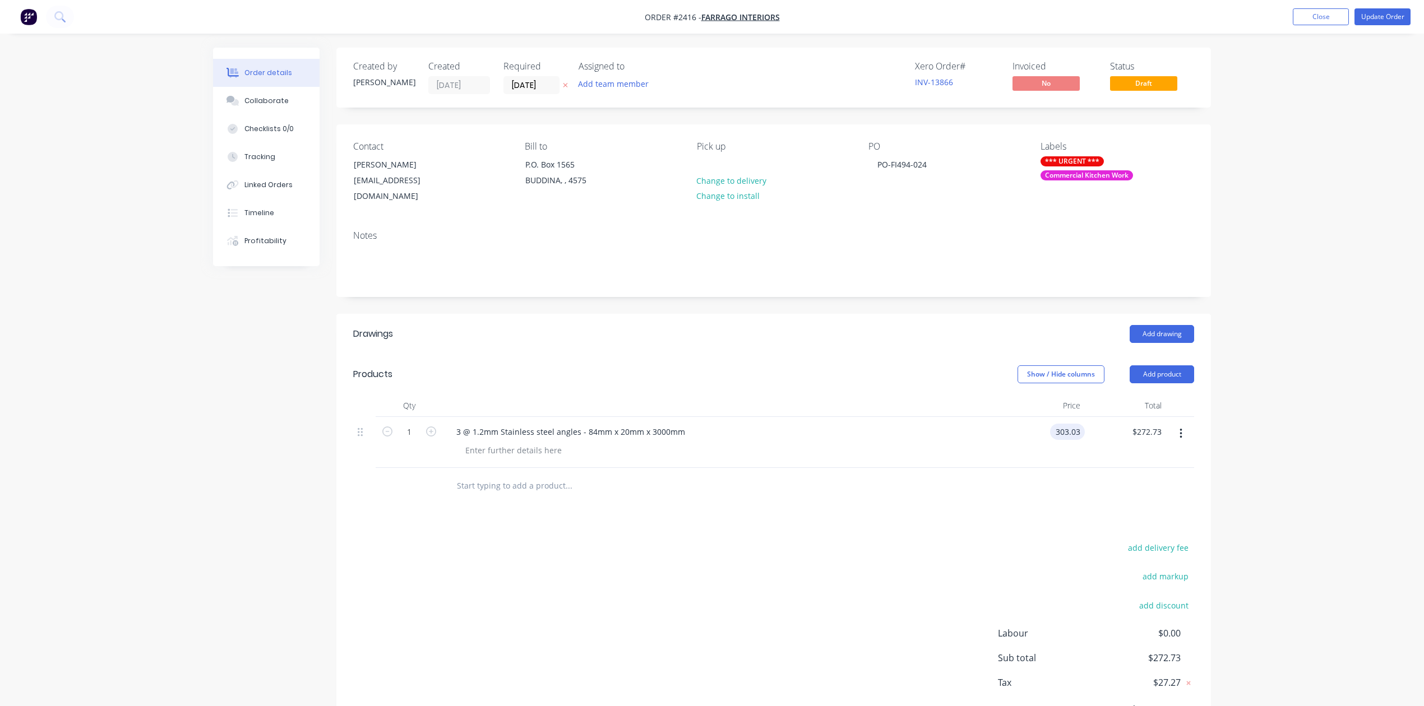
click at [1061, 440] on input "303.03" at bounding box center [1070, 432] width 30 height 16
type input "$303.03"
click at [1075, 383] on button "Show / Hide columns" at bounding box center [1061, 375] width 87 height 18
click at [1057, 519] on span "Discount" at bounding box center [1085, 513] width 84 height 12
click at [1015, 508] on input "Discount" at bounding box center [1015, 508] width 0 height 0
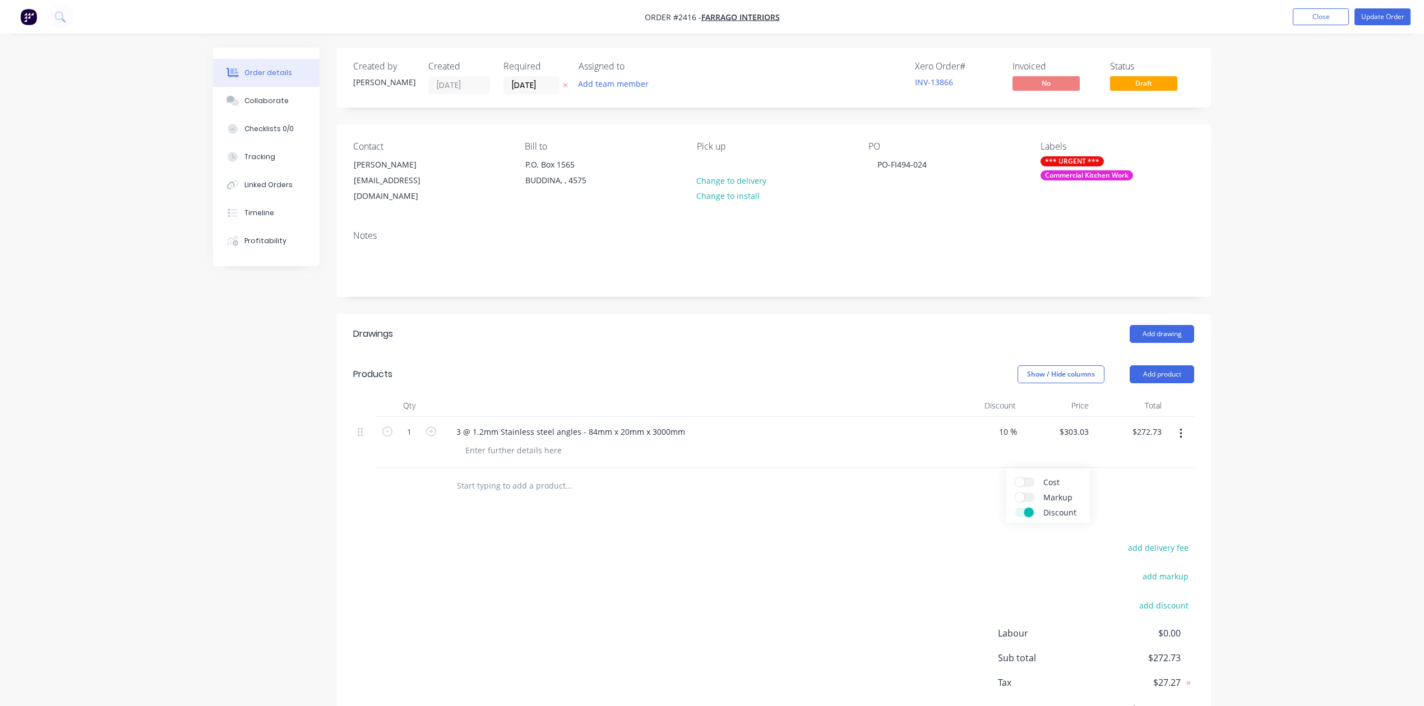
click at [1052, 468] on div "$303.03 $303.03" at bounding box center [1056, 442] width 73 height 51
click at [1023, 468] on div "$303.03 $303.03" at bounding box center [1056, 442] width 73 height 51
click at [1019, 440] on div "10 10 %" at bounding box center [1008, 432] width 27 height 16
drag, startPoint x: 1014, startPoint y: 516, endPoint x: 981, endPoint y: 518, distance: 33.1
click at [981, 468] on div "10 10 %" at bounding box center [983, 442] width 73 height 51
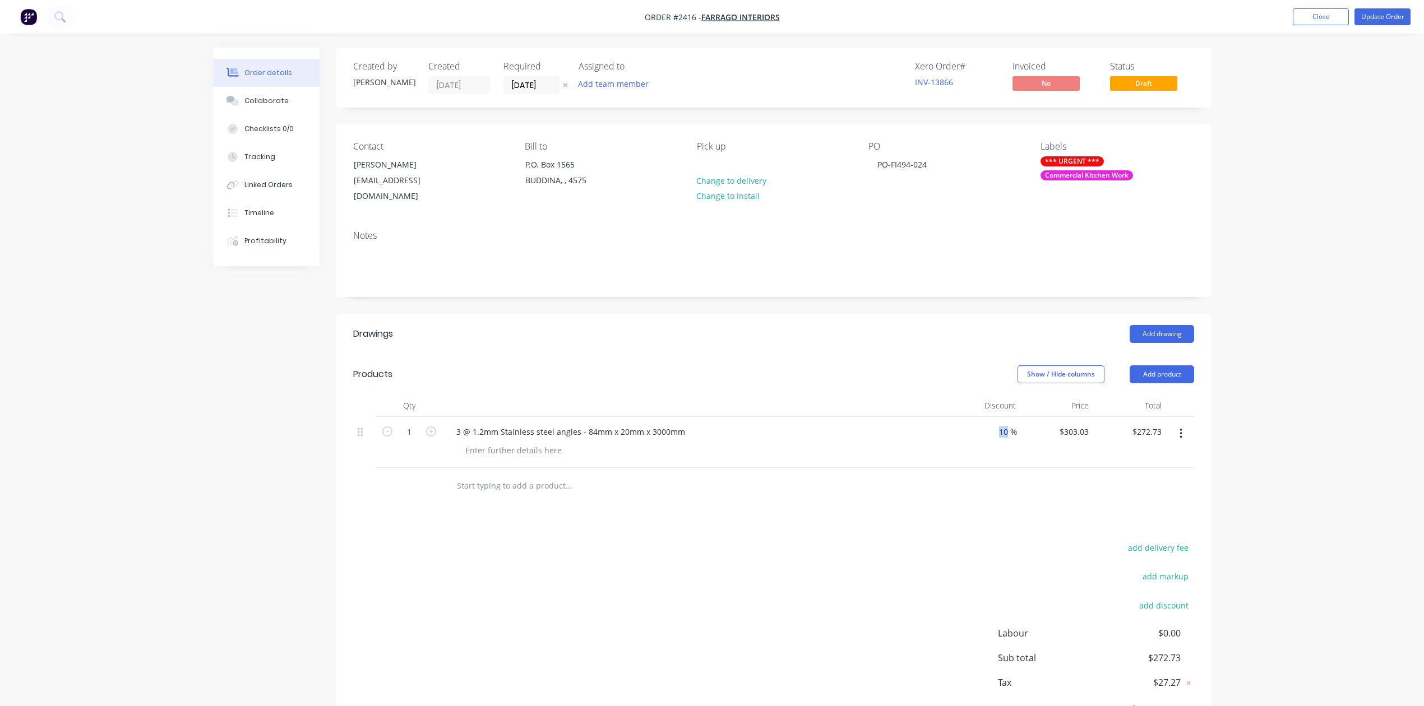
click at [984, 468] on div "10 10 %" at bounding box center [983, 442] width 73 height 51
drag, startPoint x: 1010, startPoint y: 517, endPoint x: 991, endPoint y: 520, distance: 18.8
click at [991, 468] on div "10 10 %" at bounding box center [983, 442] width 73 height 51
type input "303.03"
type input "$303.03"
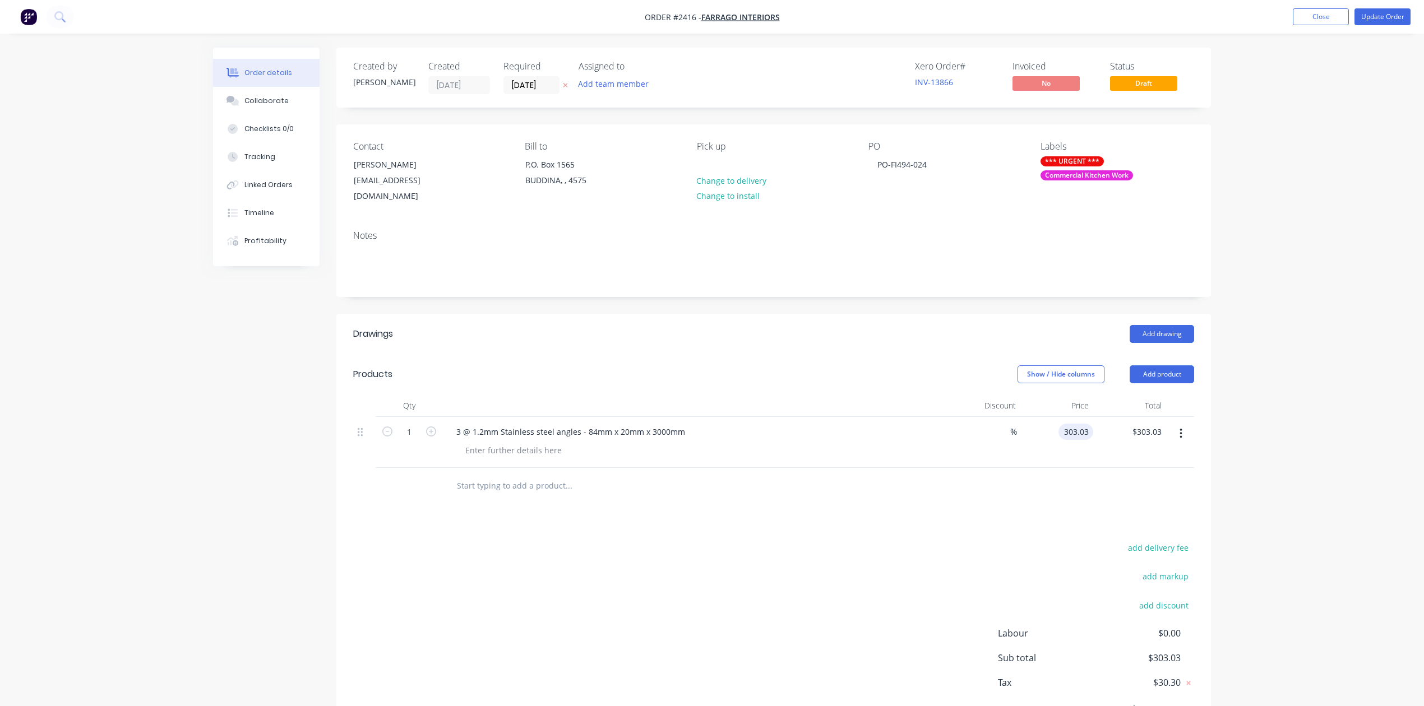
click at [1080, 440] on input "303.03" at bounding box center [1078, 432] width 30 height 16
type input "$300.00"
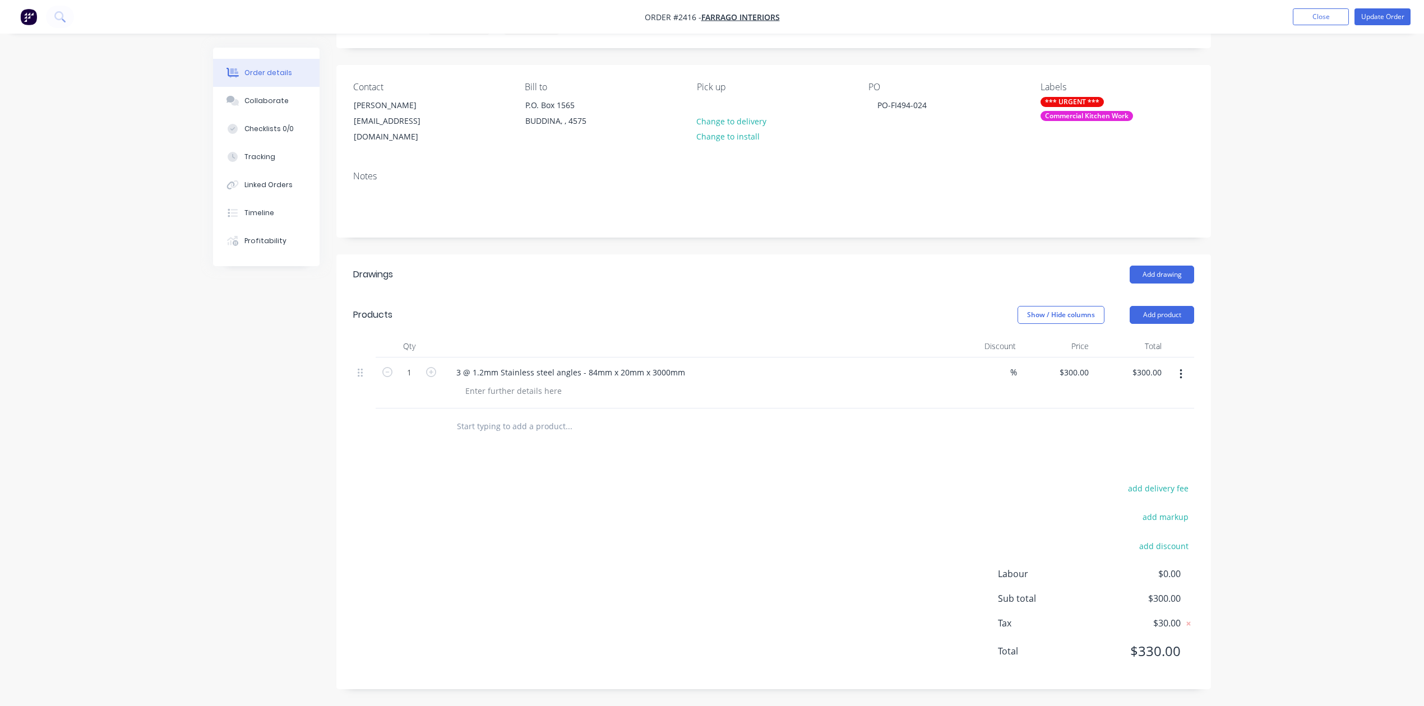
scroll to position [203, 0]
click at [1368, 9] on button "Update Order" at bounding box center [1383, 16] width 56 height 17
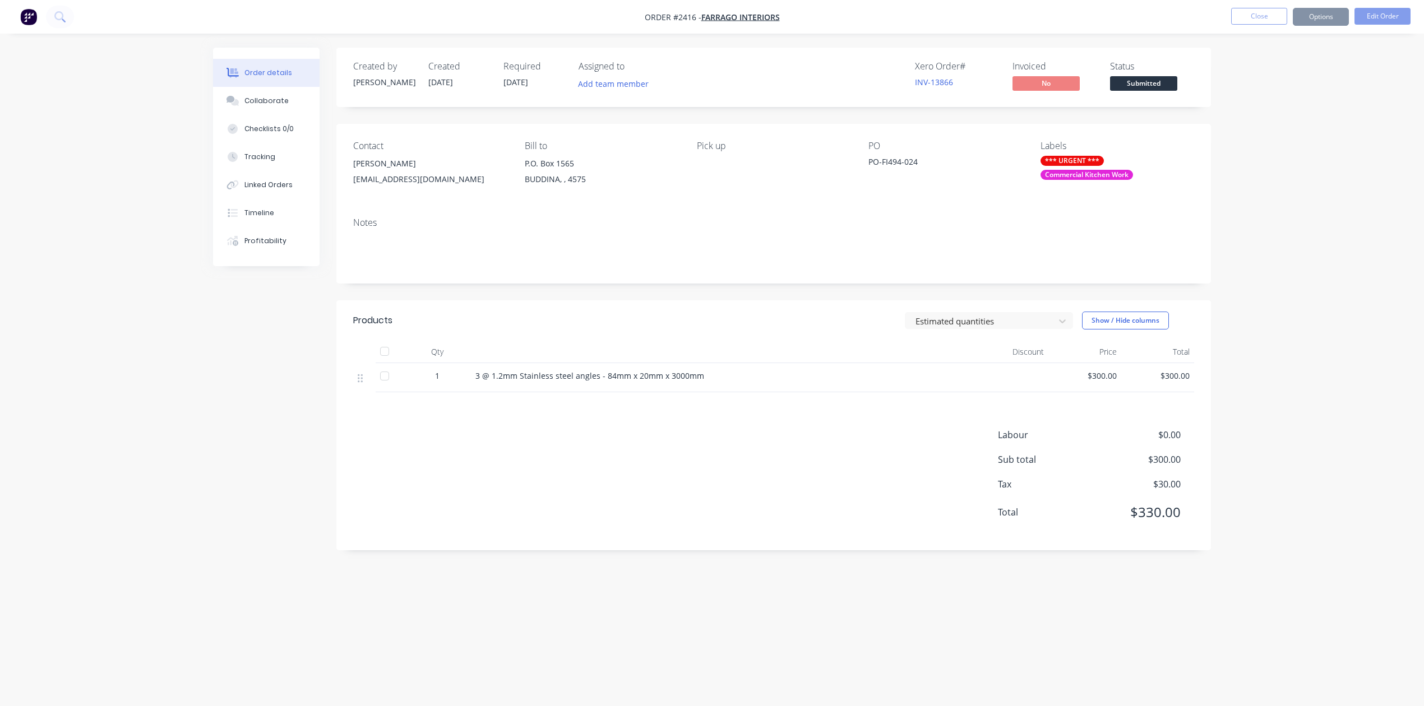
scroll to position [0, 0]
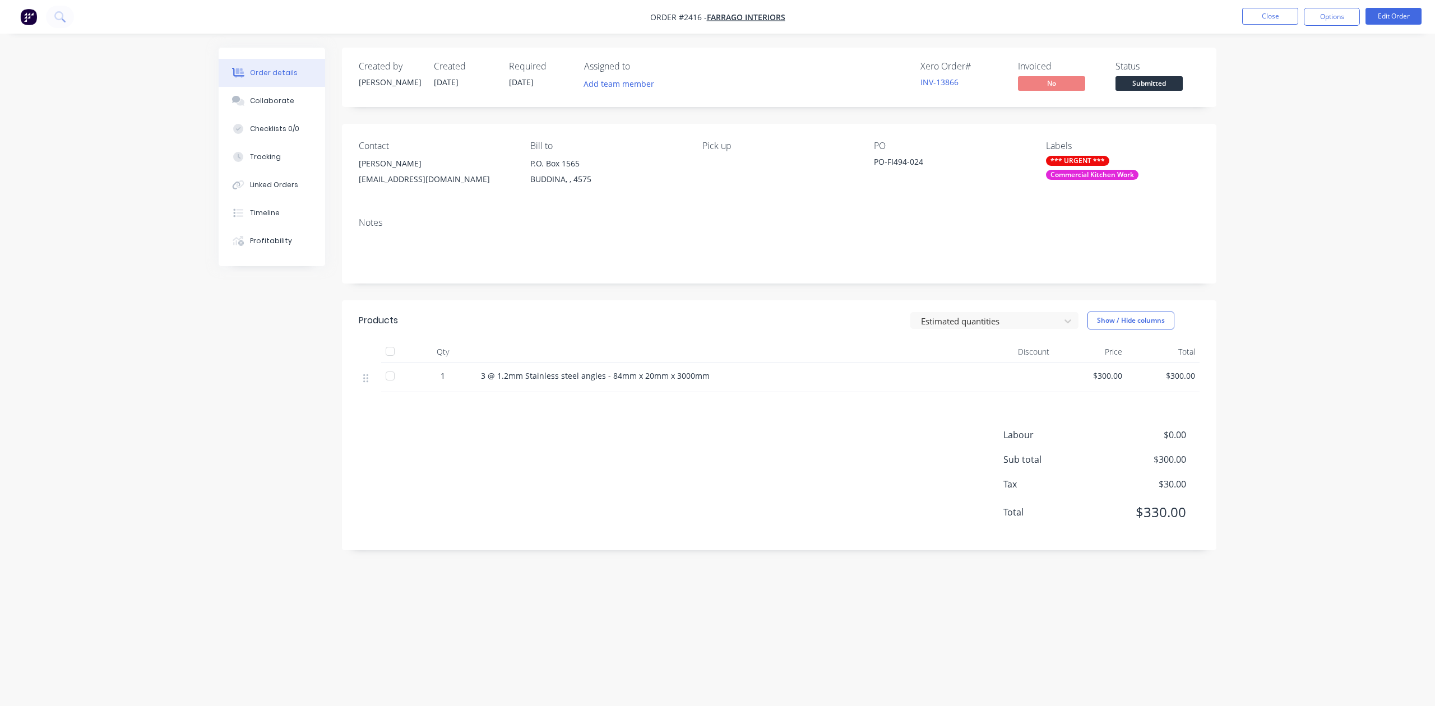
click at [395, 187] on div "rodw@farrago.com.au" at bounding box center [436, 180] width 154 height 16
click at [1264, 24] on button "Close" at bounding box center [1270, 16] width 56 height 17
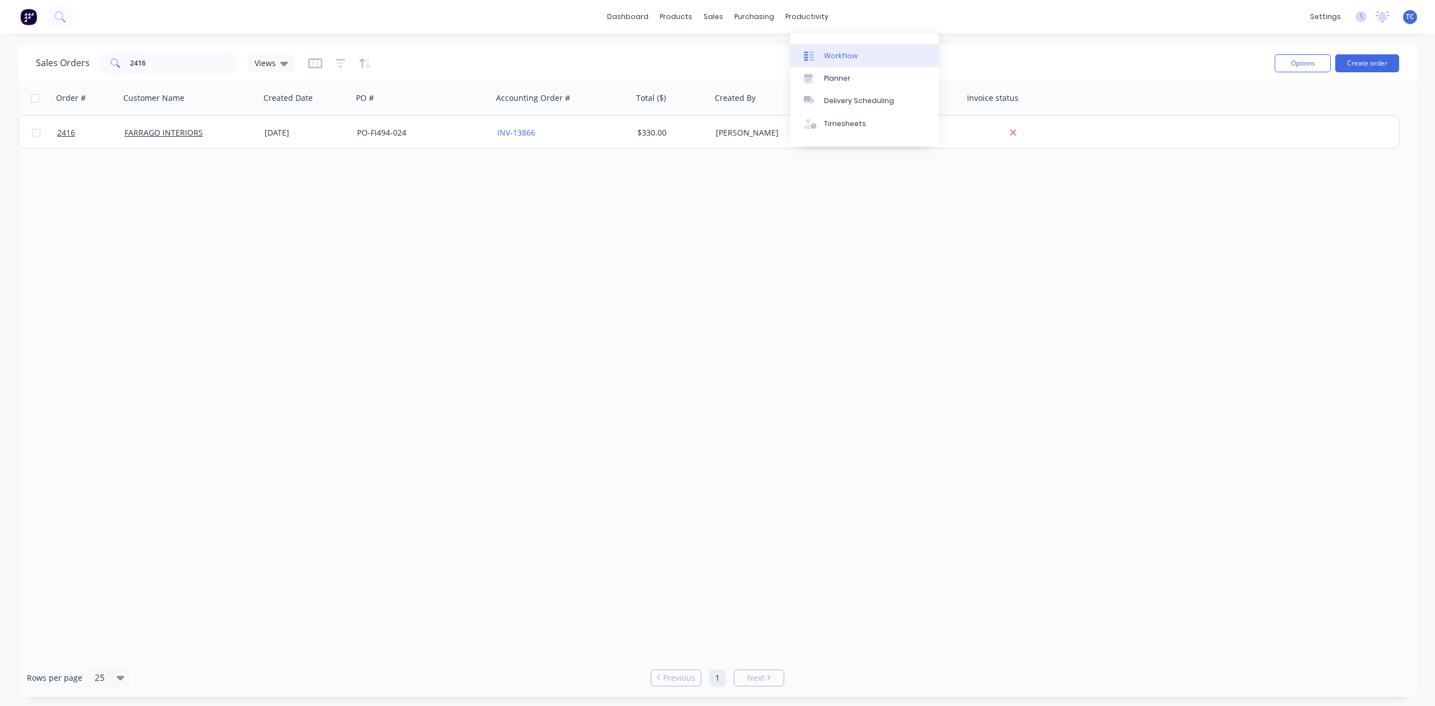
click at [852, 59] on div "Workflow" at bounding box center [841, 56] width 34 height 10
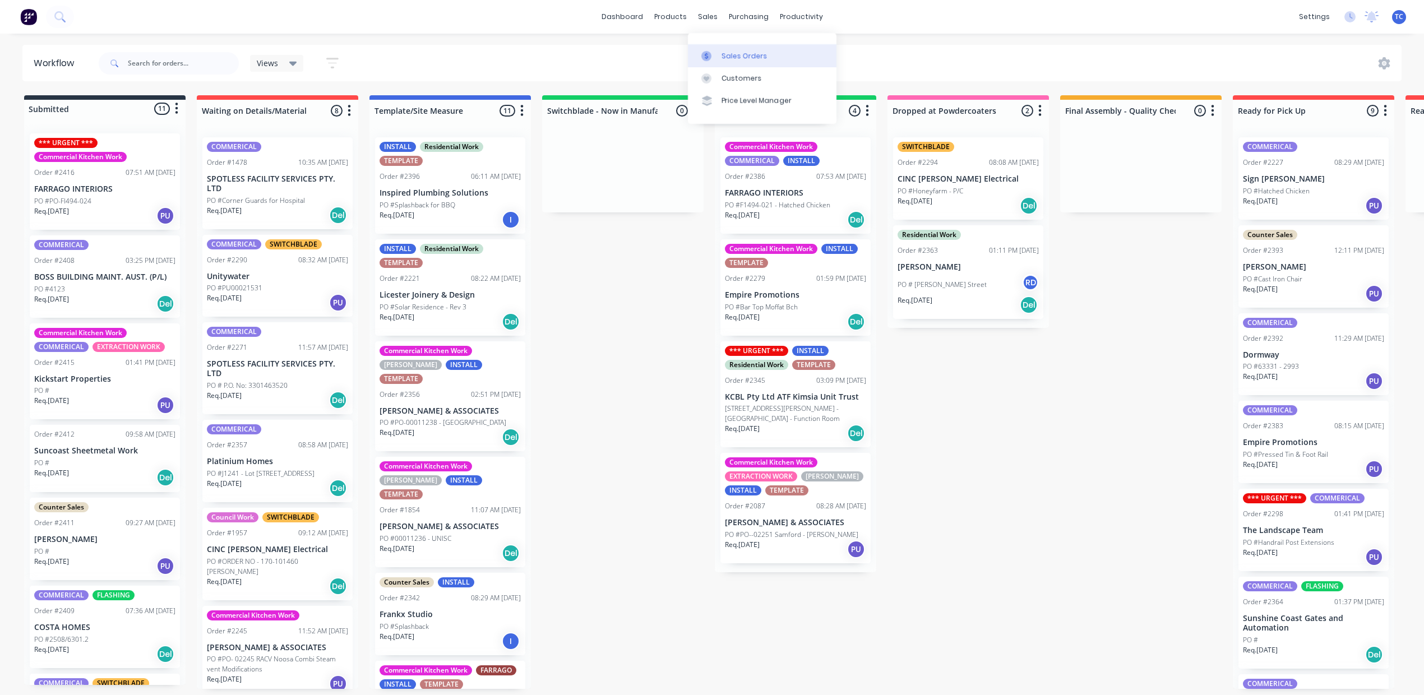
click at [746, 58] on div "Sales Orders" at bounding box center [745, 56] width 46 height 10
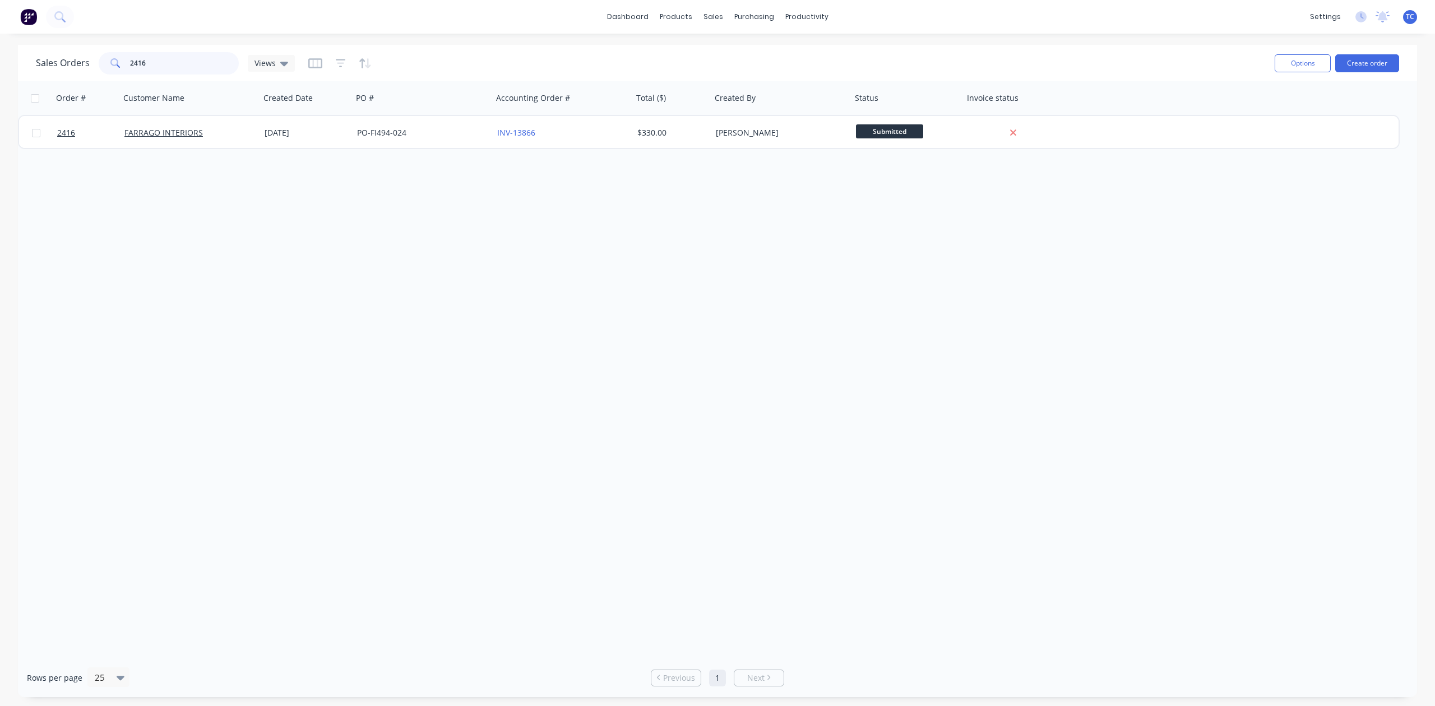
drag, startPoint x: 213, startPoint y: 64, endPoint x: 112, endPoint y: 58, distance: 101.1
click at [112, 58] on div "2416" at bounding box center [169, 63] width 140 height 22
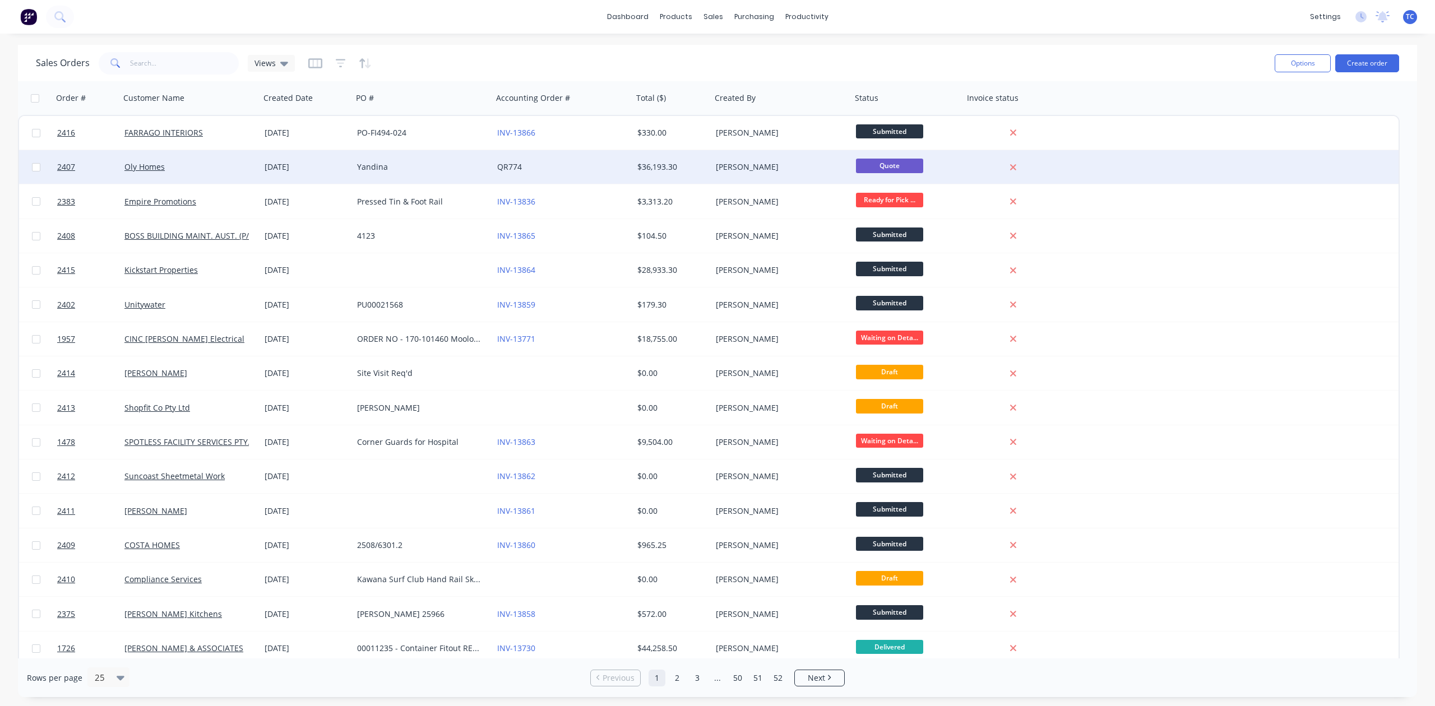
click at [391, 167] on div "Yandina" at bounding box center [419, 166] width 124 height 11
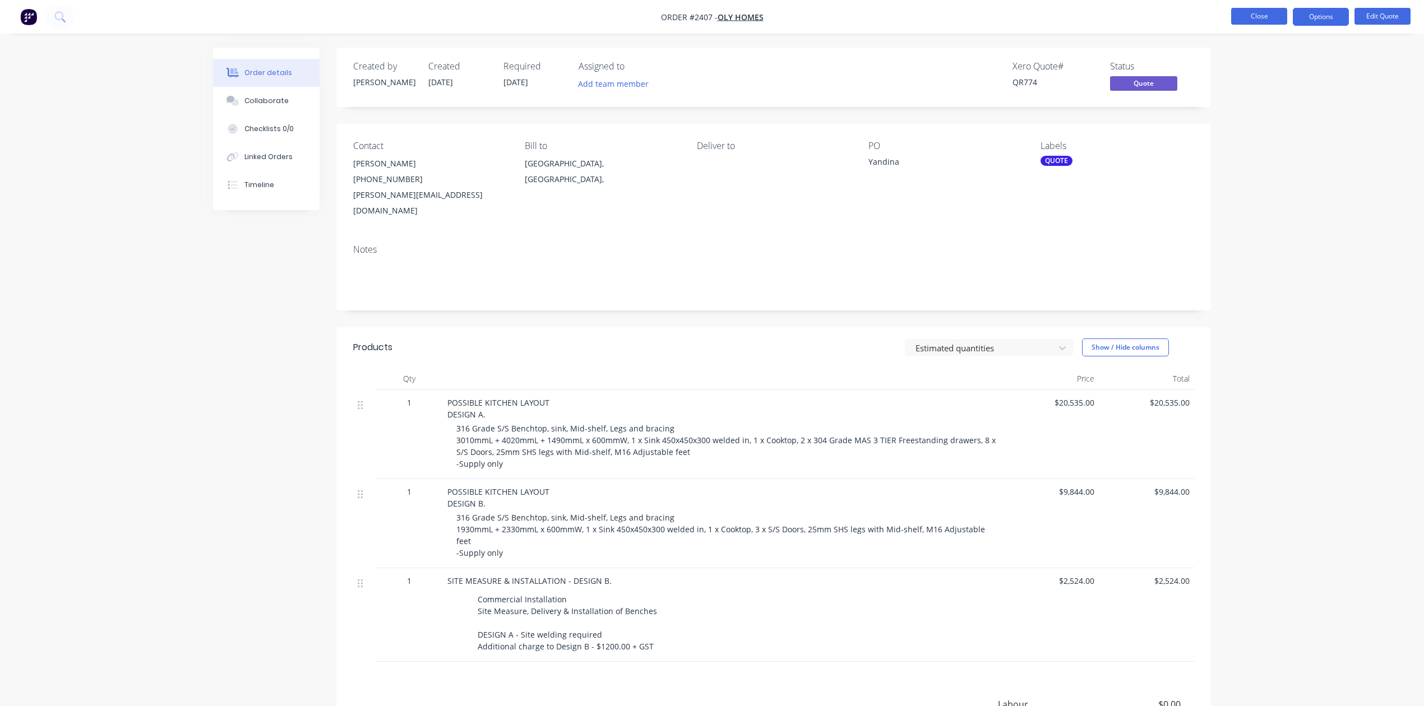
click at [1248, 10] on button "Close" at bounding box center [1259, 16] width 56 height 17
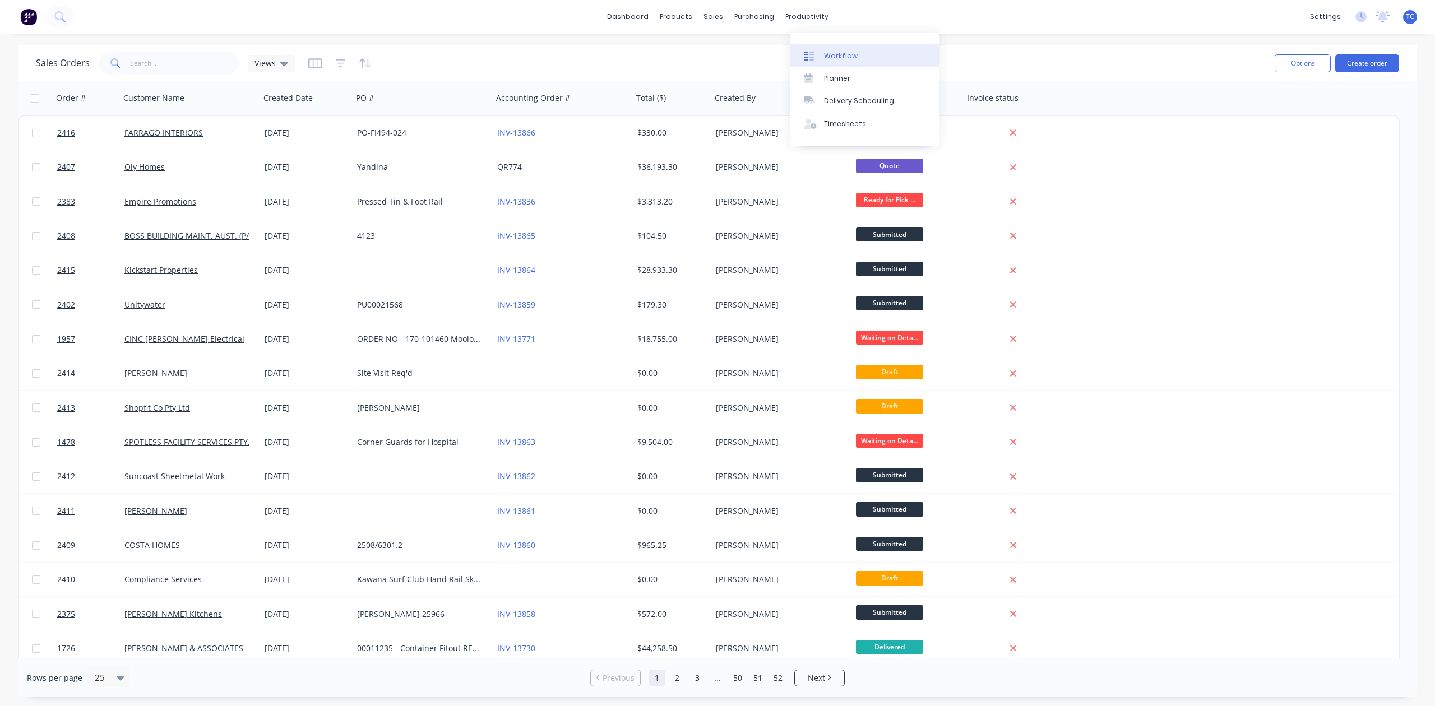
click at [858, 58] on div "Workflow" at bounding box center [841, 56] width 34 height 10
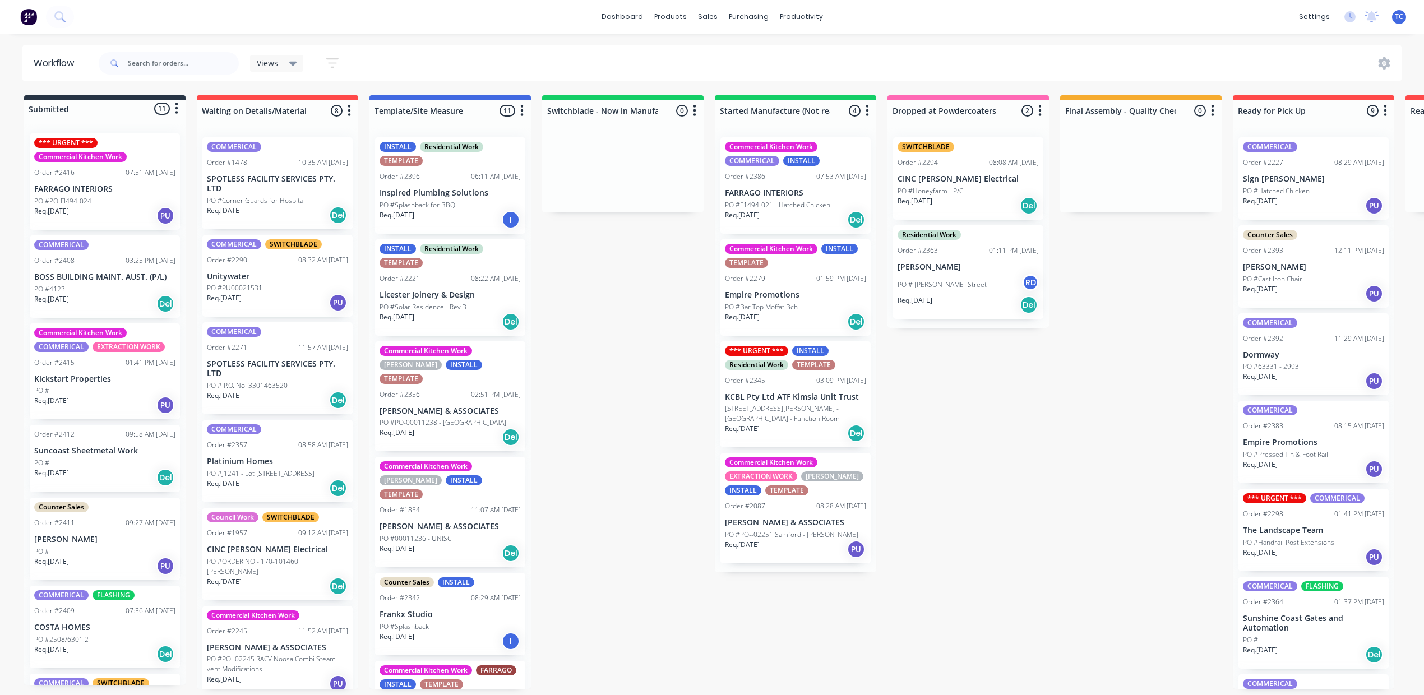
click at [348, 193] on p "SPOTLESS FACILITY SERVICES PTY. LTD" at bounding box center [277, 183] width 141 height 19
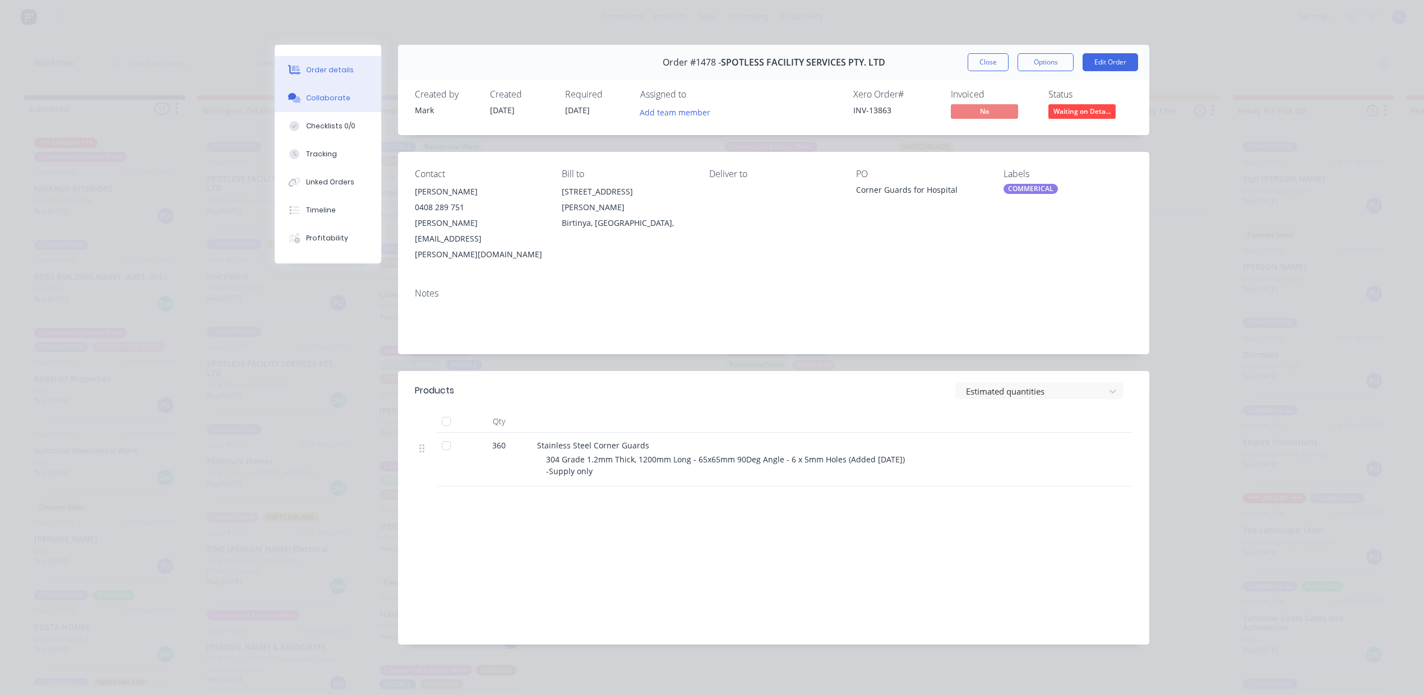
click at [318, 103] on div "Collaborate" at bounding box center [328, 98] width 44 height 10
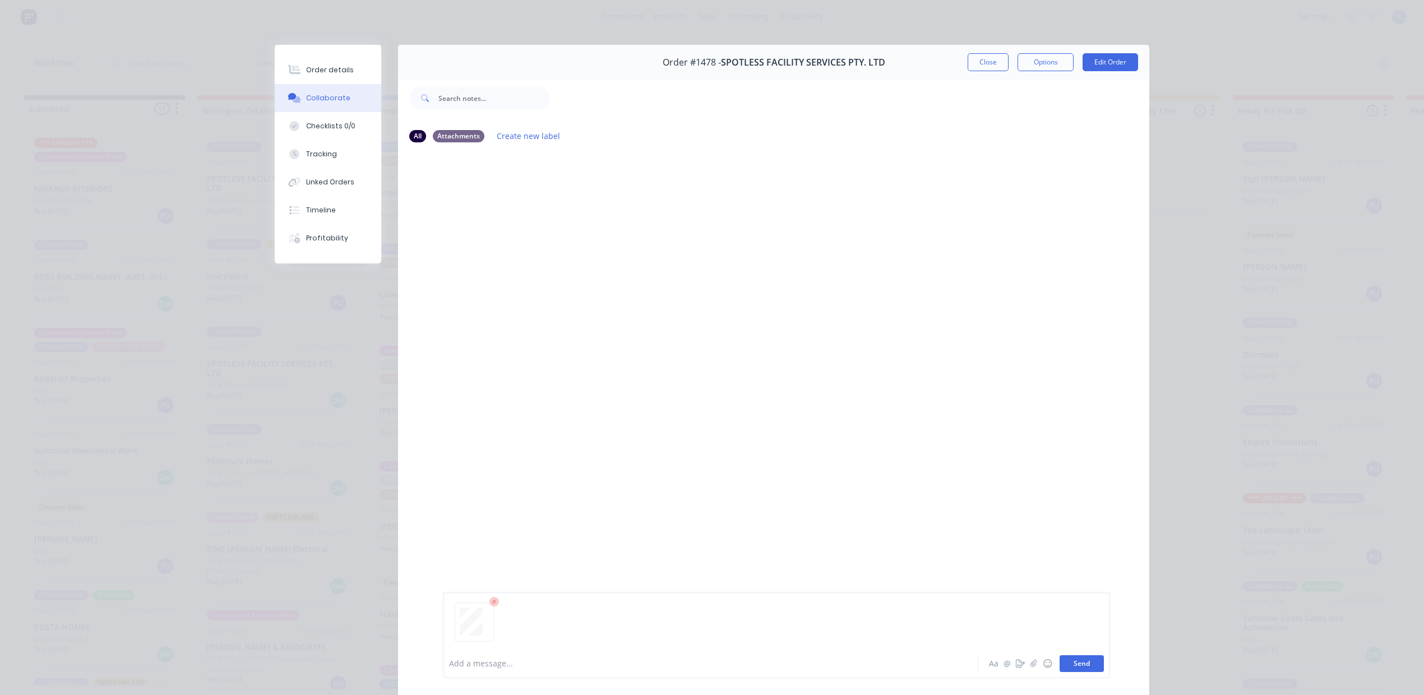
click at [1060, 655] on button "Send" at bounding box center [1082, 663] width 44 height 17
click at [968, 71] on button "Close" at bounding box center [988, 62] width 41 height 18
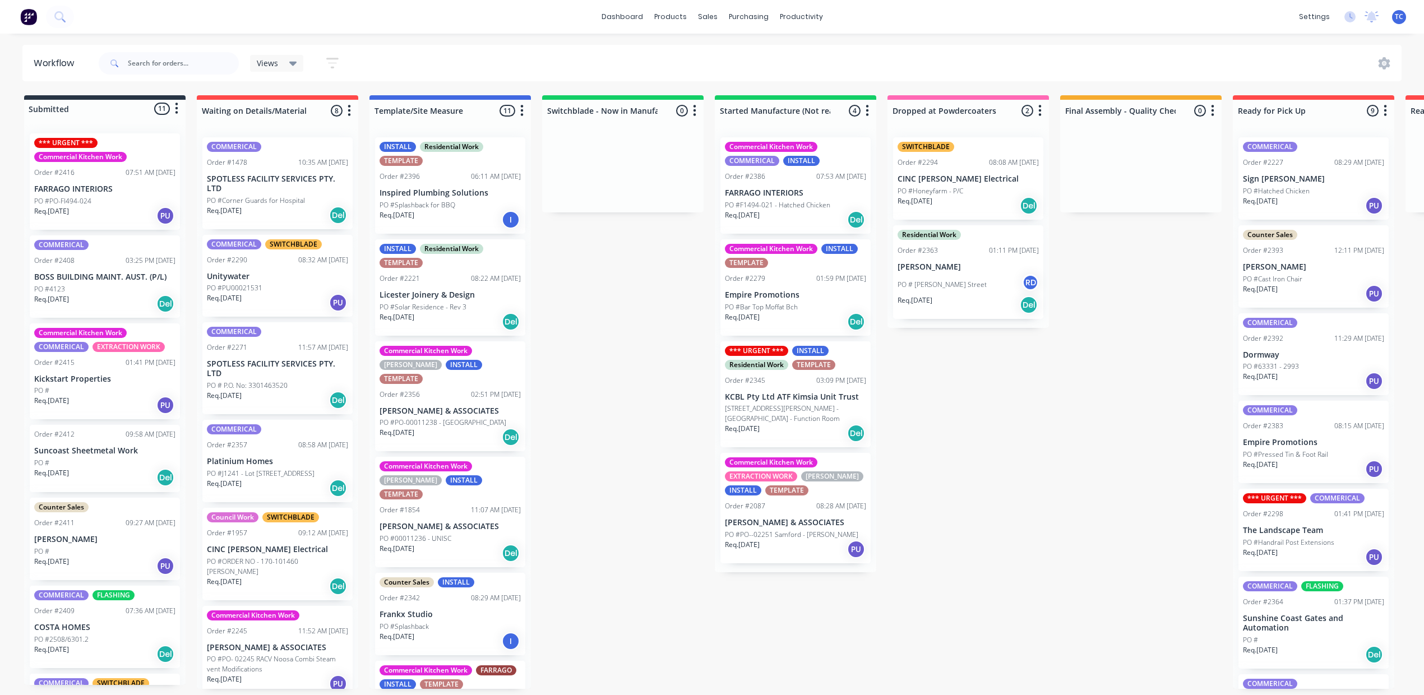
click at [348, 193] on p "SPOTLESS FACILITY SERVICES PTY. LTD" at bounding box center [277, 183] width 141 height 19
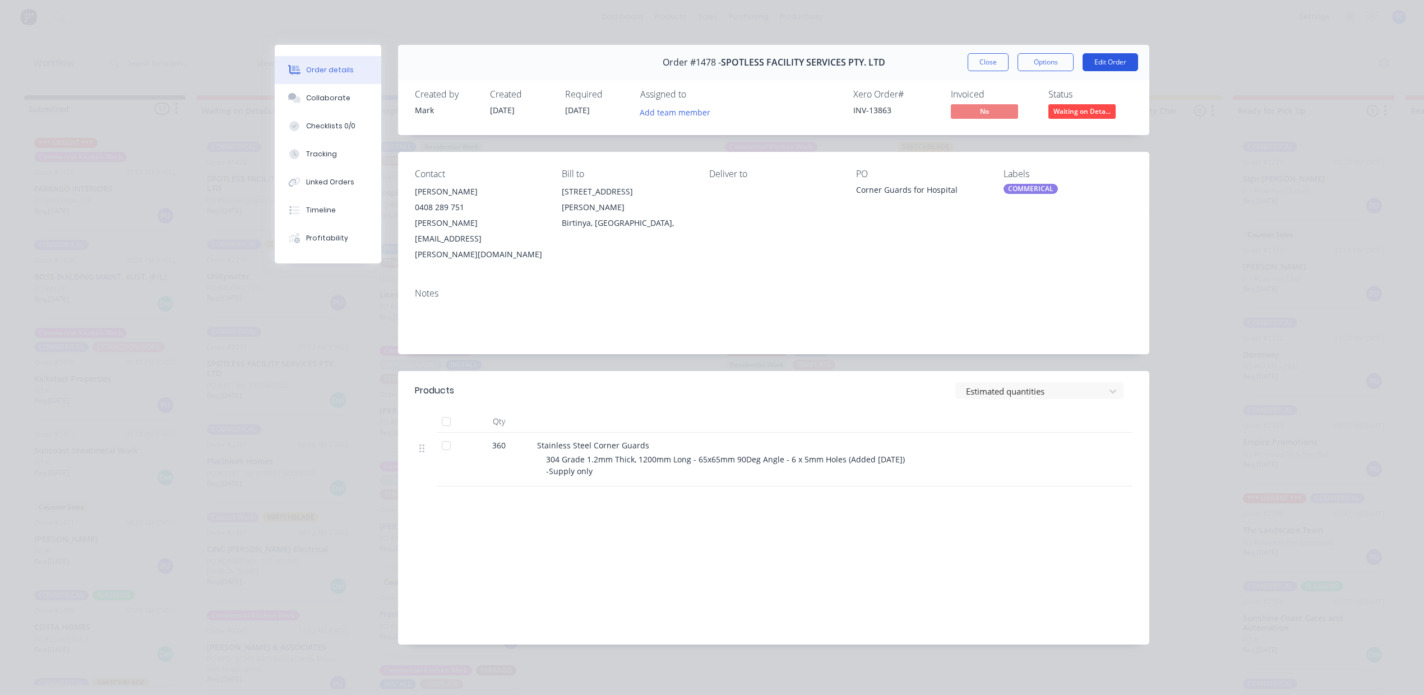
click at [1088, 68] on button "Edit Order" at bounding box center [1111, 62] width 56 height 18
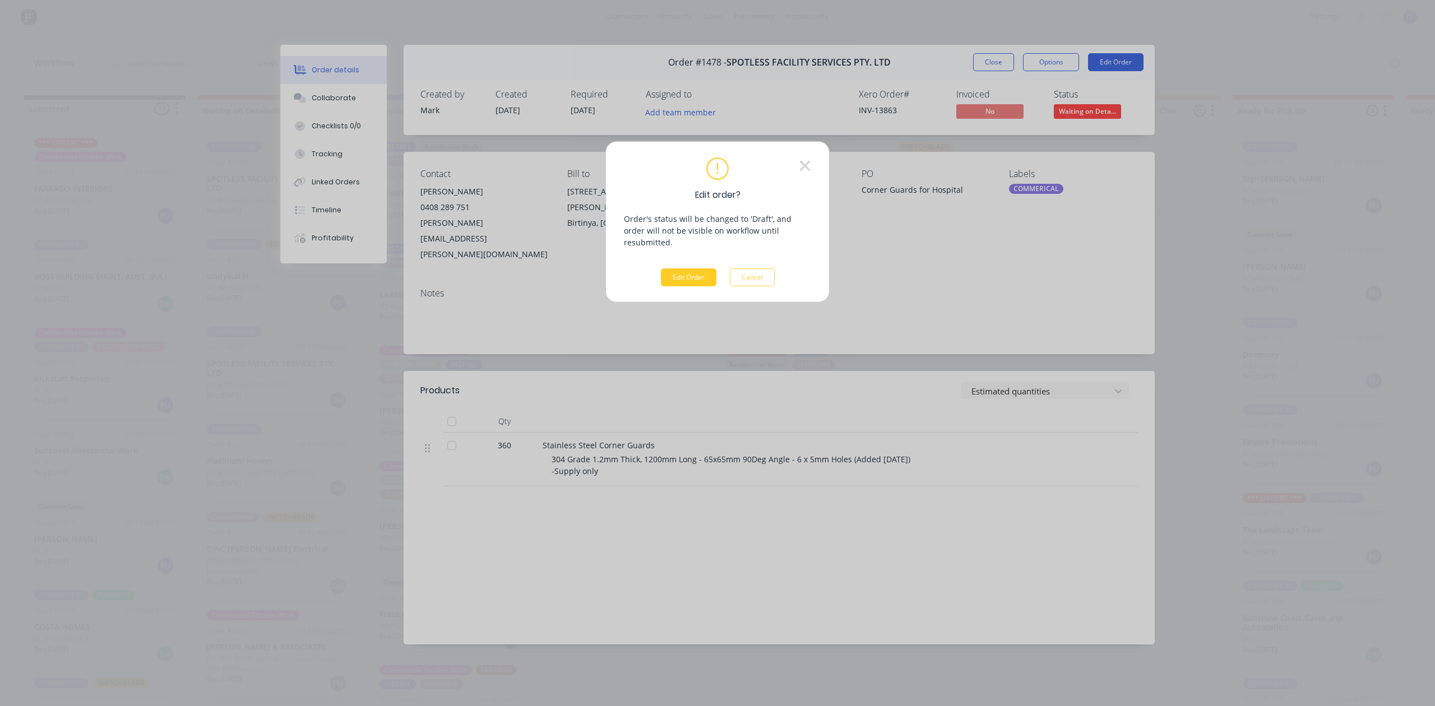
click at [676, 286] on button "Edit Order" at bounding box center [689, 278] width 56 height 18
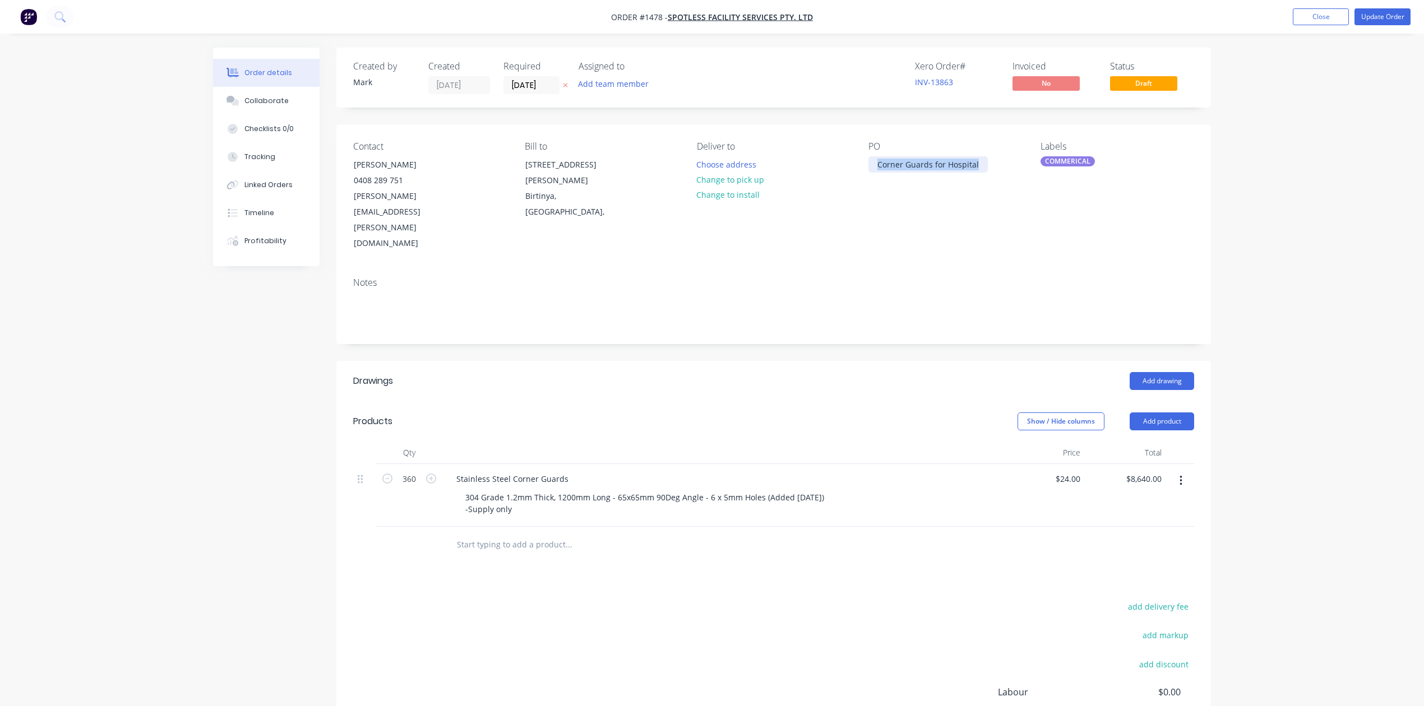
drag, startPoint x: 880, startPoint y: 193, endPoint x: 947, endPoint y: 204, distance: 68.2
click at [947, 173] on div "Corner Guards for Hospital" at bounding box center [927, 164] width 119 height 16
click at [1370, 9] on button "Update Order" at bounding box center [1383, 16] width 56 height 17
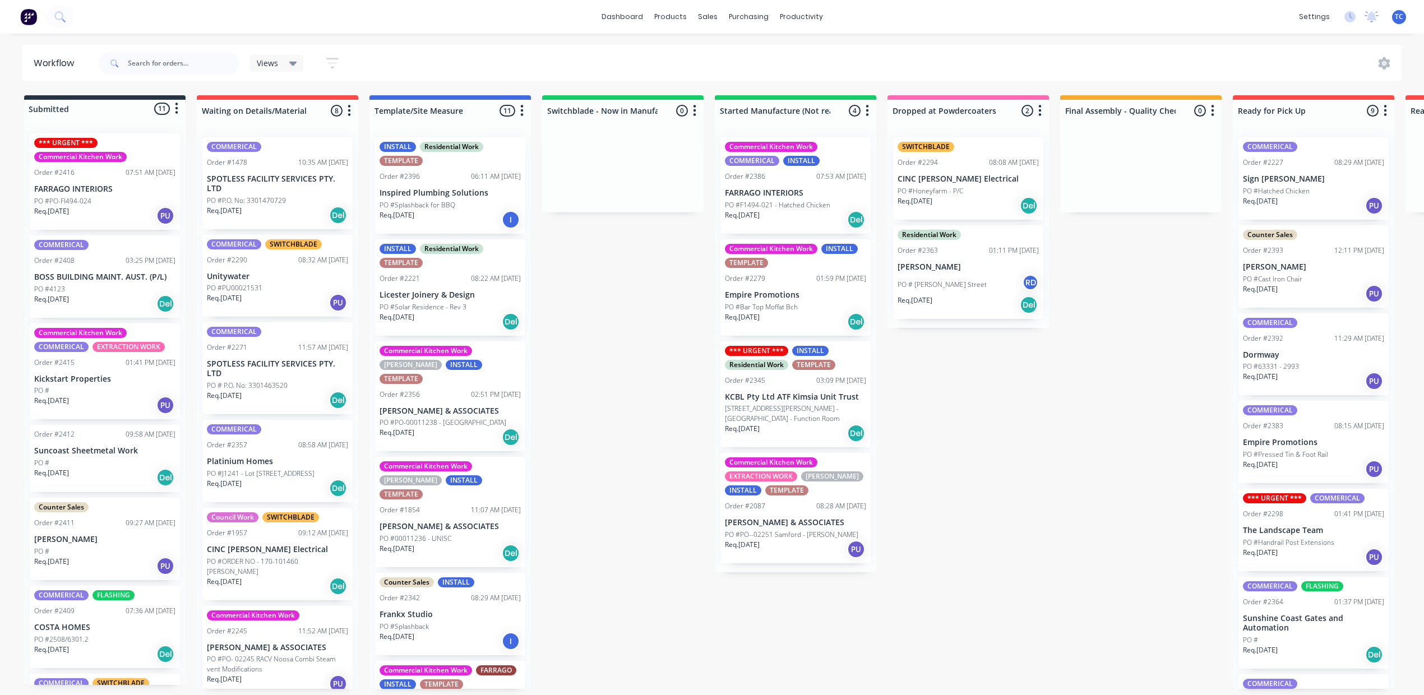
click at [286, 206] on p "PO #P.O. No: 3301470729" at bounding box center [246, 201] width 79 height 10
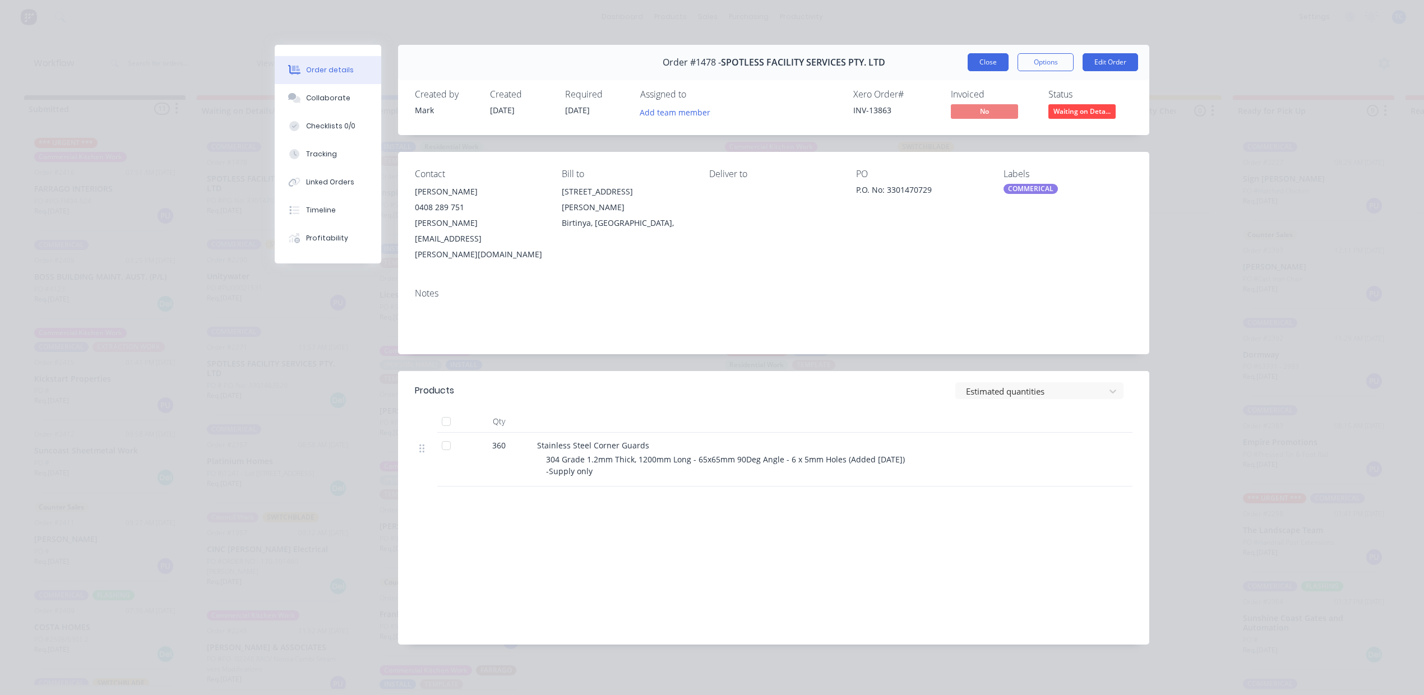
click at [972, 71] on button "Close" at bounding box center [988, 62] width 41 height 18
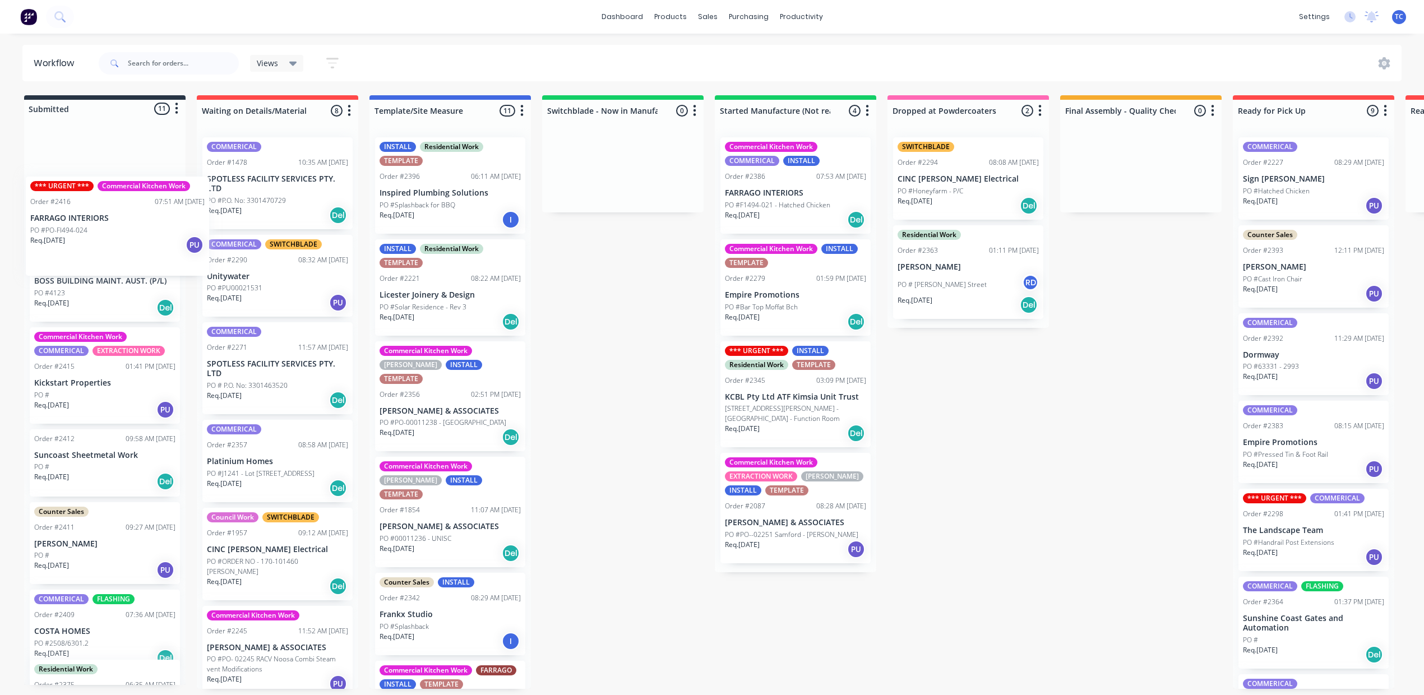
drag, startPoint x: 98, startPoint y: 202, endPoint x: 84, endPoint y: 232, distance: 32.9
click at [84, 232] on div "*** URGENT *** Commercial Kitchen Work Order #2416 07:51 AM 14/10/25 FARRAGO IN…" at bounding box center [104, 404] width 161 height 561
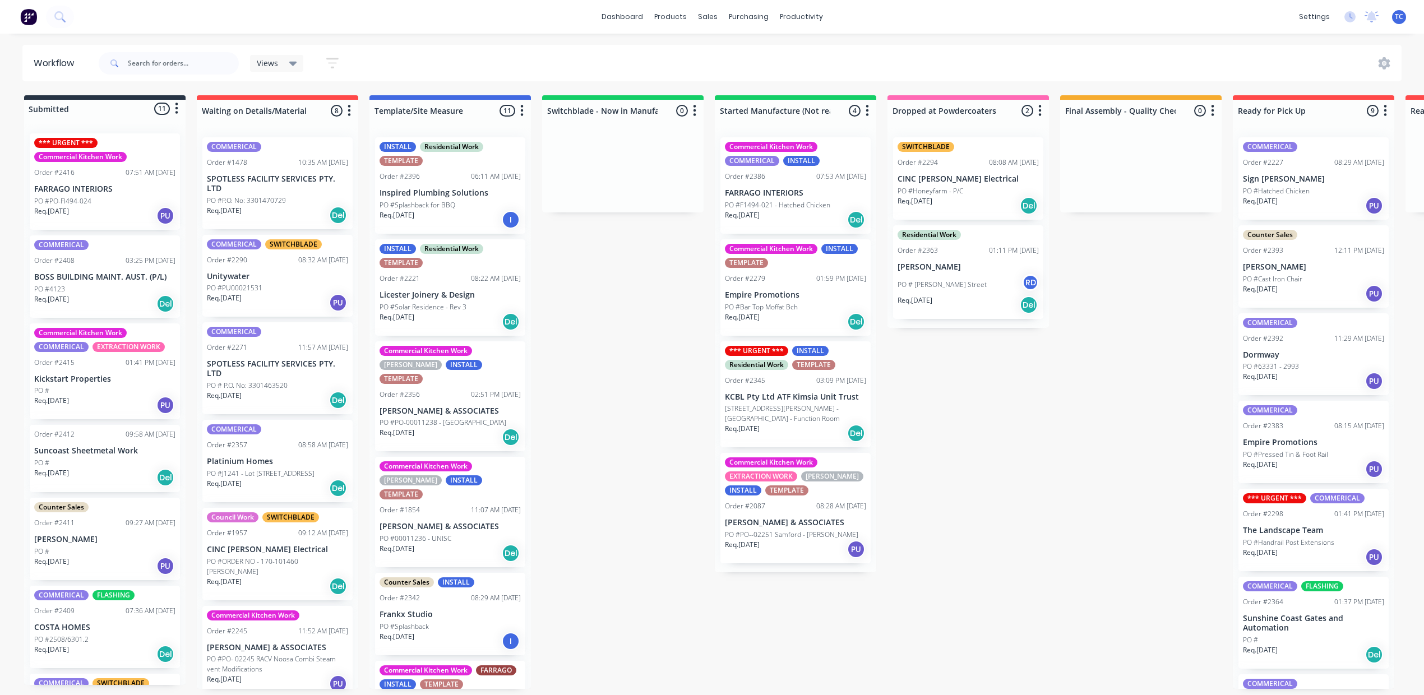
click at [346, 213] on div "COMMERICAL Order #1478 10:35 AM 13/10/25 SPOTLESS FACILITY SERVICES PTY. LTD PO…" at bounding box center [277, 183] width 150 height 92
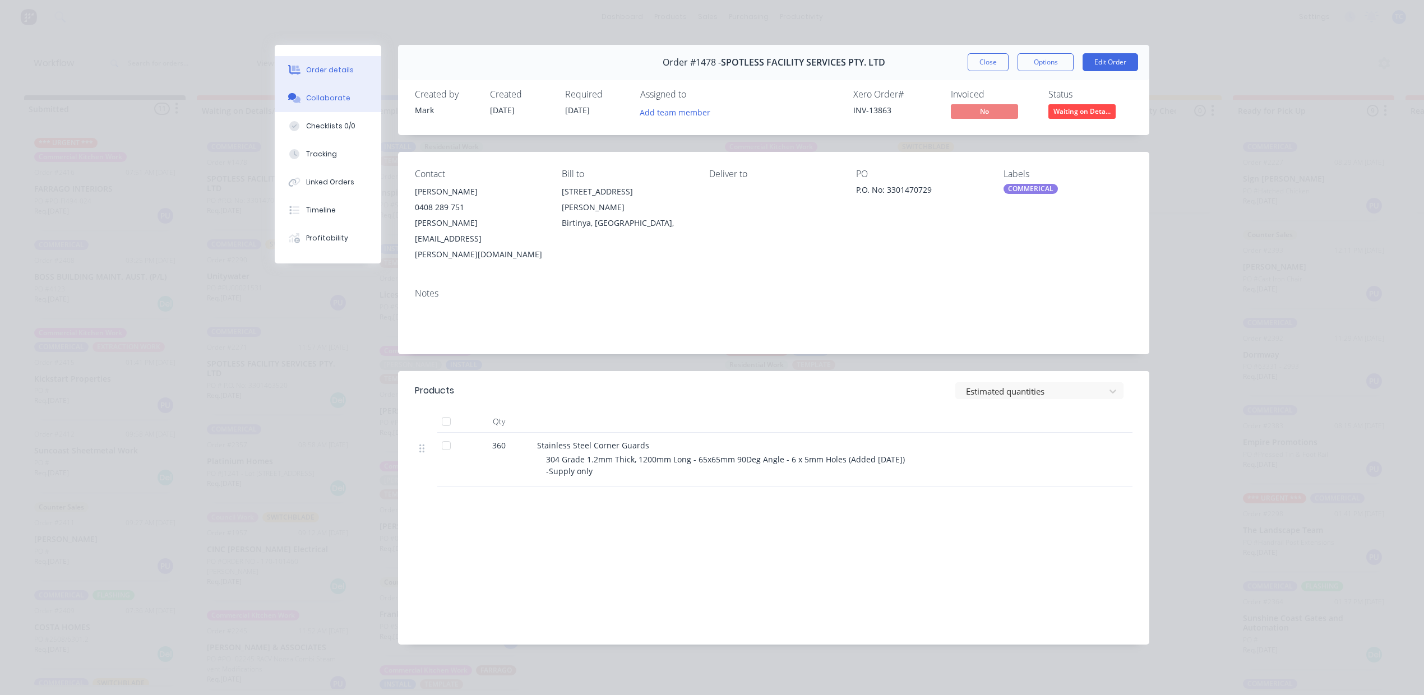
click at [334, 103] on div "Collaborate" at bounding box center [328, 98] width 44 height 10
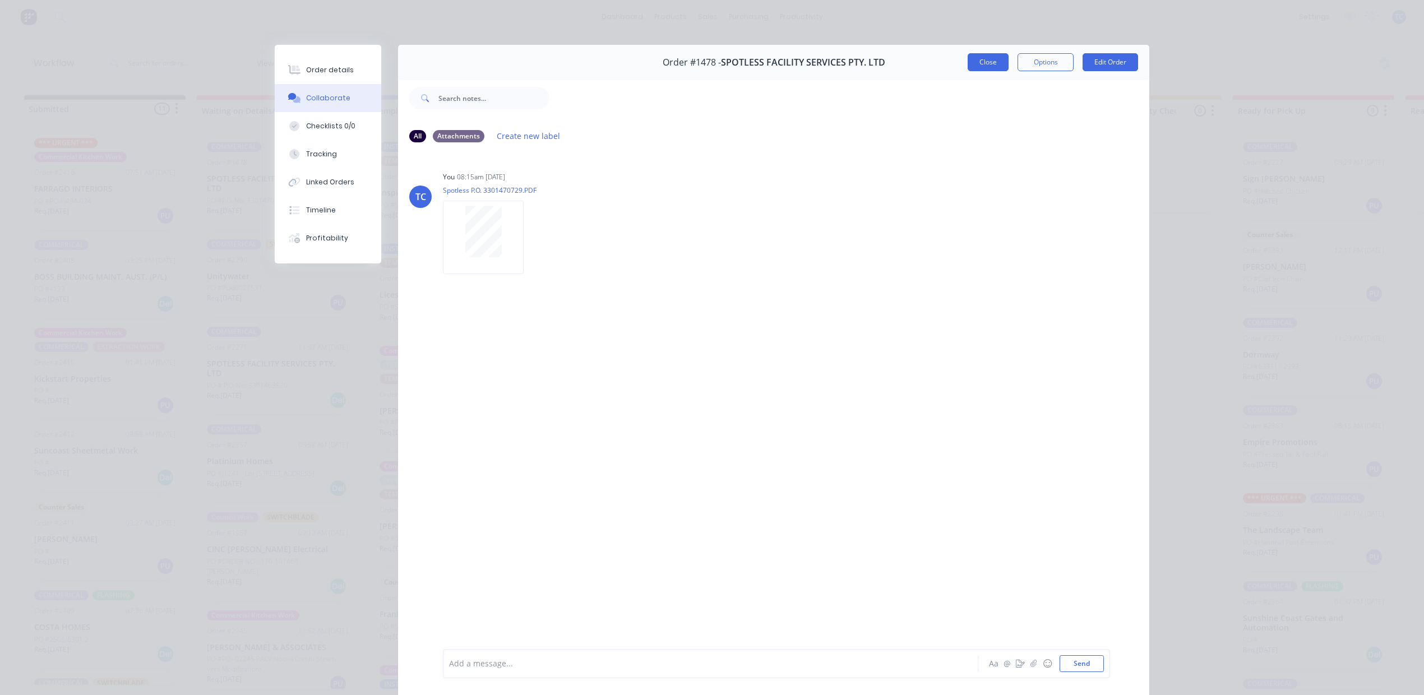
click at [968, 71] on button "Close" at bounding box center [988, 62] width 41 height 18
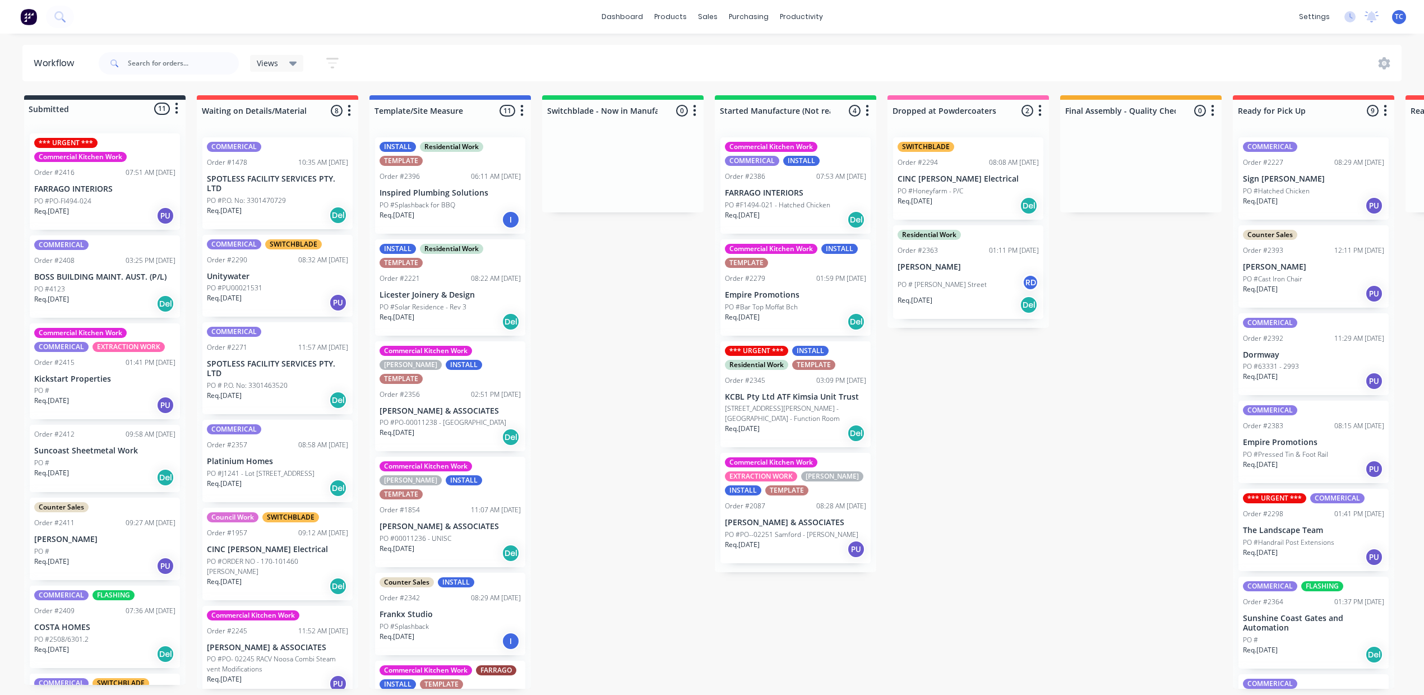
click at [960, 74] on div "Views Save new view None (Default) edit SCSM - MAIN edit SUNCOAST MAIN VIEW edi…" at bounding box center [749, 64] width 1306 height 34
click at [286, 206] on p "PO #P.O. No: 3301470729" at bounding box center [246, 201] width 79 height 10
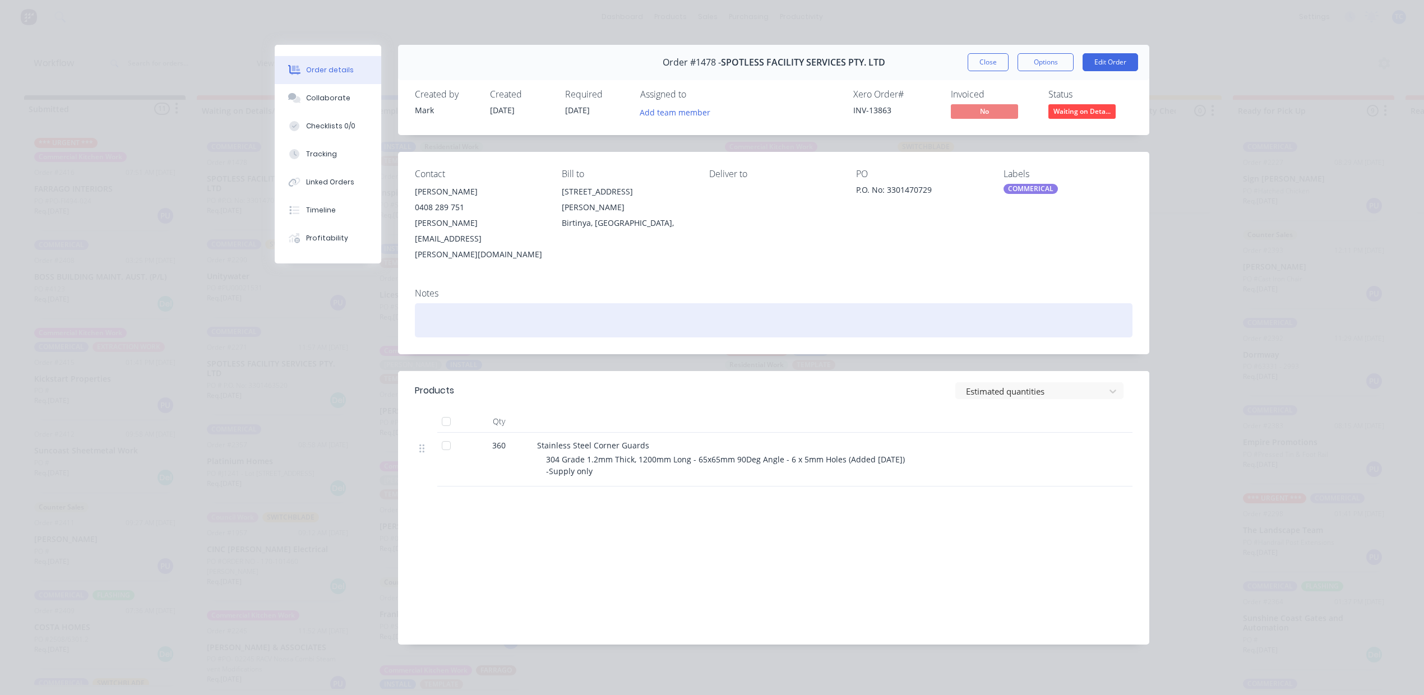
click at [477, 338] on div at bounding box center [774, 320] width 718 height 34
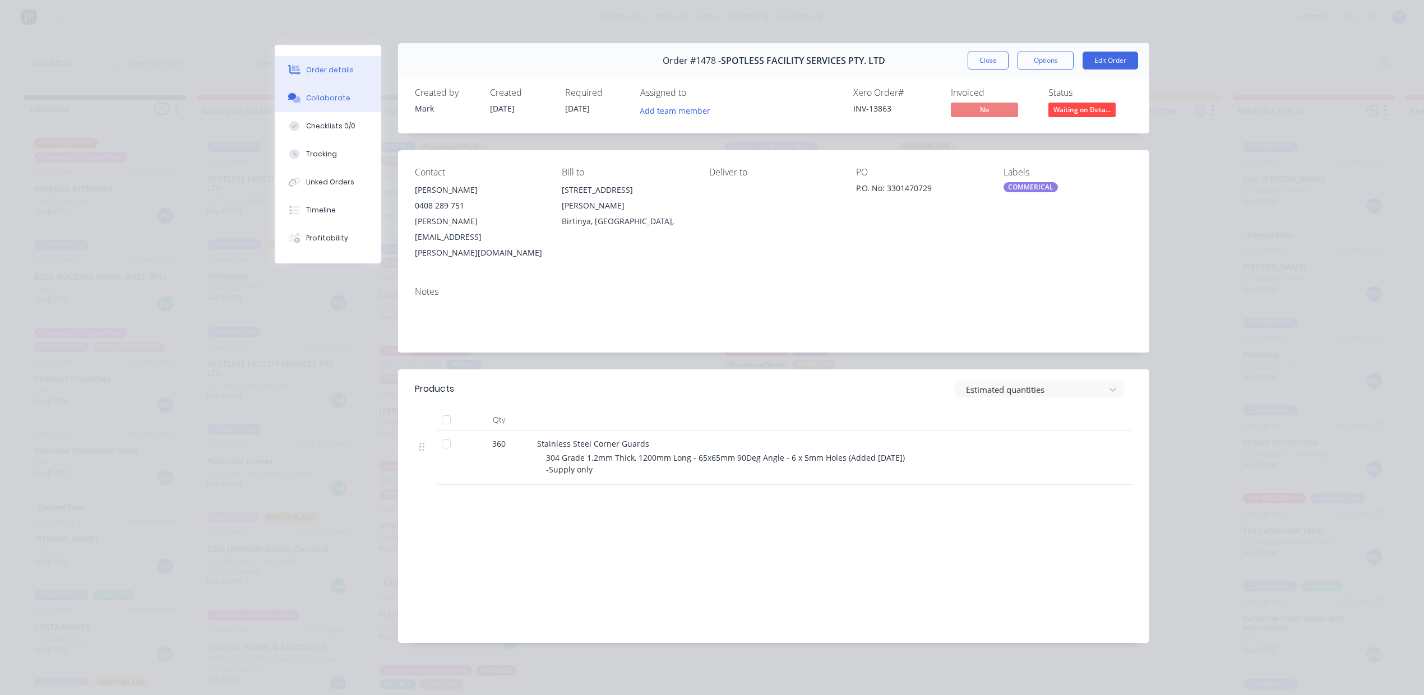
click at [317, 103] on div "Collaborate" at bounding box center [328, 98] width 44 height 10
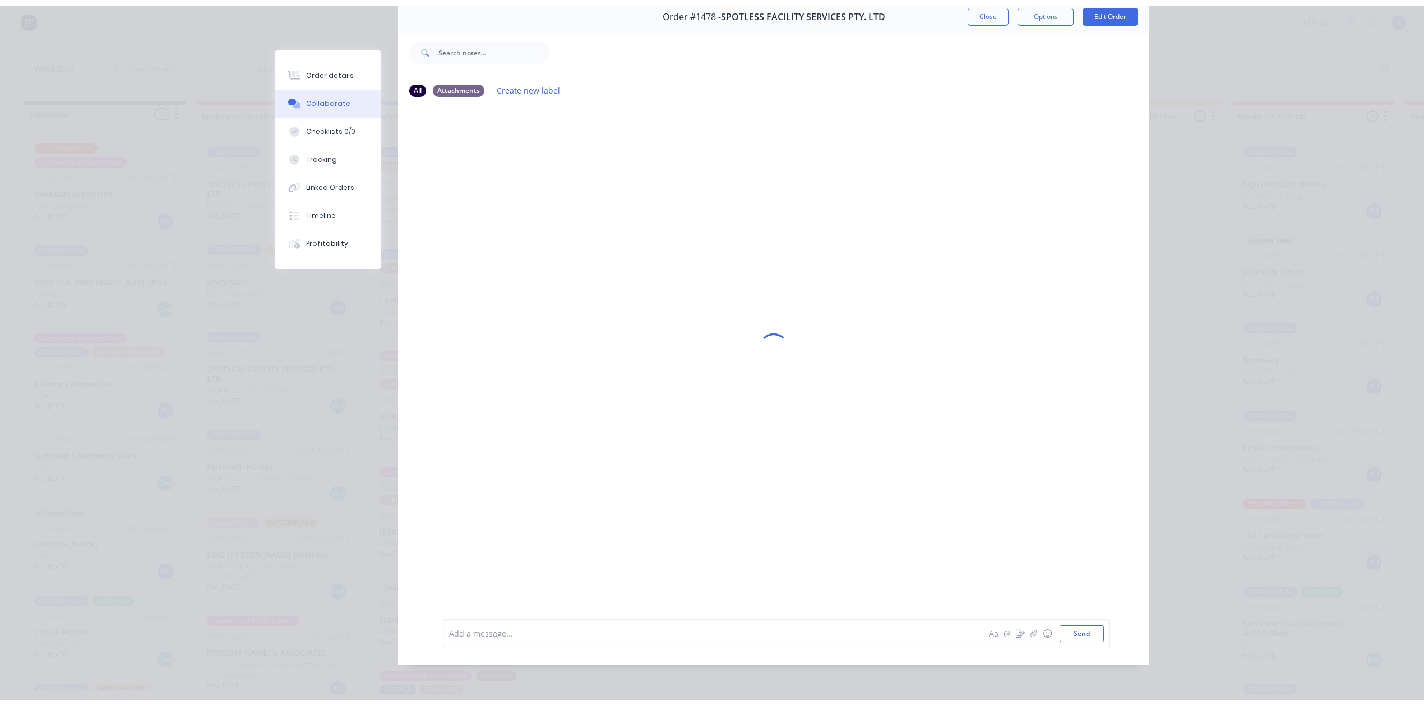
scroll to position [0, 0]
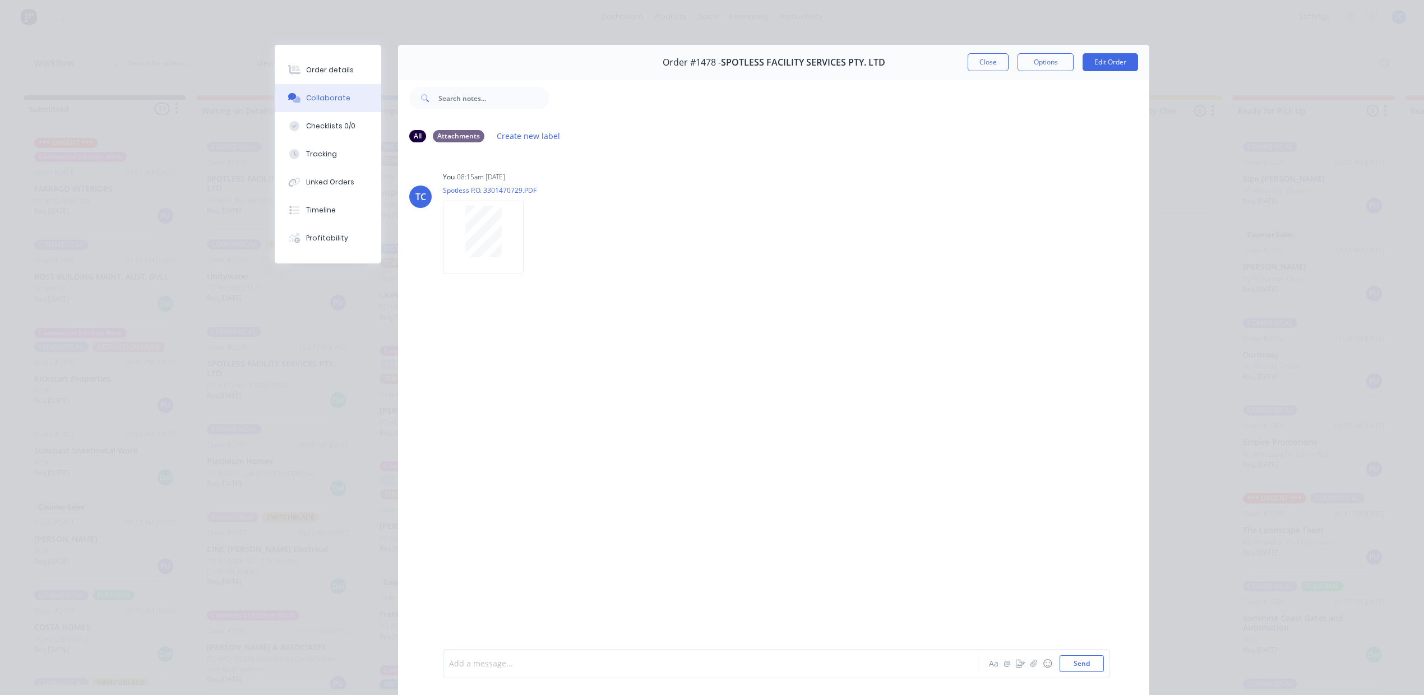
click at [474, 658] on div at bounding box center [695, 664] width 491 height 12
drag, startPoint x: 621, startPoint y: 651, endPoint x: 386, endPoint y: 653, distance: 234.9
click at [386, 653] on div "Order #1478 - SPOTLESS FACILITY SERVICES PTY. LTD Close Options Edit Order All …" at bounding box center [712, 378] width 875 height 666
click at [968, 71] on button "Close" at bounding box center [988, 62] width 41 height 18
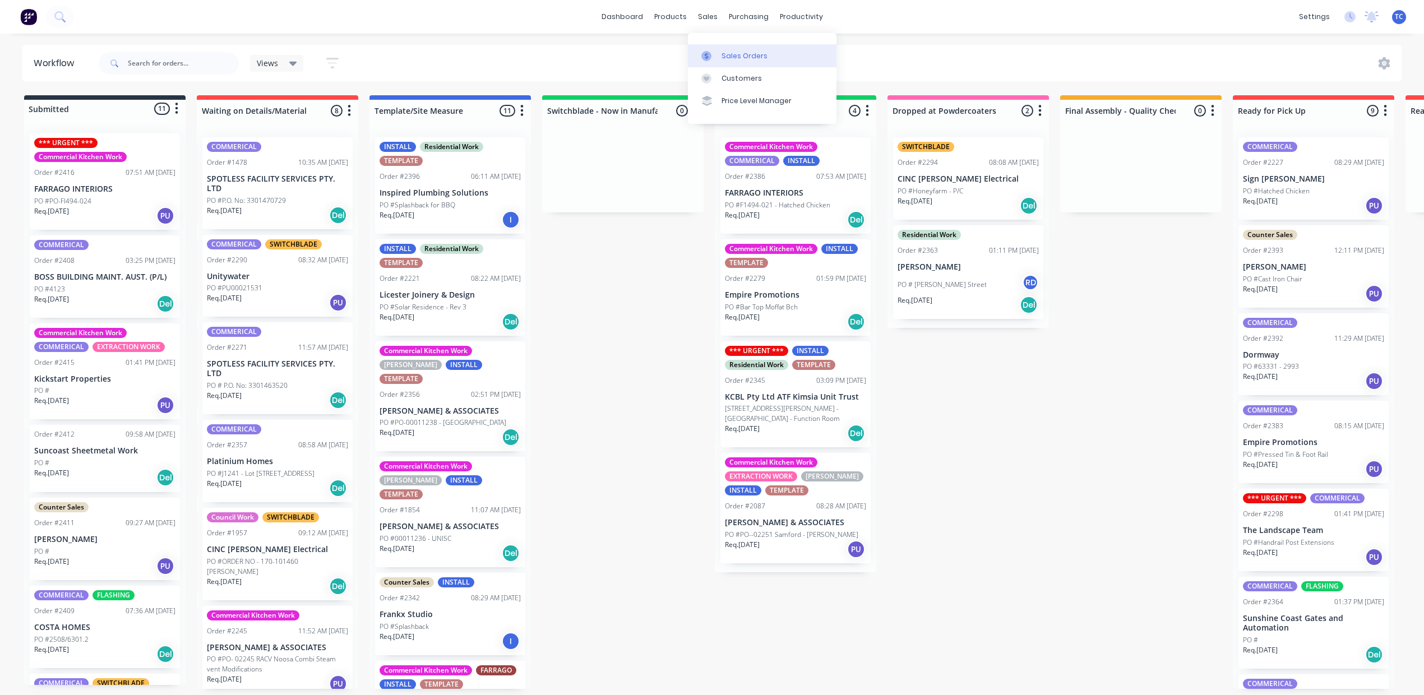
click at [731, 61] on div "Sales Orders" at bounding box center [745, 56] width 46 height 10
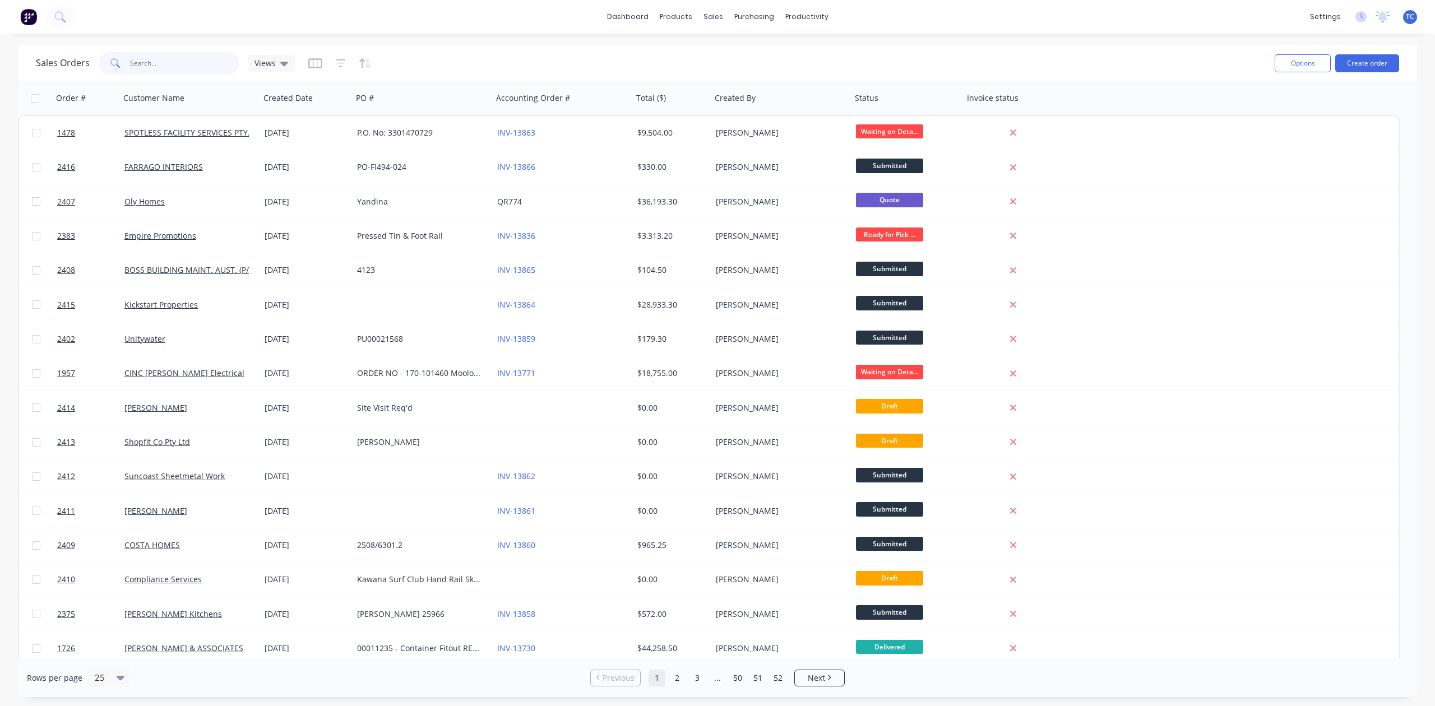
click at [175, 68] on input "text" at bounding box center [184, 63] width 109 height 22
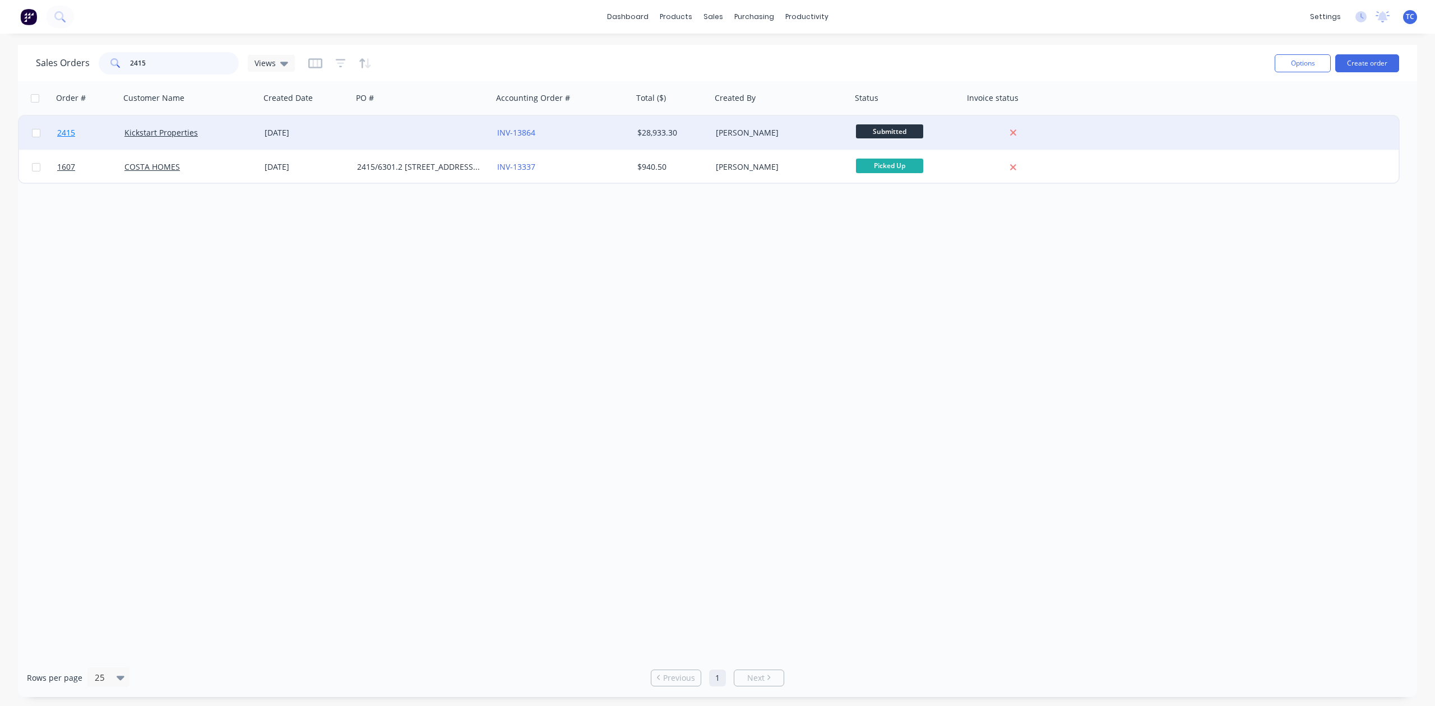
type input "2415"
click at [70, 130] on span "2415" at bounding box center [66, 132] width 18 height 11
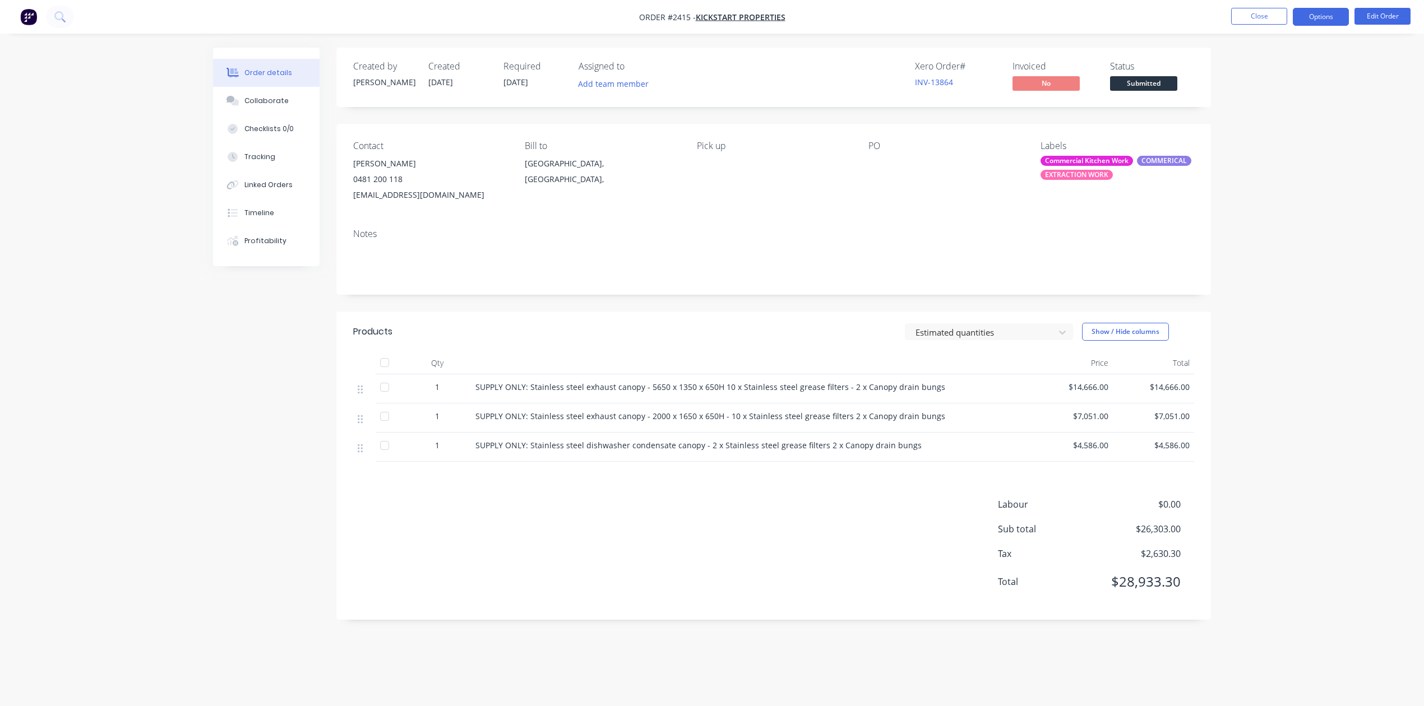
click at [1300, 17] on button "Options" at bounding box center [1321, 17] width 56 height 18
click at [1301, 292] on div "Convert to Quote" at bounding box center [1287, 292] width 103 height 16
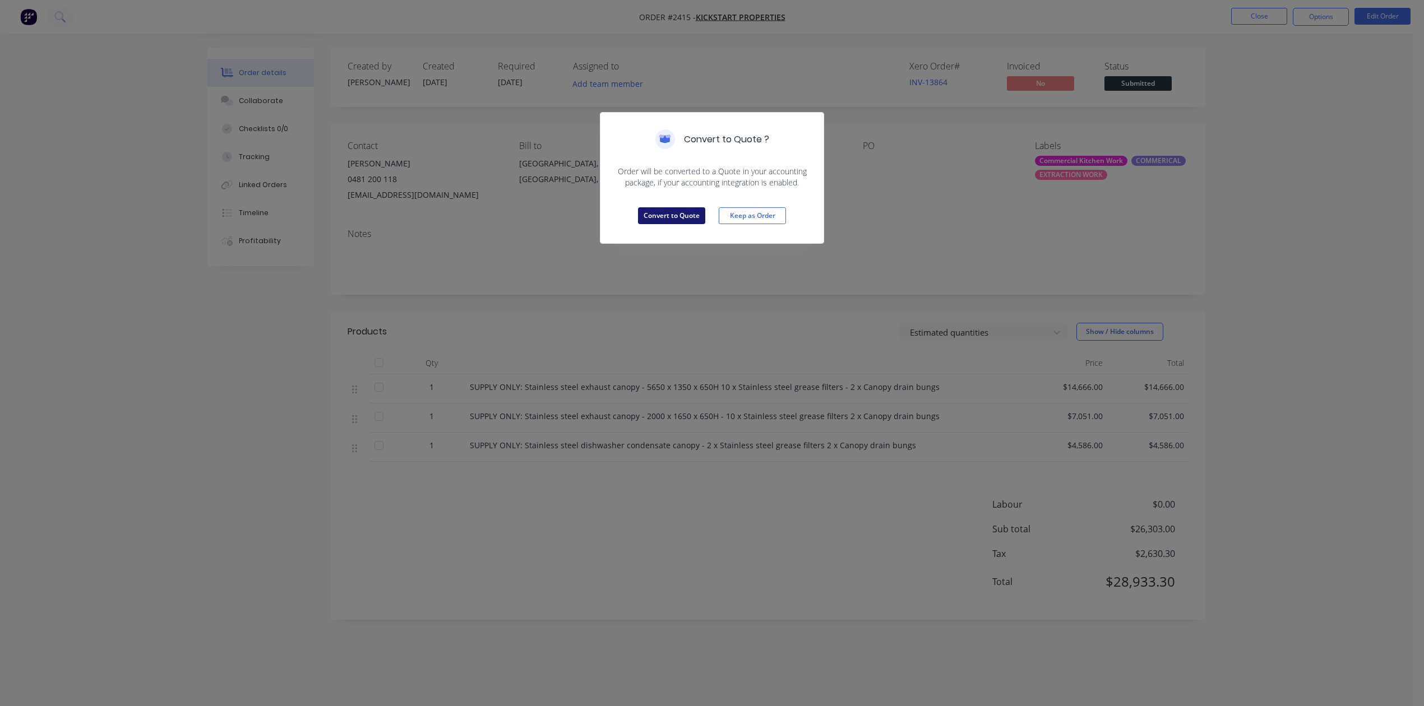
click at [657, 224] on button "Convert to Quote" at bounding box center [671, 215] width 67 height 17
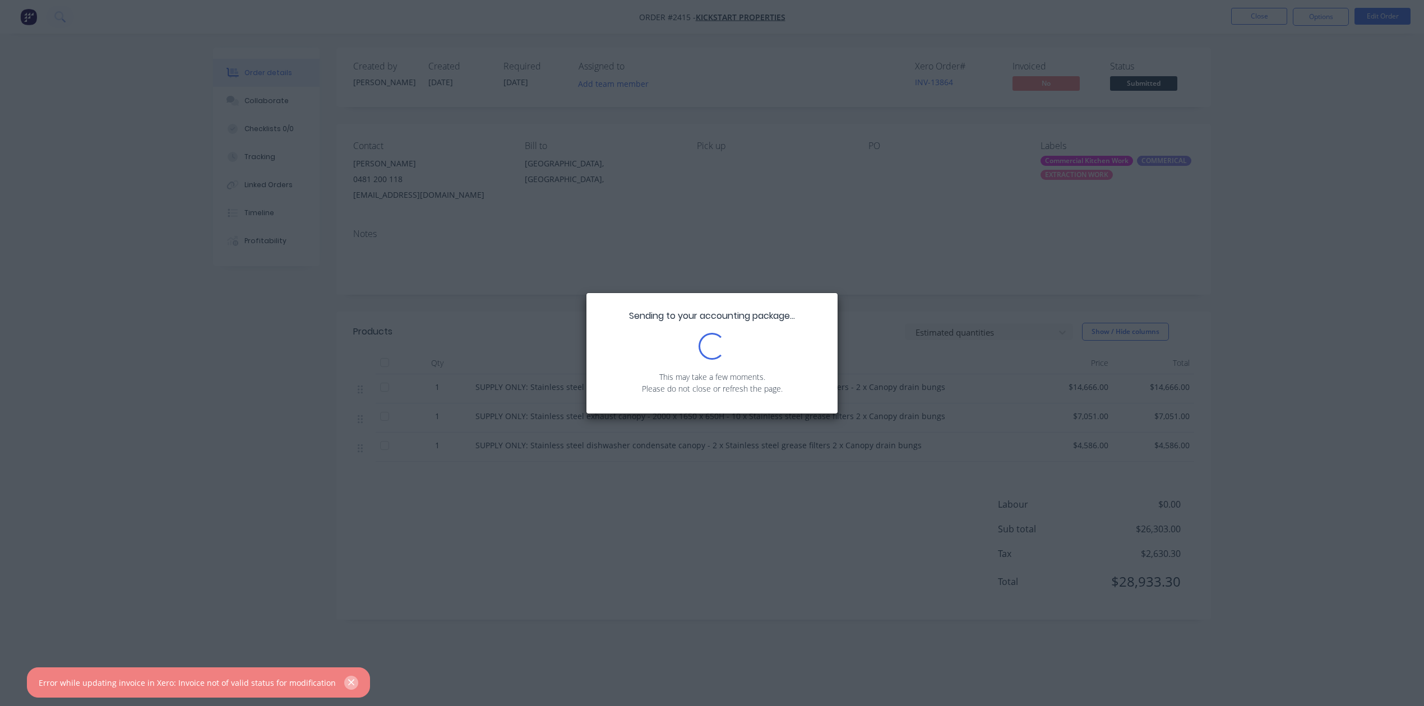
click at [355, 678] on icon "button" at bounding box center [351, 683] width 7 height 10
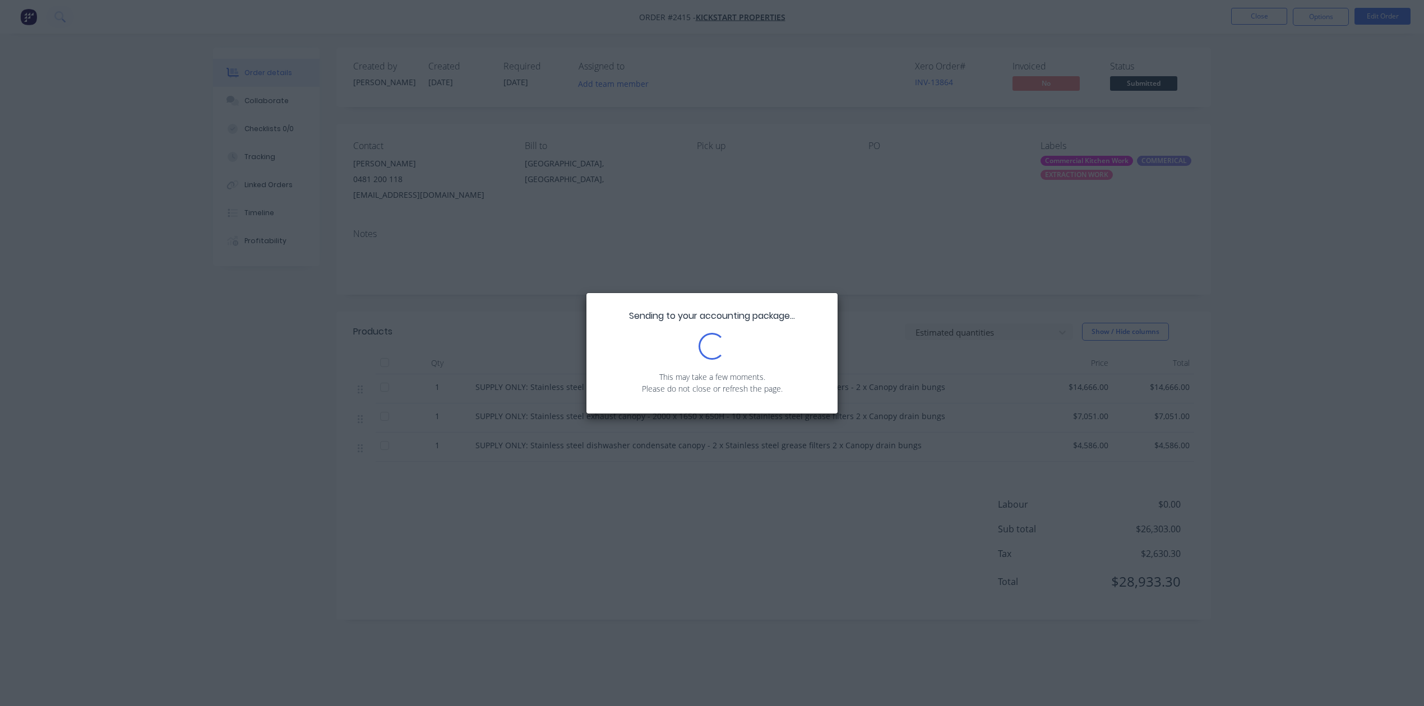
click at [913, 167] on div "Sending to your accounting package... Loading... This may take a few moments. P…" at bounding box center [712, 353] width 1424 height 706
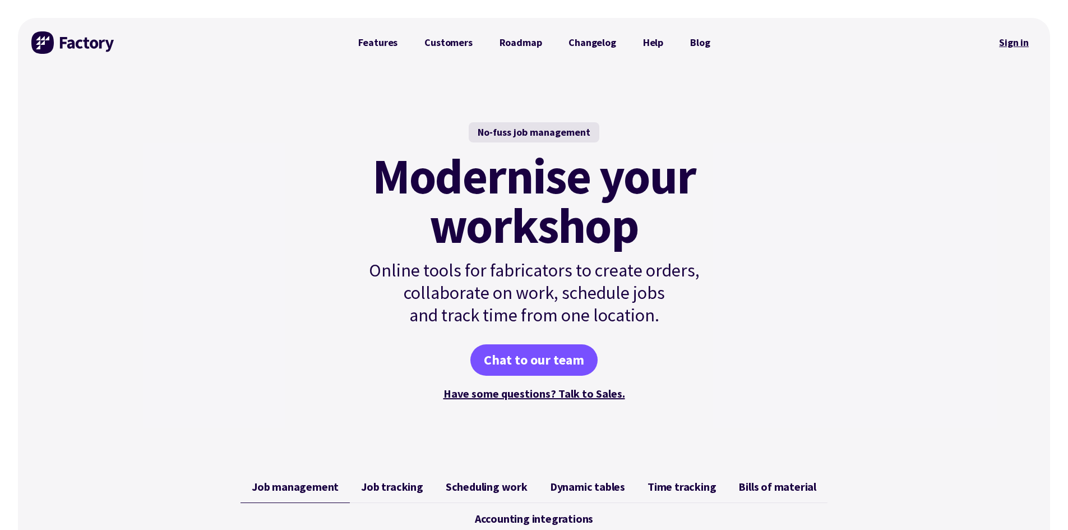
click at [1010, 41] on link "Sign in" at bounding box center [1013, 43] width 45 height 26
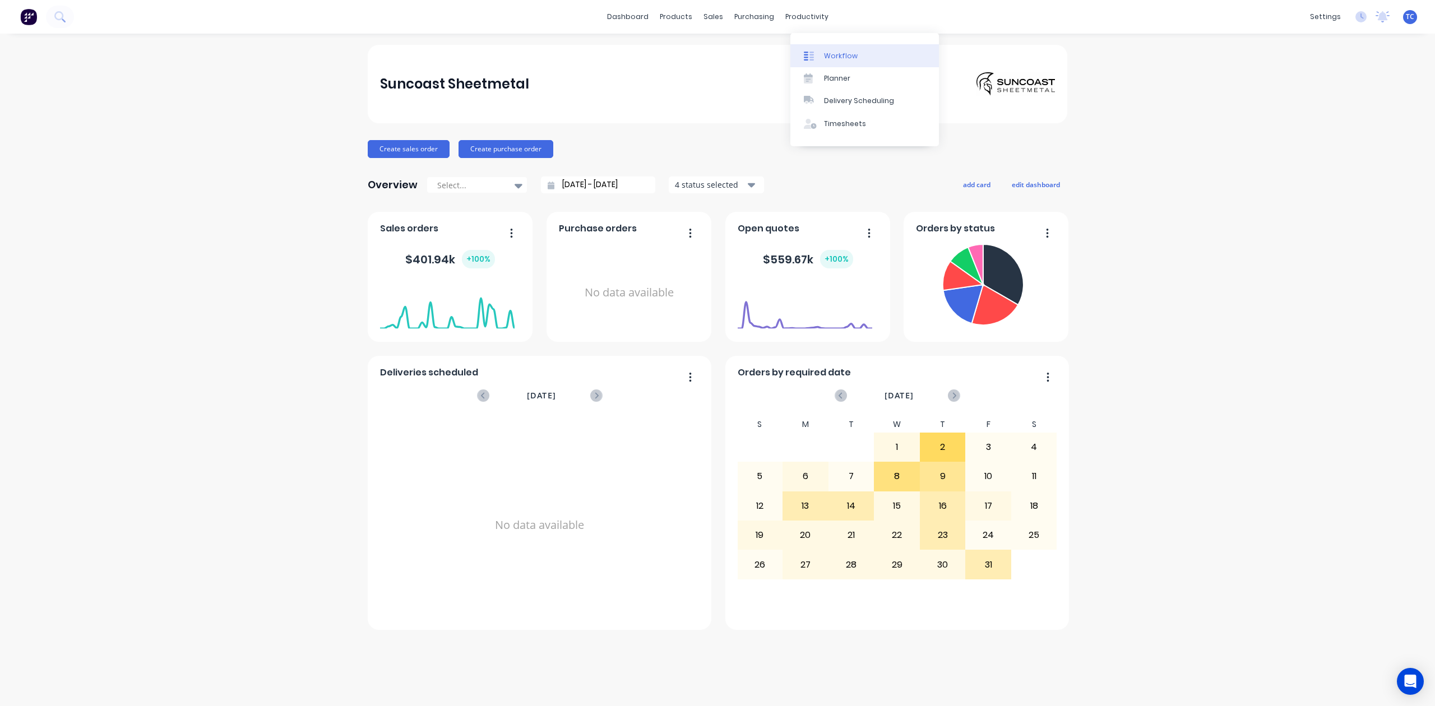
click at [844, 61] on div "Workflow" at bounding box center [841, 56] width 34 height 10
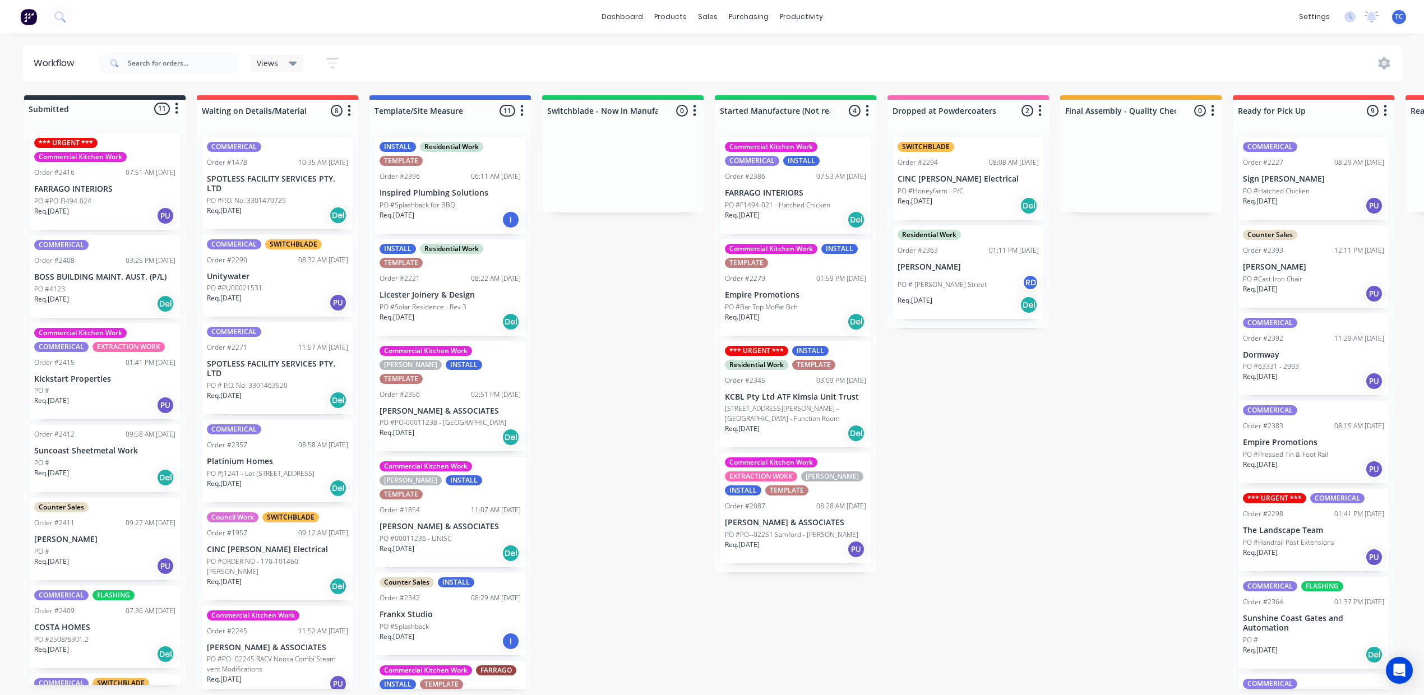
click at [133, 384] on p "Kickstart Properties" at bounding box center [104, 380] width 141 height 10
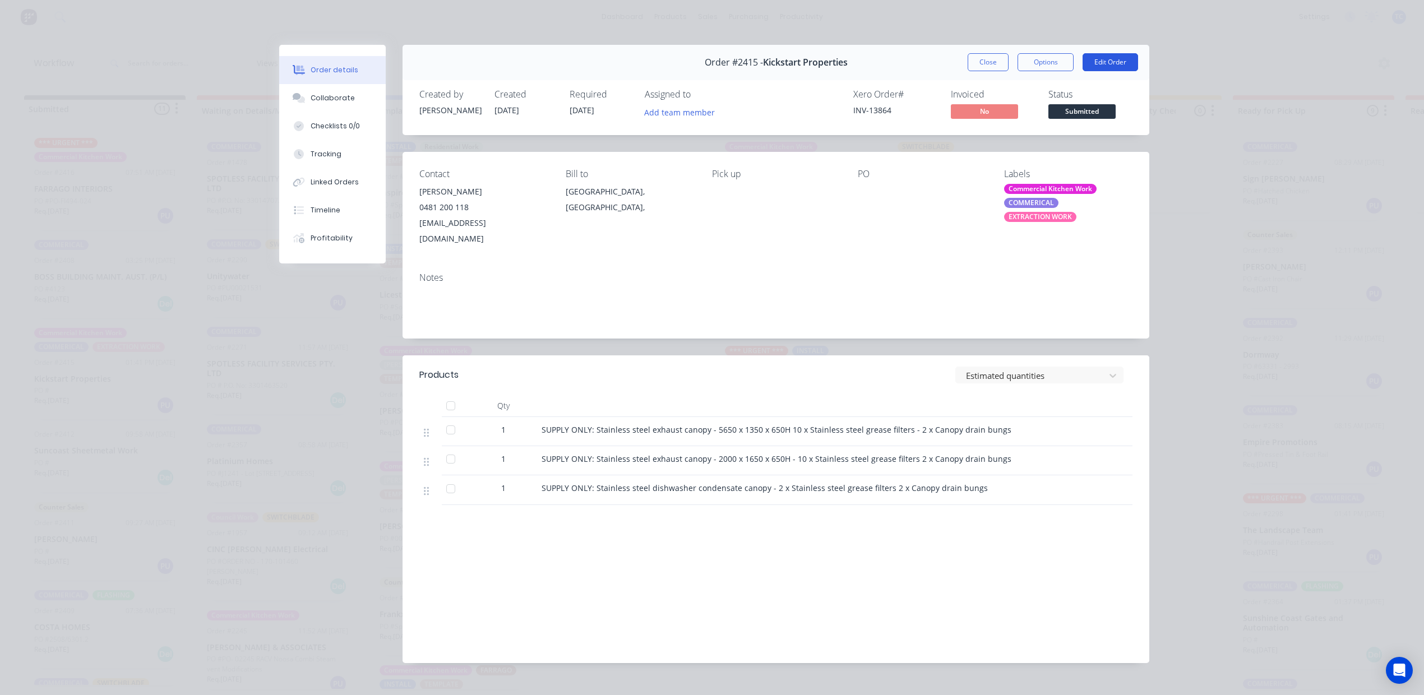
click at [1108, 71] on button "Edit Order" at bounding box center [1111, 62] width 56 height 18
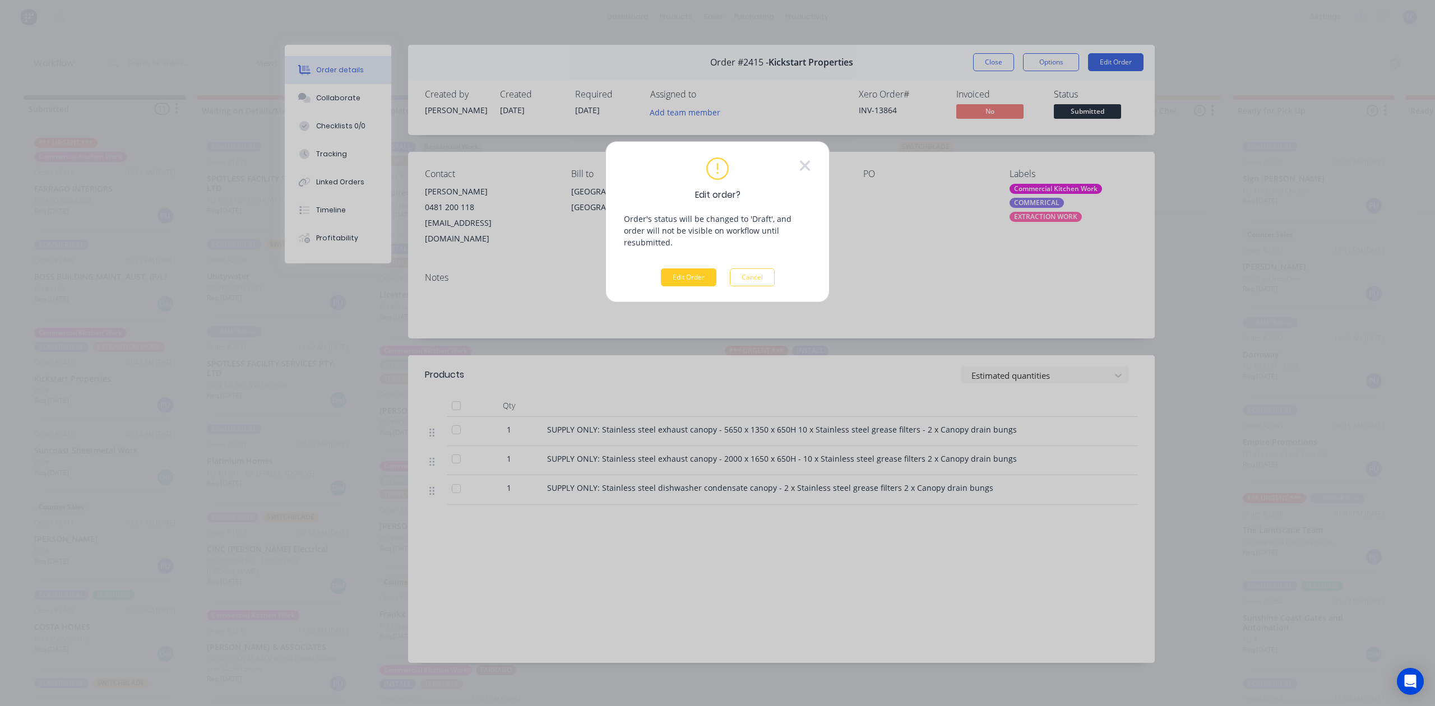
click at [680, 286] on button "Edit Order" at bounding box center [689, 278] width 56 height 18
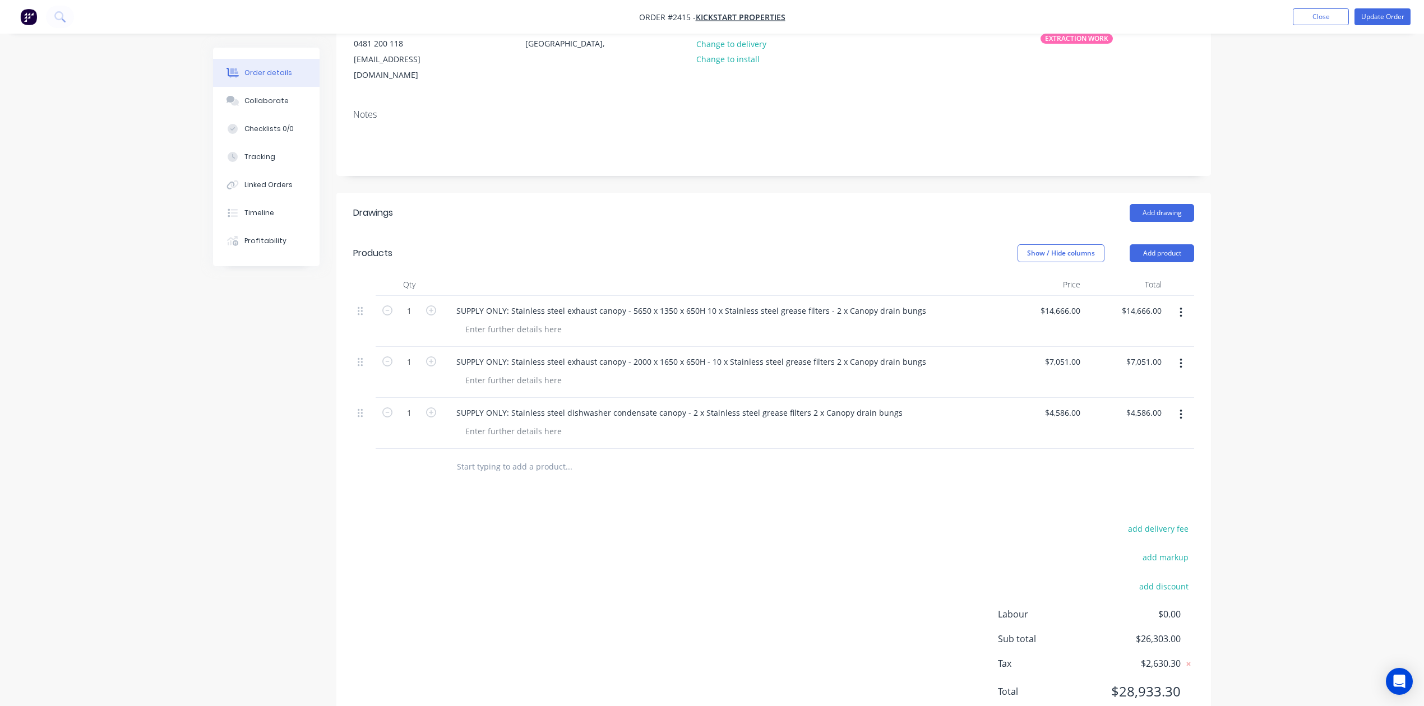
scroll to position [149, 0]
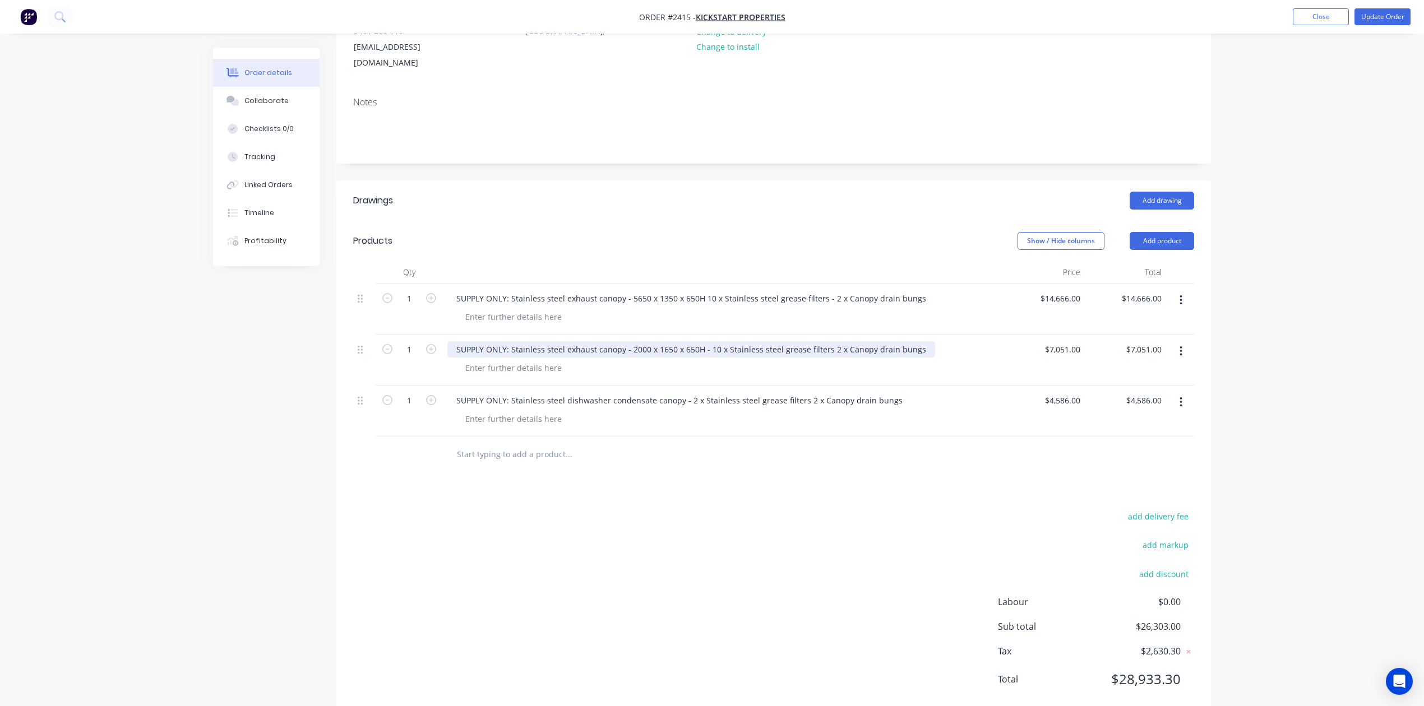
click at [788, 358] on div "SUPPLY ONLY: Stainless steel exhaust canopy - 2000 x 1650 x 650H - 10 x Stainle…" at bounding box center [691, 349] width 488 height 16
click at [896, 409] on div "SUPPLY ONLY: Stainless steel dishwasher condensate canopy - 2 x Stainless steel…" at bounding box center [679, 400] width 464 height 16
click at [895, 409] on div "SUPPLY ONLY: Stainless steel dishwasher condensate canopy - 2 x Stainless steel…" at bounding box center [679, 400] width 464 height 16
click at [1360, 17] on button "Update Order" at bounding box center [1383, 16] width 56 height 17
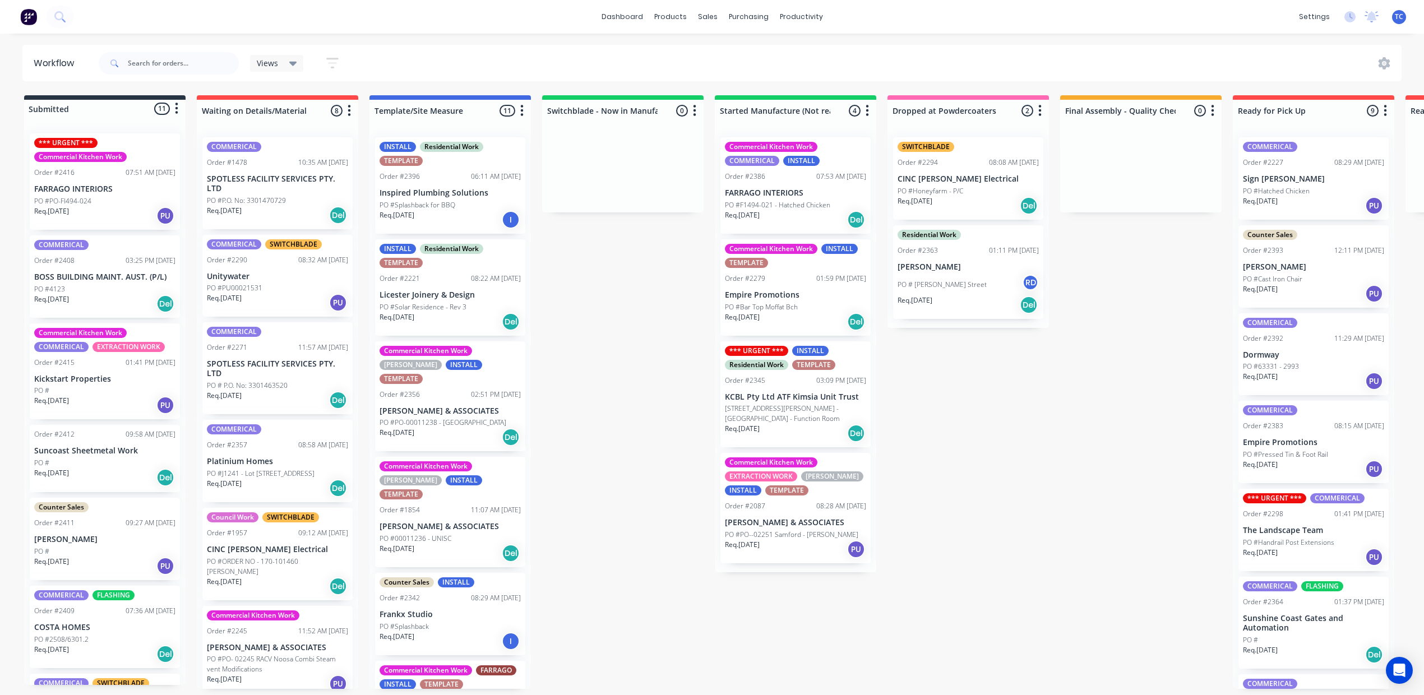
click at [105, 384] on p "Kickstart Properties" at bounding box center [104, 380] width 141 height 10
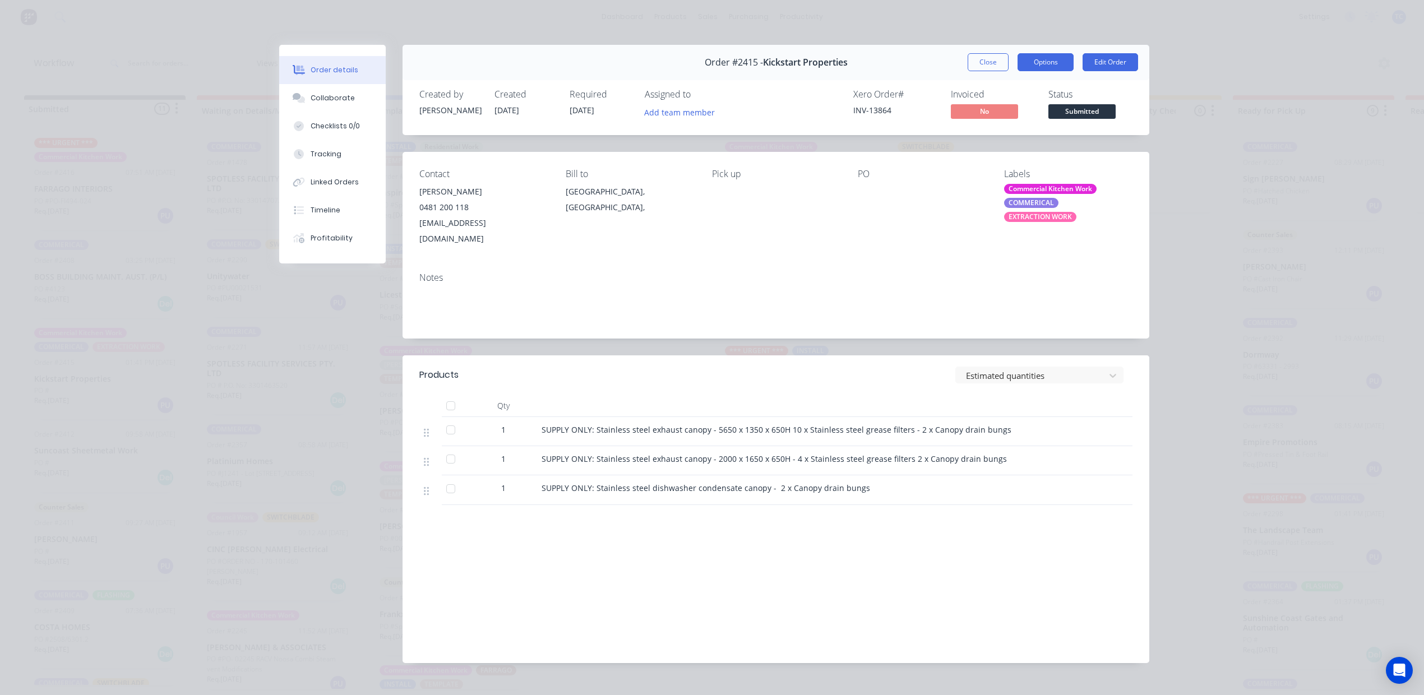
click at [1038, 71] on button "Options" at bounding box center [1046, 62] width 56 height 18
click at [996, 122] on div "Work Order" at bounding box center [1015, 113] width 98 height 16
click at [985, 144] on div "Standard" at bounding box center [1015, 136] width 98 height 16
click at [974, 71] on button "Close" at bounding box center [988, 62] width 41 height 18
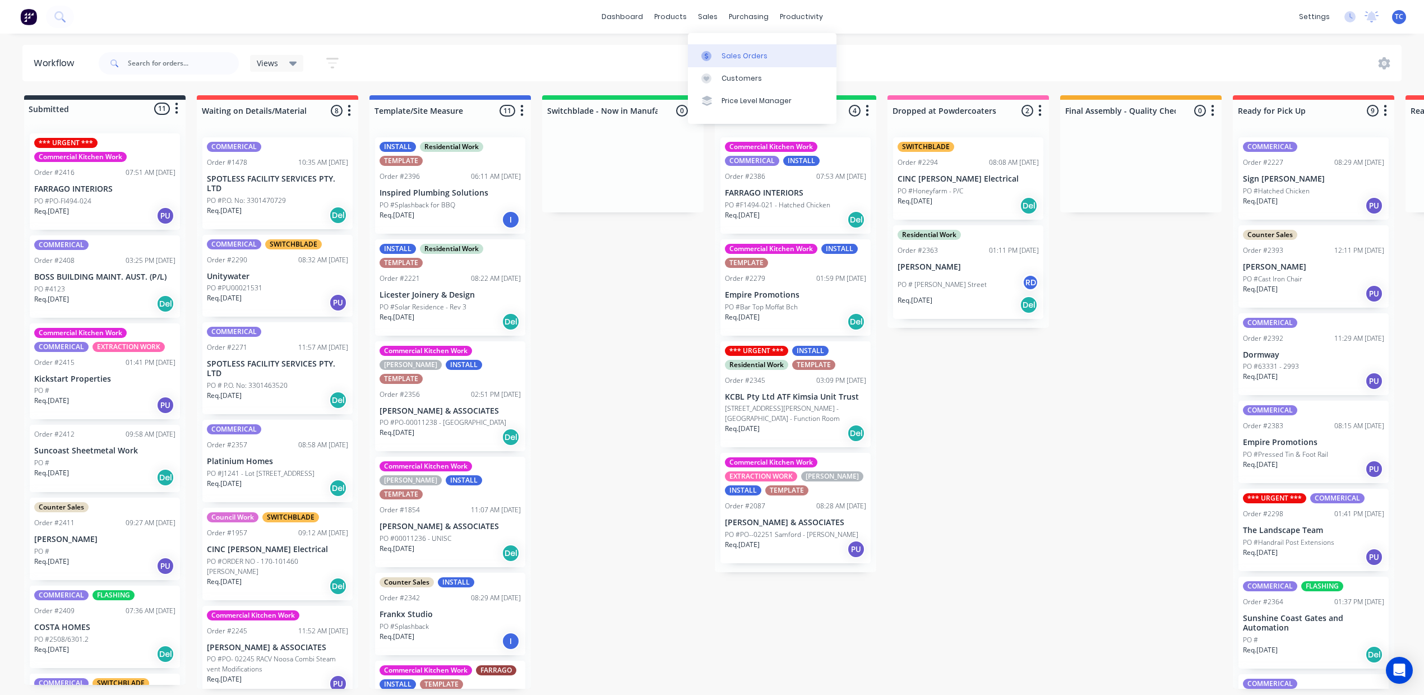
click at [745, 57] on div "Sales Orders" at bounding box center [745, 56] width 46 height 10
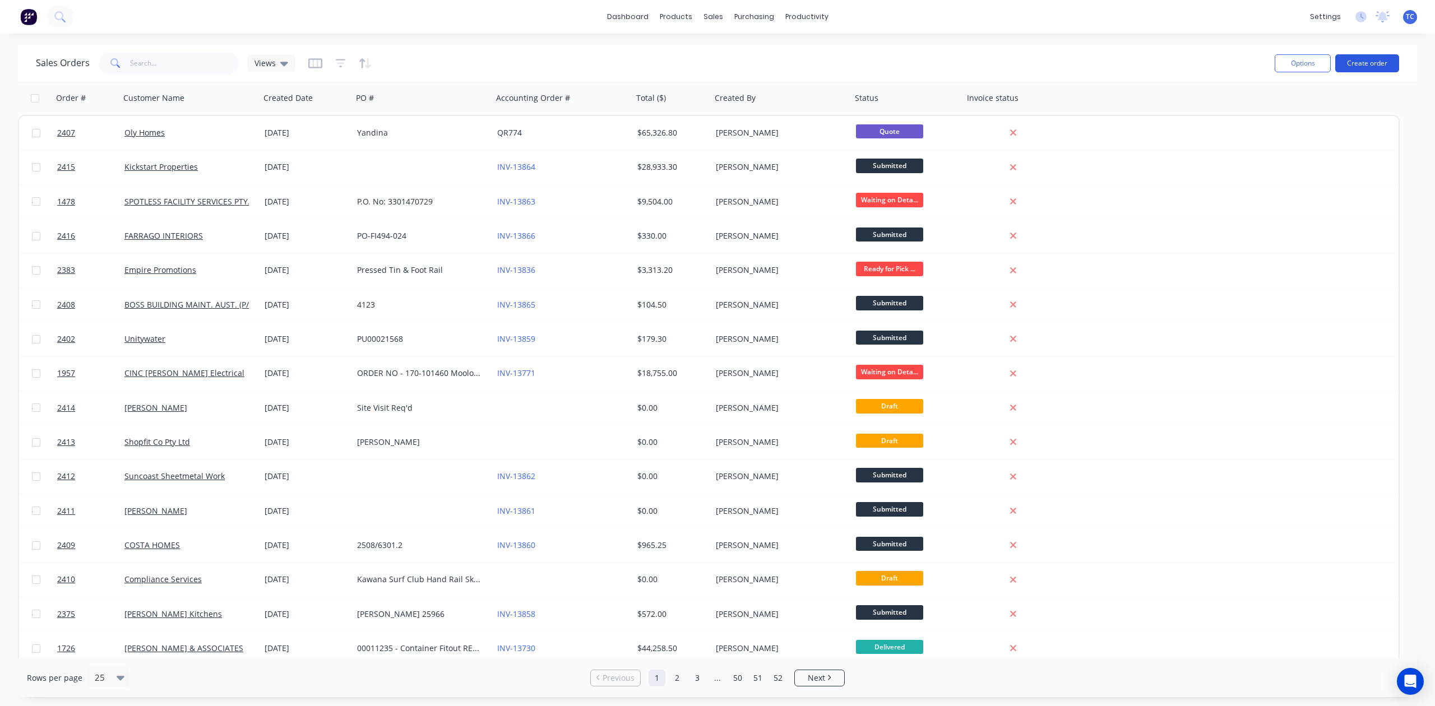
click at [1358, 63] on button "Create order" at bounding box center [1367, 63] width 64 height 18
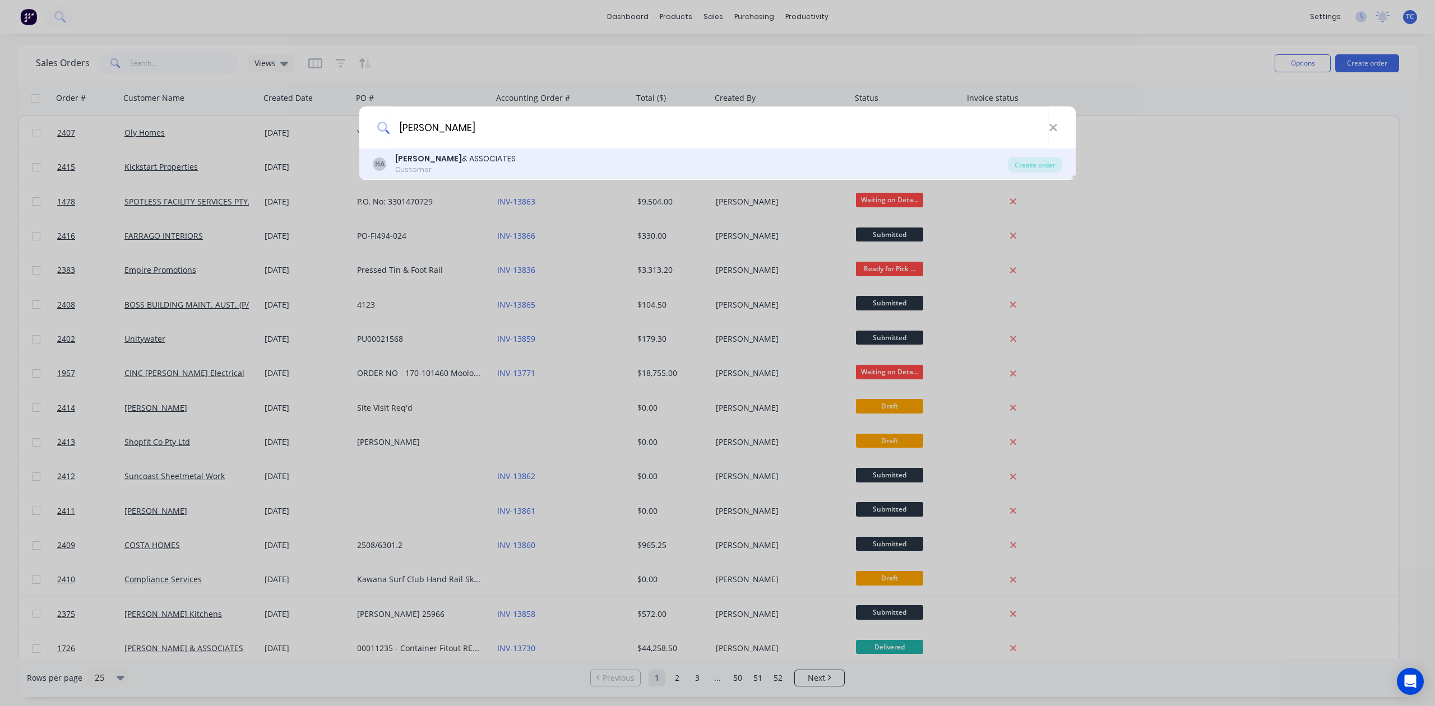
type input "Hiller"
click at [400, 169] on div "Customer" at bounding box center [455, 170] width 121 height 10
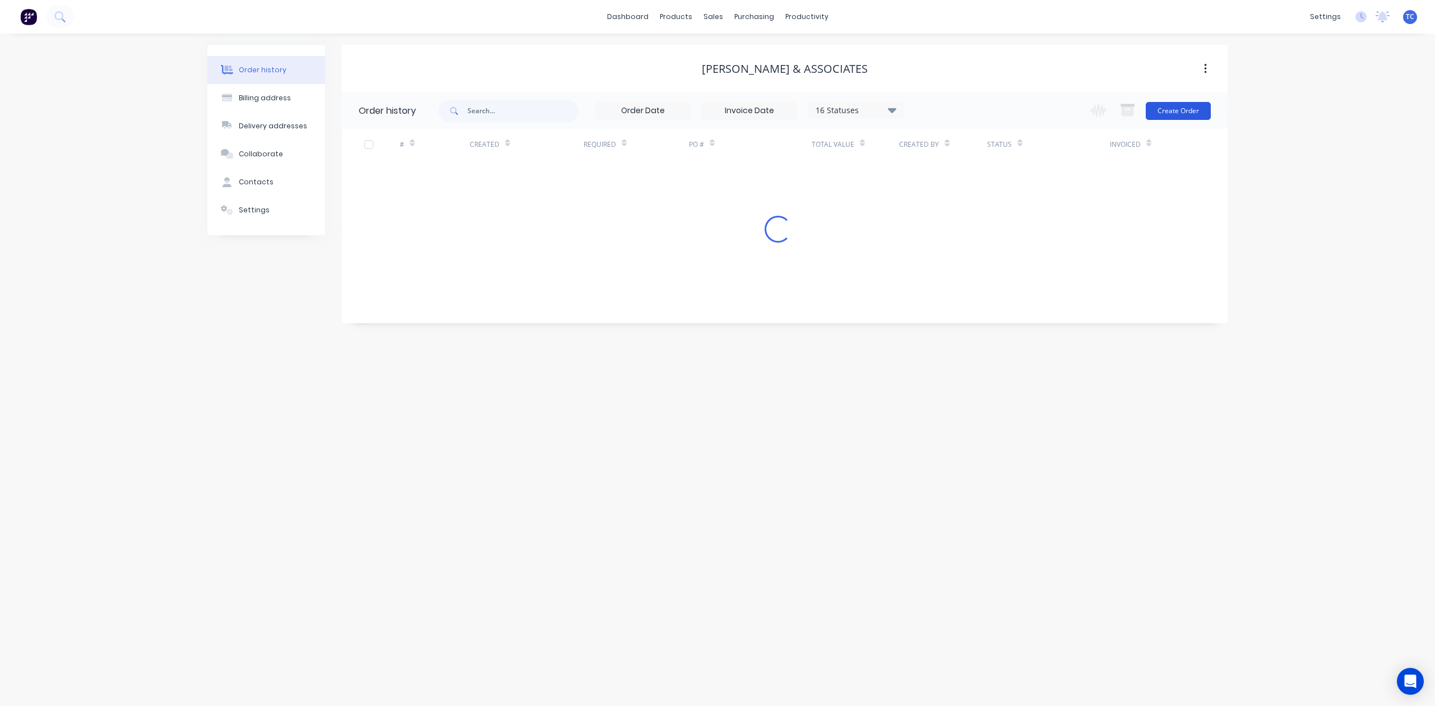
click at [1169, 113] on button "Create Order" at bounding box center [1178, 111] width 65 height 18
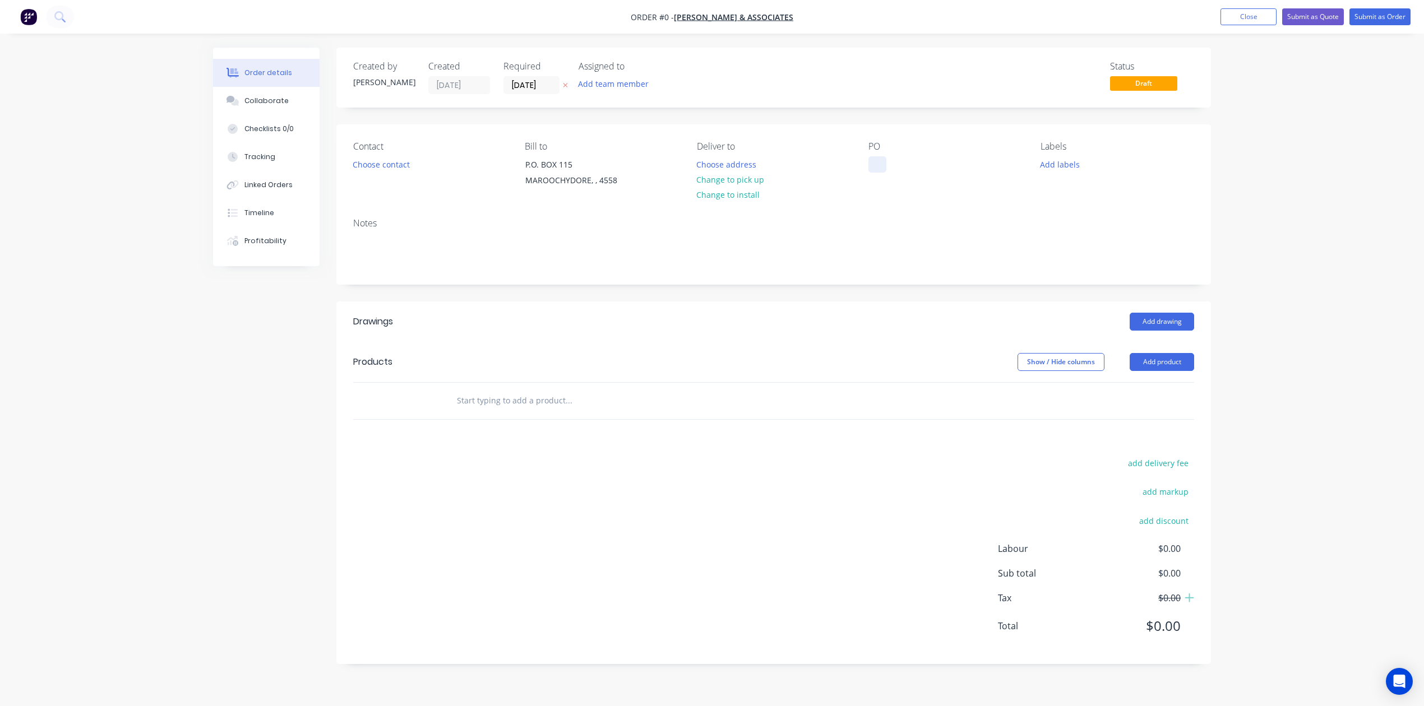
click at [886, 173] on div at bounding box center [877, 164] width 18 height 16
click at [1048, 191] on div "Order details Collaborate Checklists 0/0 Tracking Linked Orders Timeline Profit…" at bounding box center [712, 365] width 1020 height 634
click at [1078, 172] on button "Add labels" at bounding box center [1060, 163] width 52 height 15
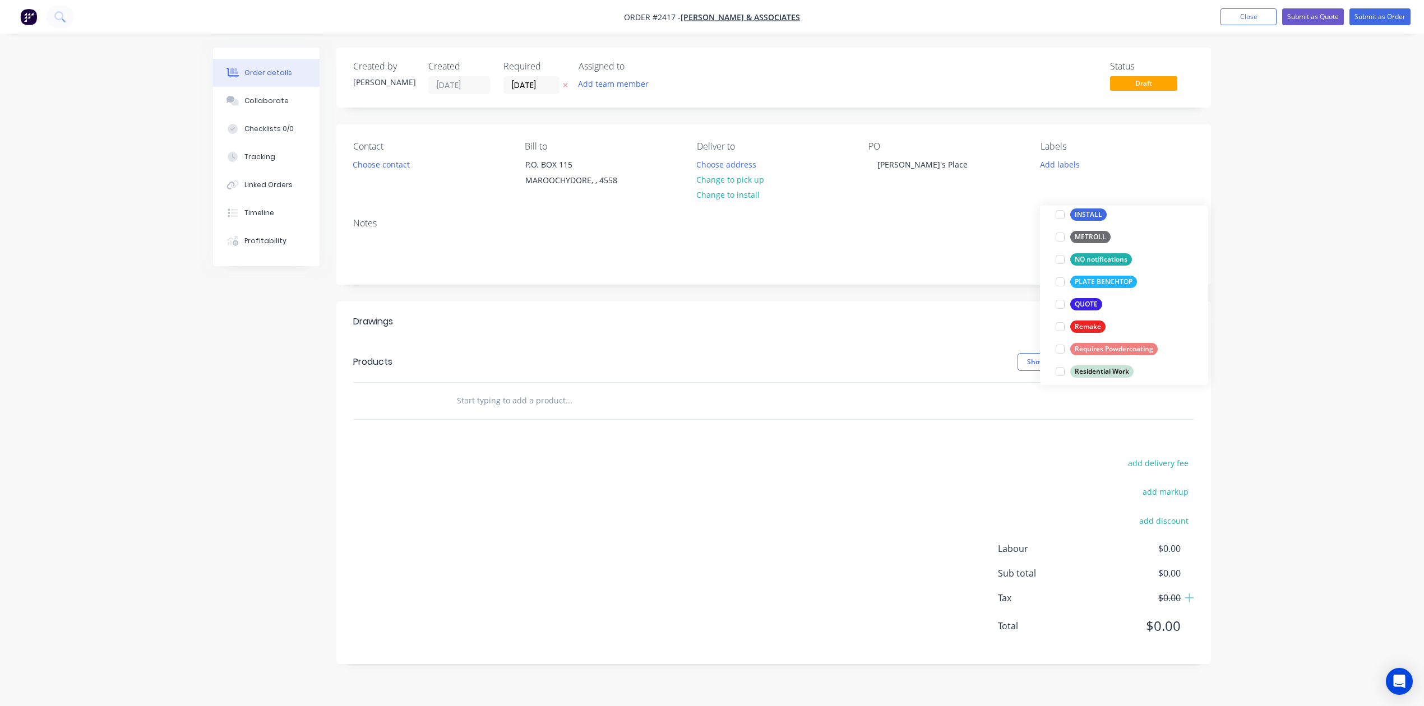
scroll to position [373, 0]
click at [1059, 305] on div at bounding box center [1060, 303] width 22 height 22
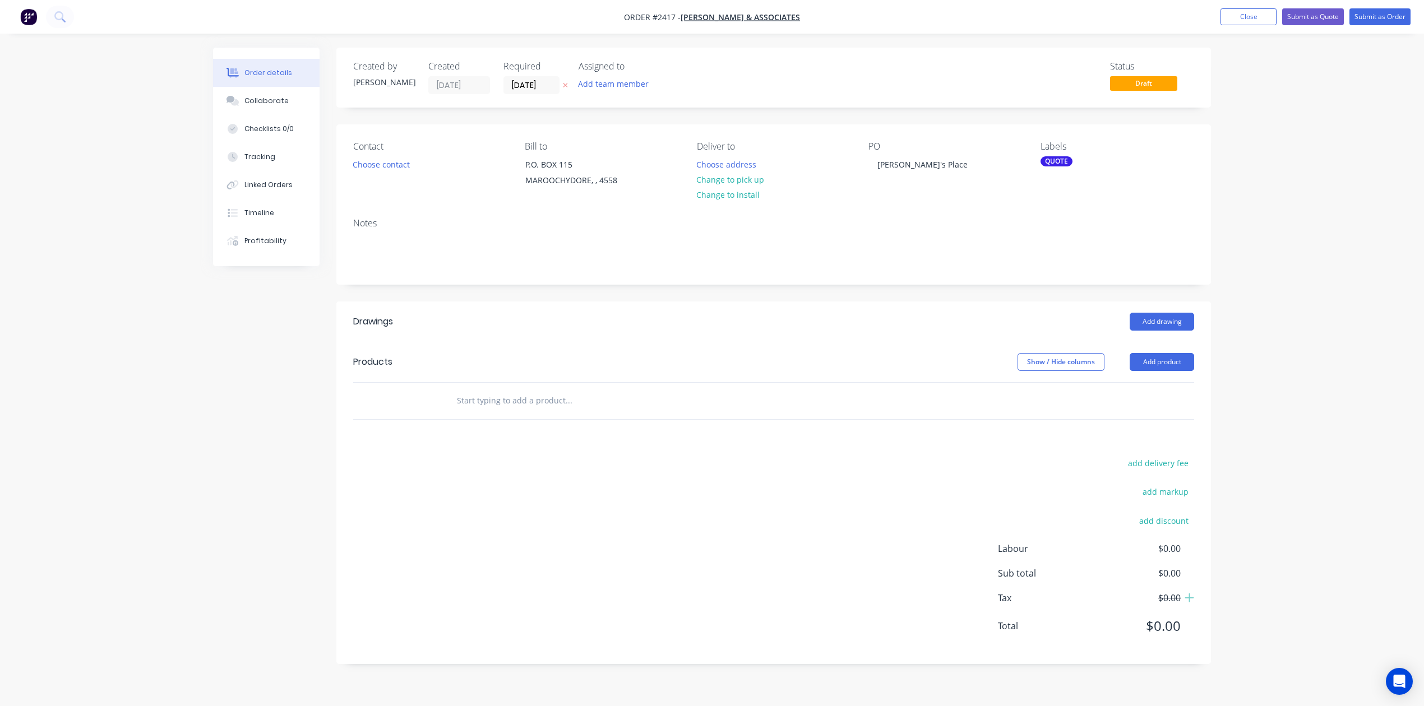
click at [909, 209] on div "Contact Choose contact Bill to P.O. BOX 115 MAROOCHYDORE, , 4558 Deliver to Cho…" at bounding box center [773, 166] width 875 height 85
click at [389, 172] on button "Choose contact" at bounding box center [381, 163] width 69 height 15
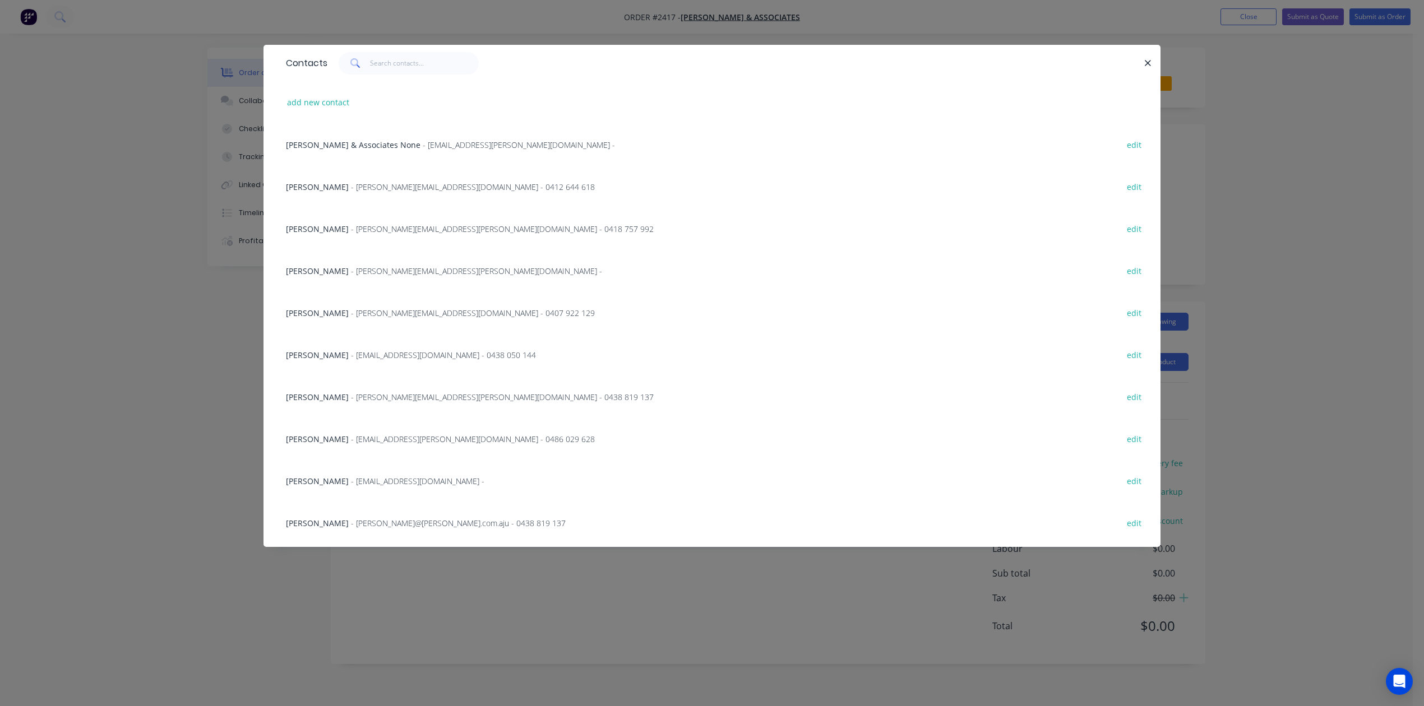
click at [408, 403] on span "- eugene@hiller.com.au - 0438 819 137" at bounding box center [502, 397] width 303 height 11
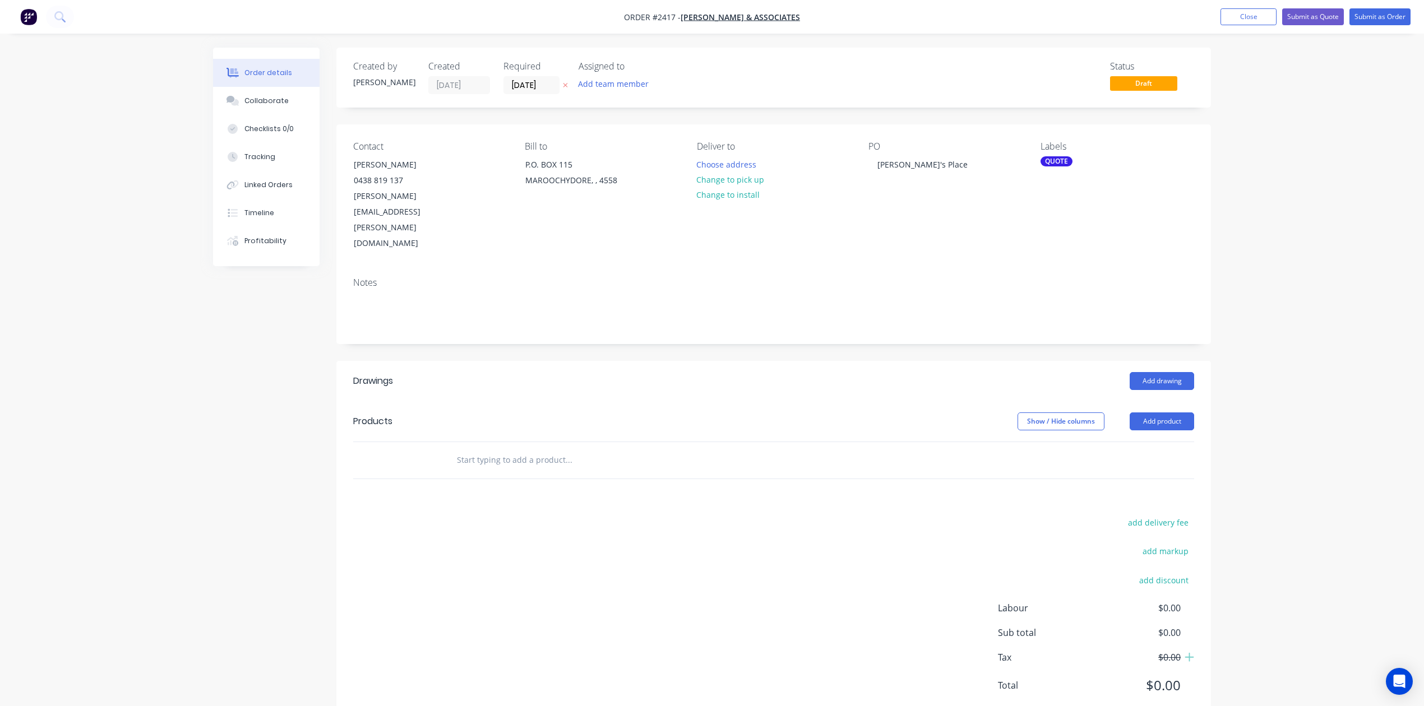
click at [579, 471] on input "text" at bounding box center [568, 460] width 224 height 22
type input "Suncoast Sheetmetal Exhaust Canopy"
click at [676, 521] on button "Add Suncoast Sheetmetal Exhaust Canopy to order" at bounding box center [629, 503] width 336 height 36
click at [571, 506] on div at bounding box center [513, 497] width 114 height 16
click at [607, 487] on div "Suncoast Sheetmetal Exhaust Canopy" at bounding box center [526, 479] width 159 height 16
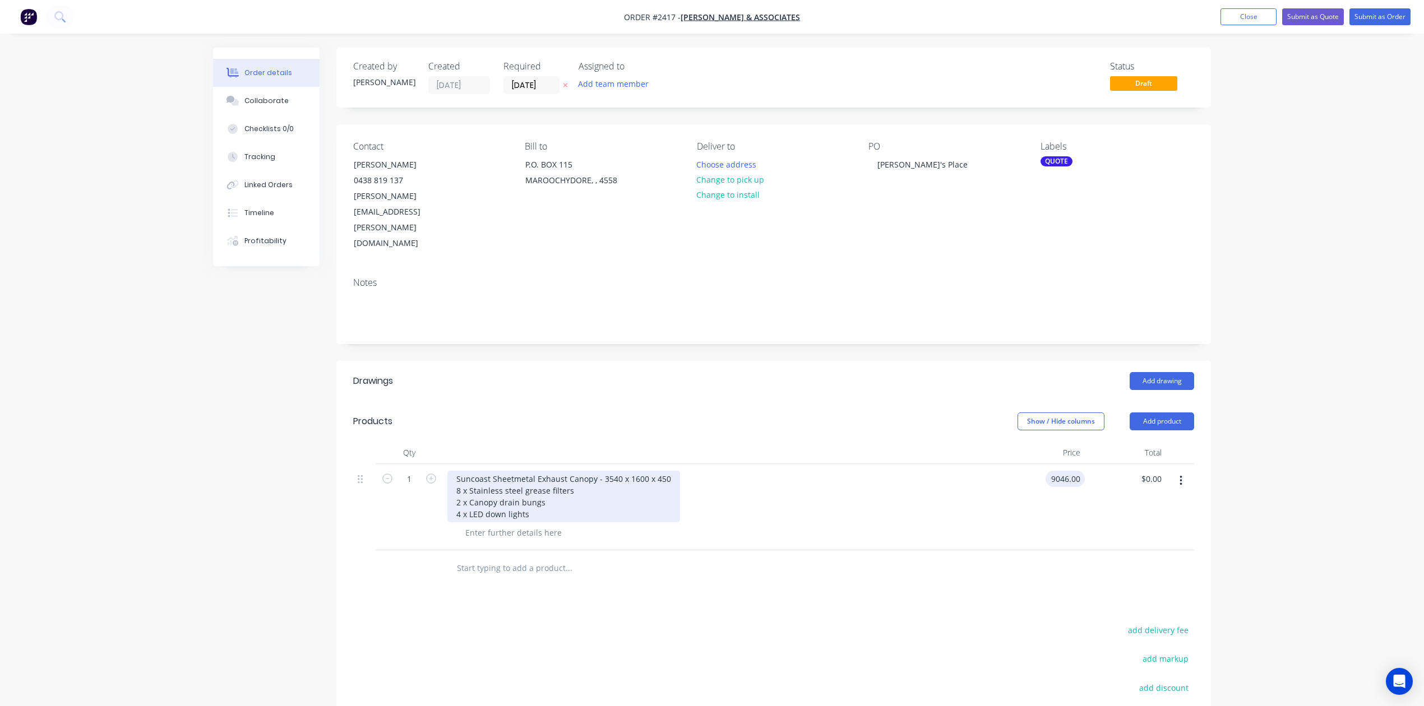
type input "$9,046.00"
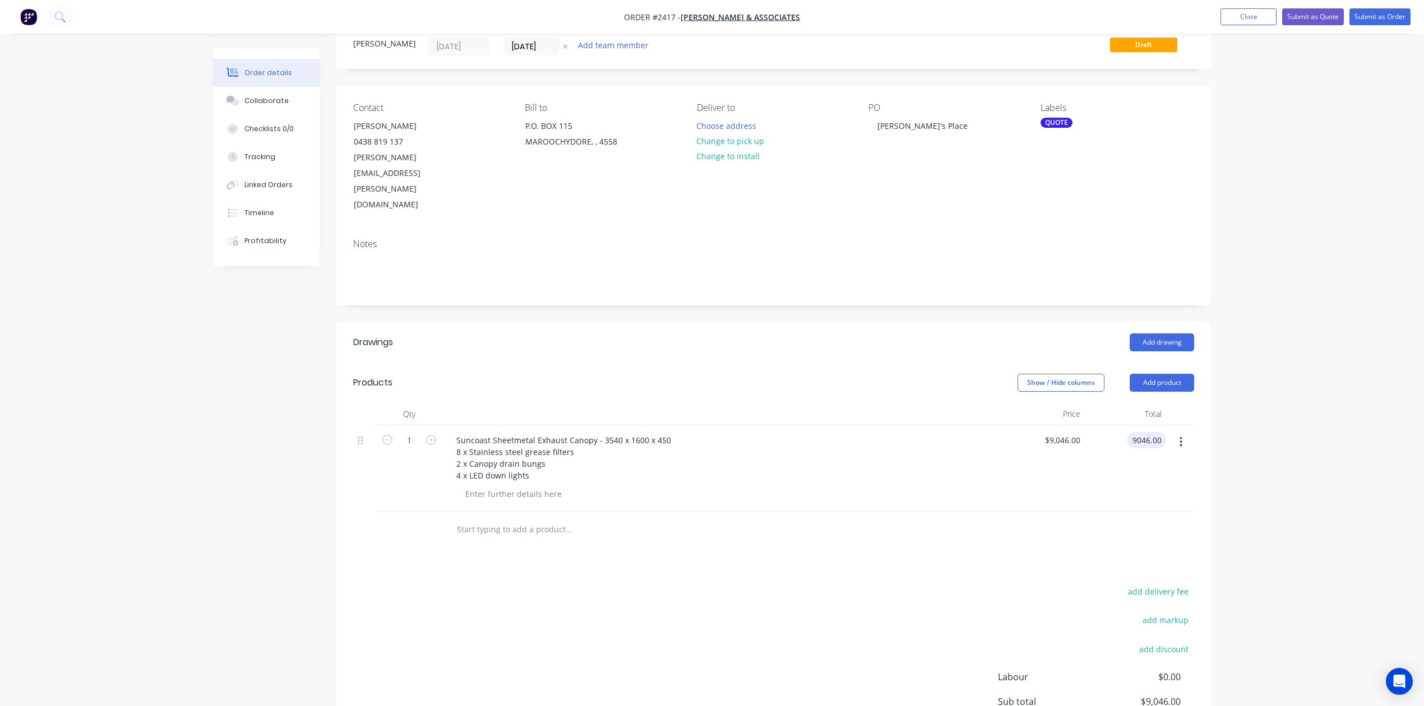
scroll to position [75, 0]
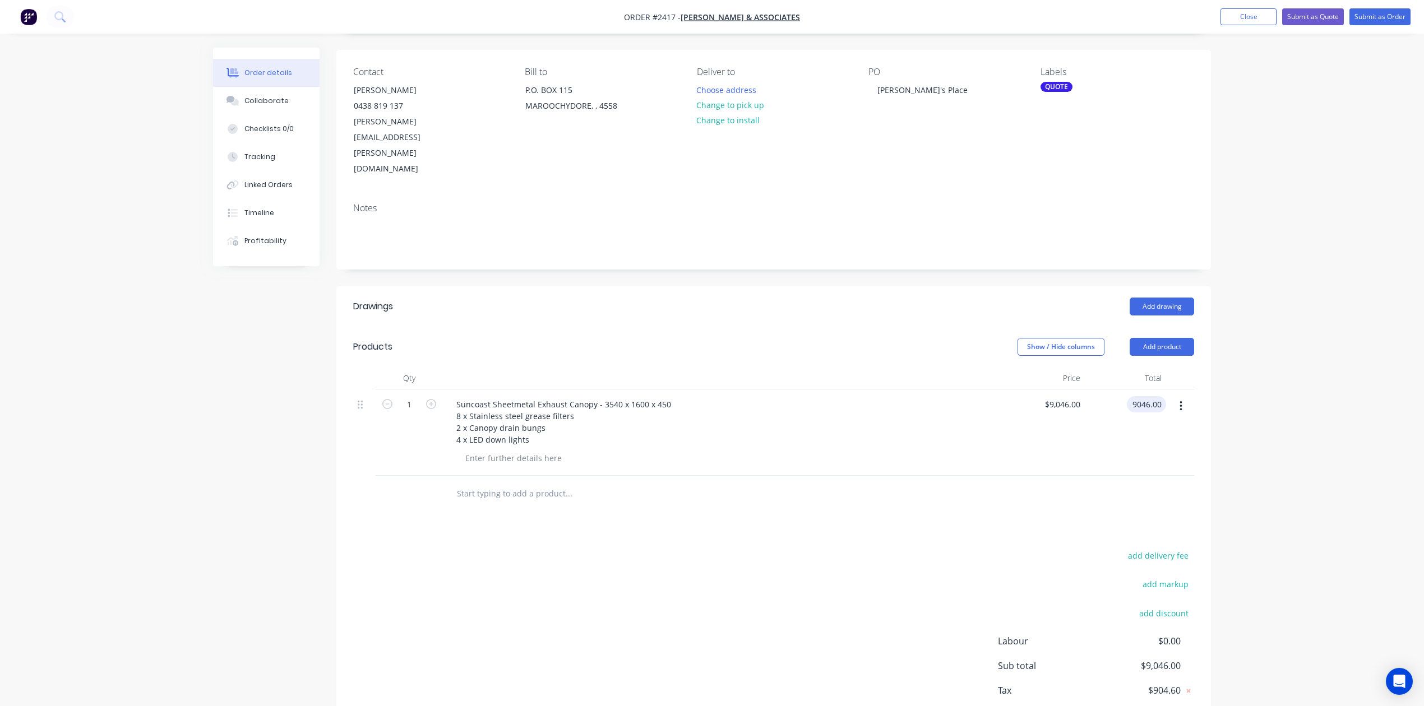
type input "$9,046.00"
click at [521, 505] on input "text" at bounding box center [568, 494] width 224 height 22
type input "C"
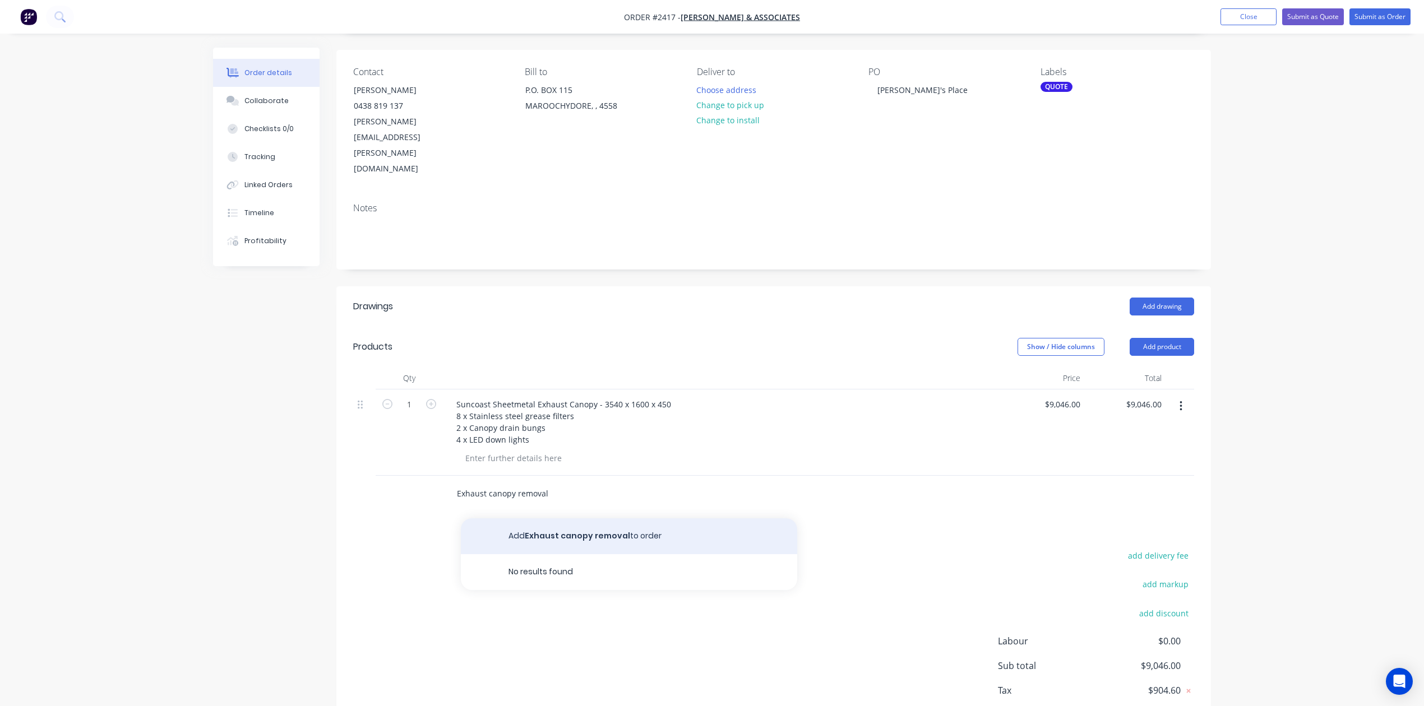
type input "Exhaust canopy removal"
click at [546, 554] on button "Add Exhaust canopy removal to order" at bounding box center [629, 537] width 336 height 36
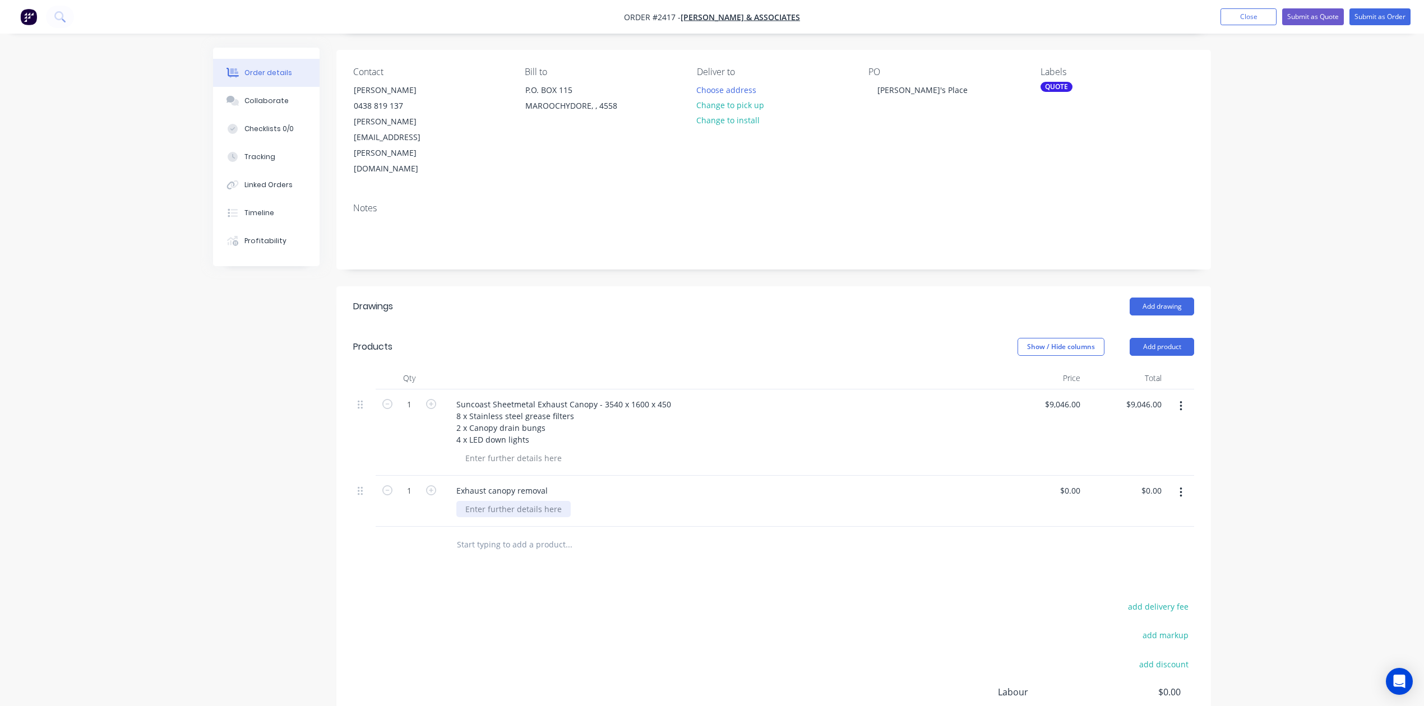
click at [538, 517] on div at bounding box center [513, 509] width 114 height 16
type input "$2,220.00"
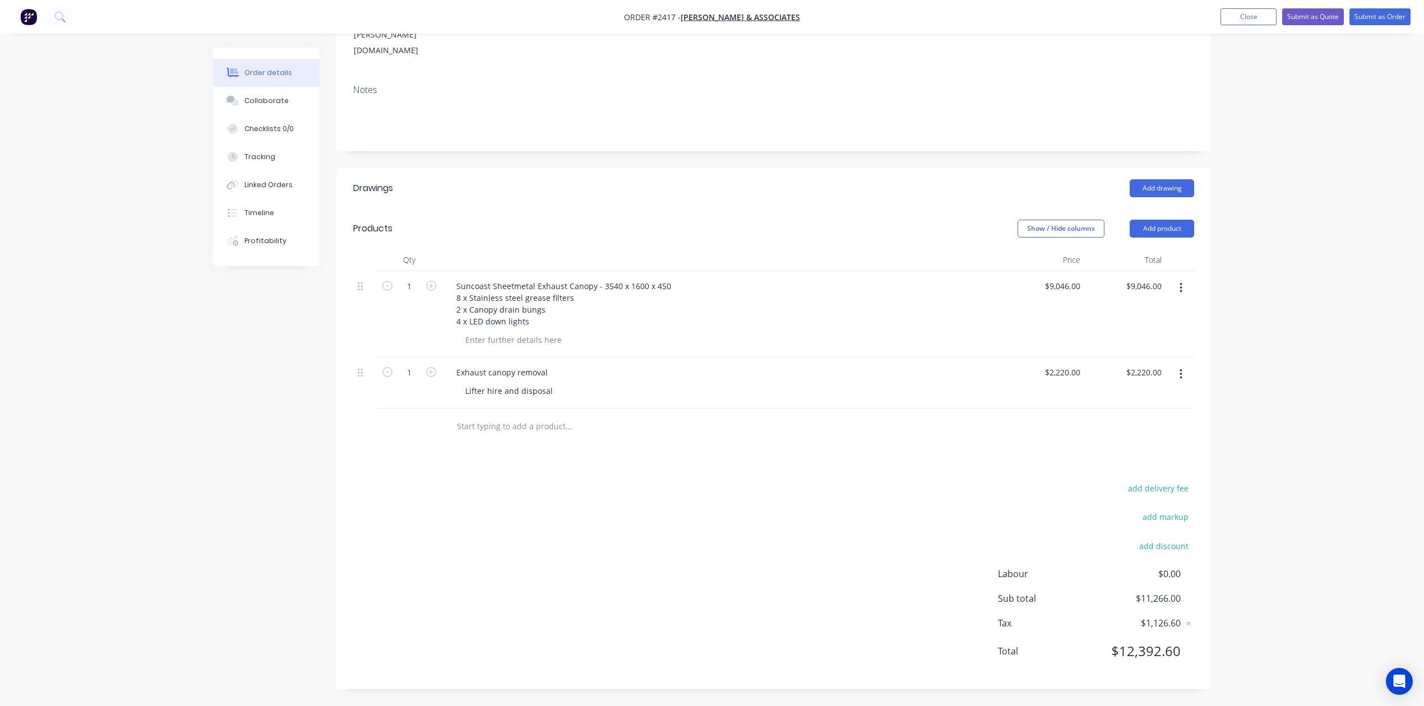
scroll to position [309, 0]
click at [560, 414] on div at bounding box center [645, 427] width 404 height 36
click at [558, 415] on input "text" at bounding box center [568, 426] width 224 height 22
type input "C"
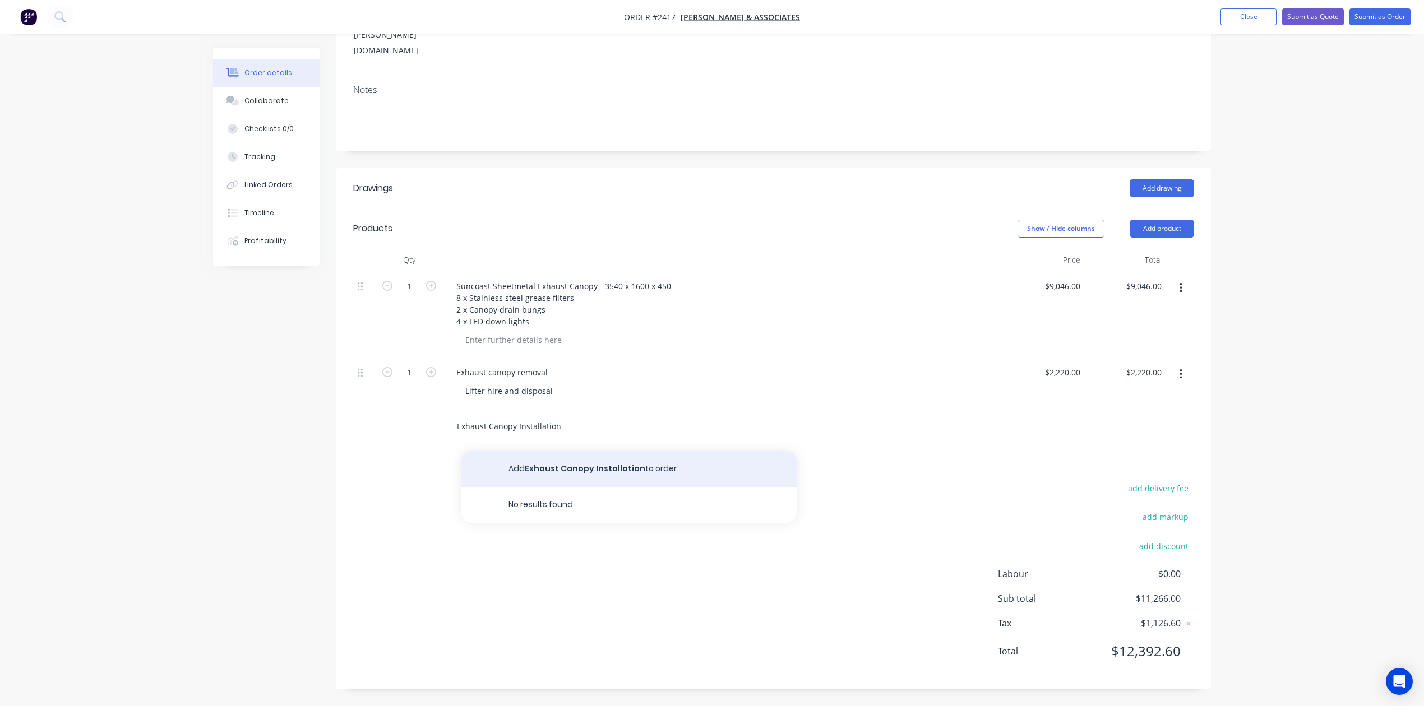
type input "Exhaust Canopy Installation"
click at [570, 454] on button "Add Exhaust Canopy Installation to order" at bounding box center [629, 469] width 336 height 36
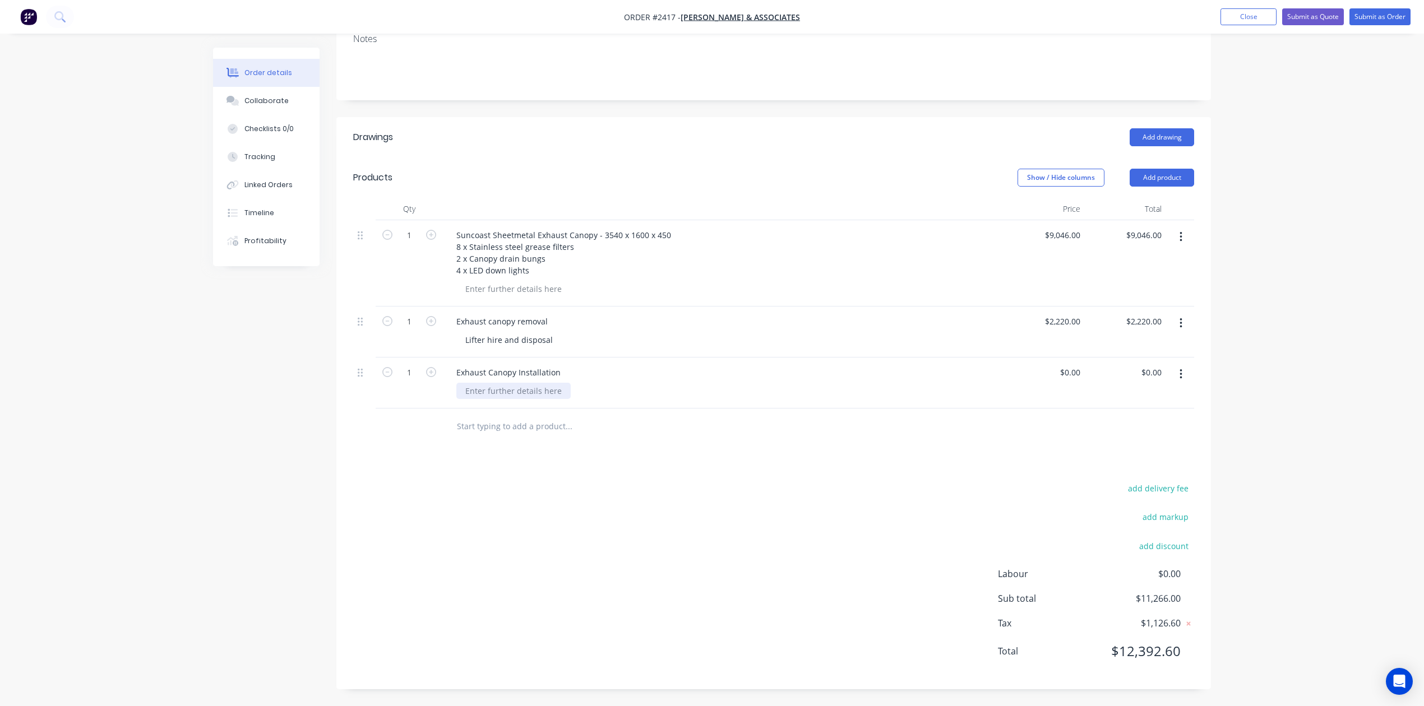
click at [553, 399] on div at bounding box center [513, 391] width 114 height 16
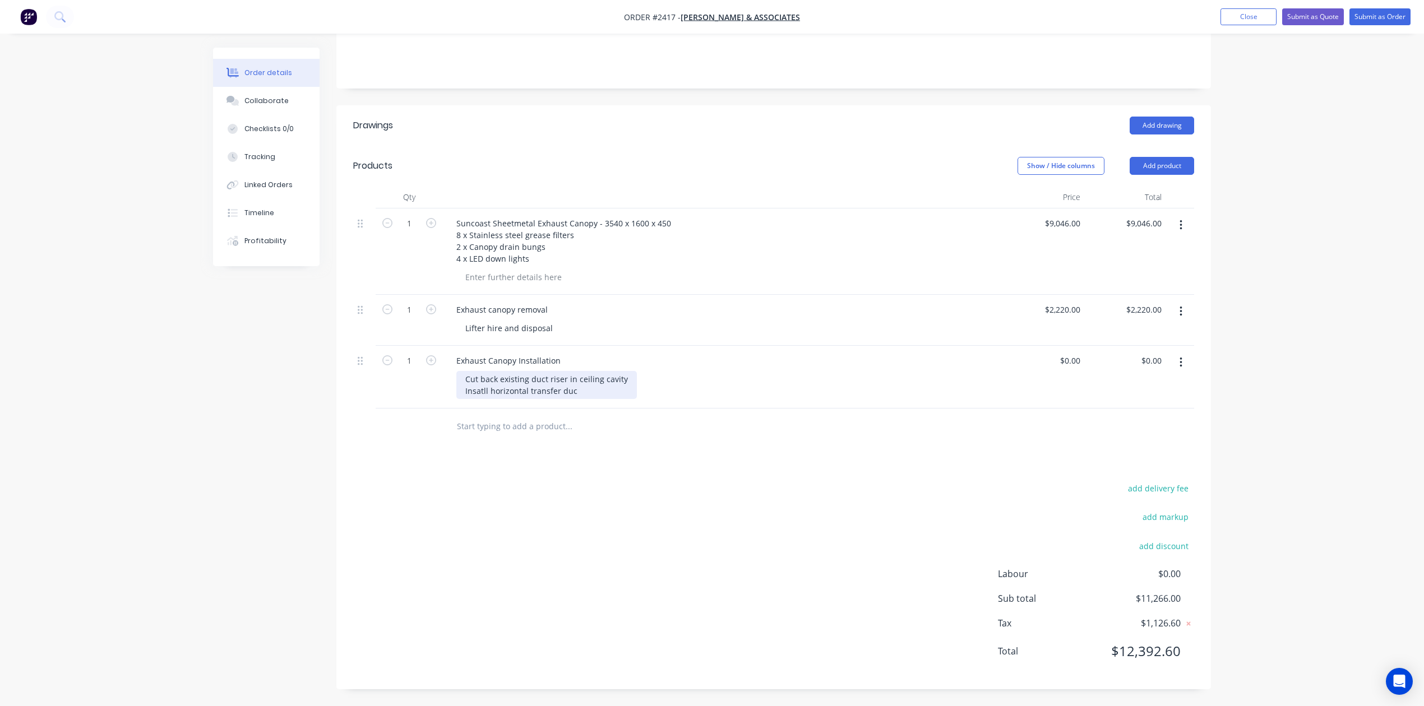
click at [506, 399] on div "Cut back existing duct riser in ceiling cavity Insatll horizontal transfer duc" at bounding box center [546, 385] width 181 height 28
click at [622, 399] on div "Cut back existing duct riser in ceiling cavity Install horizontal transfer duc" at bounding box center [546, 385] width 181 height 28
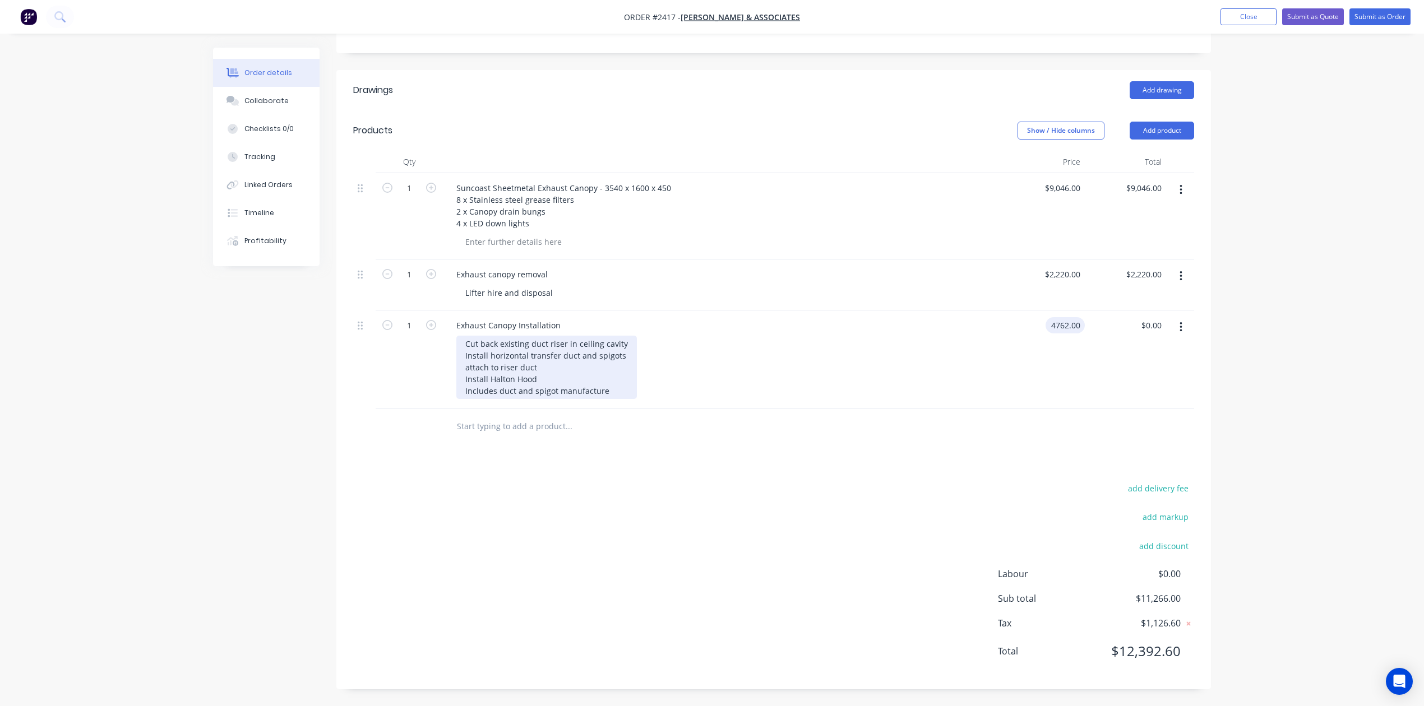
type input "$4,762.00"
click at [474, 438] on input "text" at bounding box center [568, 426] width 224 height 22
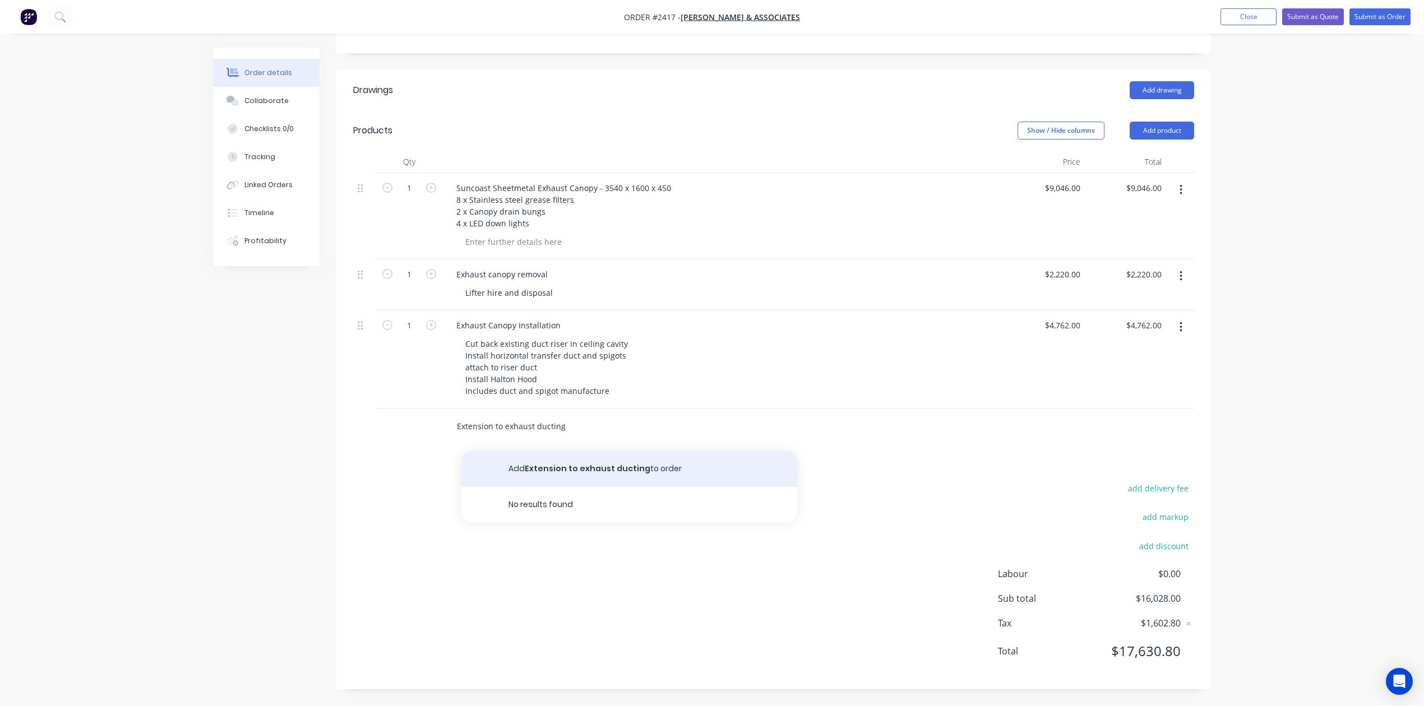
type input "Extension to exhaust ducting"
click at [584, 487] on button "Add Extension to exhaust ducting to order" at bounding box center [629, 469] width 336 height 36
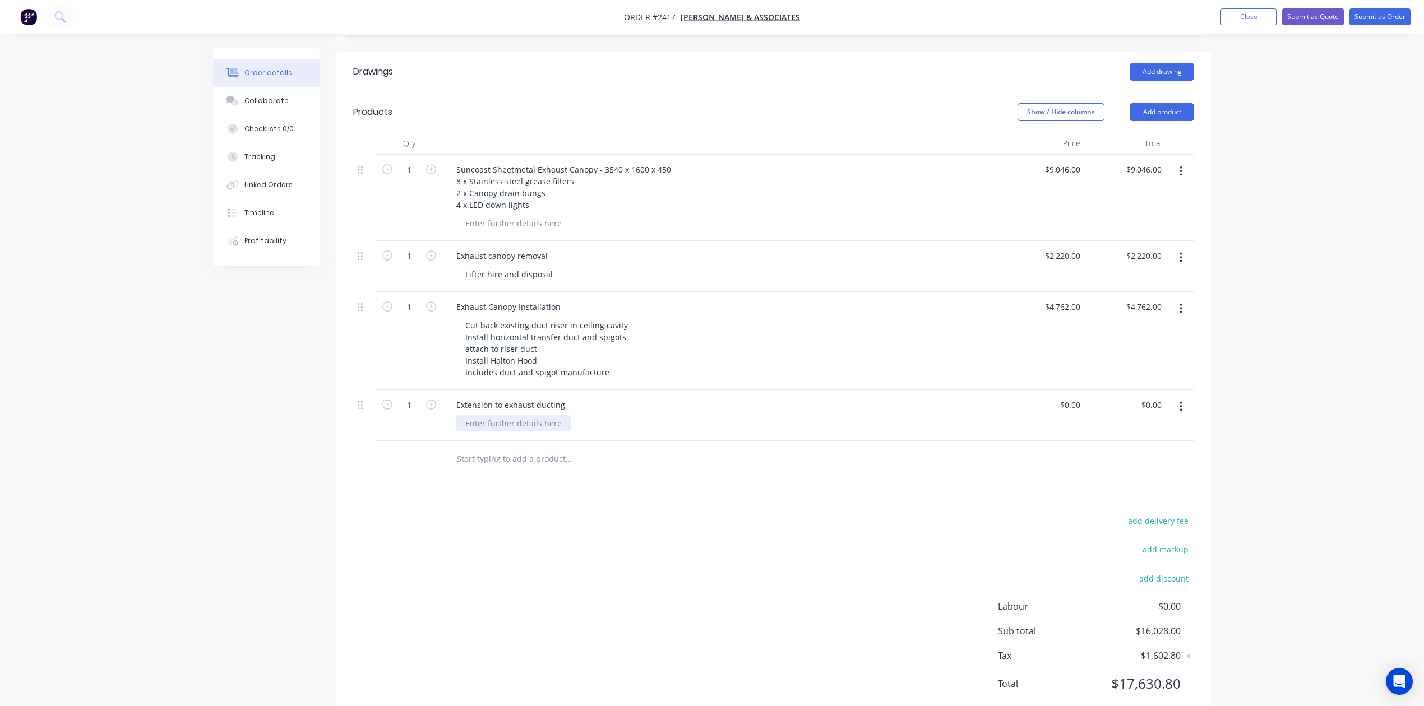
click at [548, 432] on div at bounding box center [513, 423] width 114 height 16
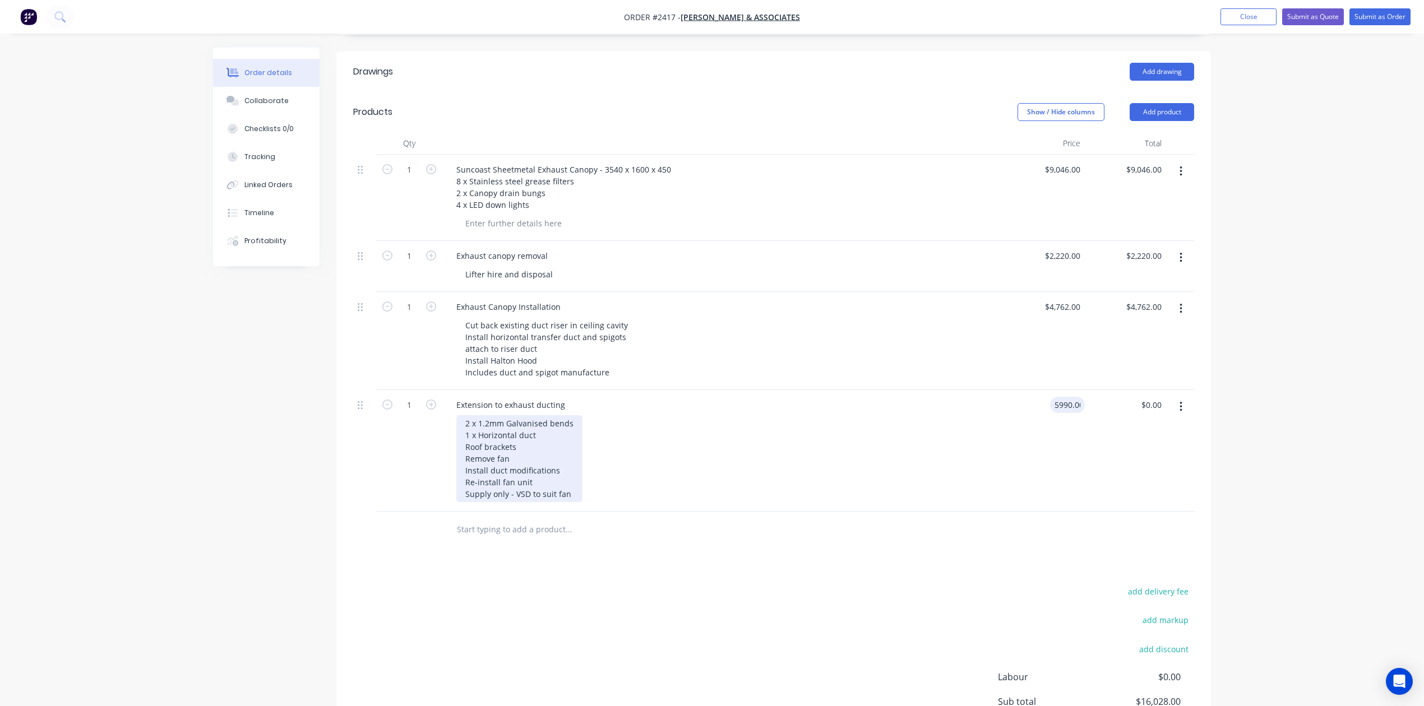
type input "$5,990.00"
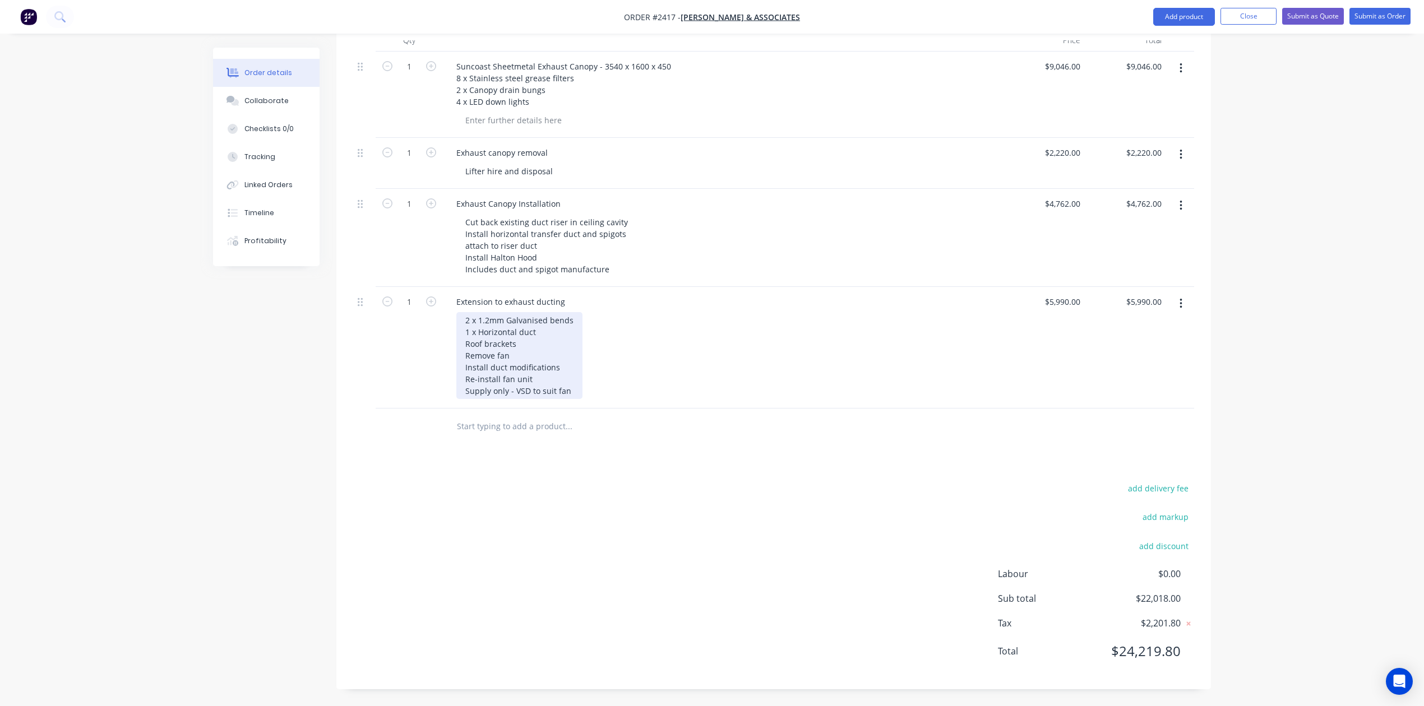
click at [583, 344] on div "2 x 1.2mm Galvanised bends 1 x Horizontal duct Roof brackets Remove fan Install…" at bounding box center [519, 355] width 126 height 87
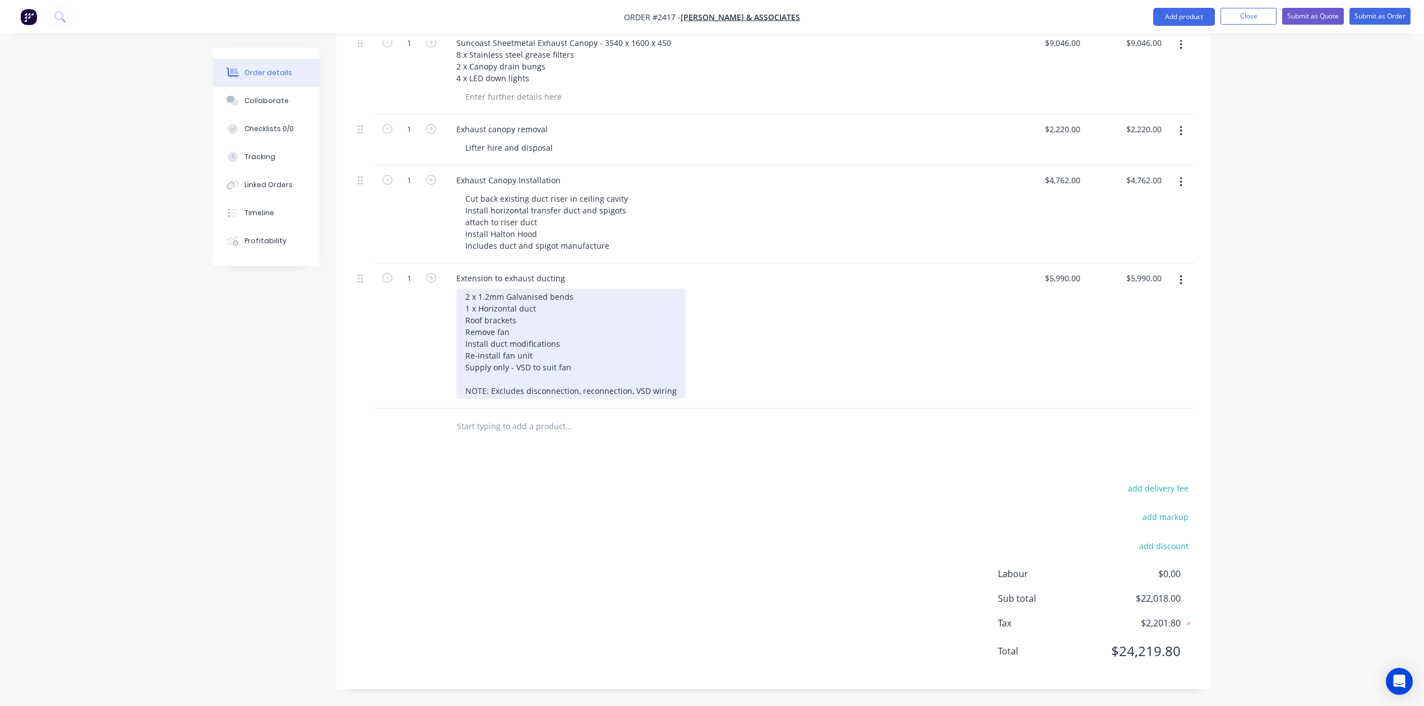
click at [547, 370] on div "2 x 1.2mm Galvanised bends 1 x Horizontal duct Roof brackets Remove fan Install…" at bounding box center [570, 344] width 229 height 110
click at [722, 375] on div "2 x 1.2mm Galvanised bends 1 x Horizontal duct Roof brackets Remove fan Install…" at bounding box center [589, 344] width 266 height 110
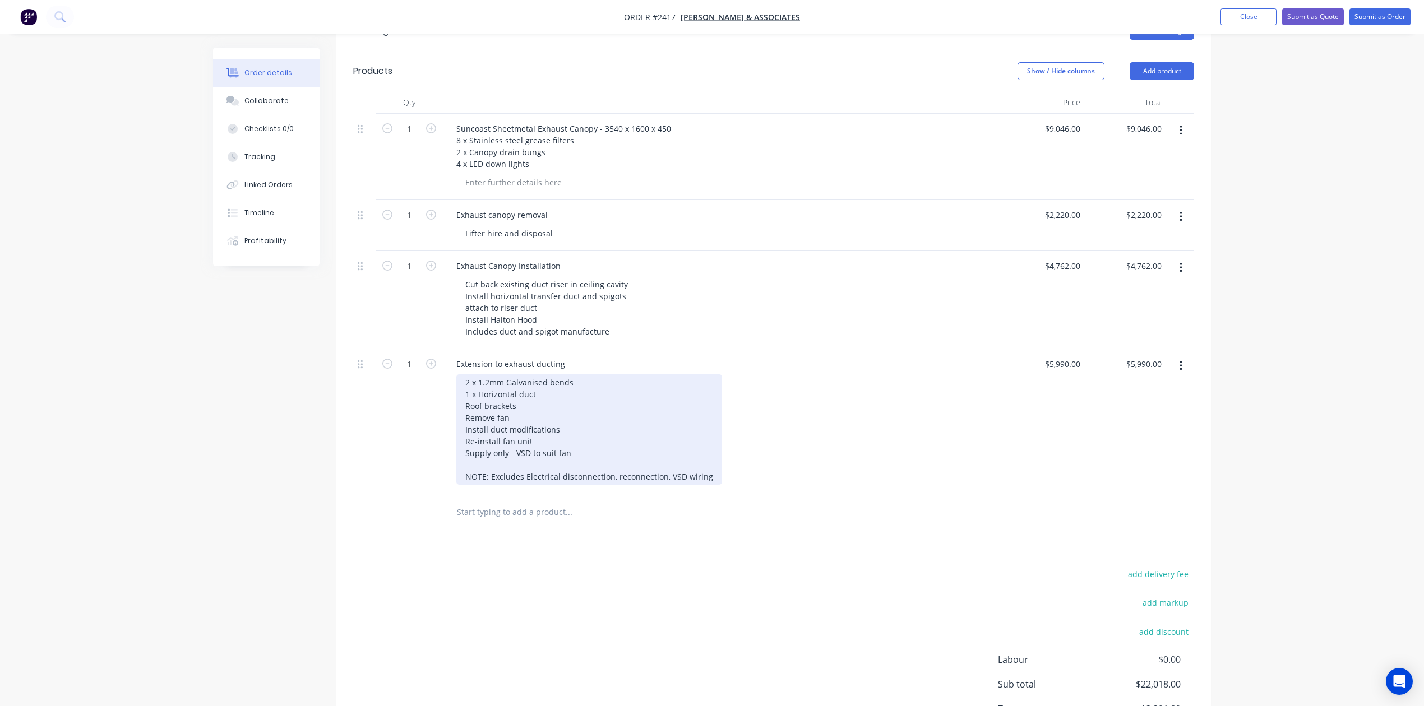
scroll to position [303, 0]
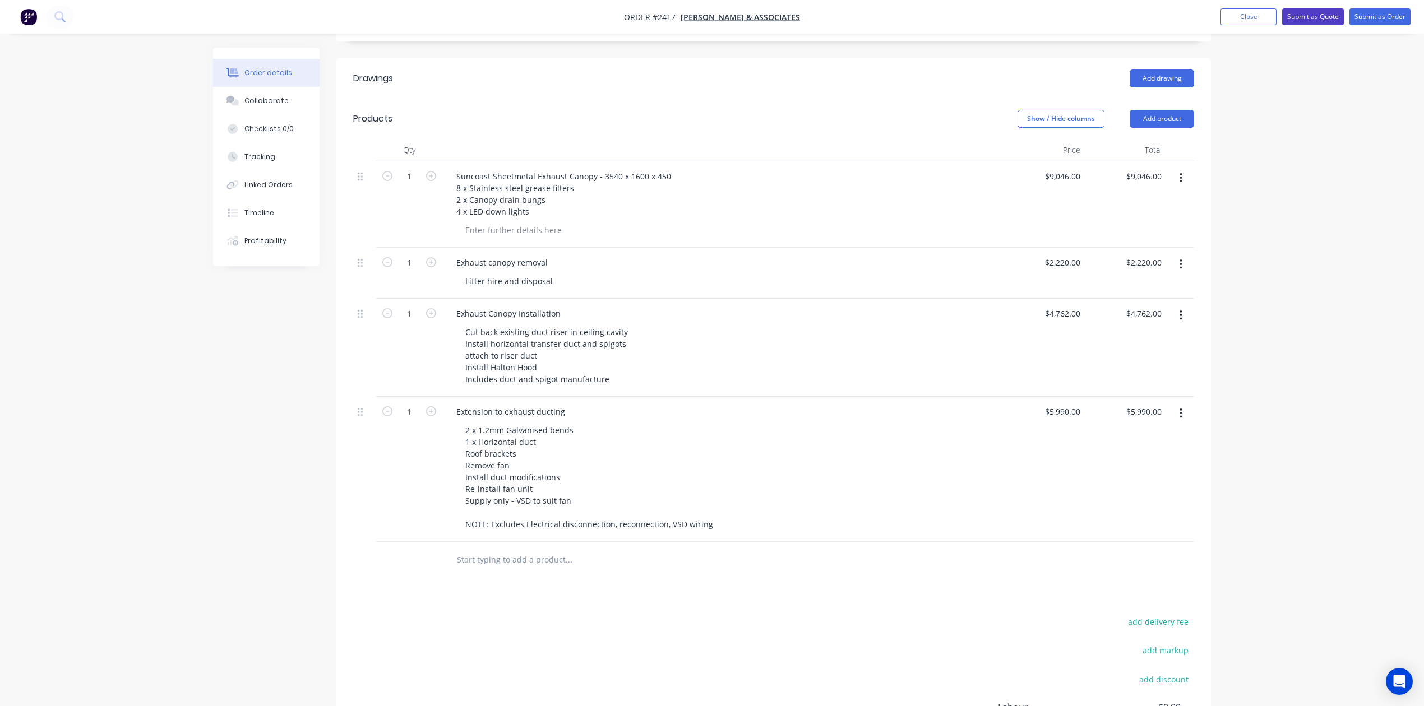
click at [1282, 14] on button "Submit as Quote" at bounding box center [1313, 16] width 62 height 17
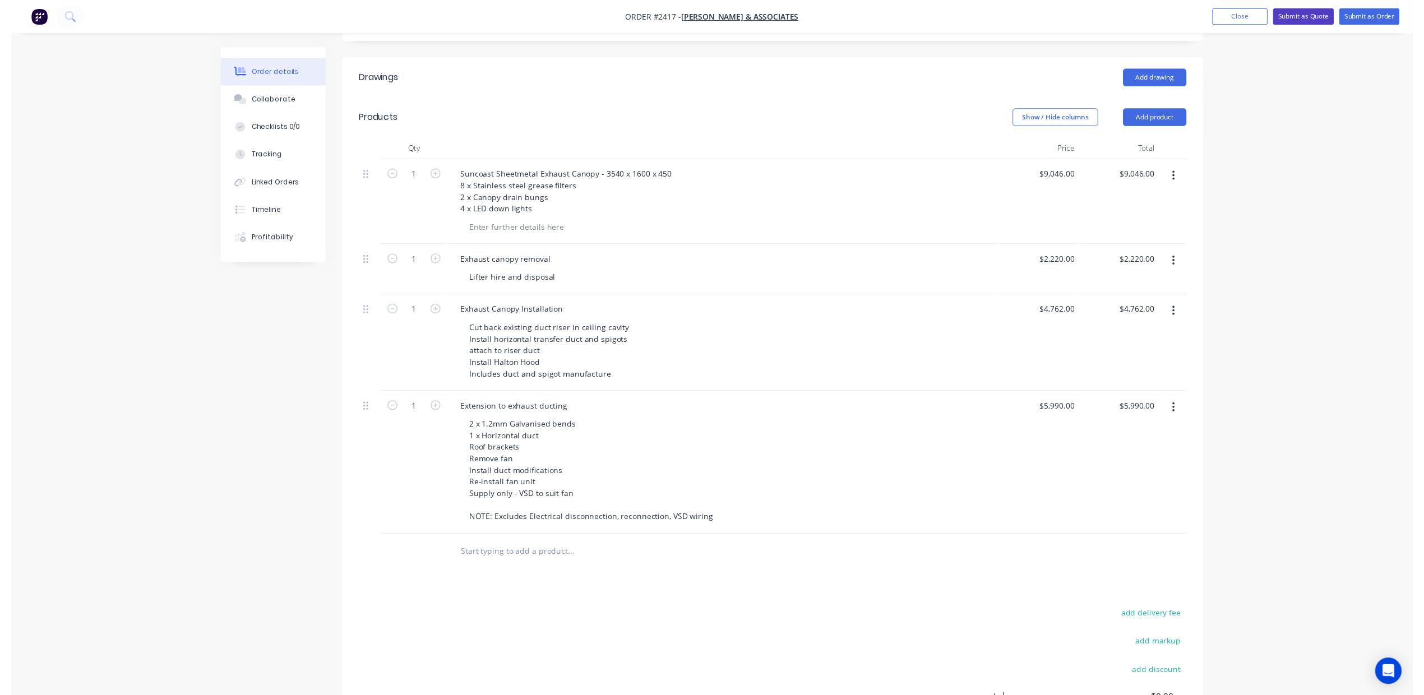
scroll to position [0, 0]
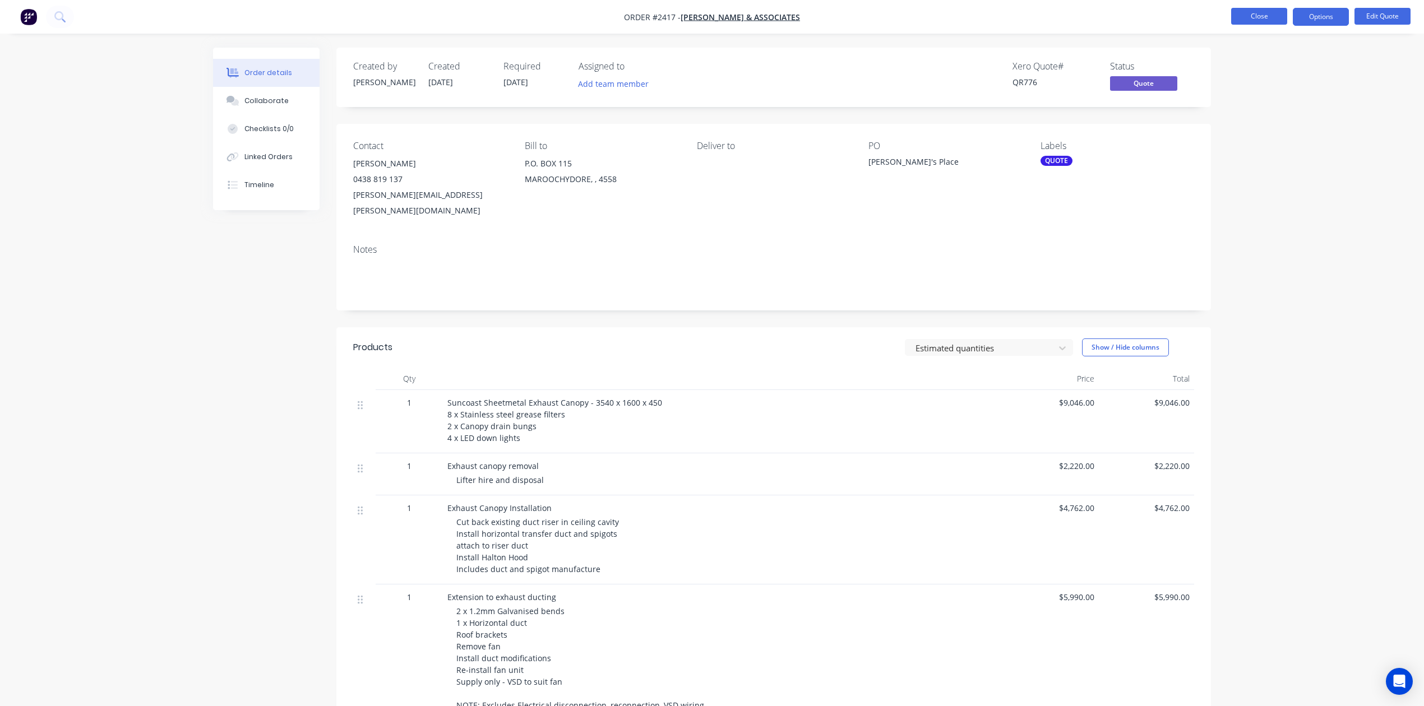
click at [1250, 11] on button "Close" at bounding box center [1259, 16] width 56 height 17
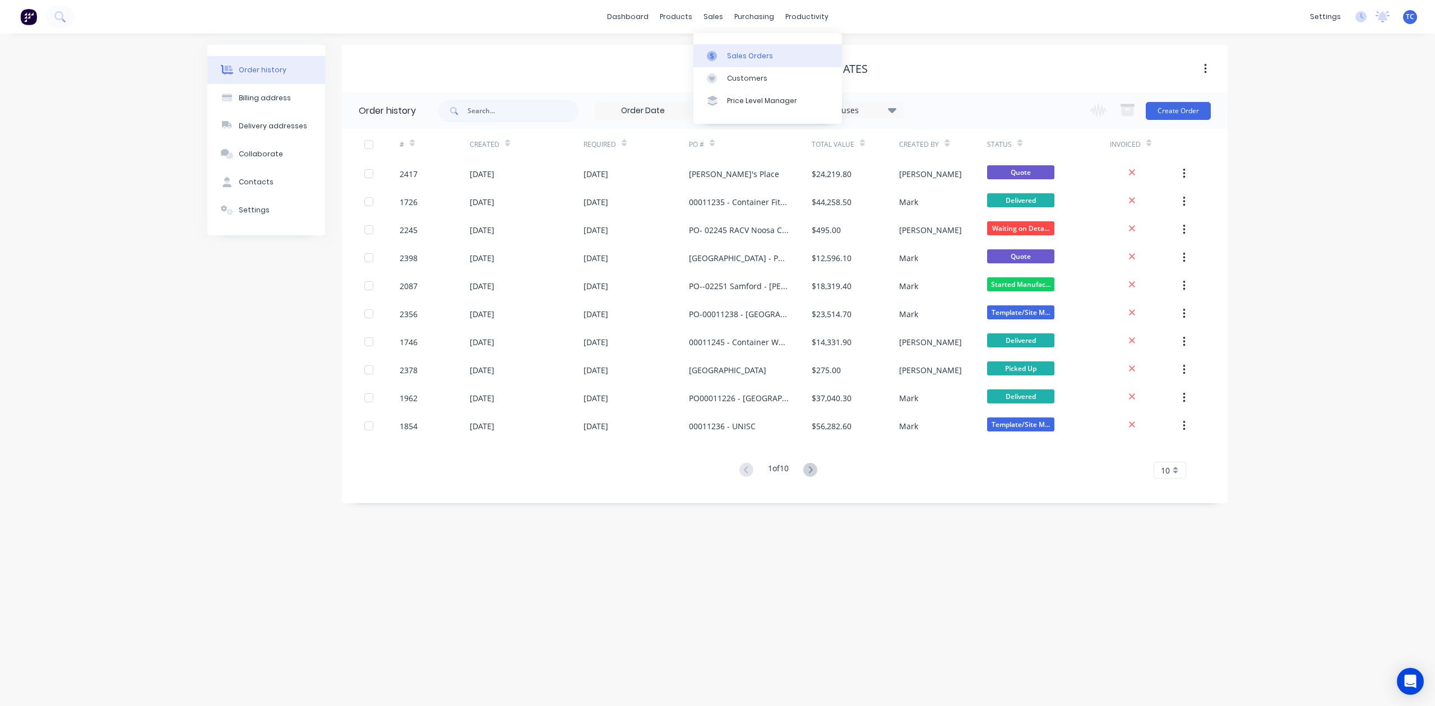
click at [773, 61] on div "Sales Orders" at bounding box center [750, 56] width 46 height 10
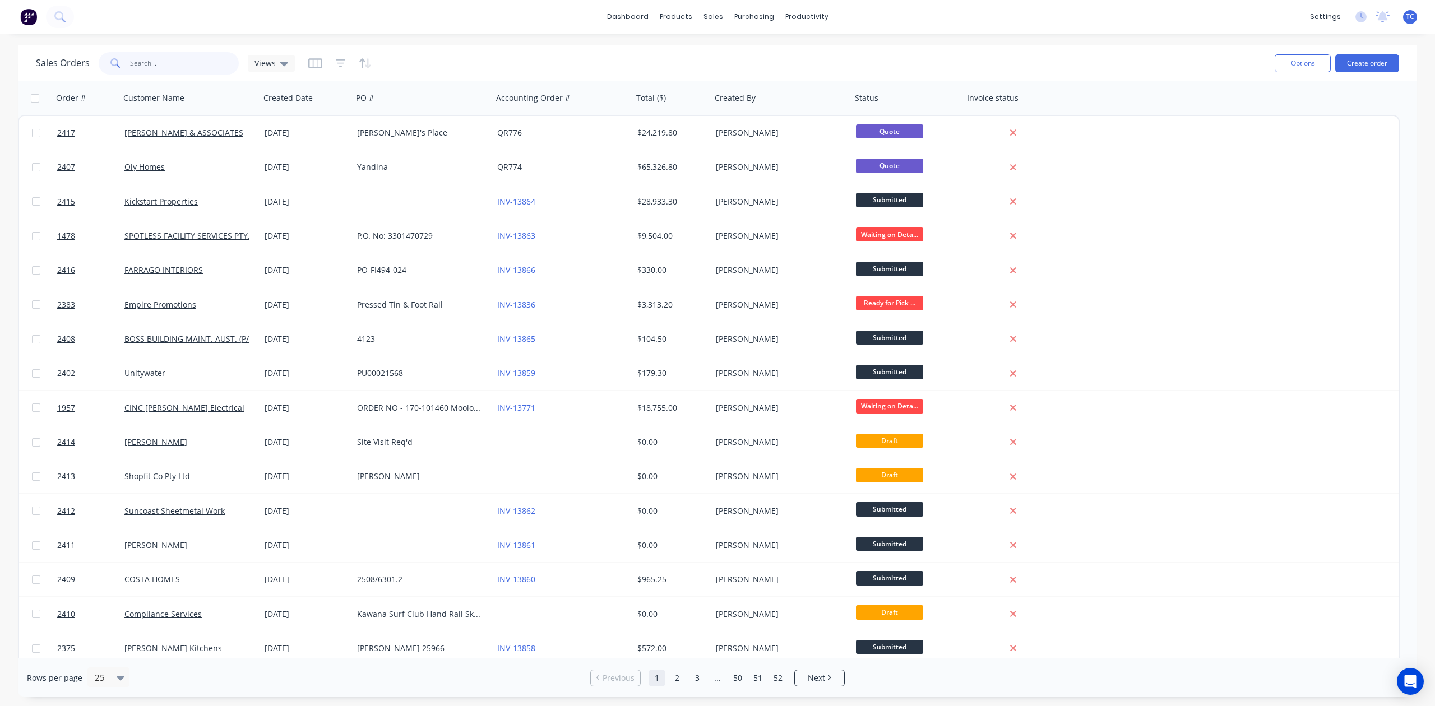
click at [165, 66] on input "text" at bounding box center [184, 63] width 109 height 22
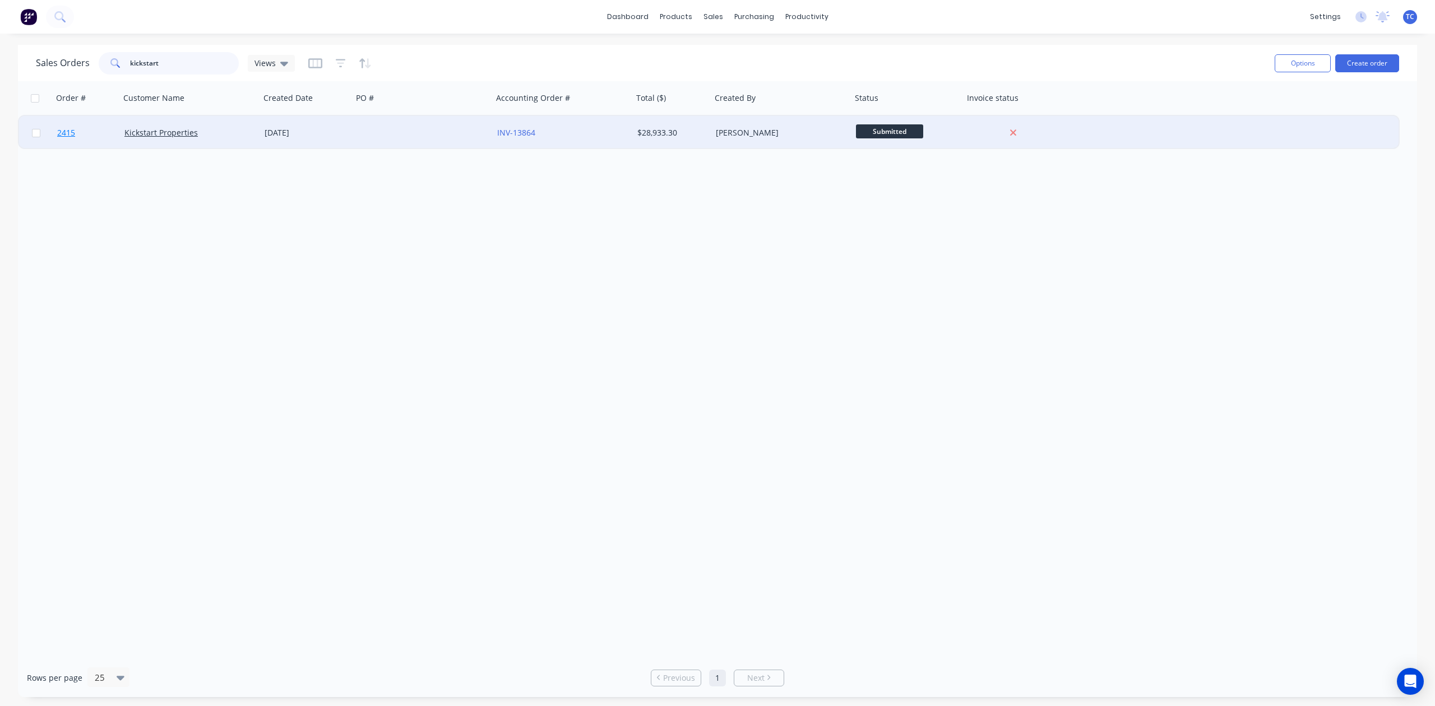
type input "kickstart"
click at [68, 128] on span "2415" at bounding box center [66, 132] width 18 height 11
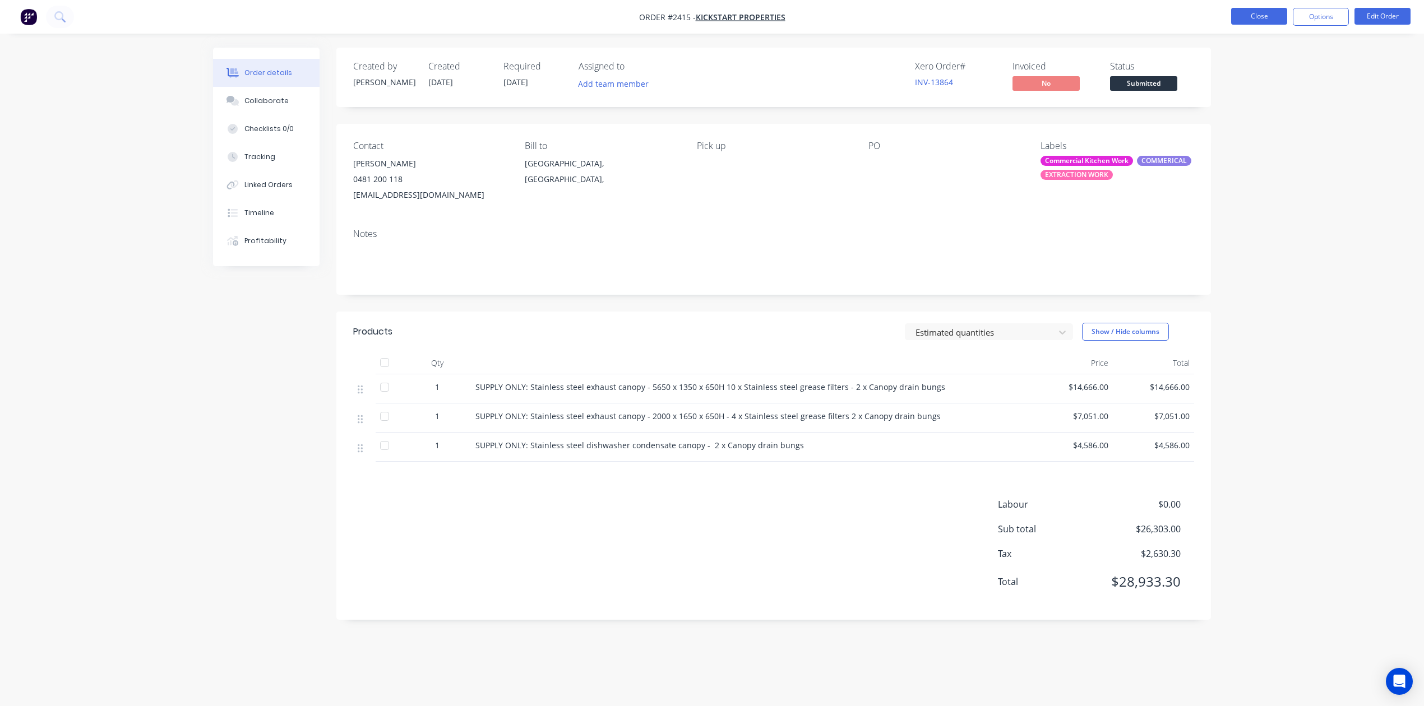
click at [1259, 13] on button "Close" at bounding box center [1259, 16] width 56 height 17
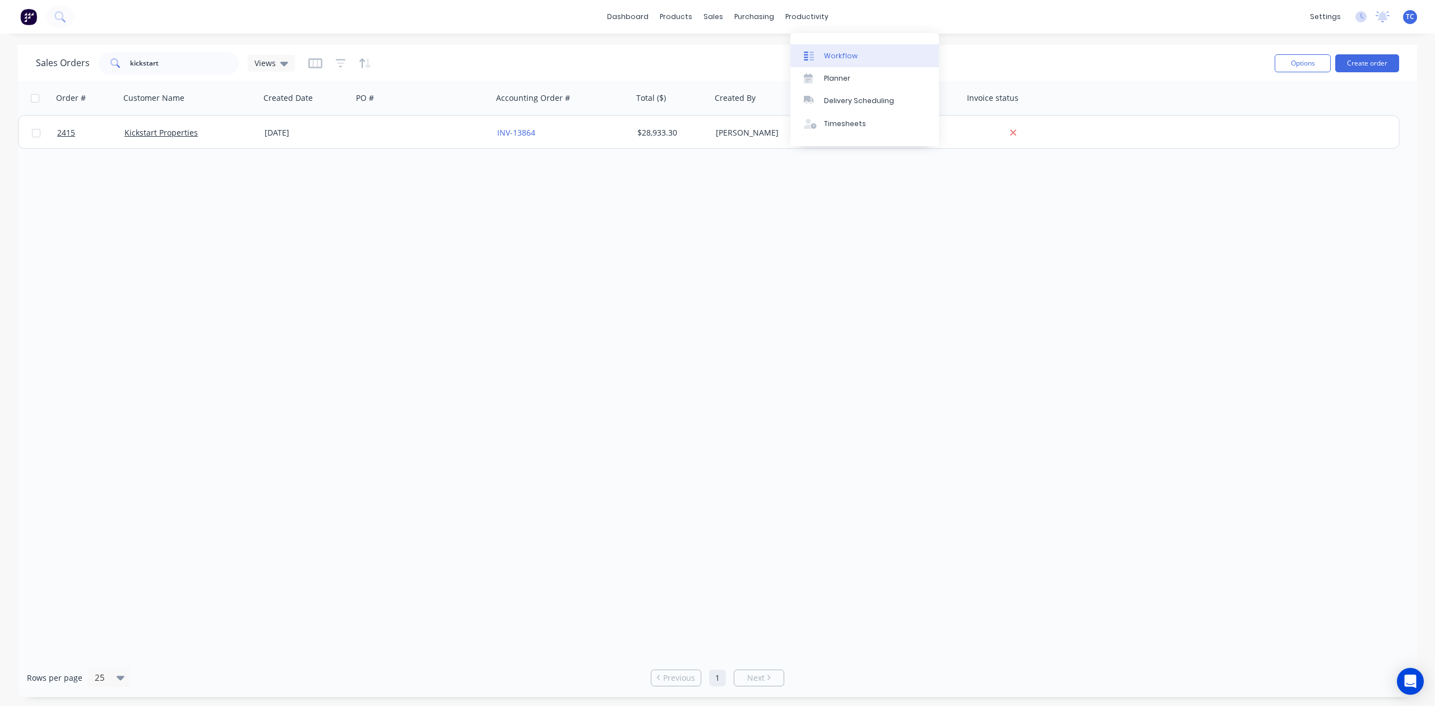
click at [845, 61] on div "Workflow" at bounding box center [841, 56] width 34 height 10
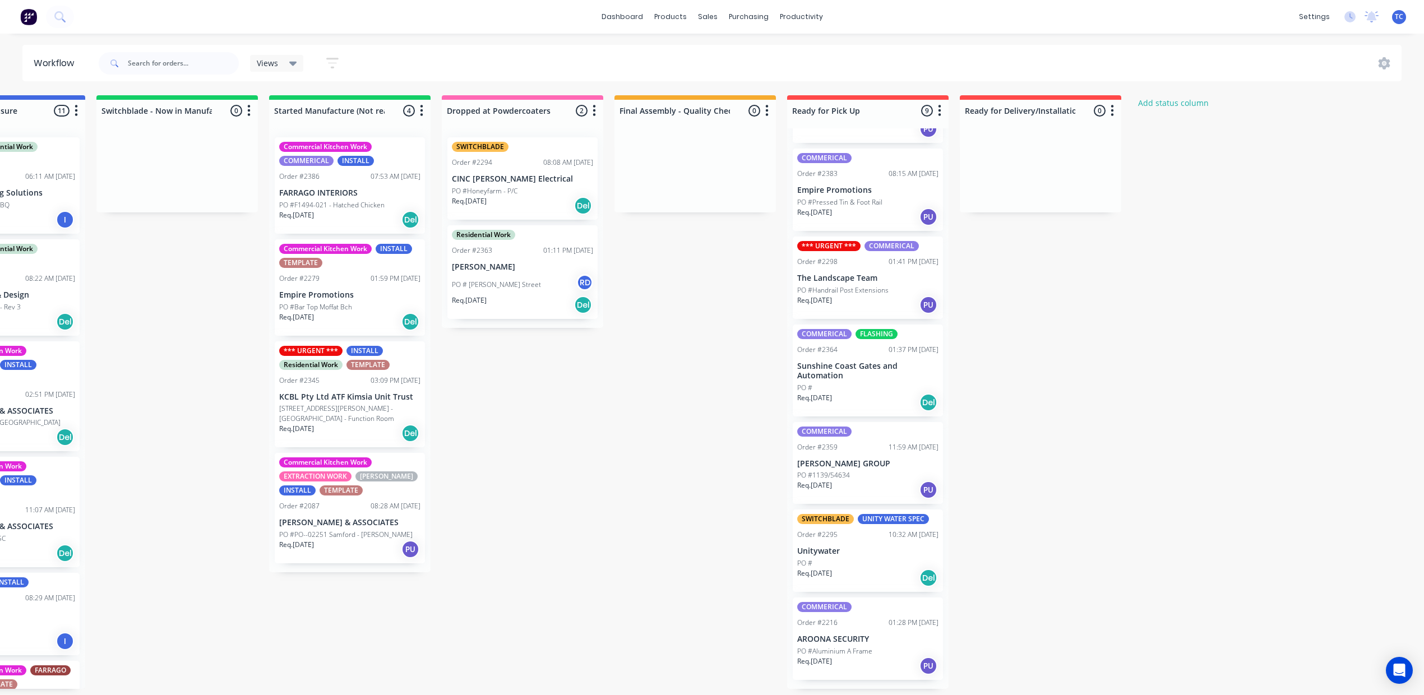
scroll to position [11, 646]
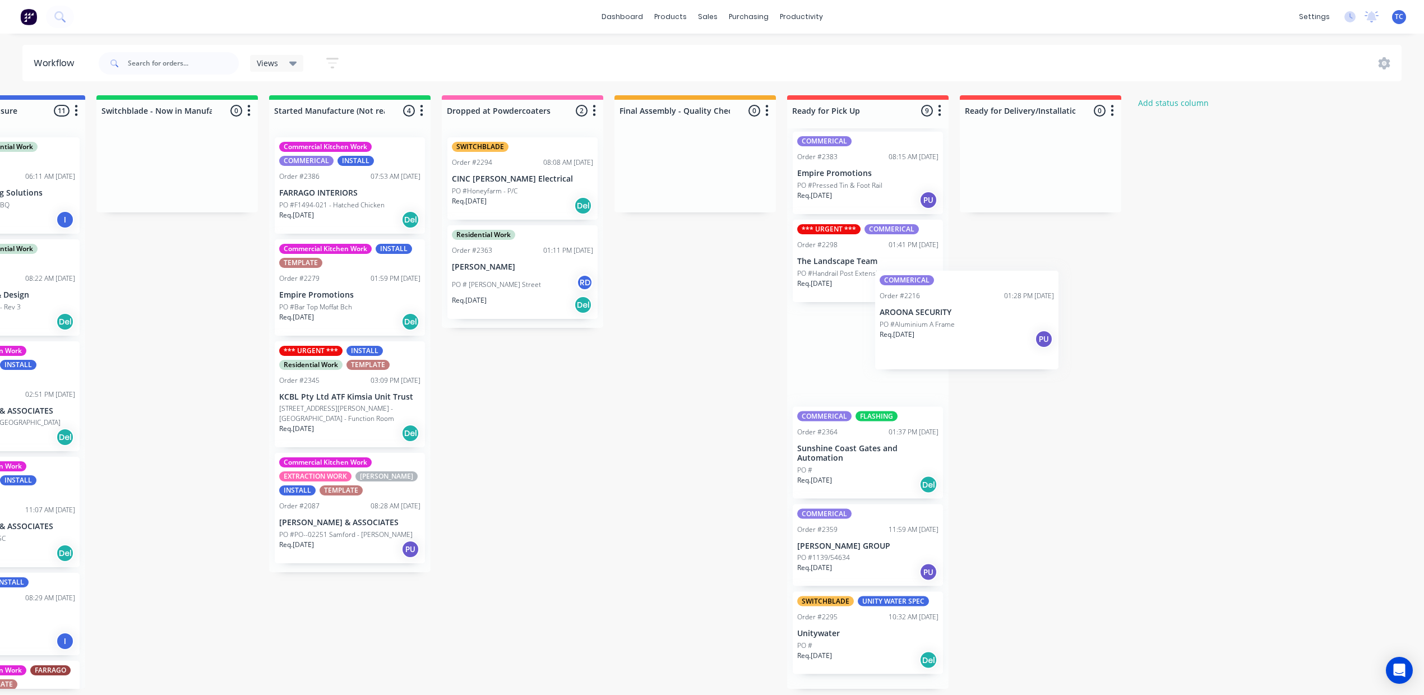
drag, startPoint x: 1027, startPoint y: 620, endPoint x: 1007, endPoint y: 299, distance: 321.3
click at [949, 299] on div "COMMERICAL Order #2227 08:29 AM 07/10/25 Sign Smith PO #Hatched Chicken Req. 29…" at bounding box center [867, 408] width 161 height 561
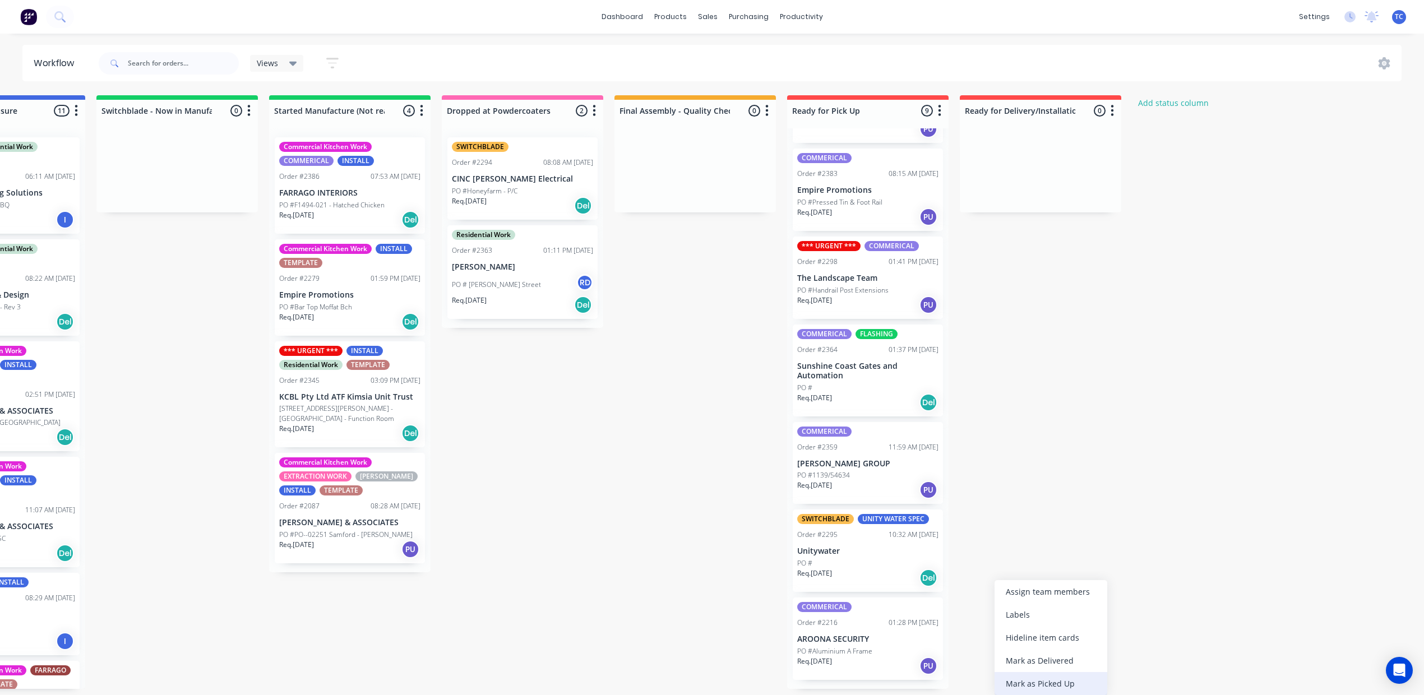
click at [1025, 692] on div "Mark as Picked Up" at bounding box center [1051, 683] width 113 height 23
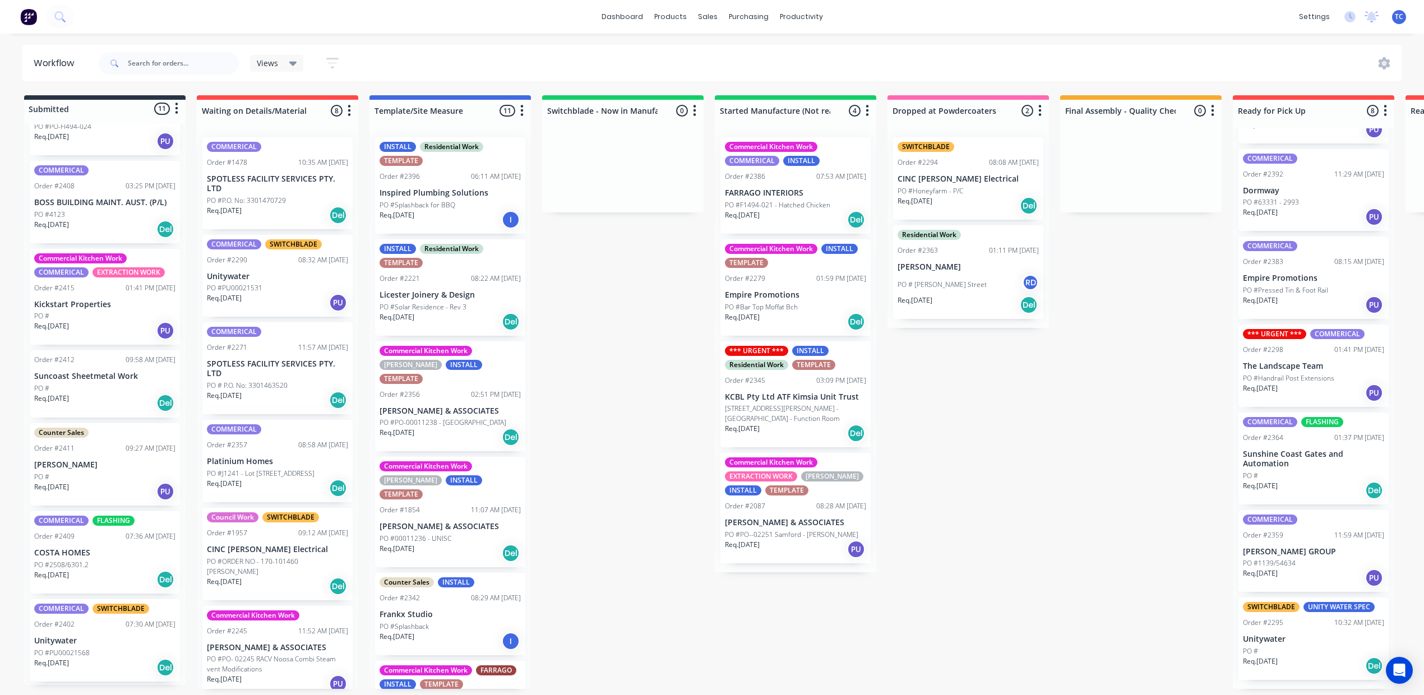
scroll to position [0, 0]
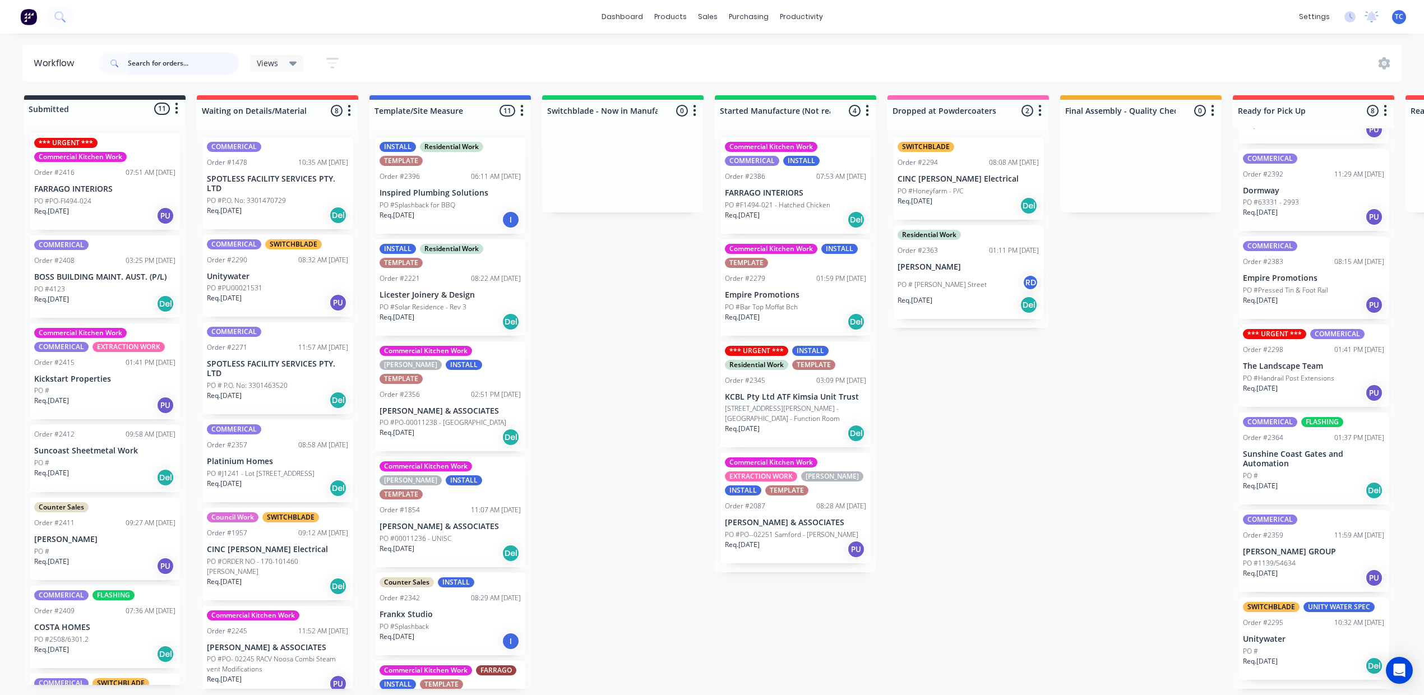
click at [182, 57] on input "text" at bounding box center [183, 63] width 111 height 22
type input "jeff murray"
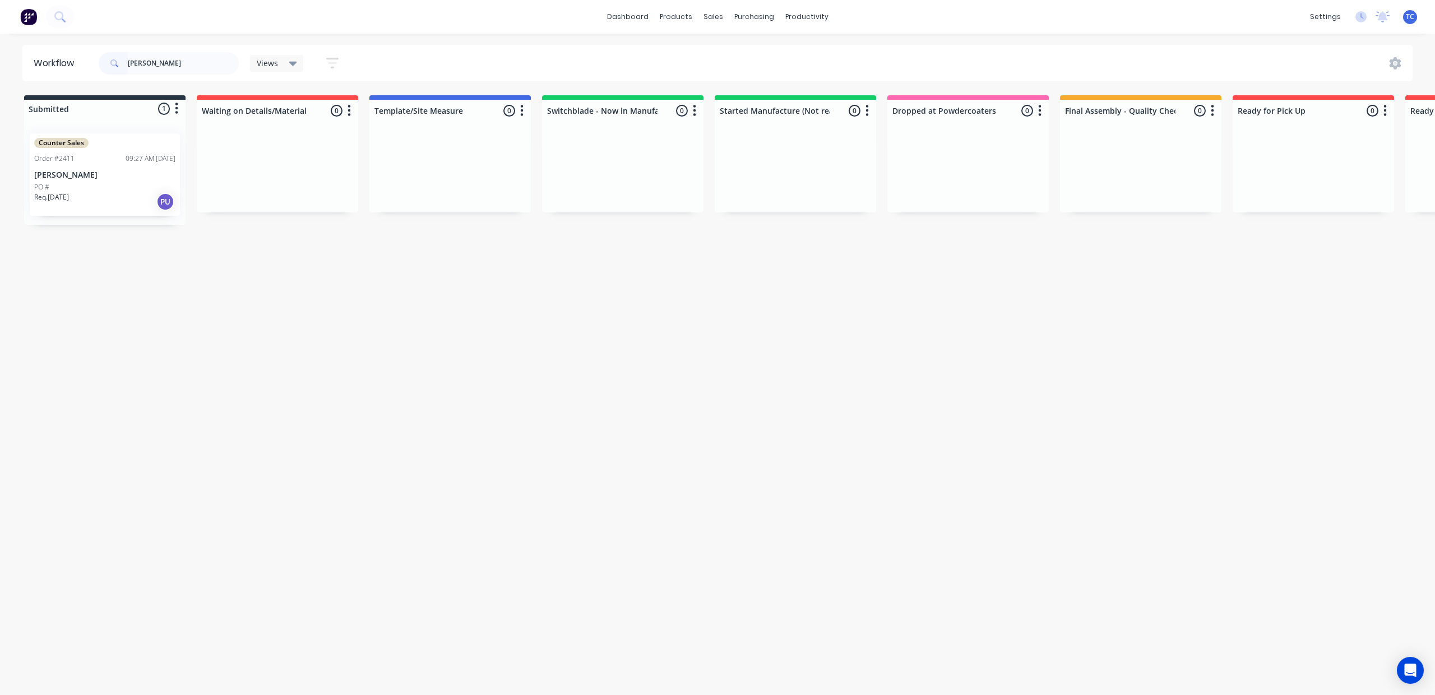
click at [152, 192] on div "PO #" at bounding box center [104, 187] width 141 height 10
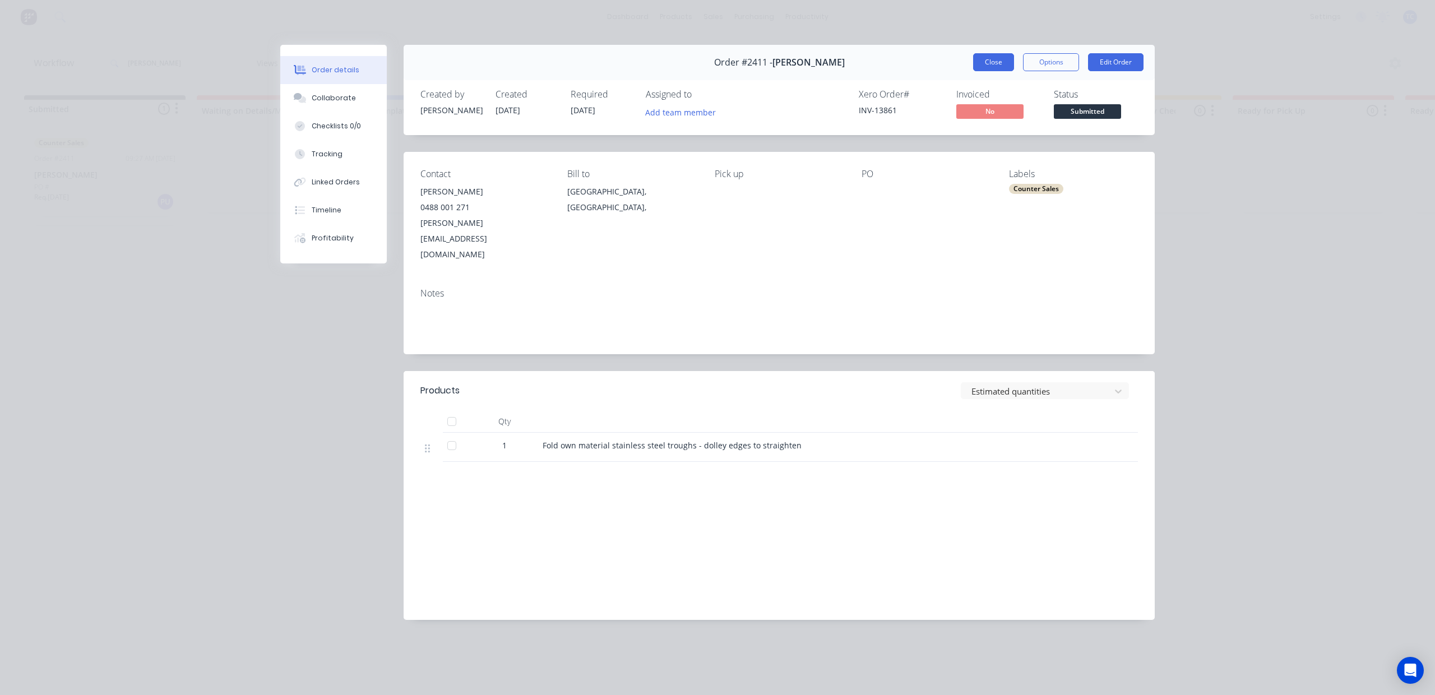
click at [973, 68] on button "Close" at bounding box center [993, 62] width 41 height 18
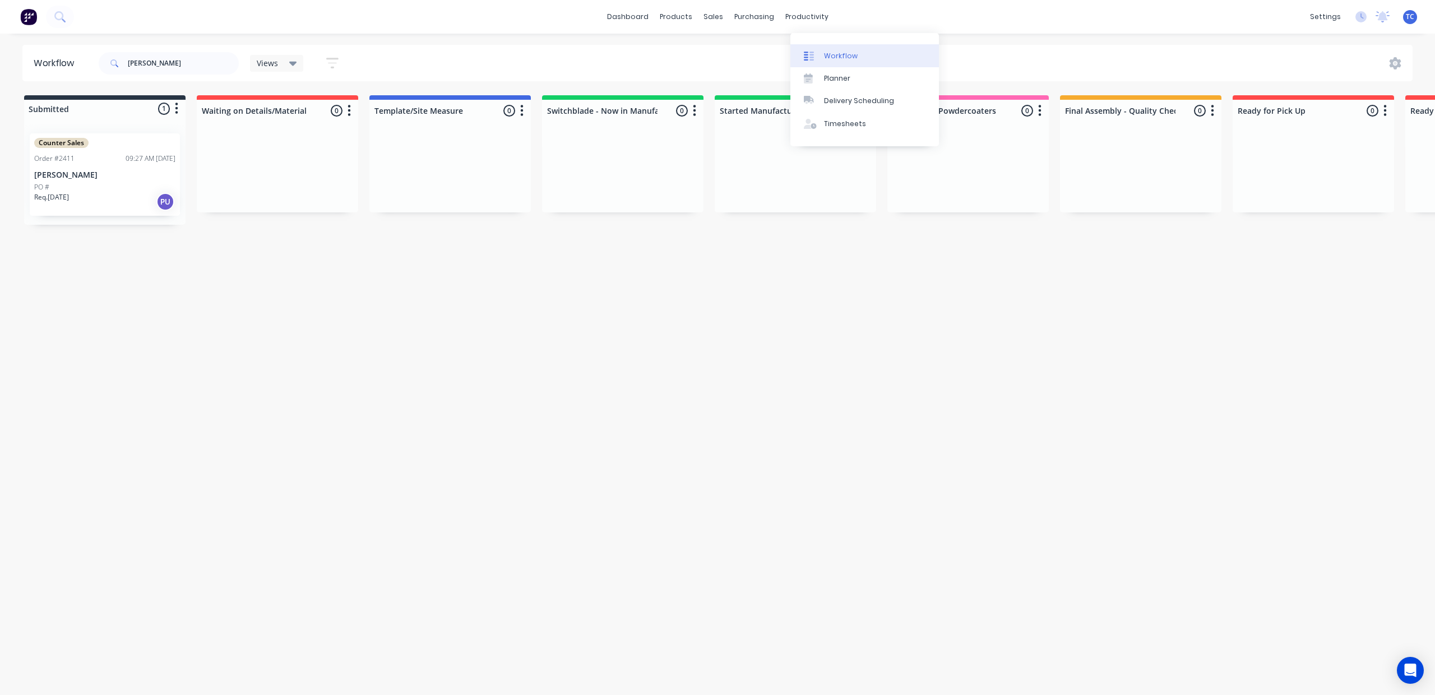
click at [846, 61] on div "Workflow" at bounding box center [841, 56] width 34 height 10
click at [603, 15] on link "dashboard" at bounding box center [628, 16] width 53 height 17
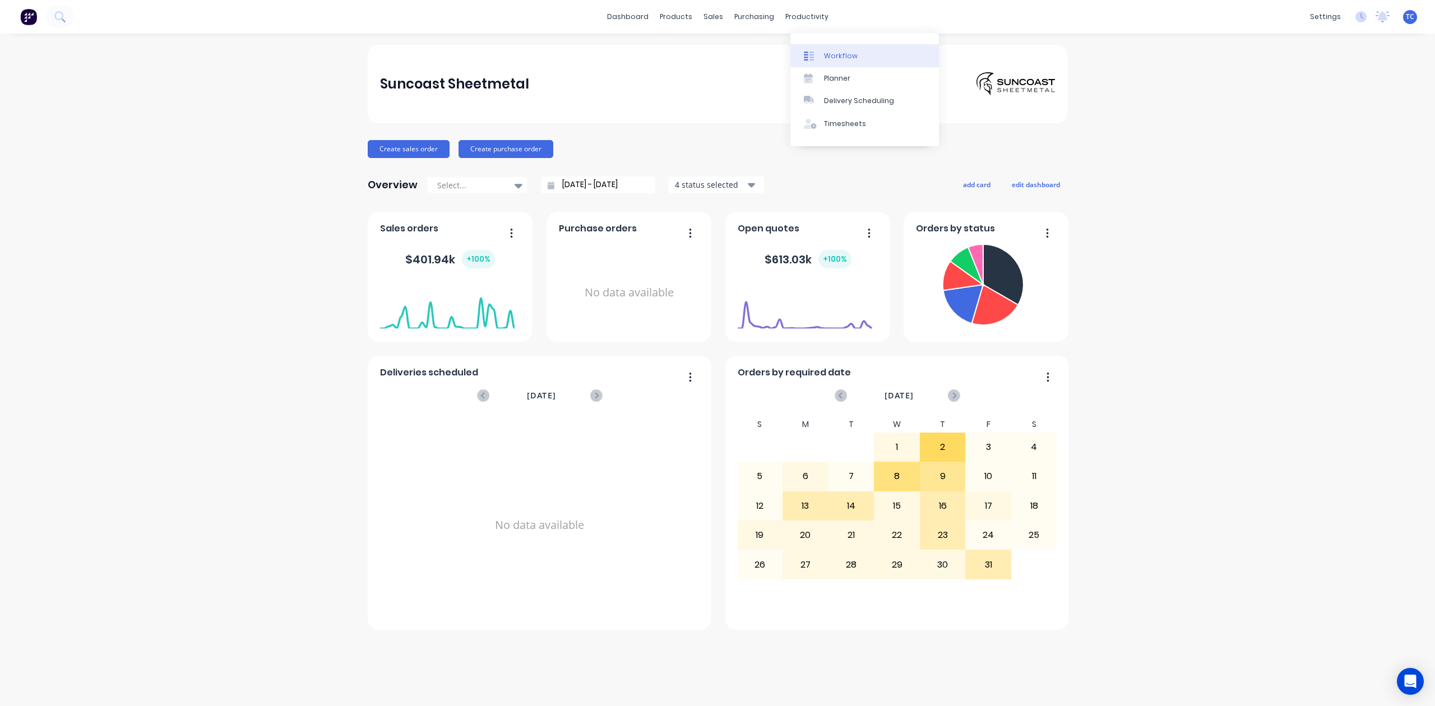
click at [835, 61] on div "Workflow" at bounding box center [841, 56] width 34 height 10
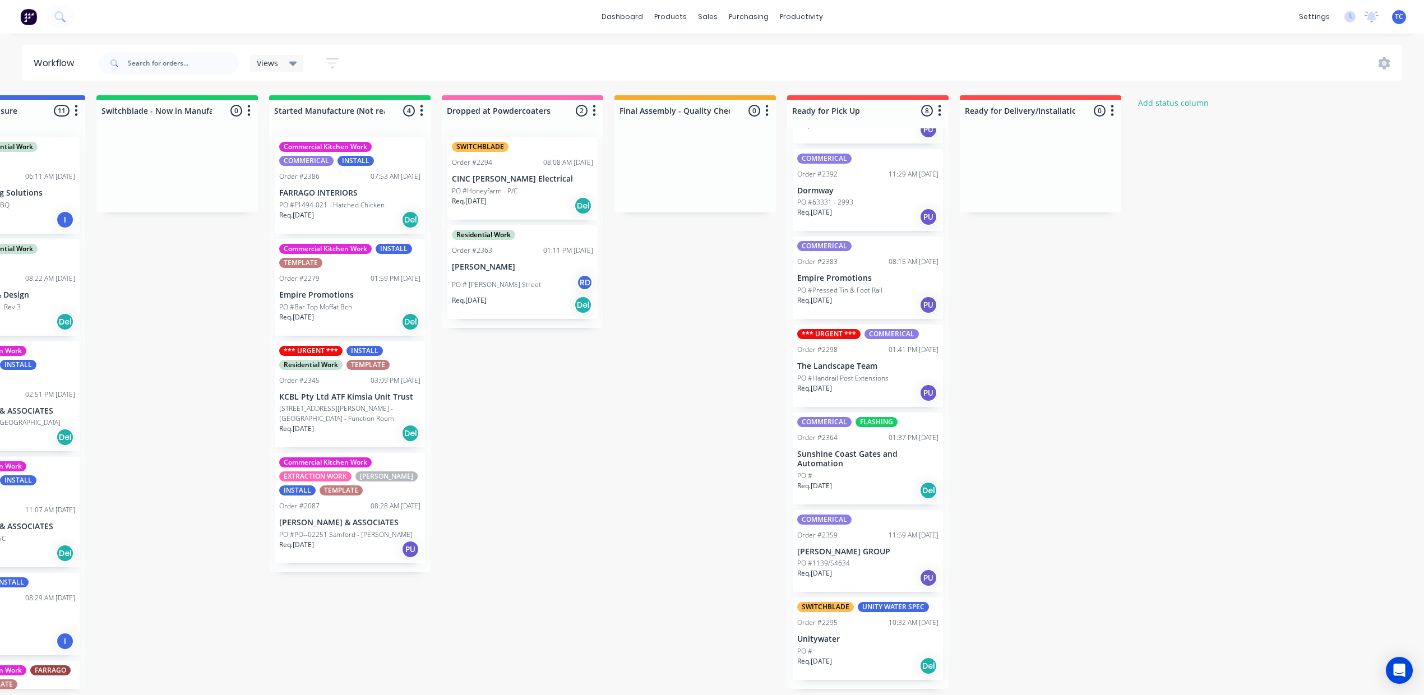
scroll to position [229, 0]
click at [939, 186] on p "Dormway" at bounding box center [867, 191] width 141 height 10
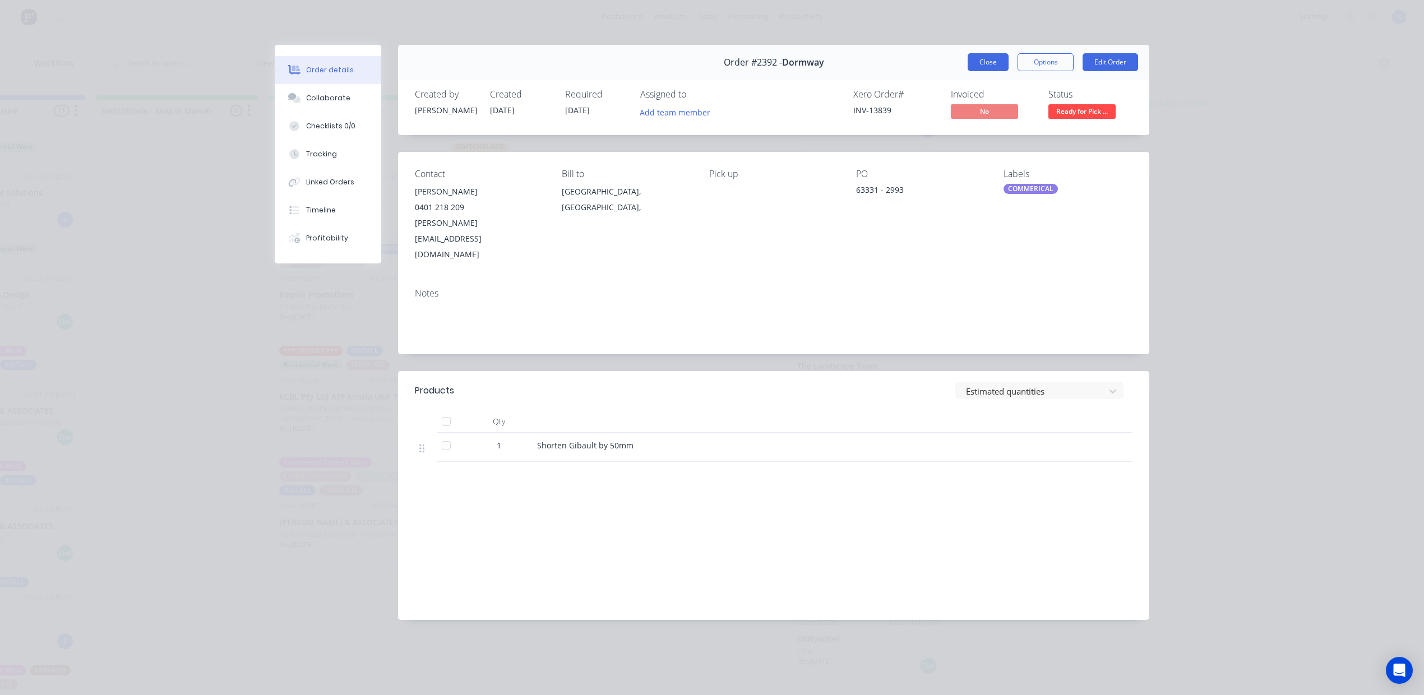
click at [968, 71] on button "Close" at bounding box center [988, 62] width 41 height 18
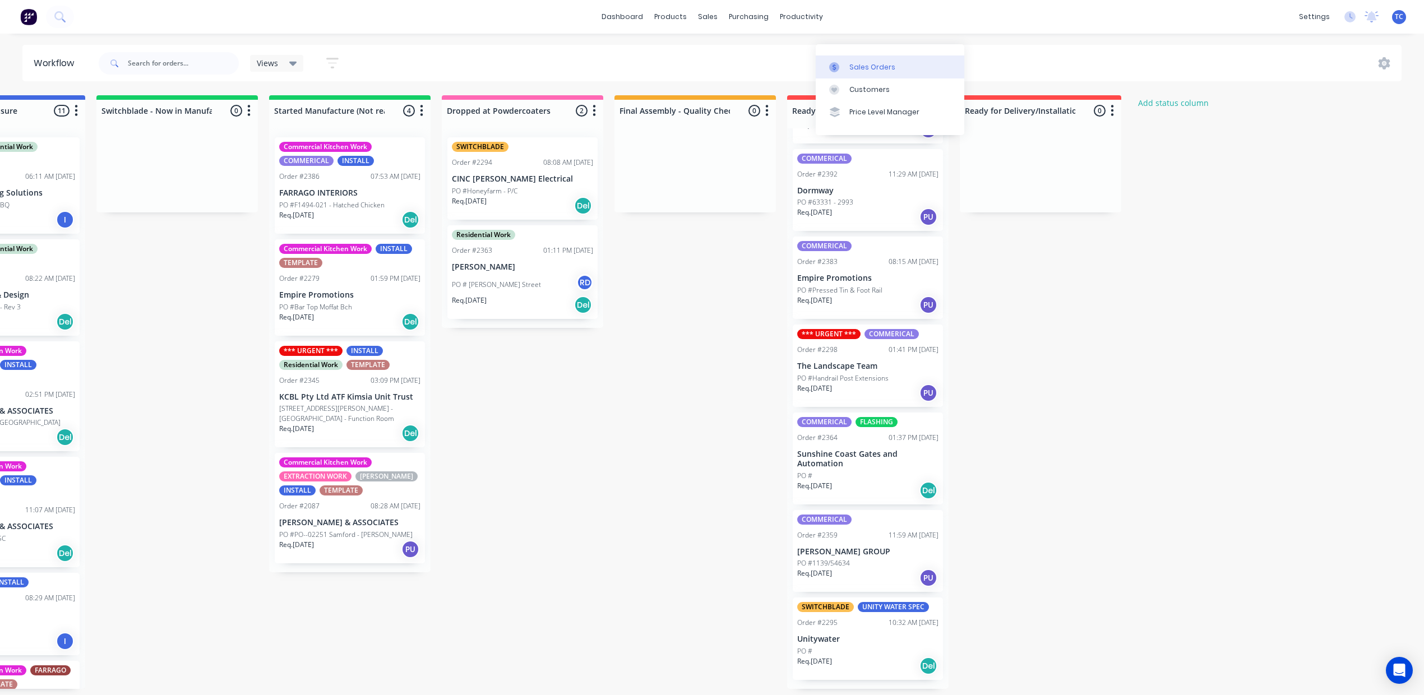
click at [849, 62] on div "Sales Orders" at bounding box center [872, 67] width 46 height 10
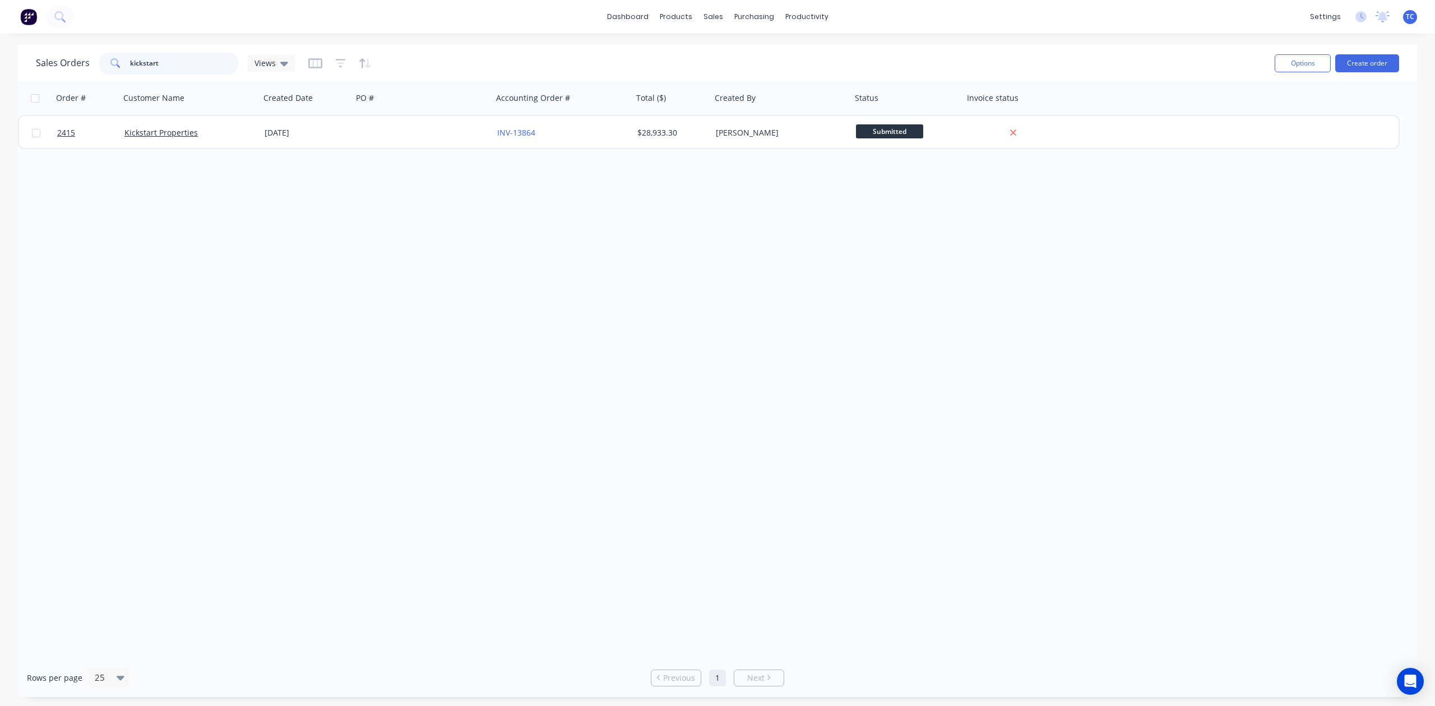
drag, startPoint x: 206, startPoint y: 55, endPoint x: 110, endPoint y: 50, distance: 96.5
click at [110, 52] on div "kickstart" at bounding box center [169, 63] width 140 height 22
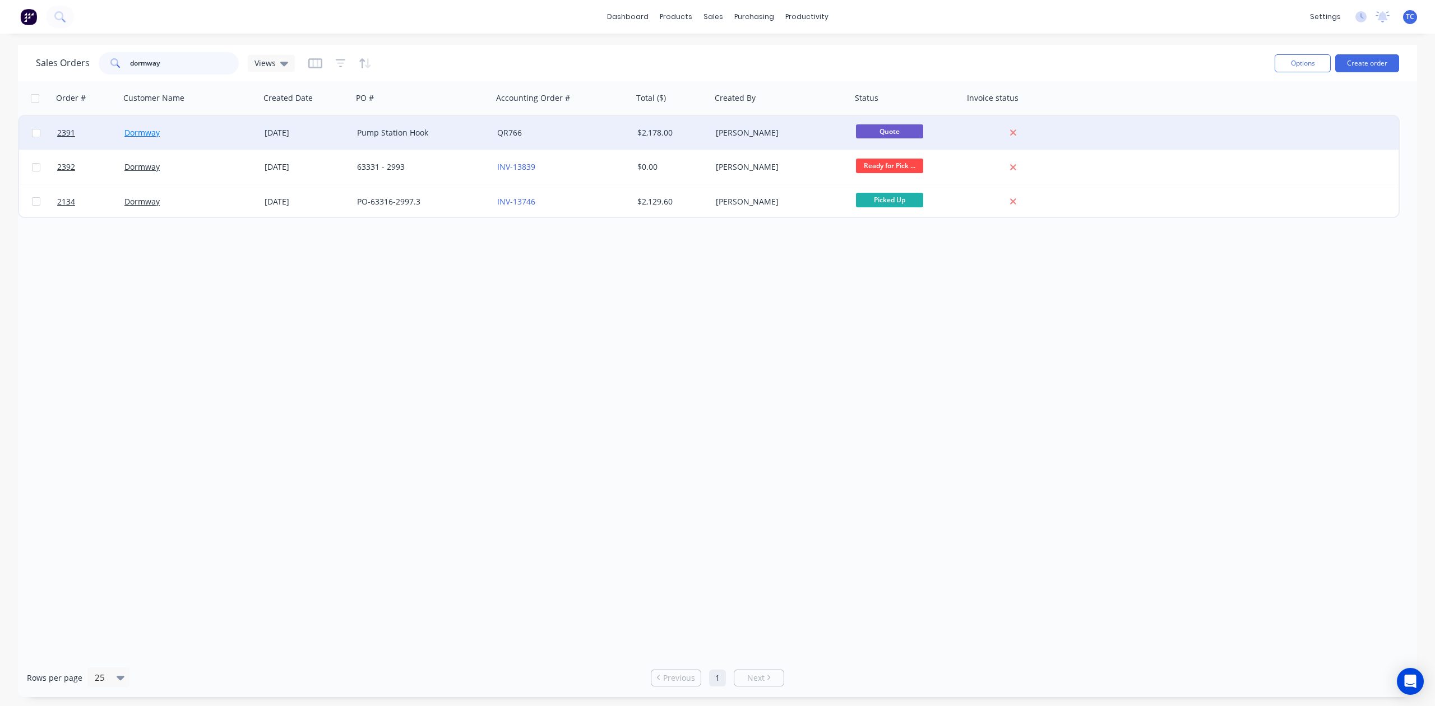
type input "dormway"
click at [159, 128] on link "Dormway" at bounding box center [141, 132] width 35 height 11
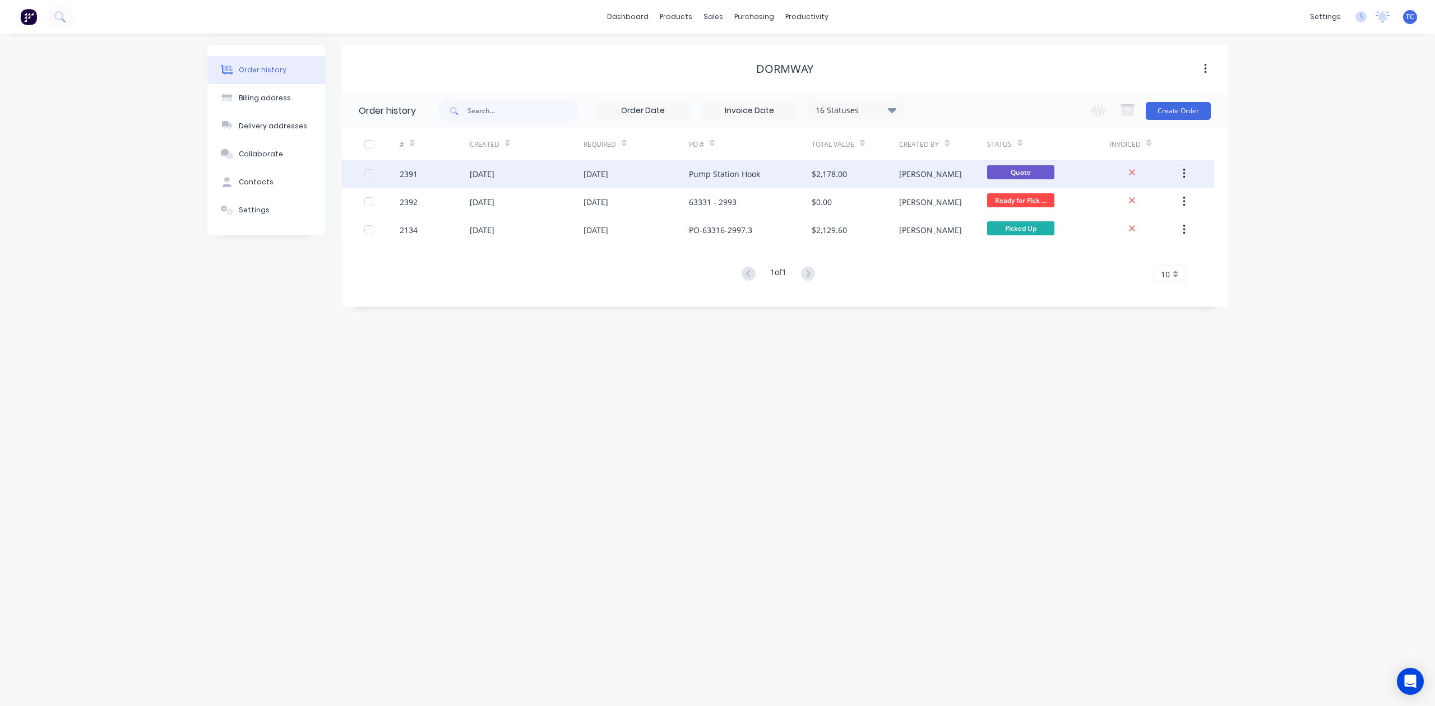
click at [494, 169] on div "02 Oct 2025" at bounding box center [482, 174] width 25 height 12
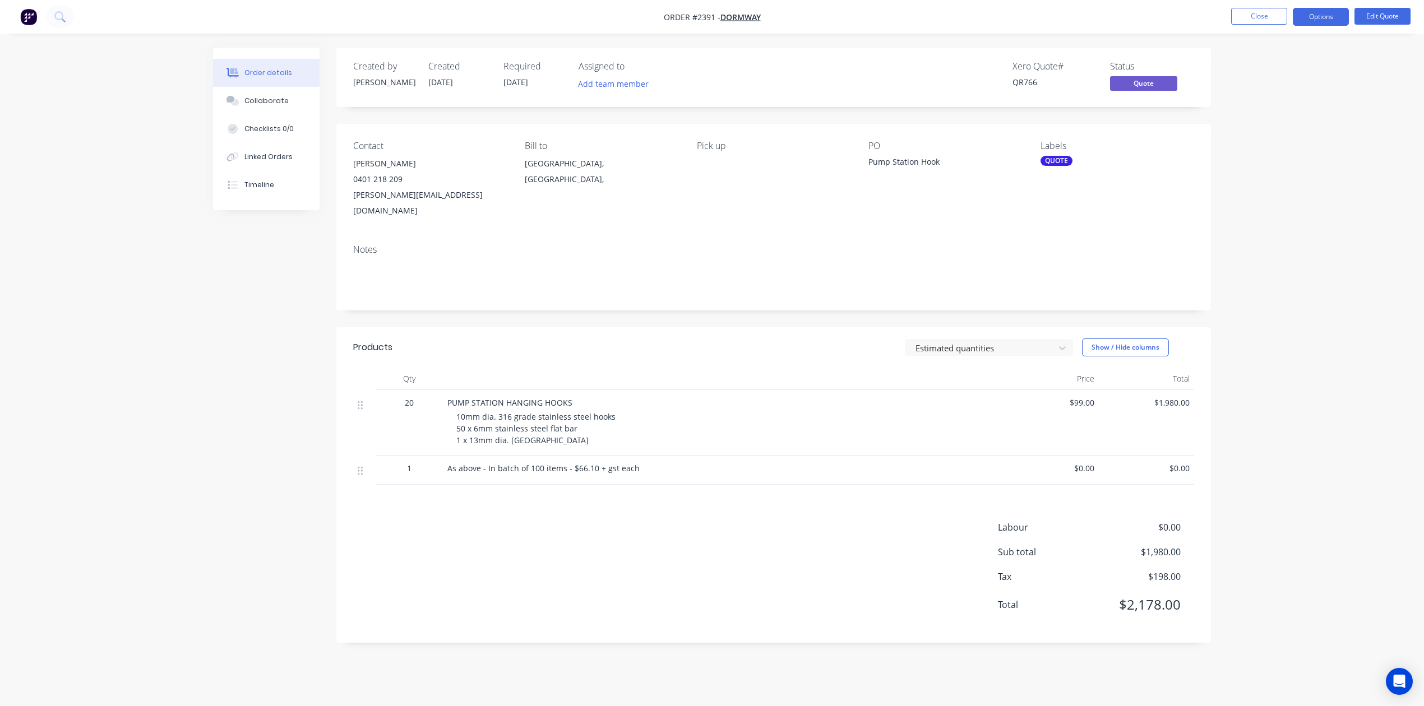
scroll to position [61, 0]
click at [1310, 16] on button "Options" at bounding box center [1321, 17] width 56 height 18
click at [1263, 137] on div "Convert to Order" at bounding box center [1287, 135] width 103 height 16
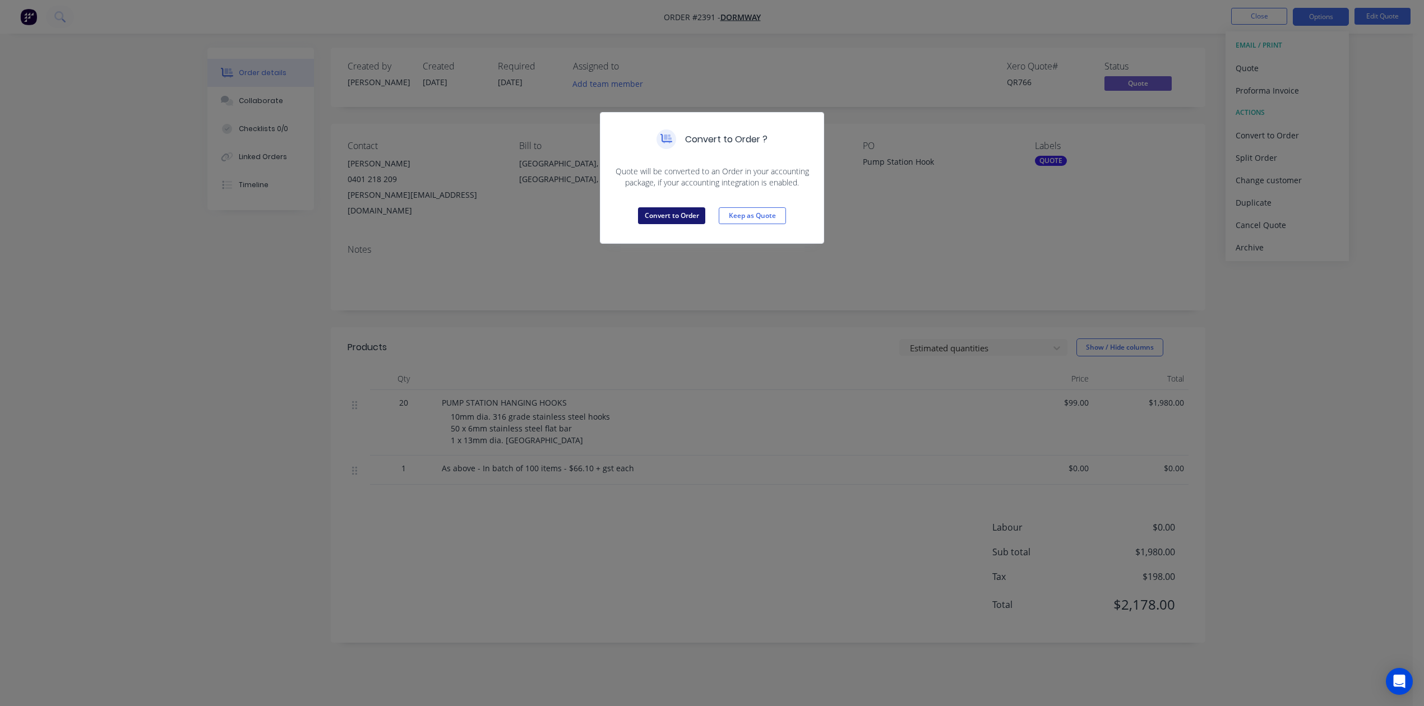
click at [689, 224] on button "Convert to Order" at bounding box center [671, 215] width 67 height 17
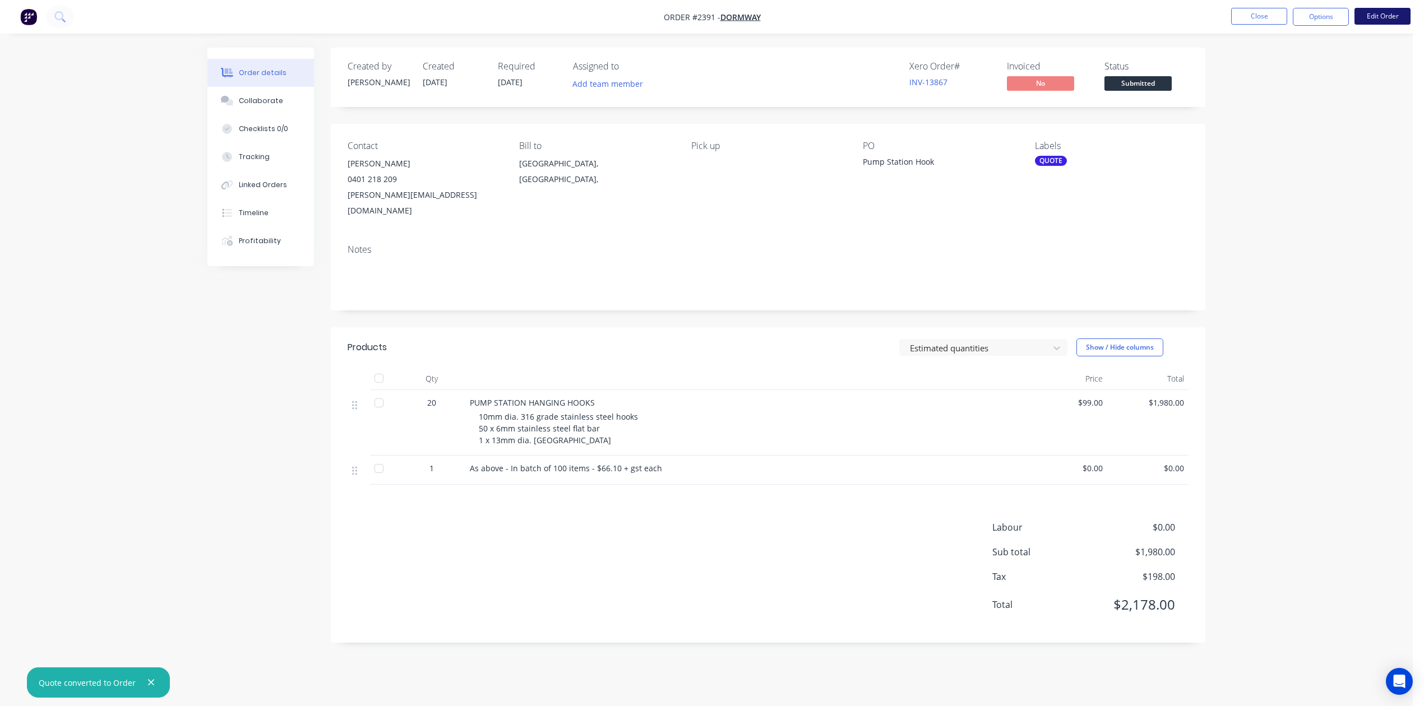
click at [1375, 19] on button "Edit Order" at bounding box center [1383, 16] width 56 height 17
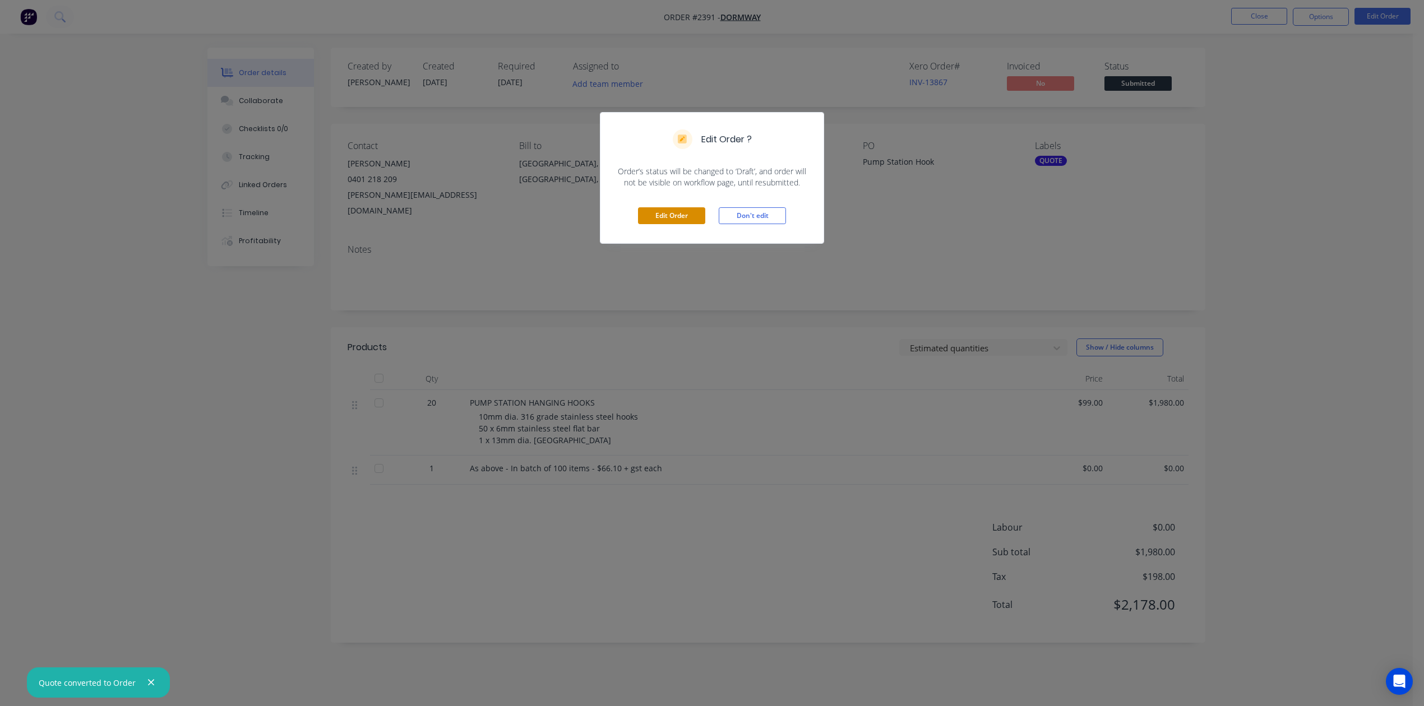
click at [665, 224] on button "Edit Order" at bounding box center [671, 215] width 67 height 17
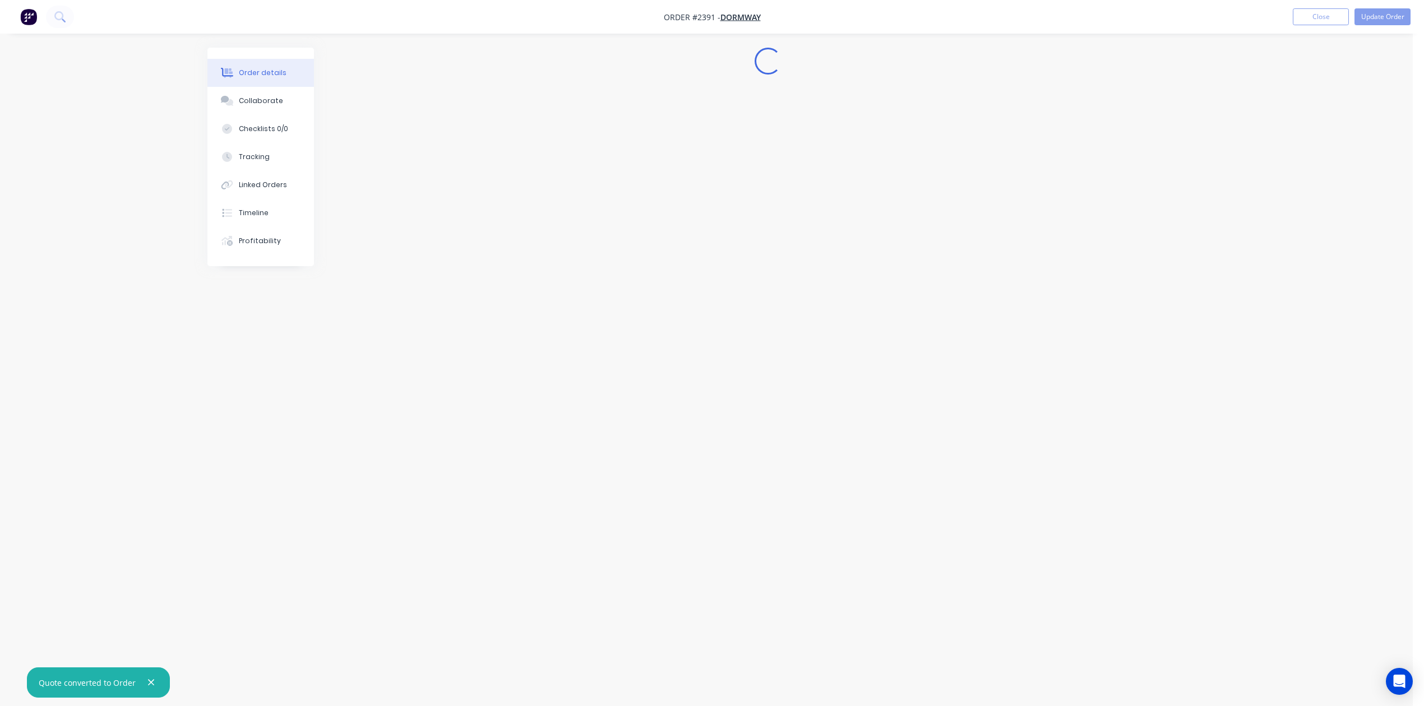
scroll to position [0, 0]
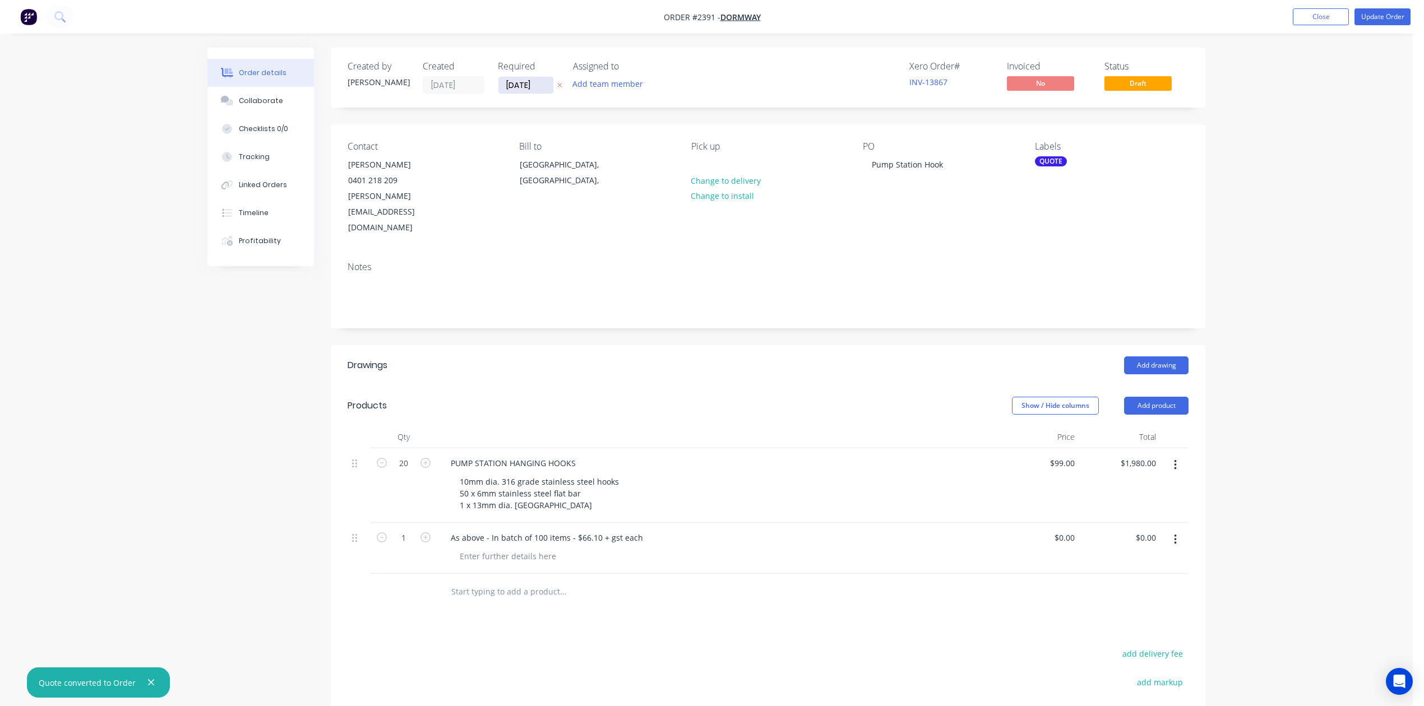
click at [546, 92] on input "02/10/25" at bounding box center [525, 85] width 55 height 17
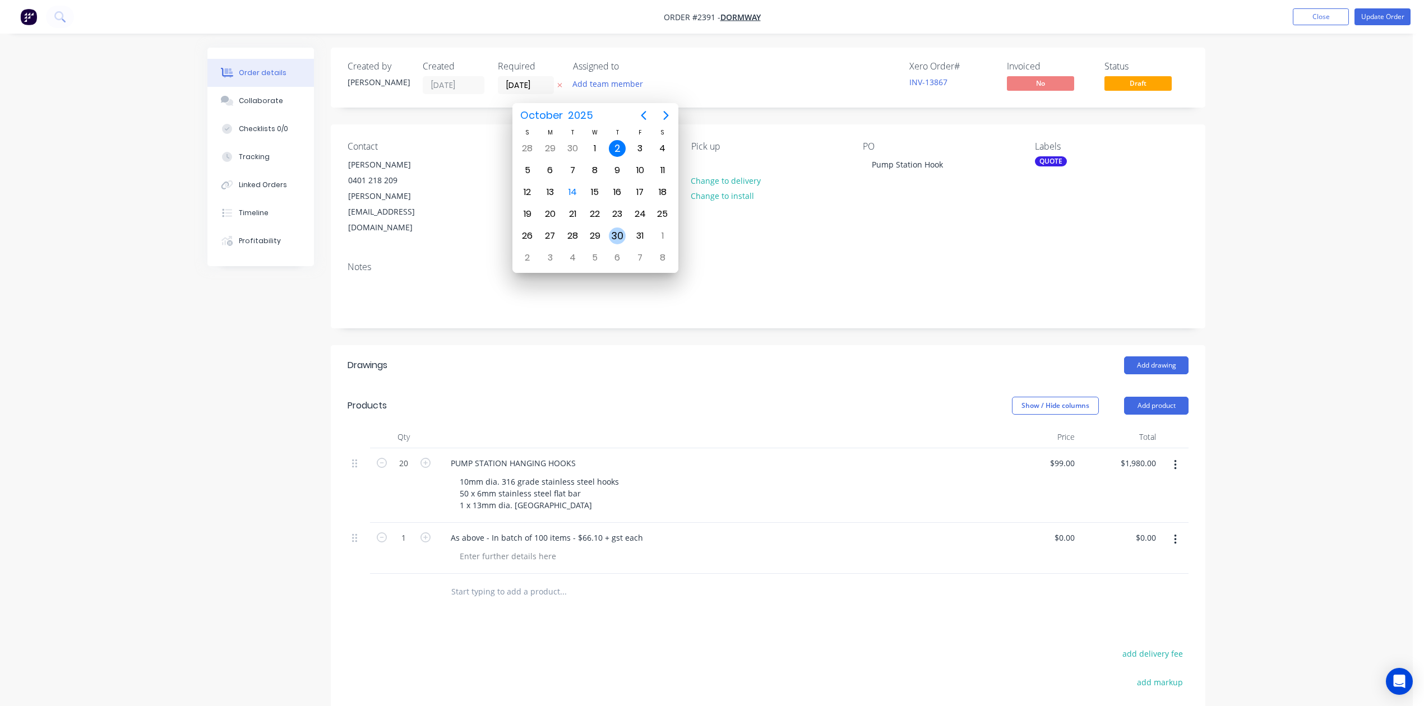
click at [617, 234] on div "30" at bounding box center [617, 236] width 17 height 17
type input "30/10/25"
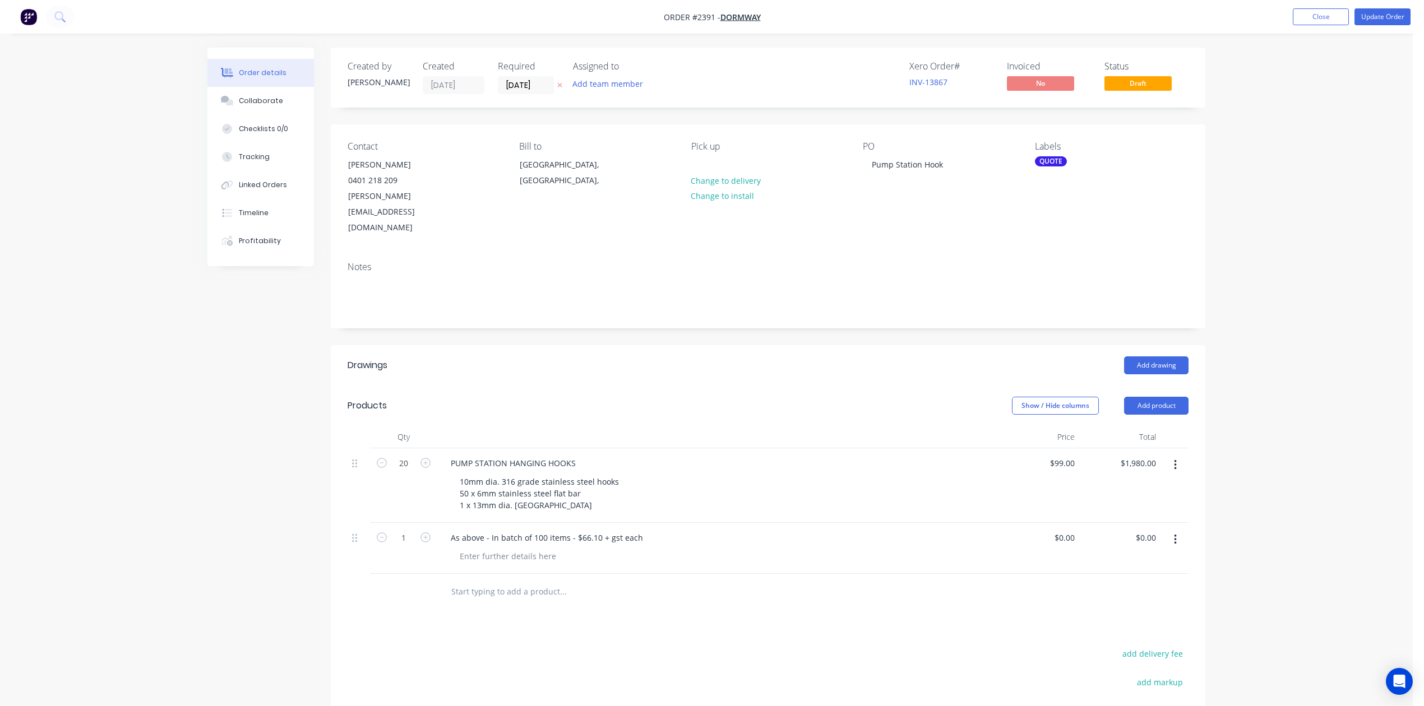
click at [1056, 167] on div "QUOTE" at bounding box center [1051, 161] width 32 height 10
click at [1053, 287] on div at bounding box center [1054, 286] width 22 height 22
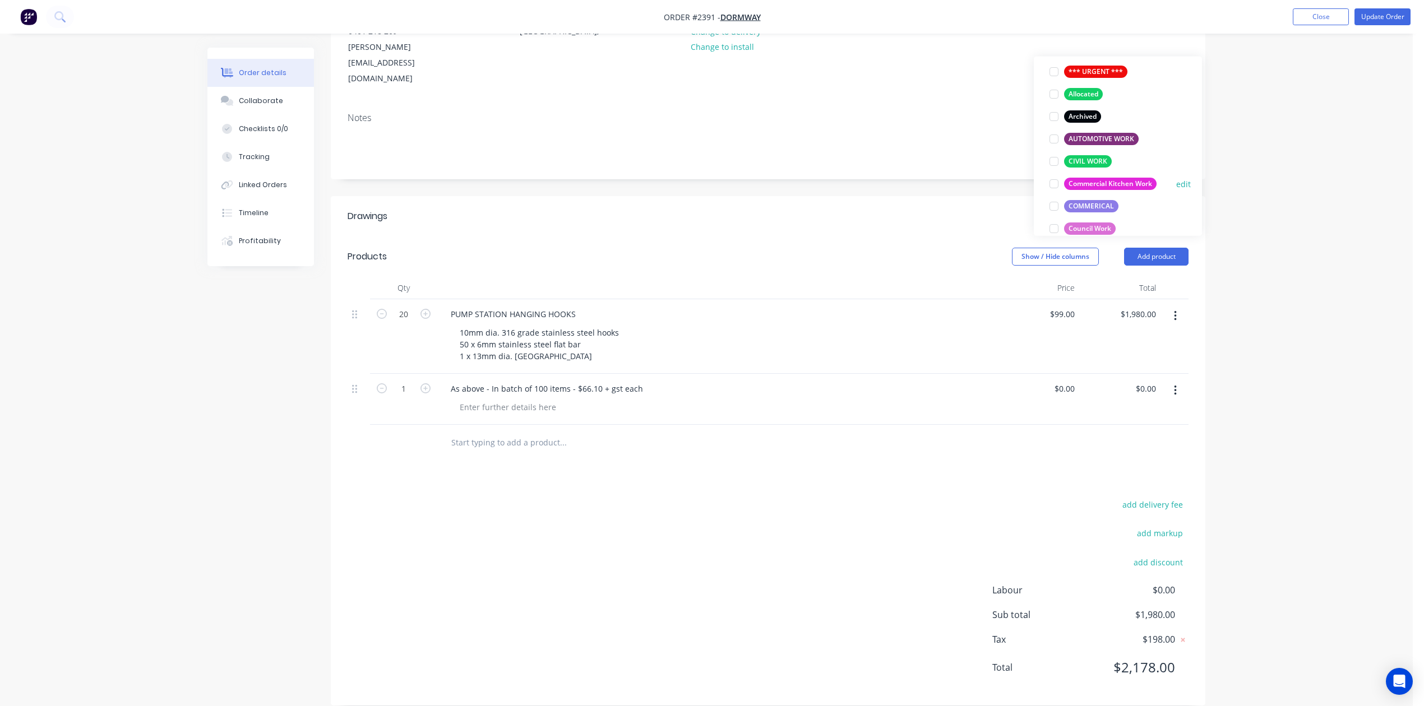
scroll to position [149, 0]
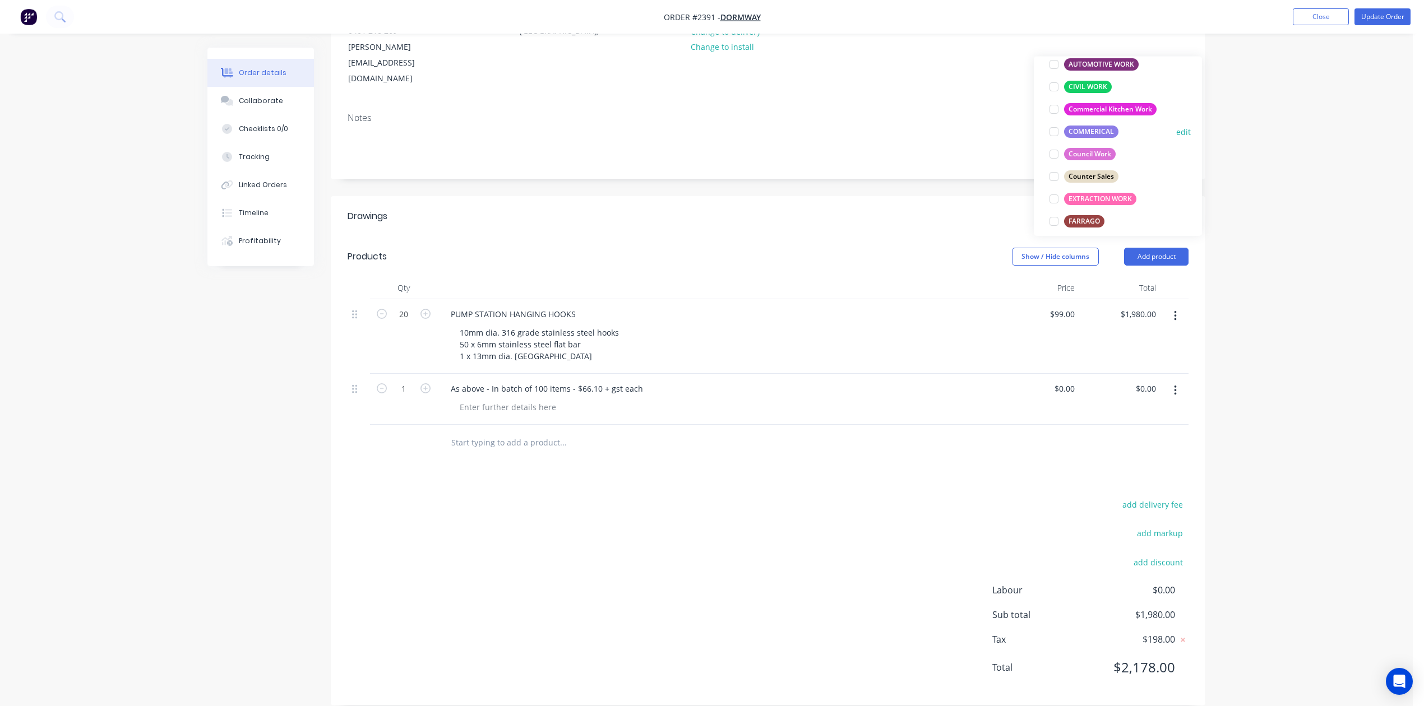
click at [1056, 135] on div at bounding box center [1054, 132] width 22 height 22
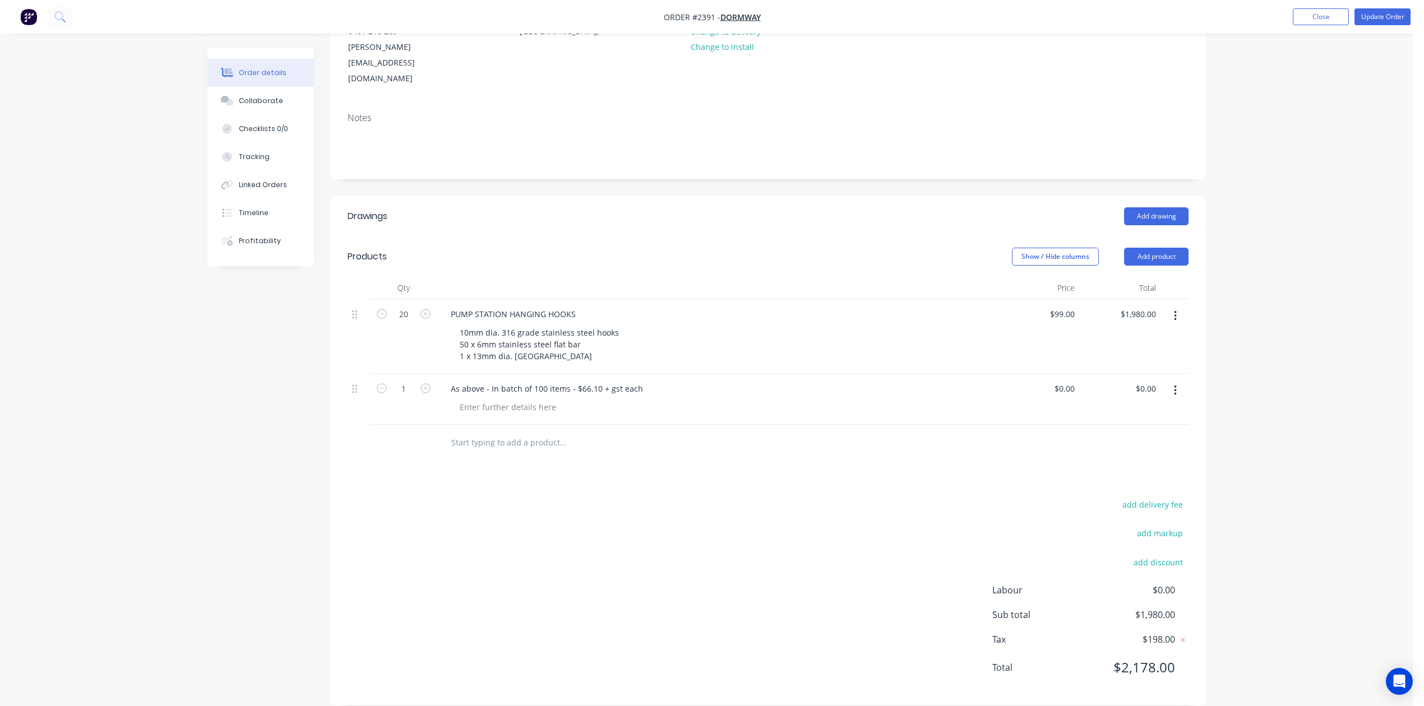
click at [1289, 135] on div "Order details Collaborate Checklists 0/0 Tracking Linked Orders Timeline Profit…" at bounding box center [706, 287] width 1413 height 872
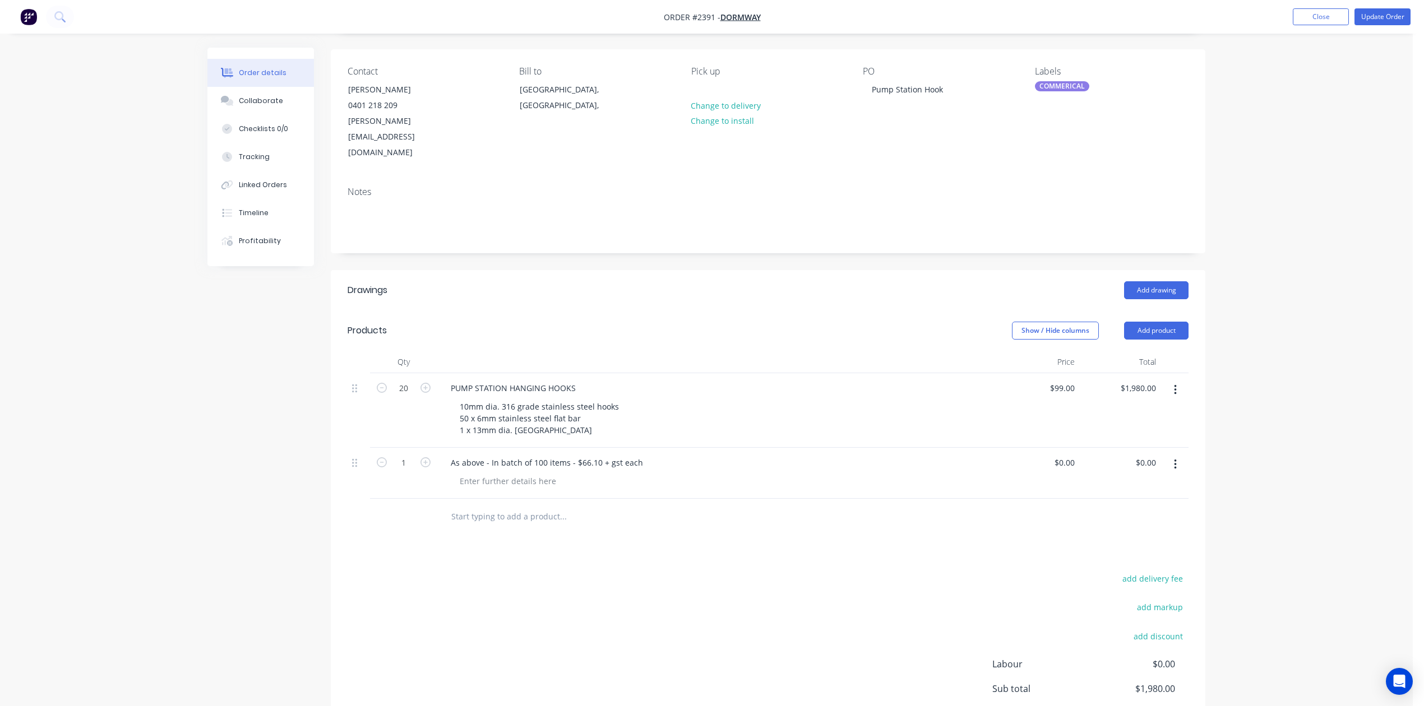
scroll to position [75, 0]
click at [357, 469] on icon at bounding box center [354, 464] width 5 height 10
click at [364, 470] on div at bounding box center [358, 462] width 13 height 15
click at [1174, 471] on icon "button" at bounding box center [1175, 465] width 3 height 12
click at [1110, 570] on div "Delete" at bounding box center [1135, 562] width 86 height 16
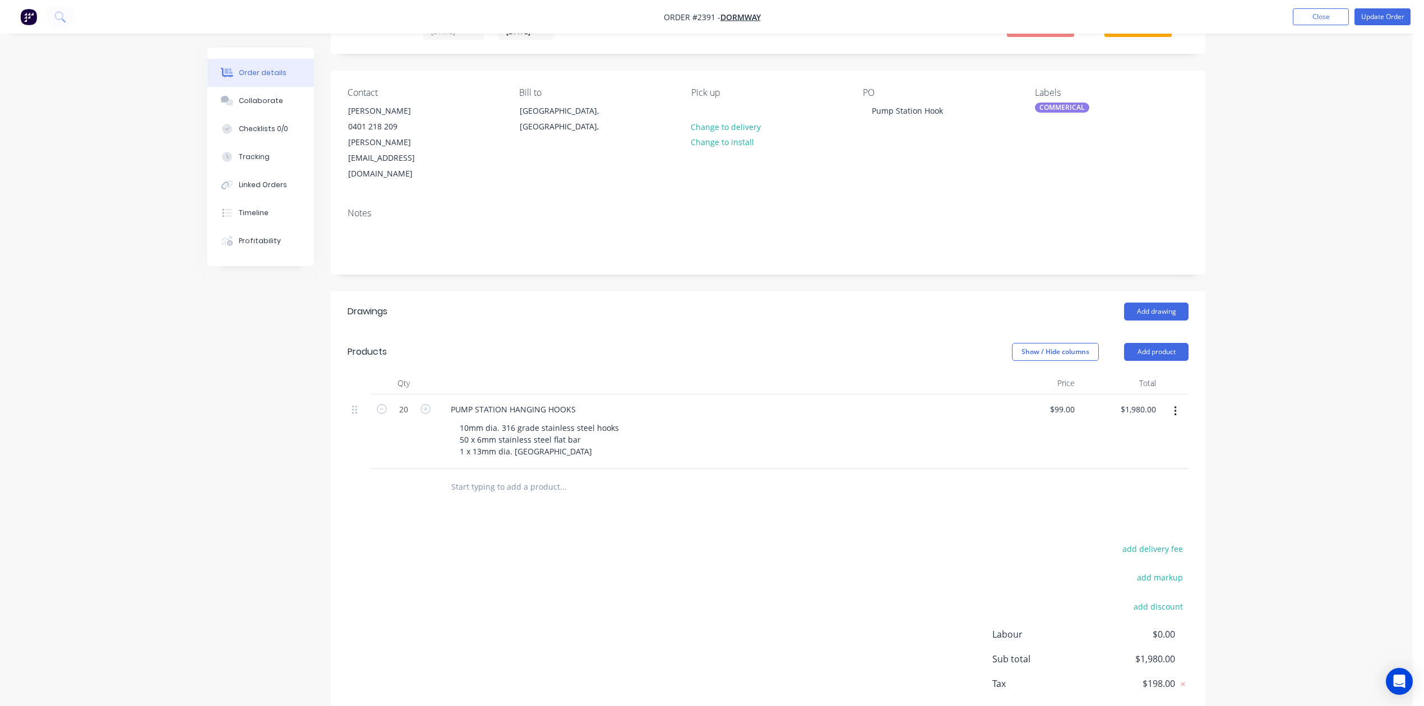
scroll to position [0, 0]
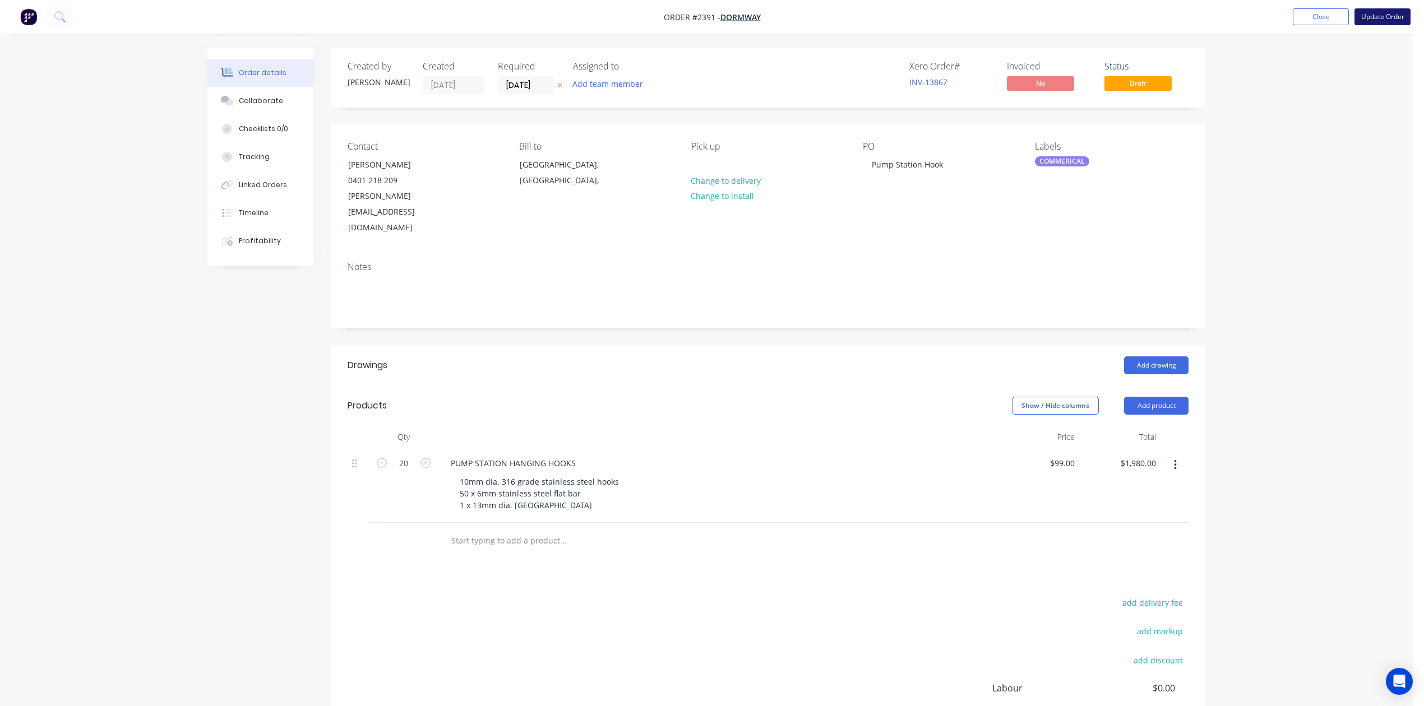
click at [1380, 12] on button "Update Order" at bounding box center [1383, 16] width 56 height 17
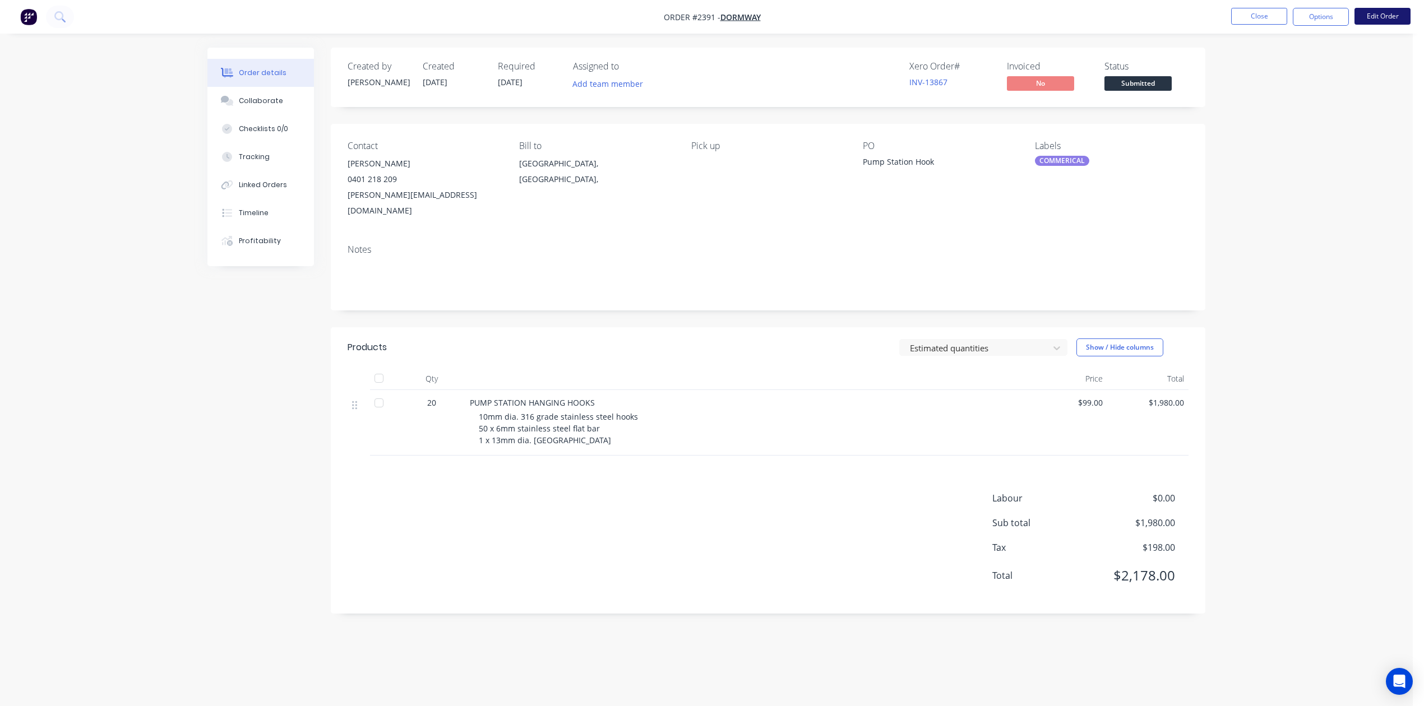
click at [1371, 15] on button "Edit Order" at bounding box center [1383, 16] width 56 height 17
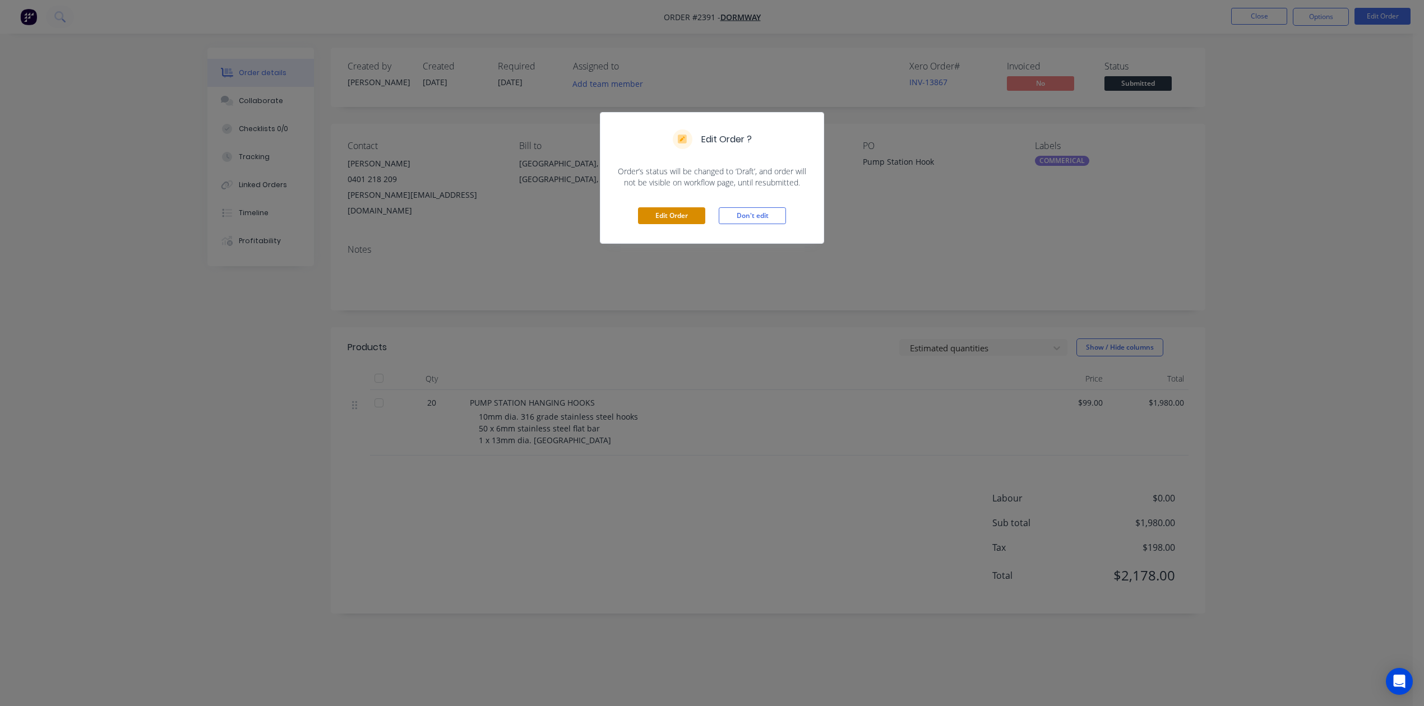
click at [673, 224] on button "Edit Order" at bounding box center [671, 215] width 67 height 17
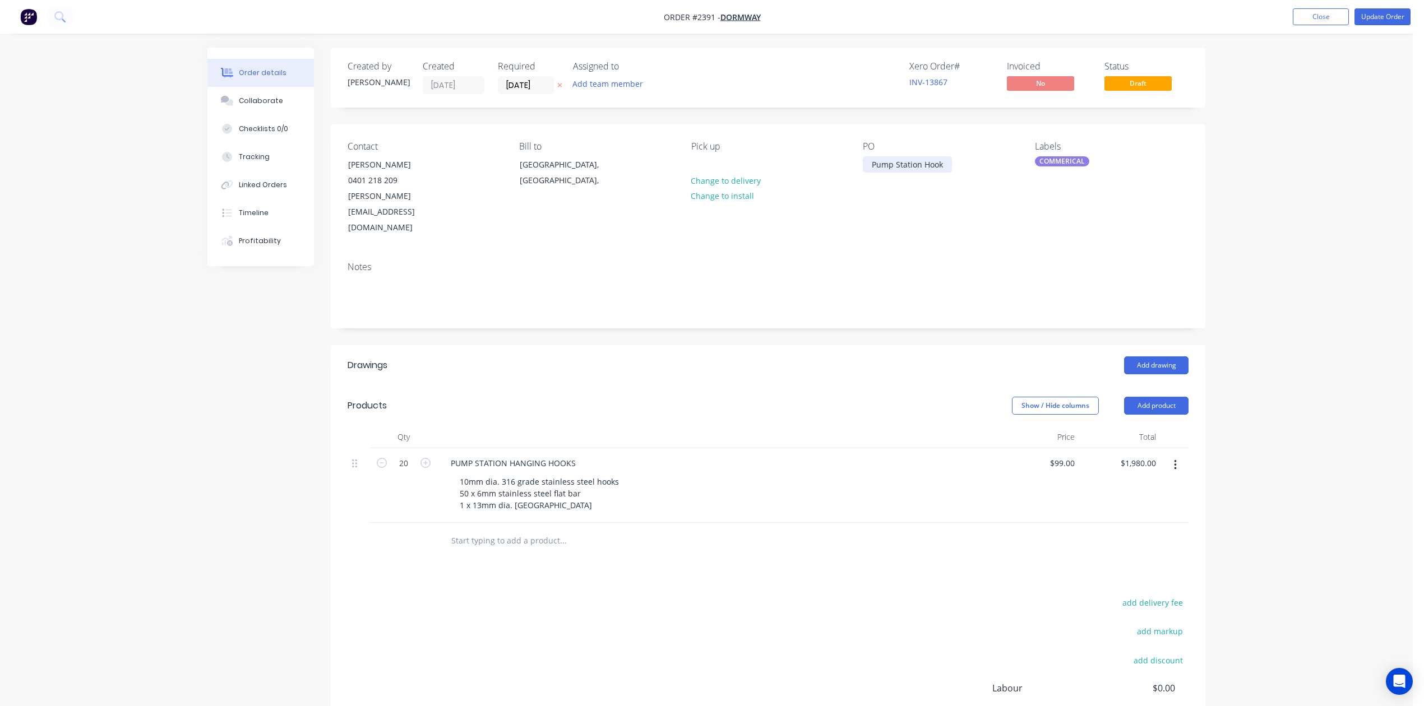
click at [870, 173] on div "Pump Station Hook" at bounding box center [907, 164] width 89 height 16
click at [1361, 19] on button "Update Order" at bounding box center [1383, 16] width 56 height 17
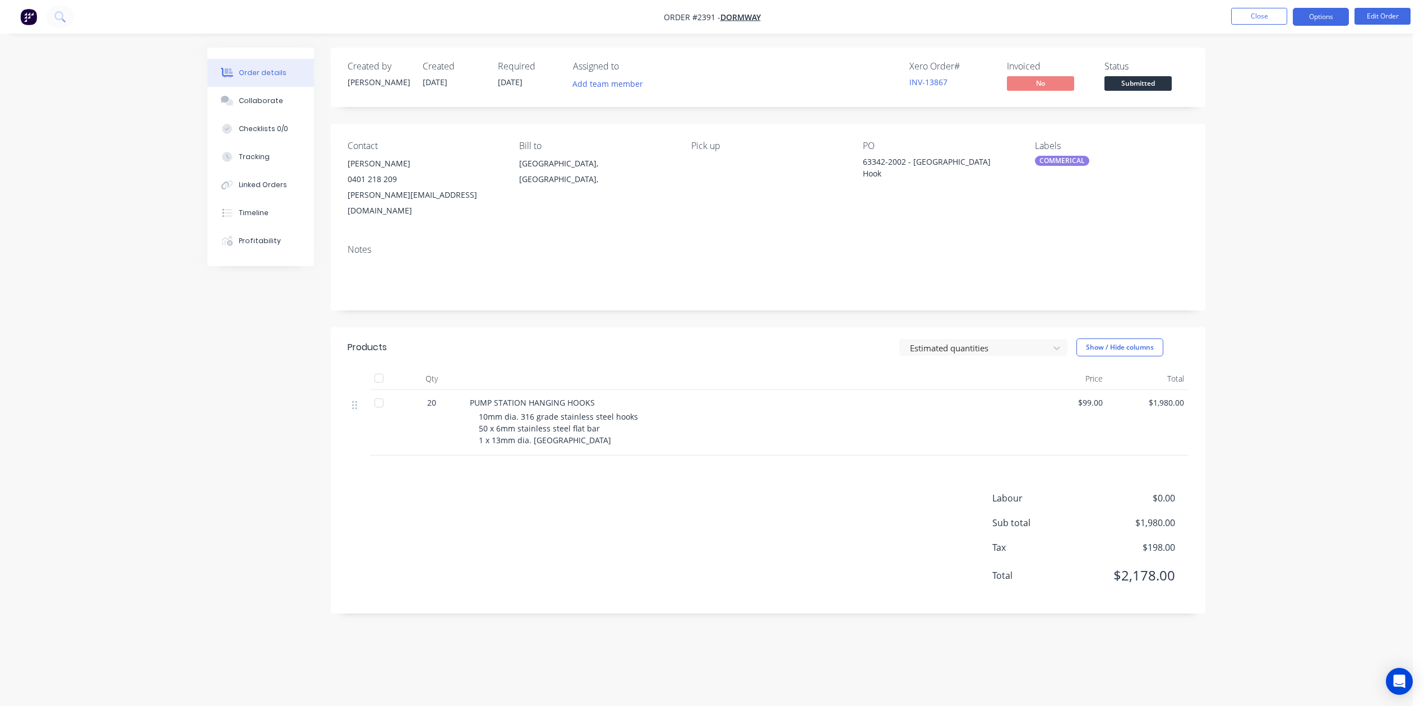
click at [1294, 16] on button "Options" at bounding box center [1321, 17] width 56 height 18
click at [1255, 140] on div "Work Order" at bounding box center [1287, 135] width 103 height 16
click at [1270, 110] on div "Without pricing" at bounding box center [1287, 113] width 103 height 16
click at [1252, 10] on button "Close" at bounding box center [1259, 16] width 56 height 17
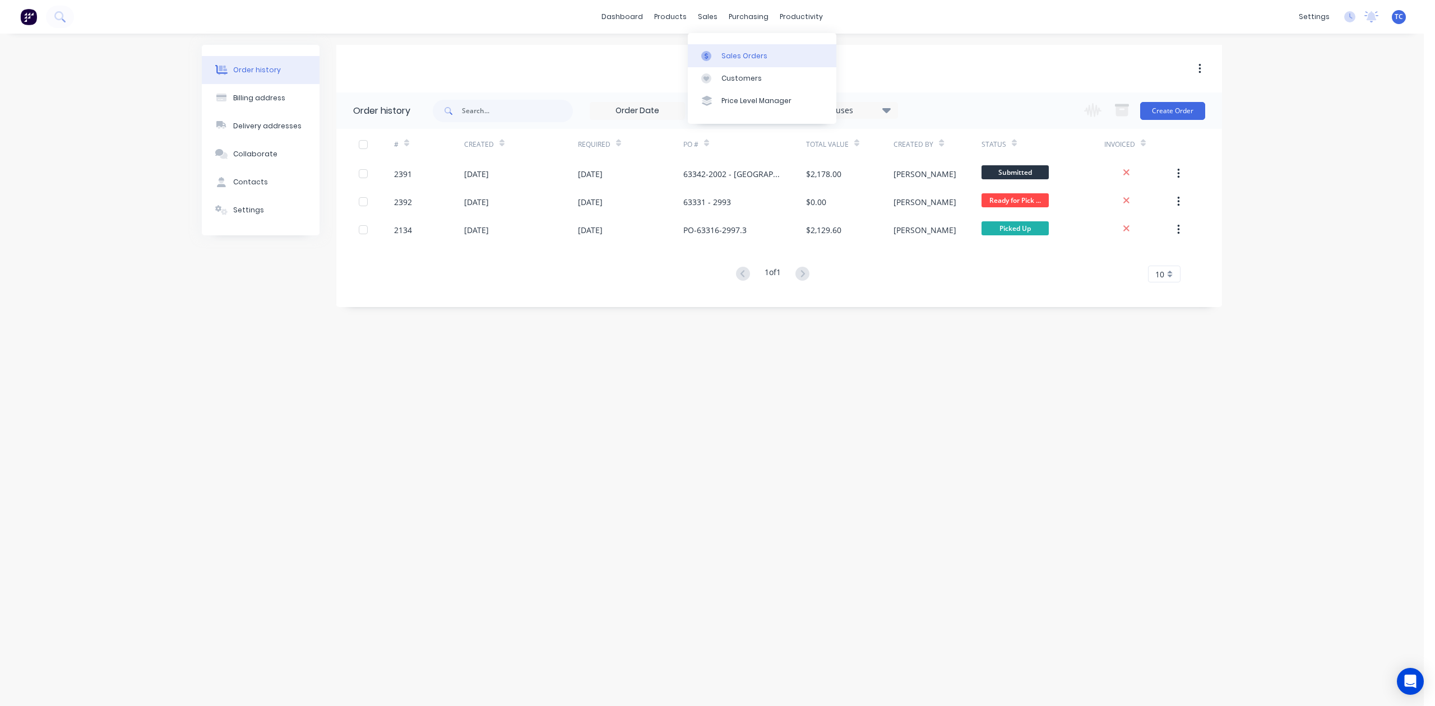
click at [739, 58] on div "Sales Orders" at bounding box center [745, 56] width 46 height 10
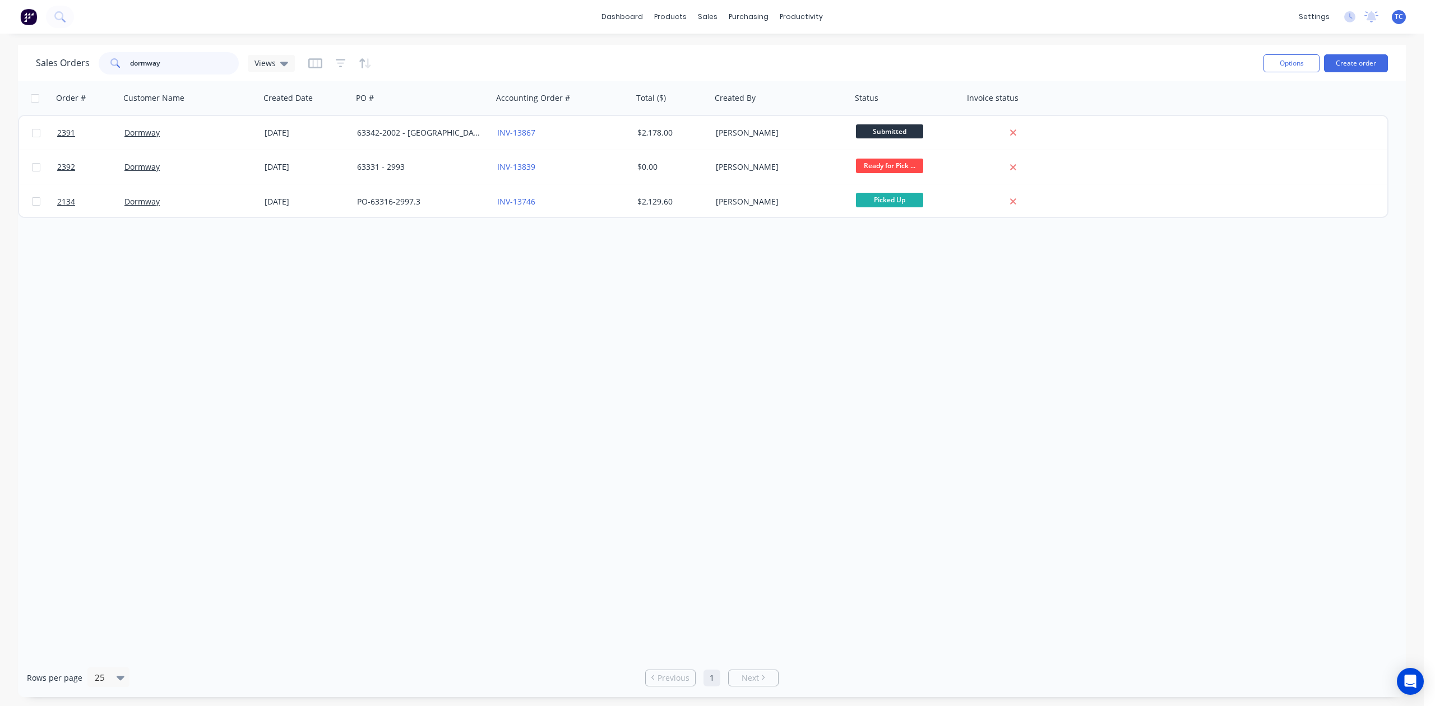
drag, startPoint x: 187, startPoint y: 67, endPoint x: 78, endPoint y: 61, distance: 108.4
click at [78, 61] on div "Sales Orders dormway Views" at bounding box center [165, 63] width 259 height 22
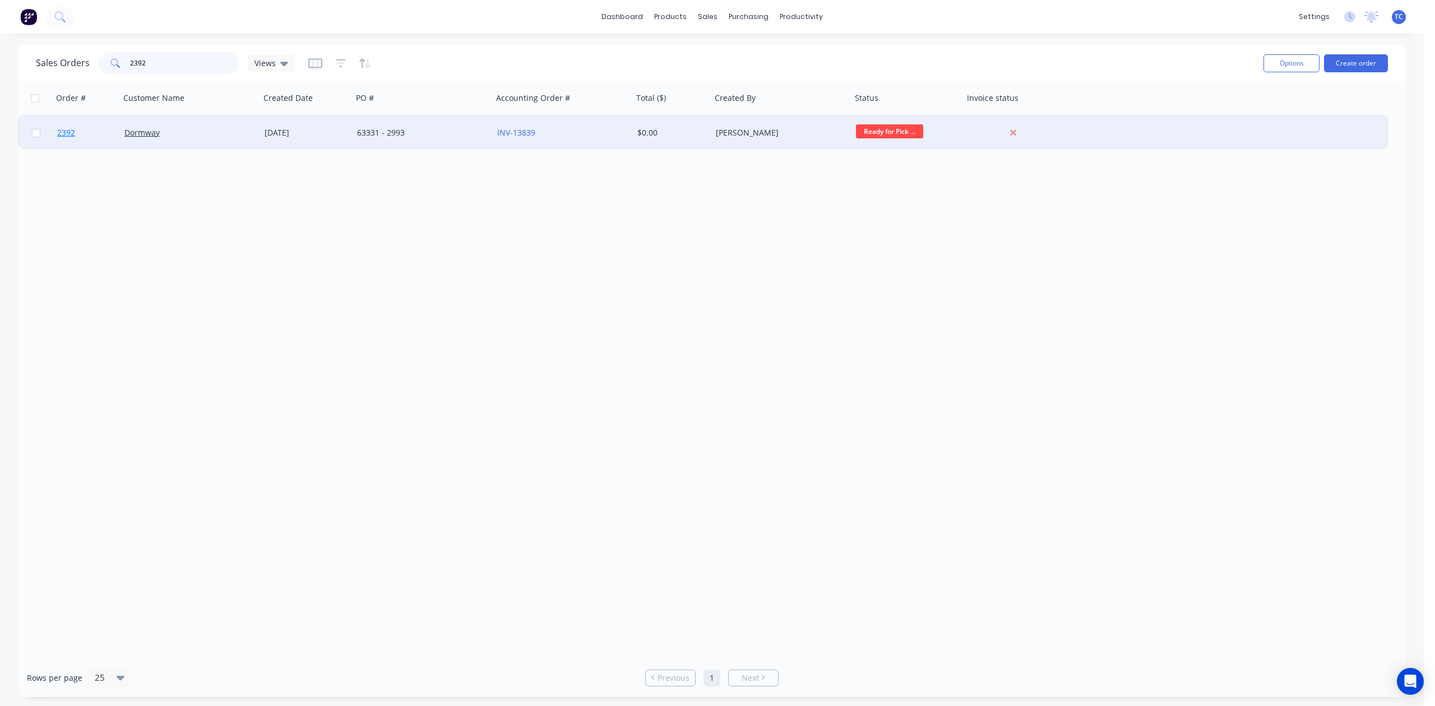
type input "2392"
click at [65, 129] on span "2392" at bounding box center [66, 132] width 18 height 11
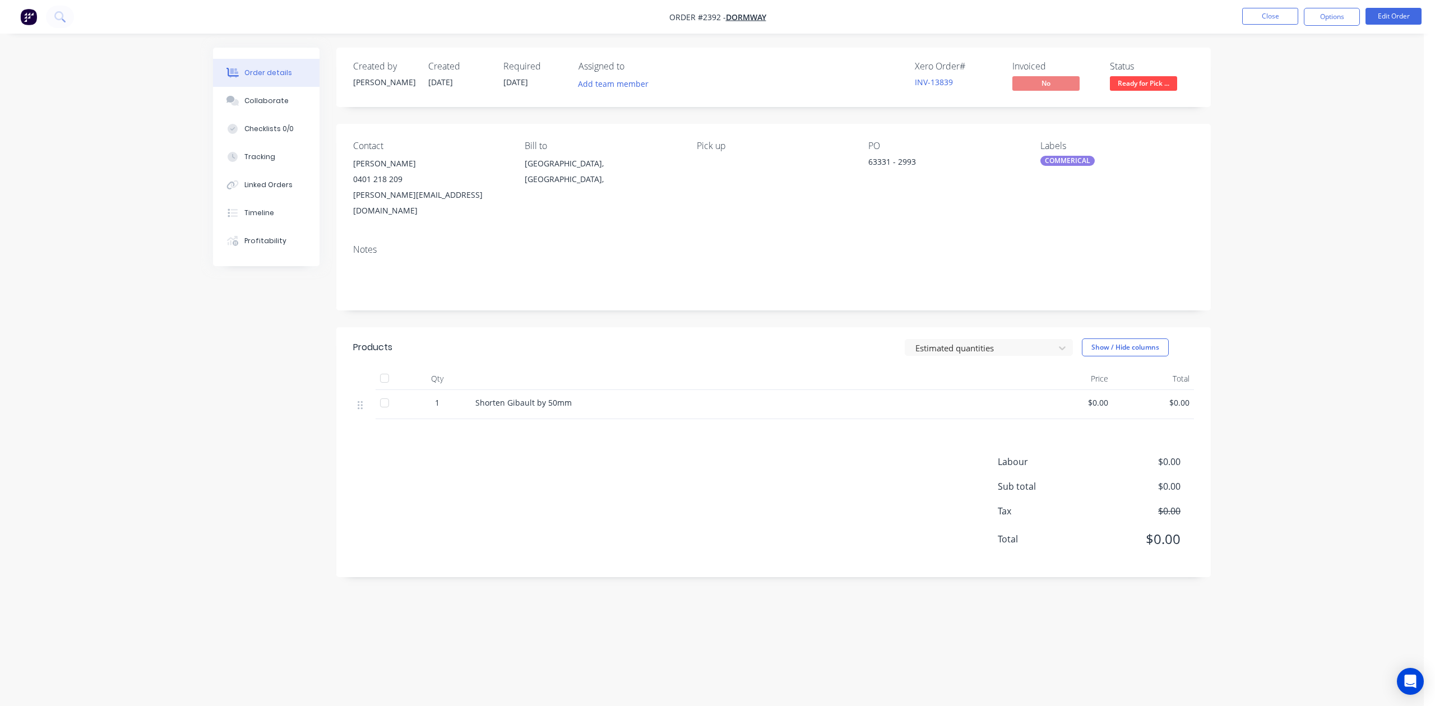
click at [1084, 409] on span "$0.00" at bounding box center [1072, 403] width 72 height 12
click at [1090, 409] on span "$0.00" at bounding box center [1072, 403] width 72 height 12
click at [1384, 21] on button "Edit Order" at bounding box center [1394, 16] width 56 height 17
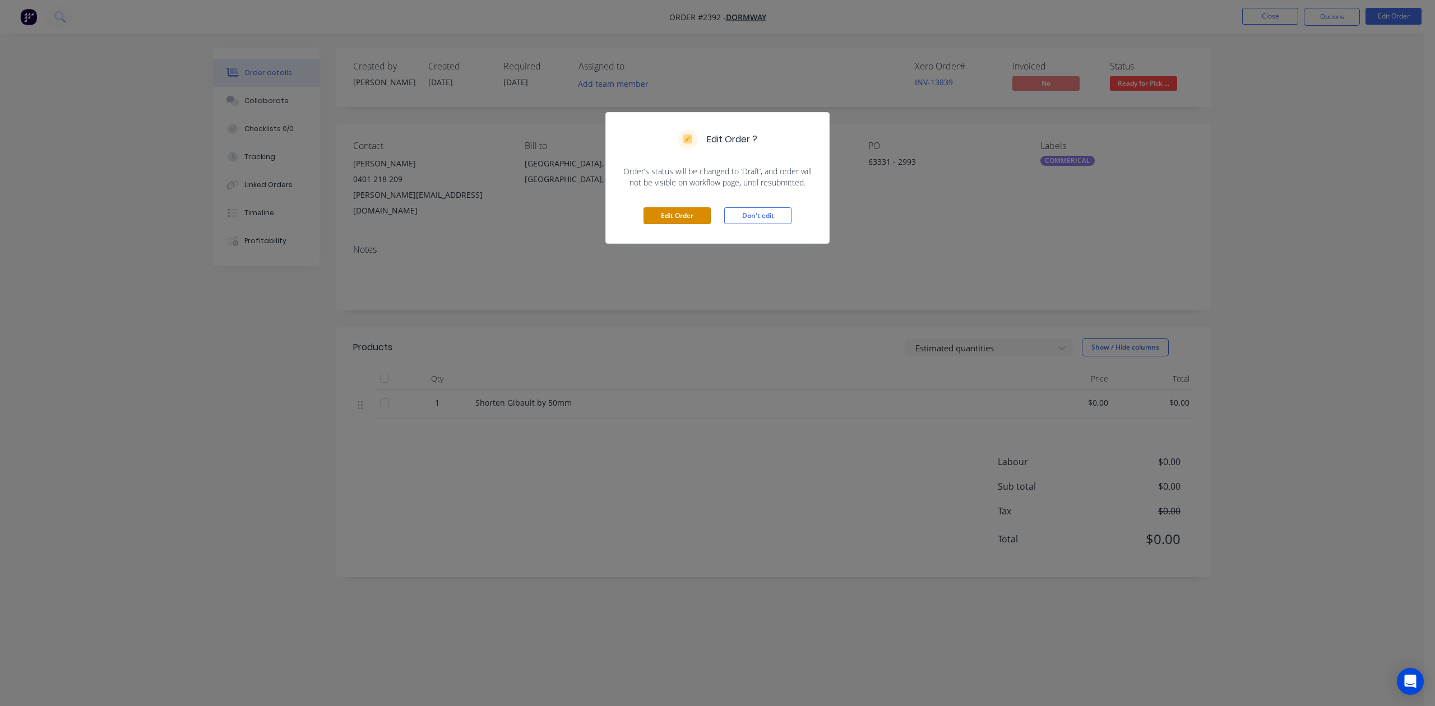
click at [696, 224] on button "Edit Order" at bounding box center [677, 215] width 67 height 17
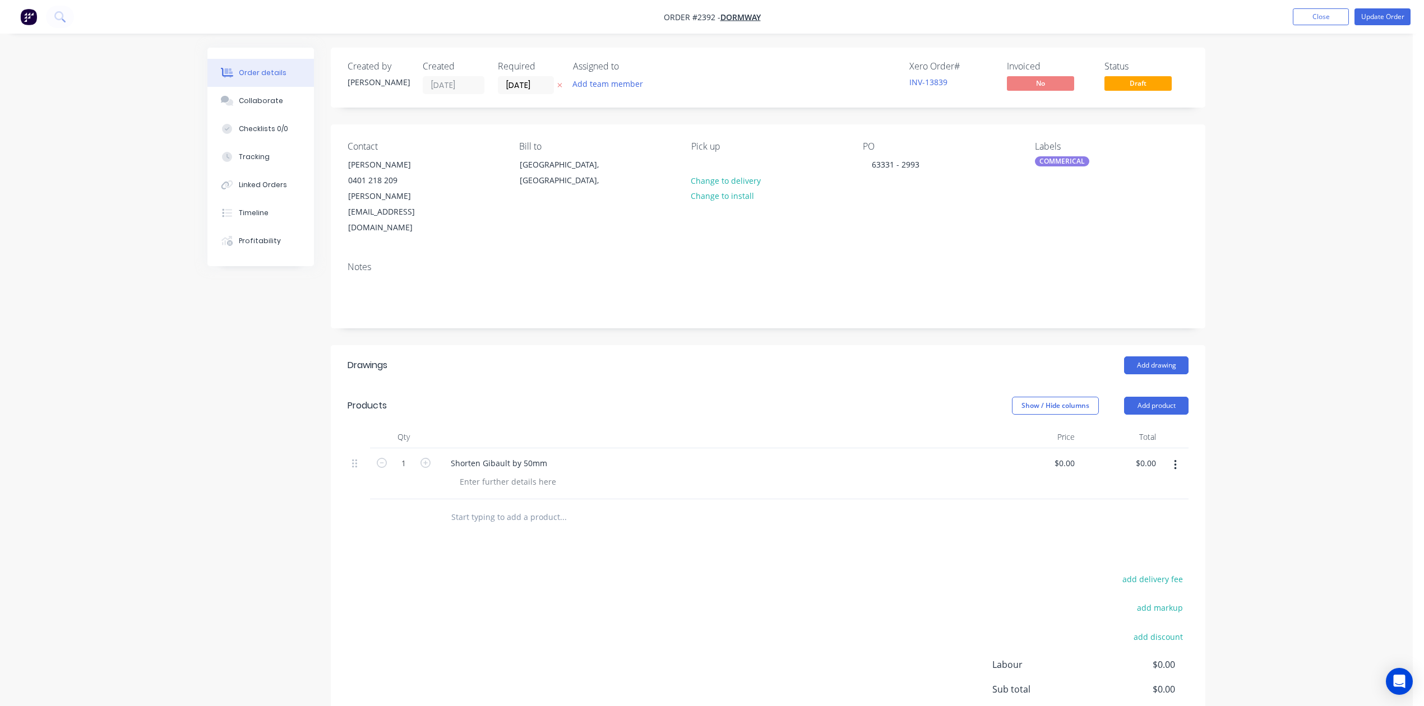
click at [1037, 500] on div "$0.00 $0.00" at bounding box center [1038, 474] width 81 height 51
click at [1053, 500] on div "0 0" at bounding box center [1038, 474] width 81 height 51
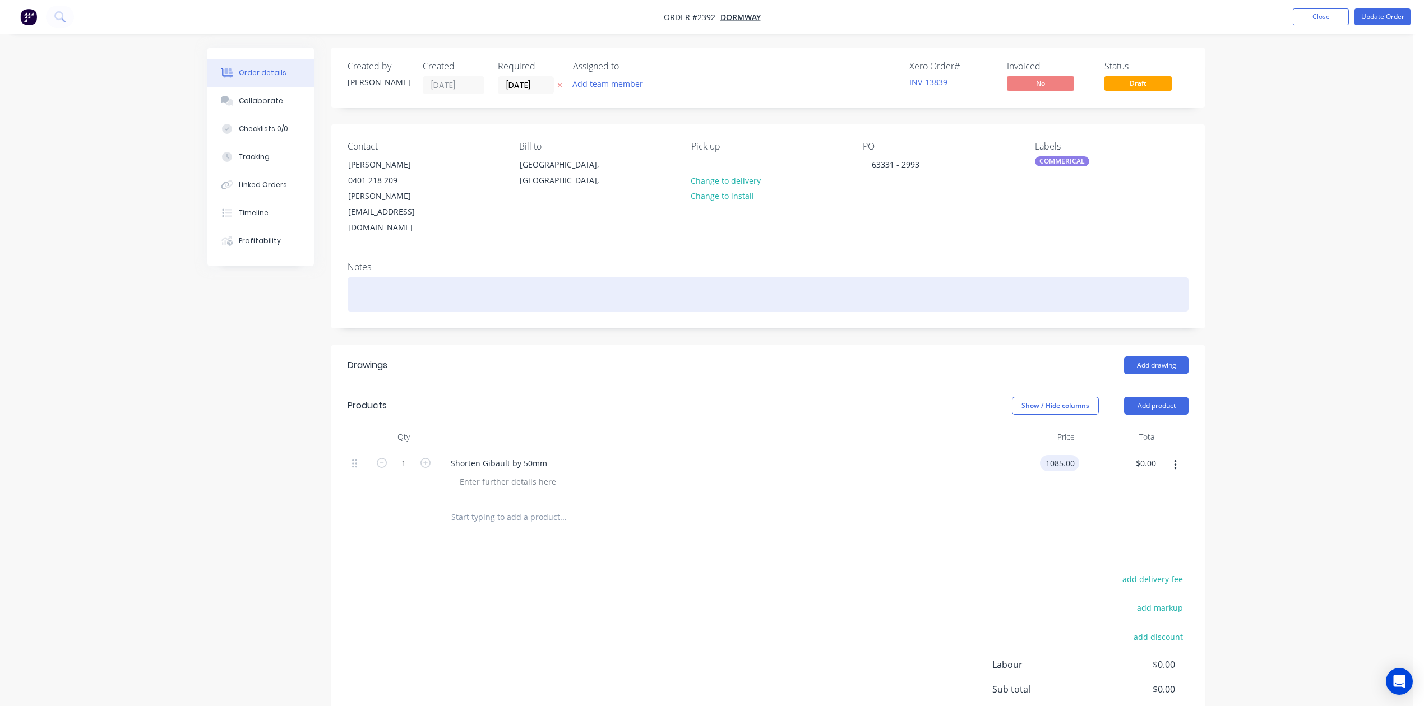
type input "$1,085.00"
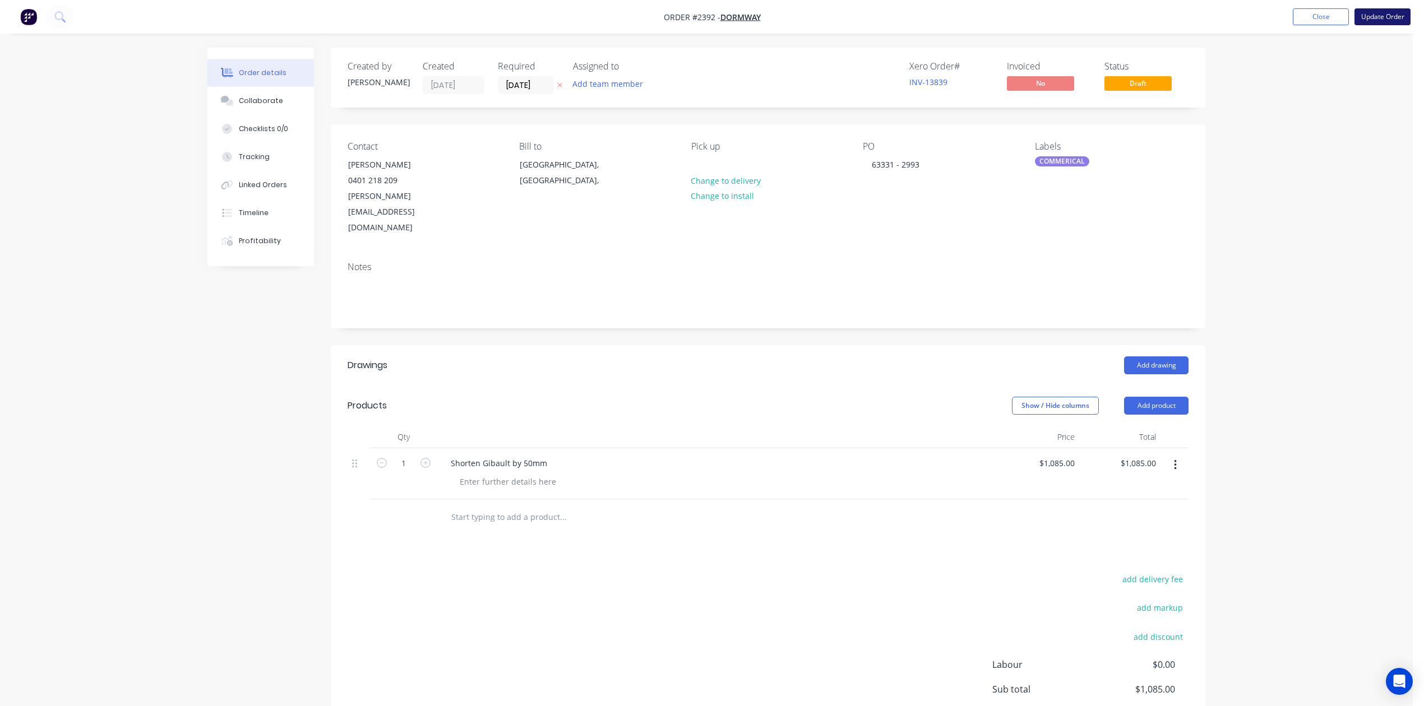
click at [1381, 15] on button "Update Order" at bounding box center [1383, 16] width 56 height 17
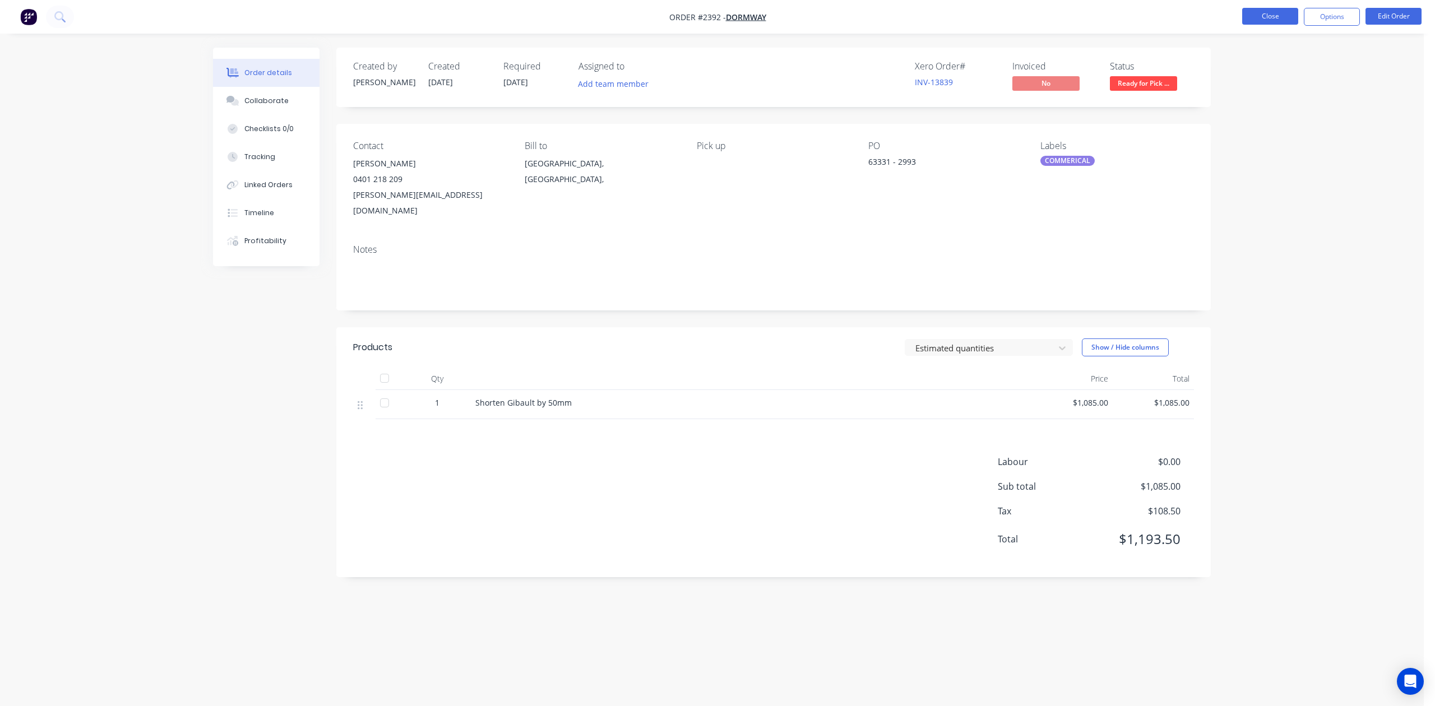
click at [1263, 15] on button "Close" at bounding box center [1270, 16] width 56 height 17
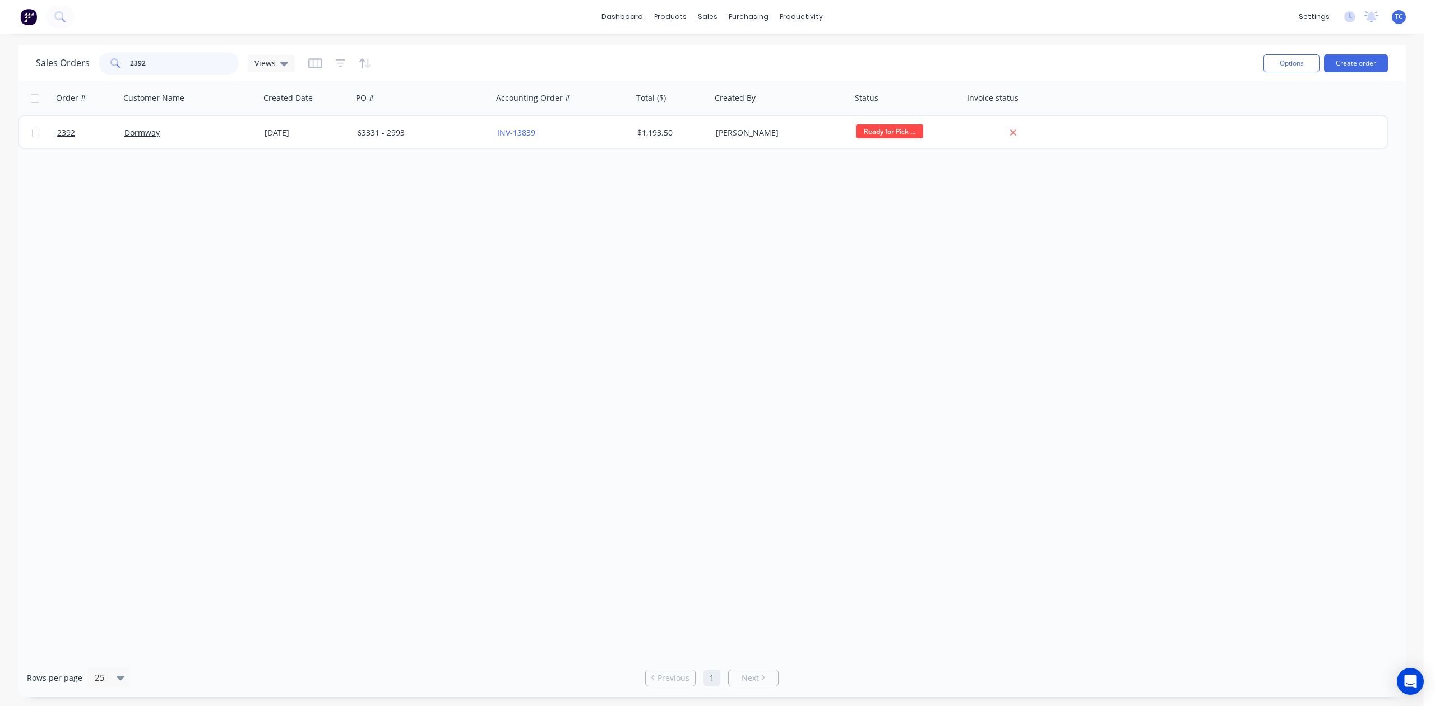
drag, startPoint x: 186, startPoint y: 58, endPoint x: 81, endPoint y: 63, distance: 104.9
click at [81, 63] on div "Sales Orders 2392 Views" at bounding box center [165, 63] width 259 height 22
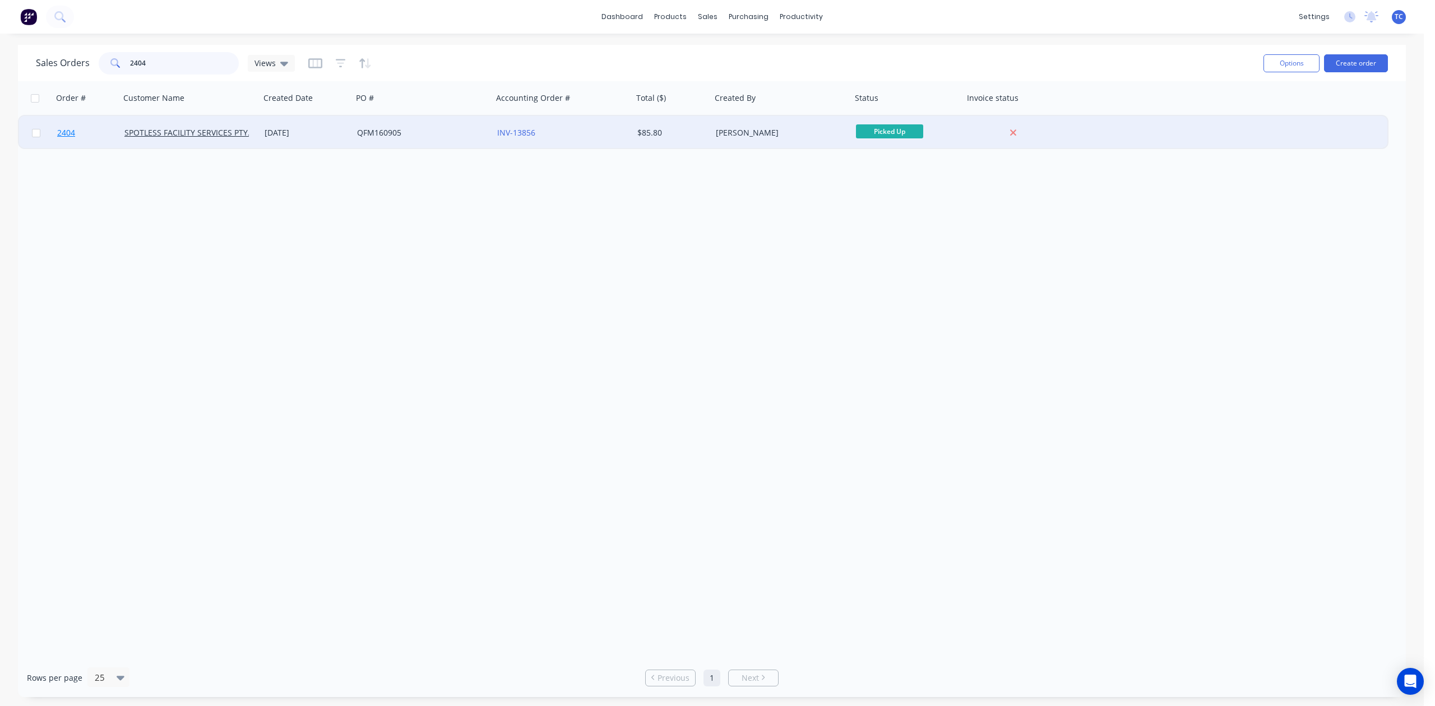
type input "2404"
click at [65, 130] on span "2404" at bounding box center [66, 132] width 18 height 11
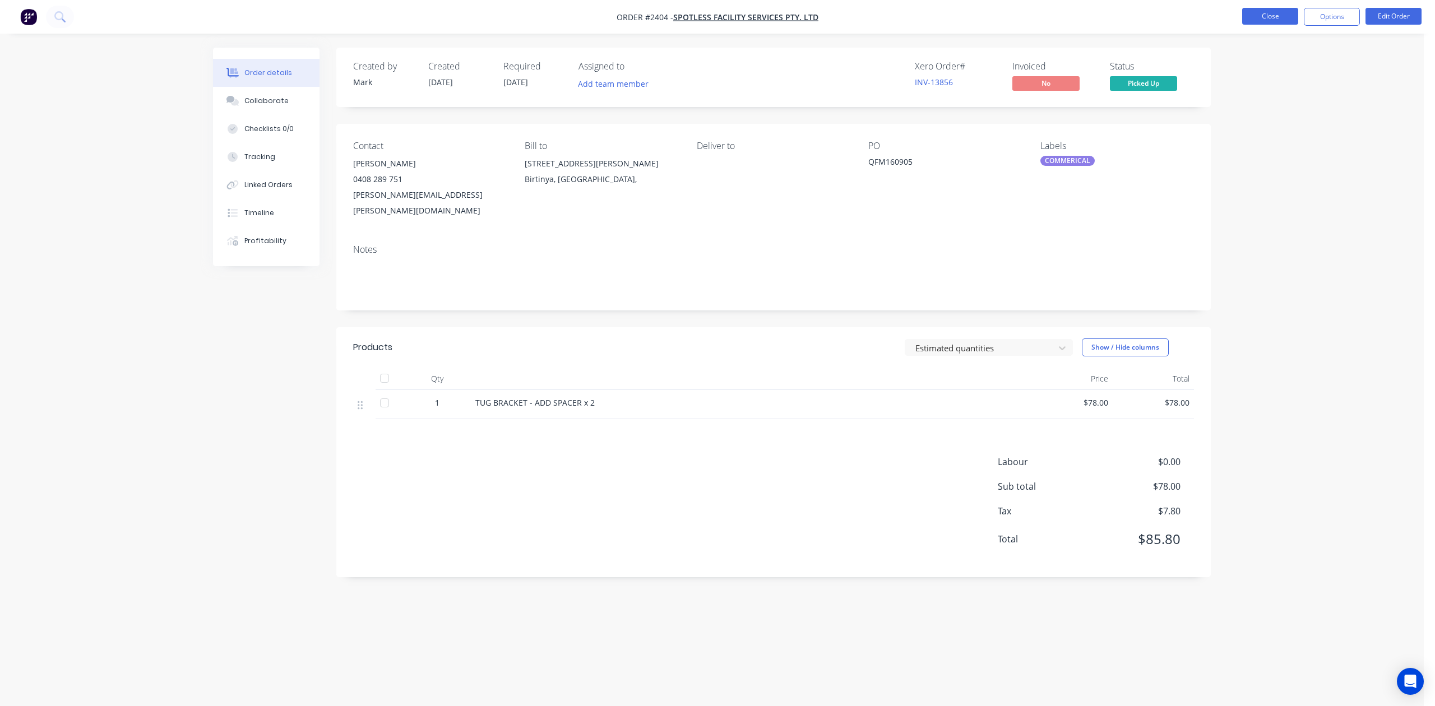
click at [1260, 15] on button "Close" at bounding box center [1270, 16] width 56 height 17
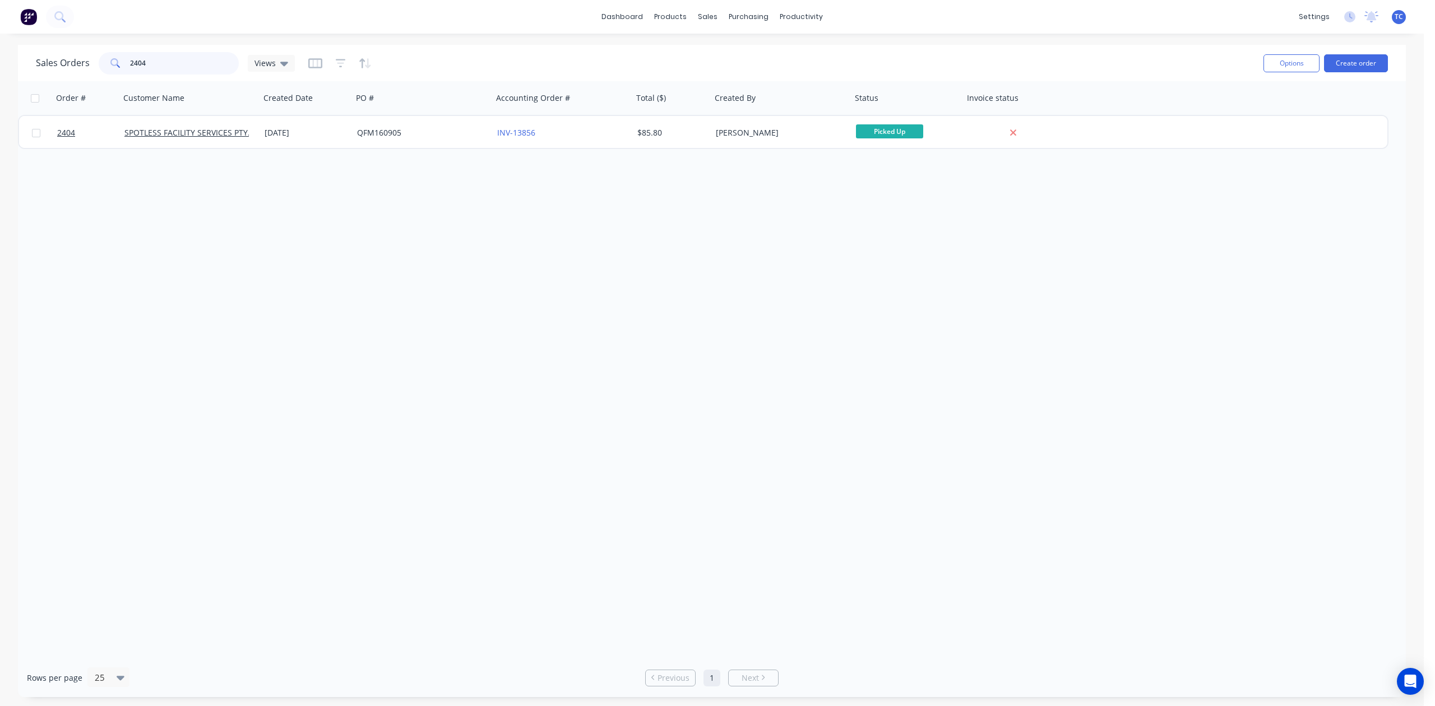
drag, startPoint x: 175, startPoint y: 68, endPoint x: 113, endPoint y: 63, distance: 63.0
click at [113, 63] on div "2404" at bounding box center [169, 63] width 140 height 22
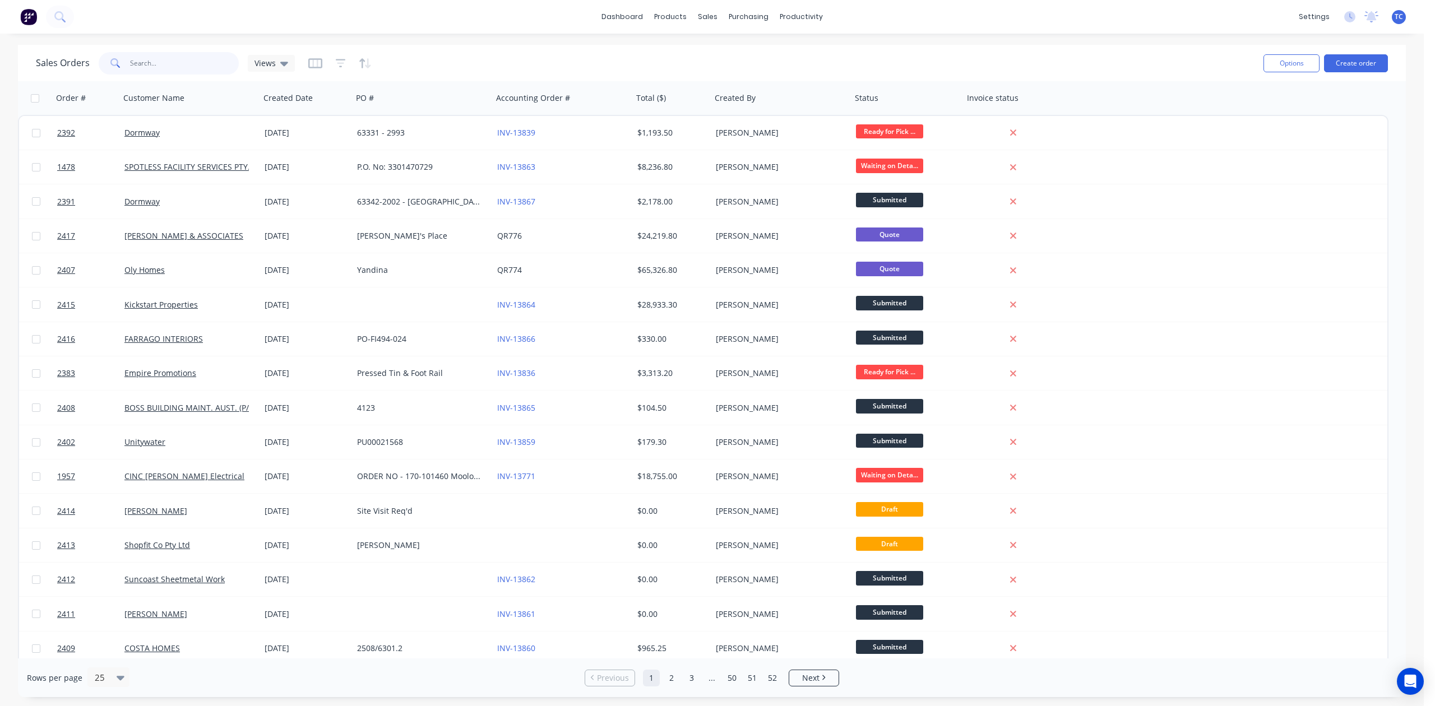
click at [150, 64] on input "text" at bounding box center [184, 63] width 109 height 22
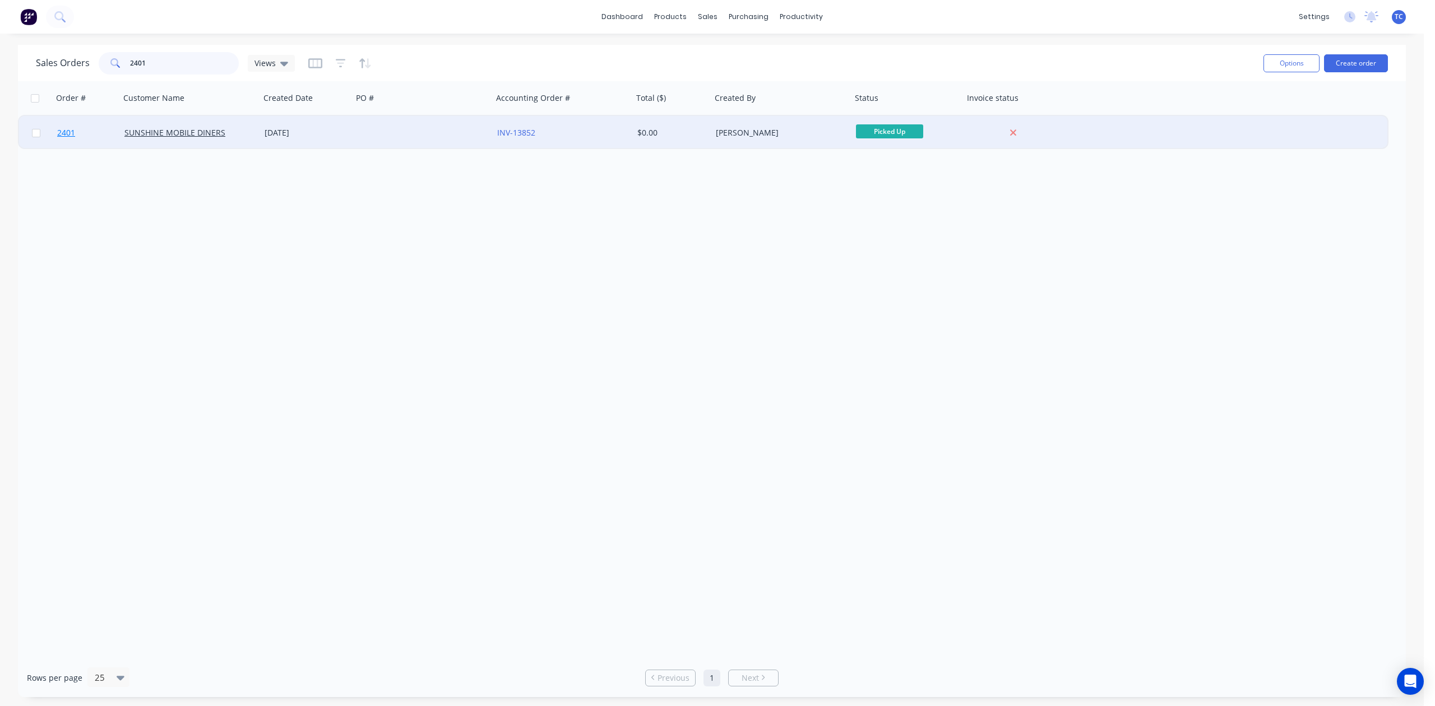
type input "2401"
click at [68, 130] on span "2401" at bounding box center [66, 132] width 18 height 11
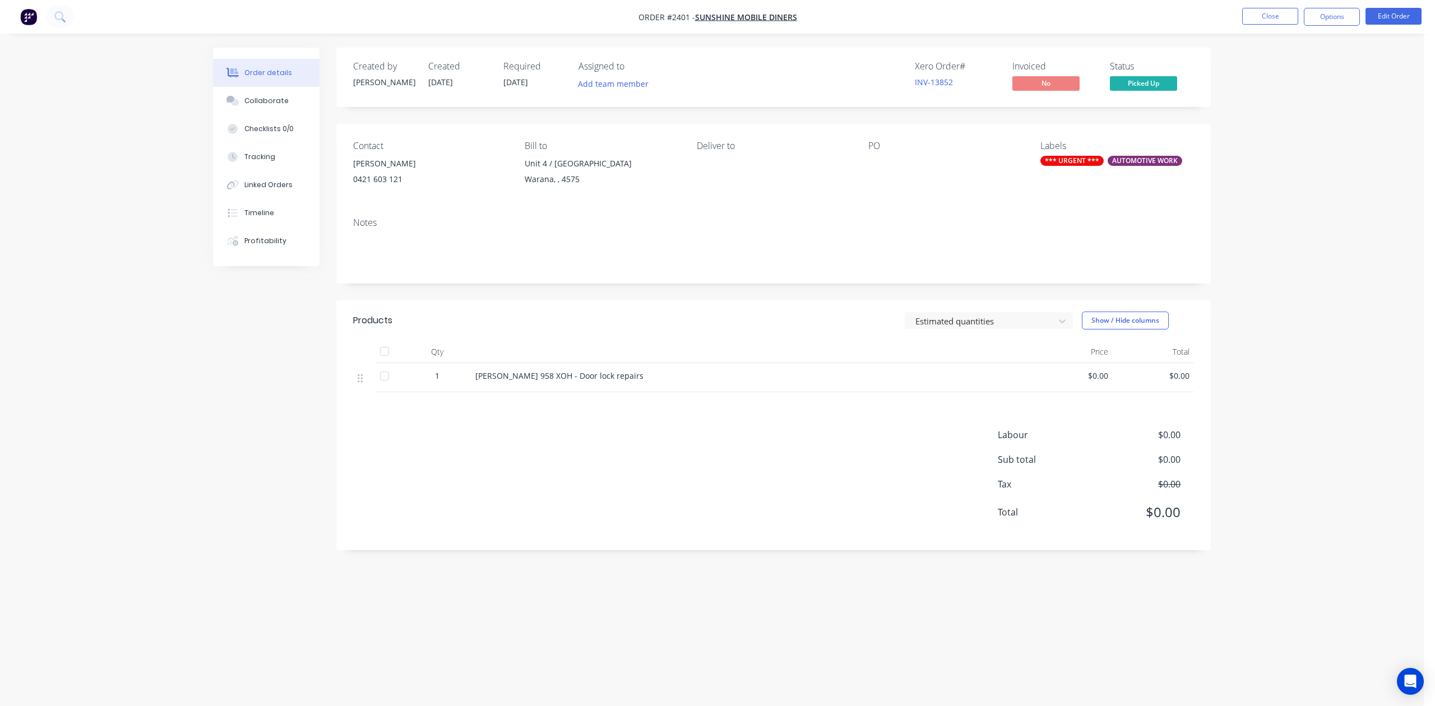
click at [1093, 382] on span "$0.00" at bounding box center [1072, 376] width 72 height 12
click at [1385, 14] on button "Edit Order" at bounding box center [1394, 16] width 56 height 17
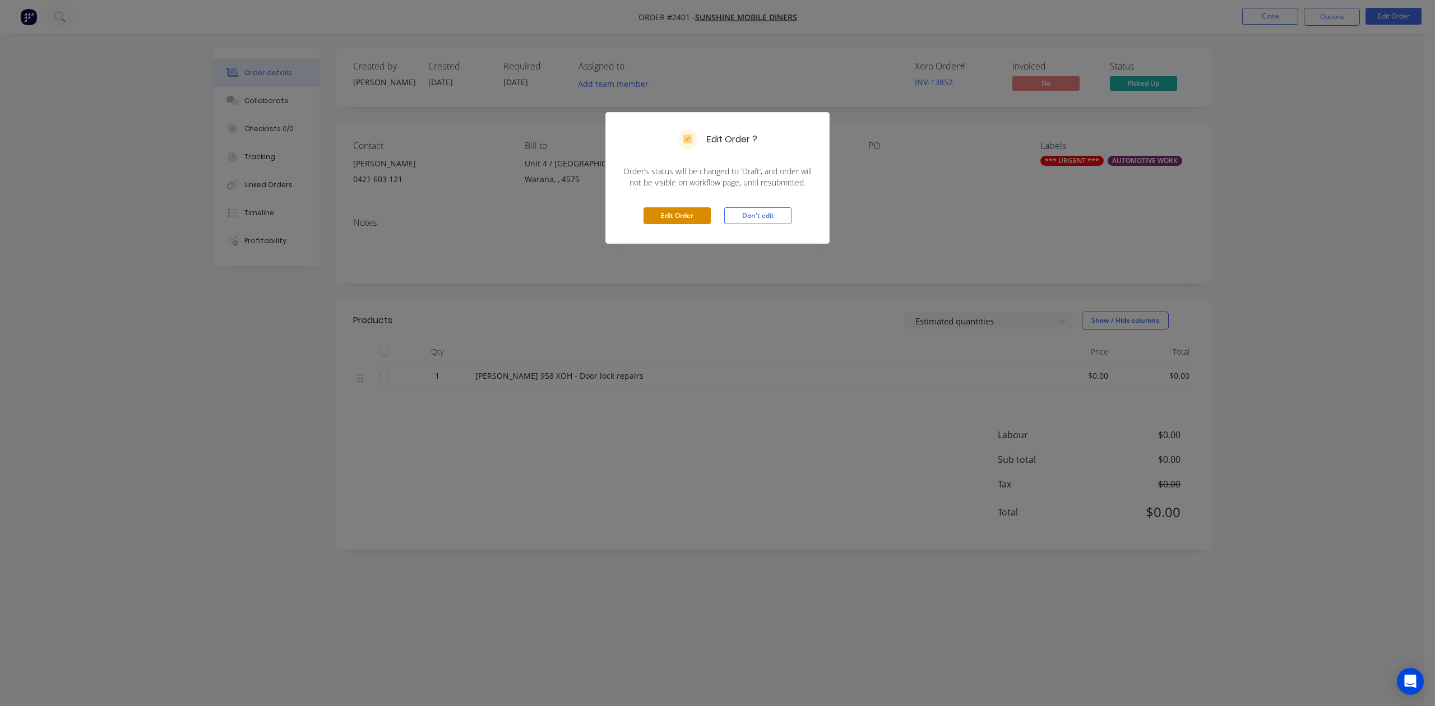
click at [667, 224] on button "Edit Order" at bounding box center [677, 215] width 67 height 17
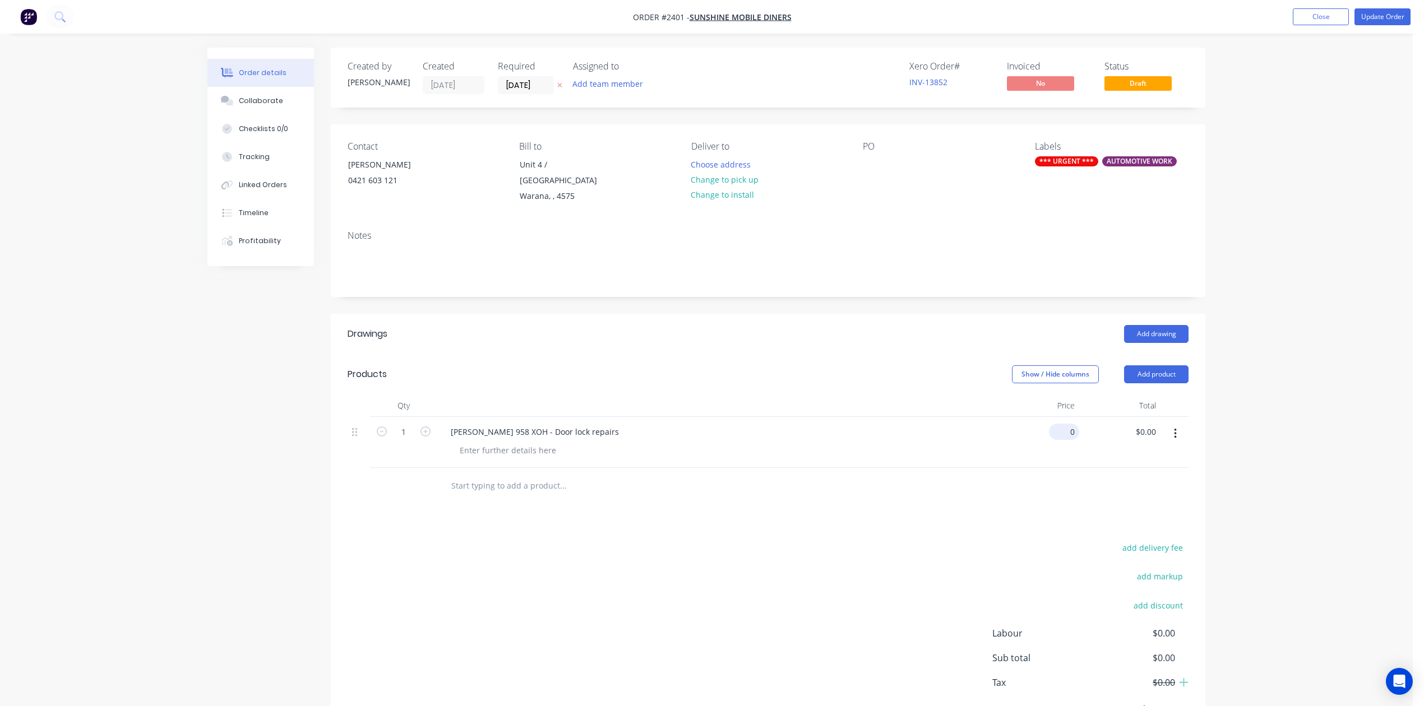
click at [1056, 468] on div "0 $0.00" at bounding box center [1038, 442] width 81 height 51
type input "$50.00"
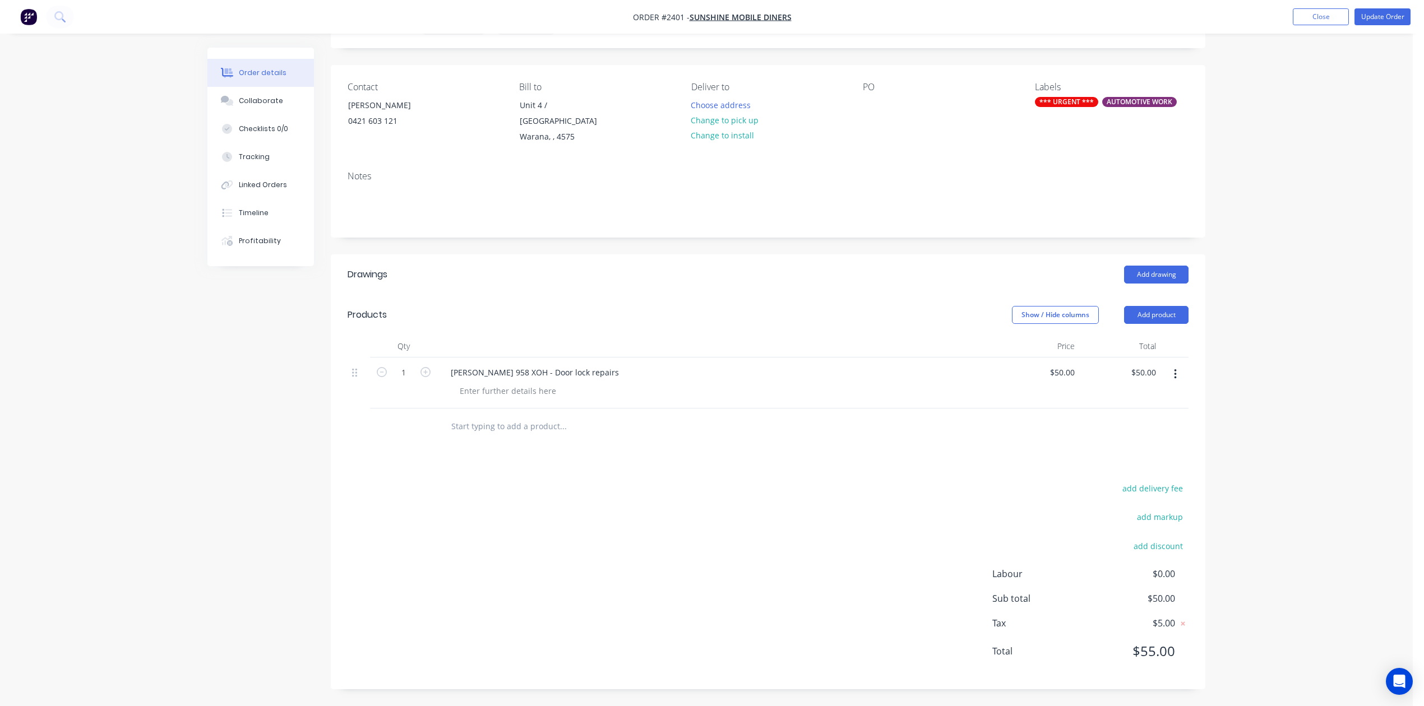
scroll to position [219, 0]
click at [1316, 15] on button "Close" at bounding box center [1321, 16] width 56 height 17
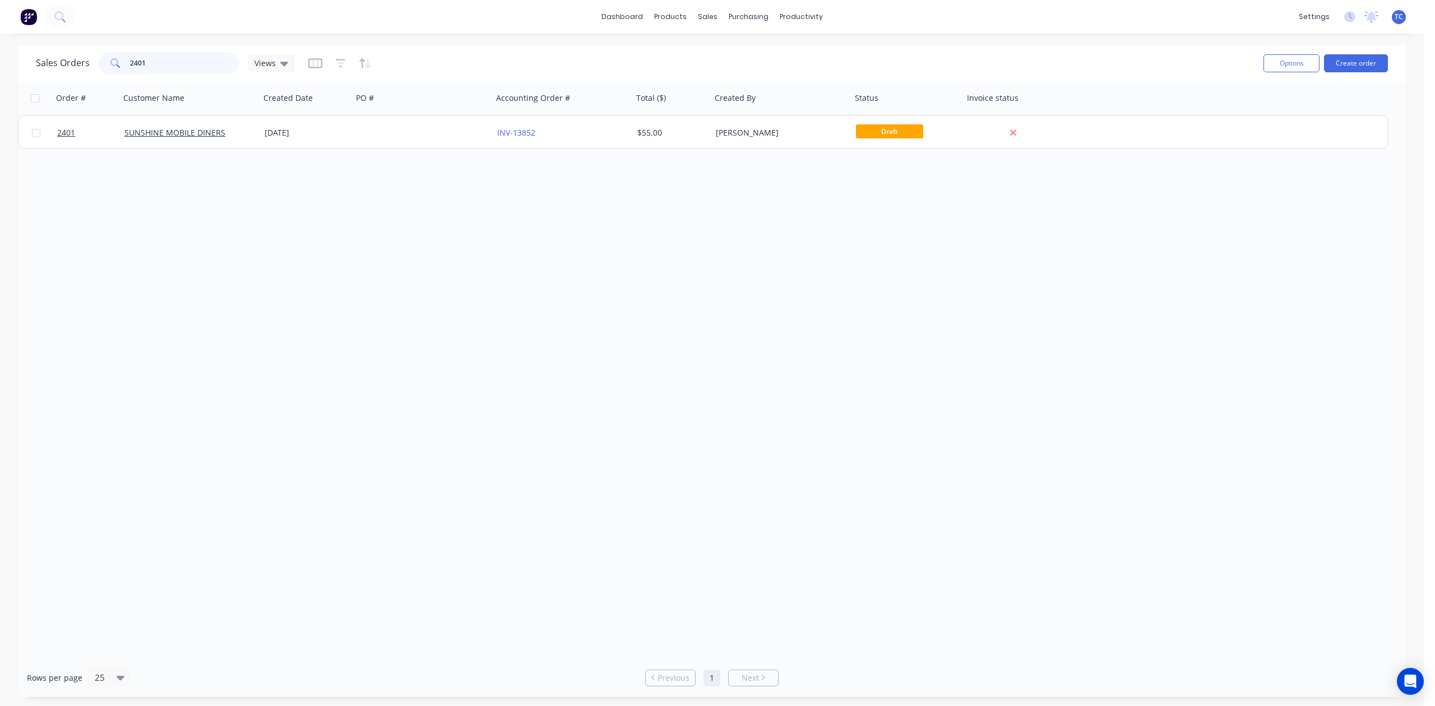
drag, startPoint x: 185, startPoint y: 63, endPoint x: 127, endPoint y: 68, distance: 58.5
click at [127, 70] on div "2401" at bounding box center [169, 63] width 140 height 22
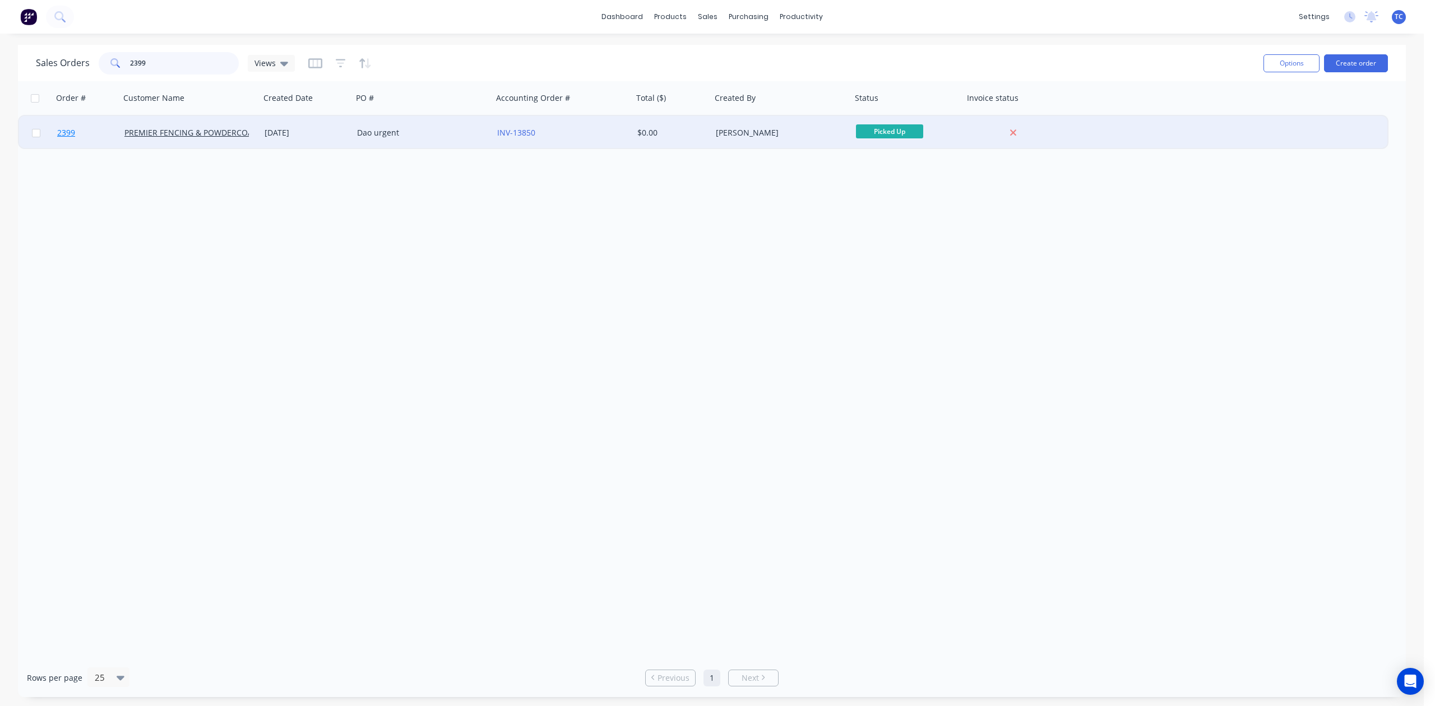
type input "2399"
click at [73, 127] on span "2399" at bounding box center [66, 132] width 18 height 11
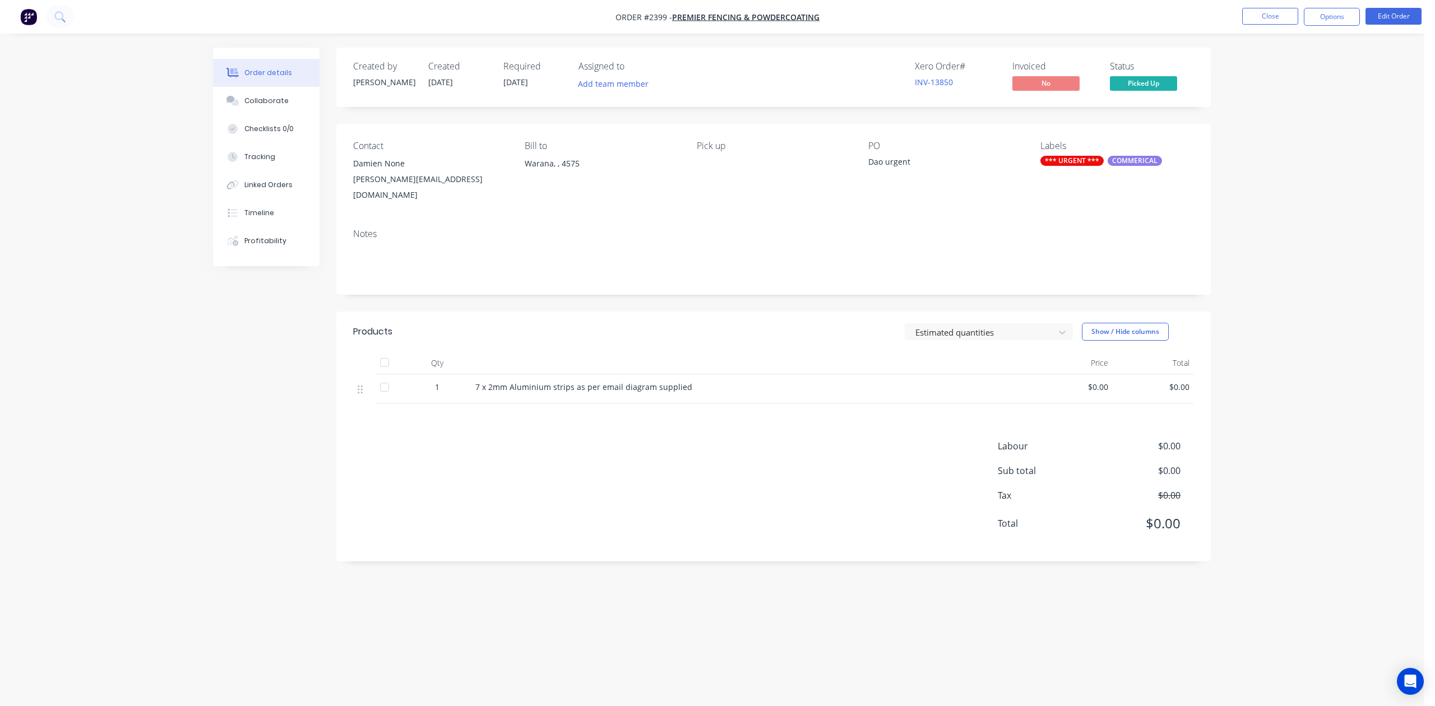
click at [1095, 393] on span "$0.00" at bounding box center [1072, 387] width 72 height 12
click at [1381, 13] on button "Edit Order" at bounding box center [1394, 16] width 56 height 17
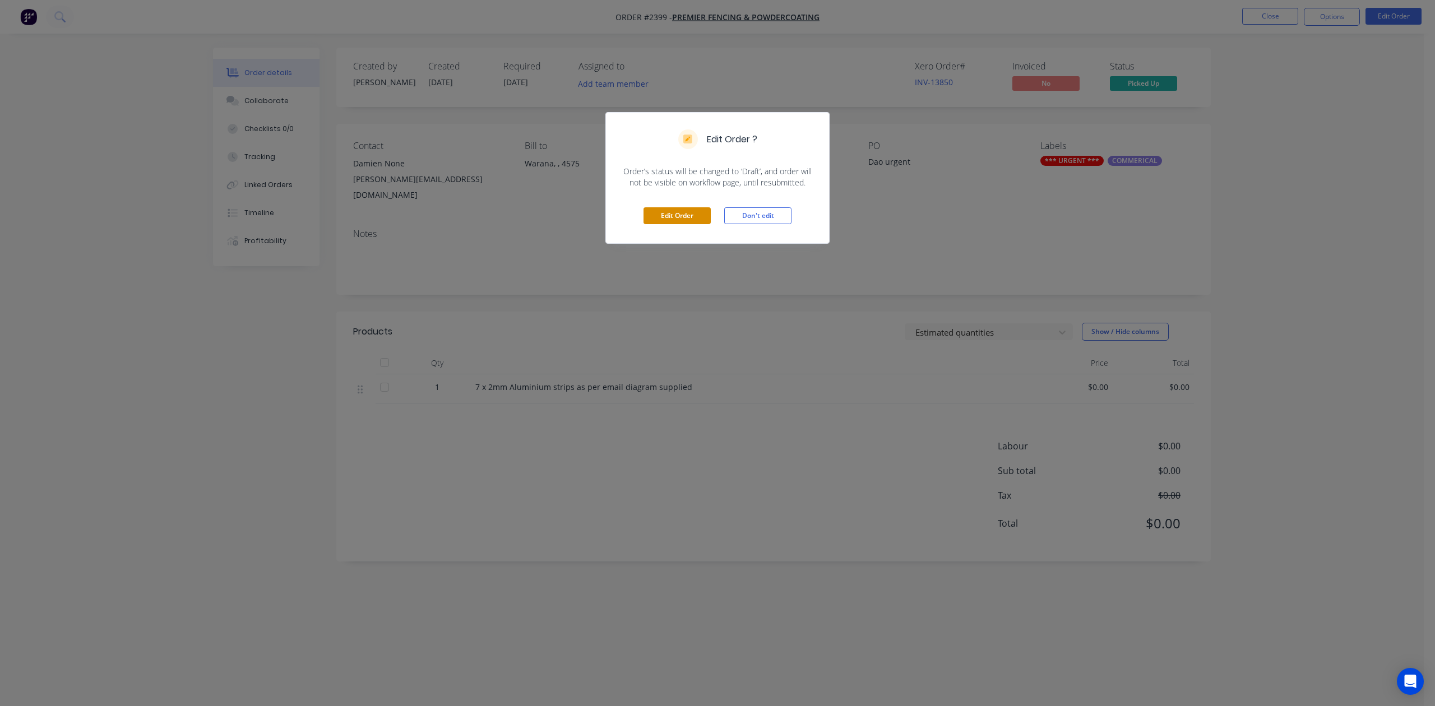
click at [682, 224] on button "Edit Order" at bounding box center [677, 215] width 67 height 17
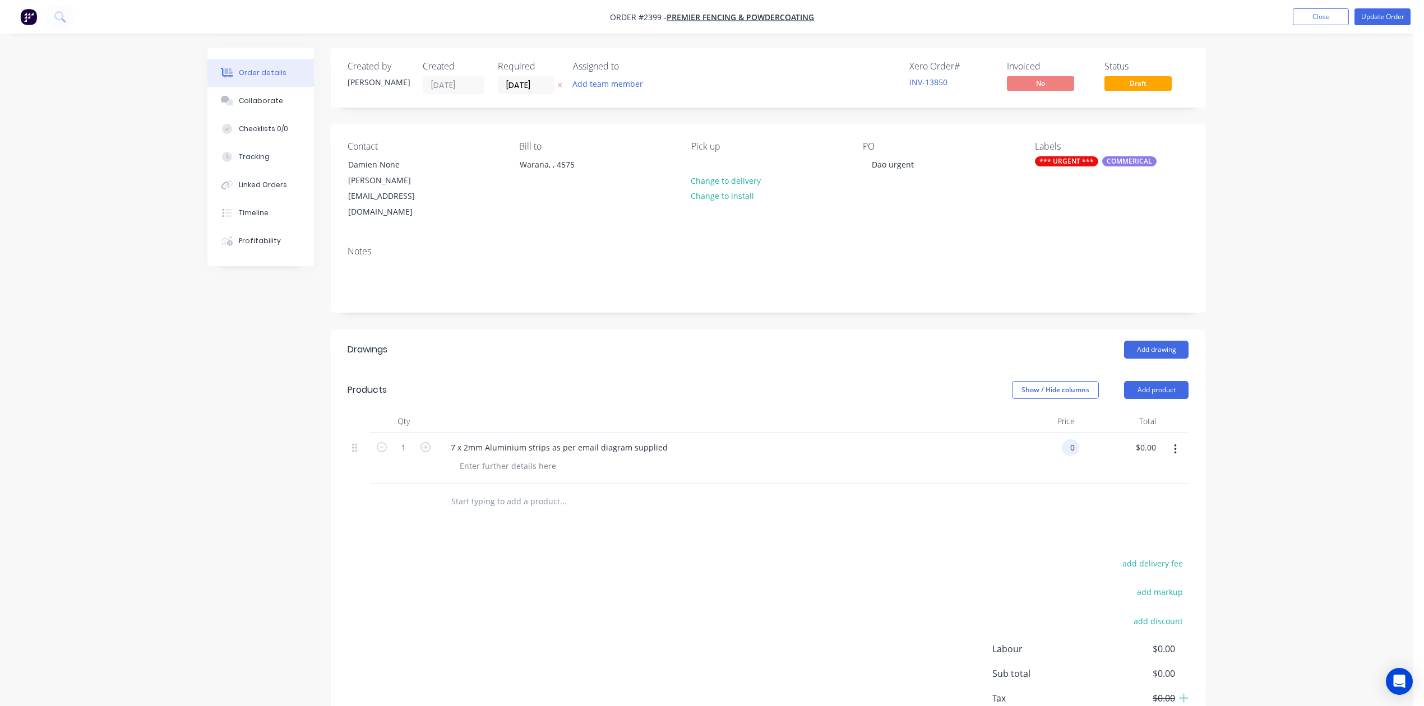
click at [1064, 456] on div "0 0" at bounding box center [1070, 448] width 17 height 16
type input "$256.00"
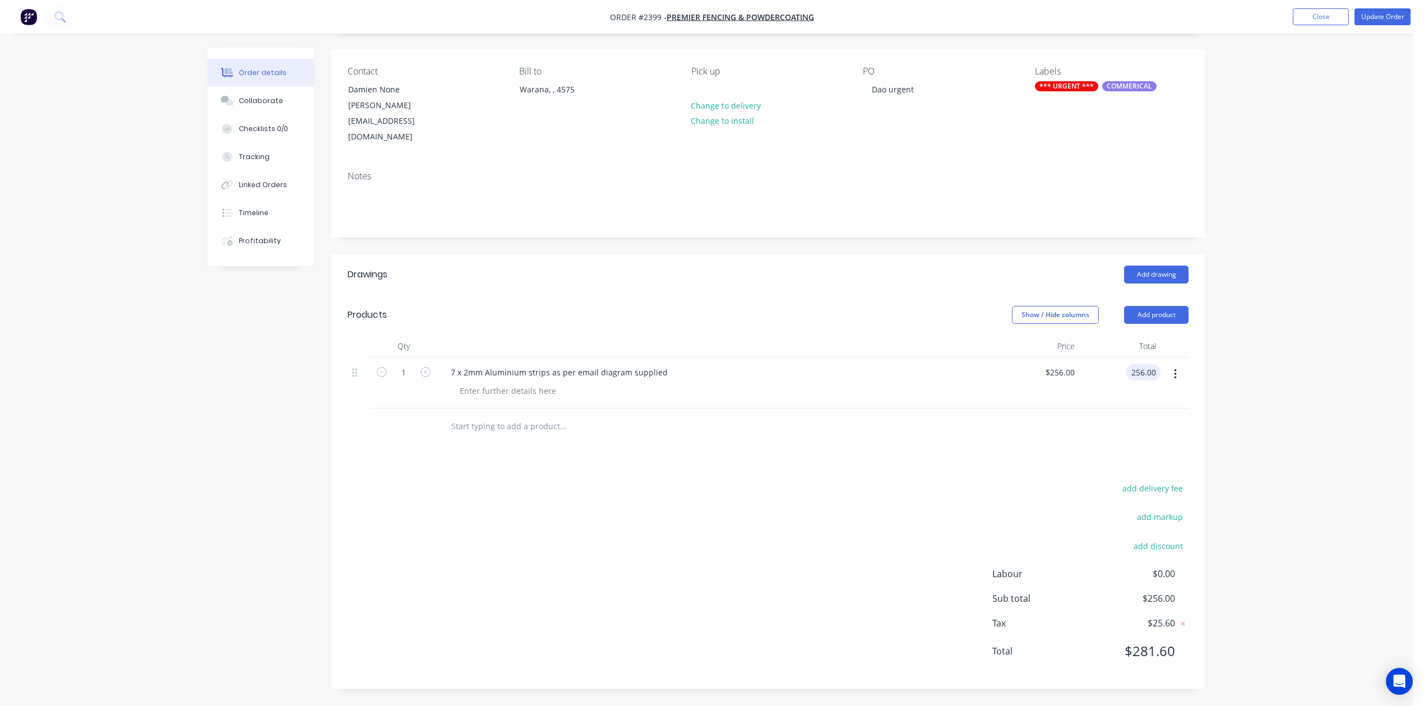
scroll to position [203, 0]
type input "$256.00"
click at [1366, 18] on button "Update Order" at bounding box center [1383, 16] width 56 height 17
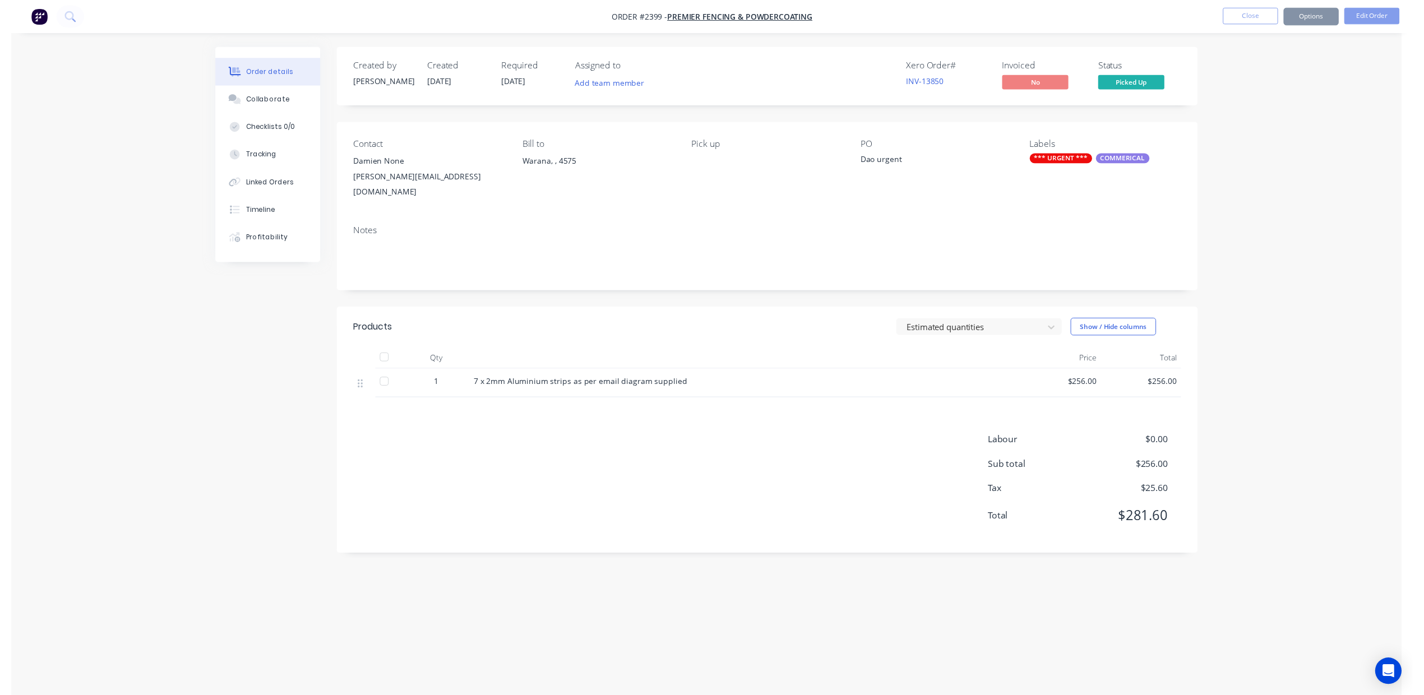
scroll to position [0, 0]
click at [1260, 13] on button "Close" at bounding box center [1270, 16] width 56 height 17
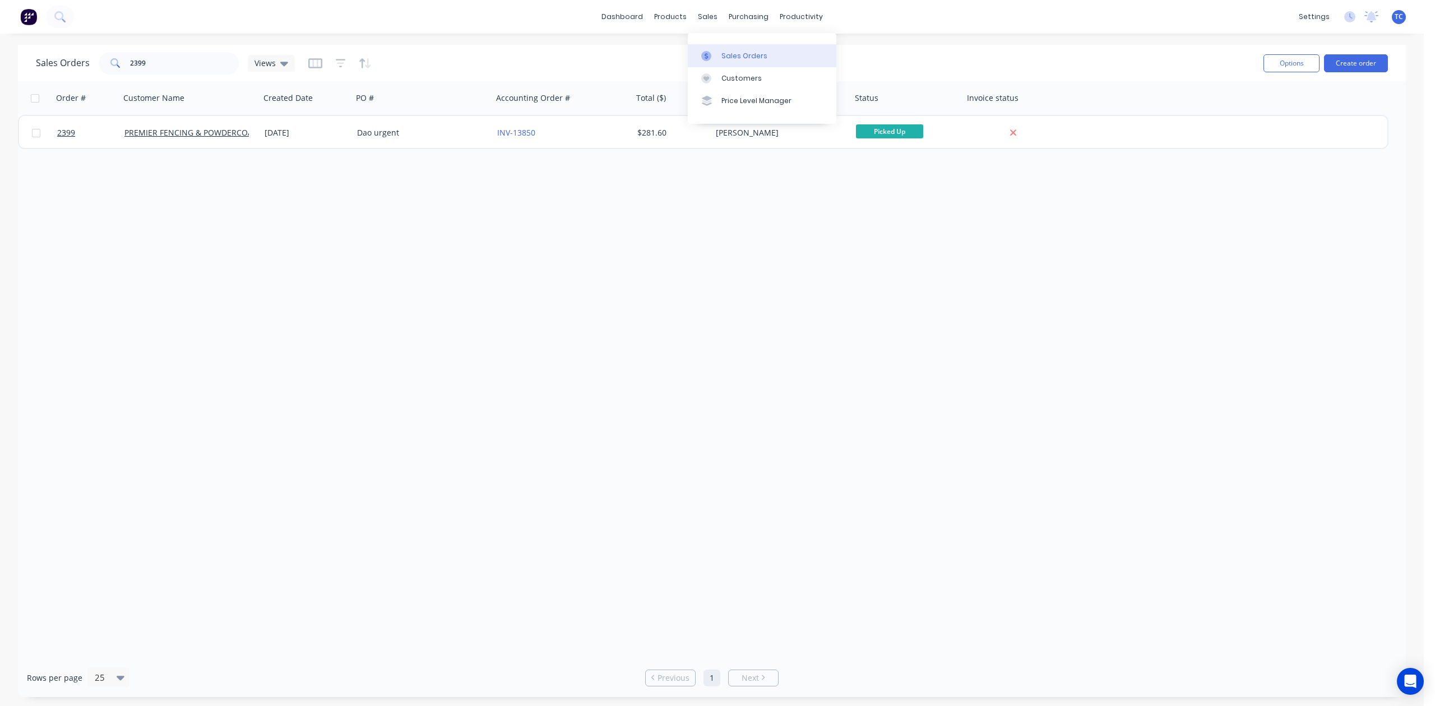
click at [746, 61] on div "Sales Orders" at bounding box center [745, 56] width 46 height 10
drag, startPoint x: 187, startPoint y: 67, endPoint x: 71, endPoint y: 53, distance: 117.5
click at [71, 53] on div "Sales Orders 2399 Views" at bounding box center [165, 63] width 259 height 22
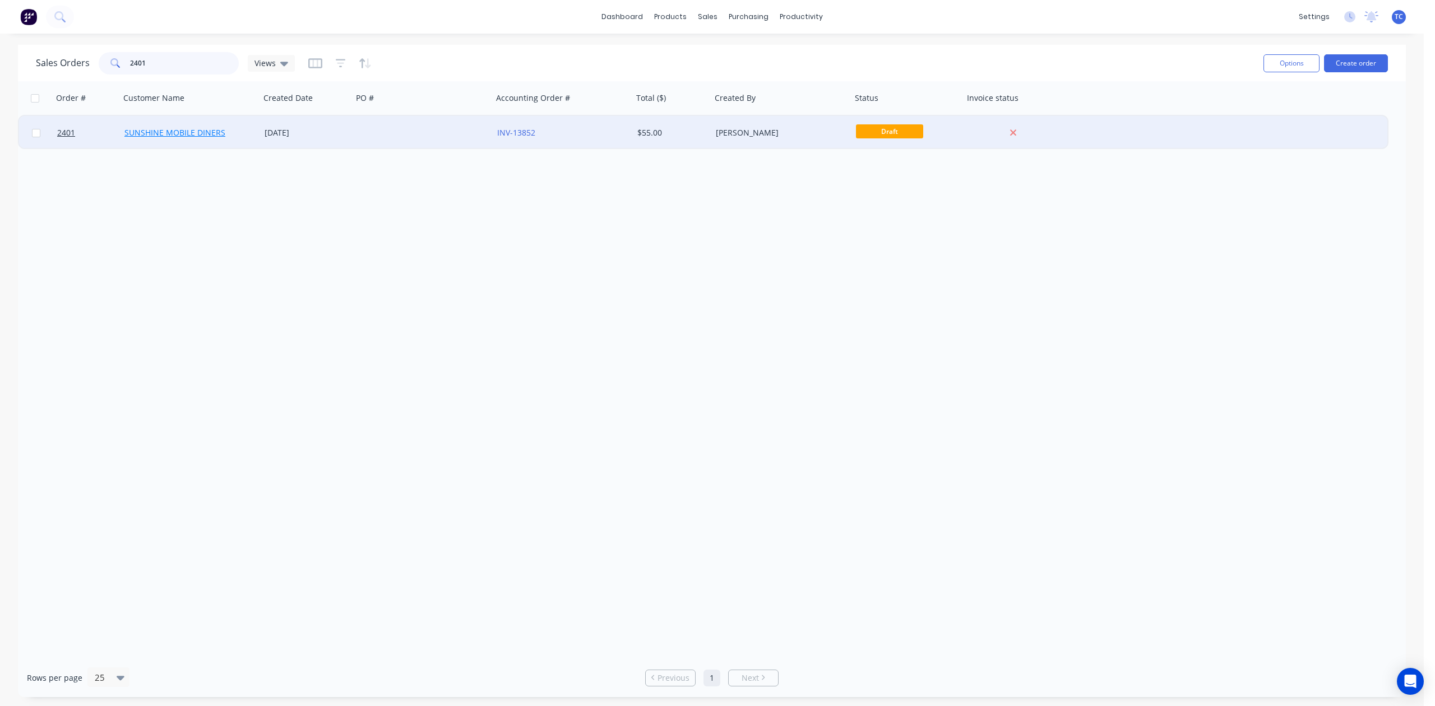
type input "2401"
click at [151, 131] on link "SUNSHINE MOBILE DINERS" at bounding box center [174, 132] width 101 height 11
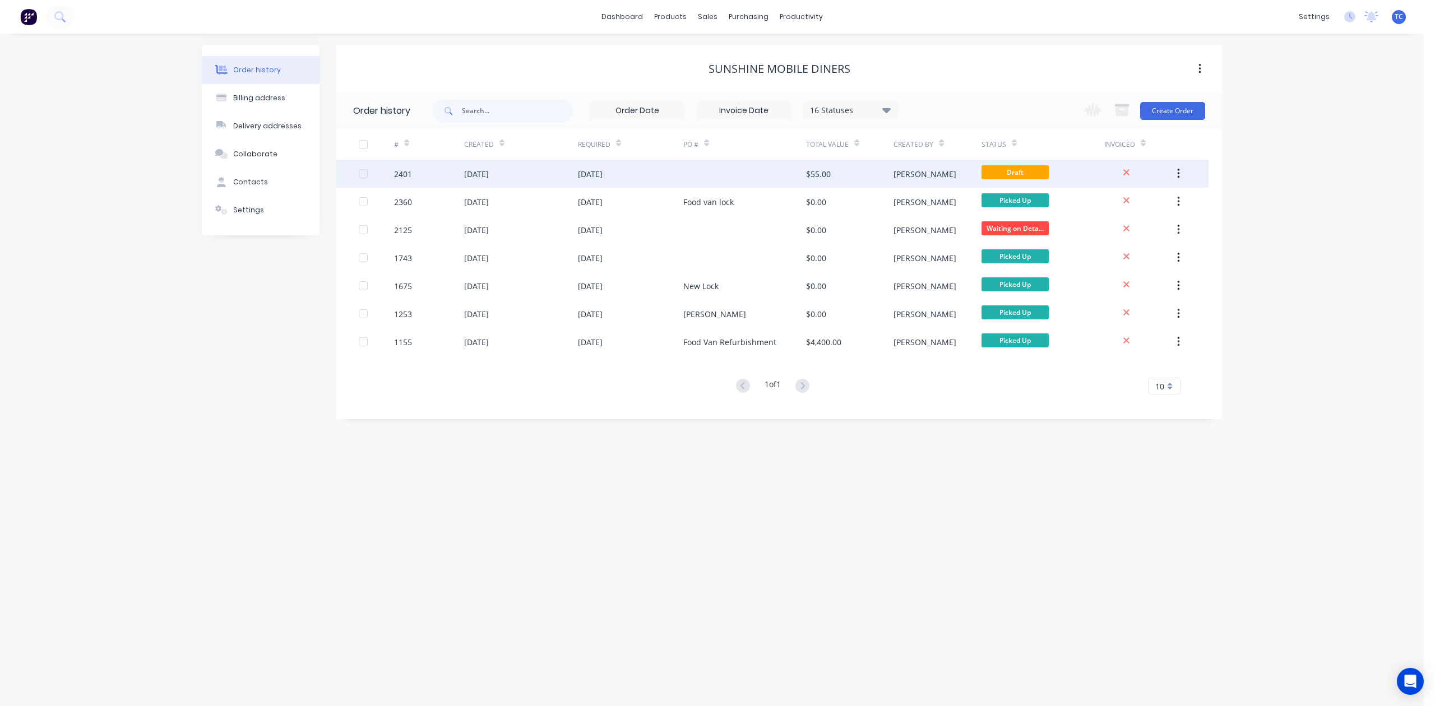
click at [593, 172] on div "08 Oct 2025" at bounding box center [590, 174] width 25 height 12
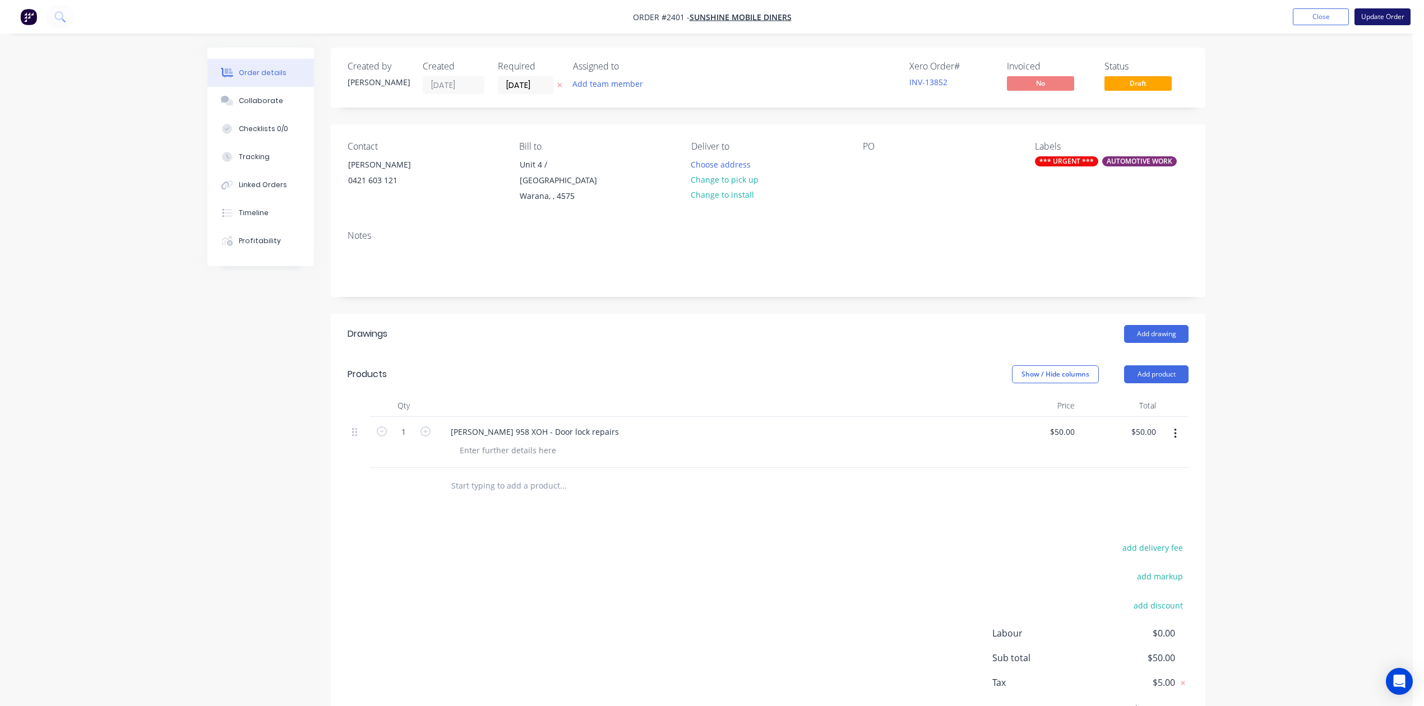
click at [1367, 16] on button "Update Order" at bounding box center [1383, 16] width 56 height 17
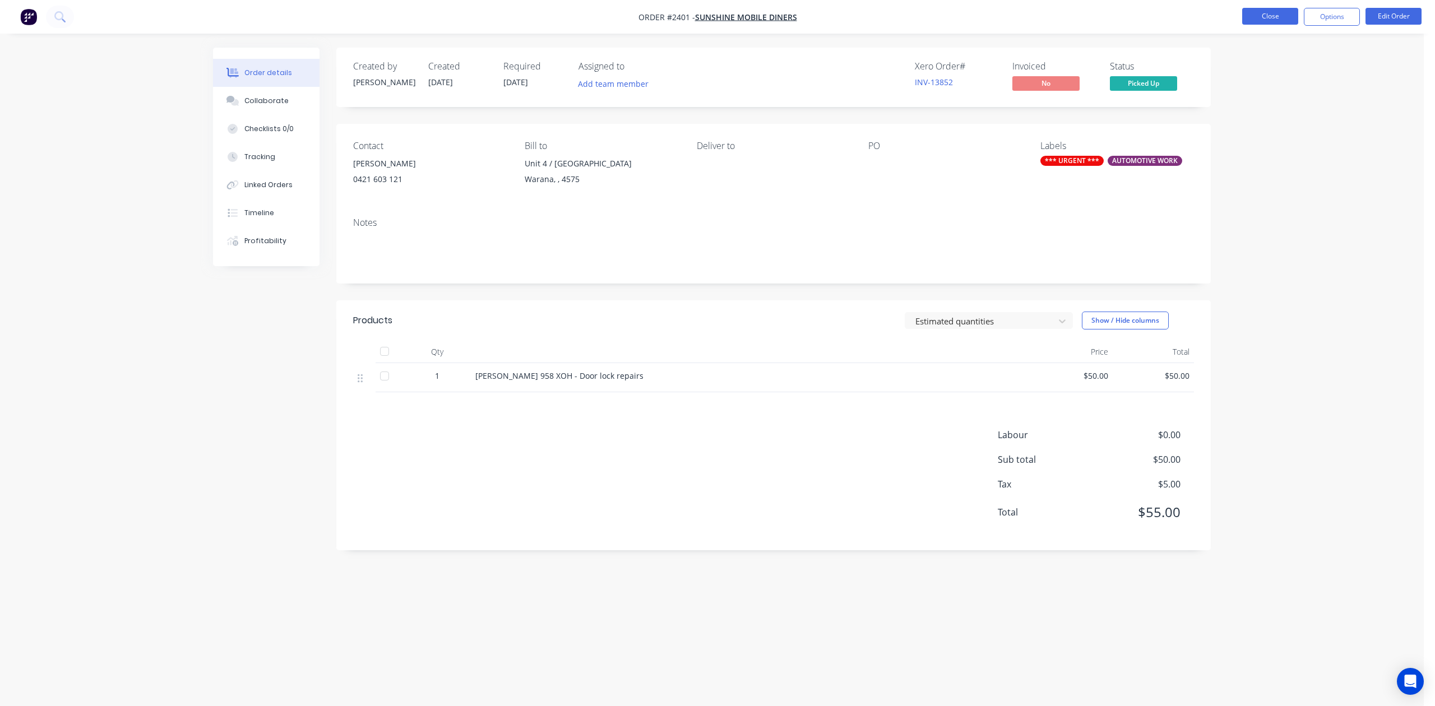
click at [1250, 12] on button "Close" at bounding box center [1270, 16] width 56 height 17
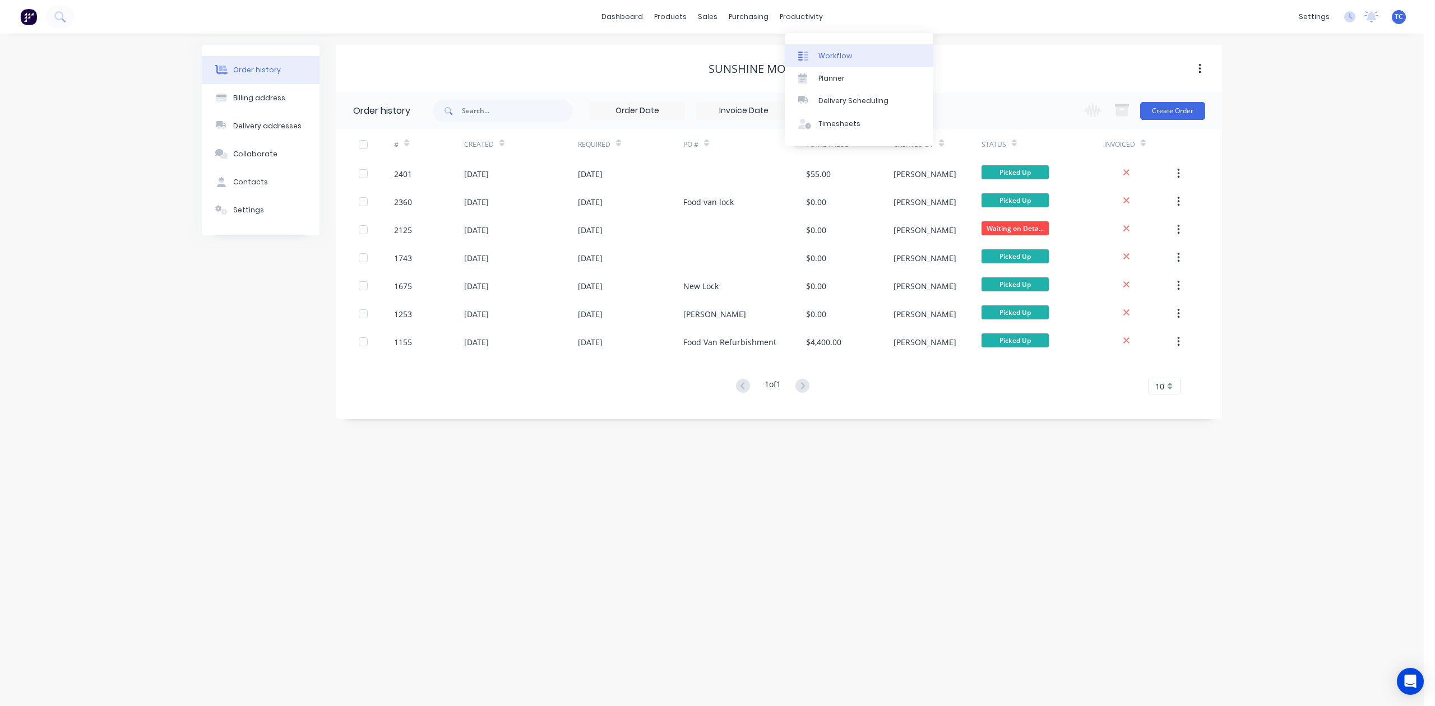
click at [850, 57] on div "Workflow" at bounding box center [836, 56] width 34 height 10
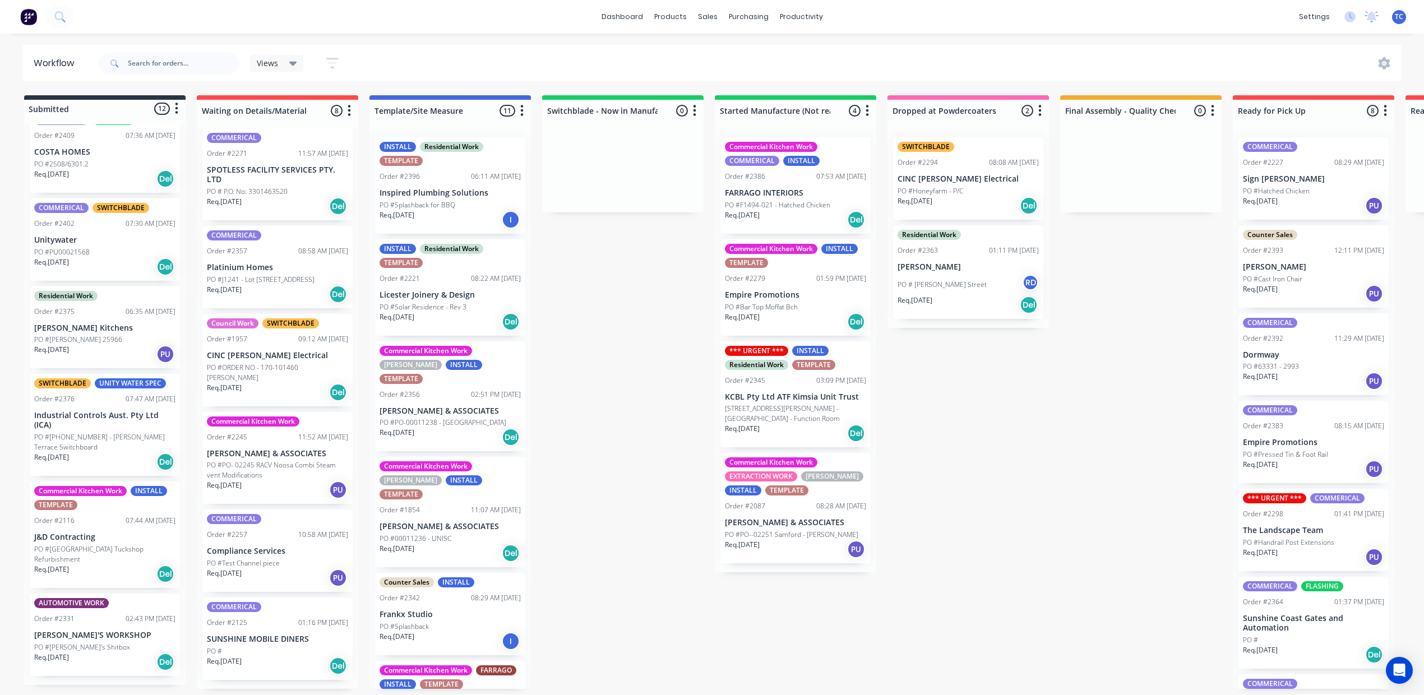
scroll to position [764, 0]
click at [136, 544] on p "PO #Dakabin State High School Tuckshop Refurbishment" at bounding box center [104, 554] width 141 height 20
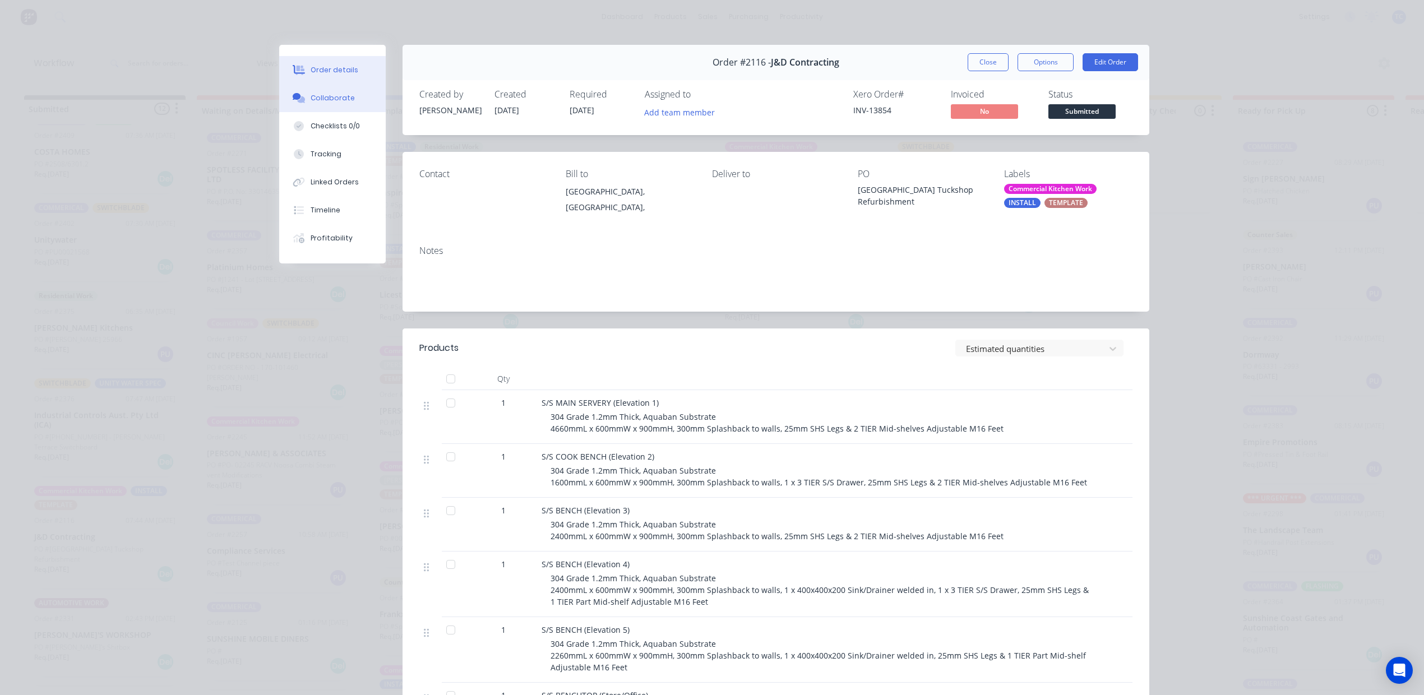
click at [326, 103] on div "Collaborate" at bounding box center [333, 98] width 44 height 10
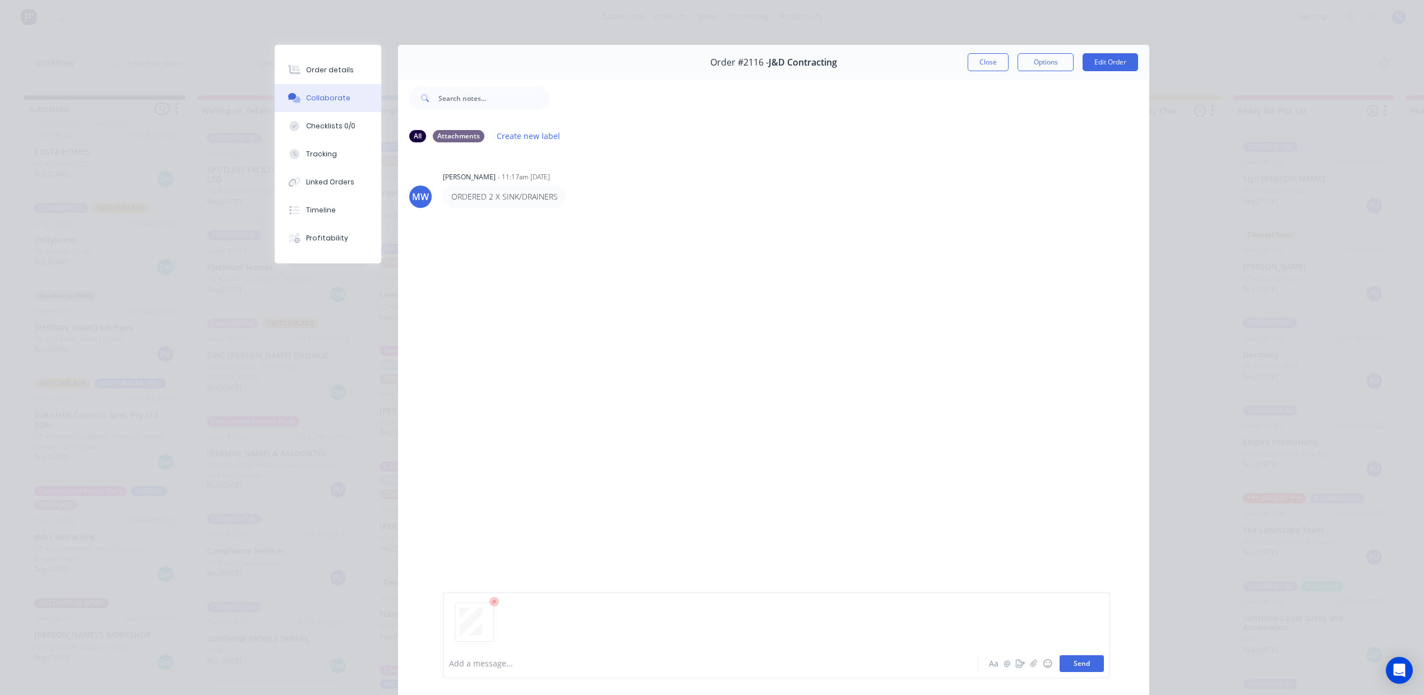
click at [1064, 658] on button "Send" at bounding box center [1082, 663] width 44 height 17
click at [1060, 663] on button "Send" at bounding box center [1082, 663] width 44 height 17
click at [1060, 655] on button "Send" at bounding box center [1082, 663] width 44 height 17
click at [968, 71] on button "Close" at bounding box center [988, 62] width 41 height 18
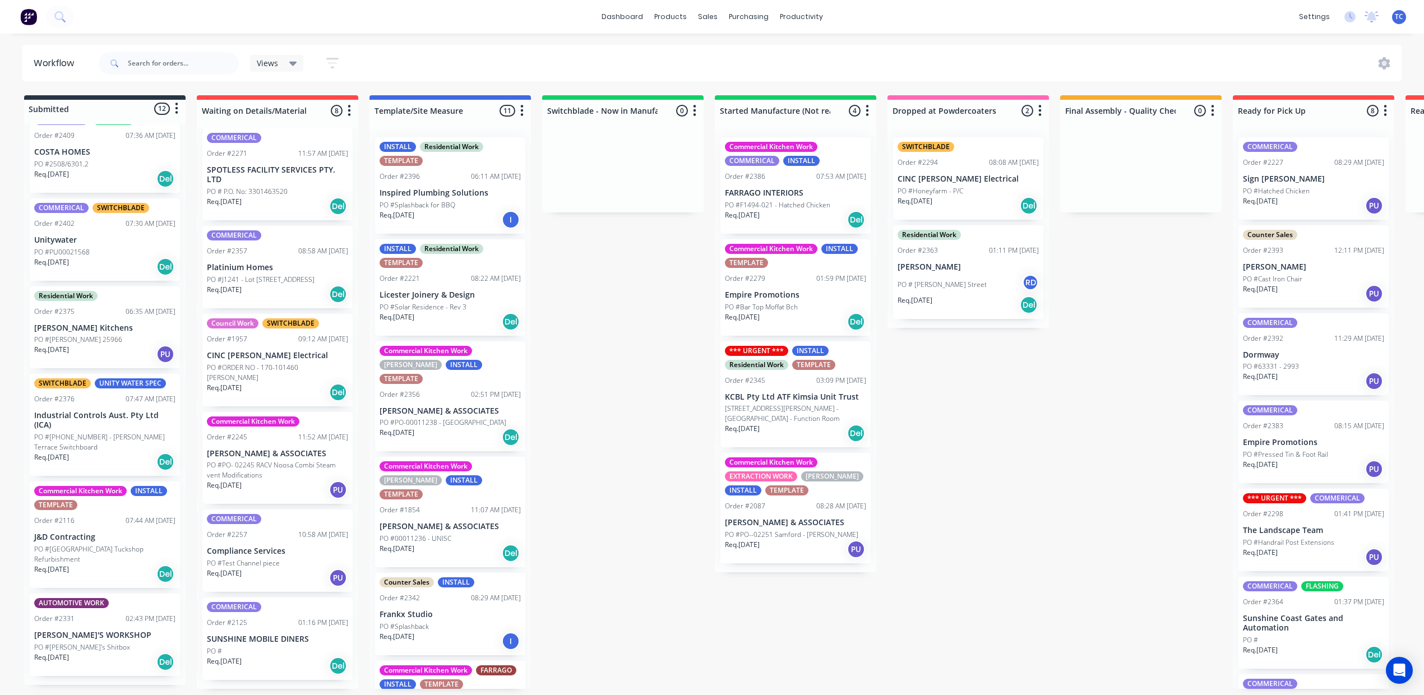
click at [126, 533] on p "J&D Contracting" at bounding box center [104, 538] width 141 height 10
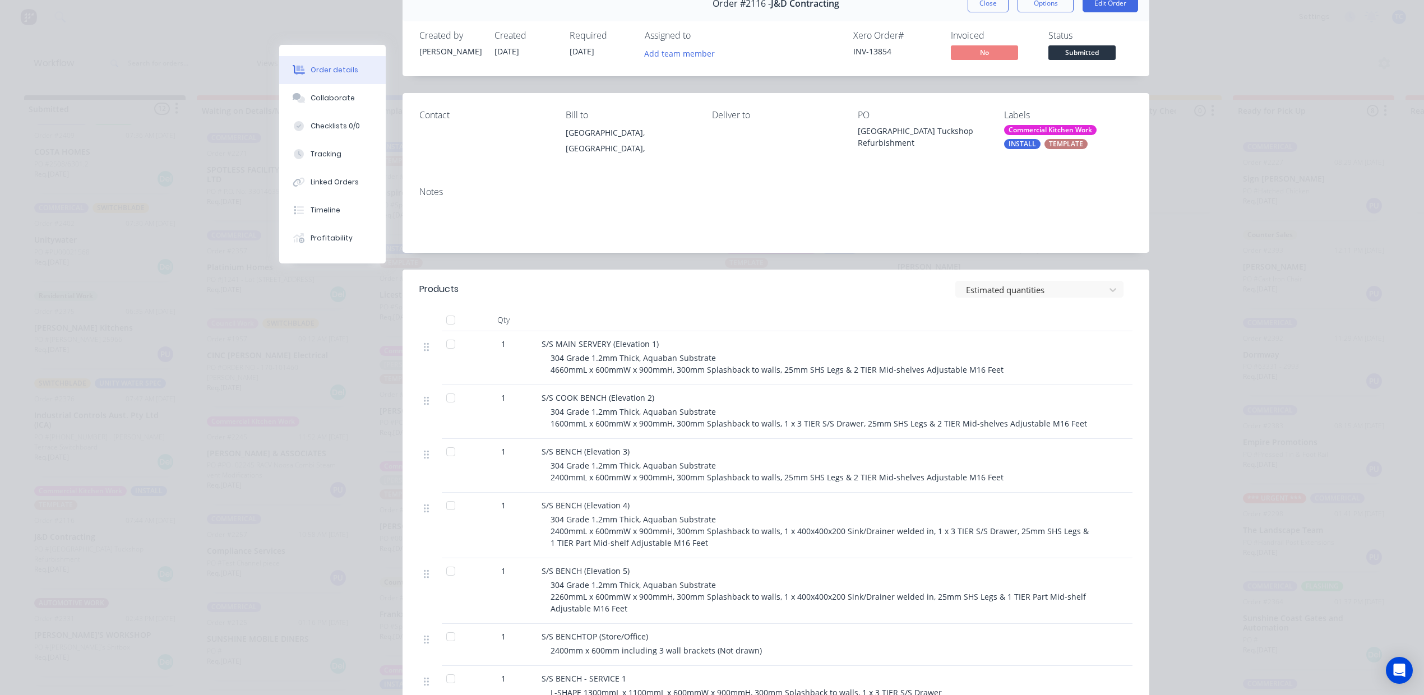
scroll to position [0, 0]
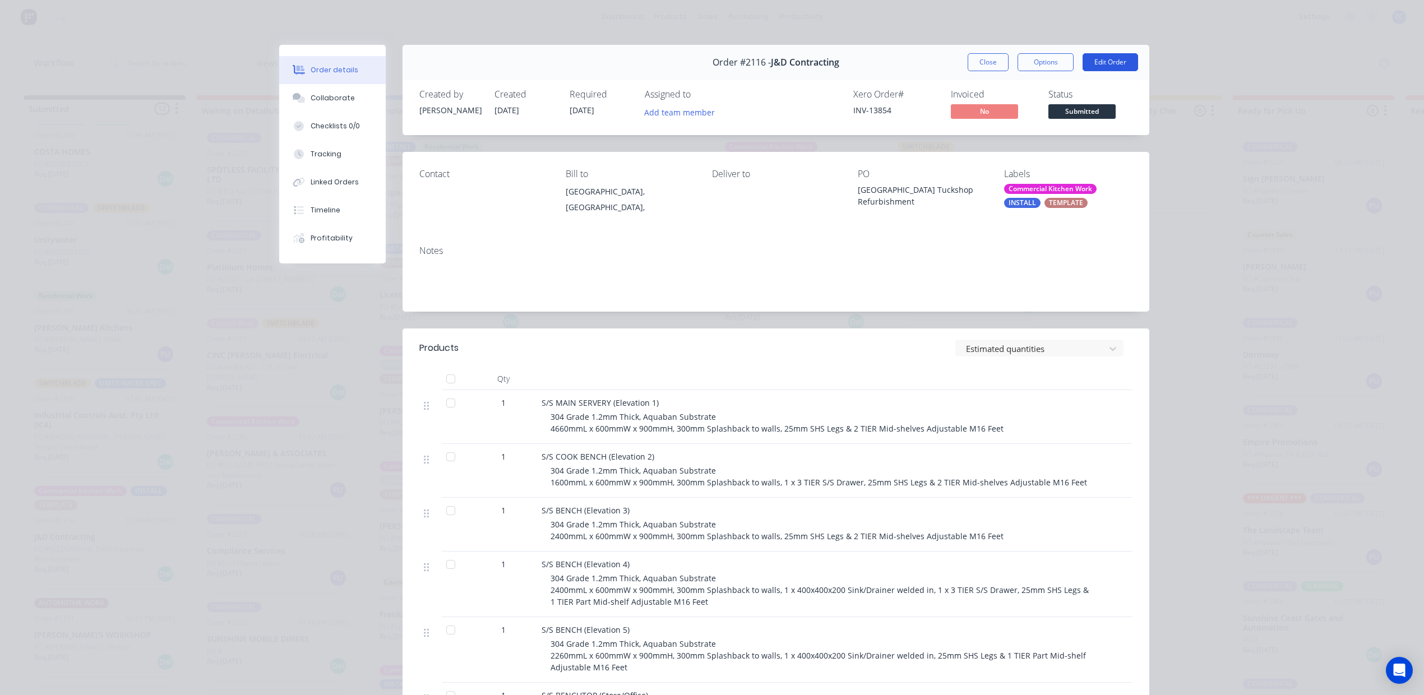
click at [1094, 71] on button "Edit Order" at bounding box center [1111, 62] width 56 height 18
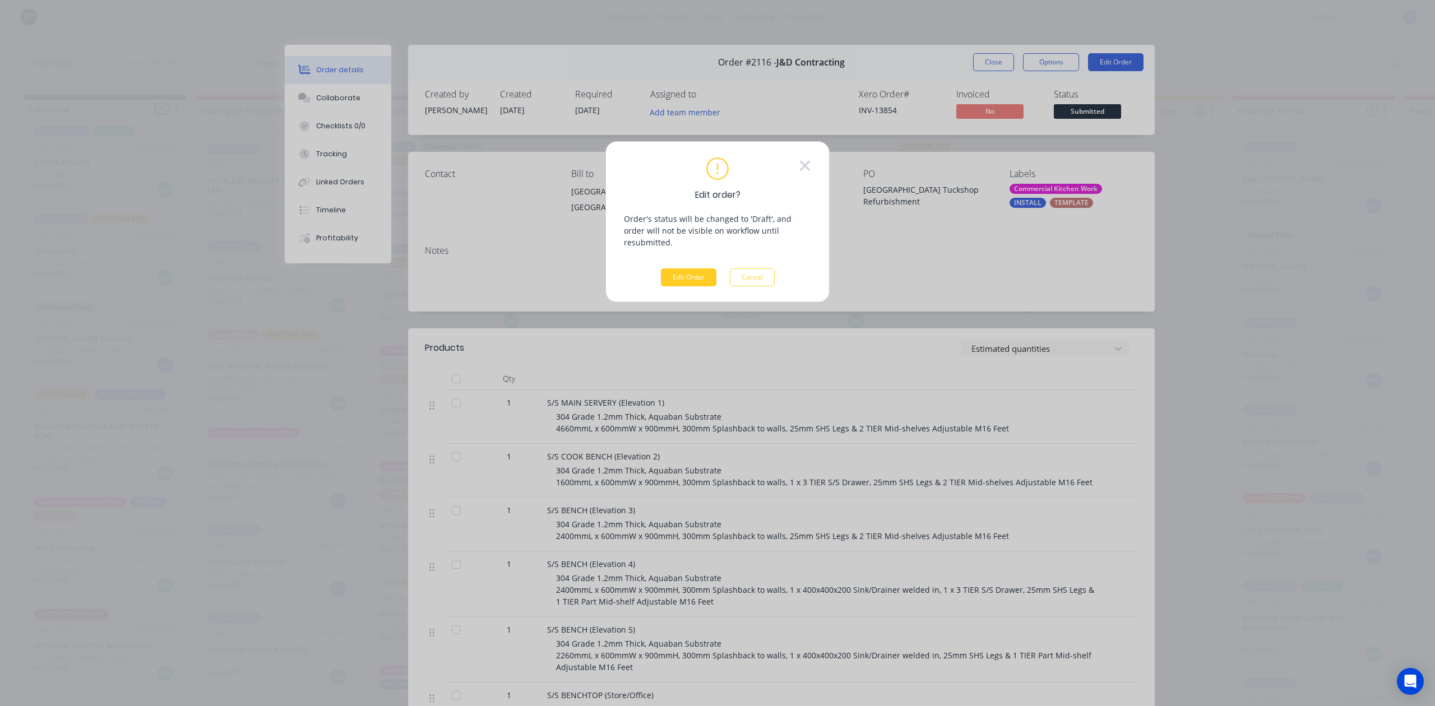
click at [679, 286] on button "Edit Order" at bounding box center [689, 278] width 56 height 18
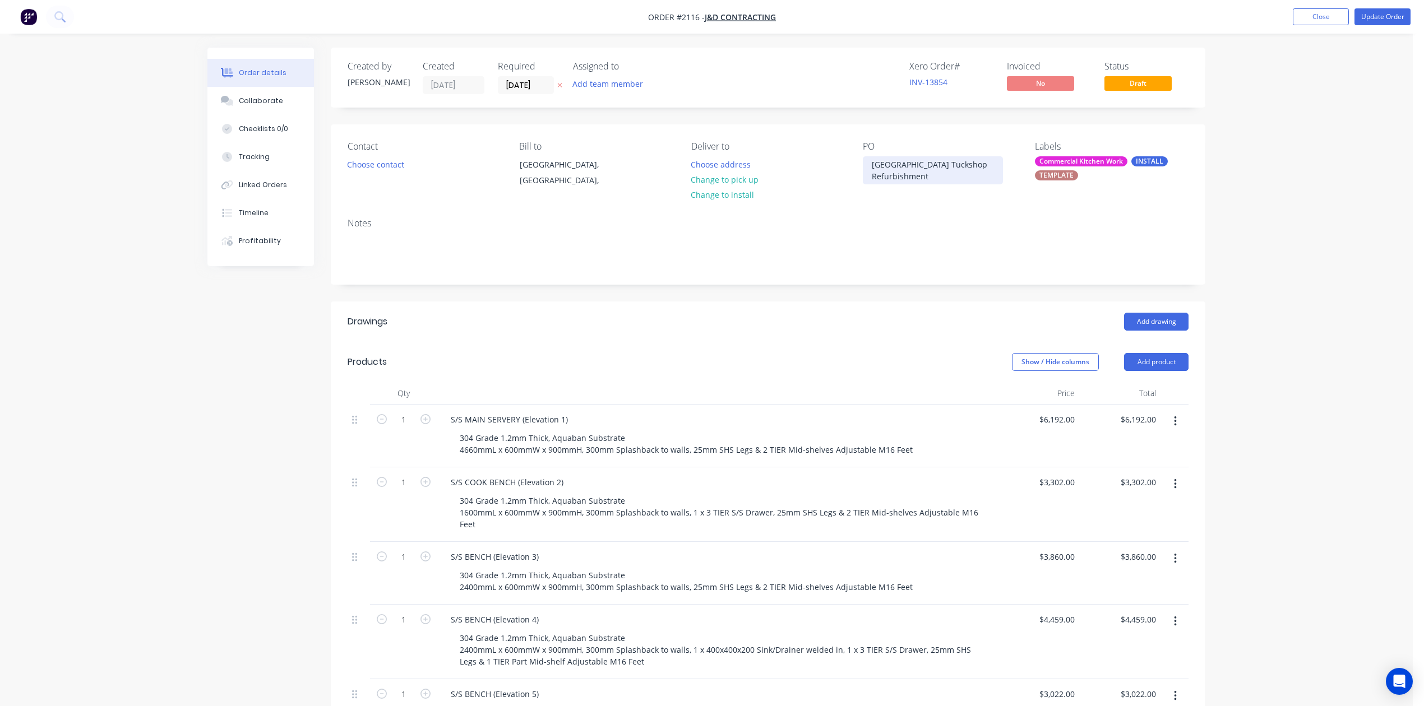
click at [868, 184] on div "Dakabin State High School Tuckshop Refurbishment" at bounding box center [933, 170] width 140 height 28
click at [1365, 15] on button "Update Order" at bounding box center [1383, 16] width 56 height 17
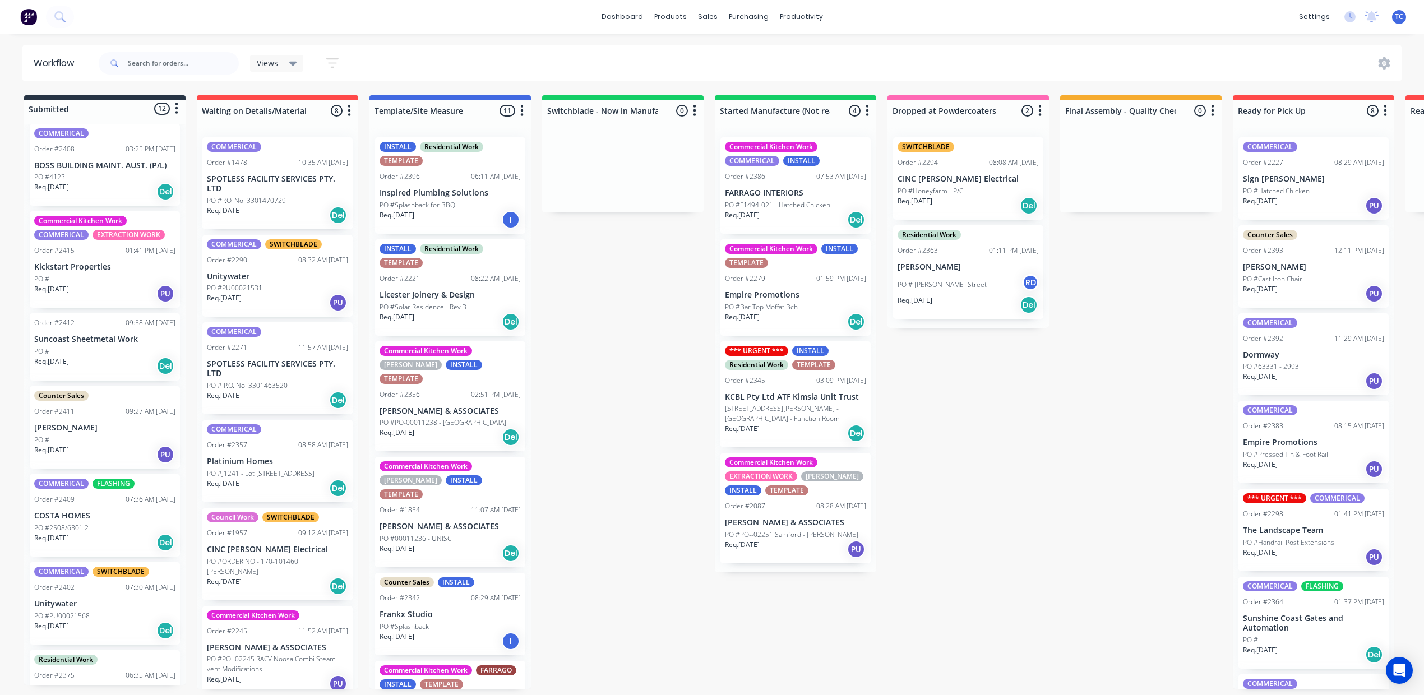
scroll to position [299, 0]
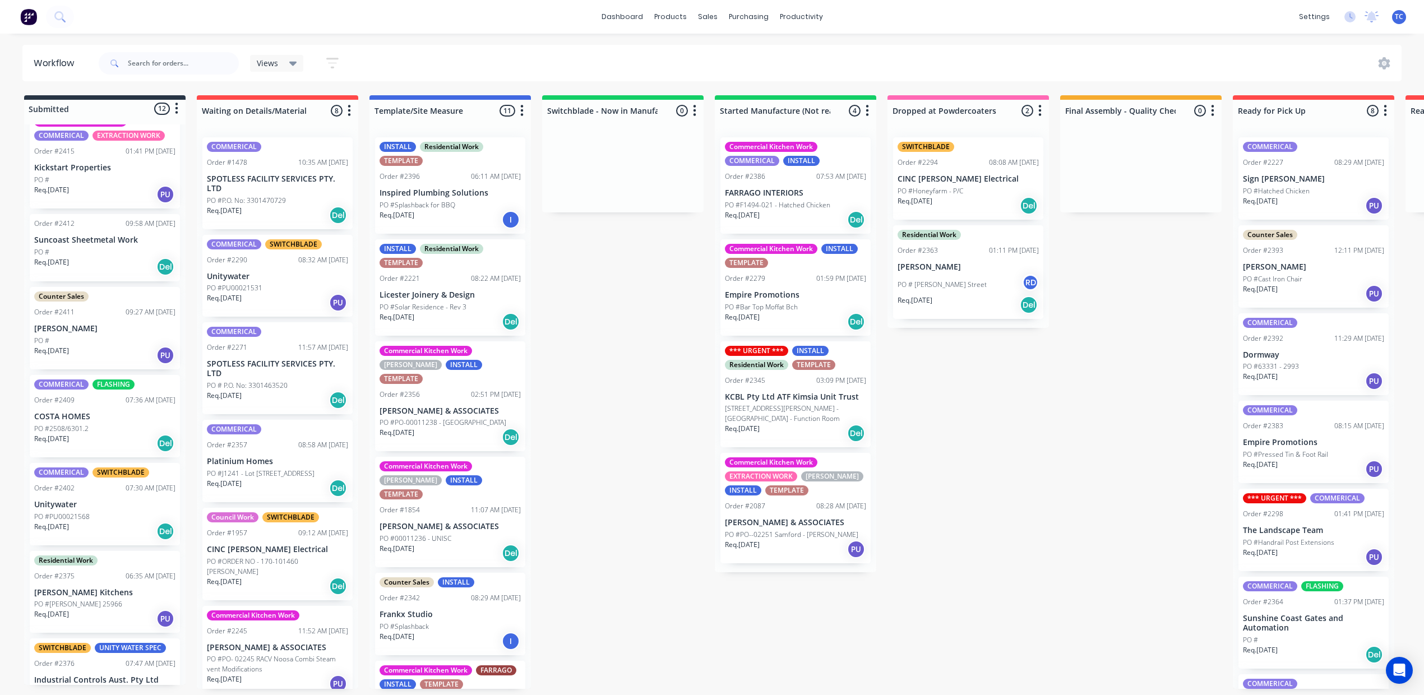
click at [70, 334] on p "Jeff Murray" at bounding box center [104, 329] width 141 height 10
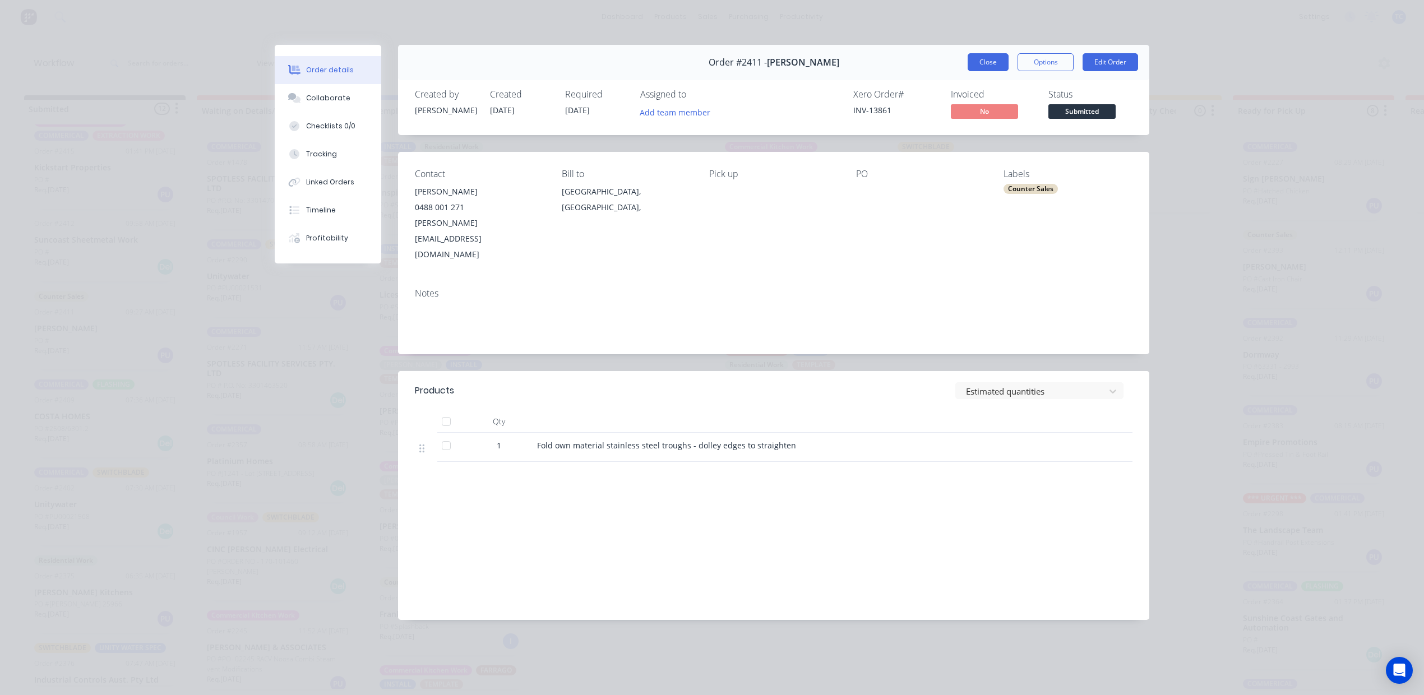
click at [968, 71] on button "Close" at bounding box center [988, 62] width 41 height 18
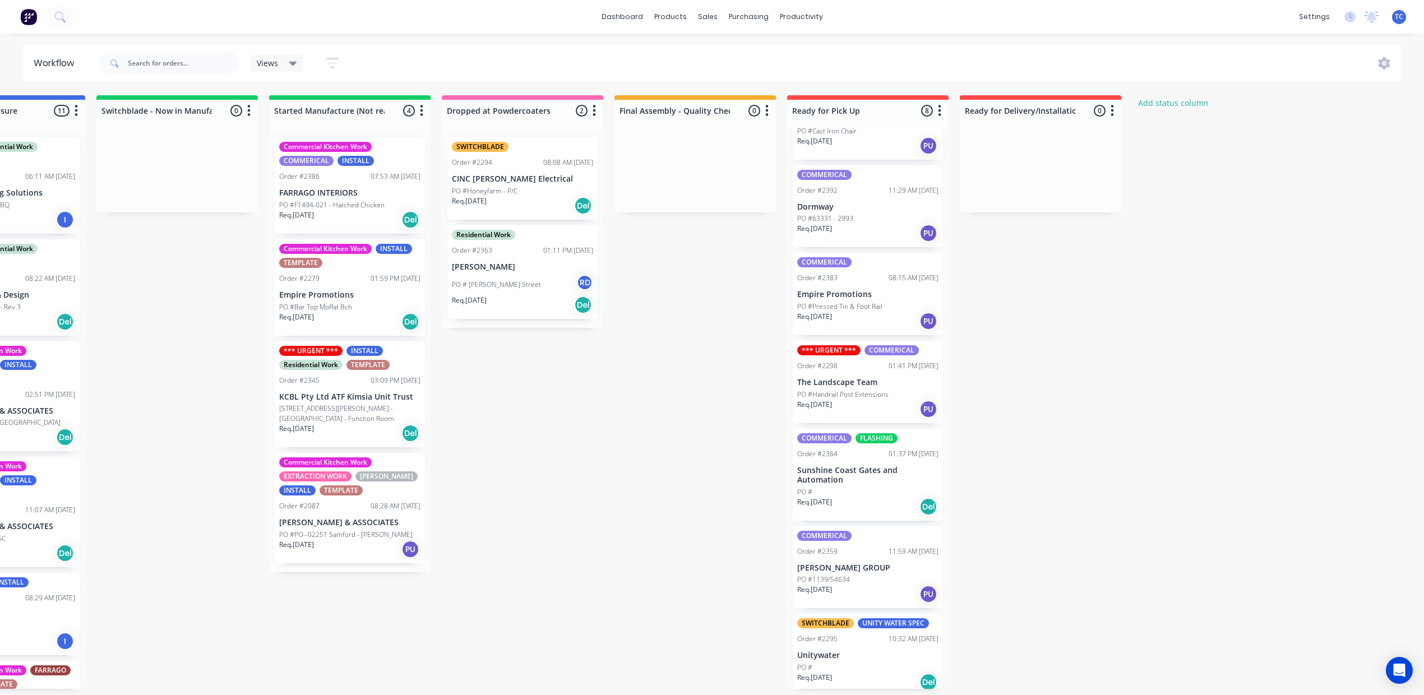
scroll to position [149, 0]
click at [895, 211] on p "Dormway" at bounding box center [867, 206] width 141 height 10
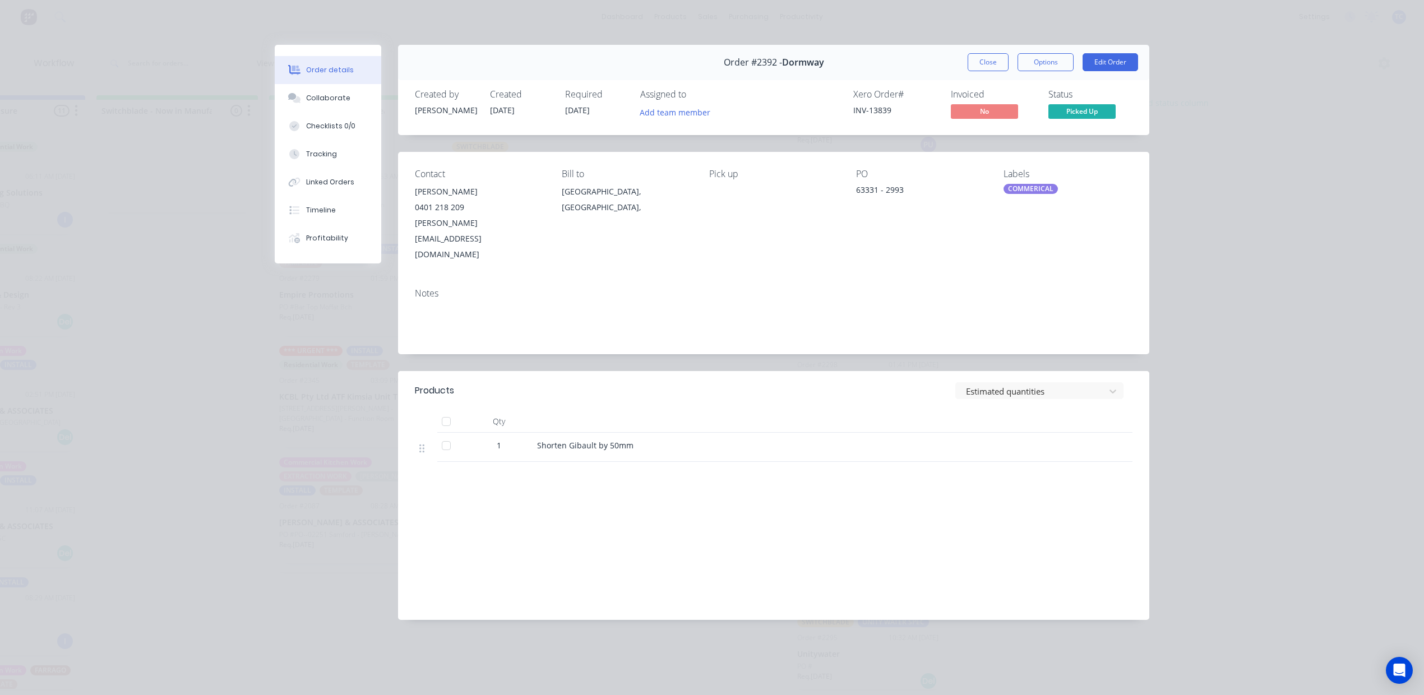
click at [968, 71] on button "Close" at bounding box center [988, 62] width 41 height 18
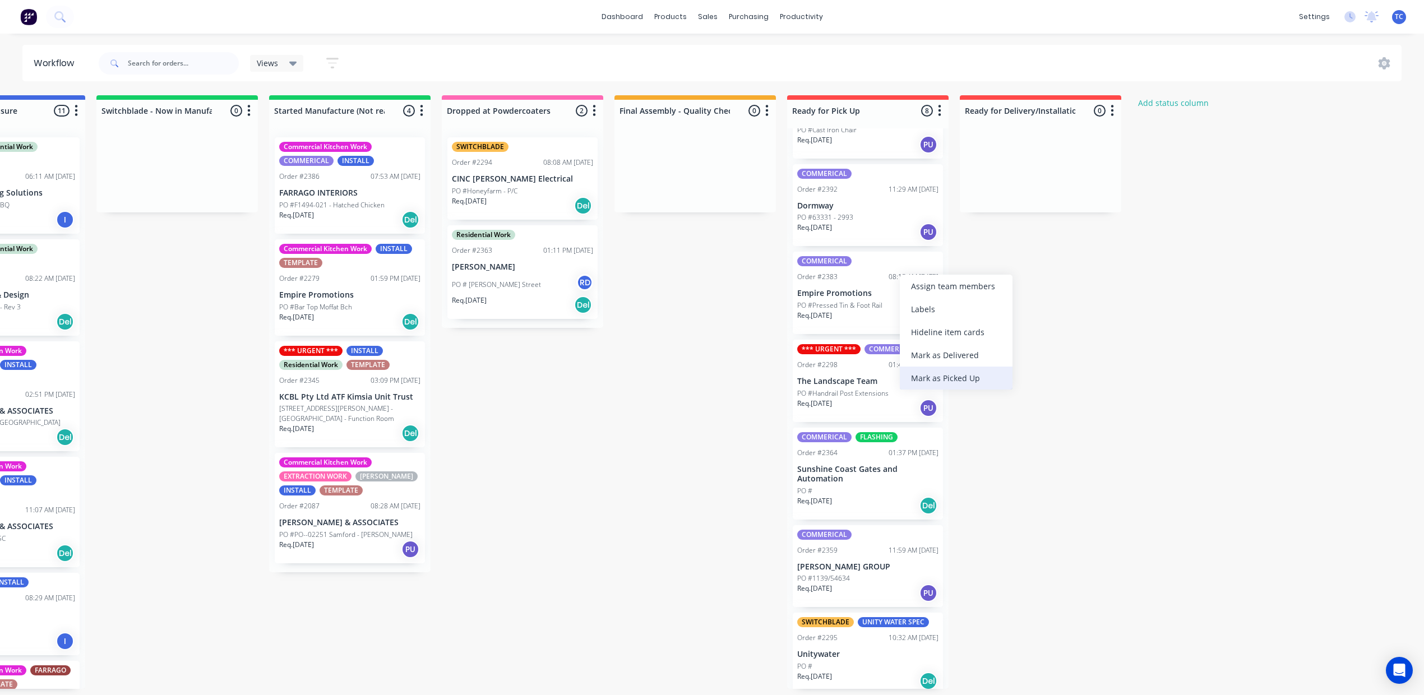
click at [922, 390] on div "Mark as Picked Up" at bounding box center [956, 378] width 113 height 23
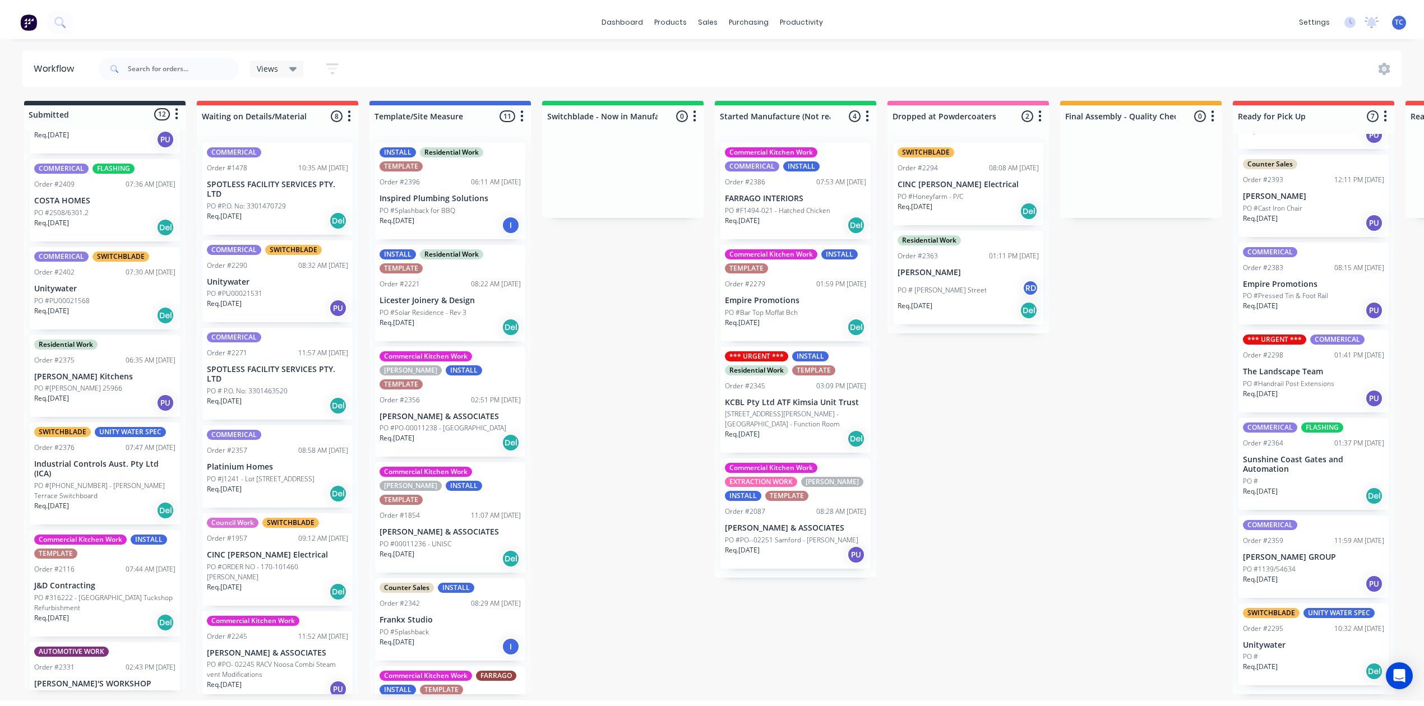
scroll to position [598, 0]
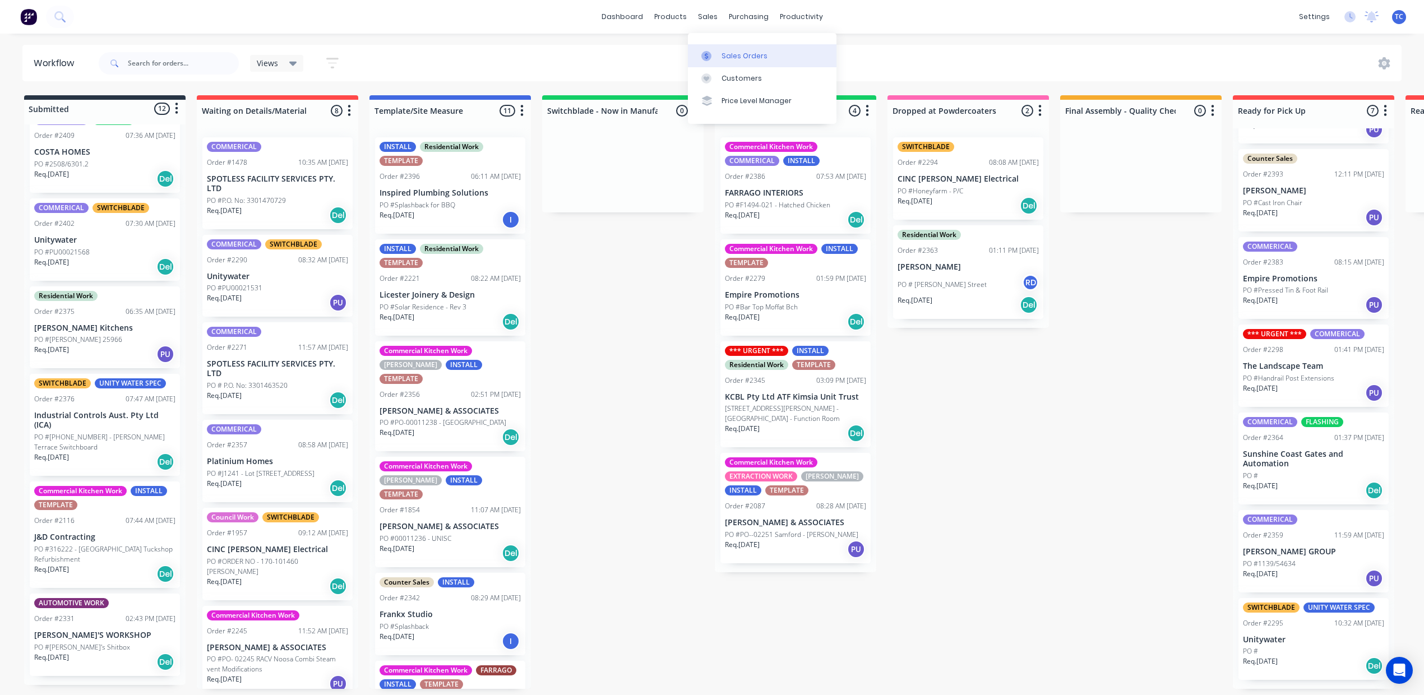
click at [759, 61] on div "Sales Orders" at bounding box center [745, 56] width 46 height 10
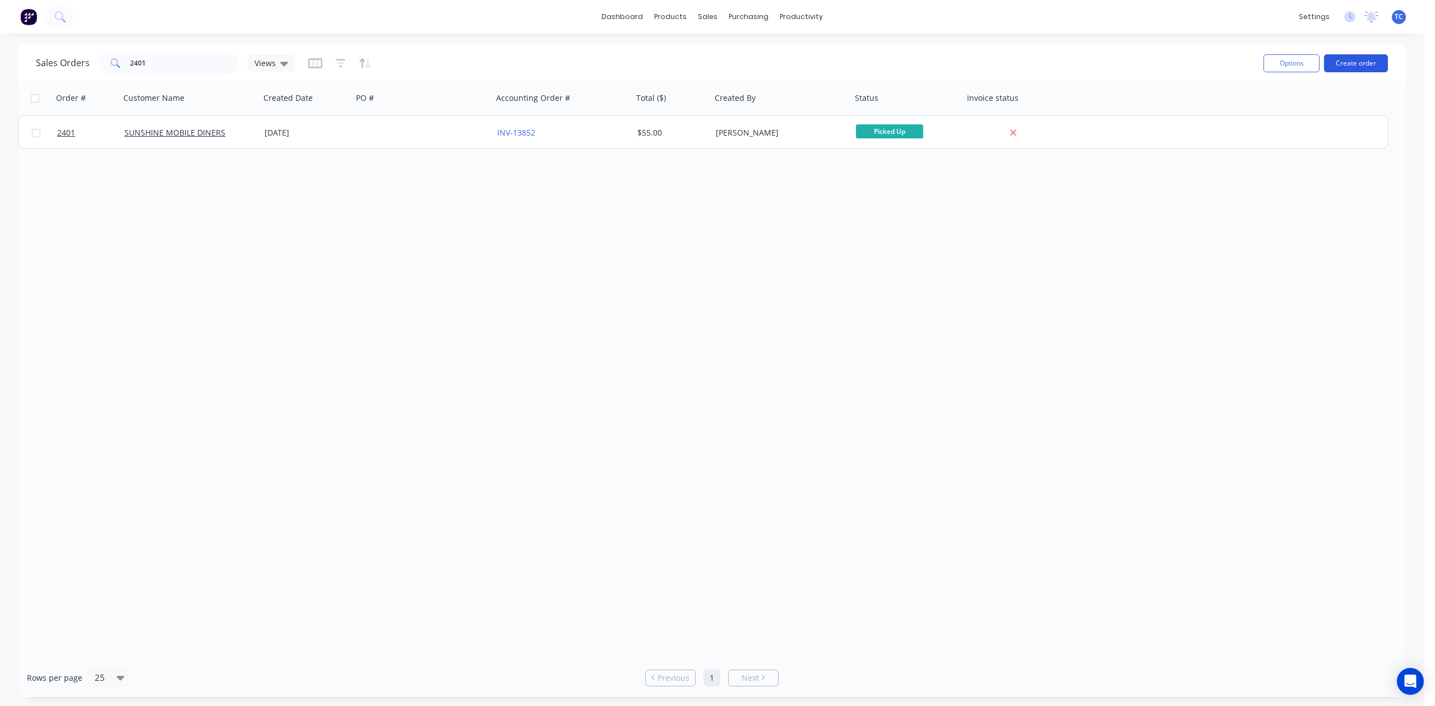
click at [1366, 59] on button "Create order" at bounding box center [1356, 63] width 64 height 18
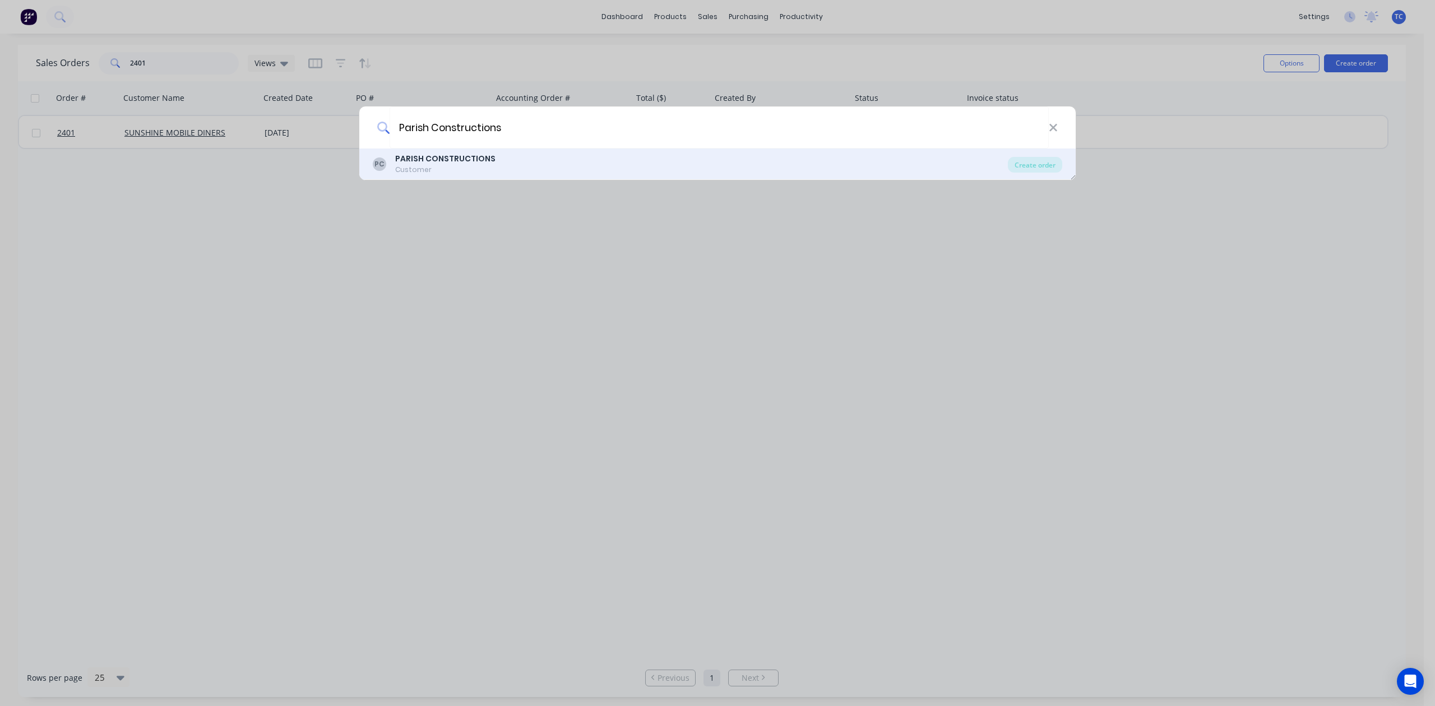
type input "Parish Constructions"
click at [404, 164] on b "PARISH CONSTRUCTIONS" at bounding box center [445, 158] width 100 height 11
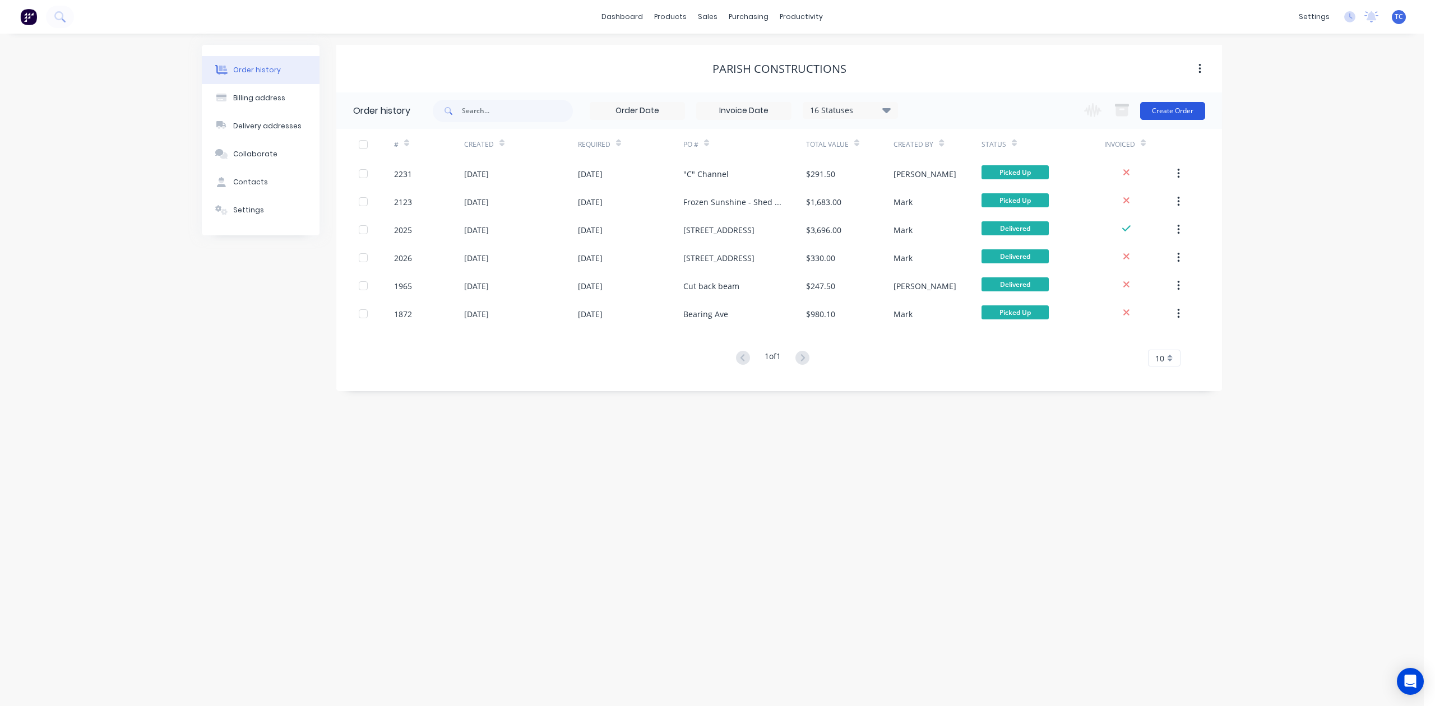
click at [1175, 106] on button "Create Order" at bounding box center [1172, 111] width 65 height 18
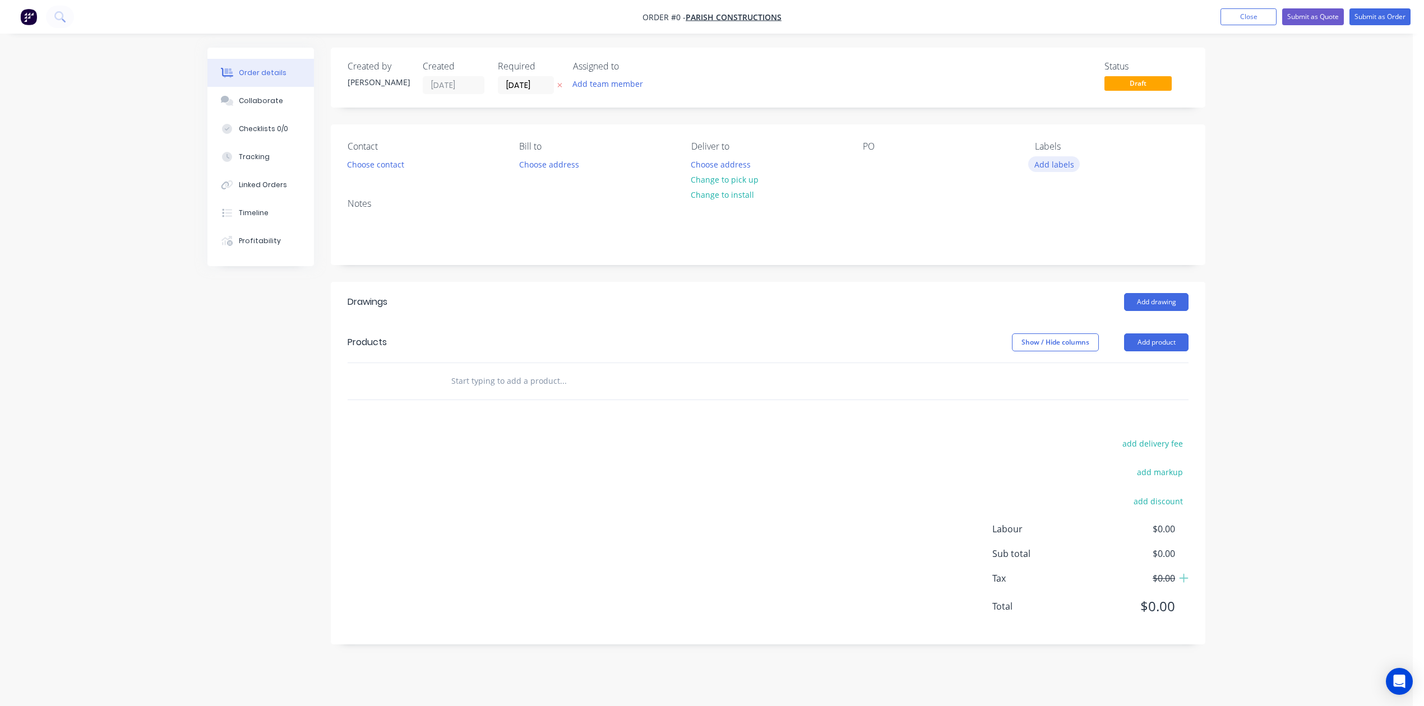
click at [1055, 172] on button "Add labels" at bounding box center [1054, 163] width 52 height 15
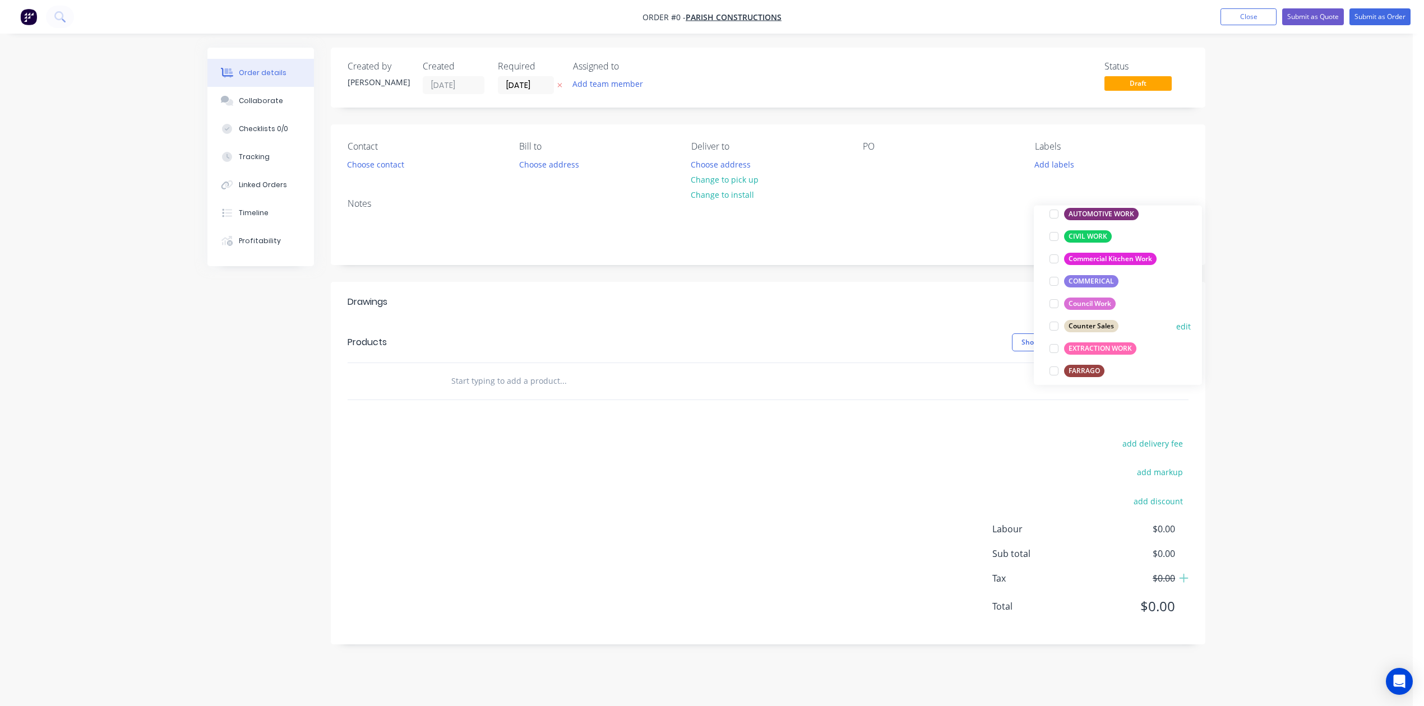
scroll to position [149, 0]
click at [1052, 285] on div at bounding box center [1054, 281] width 22 height 22
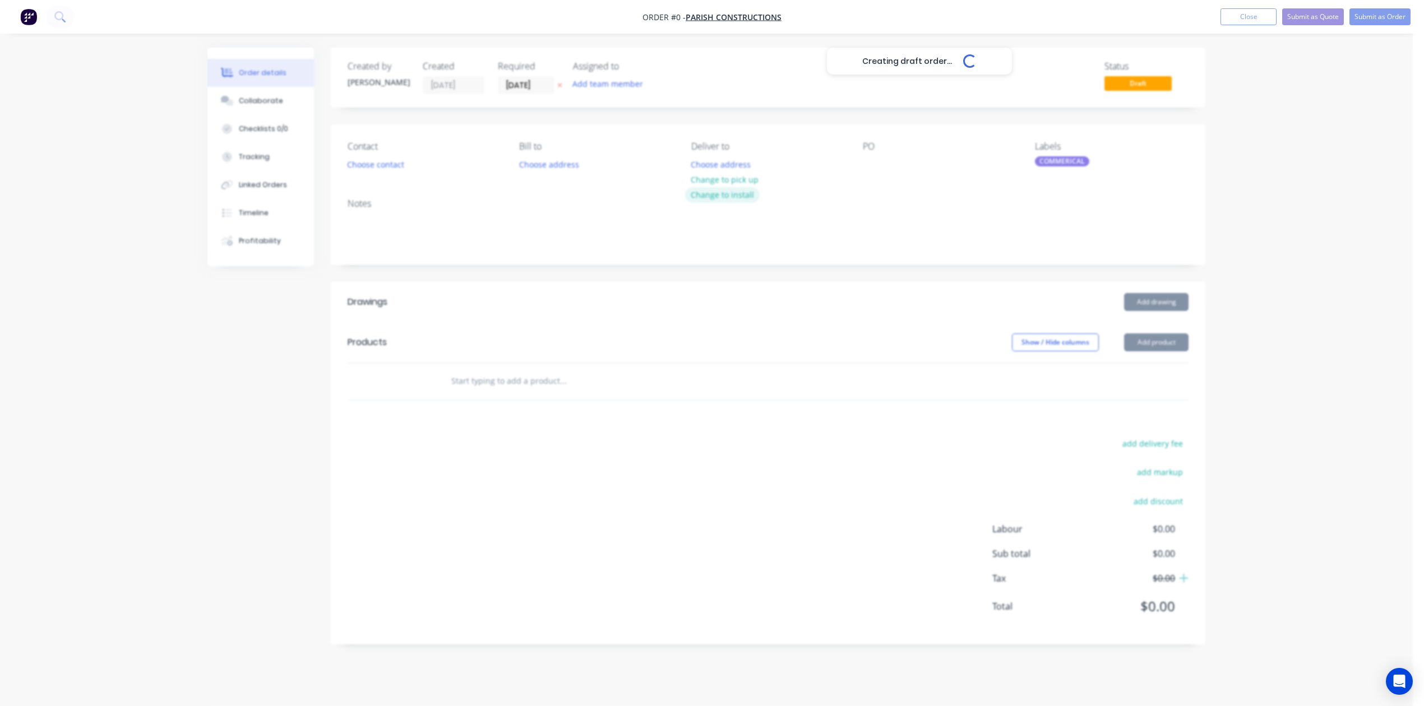
click at [749, 231] on div "Creating draft order... Loading... Order details Collaborate Checklists 0/0 Tra…" at bounding box center [706, 355] width 1020 height 614
click at [410, 172] on button "Choose contact" at bounding box center [375, 163] width 69 height 15
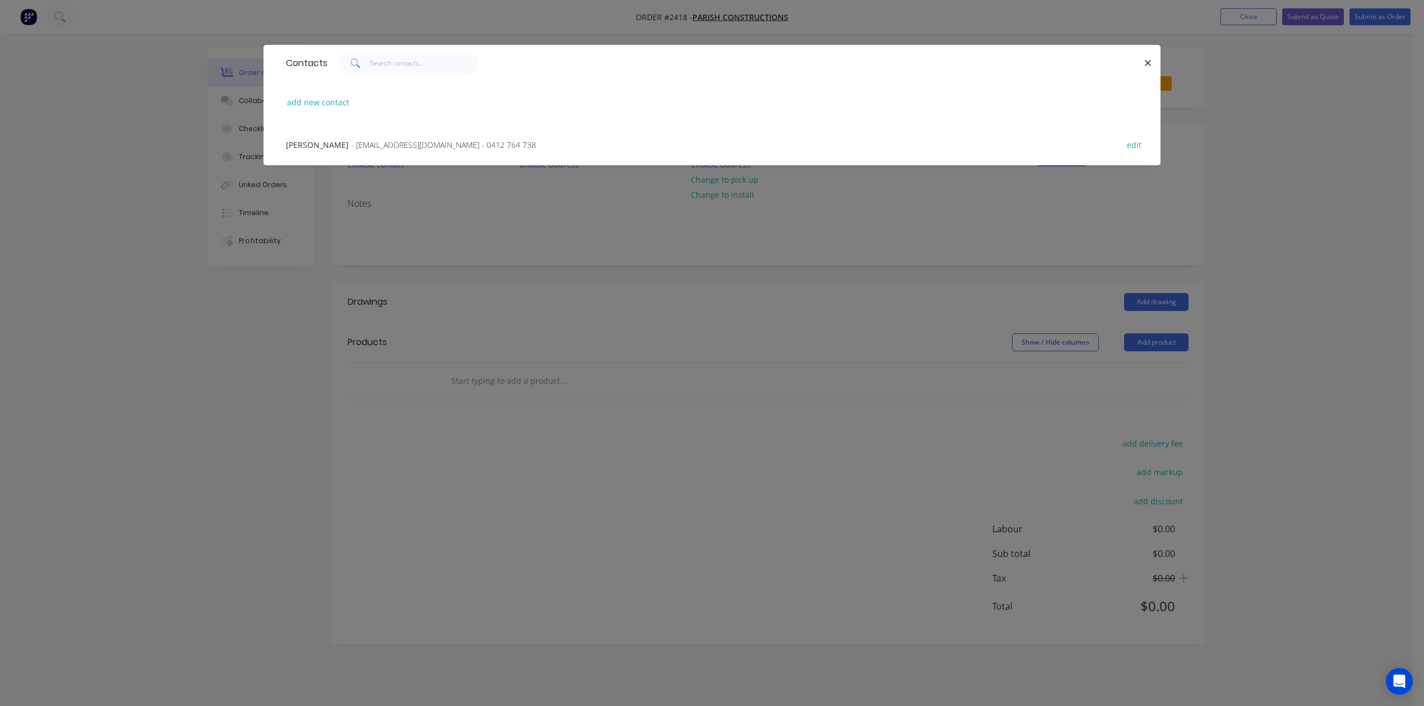
click at [400, 150] on span "- admin@parcon.com.au - 0412 764 738" at bounding box center [443, 145] width 185 height 11
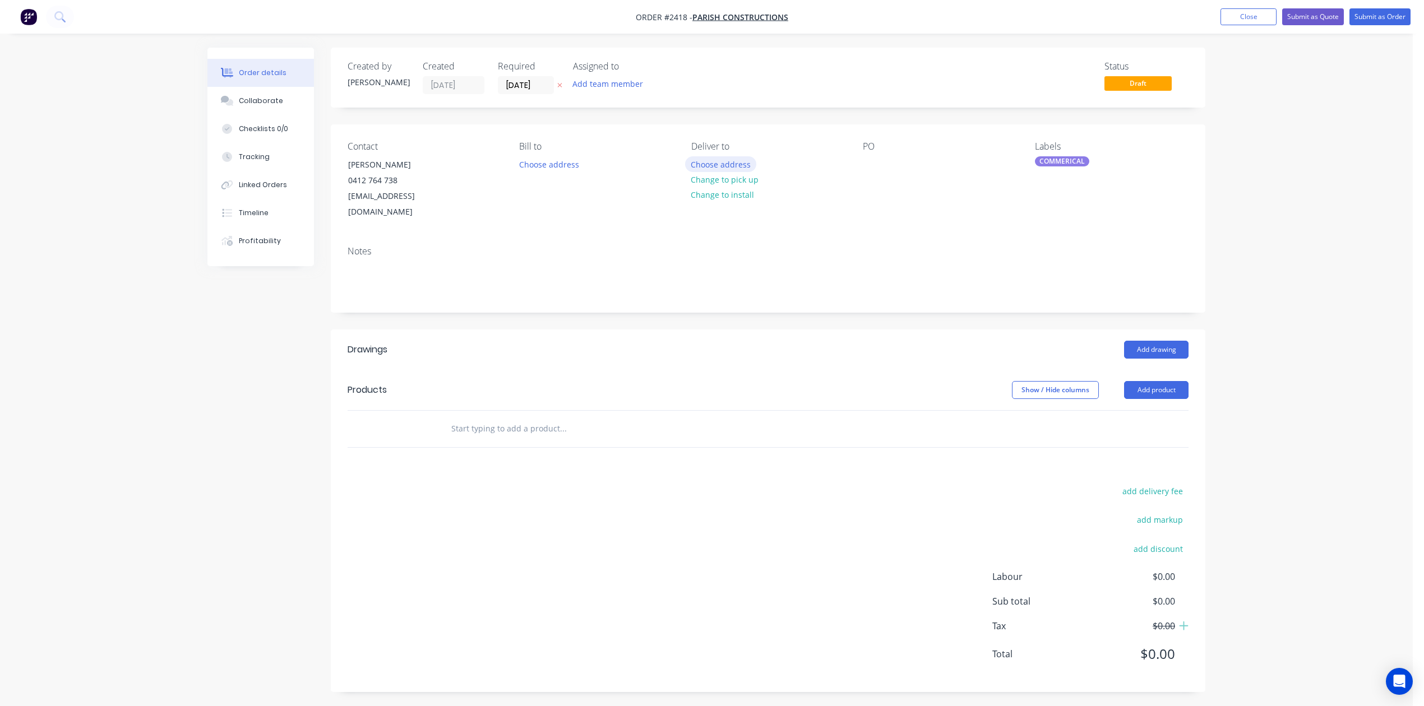
click at [723, 172] on button "Choose address" at bounding box center [721, 163] width 72 height 15
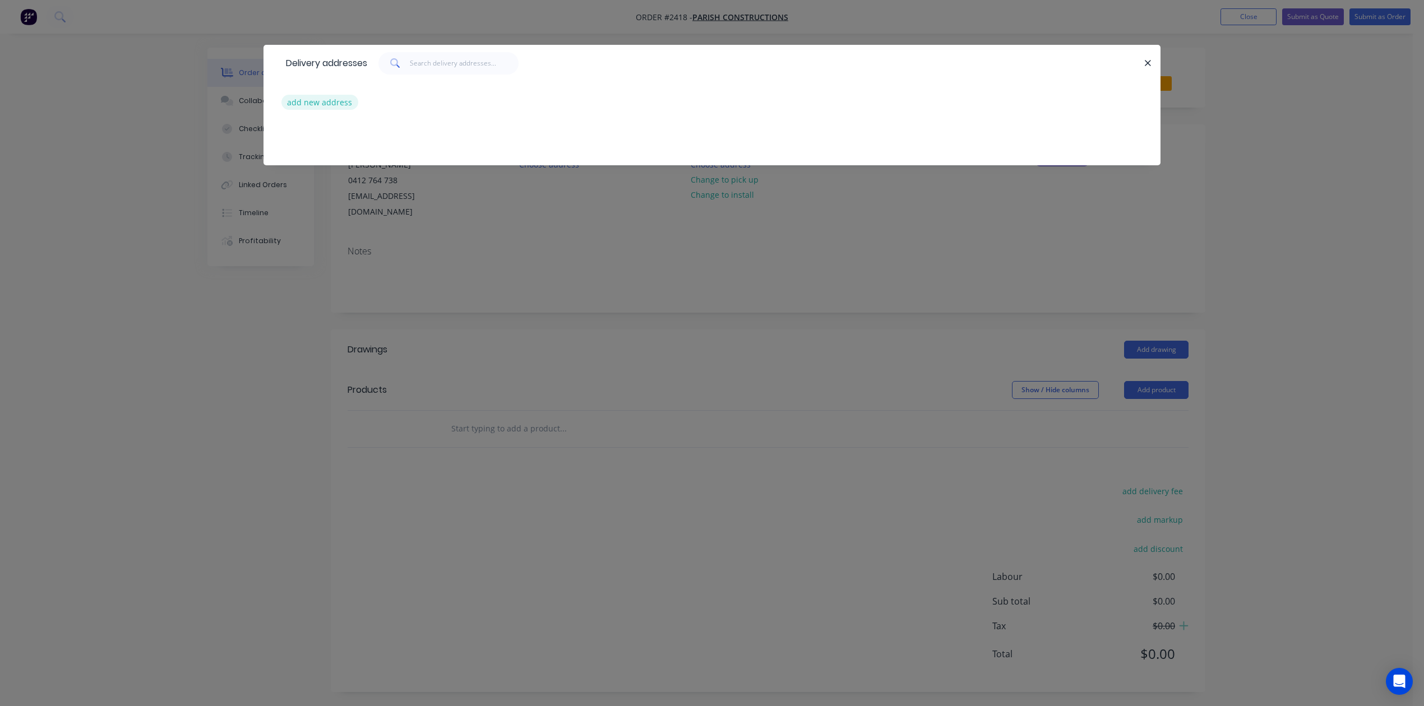
click at [339, 110] on button "add new address" at bounding box center [319, 102] width 77 height 15
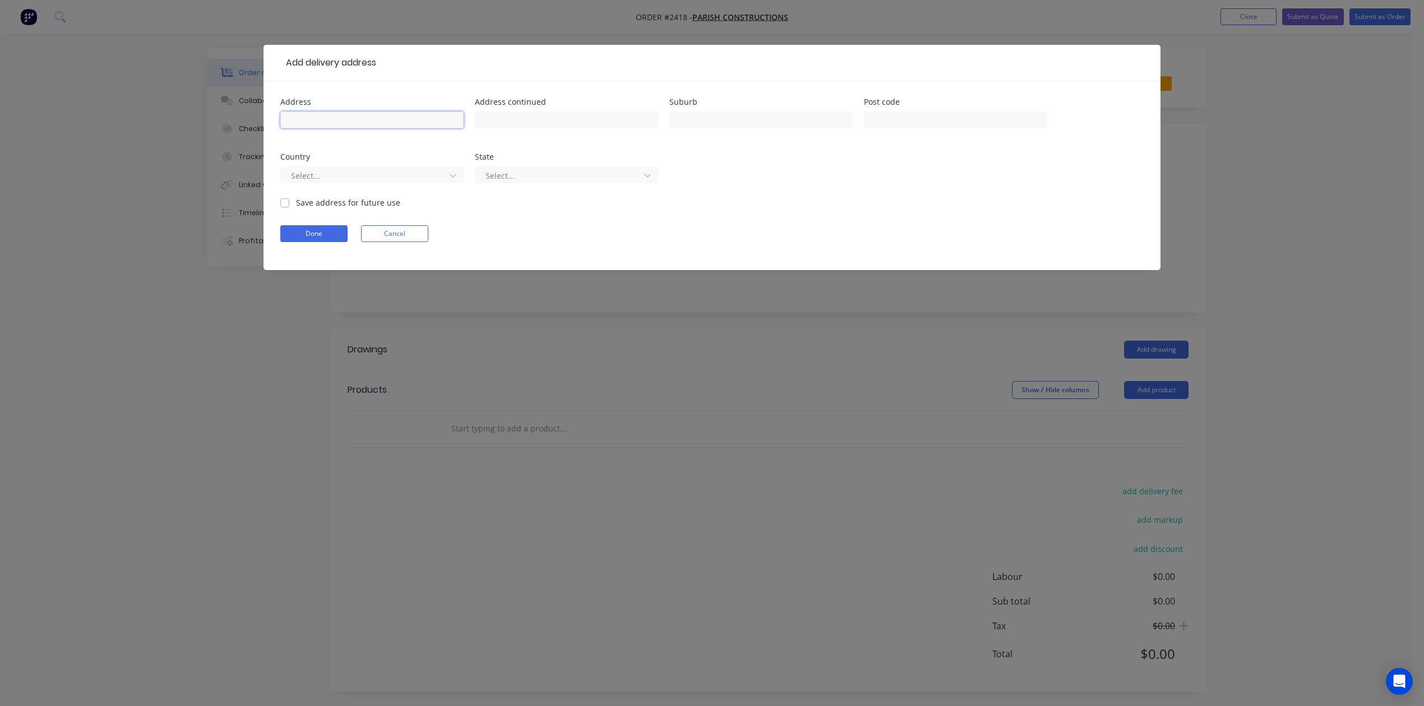
click at [329, 128] on input "text" at bounding box center [371, 120] width 183 height 17
type input "2 Mooloolah Drive"
type input "Minyama"
type input "4575"
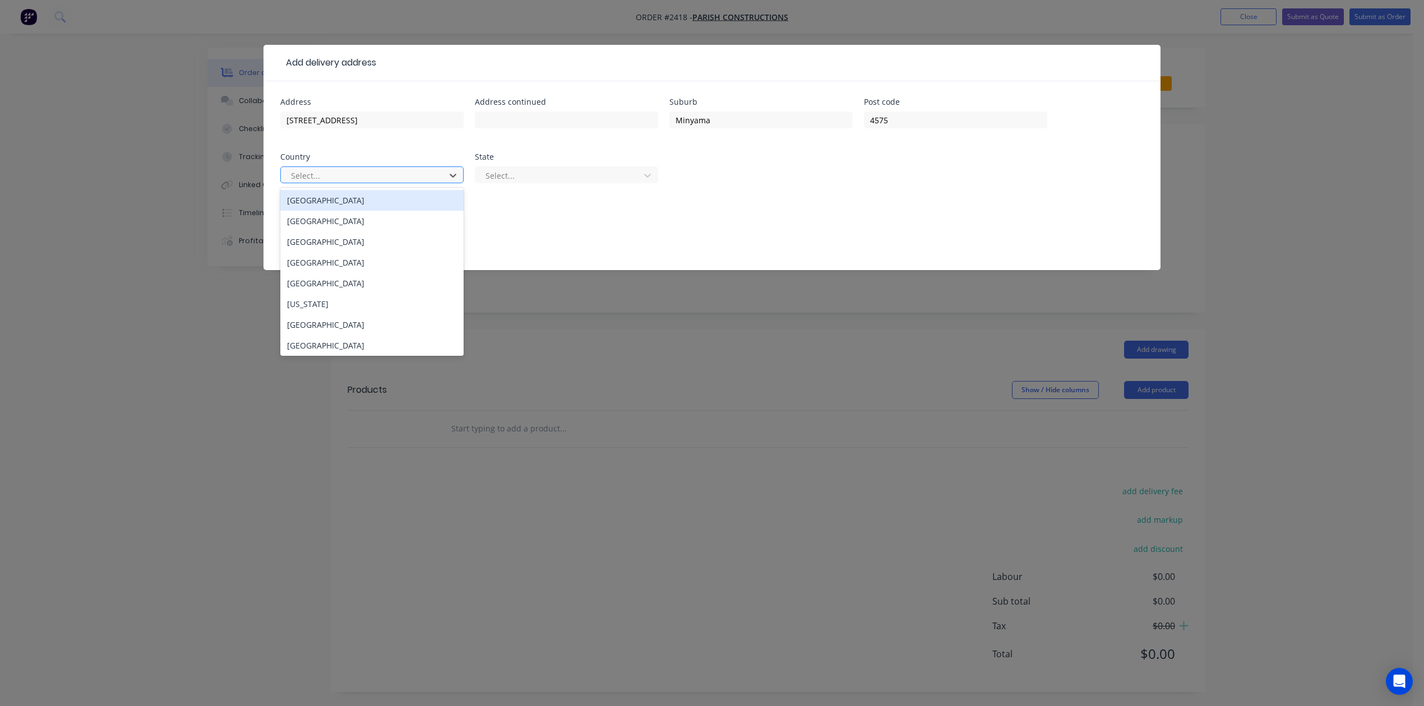
click at [315, 211] on div "Australia" at bounding box center [371, 200] width 183 height 21
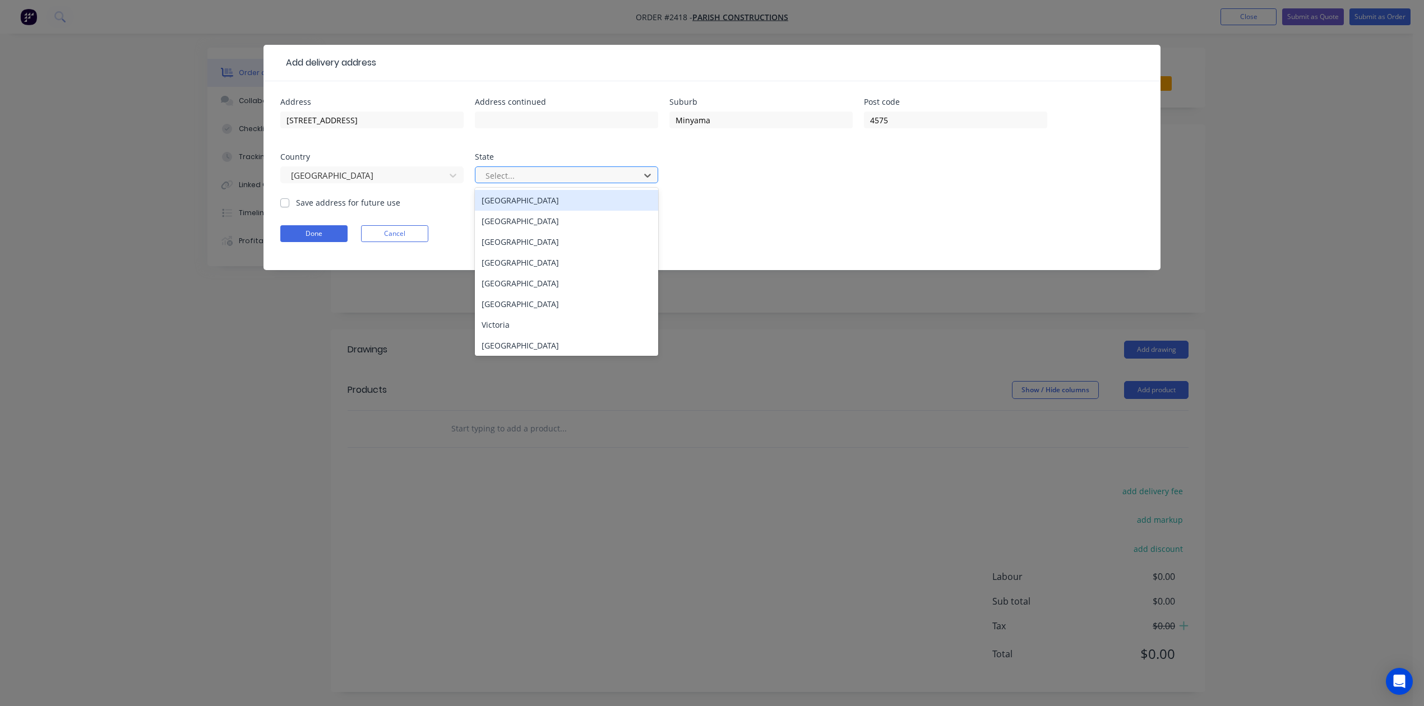
click at [506, 183] on div at bounding box center [559, 176] width 150 height 14
click at [528, 273] on div "Queensland" at bounding box center [566, 262] width 183 height 21
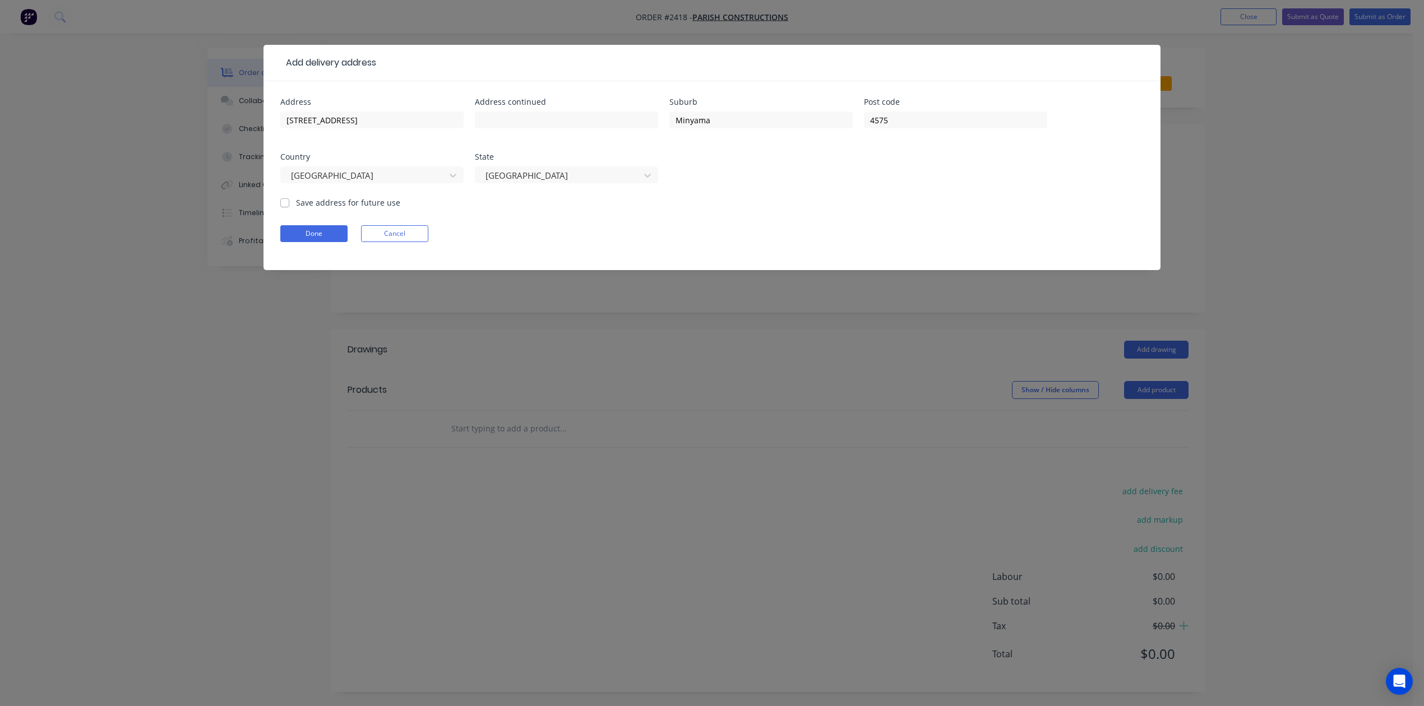
click at [296, 209] on label "Save address for future use" at bounding box center [348, 203] width 104 height 12
click at [289, 207] on input "Save address for future use" at bounding box center [284, 202] width 9 height 11
checkbox input "true"
click at [324, 242] on button "Done" at bounding box center [313, 233] width 67 height 17
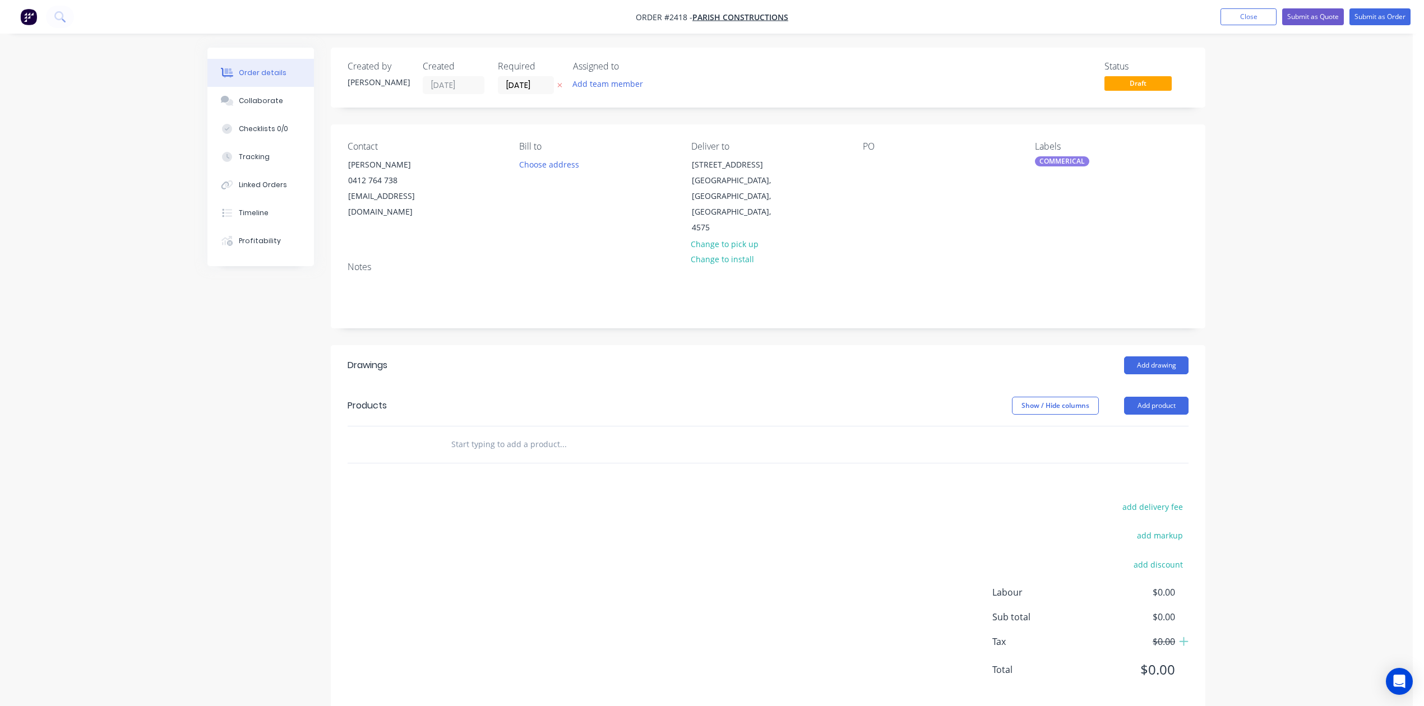
click at [604, 456] on input "text" at bounding box center [563, 444] width 224 height 22
click at [276, 106] on div "Collaborate" at bounding box center [261, 101] width 44 height 10
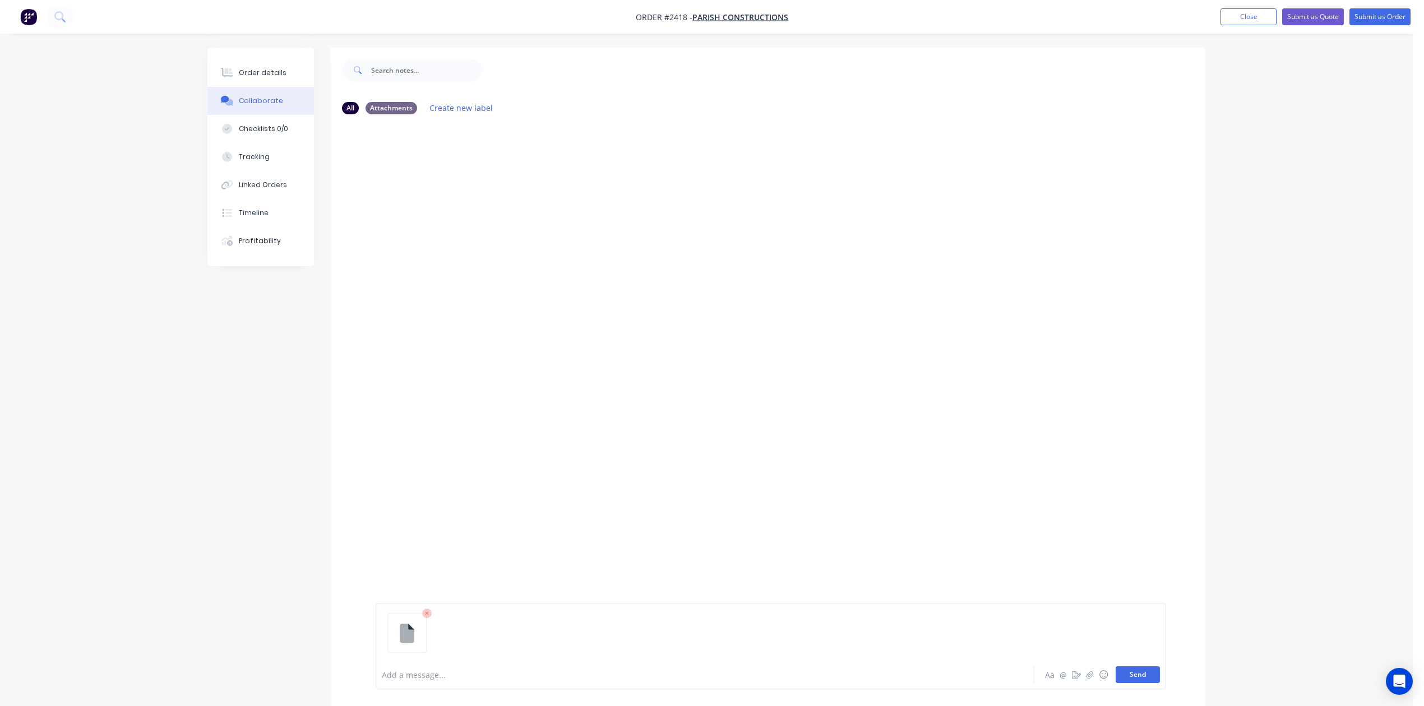
click at [1121, 667] on button "Send" at bounding box center [1138, 675] width 44 height 17
click at [1116, 667] on button "Send" at bounding box center [1138, 675] width 44 height 17
click at [1116, 668] on button "Send" at bounding box center [1138, 675] width 44 height 17
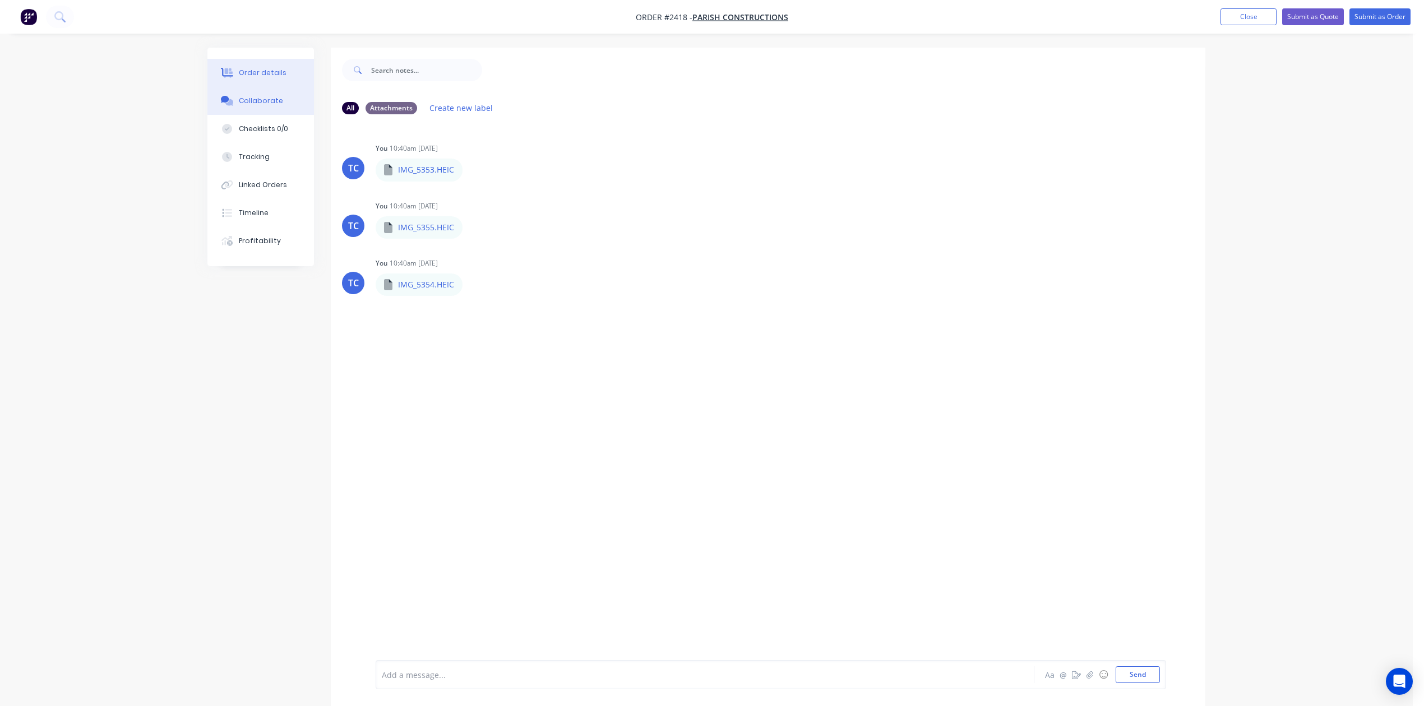
click at [258, 77] on div "Order details" at bounding box center [263, 73] width 48 height 10
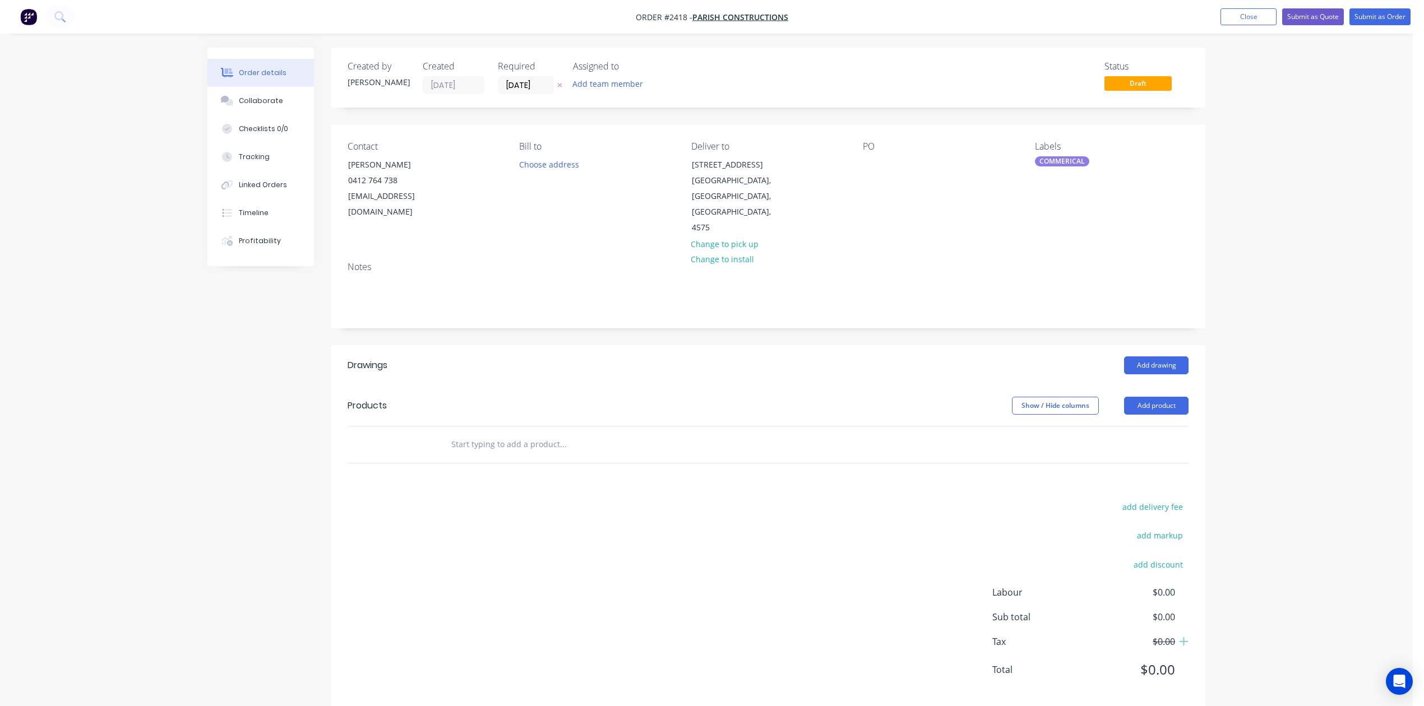
click at [510, 456] on input "text" at bounding box center [563, 444] width 224 height 22
paste input "We require a 316 stainless tundish to go under a reverse cycle pool heater at 2…"
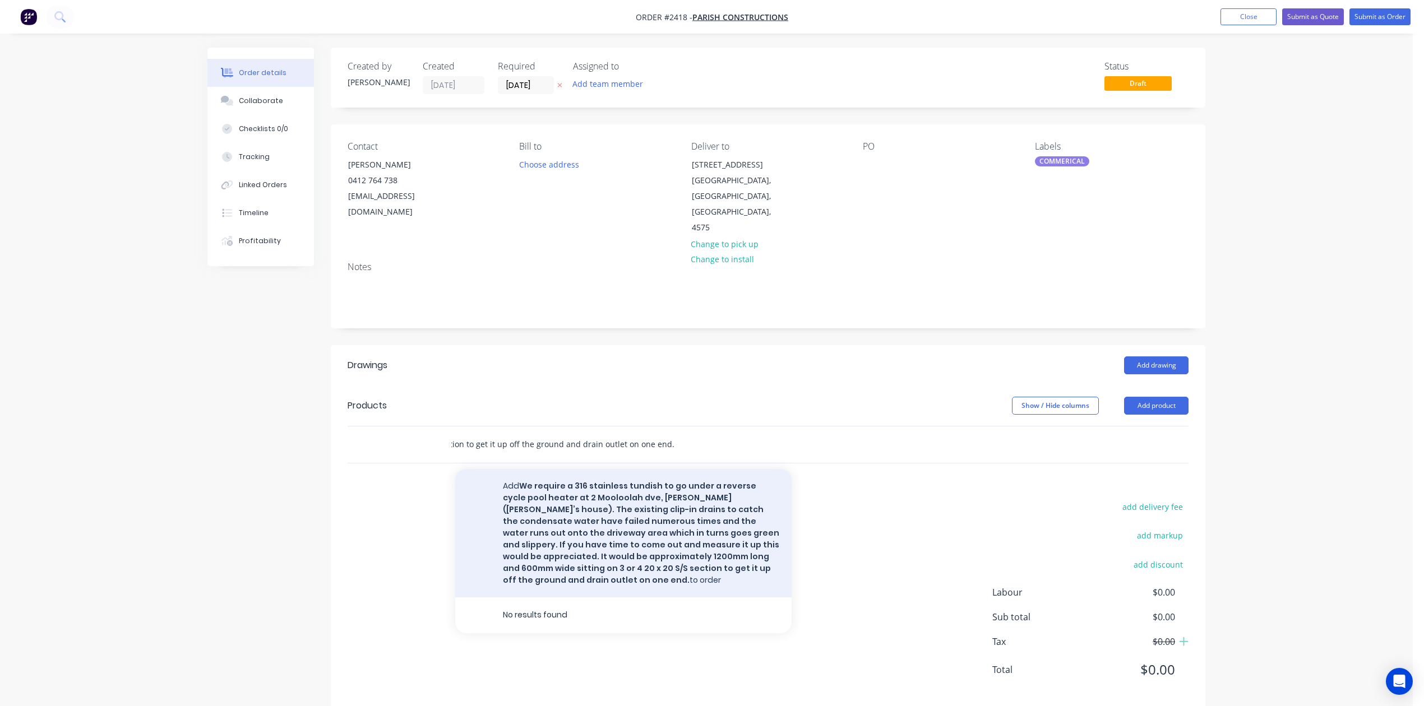
type input "We require a 316 stainless tundish to go under a reverse cycle pool heater at 2…"
click at [647, 598] on button "Add We require a 316 stainless tundish to go under a reverse cycle pool heater …" at bounding box center [623, 533] width 336 height 128
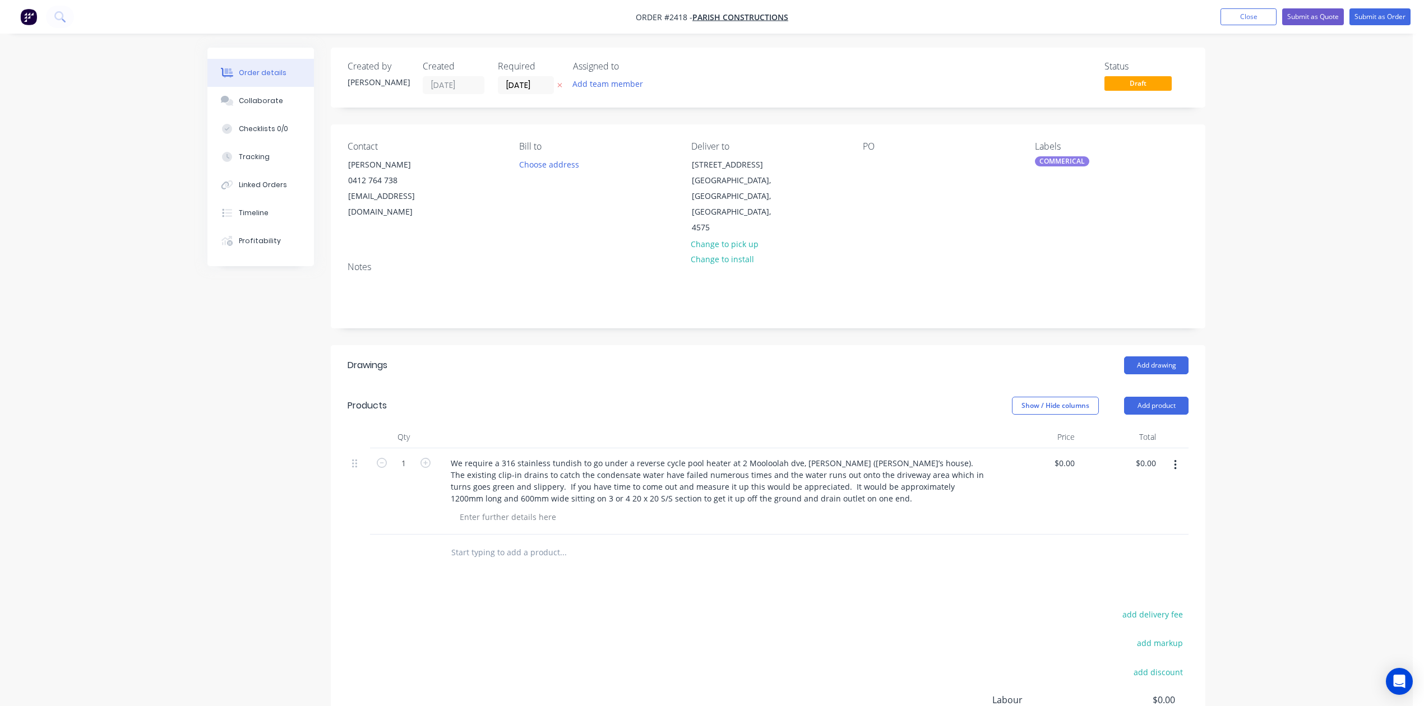
click at [1070, 167] on div "COMMERICAL" at bounding box center [1062, 161] width 54 height 10
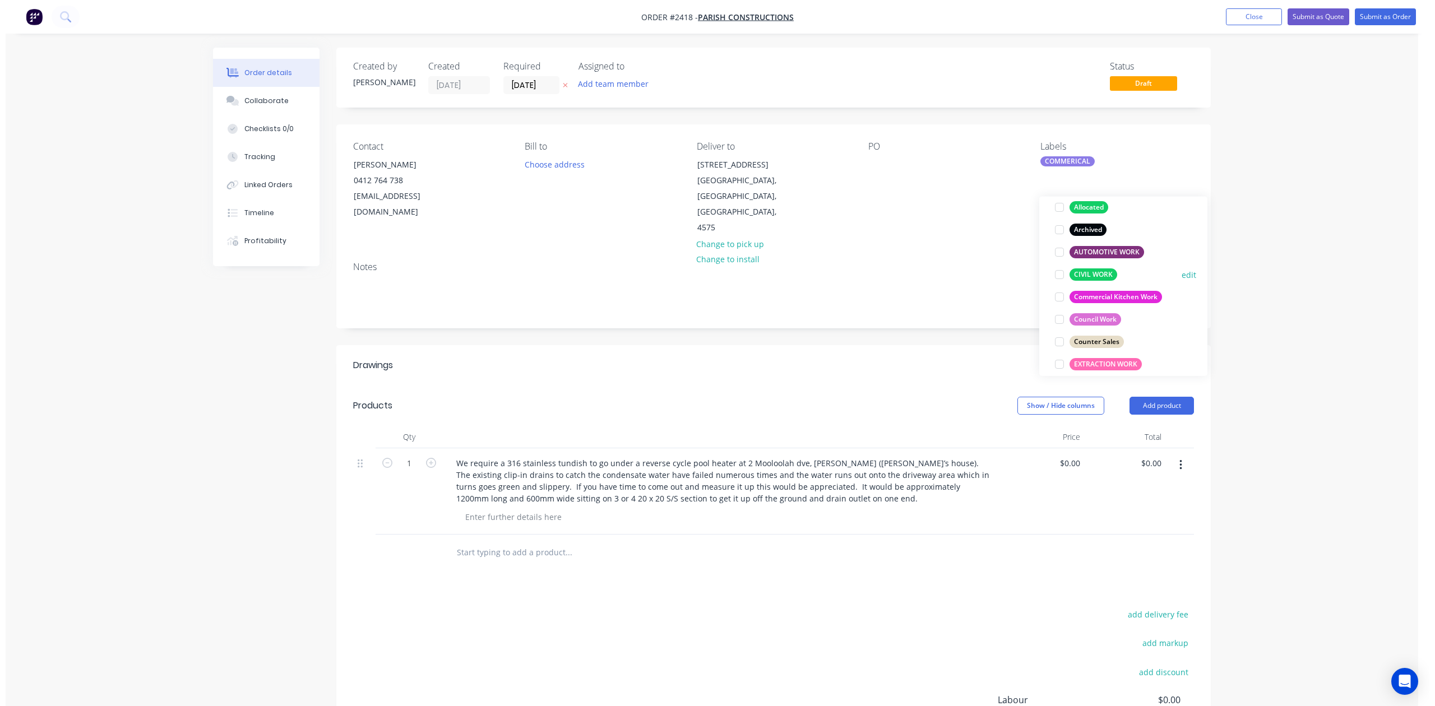
scroll to position [49, 0]
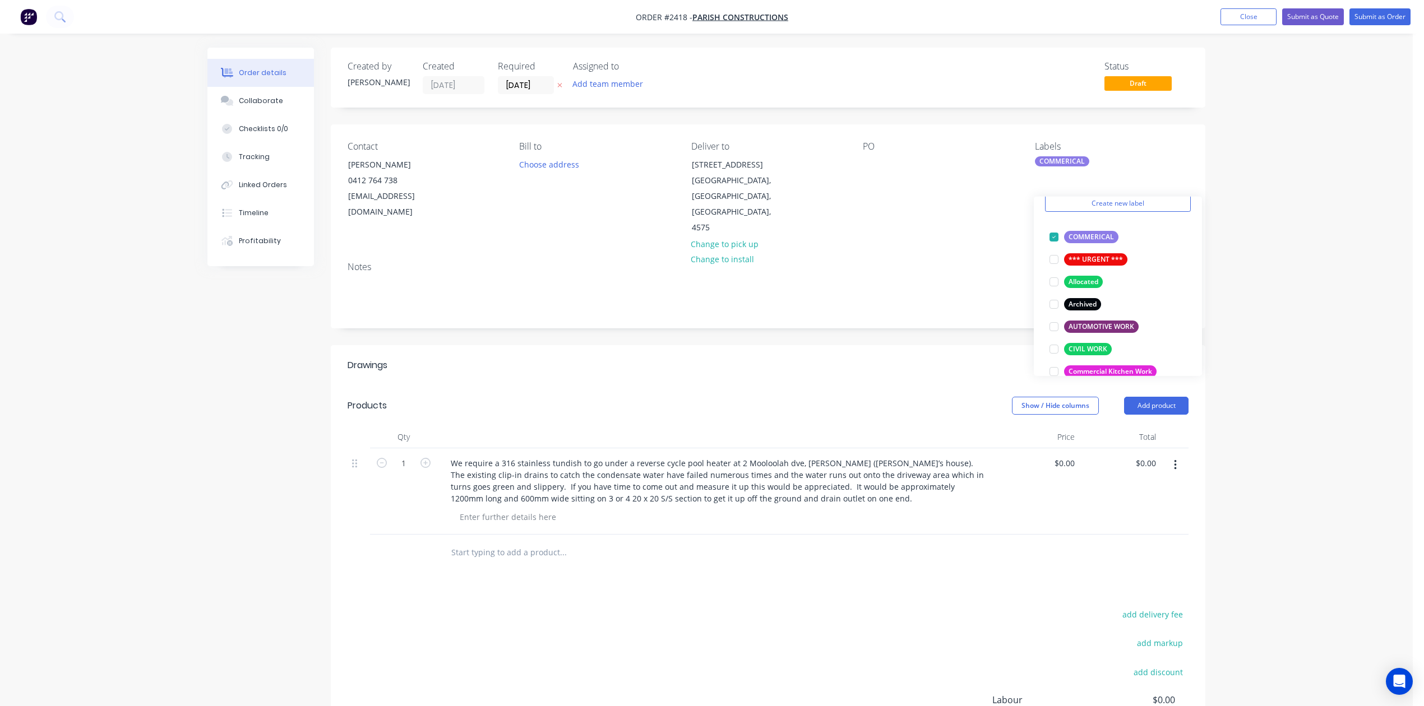
click at [973, 285] on div "Notes" at bounding box center [768, 290] width 875 height 75
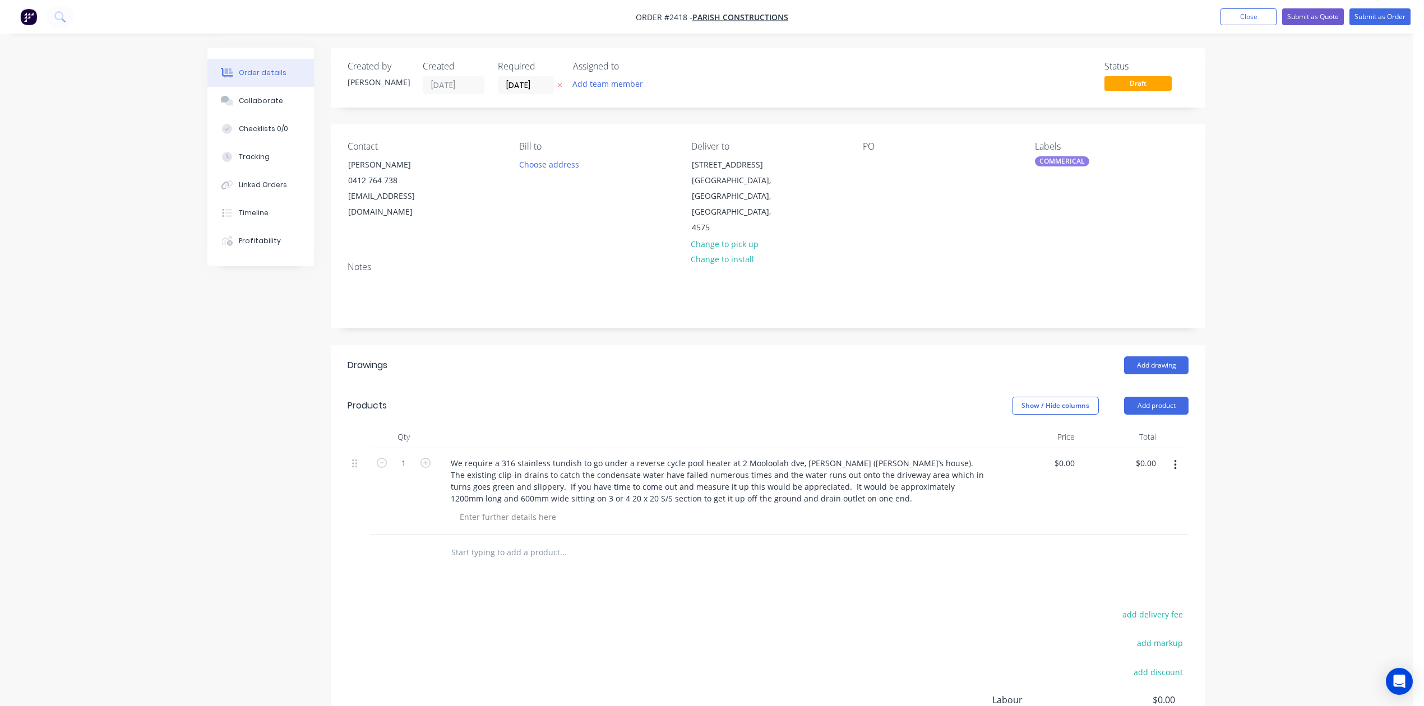
drag, startPoint x: 1205, startPoint y: 16, endPoint x: 998, endPoint y: 155, distance: 249.3
click at [1064, 155] on div "Order #2418 - PARISH CONSTRUCTIONS Add product Close Submit as Quote Submit as …" at bounding box center [706, 416] width 1413 height 833
drag, startPoint x: 869, startPoint y: 203, endPoint x: 869, endPoint y: 194, distance: 9.0
click at [869, 173] on div at bounding box center [872, 164] width 18 height 16
click at [1221, 21] on button "Close" at bounding box center [1249, 16] width 56 height 17
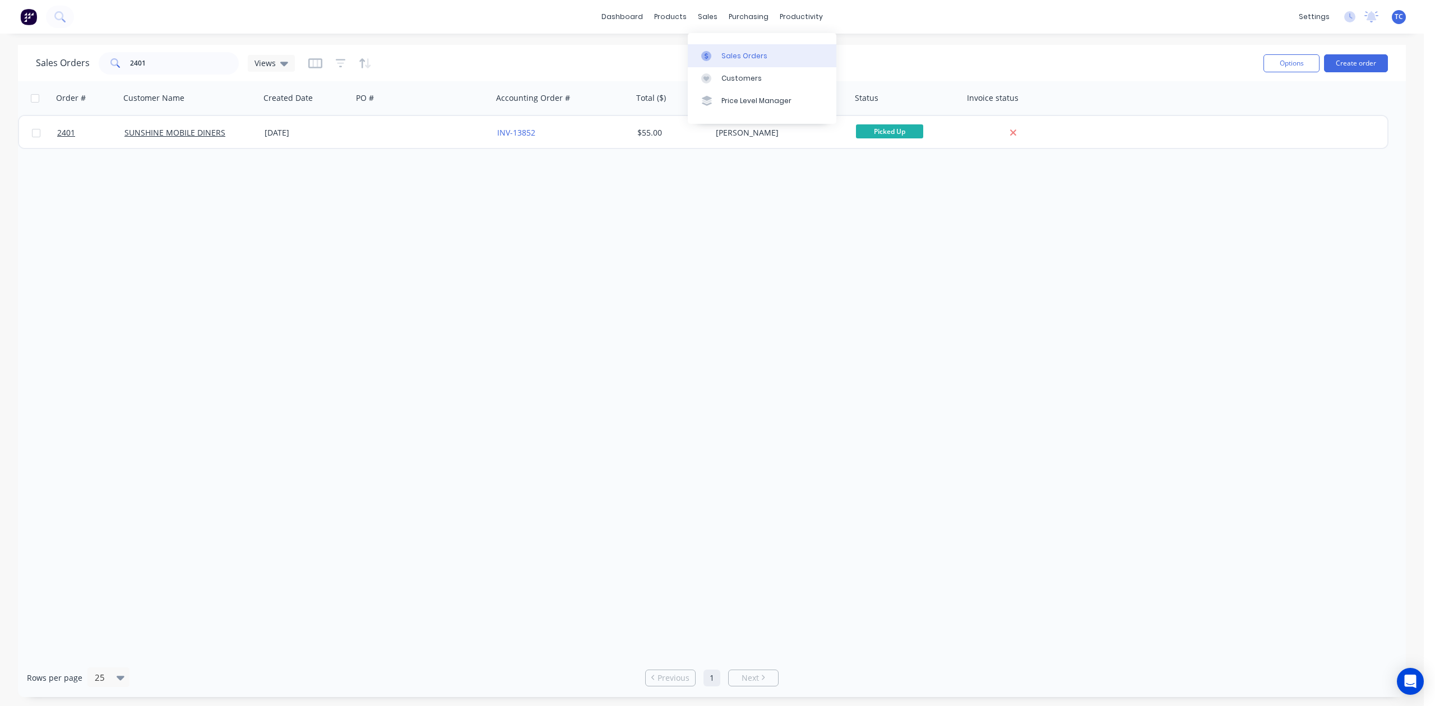
click at [736, 61] on div "Sales Orders" at bounding box center [745, 56] width 46 height 10
drag, startPoint x: 172, startPoint y: 59, endPoint x: 80, endPoint y: 63, distance: 92.0
click at [80, 63] on div "Sales Orders 2401 Views" at bounding box center [165, 63] width 259 height 22
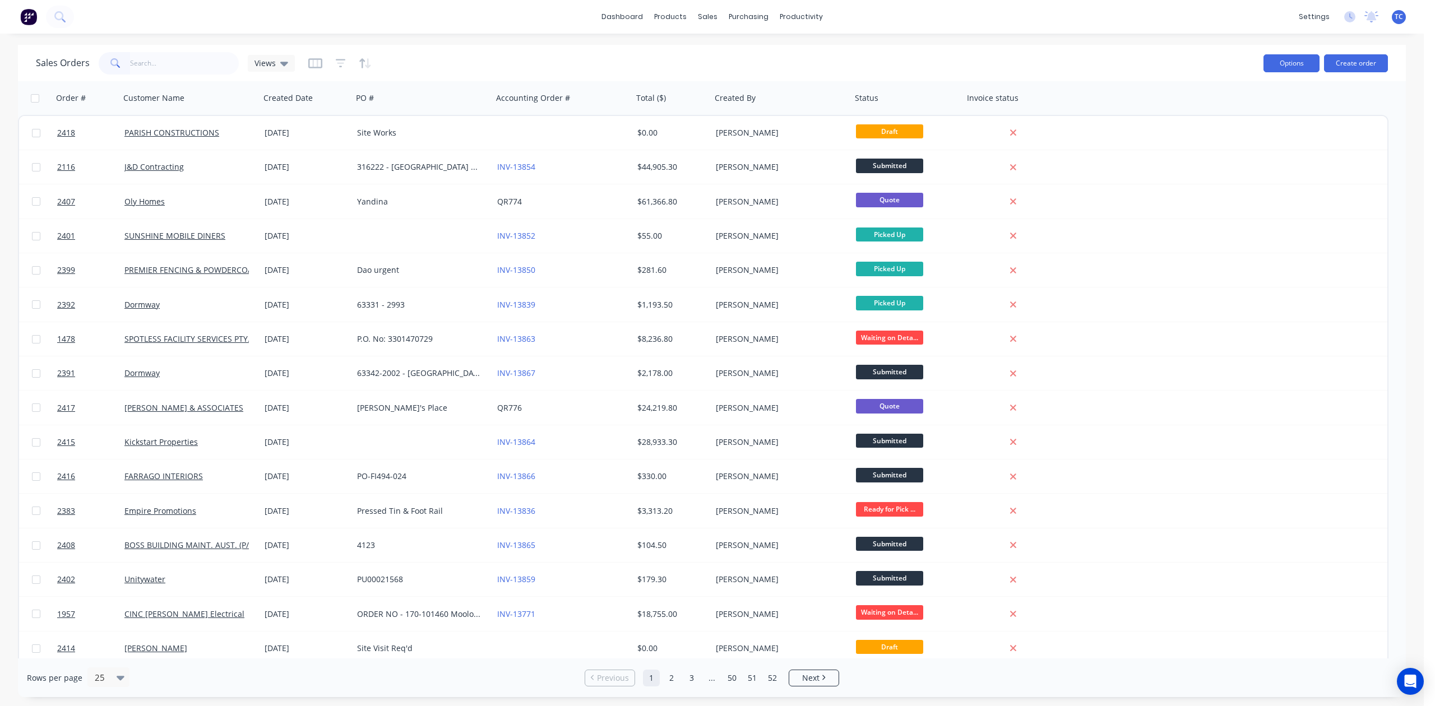
click at [1288, 55] on button "Options" at bounding box center [1292, 63] width 56 height 18
click at [828, 55] on link "Workflow" at bounding box center [859, 55] width 149 height 22
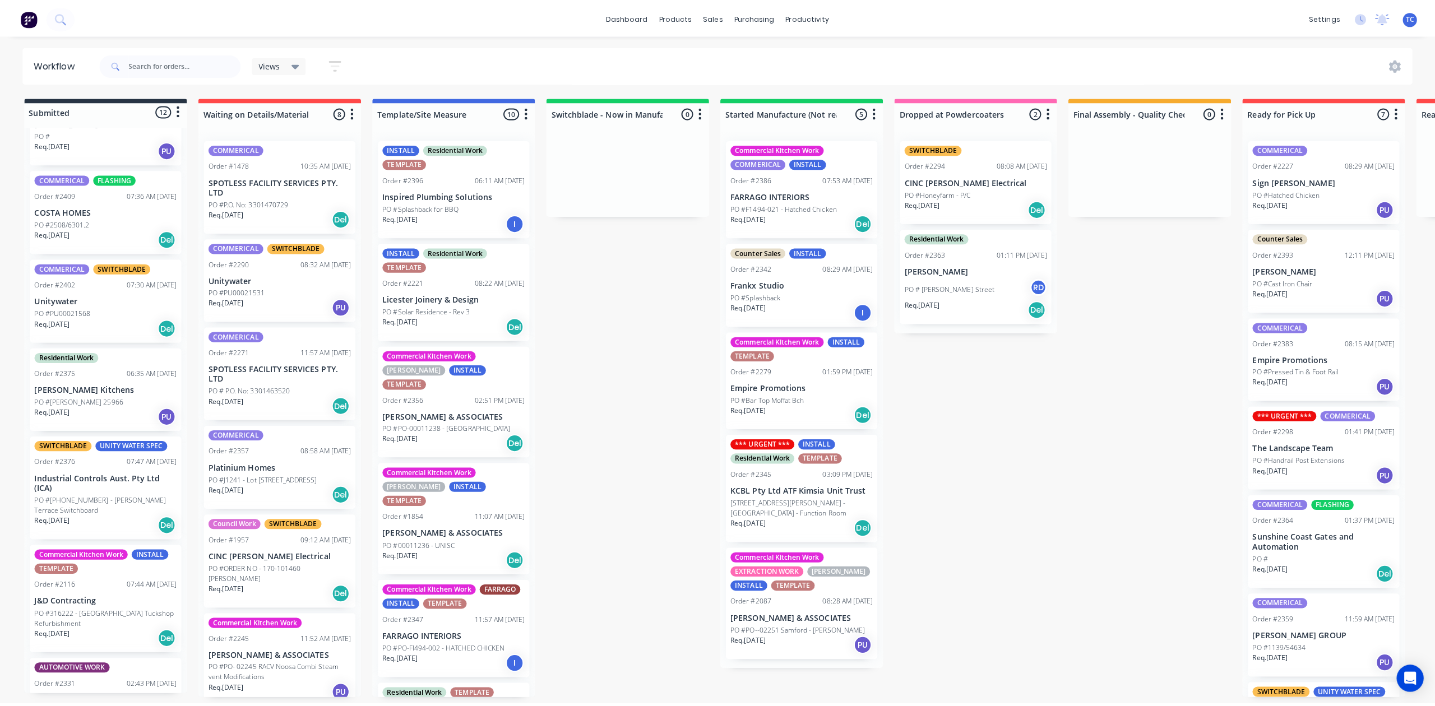
scroll to position [390, 0]
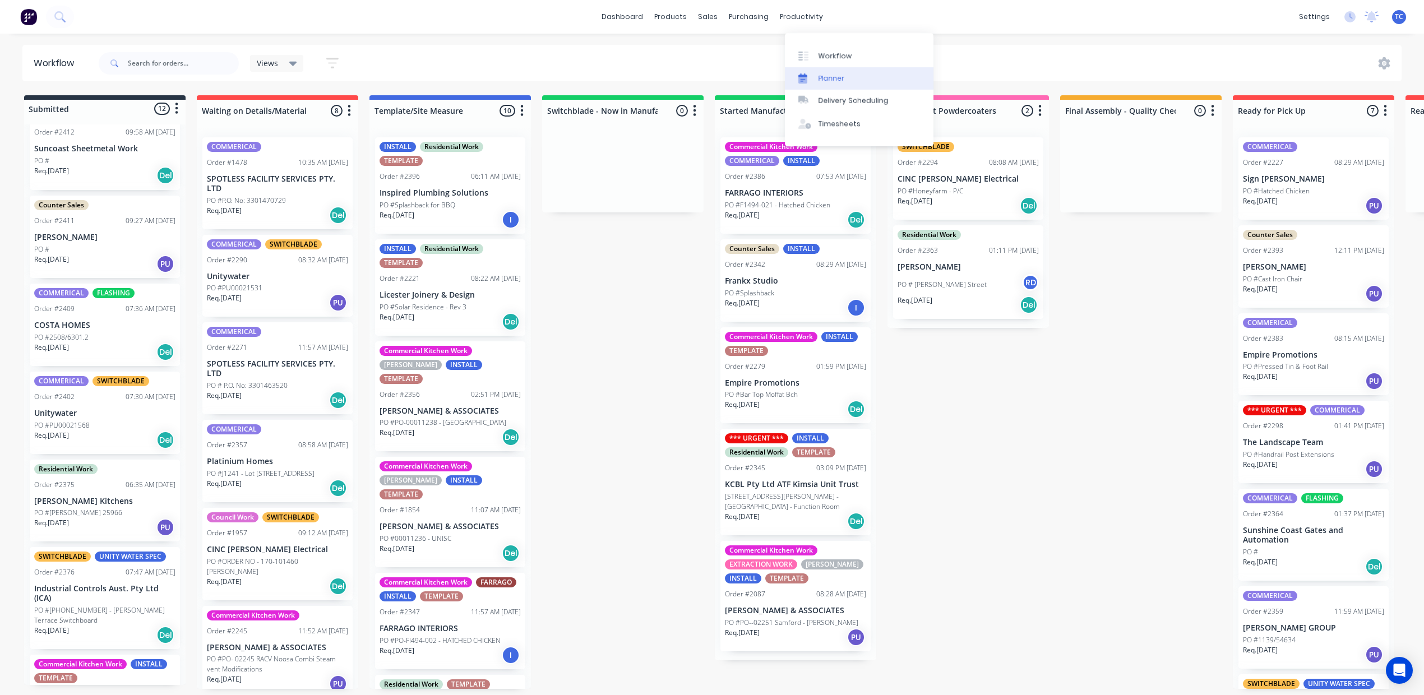
click at [833, 84] on div "Planner" at bounding box center [832, 78] width 26 height 10
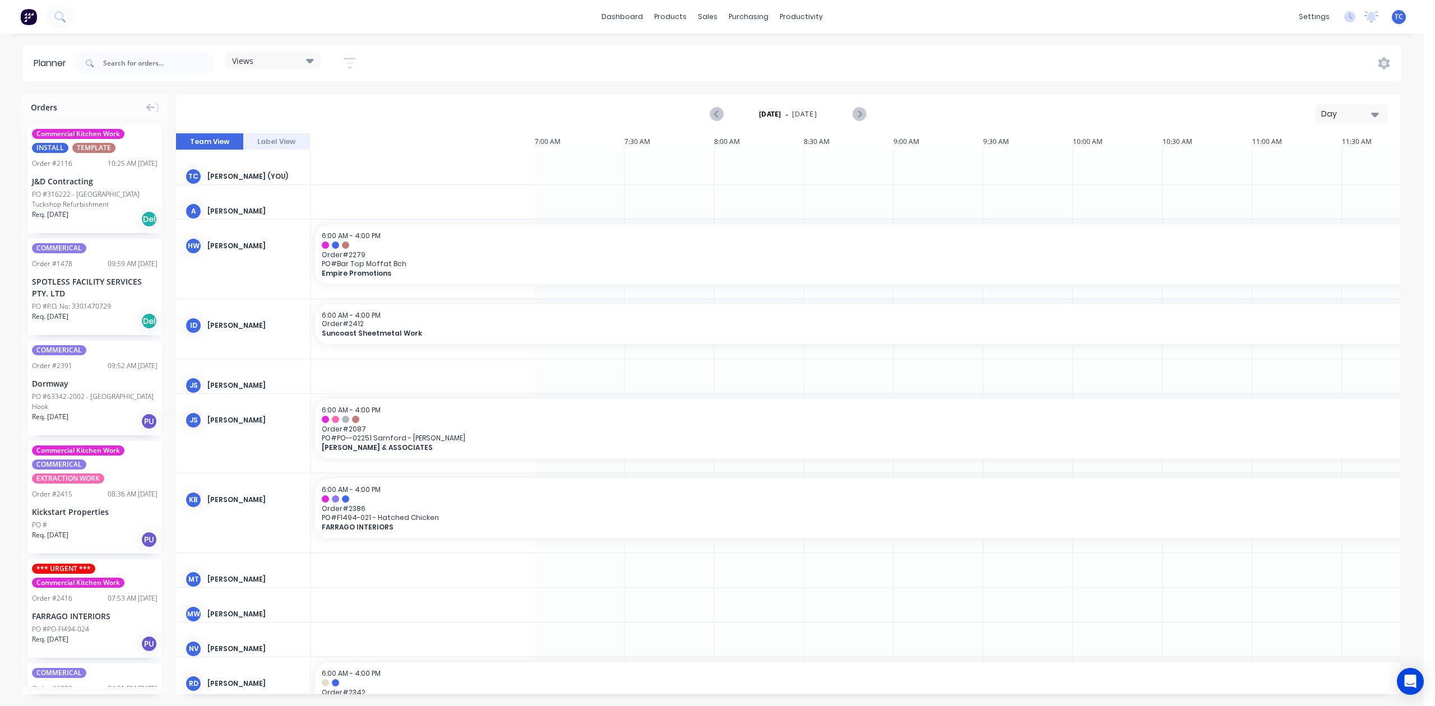
scroll to position [0, 1122]
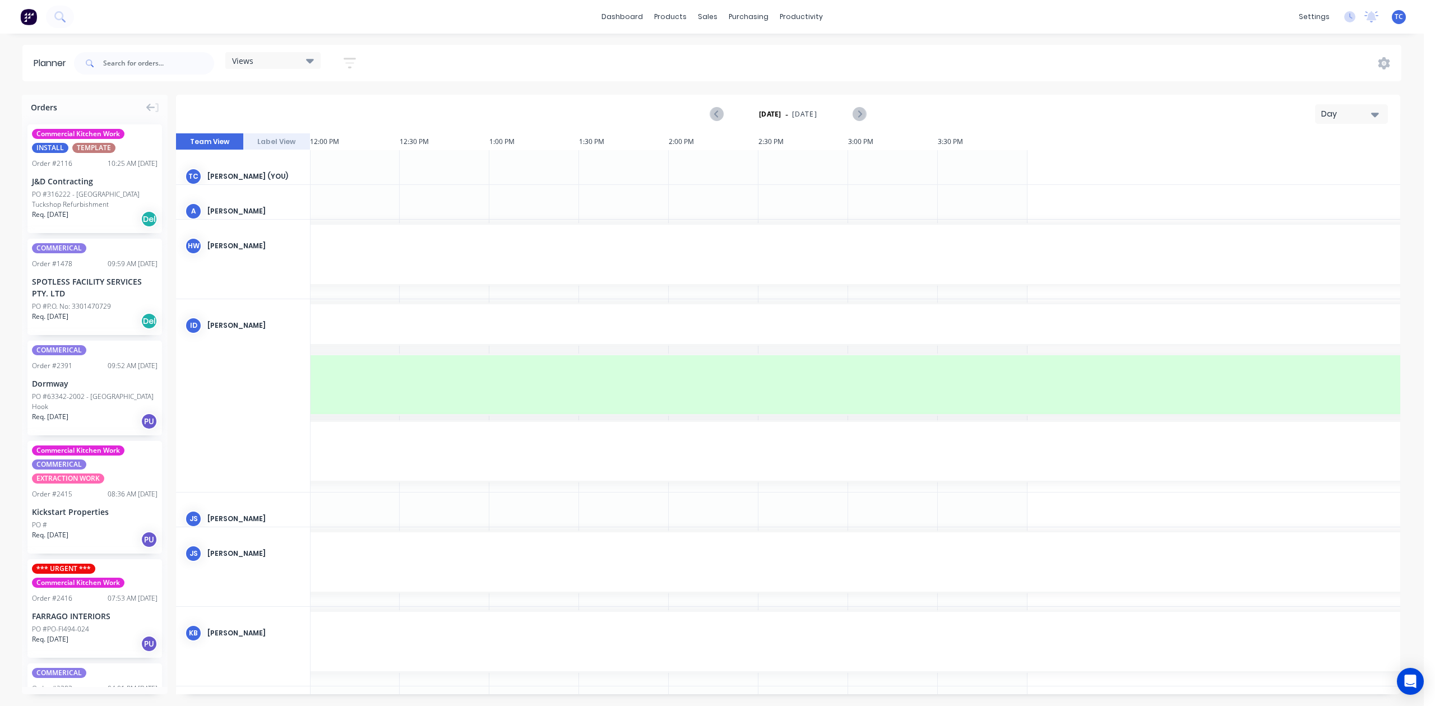
click at [1346, 120] on div "Day" at bounding box center [1347, 114] width 52 height 12
click at [1289, 198] on div "Month" at bounding box center [1337, 189] width 111 height 22
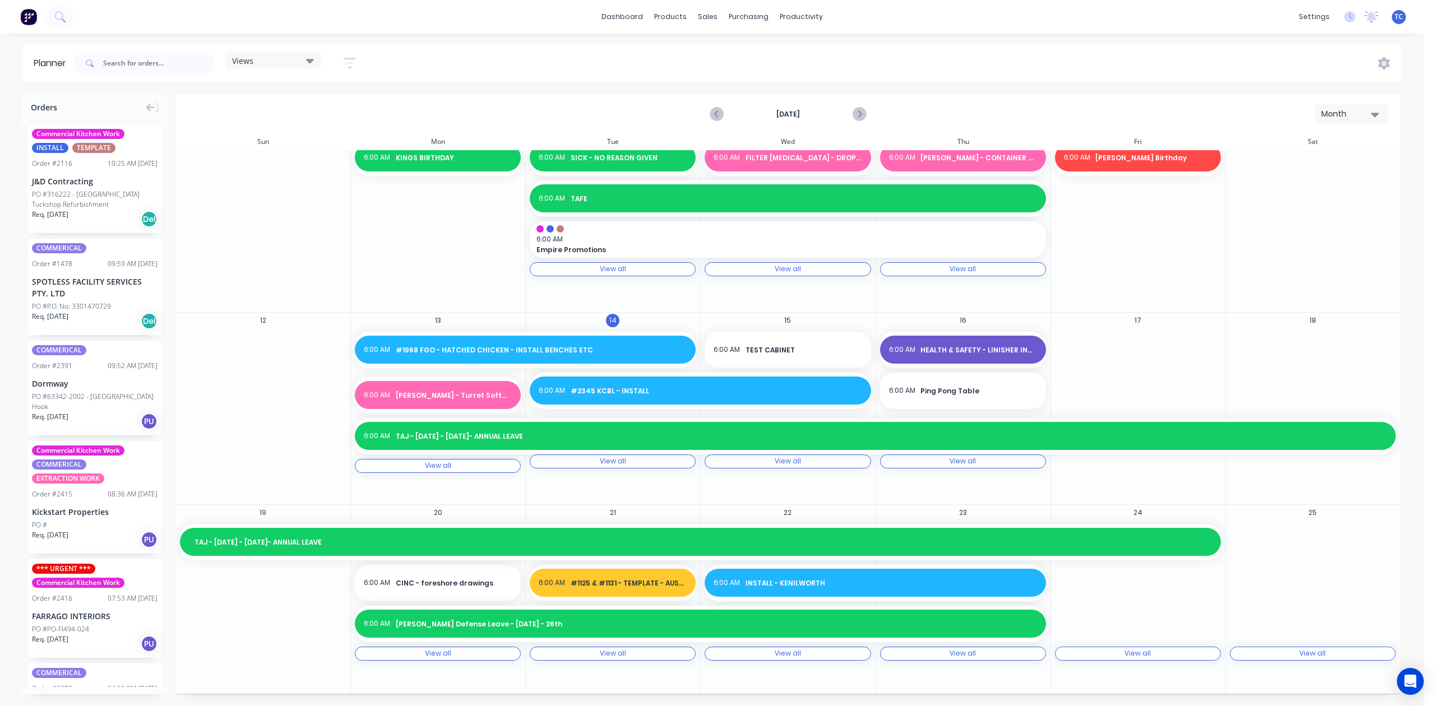
scroll to position [224, 0]
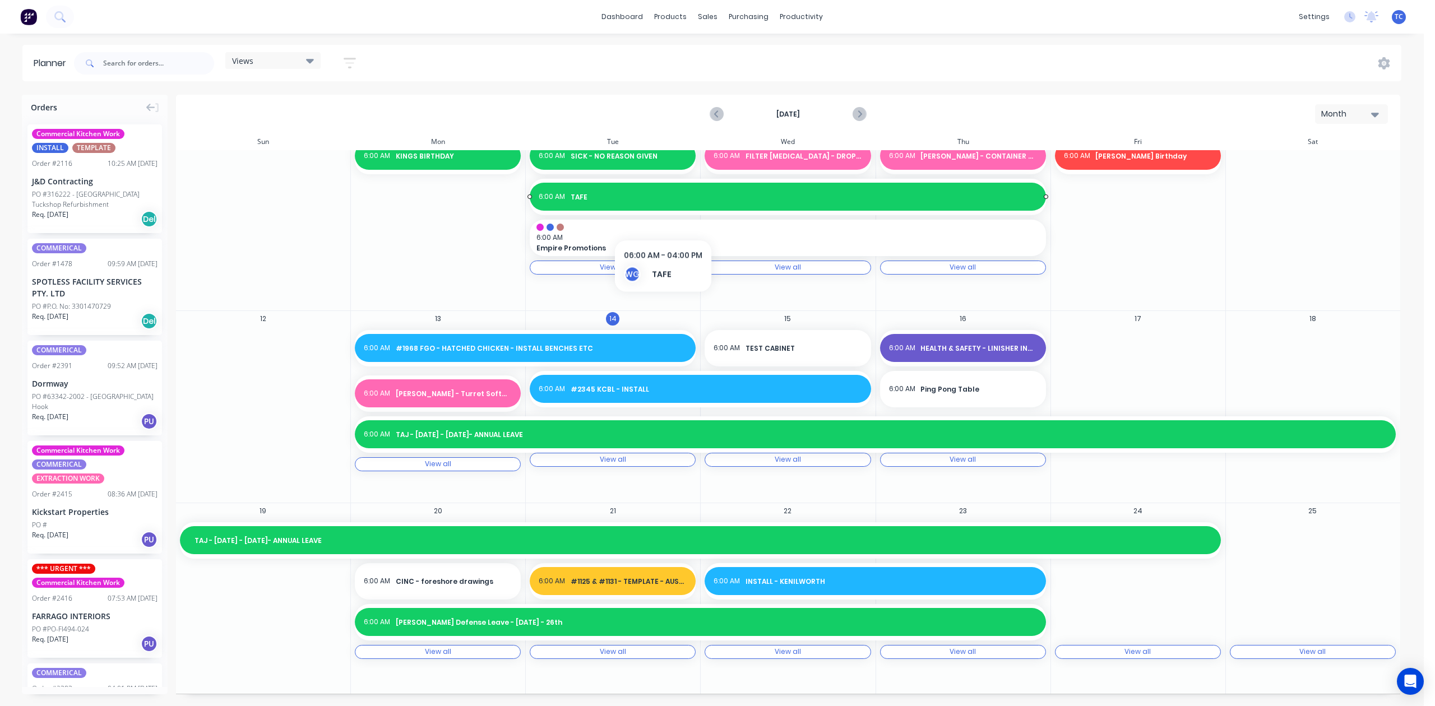
click at [665, 202] on span "TAFE" at bounding box center [804, 197] width 466 height 10
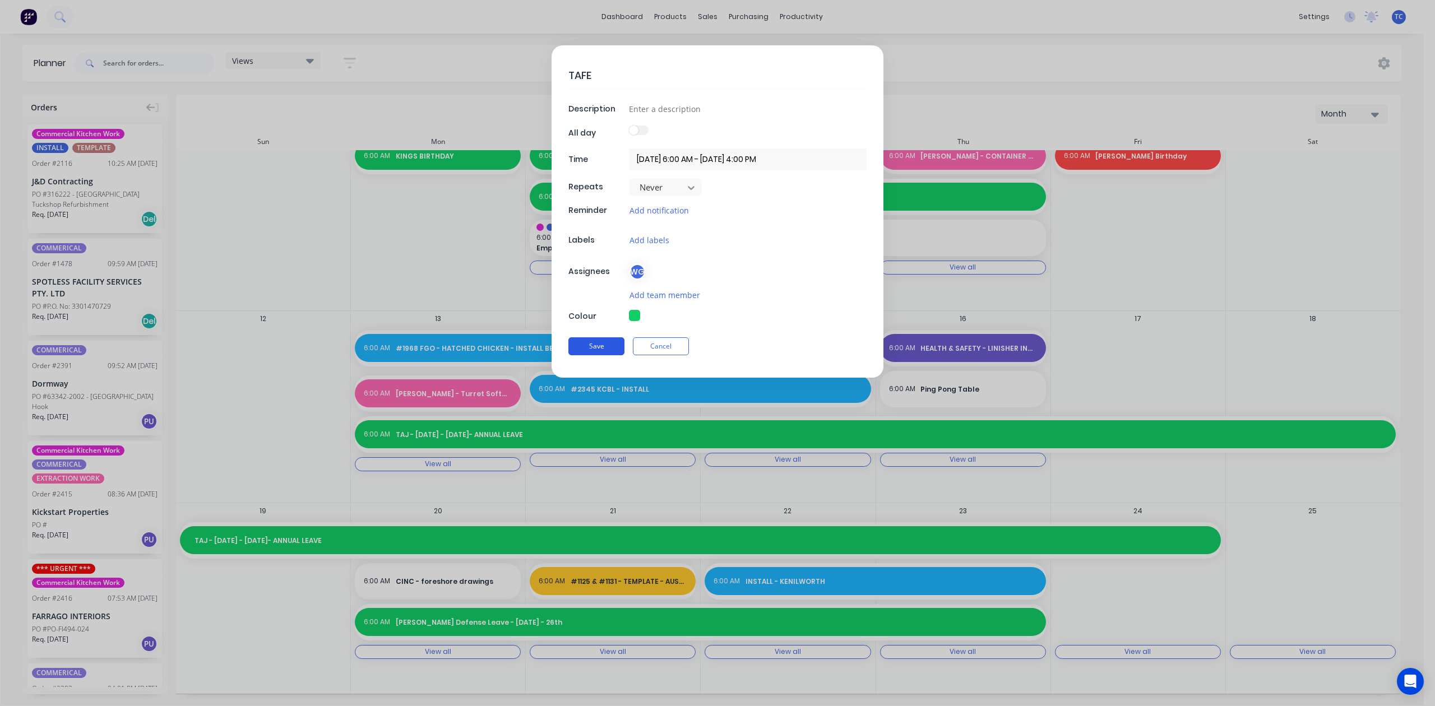
click at [586, 352] on button "Save" at bounding box center [596, 347] width 56 height 18
type textarea "x"
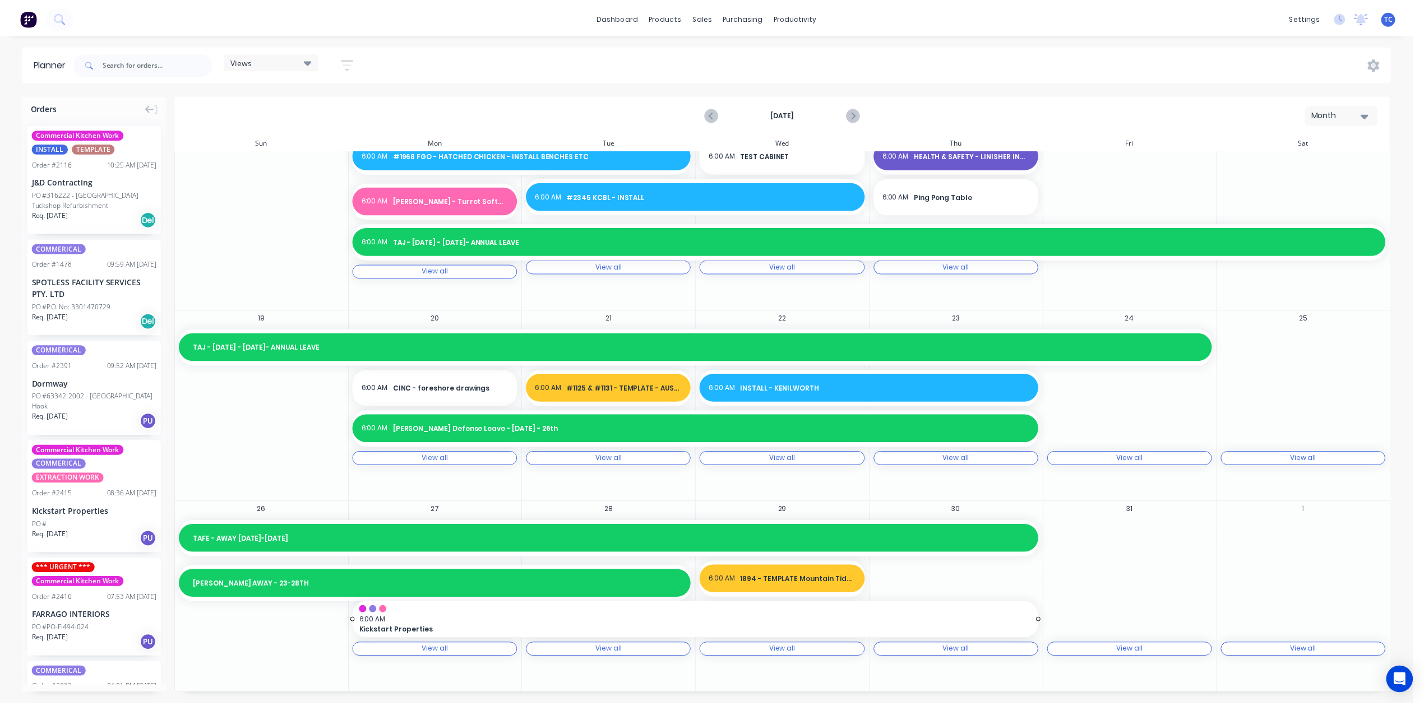
scroll to position [11, 0]
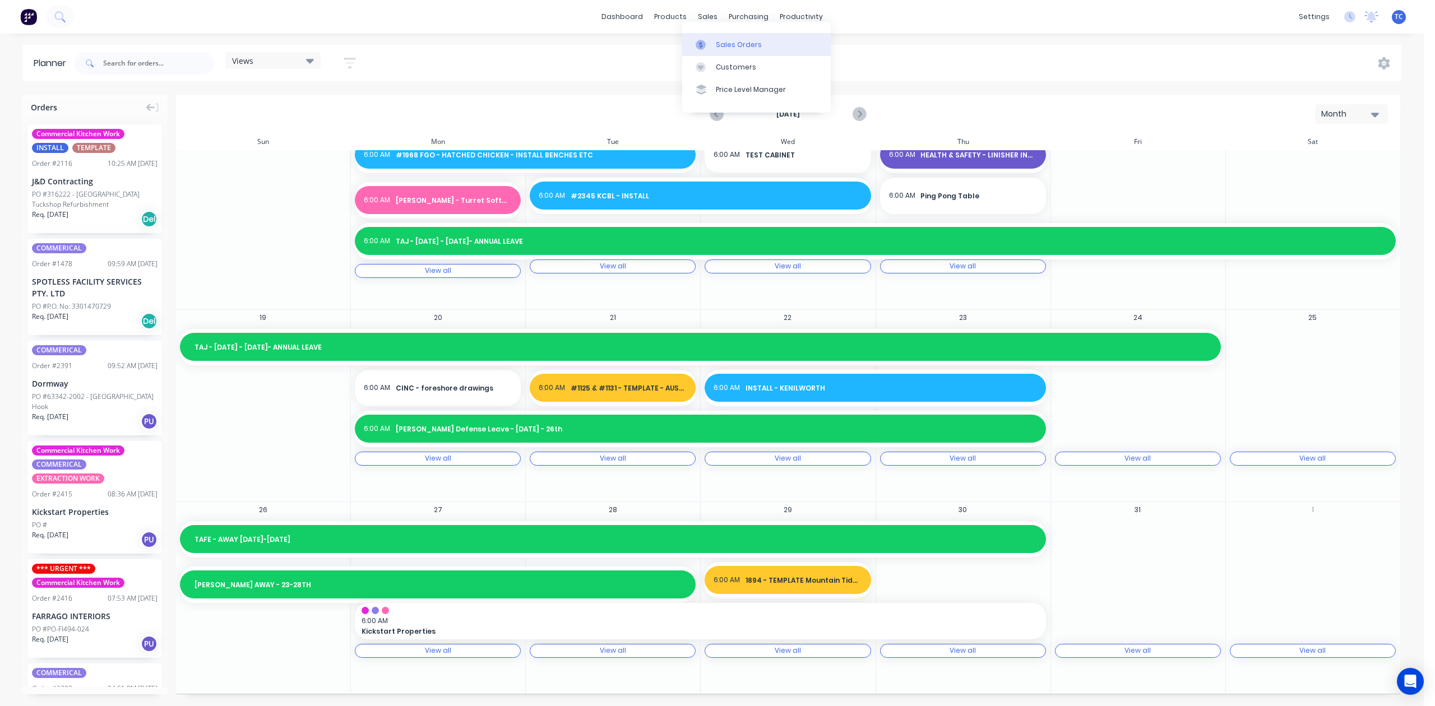
click at [725, 49] on div "Sales Orders" at bounding box center [739, 45] width 46 height 10
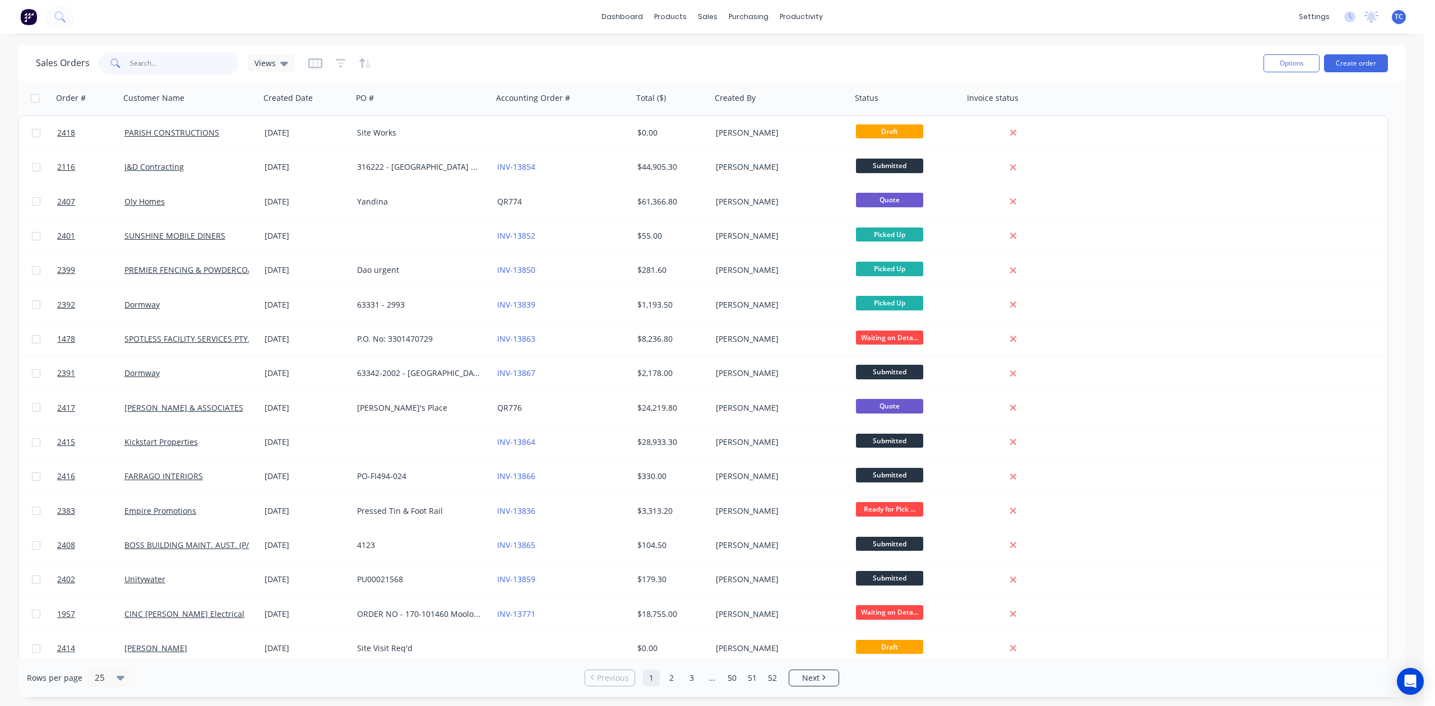
click at [152, 65] on input "text" at bounding box center [184, 63] width 109 height 22
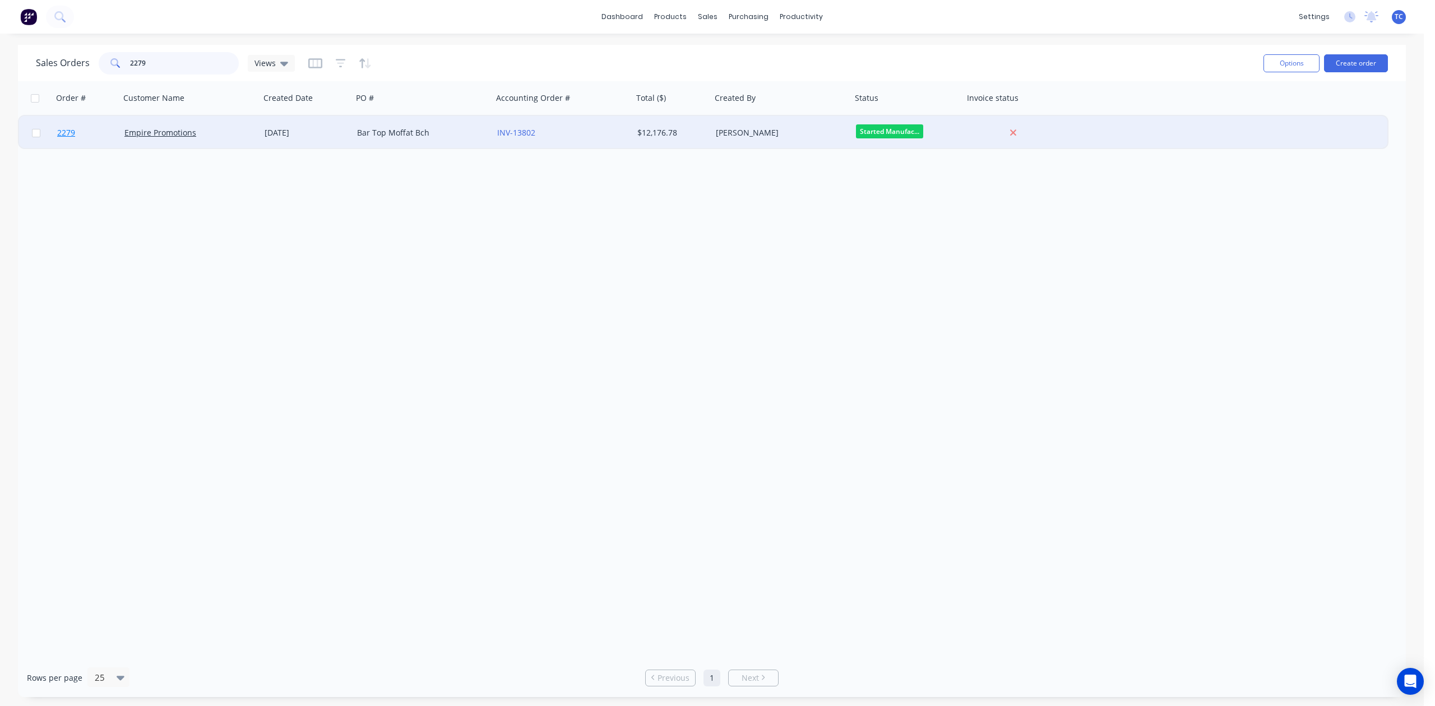
type input "2279"
click at [66, 124] on link "2279" at bounding box center [90, 133] width 67 height 34
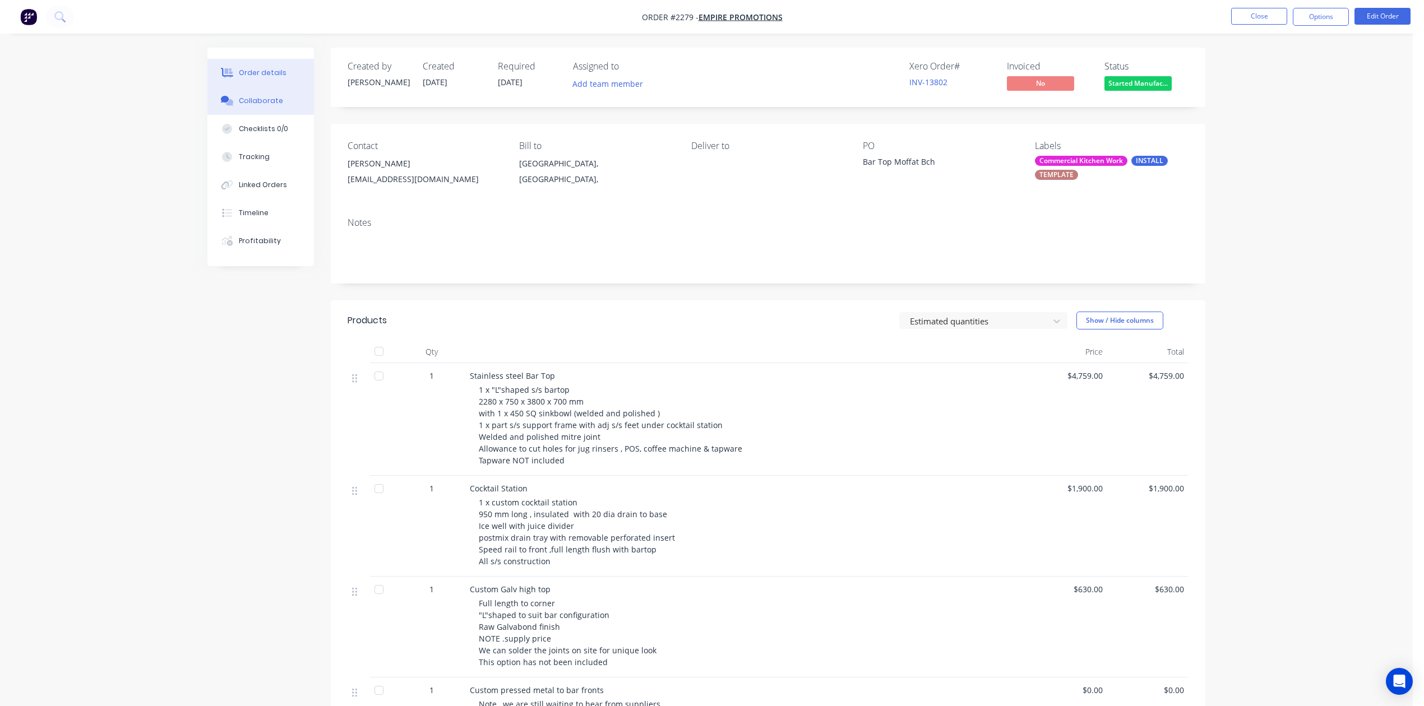
click at [263, 106] on div "Collaborate" at bounding box center [261, 101] width 44 height 10
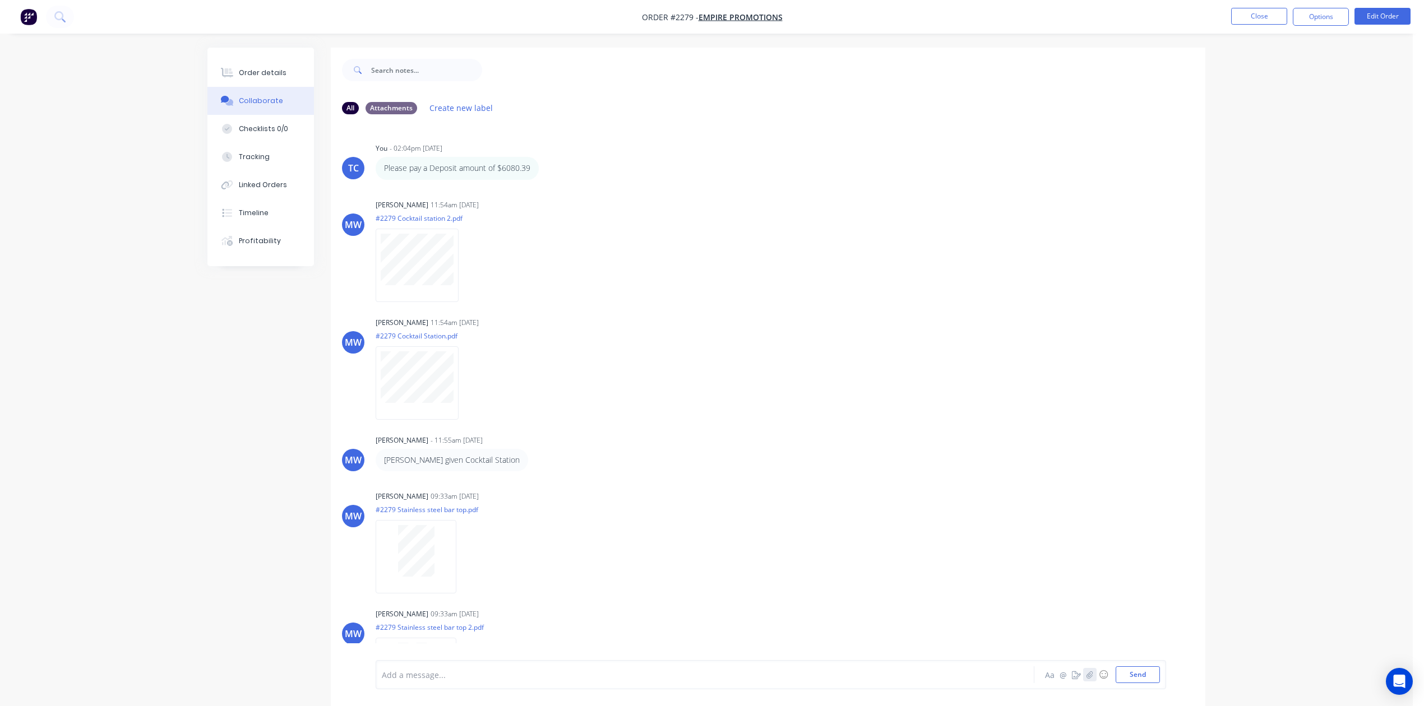
click at [1087, 671] on icon "button" at bounding box center [1090, 675] width 7 height 8
click at [1117, 667] on button "Send" at bounding box center [1138, 675] width 44 height 17
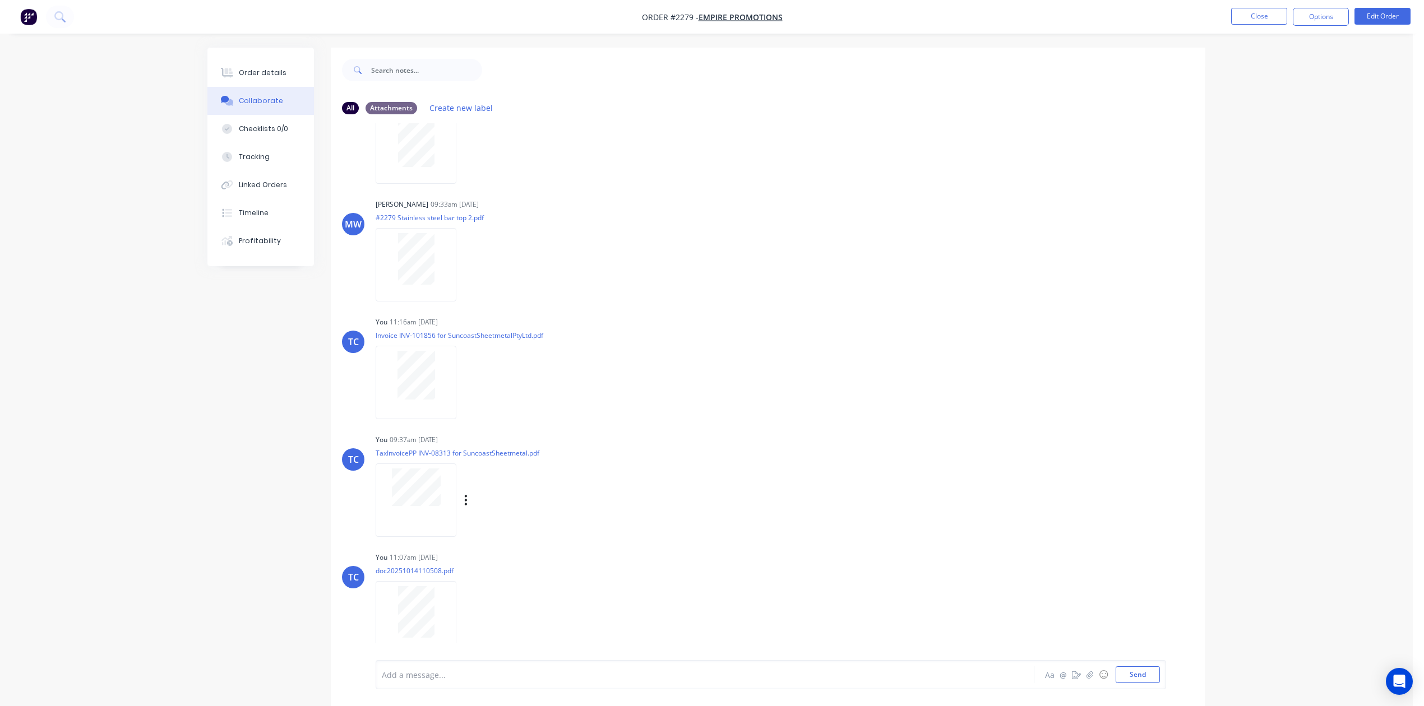
scroll to position [621, 0]
click at [1056, 668] on button "@" at bounding box center [1062, 674] width 13 height 13
click at [557, 671] on div at bounding box center [673, 675] width 583 height 12
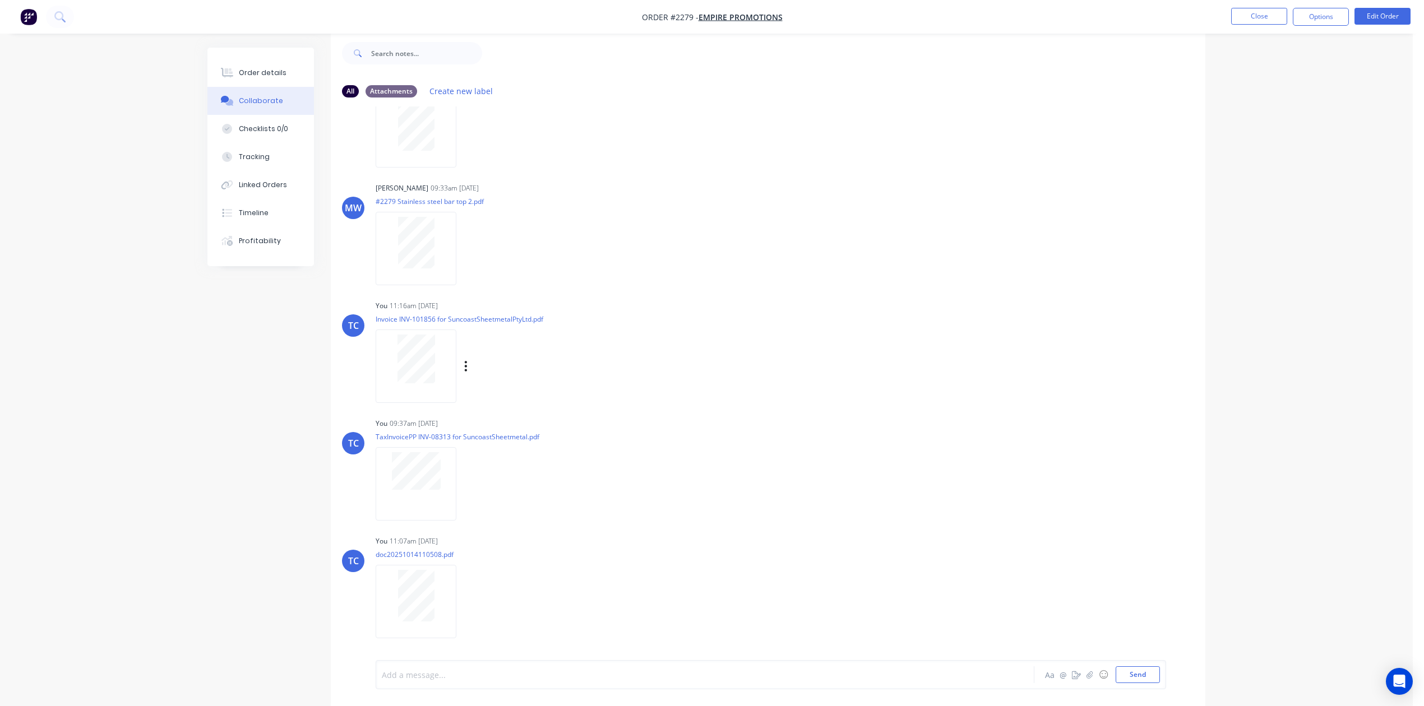
scroll to position [52, 0]
click at [451, 335] on div at bounding box center [416, 359] width 71 height 49
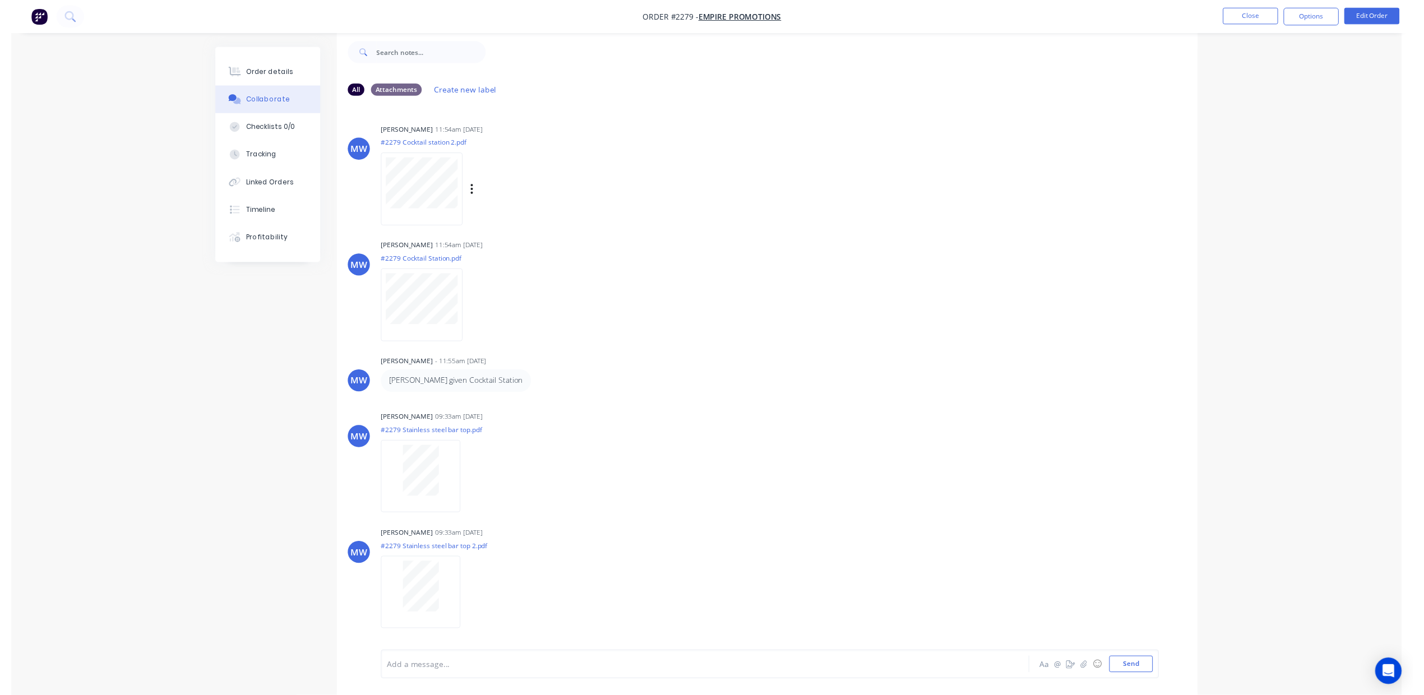
scroll to position [0, 0]
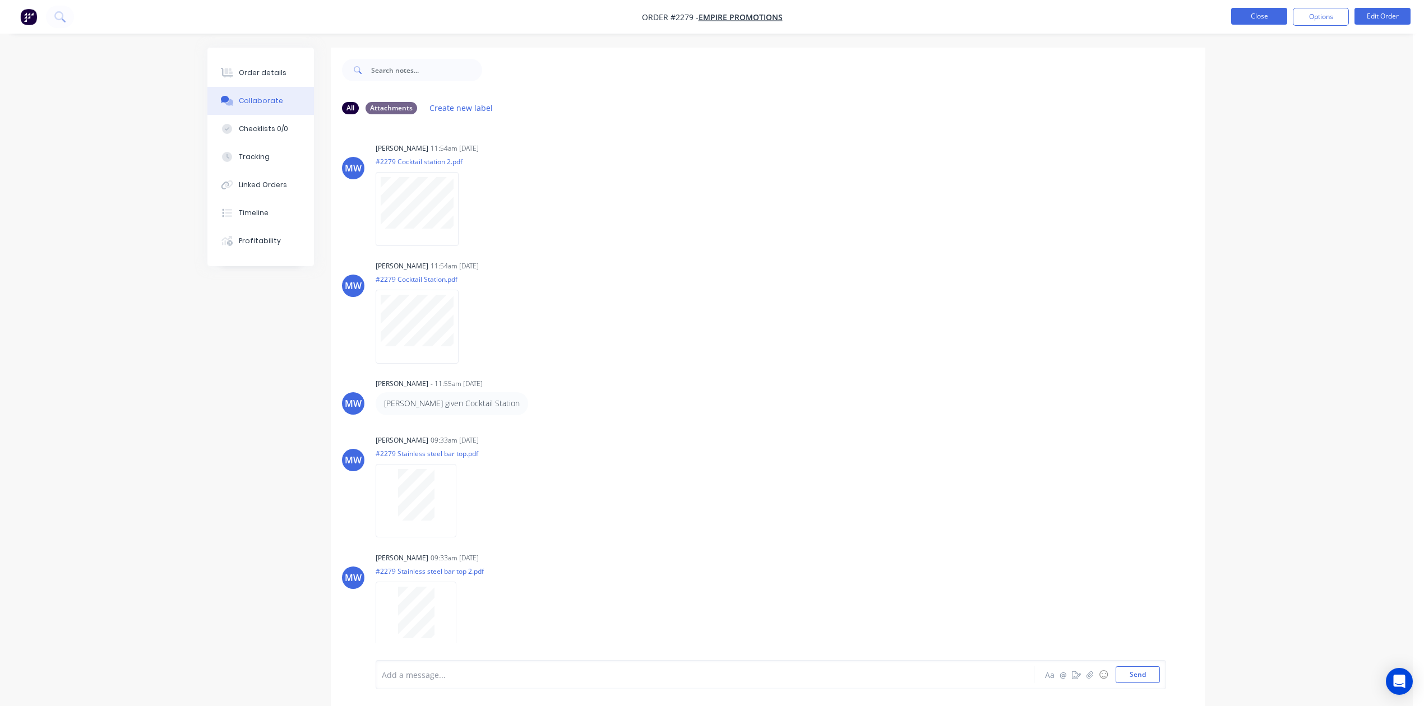
click at [1250, 15] on button "Close" at bounding box center [1259, 16] width 56 height 17
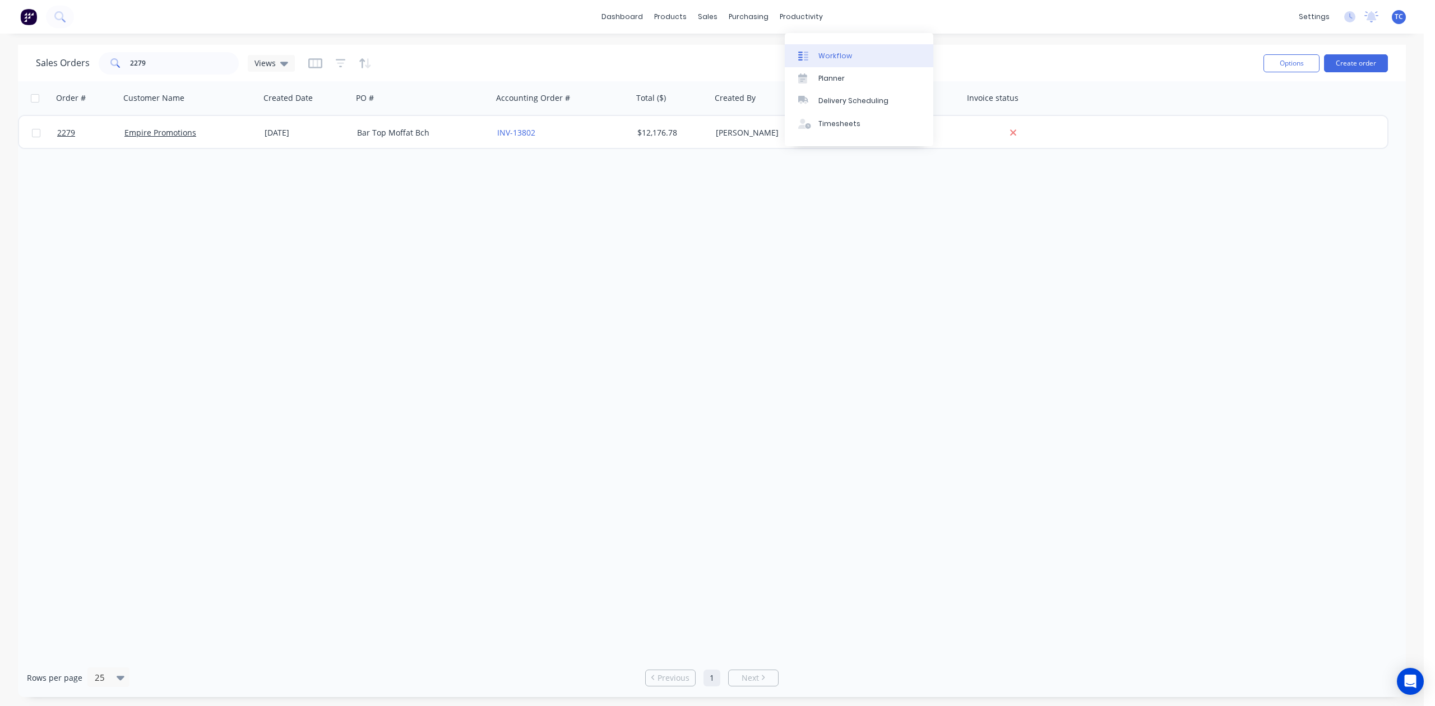
click at [849, 61] on div "Workflow" at bounding box center [836, 56] width 34 height 10
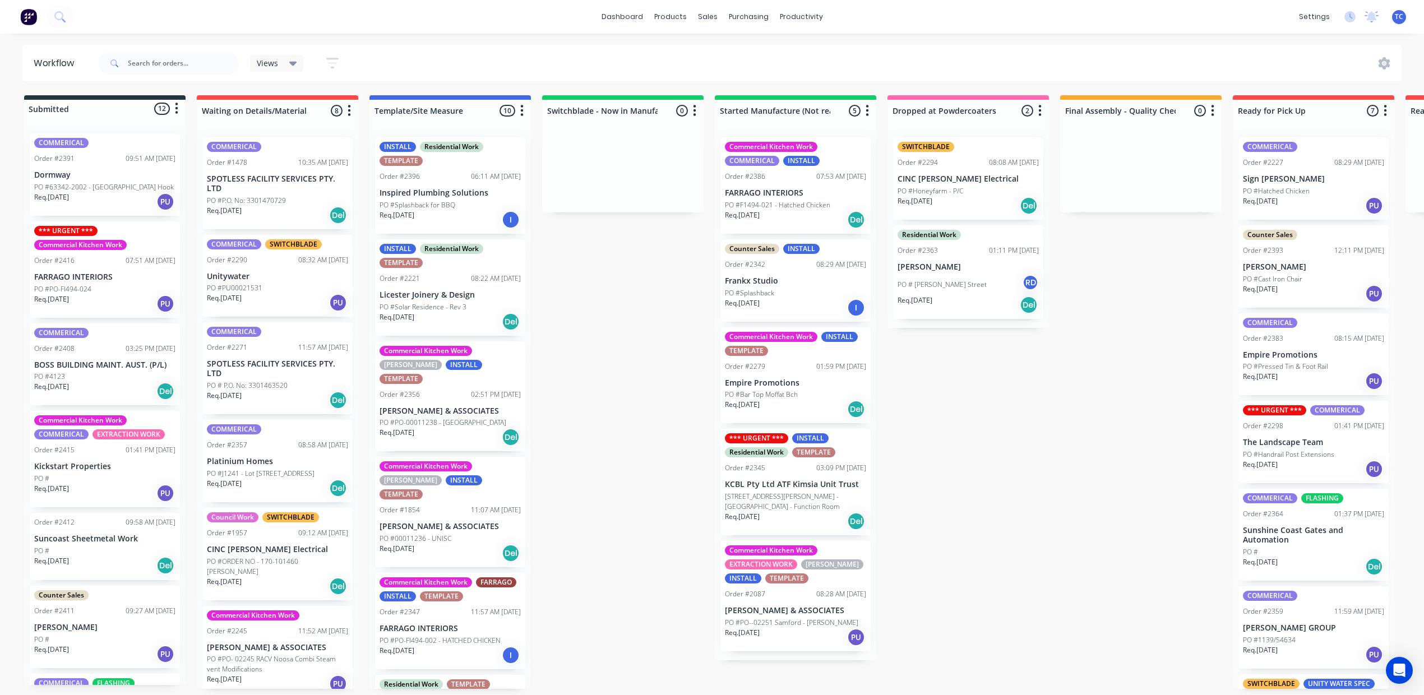
click at [871, 305] on div "Counter Sales INSTALL Order #2342 08:29 AM 23/09/25 Frankx Studio PO #Splashbac…" at bounding box center [795, 280] width 150 height 82
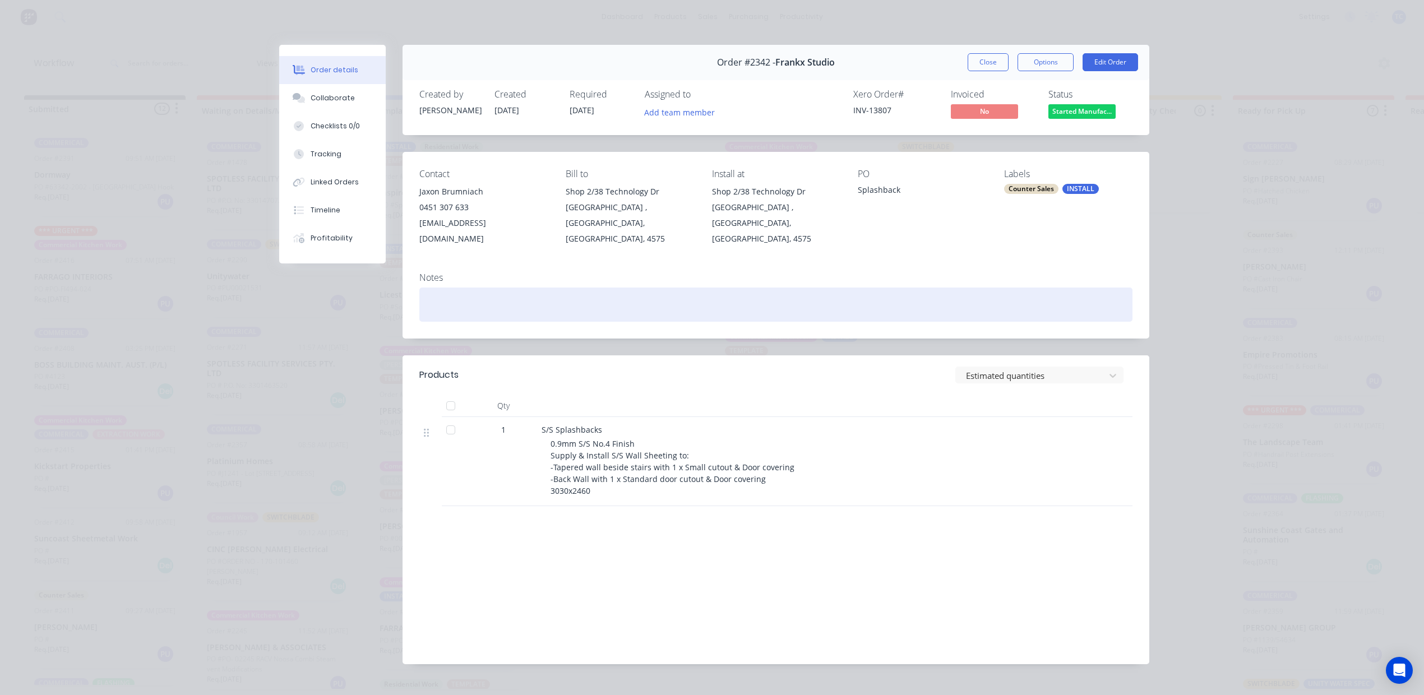
click at [487, 322] on div at bounding box center [775, 305] width 713 height 34
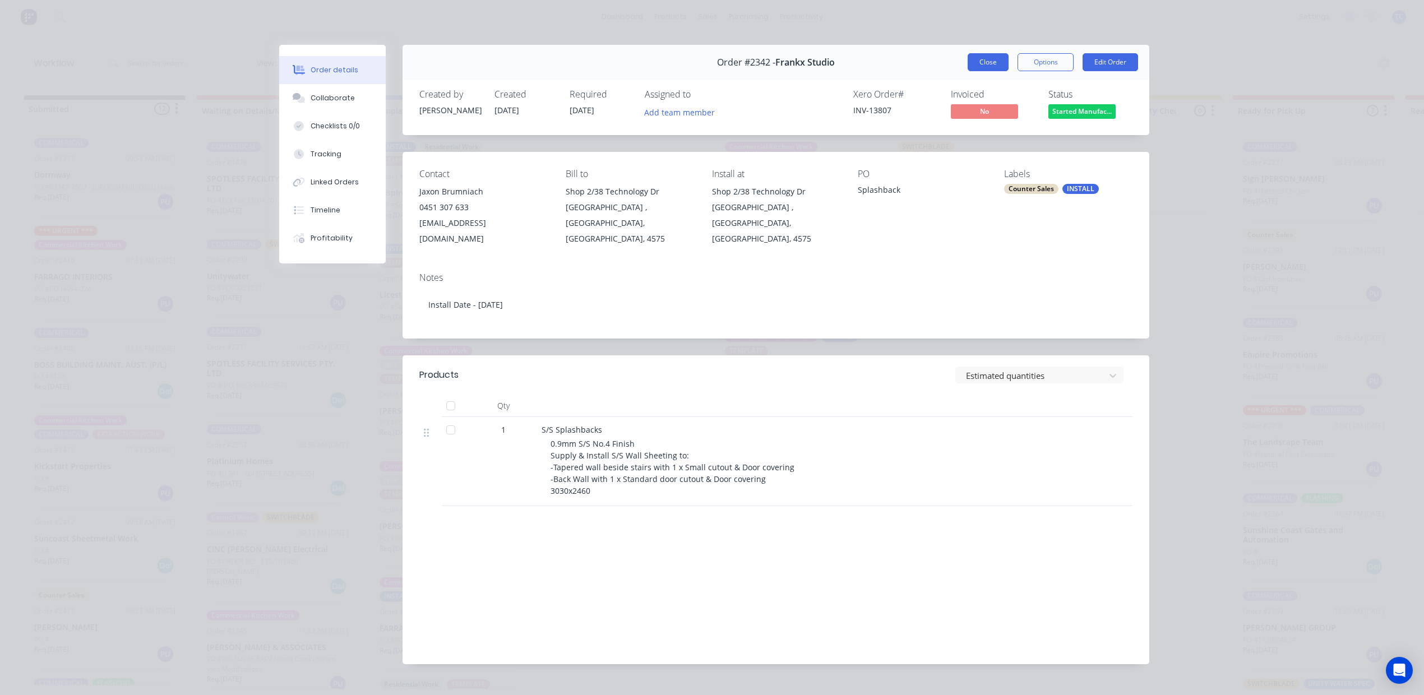
click at [968, 71] on button "Close" at bounding box center [988, 62] width 41 height 18
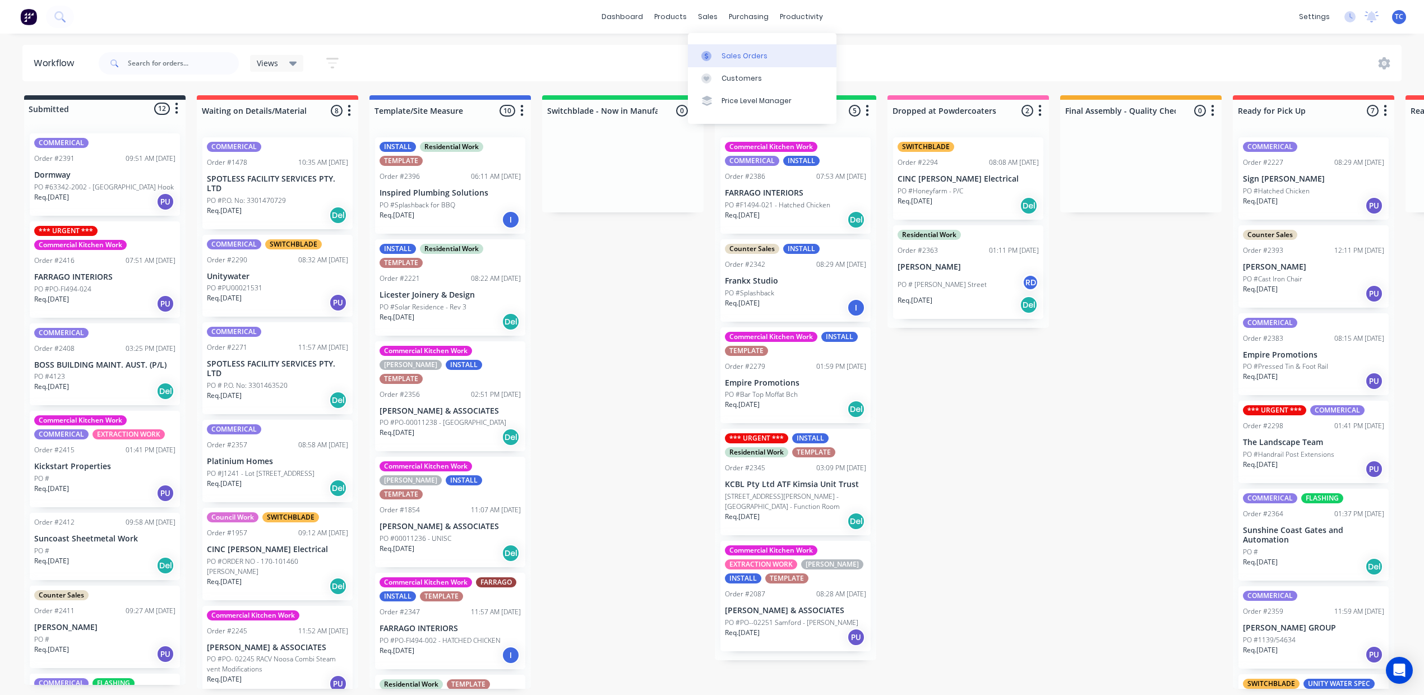
click at [756, 61] on div "Sales Orders" at bounding box center [745, 56] width 46 height 10
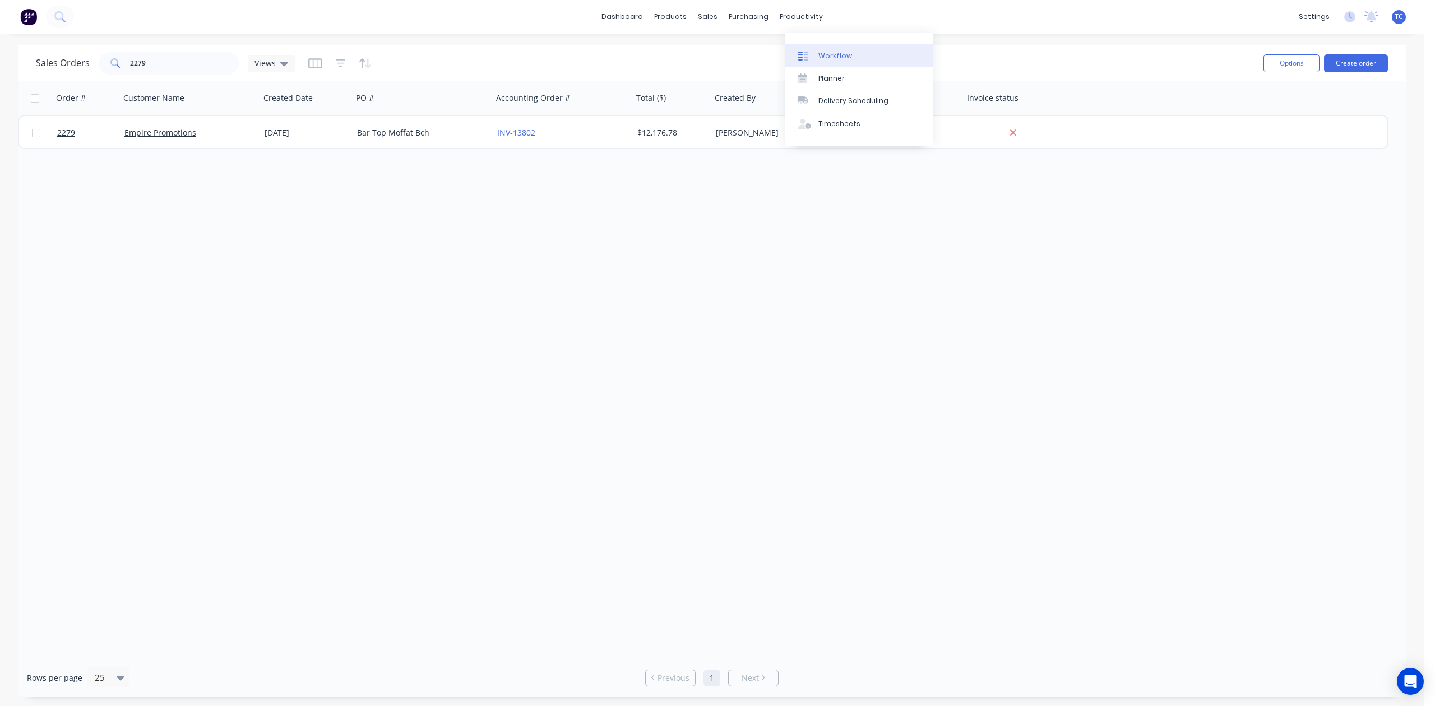
click at [836, 59] on div "Workflow" at bounding box center [836, 56] width 34 height 10
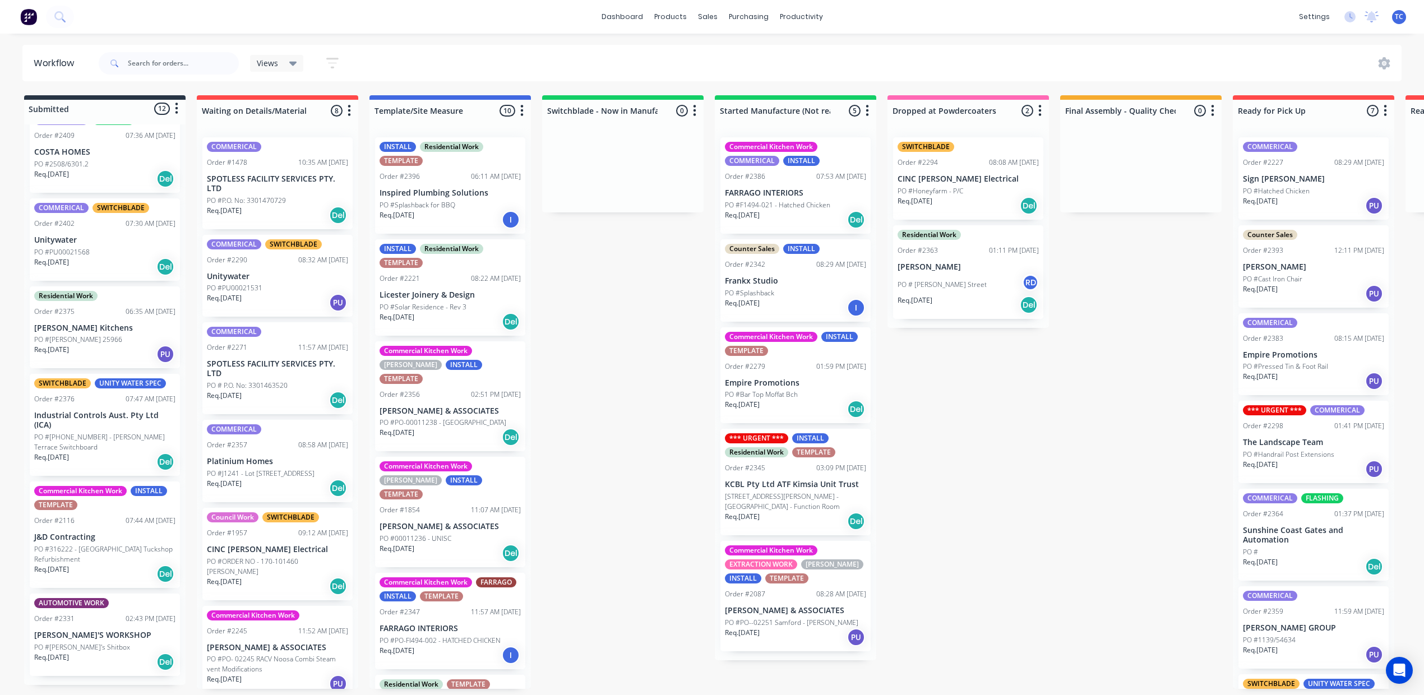
drag, startPoint x: 1411, startPoint y: 420, endPoint x: 1433, endPoint y: 547, distance: 128.6
click at [1326, 514] on div "Submitted 12 Status colour #273444 hex #273444 Save Cancel Summaries Total orde…" at bounding box center [927, 392] width 1870 height 594
click at [871, 424] on div "Commercial Kitchen Work INSTALL TEMPLATE Order #2279 01:59 PM 18/09/25 Empire P…" at bounding box center [795, 375] width 150 height 96
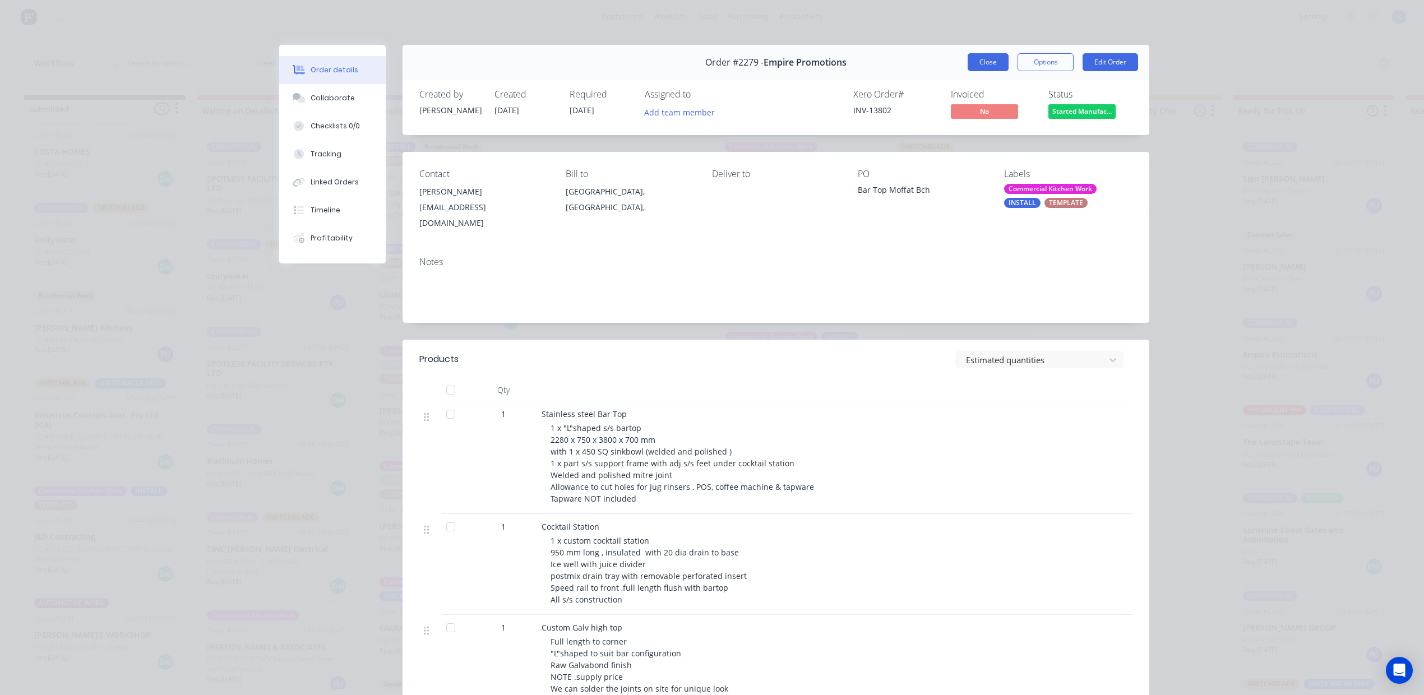
click at [970, 66] on button "Close" at bounding box center [988, 62] width 41 height 18
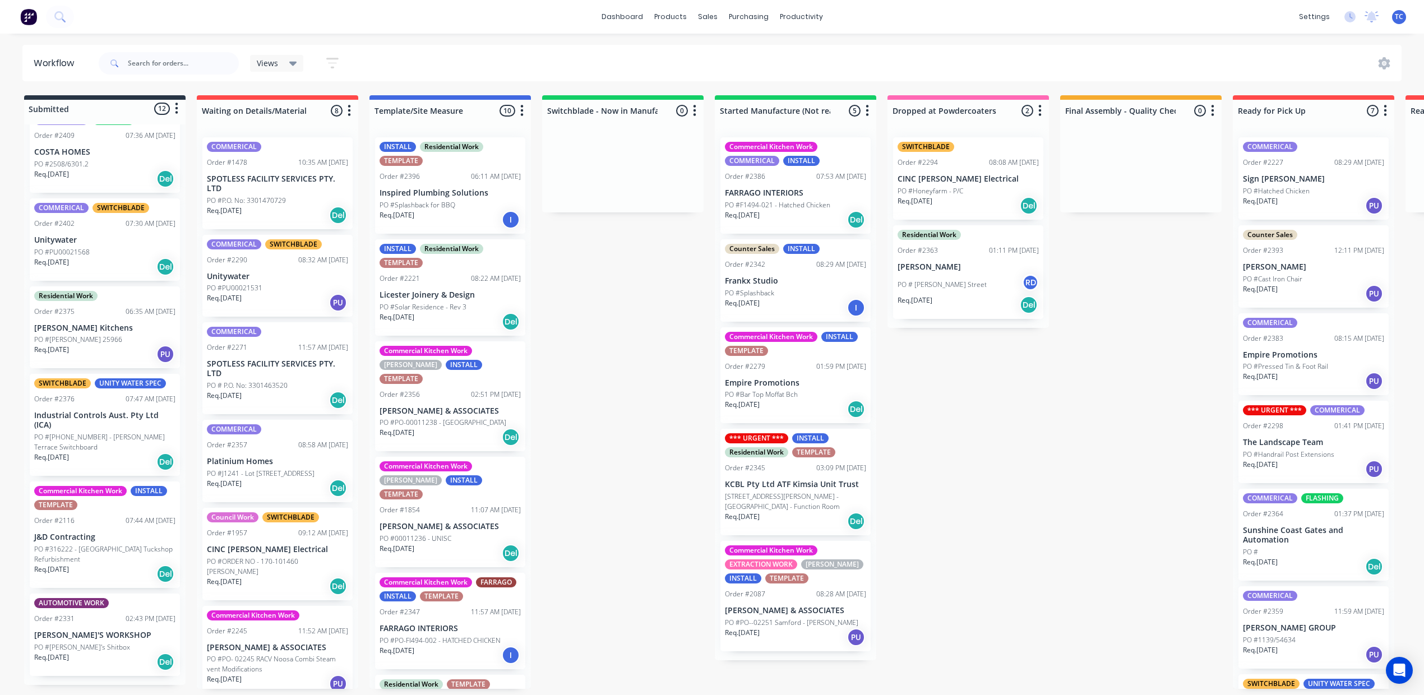
scroll to position [539, 0]
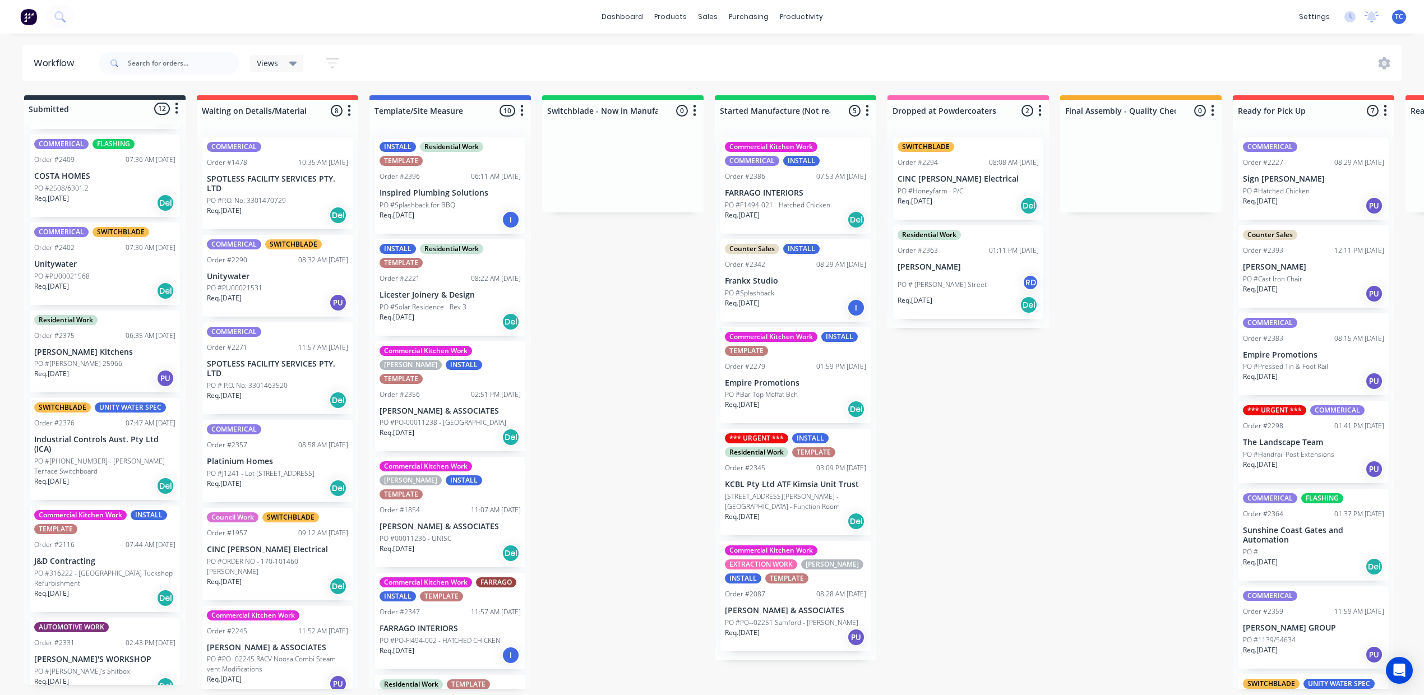
click at [90, 281] on p "PO #PU00021568" at bounding box center [62, 276] width 56 height 10
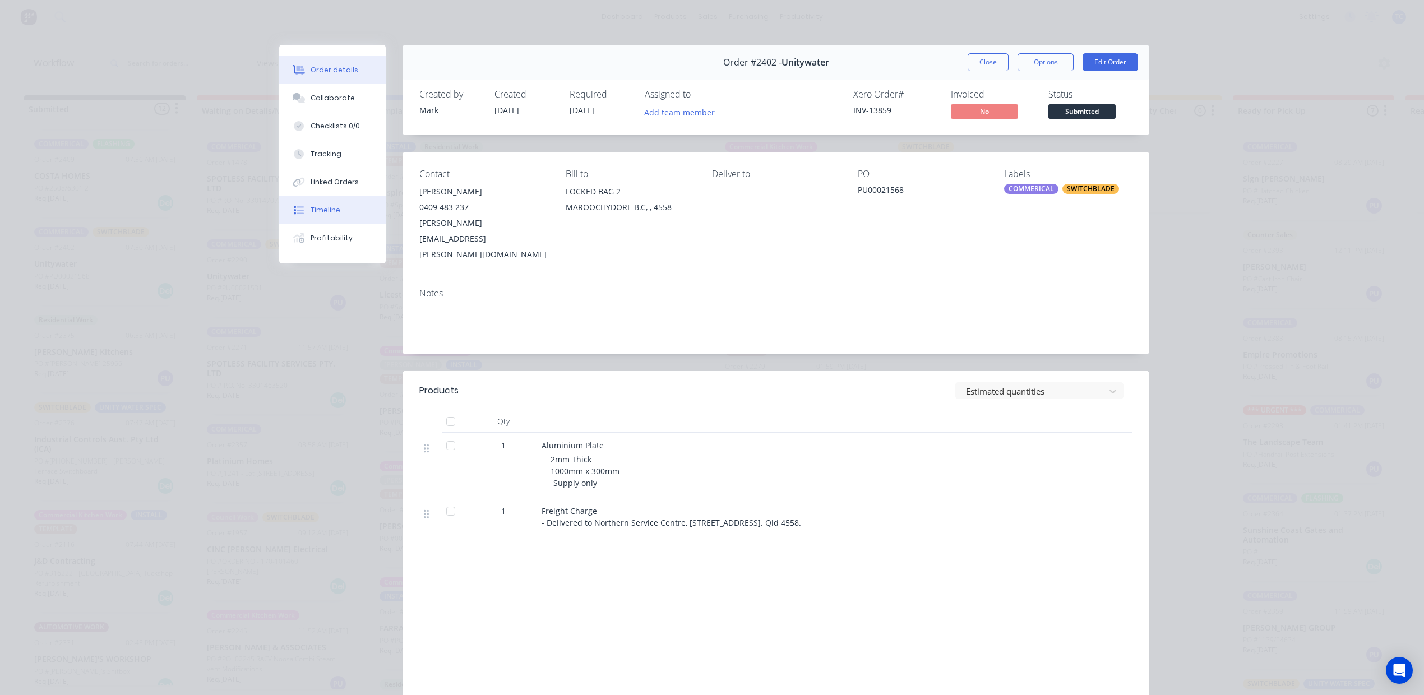
click at [321, 215] on div "Timeline" at bounding box center [326, 210] width 30 height 10
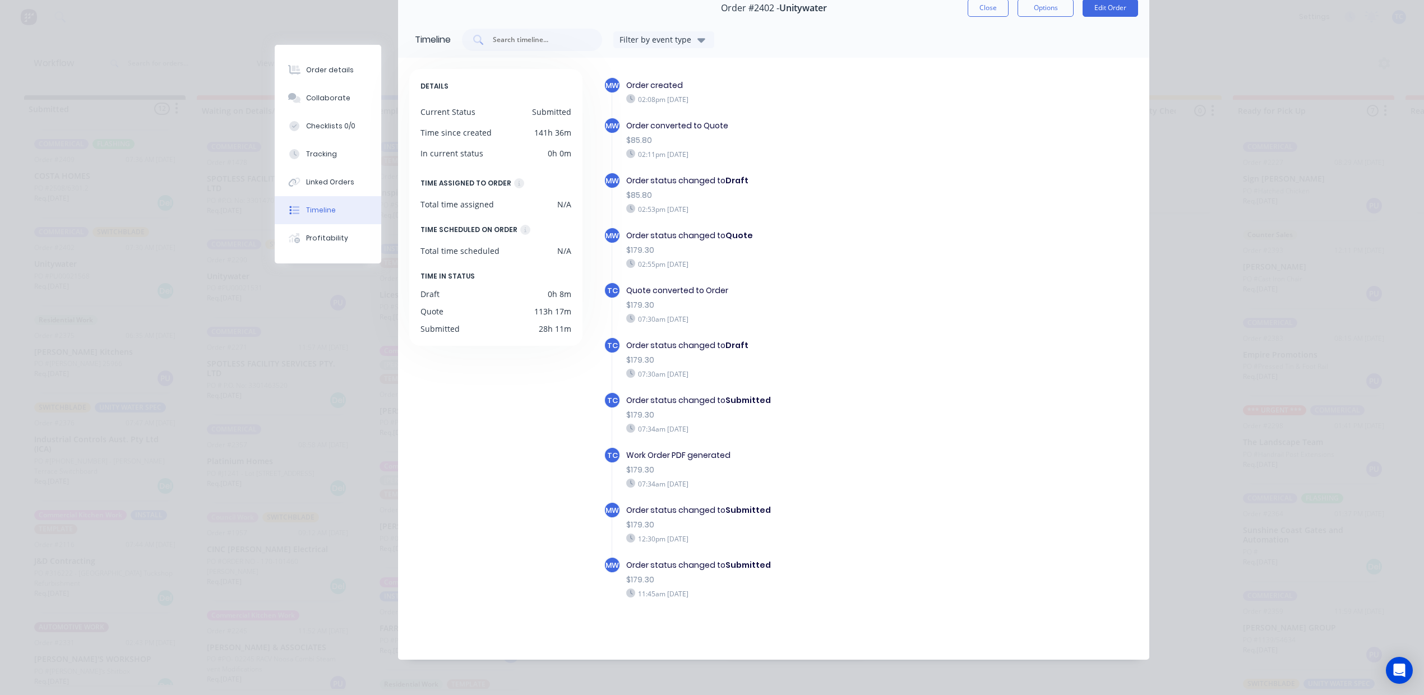
scroll to position [0, 0]
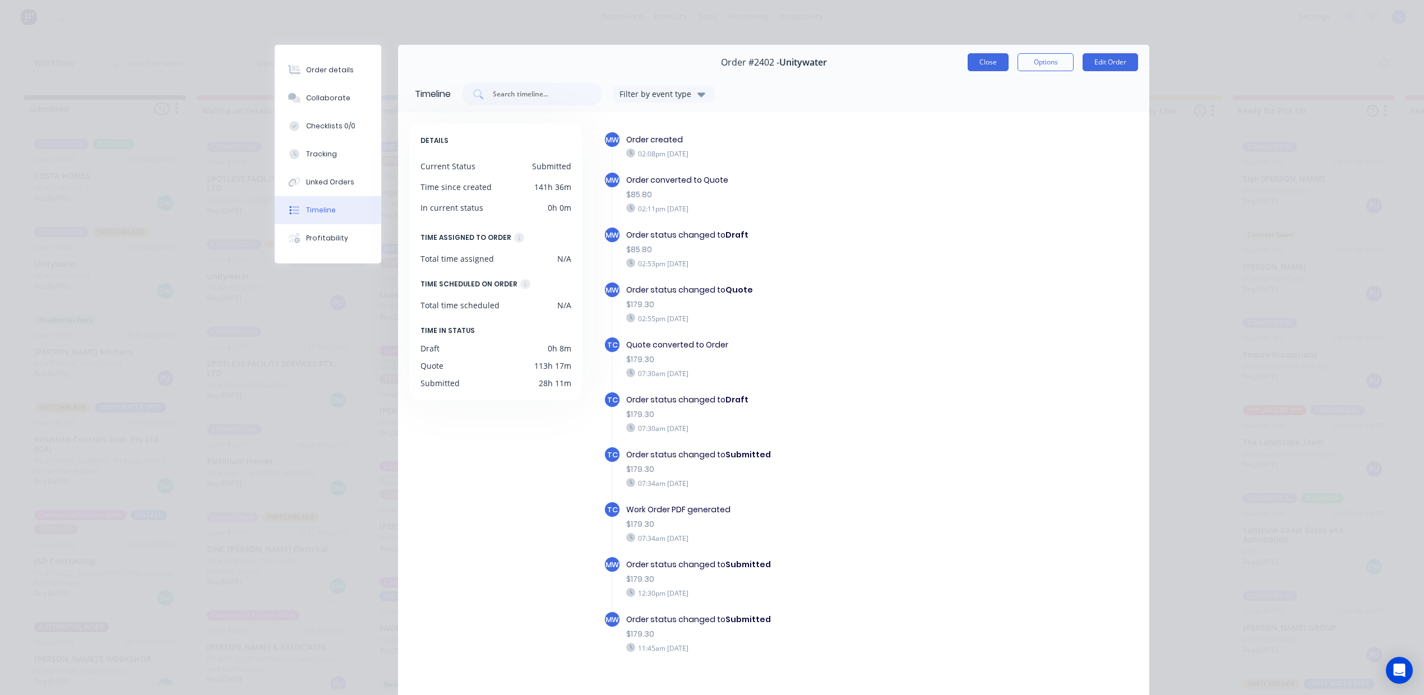
click at [968, 71] on button "Close" at bounding box center [988, 62] width 41 height 18
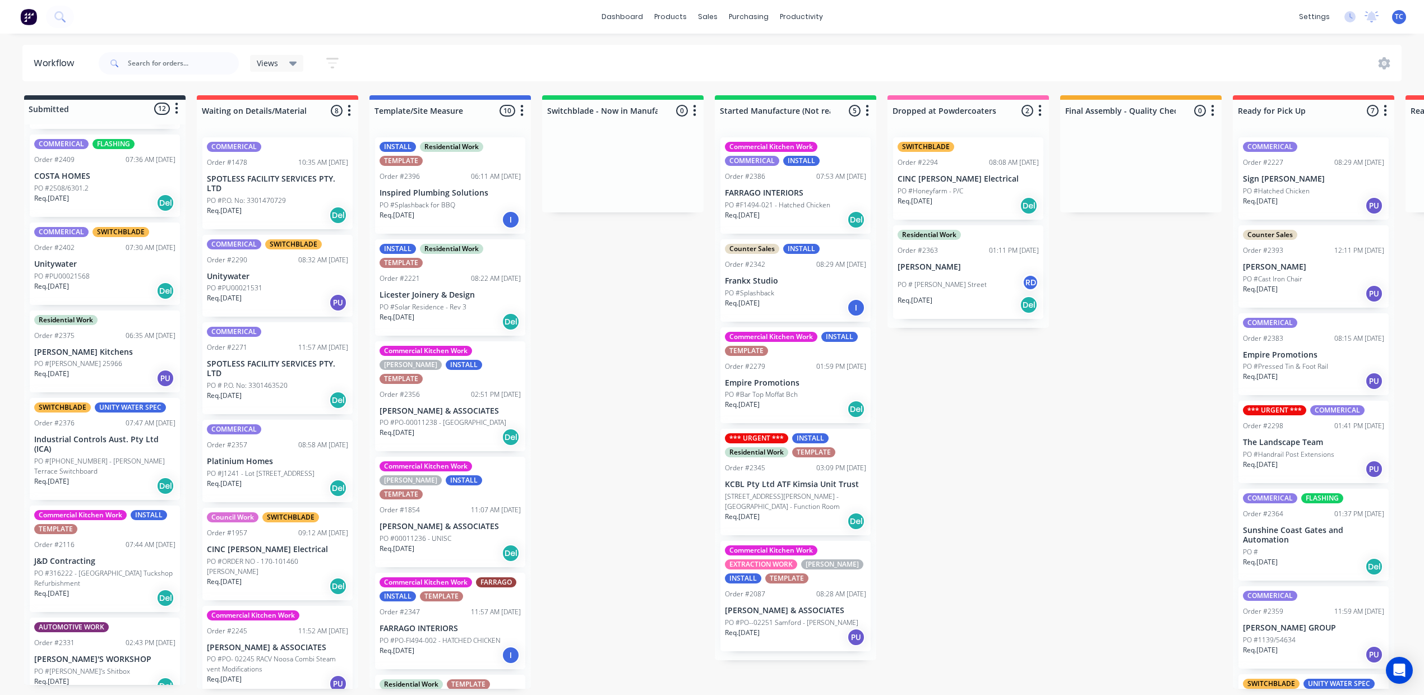
click at [170, 305] on div "COMMERICAL SWITCHBLADE Order #2402 07:30 AM 13/10/25 Unitywater PO #PU00021568 …" at bounding box center [105, 264] width 150 height 82
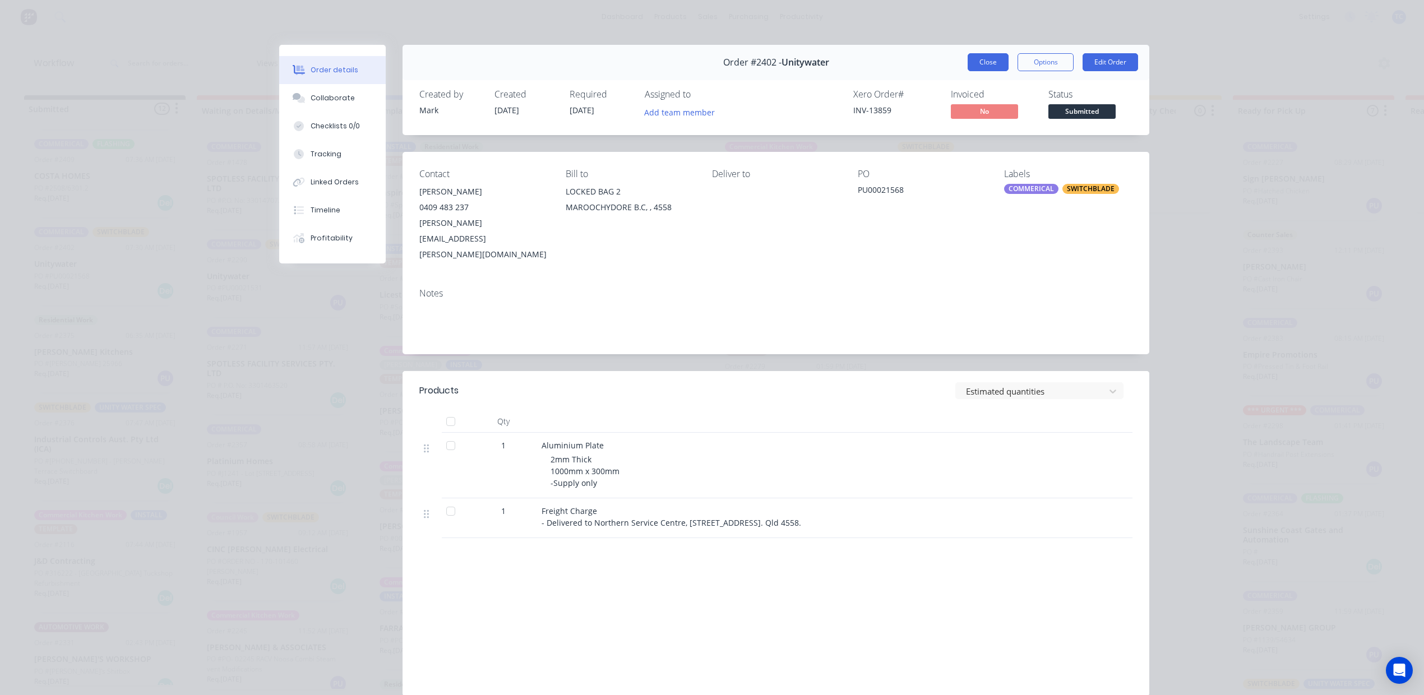
click at [968, 71] on button "Close" at bounding box center [988, 62] width 41 height 18
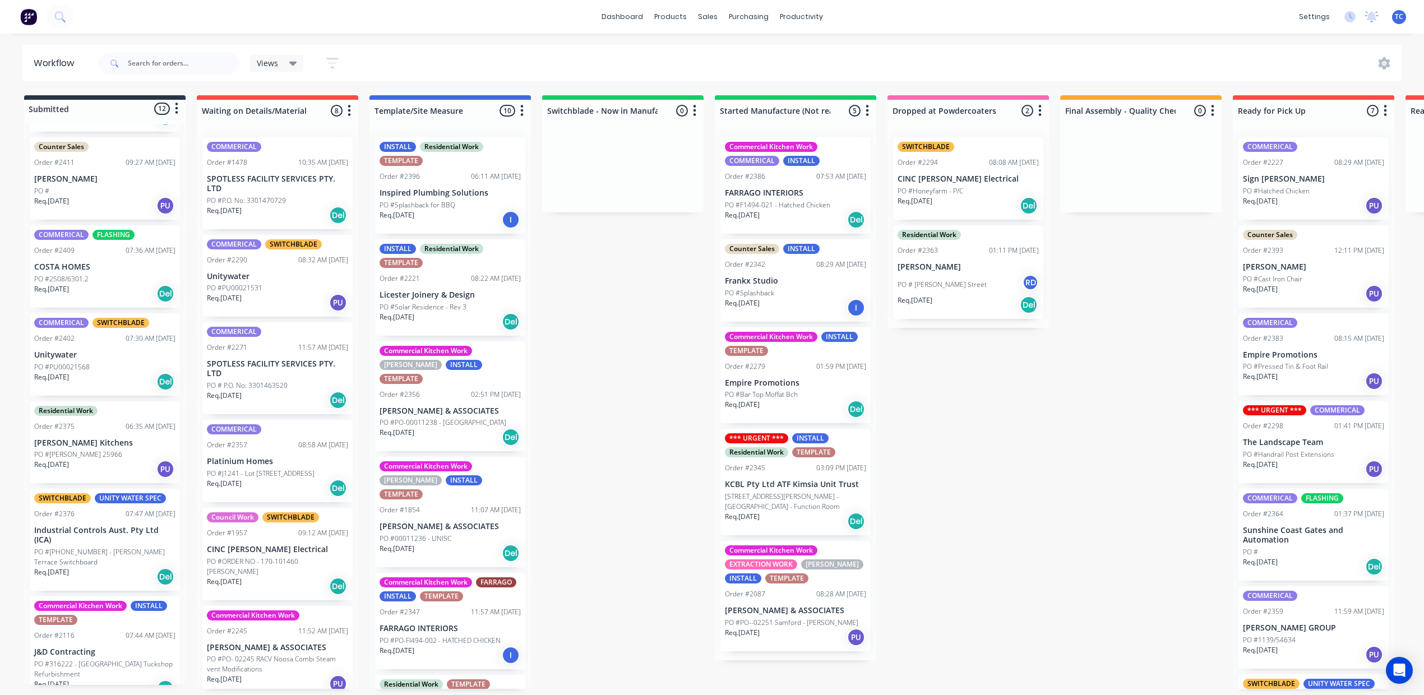
scroll to position [764, 0]
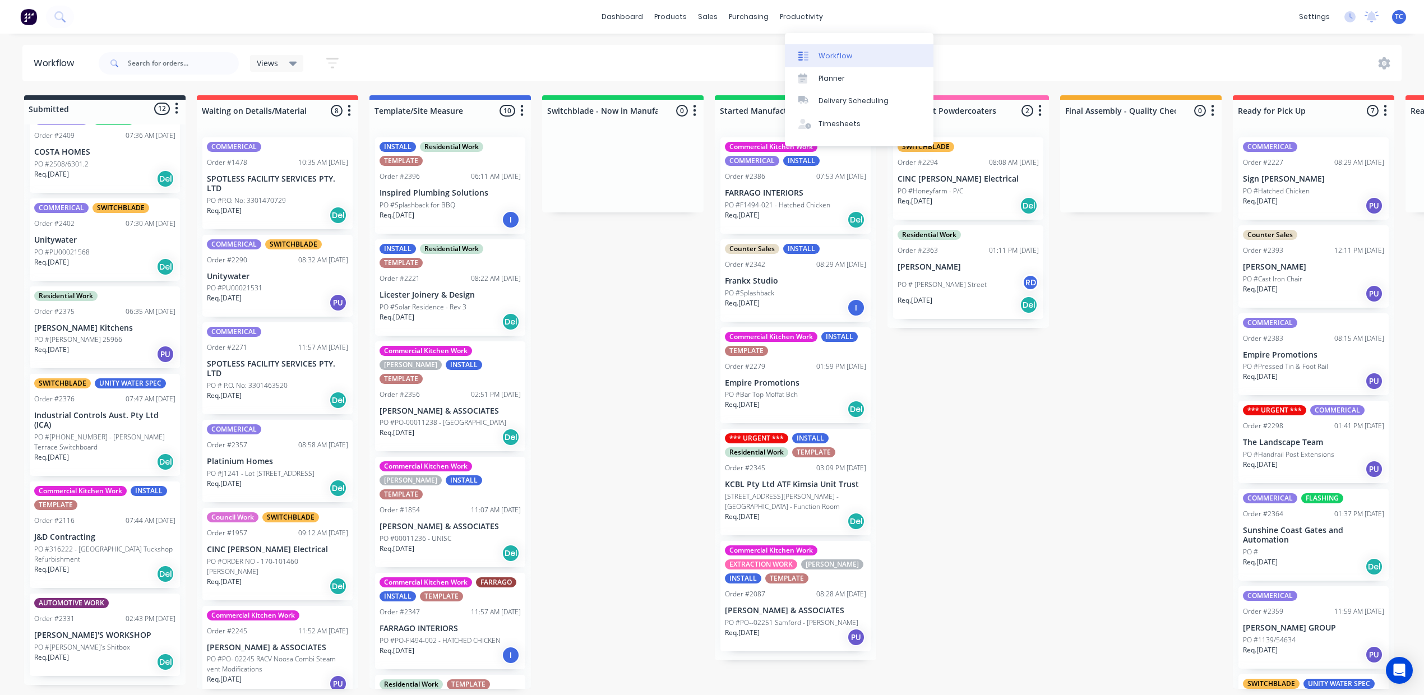
click at [843, 61] on div "Workflow" at bounding box center [836, 56] width 34 height 10
click at [767, 57] on div "Purchase Orders" at bounding box center [786, 56] width 59 height 10
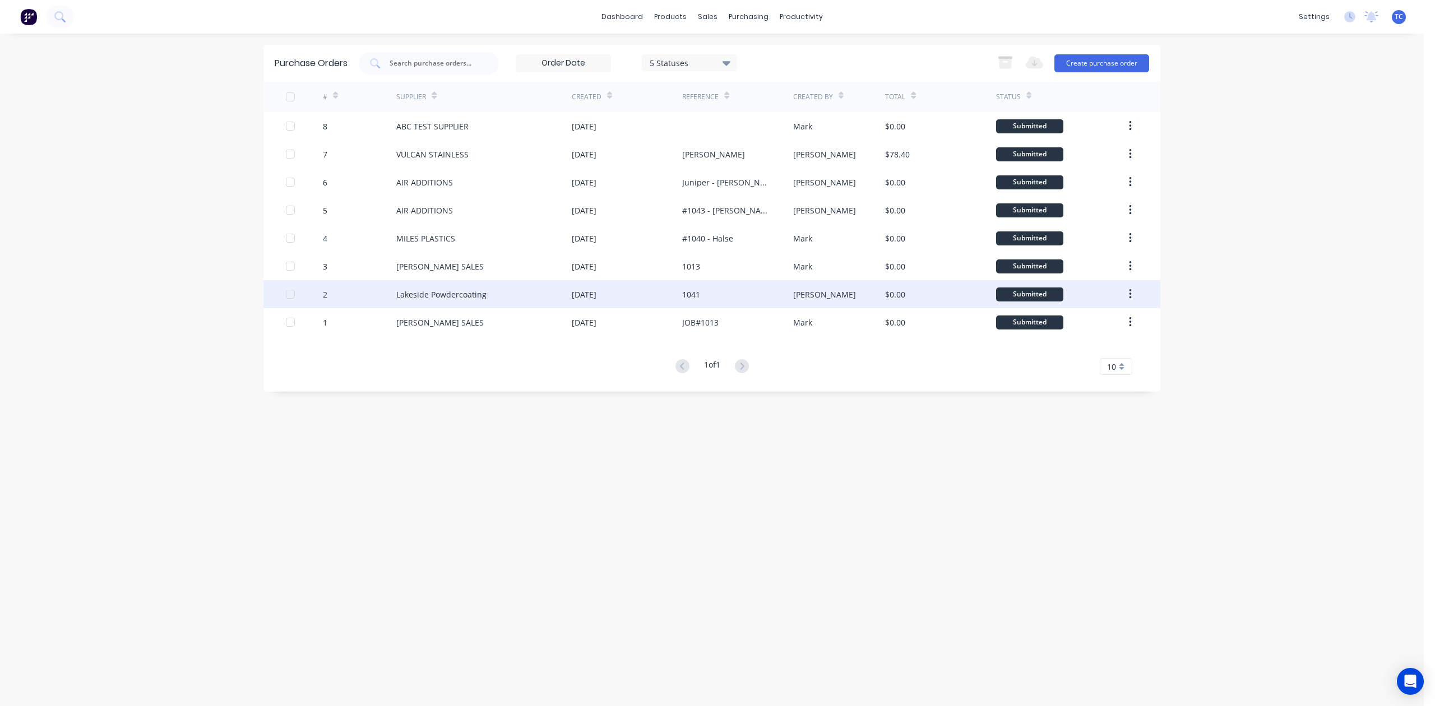
click at [458, 294] on div "Lakeside Powdercoating" at bounding box center [441, 295] width 90 height 12
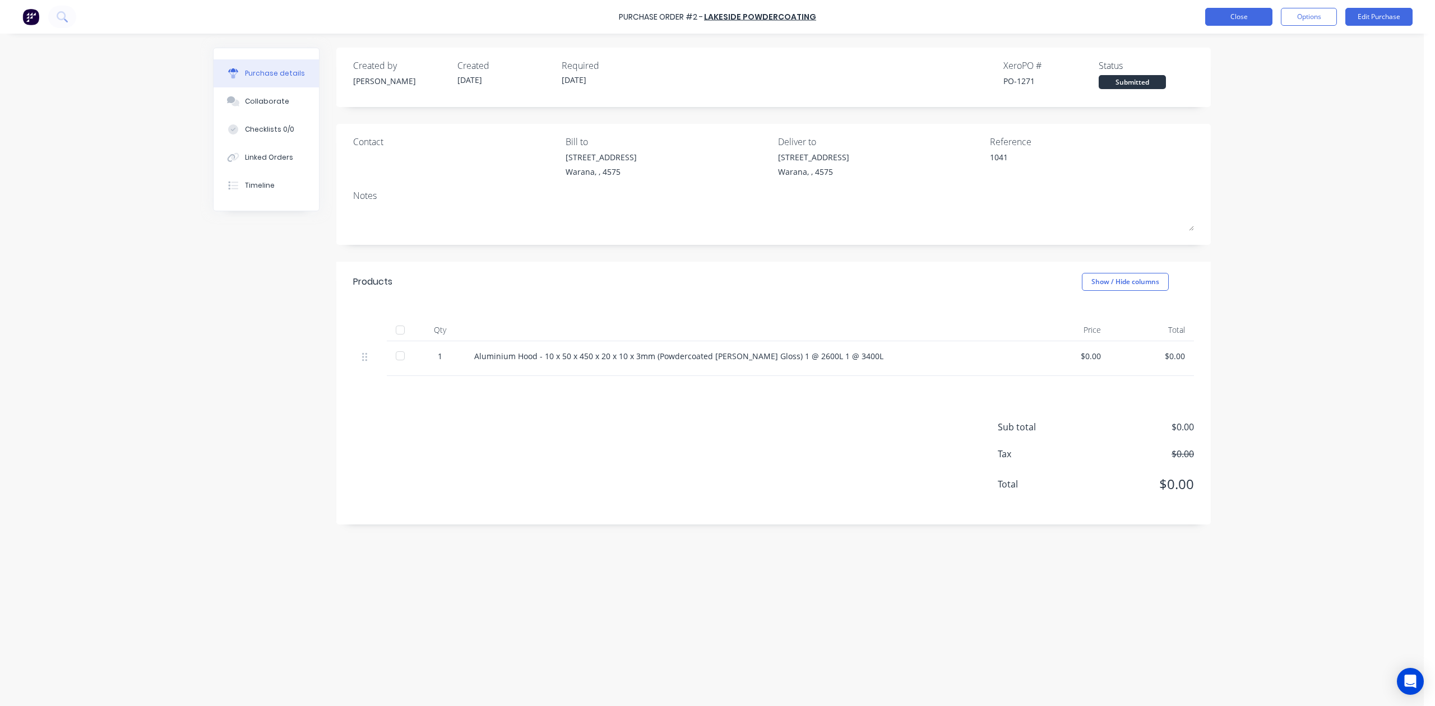
click at [1216, 15] on button "Close" at bounding box center [1238, 17] width 67 height 18
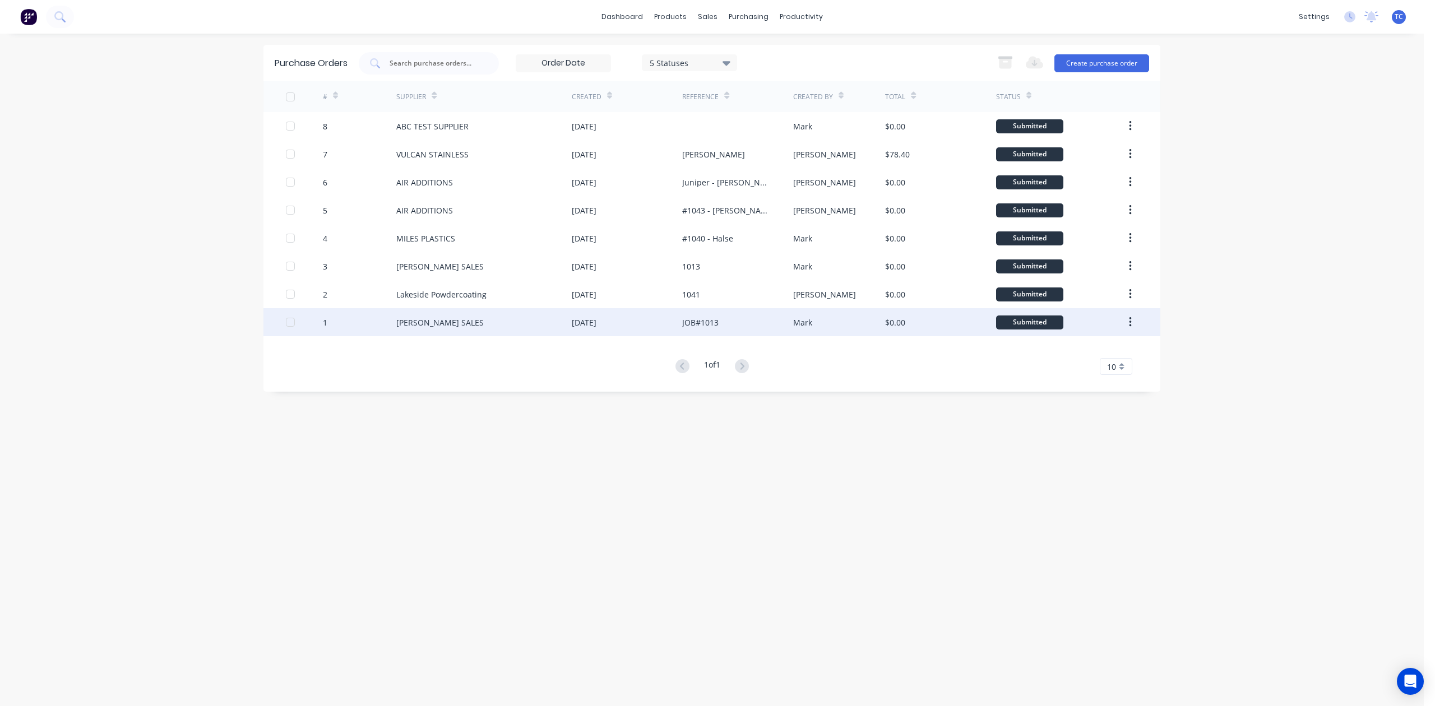
click at [484, 321] on div "MARK ANDERSON SALES" at bounding box center [439, 323] width 87 height 12
type textarea "x"
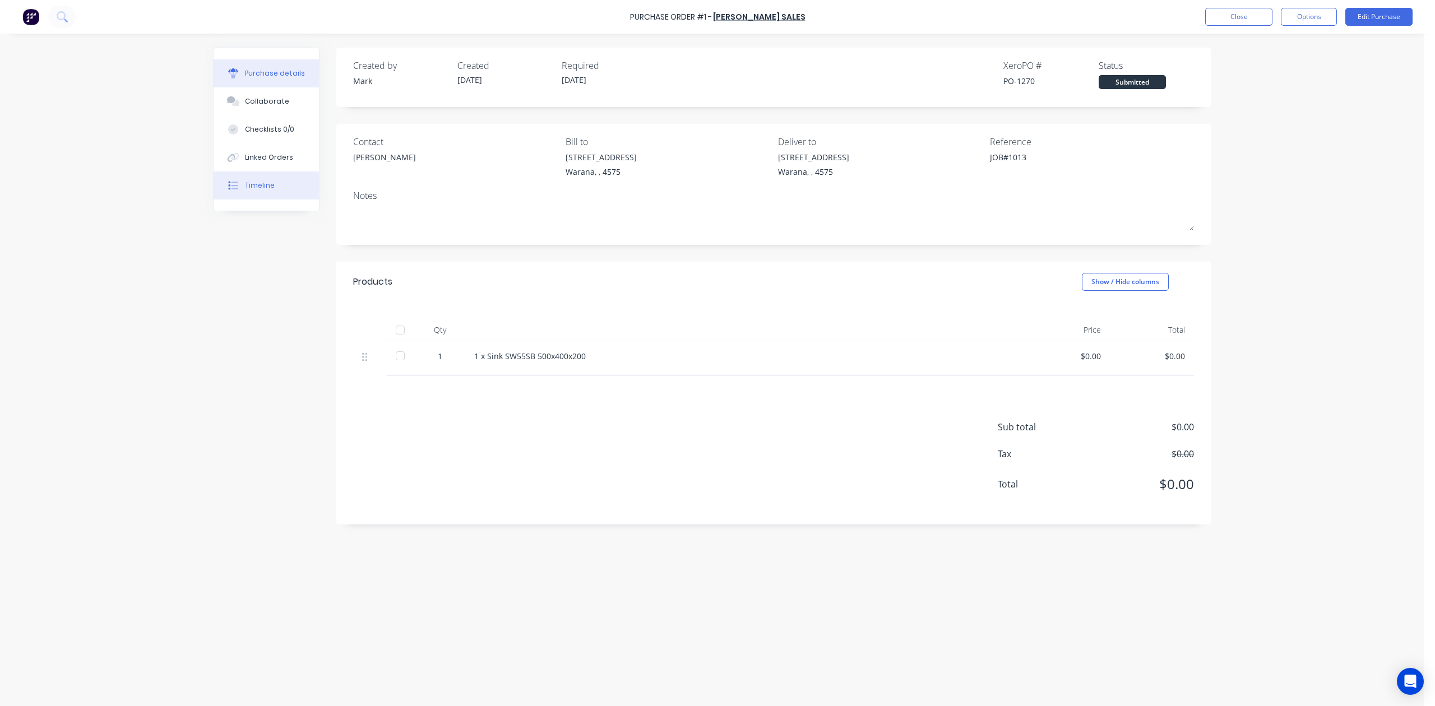
click at [266, 191] on div "Timeline" at bounding box center [260, 186] width 30 height 10
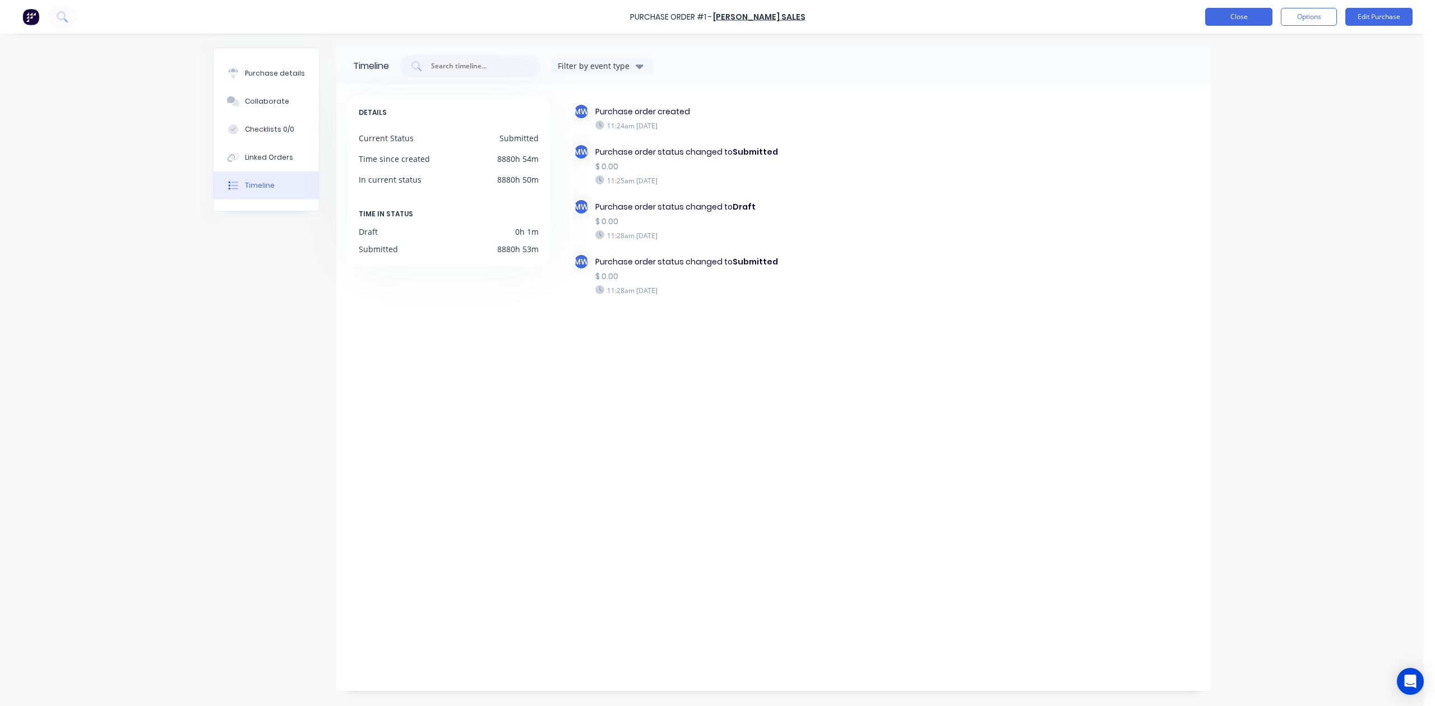
click at [1236, 17] on button "Close" at bounding box center [1238, 17] width 67 height 18
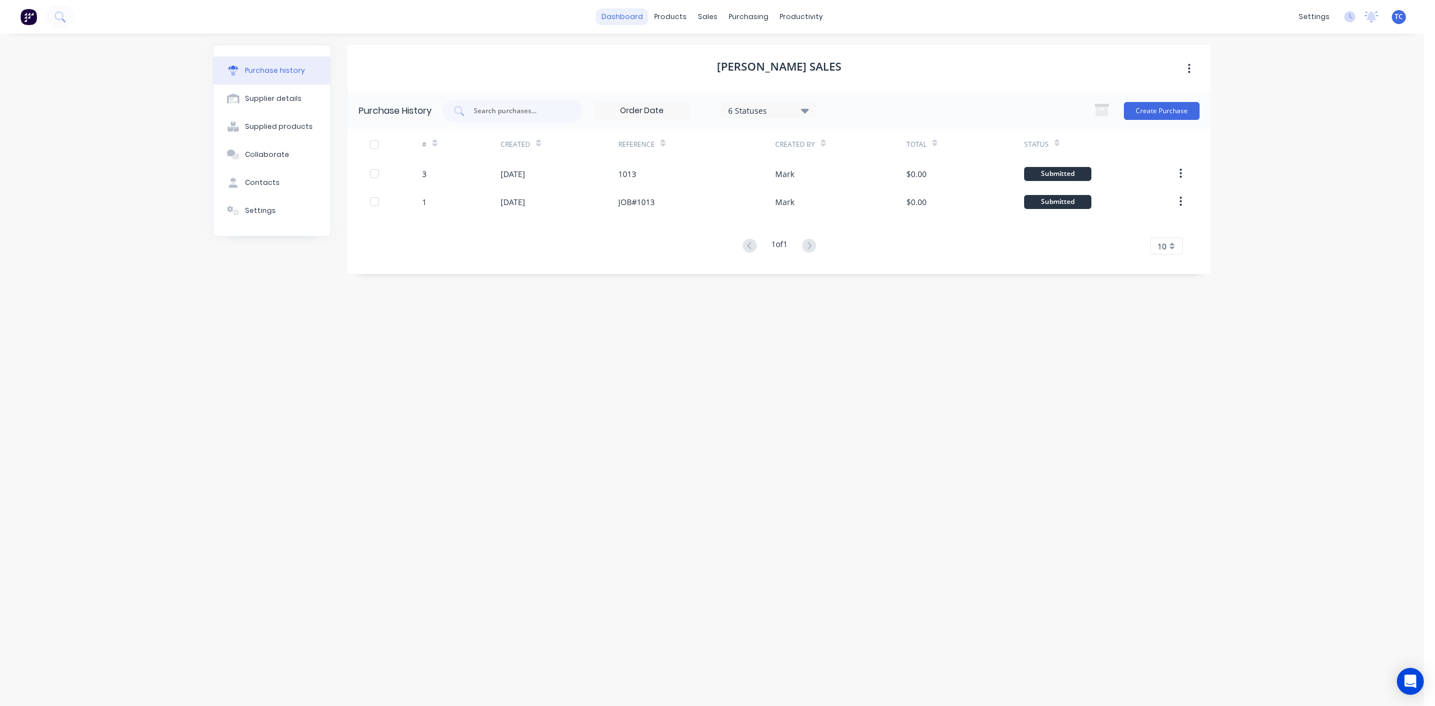
click at [599, 16] on link "dashboard" at bounding box center [622, 16] width 53 height 17
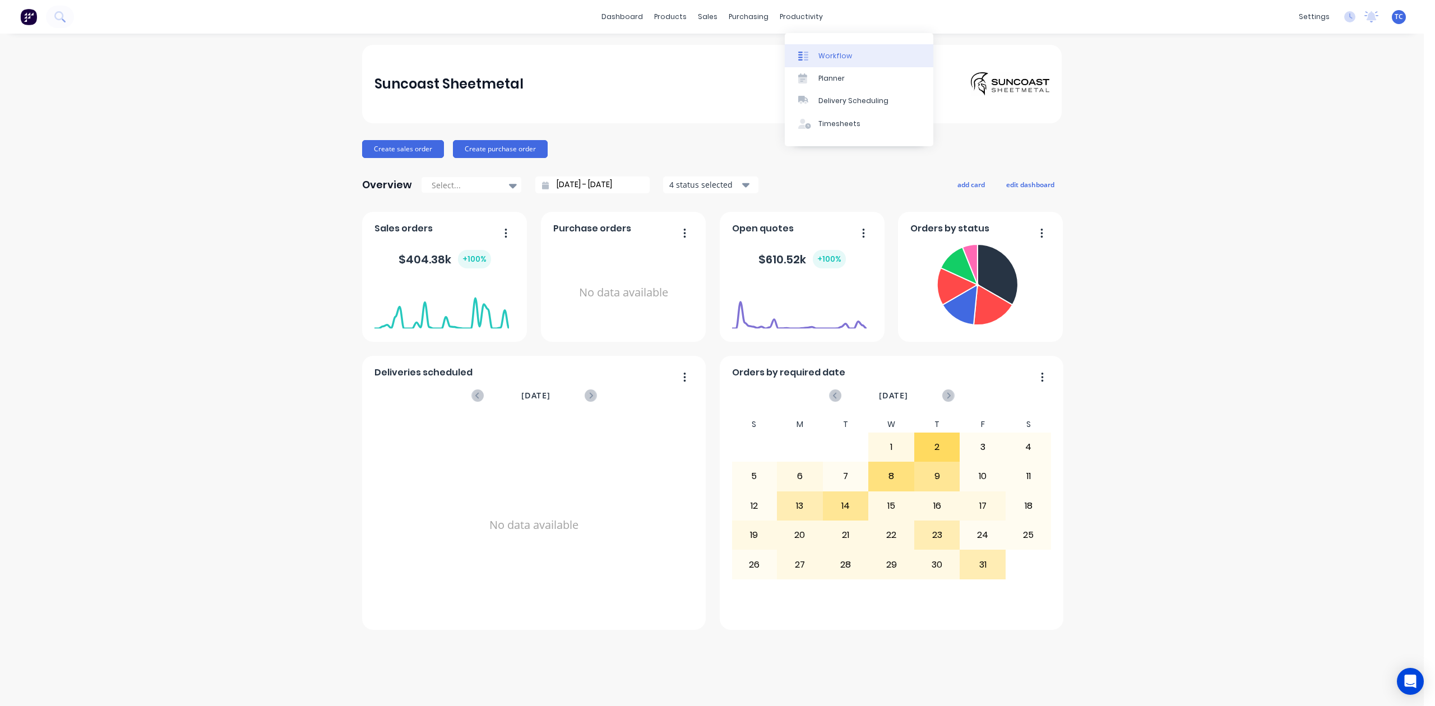
click at [840, 61] on div "Workflow" at bounding box center [836, 56] width 34 height 10
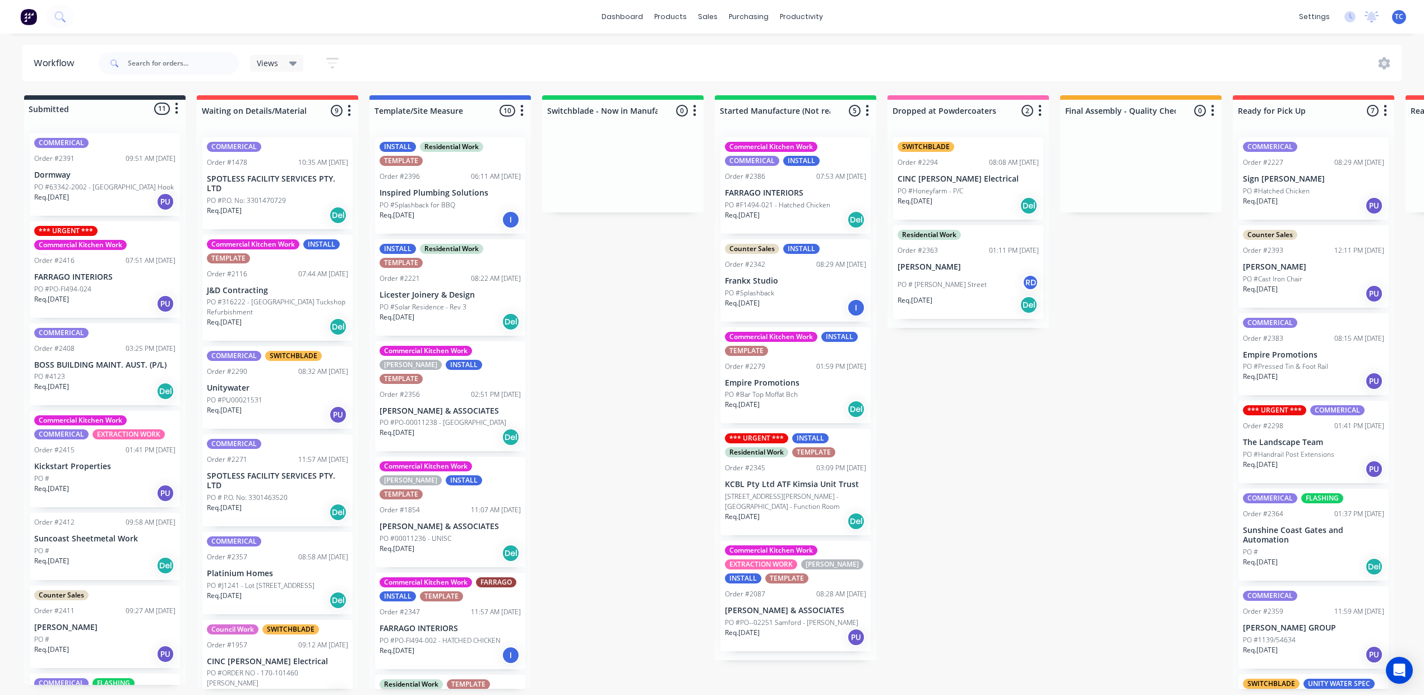
click at [139, 192] on p "PO #63342-2002 - Pump Station Hook" at bounding box center [104, 187] width 140 height 10
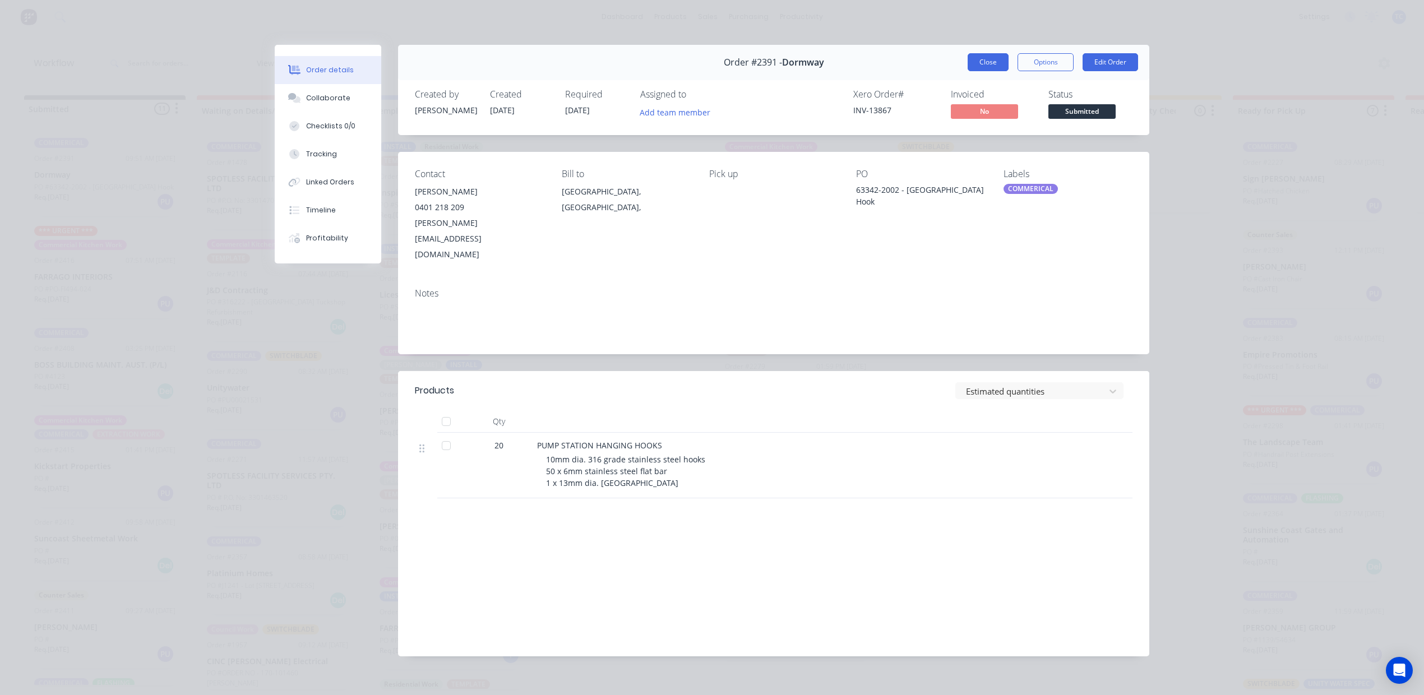
click at [972, 70] on button "Close" at bounding box center [988, 62] width 41 height 18
